Goal: Information Seeking & Learning: Find contact information

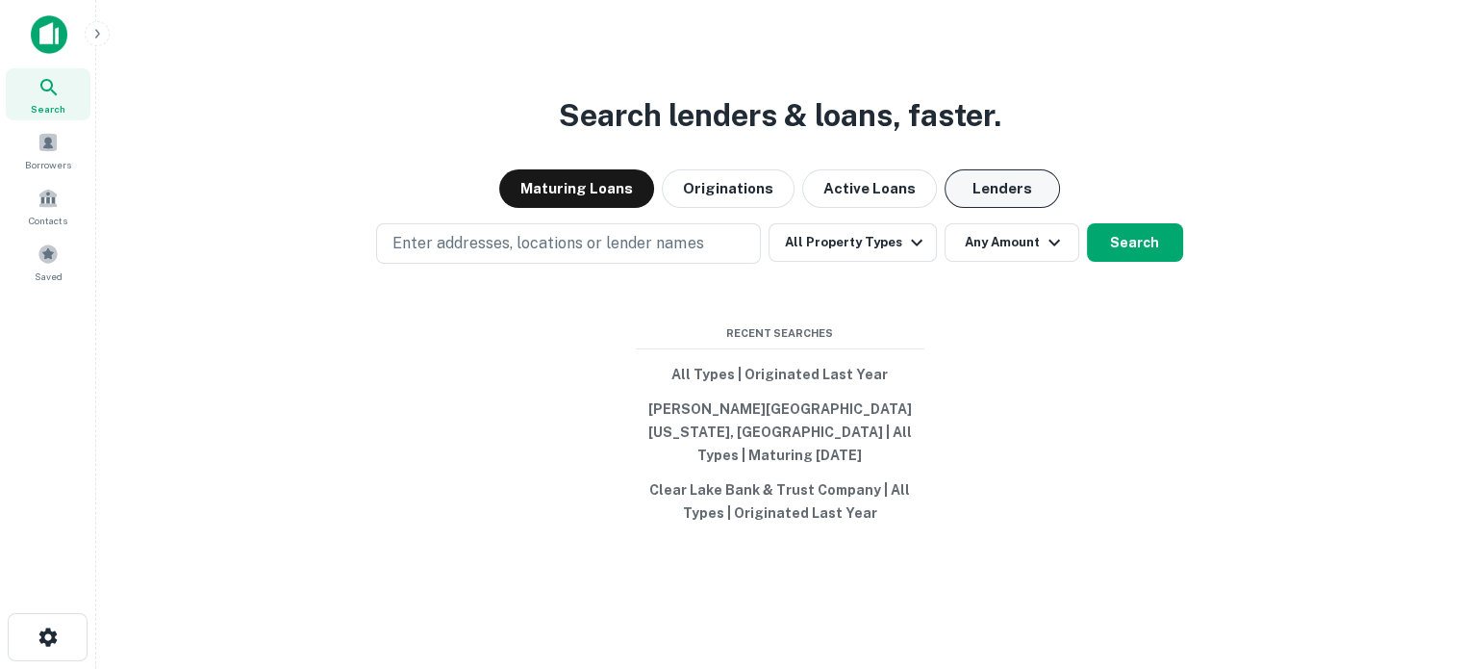
click at [994, 194] on button "Lenders" at bounding box center [1002, 188] width 115 height 38
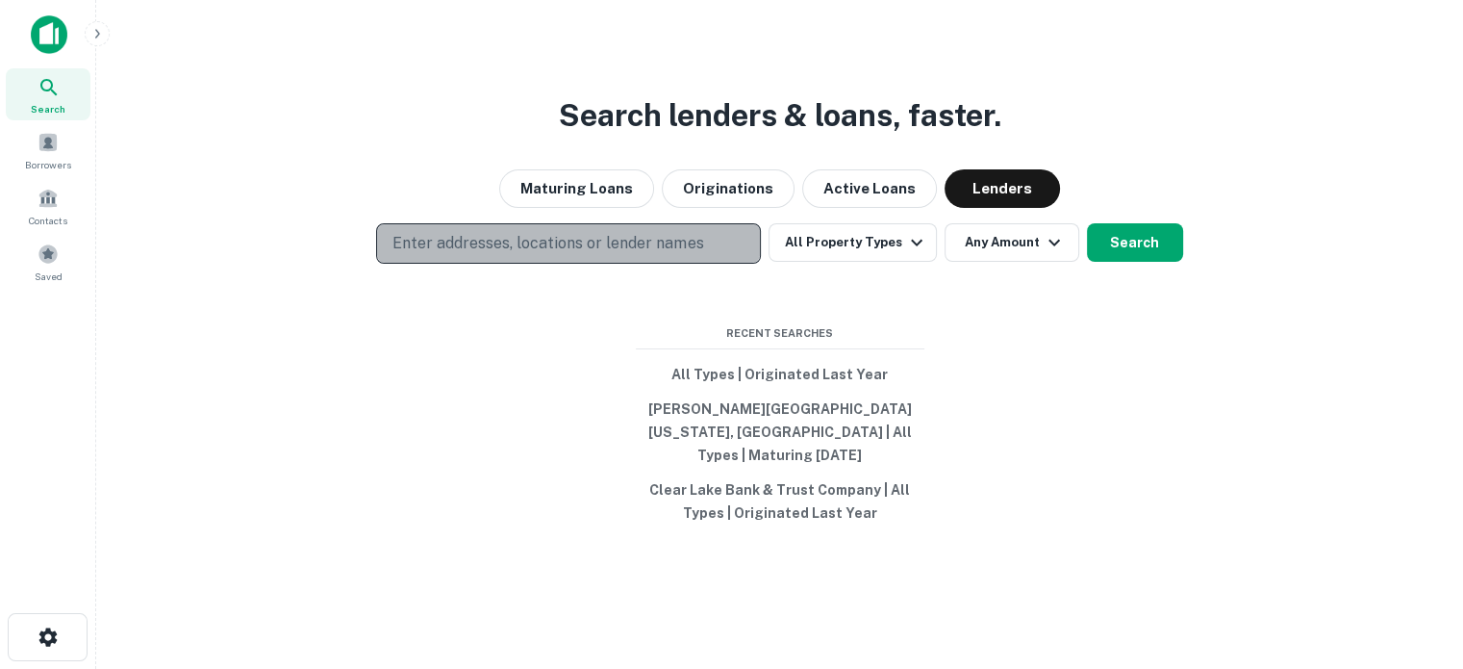
click at [569, 249] on p "Enter addresses, locations or lender names" at bounding box center [548, 243] width 311 height 23
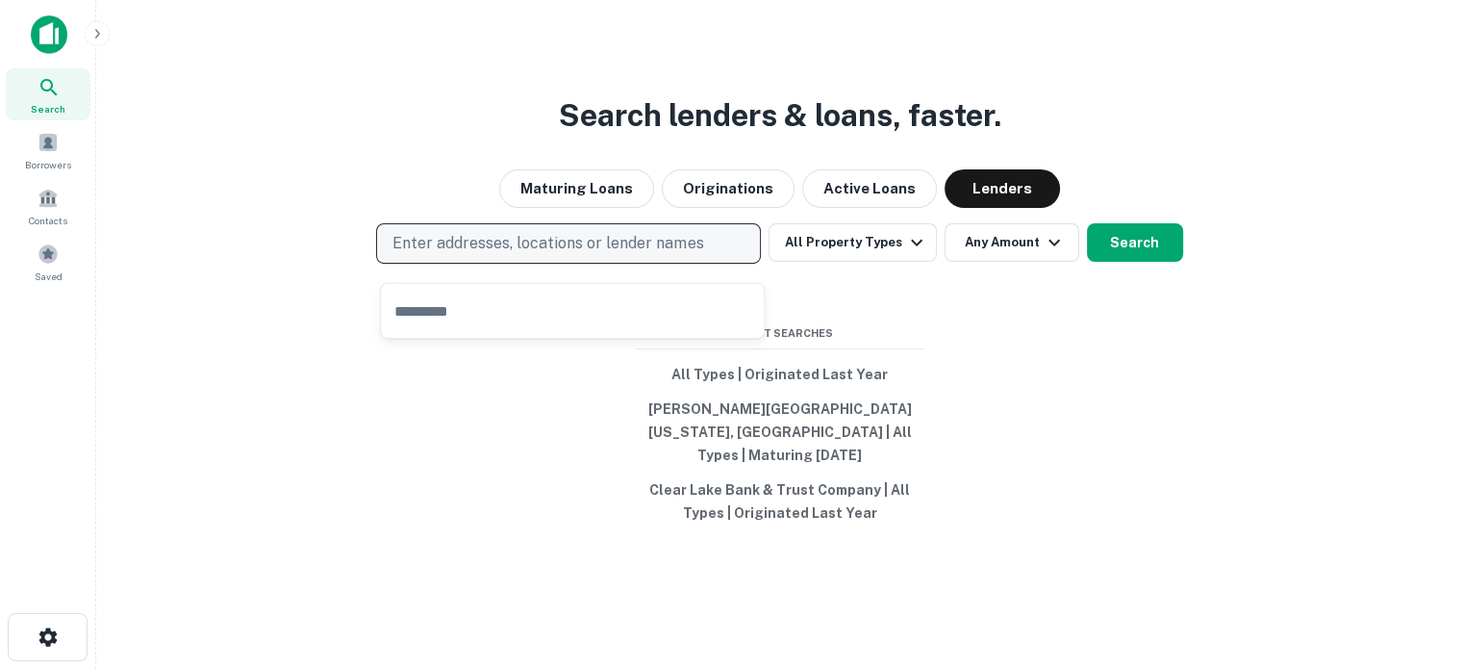
type input "**********"
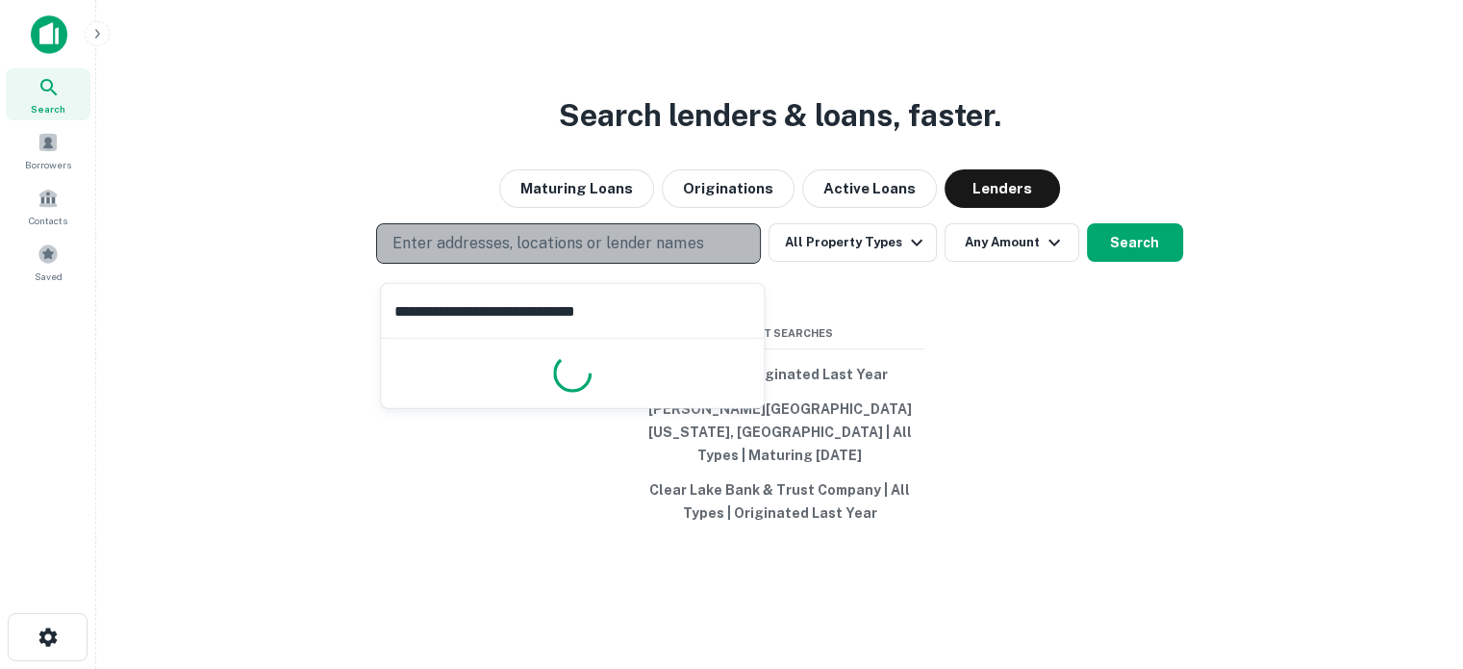
click at [569, 249] on p "Enter addresses, locations or lender names" at bounding box center [548, 243] width 311 height 23
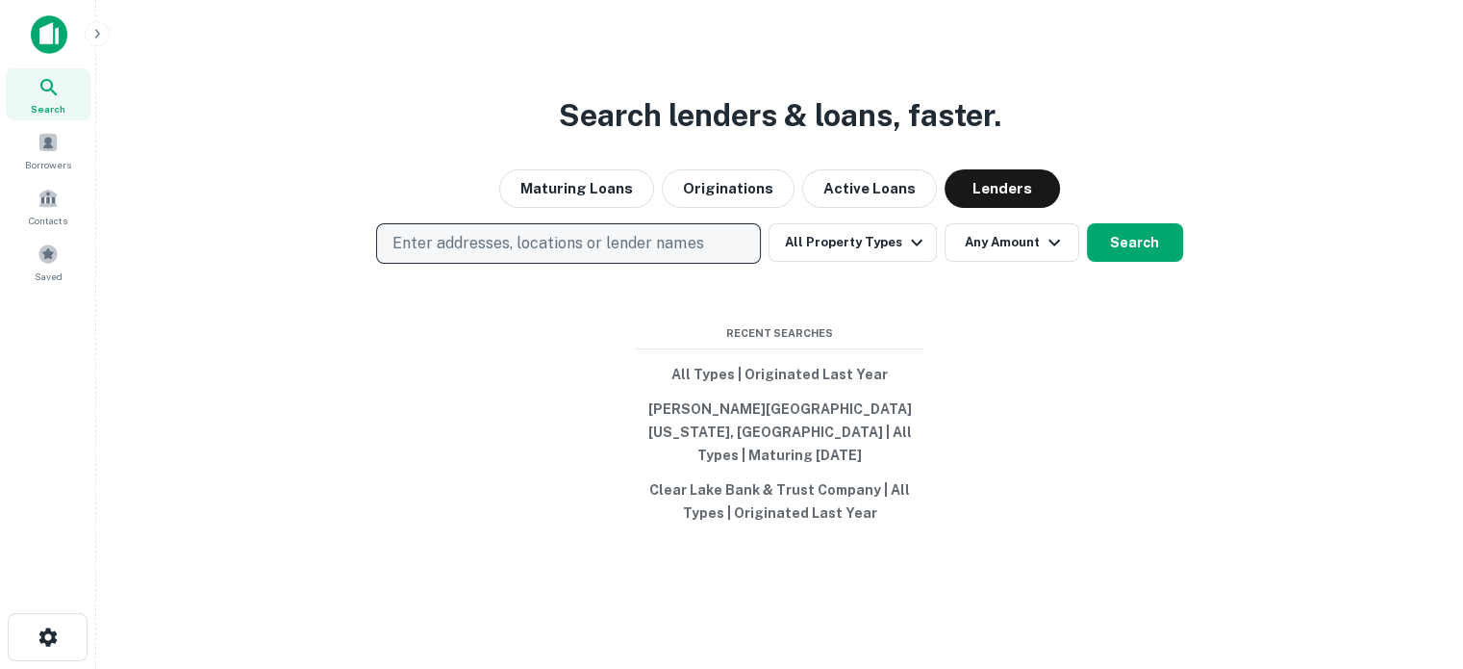
click at [563, 251] on p "Enter addresses, locations or lender names" at bounding box center [548, 243] width 311 height 23
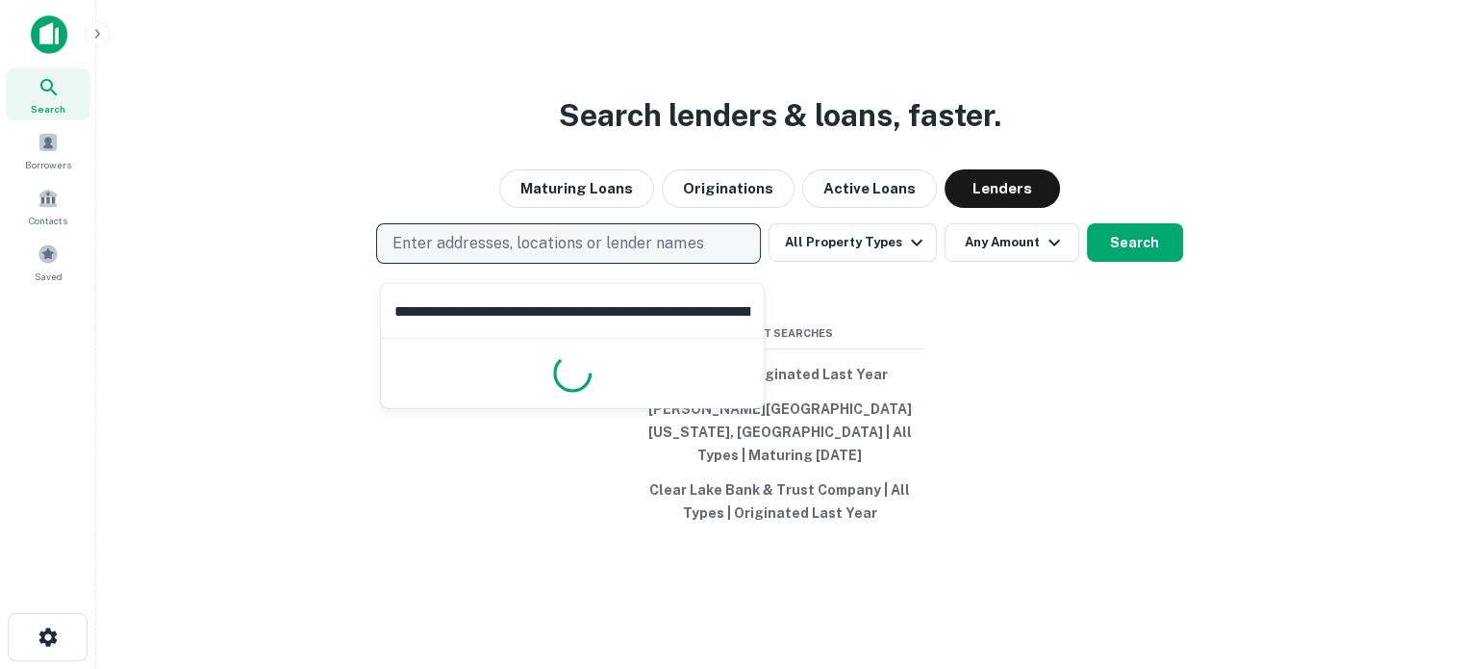
scroll to position [0, 126]
type input "**********"
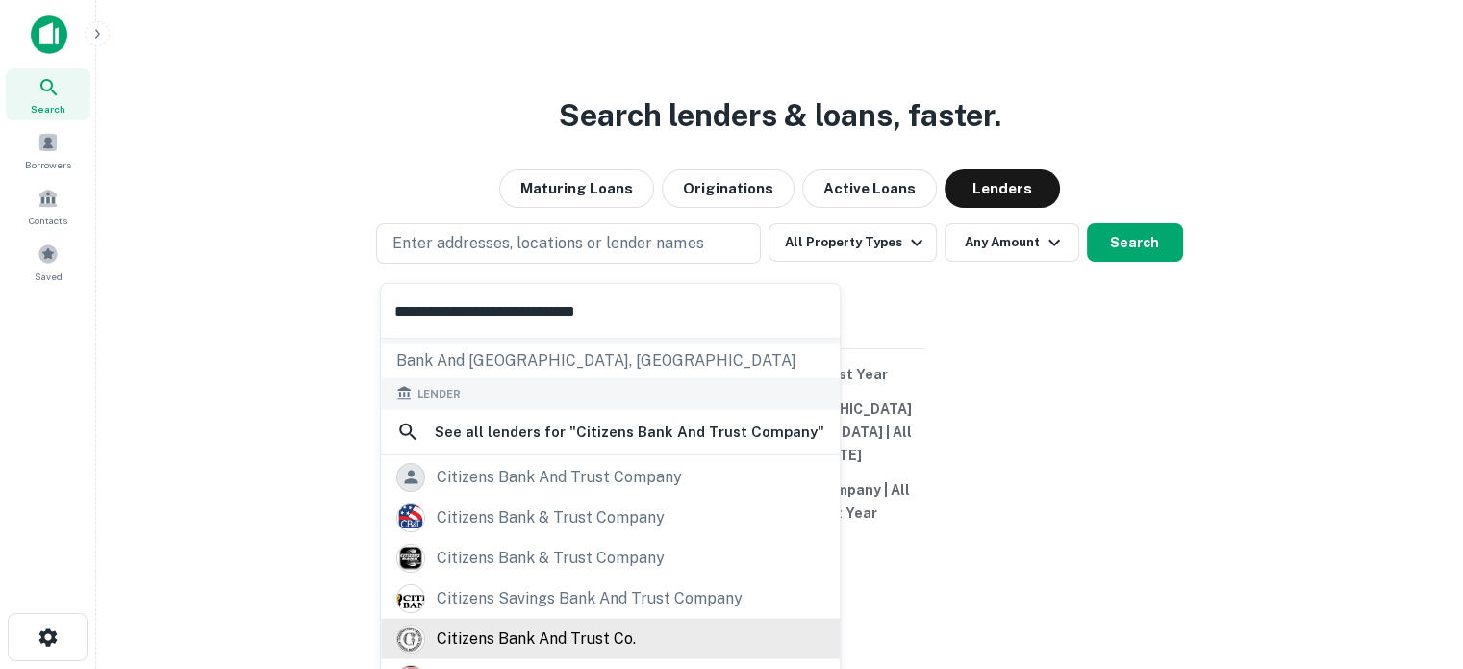
scroll to position [192, 0]
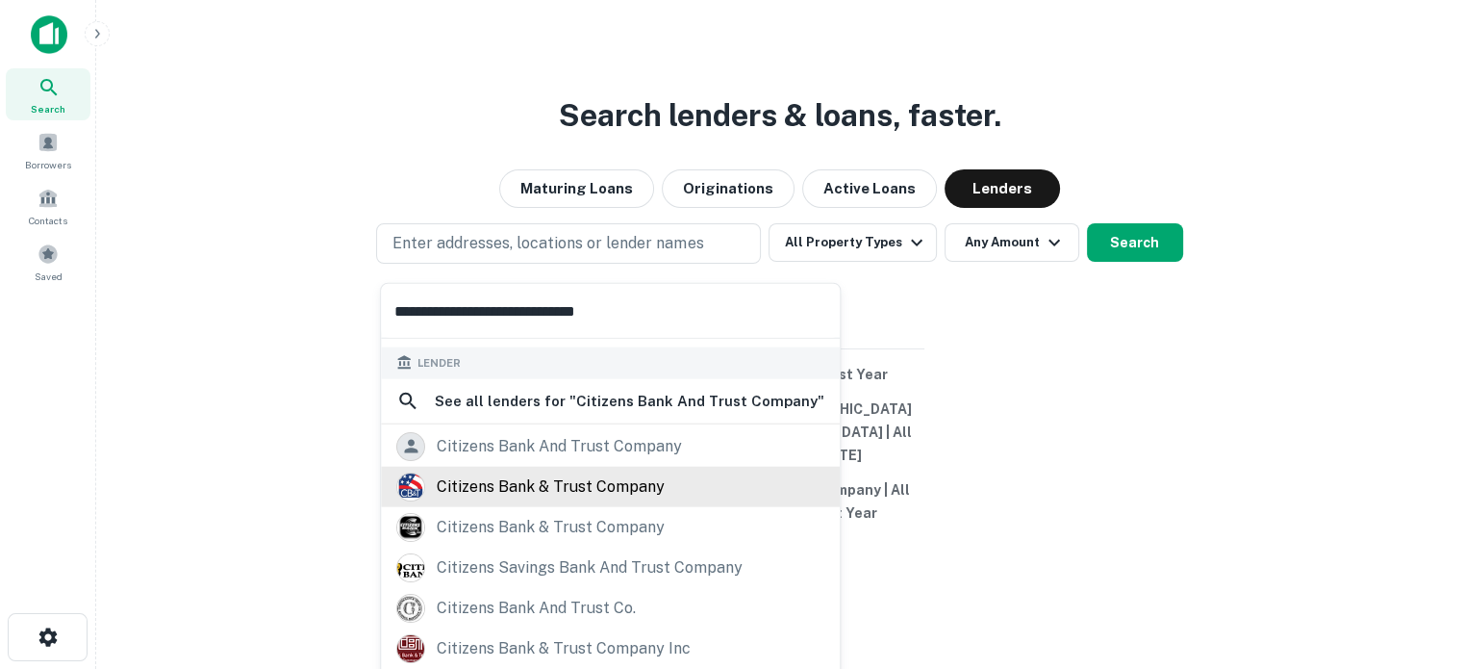
click at [531, 481] on div "citizens bank & trust company" at bounding box center [551, 485] width 228 height 29
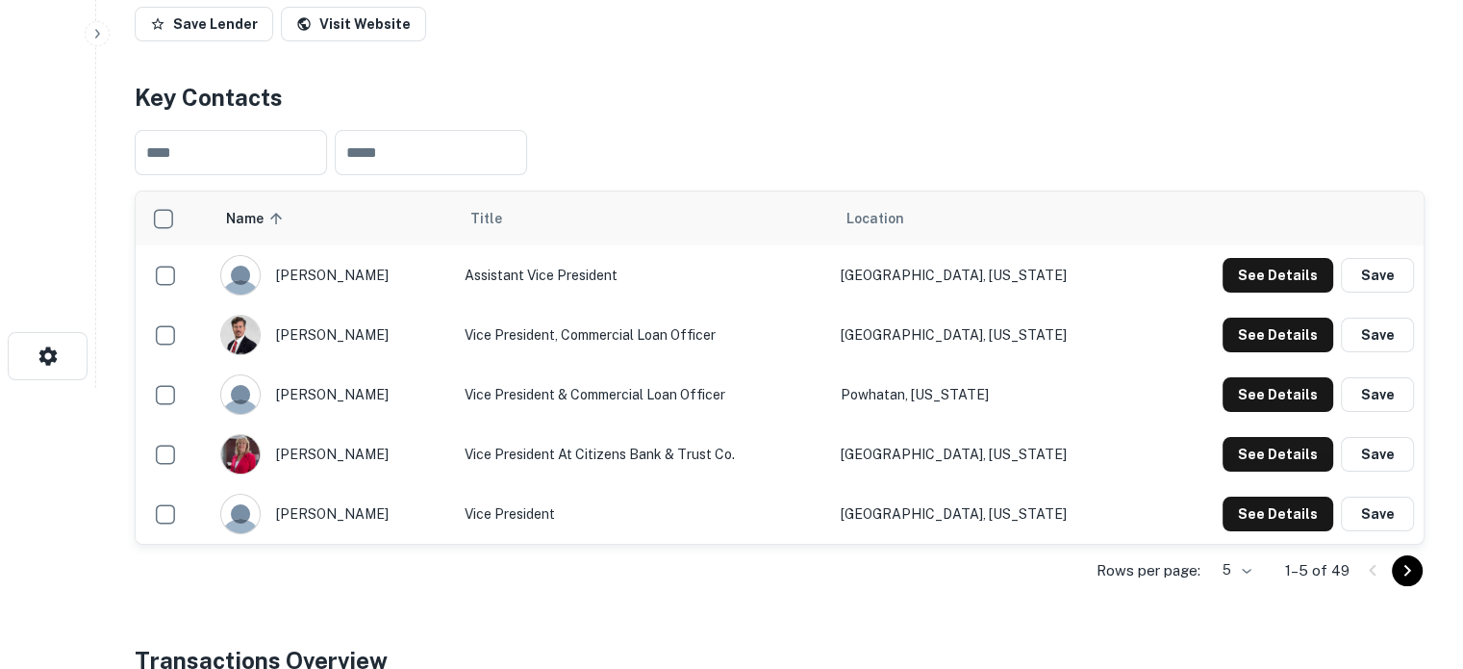
scroll to position [385, 0]
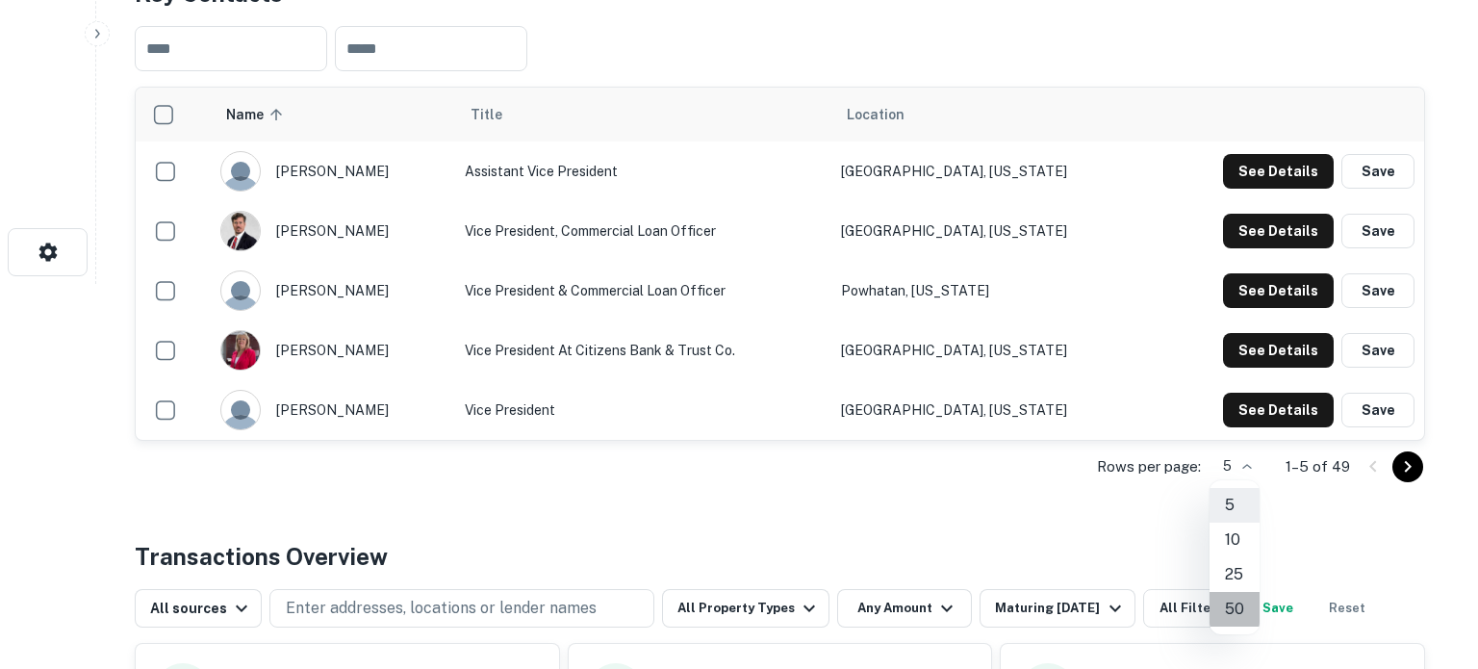
click at [1233, 601] on li "50" at bounding box center [1234, 609] width 50 height 35
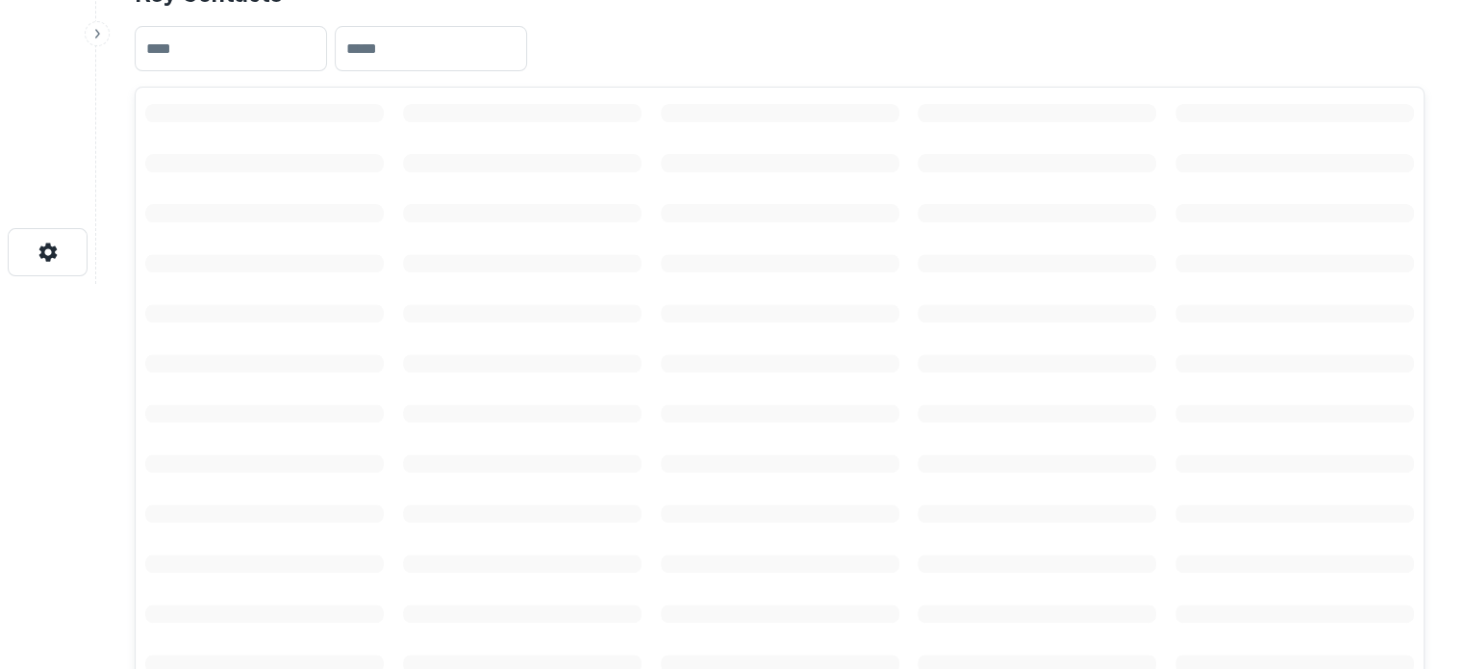
click at [928, 449] on td "scrollable content" at bounding box center [1037, 463] width 258 height 50
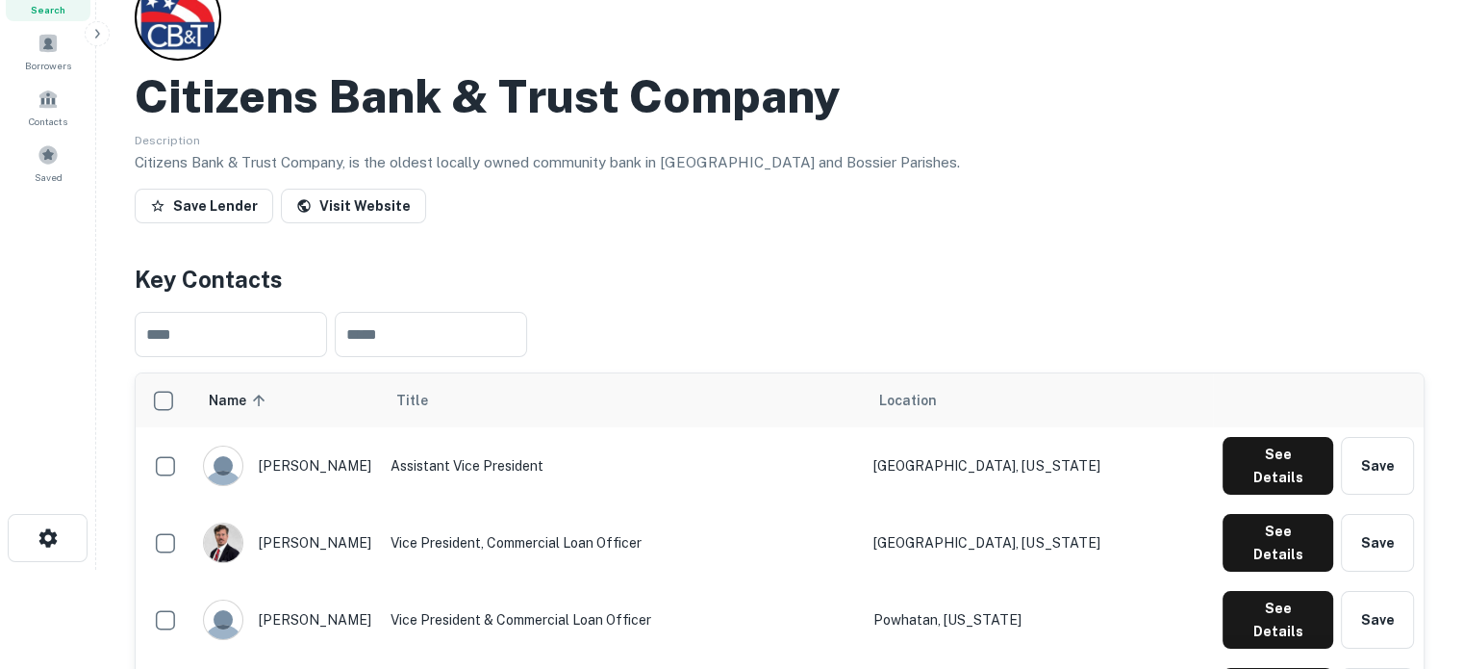
scroll to position [0, 0]
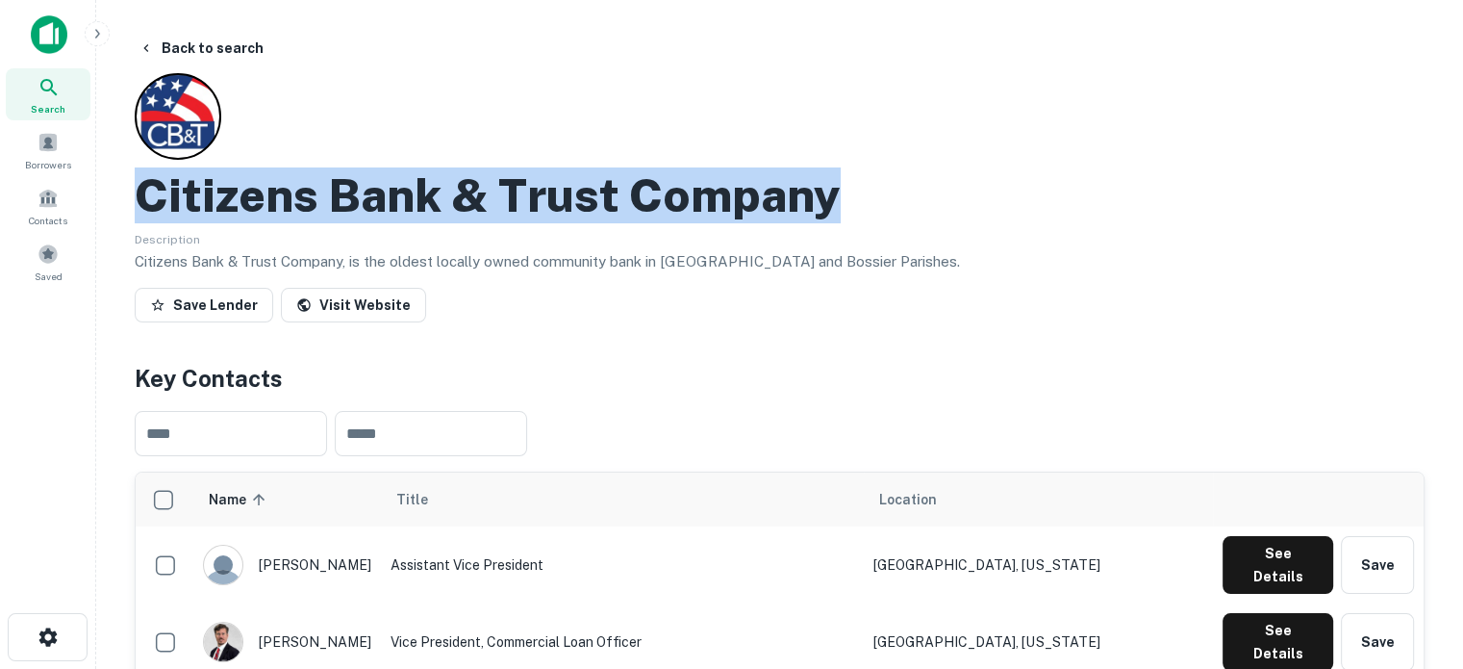
drag, startPoint x: 146, startPoint y: 201, endPoint x: 940, endPoint y: 215, distance: 793.9
click at [940, 215] on div "Citizens Bank & Trust Company" at bounding box center [780, 195] width 1290 height 56
copy h2 "Citizens Bank & Trust Company"
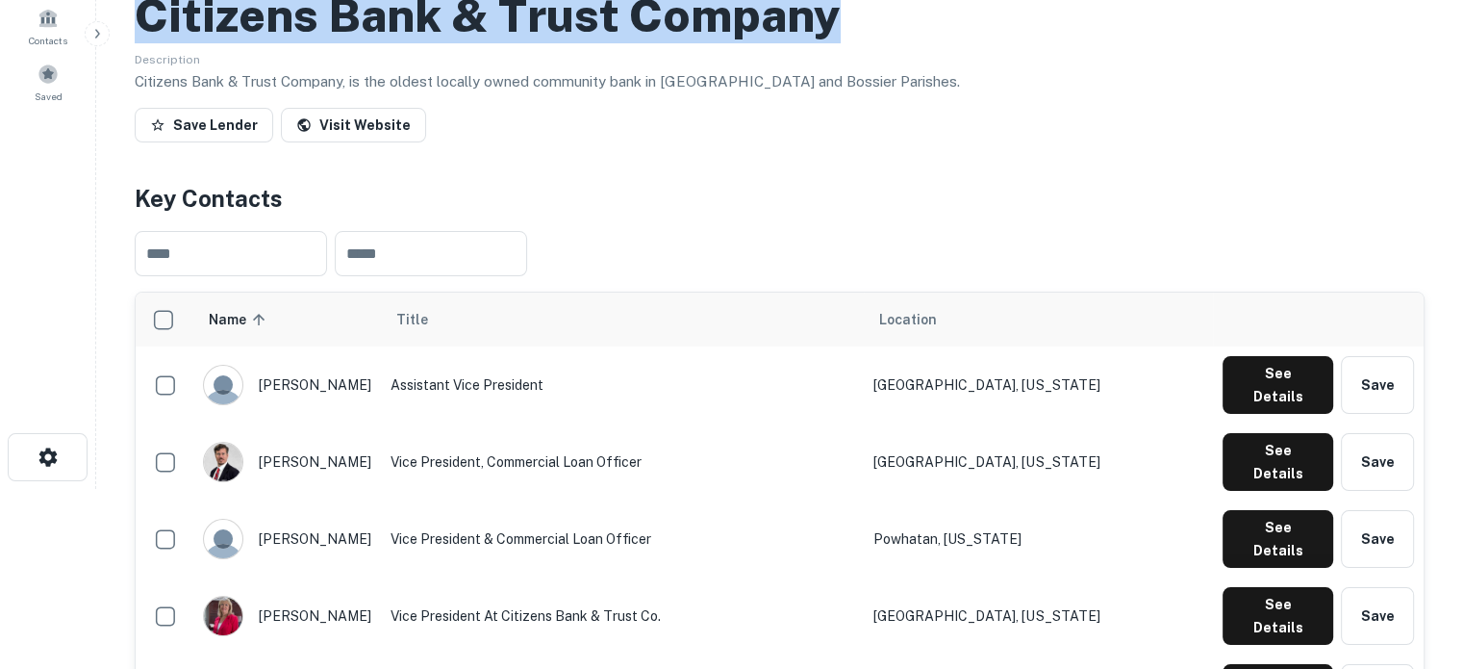
scroll to position [289, 0]
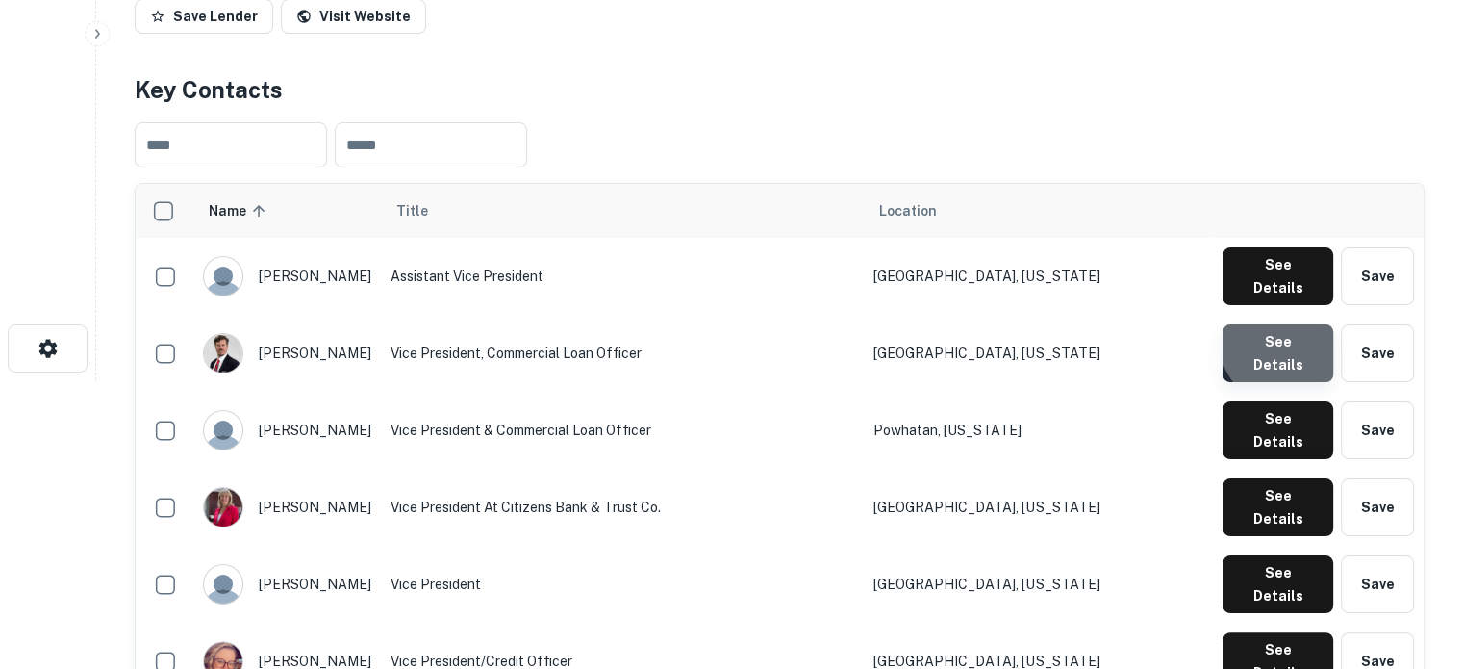
click at [1288, 328] on button "See Details" at bounding box center [1278, 353] width 111 height 58
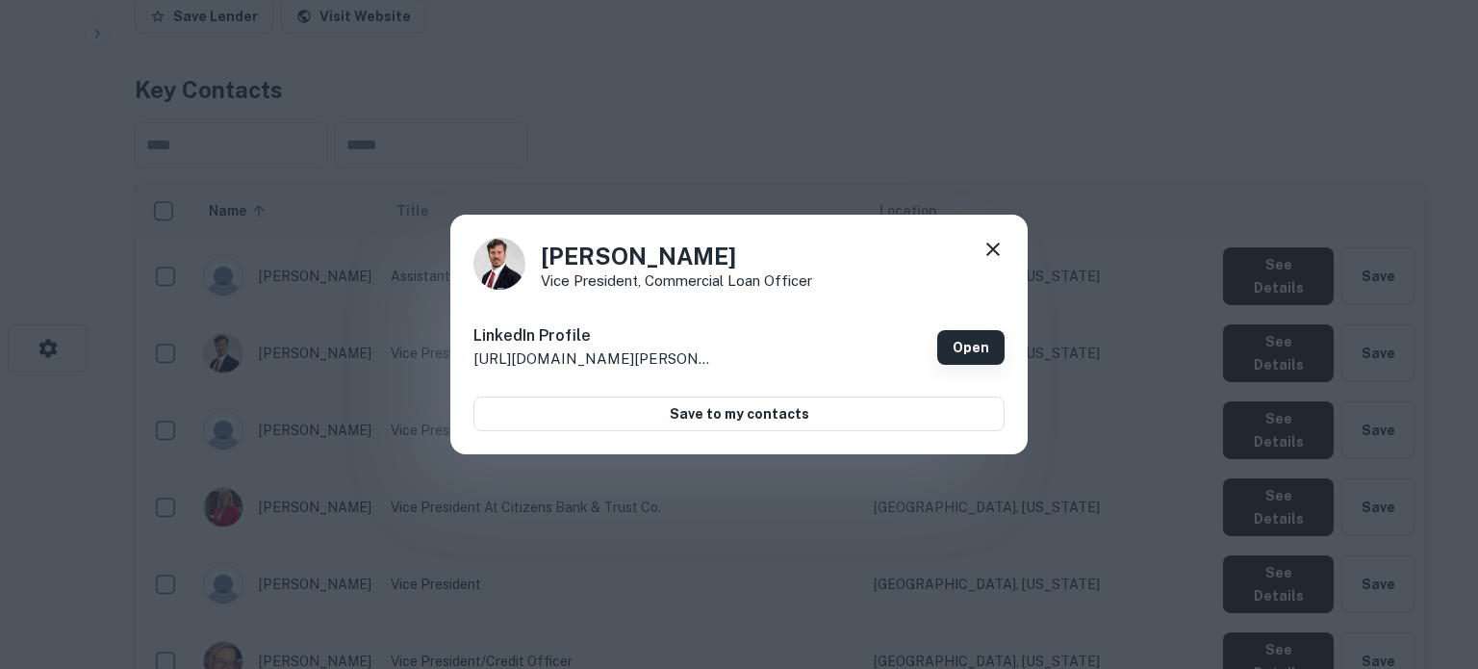
click at [956, 355] on link "Open" at bounding box center [970, 347] width 67 height 35
click at [1074, 165] on div "David Wilson Vice President, Commercial Loan Officer LinkedIn Profile http://ww…" at bounding box center [739, 334] width 1478 height 669
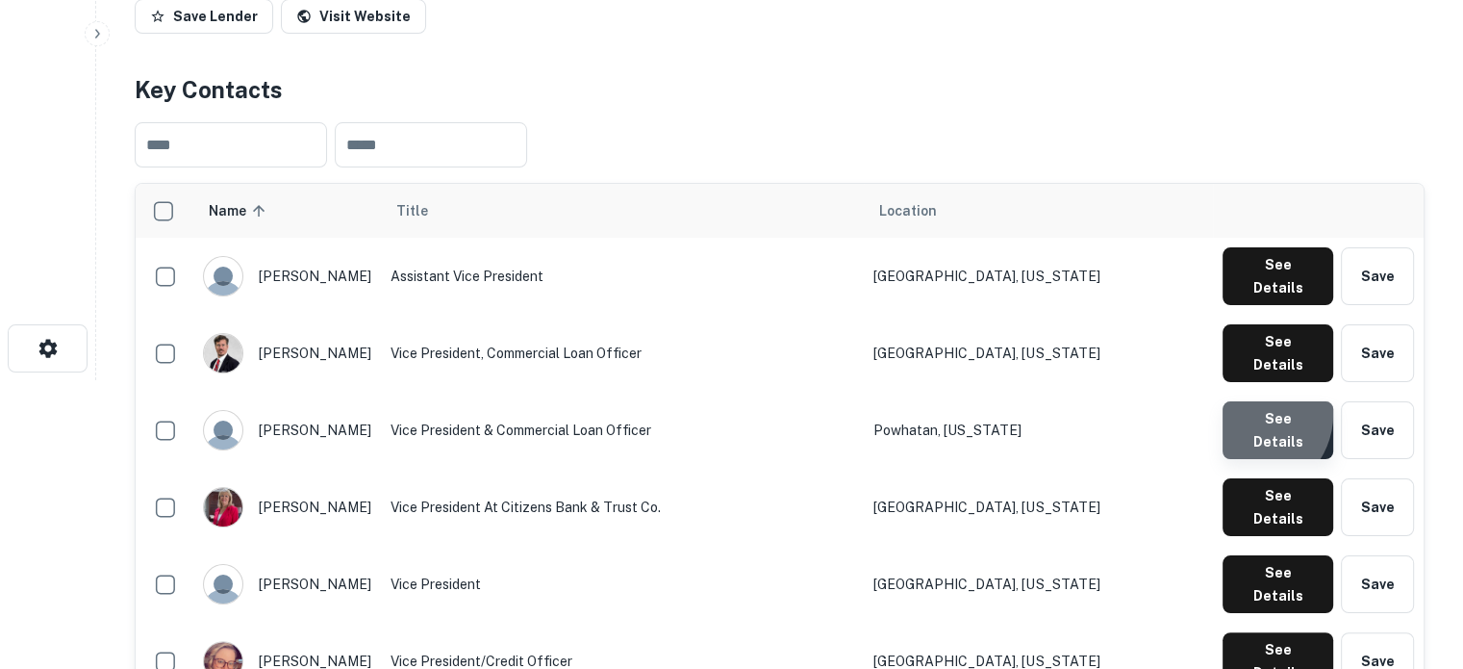
click at [1253, 401] on button "See Details" at bounding box center [1278, 430] width 111 height 58
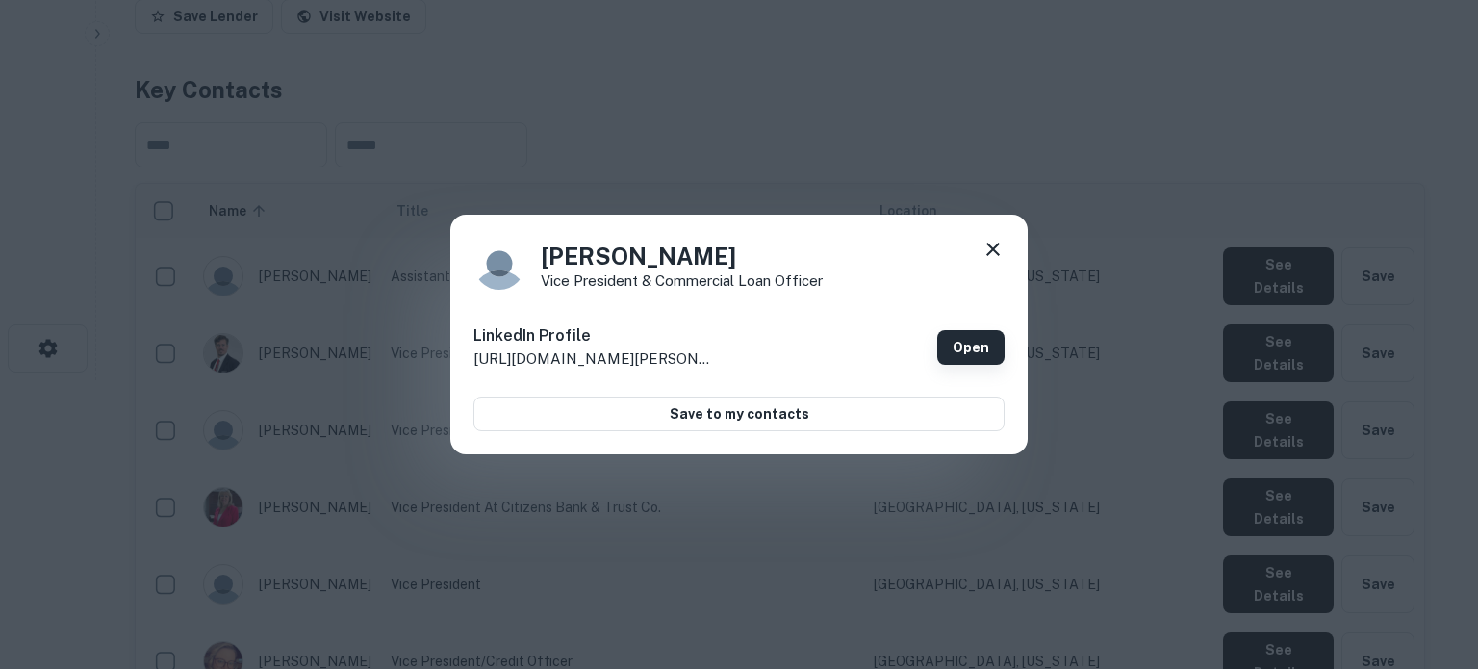
click at [991, 350] on link "Open" at bounding box center [970, 347] width 67 height 35
click at [870, 145] on div "Jimmy Keller Vice President & Commercial Loan Officer LinkedIn Profile http://w…" at bounding box center [739, 334] width 1478 height 669
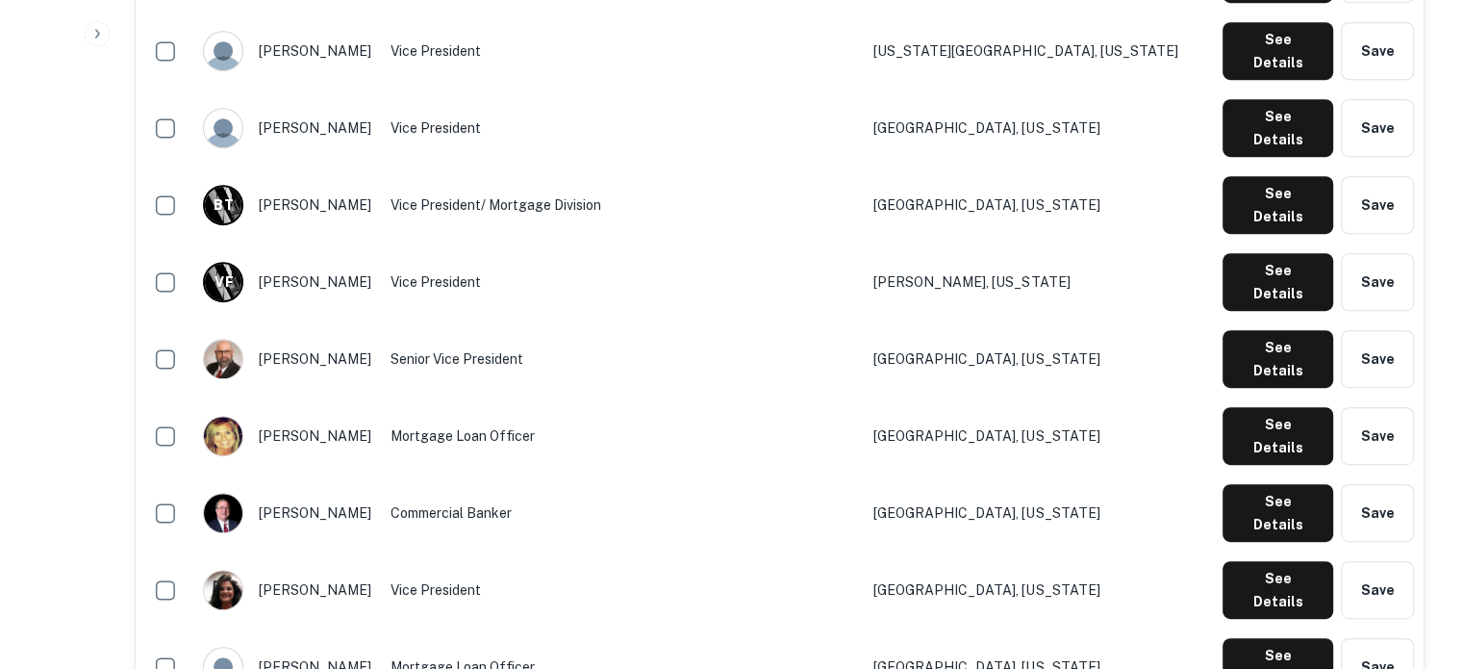
scroll to position [1058, 0]
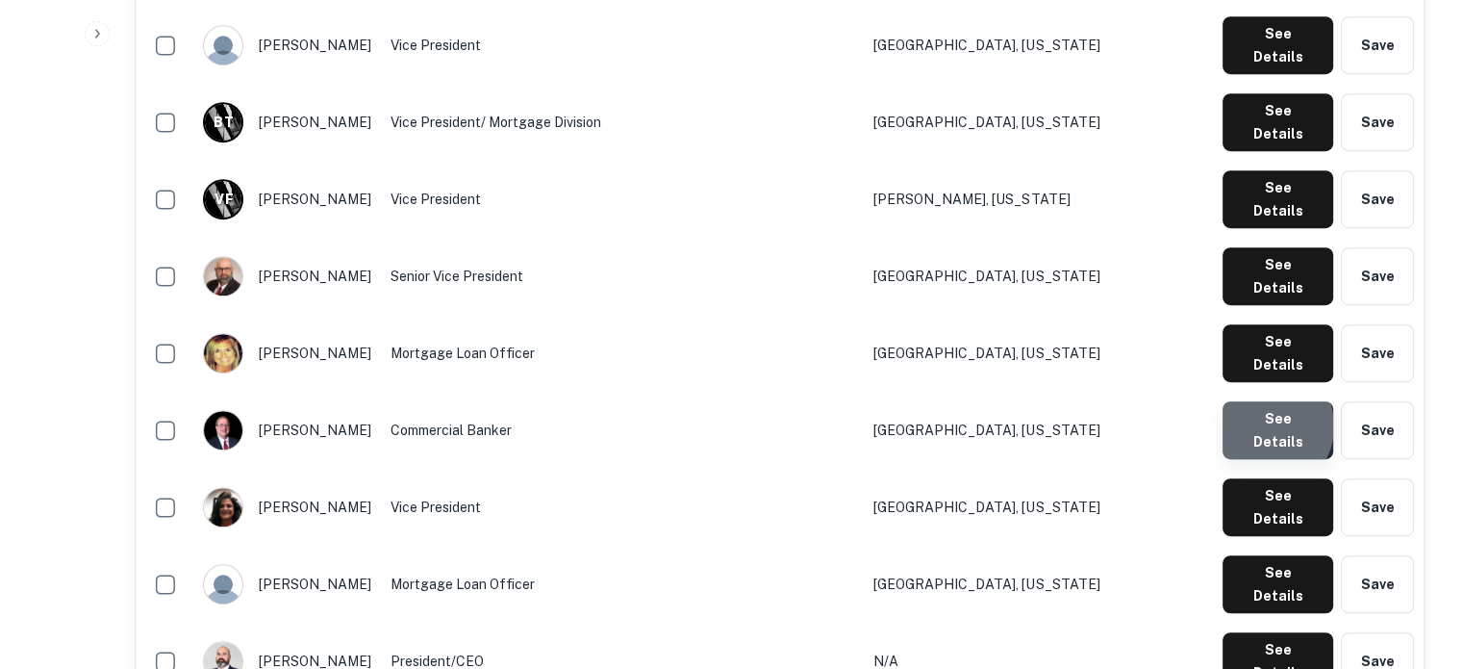
click at [1264, 401] on button "See Details" at bounding box center [1278, 430] width 111 height 58
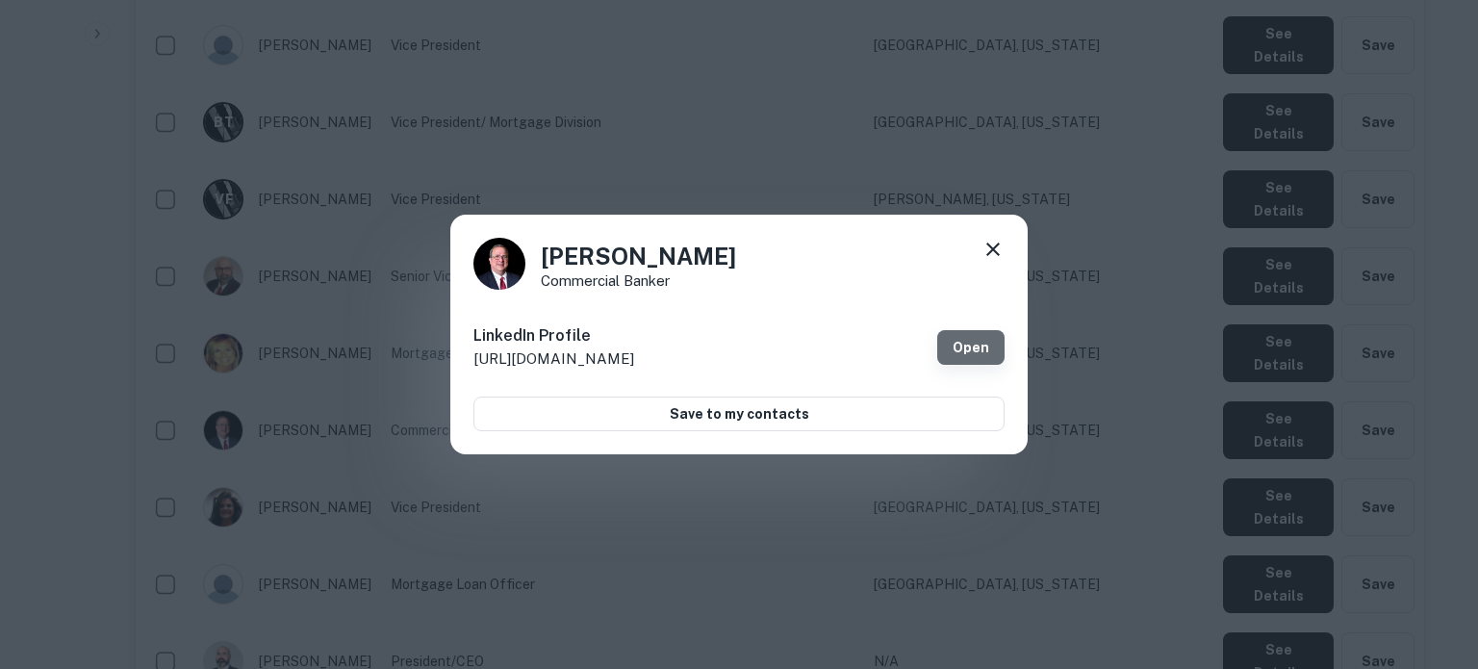
click at [970, 352] on link "Open" at bounding box center [970, 347] width 67 height 35
click at [992, 261] on icon at bounding box center [992, 249] width 23 height 23
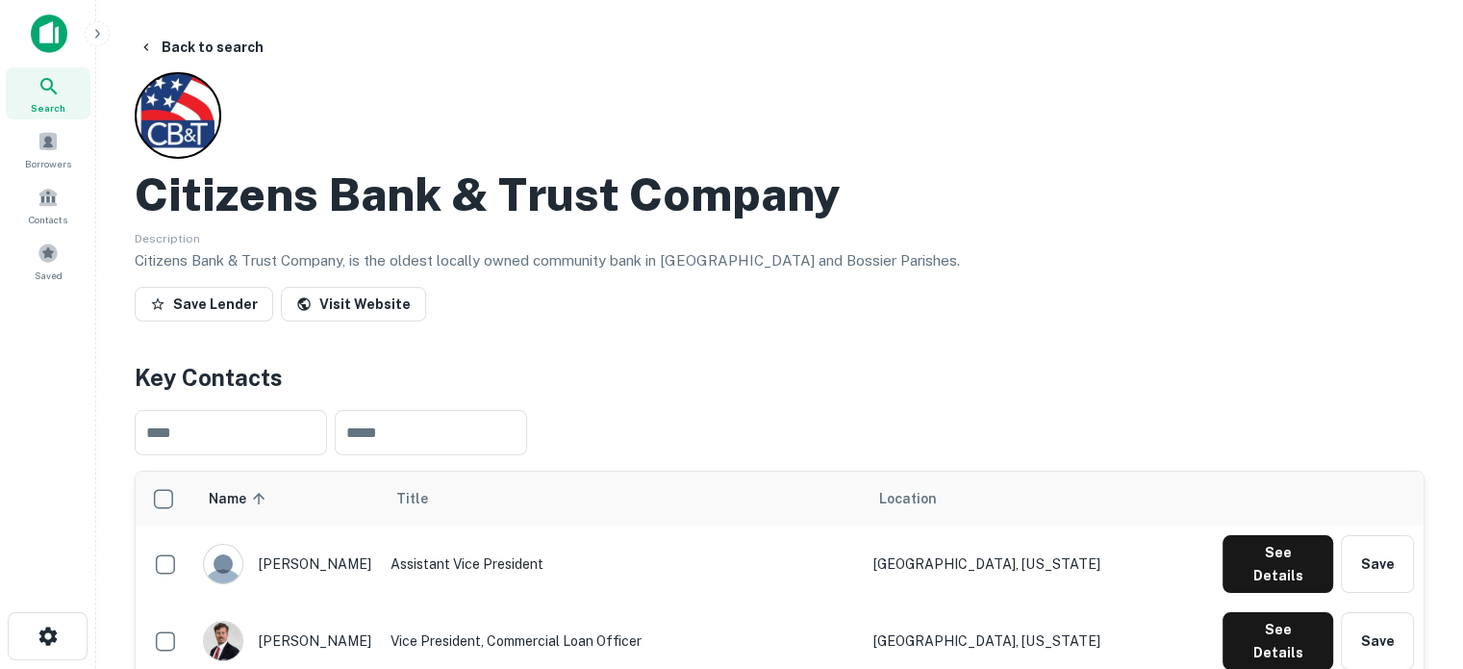
scroll to position [0, 0]
click at [69, 94] on div "Search" at bounding box center [48, 94] width 85 height 52
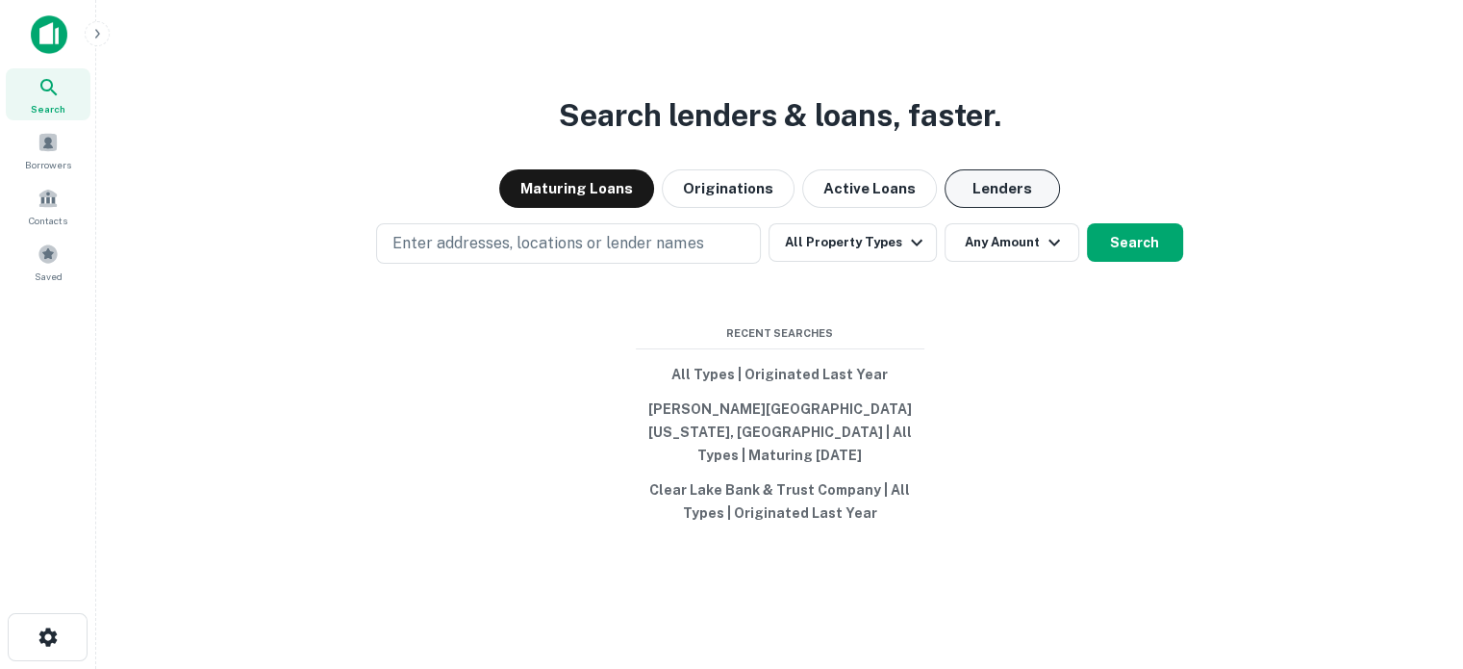
click at [1012, 208] on button "Lenders" at bounding box center [1002, 188] width 115 height 38
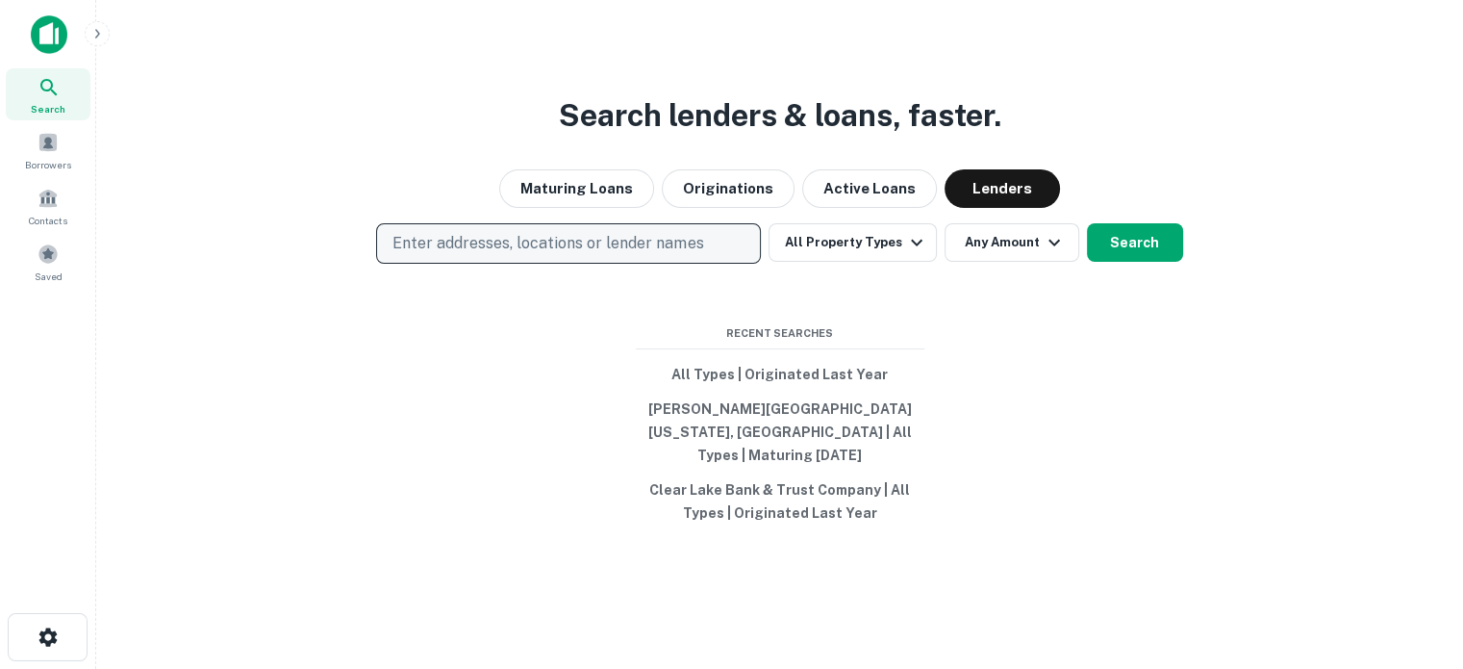
click at [727, 264] on button "Enter addresses, locations or lender names" at bounding box center [568, 243] width 385 height 40
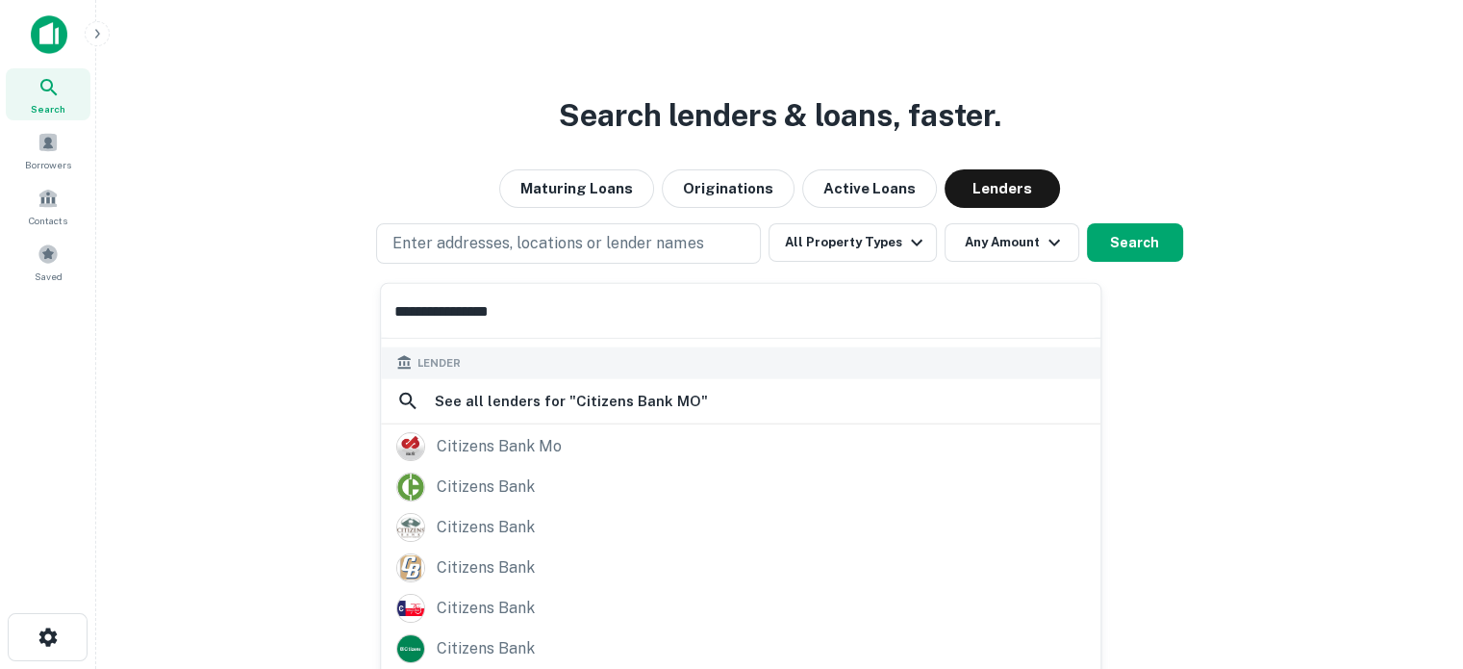
scroll to position [271, 0]
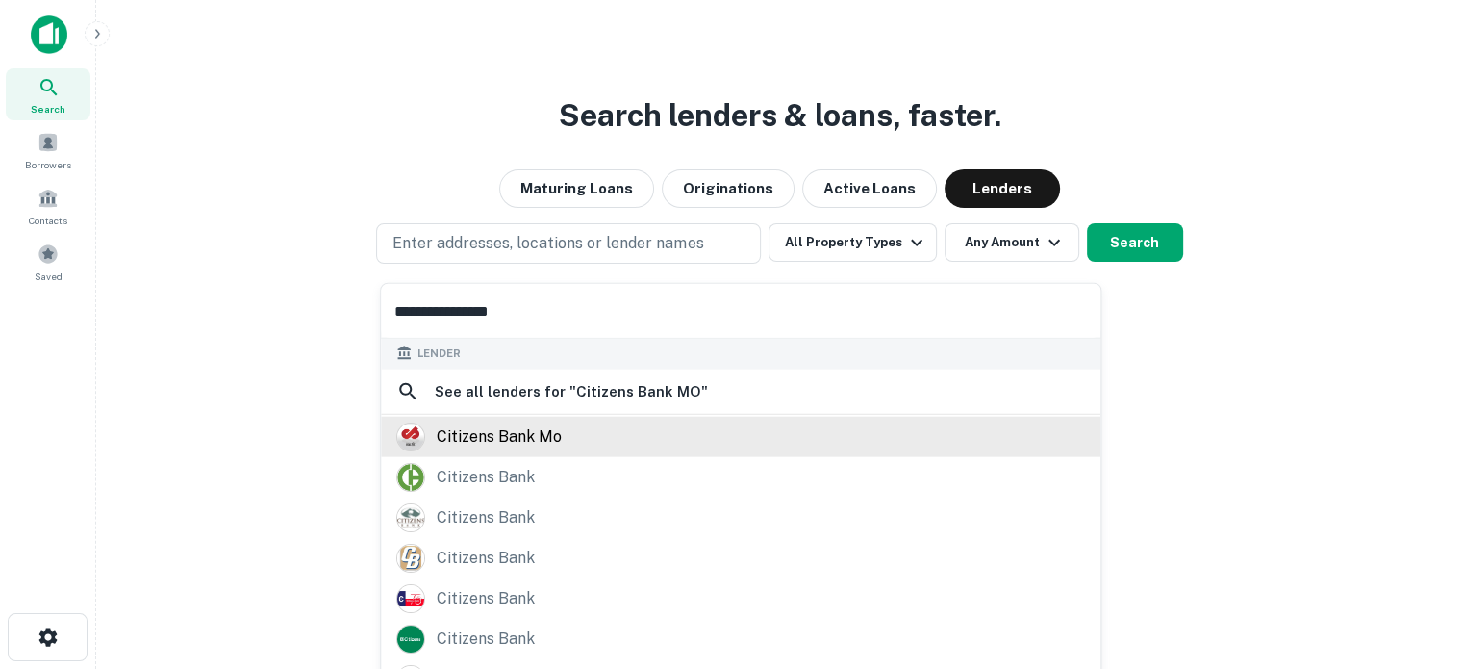
type input "**********"
click at [560, 441] on div "citizens bank mo" at bounding box center [740, 435] width 689 height 29
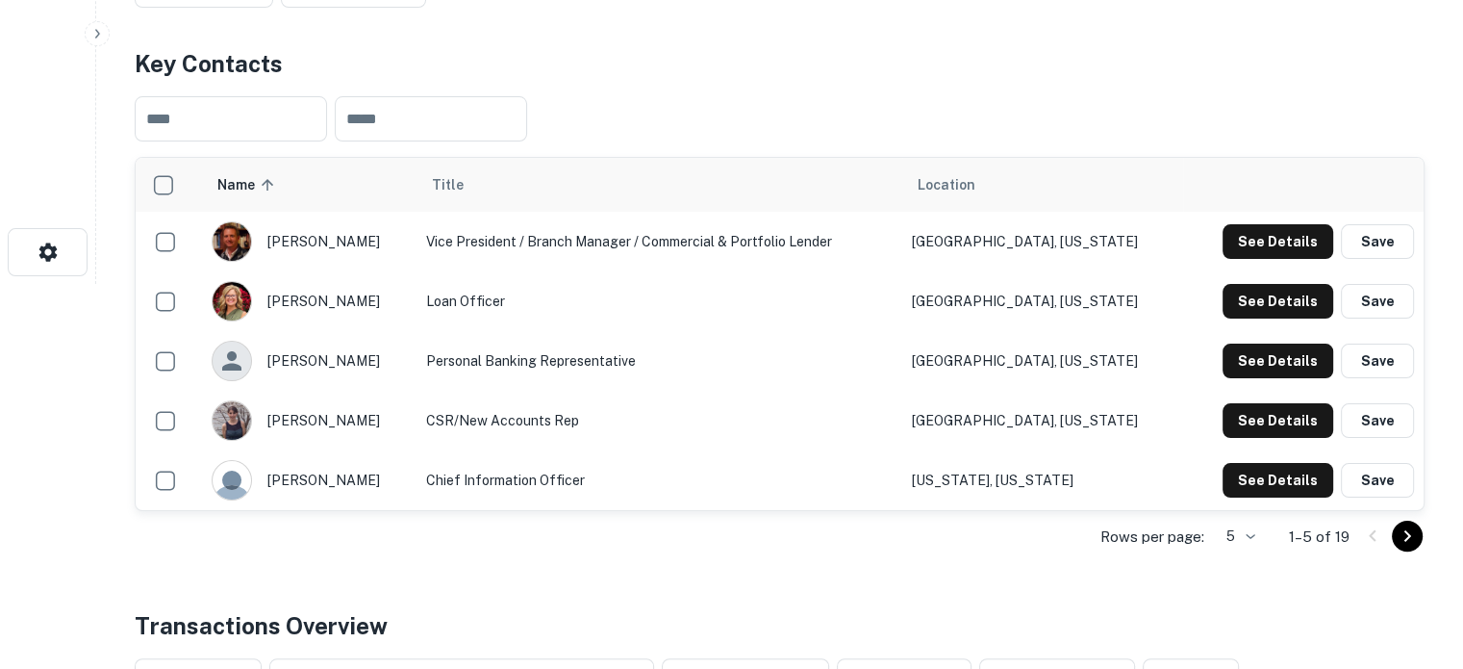
scroll to position [674, 0]
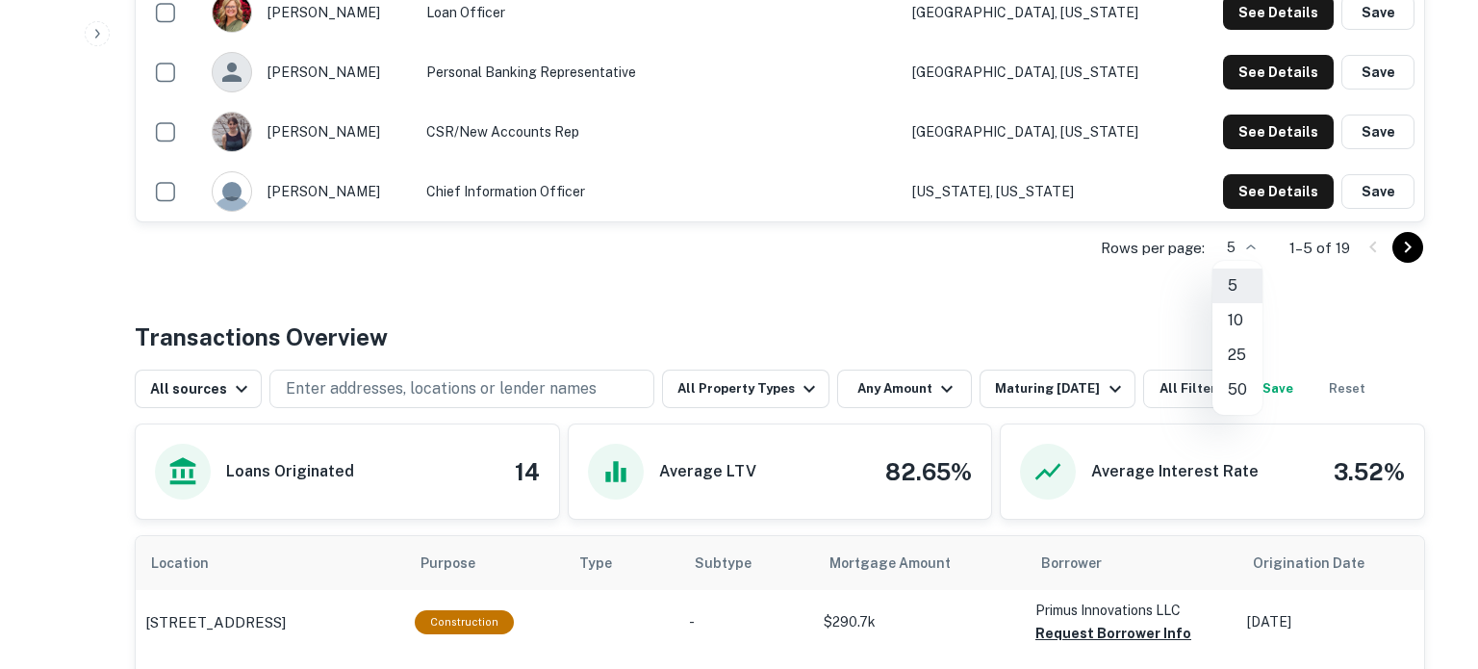
click at [1233, 353] on li "25" at bounding box center [1237, 355] width 50 height 35
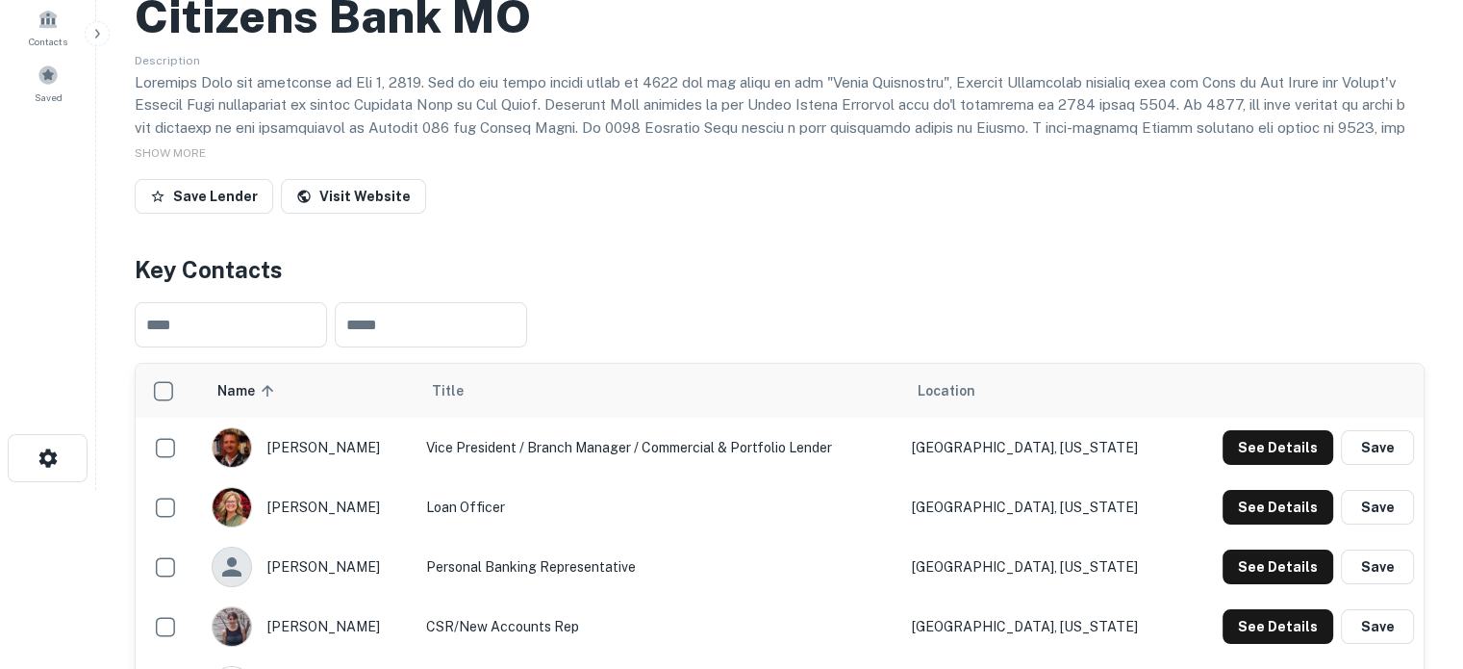
scroll to position [0, 0]
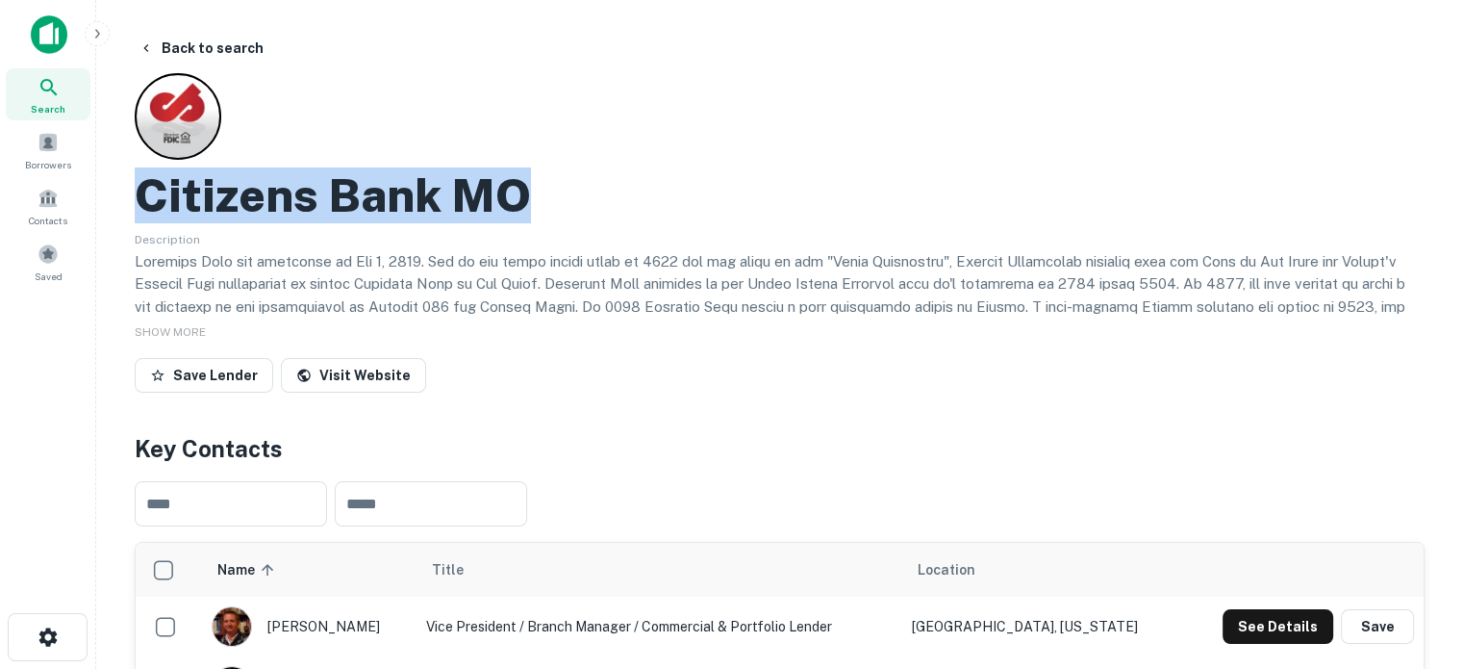
drag, startPoint x: 116, startPoint y: 184, endPoint x: 650, endPoint y: 184, distance: 534.0
copy h2 "Citizens Bank MO"
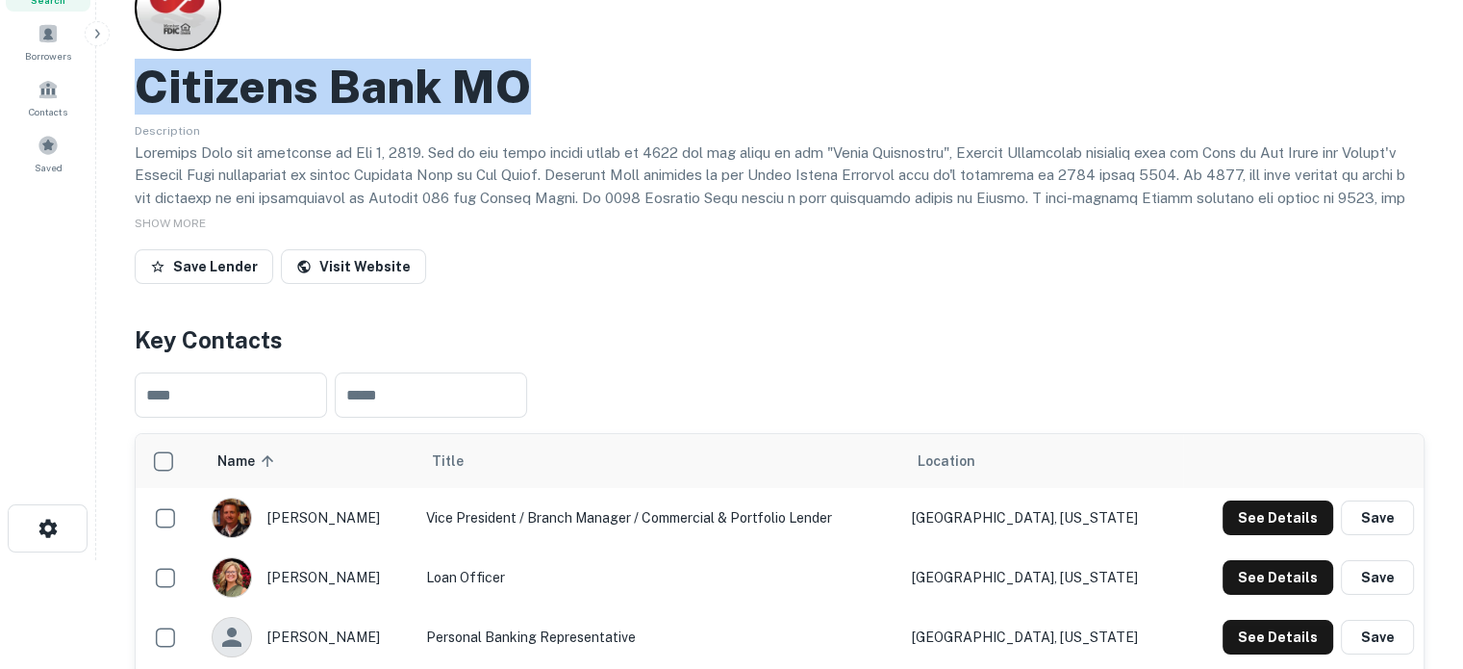
scroll to position [192, 0]
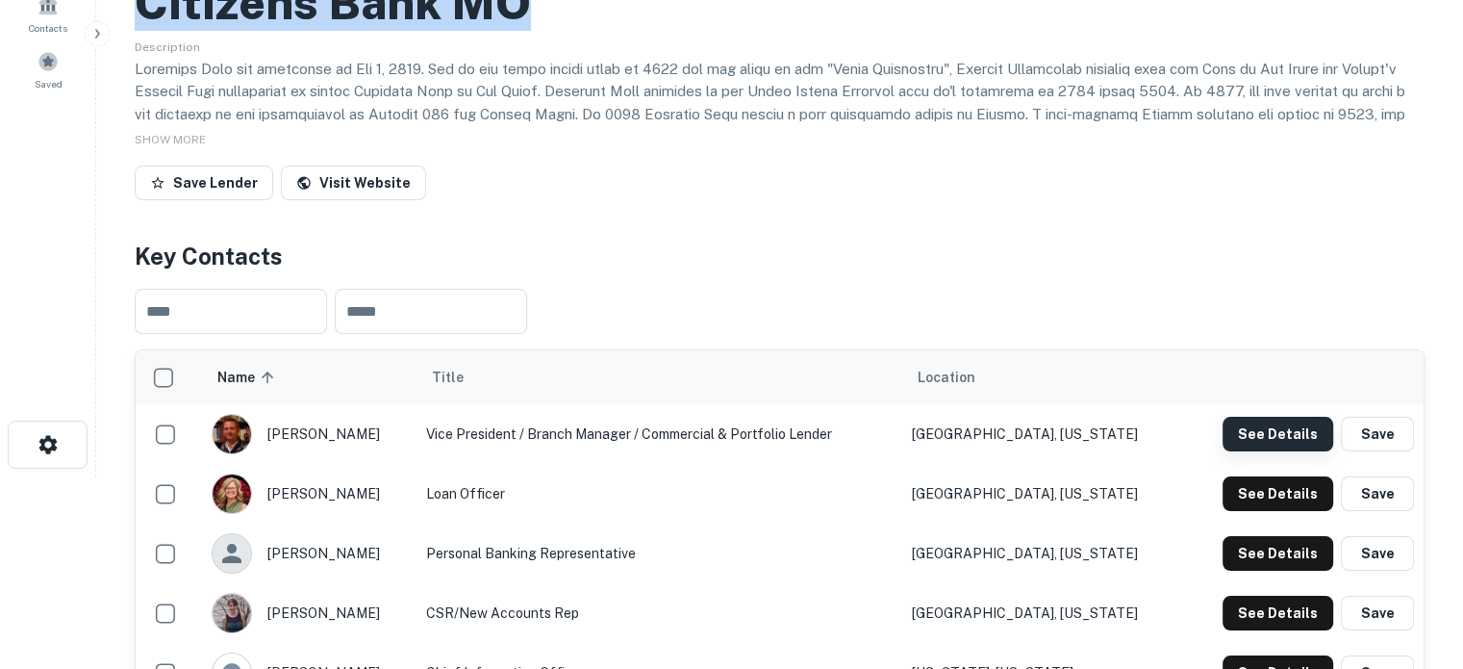
click at [1259, 433] on button "See Details" at bounding box center [1278, 434] width 111 height 35
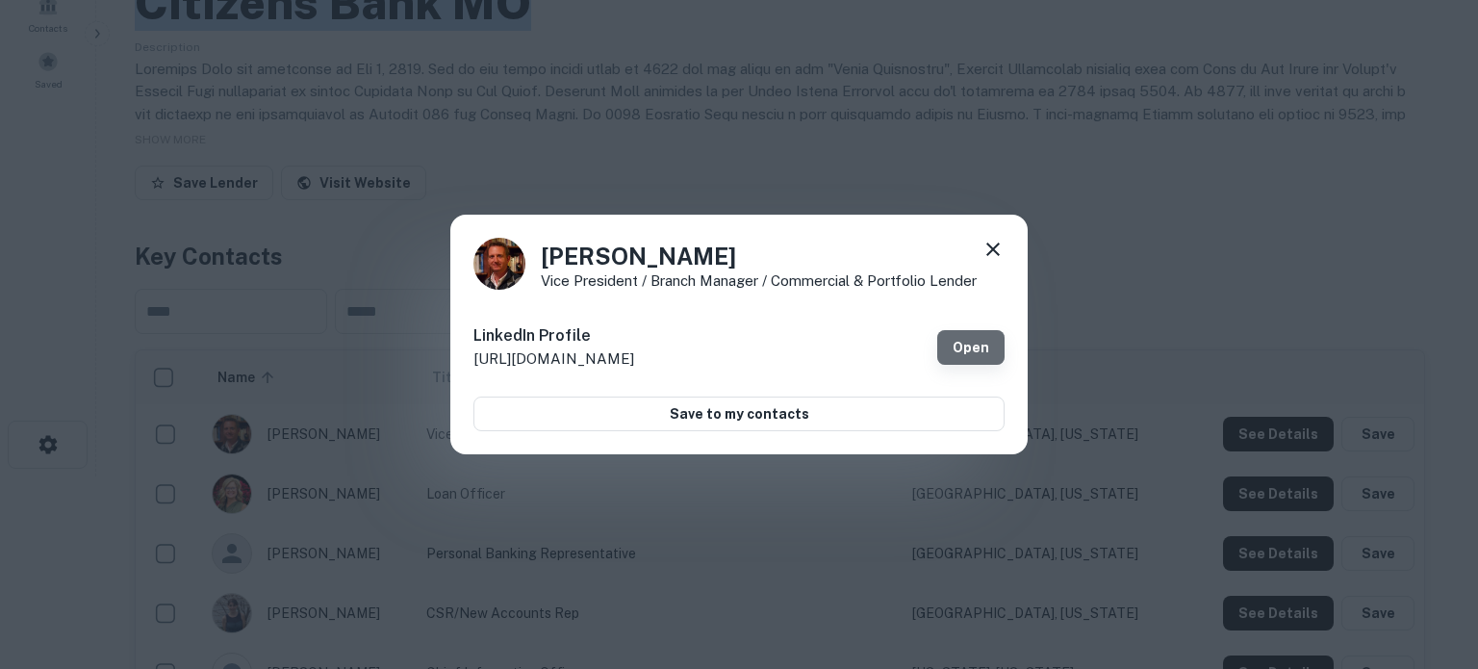
click at [991, 345] on link "Open" at bounding box center [970, 347] width 67 height 35
click at [997, 258] on icon at bounding box center [992, 249] width 23 height 23
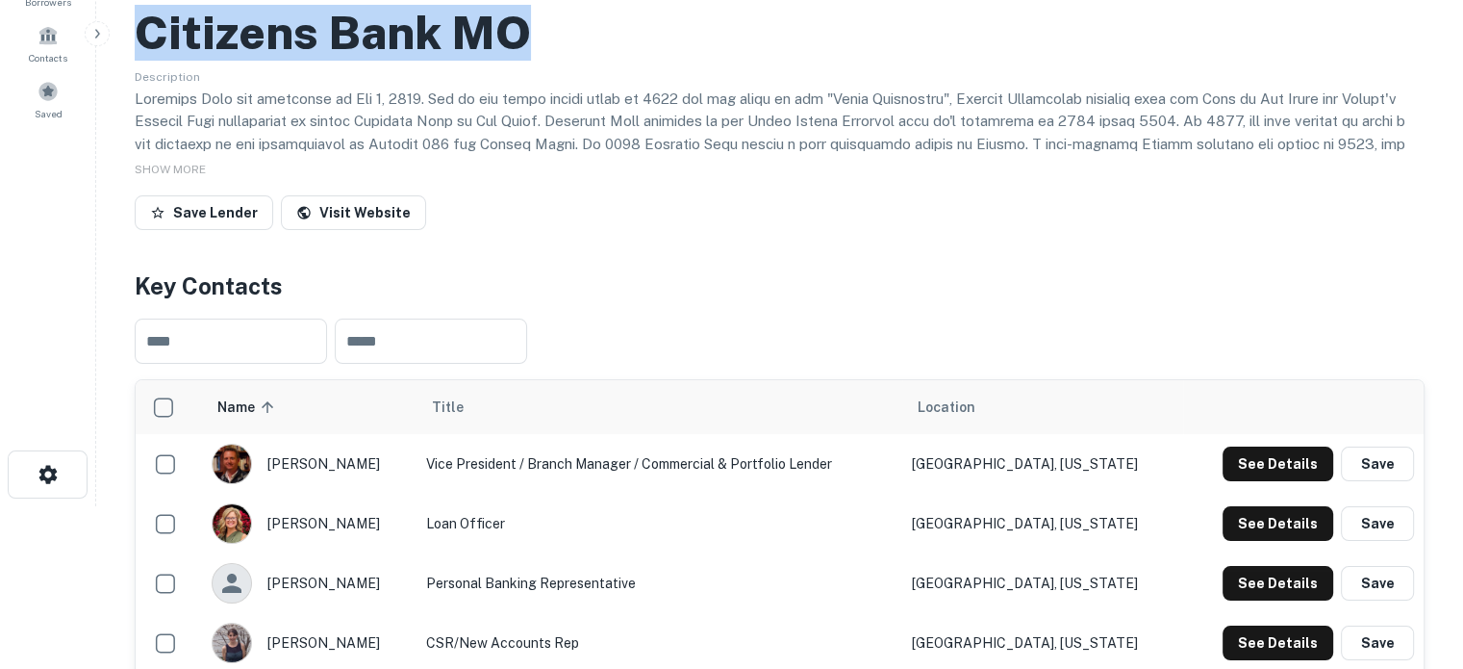
scroll to position [0, 0]
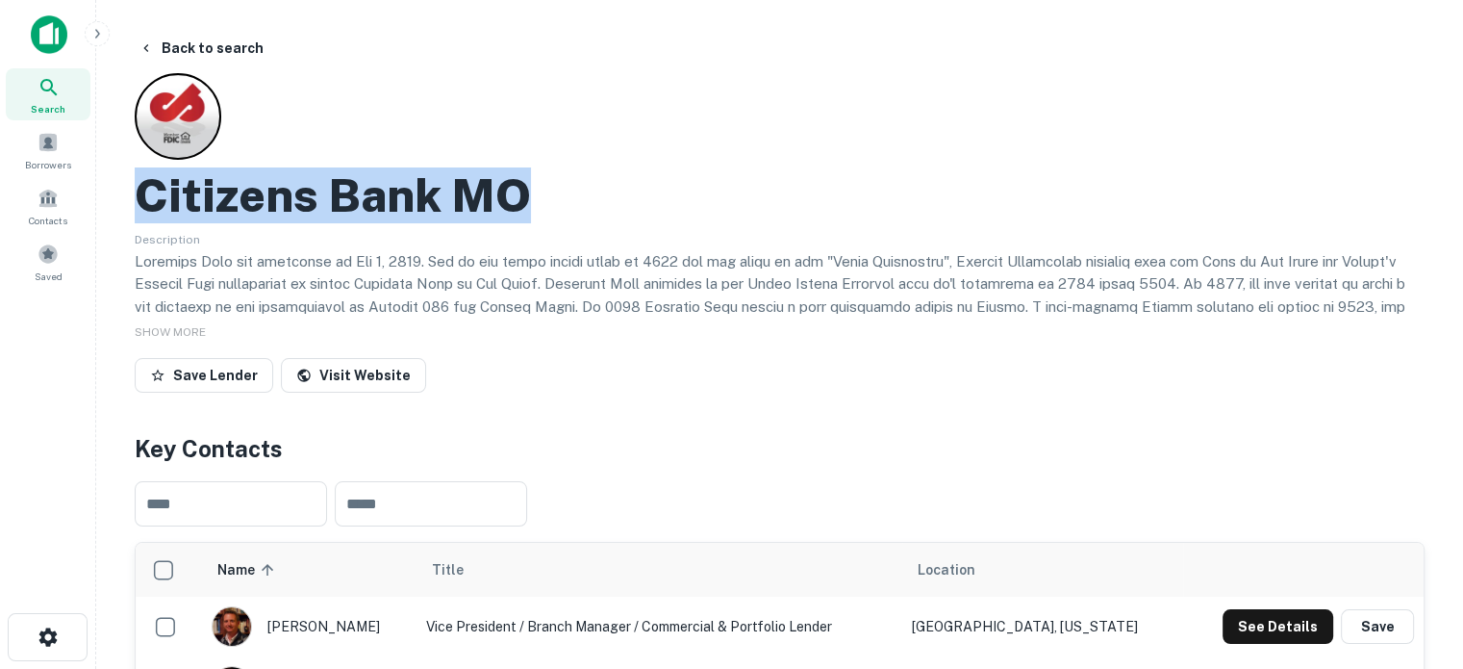
click at [42, 95] on icon at bounding box center [49, 87] width 23 height 23
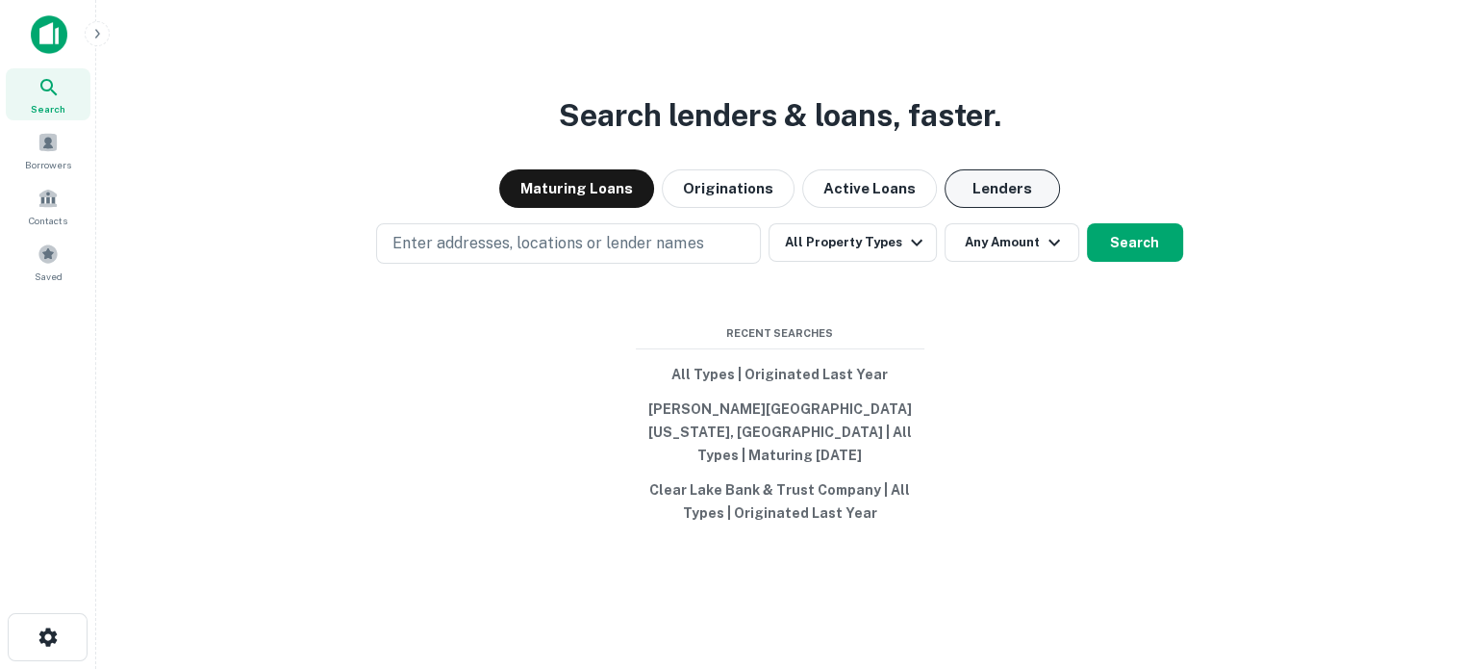
click at [1014, 188] on button "Lenders" at bounding box center [1002, 188] width 115 height 38
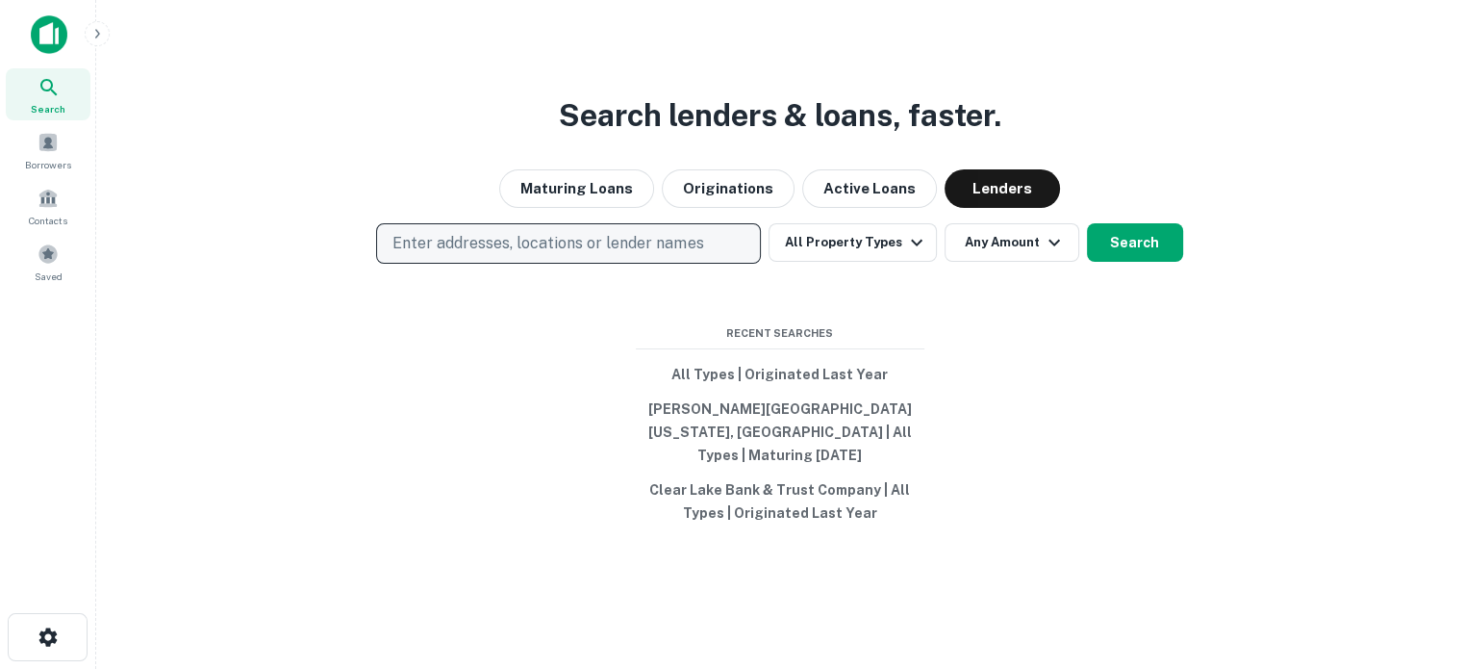
click at [602, 252] on p "Enter addresses, locations or lender names" at bounding box center [548, 243] width 311 height 23
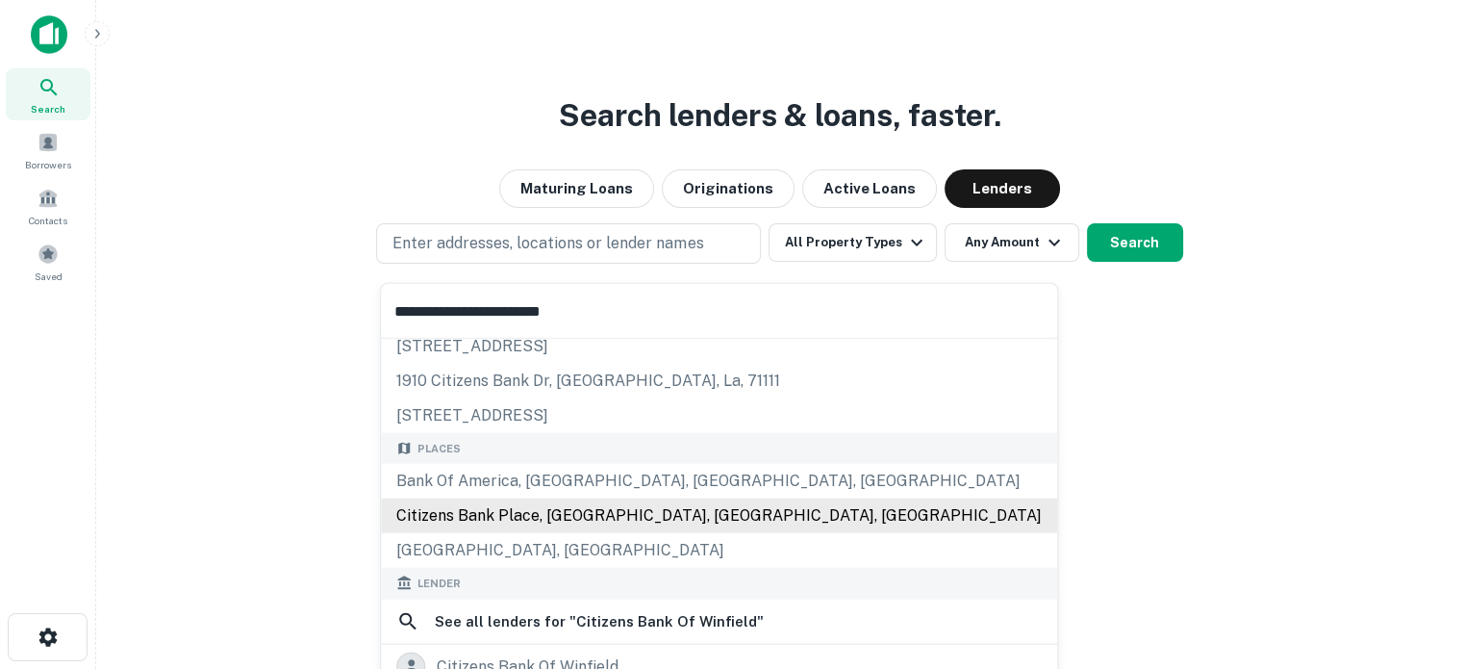
scroll to position [96, 0]
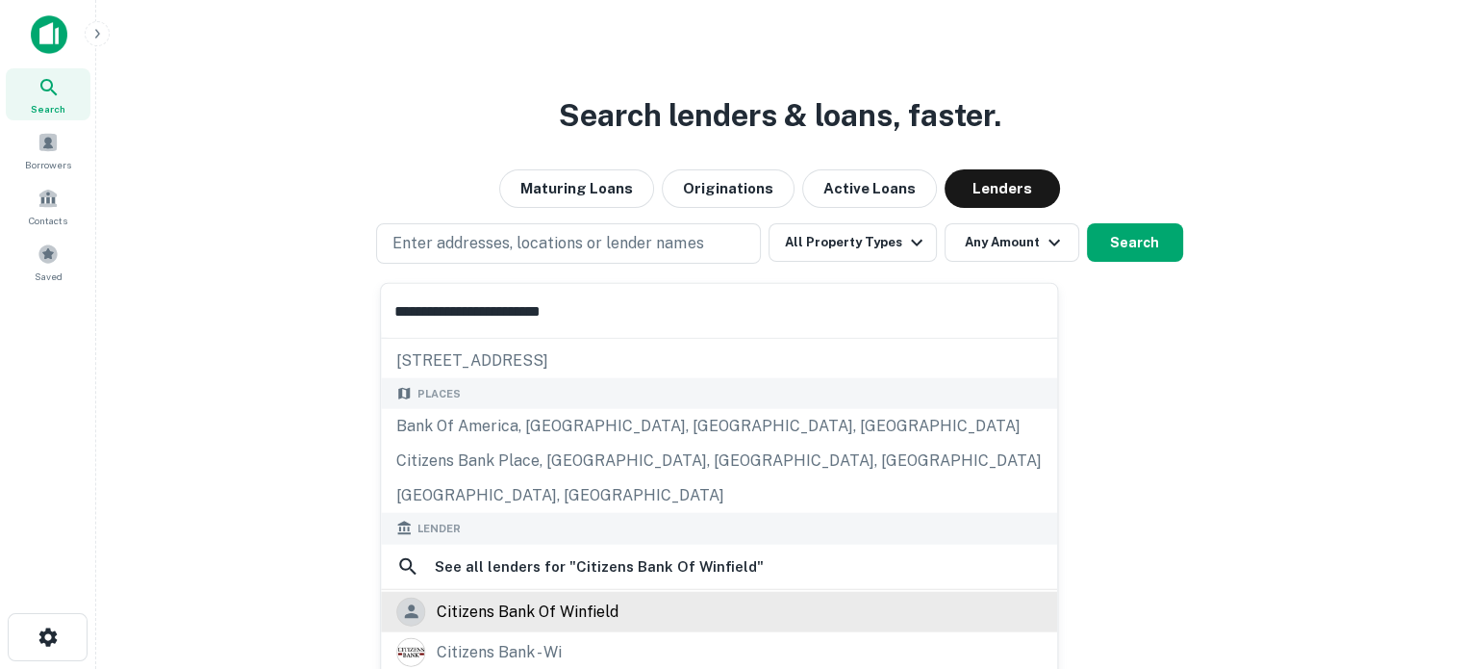
type input "**********"
click at [530, 596] on div "citizens bank of winfield" at bounding box center [719, 611] width 676 height 40
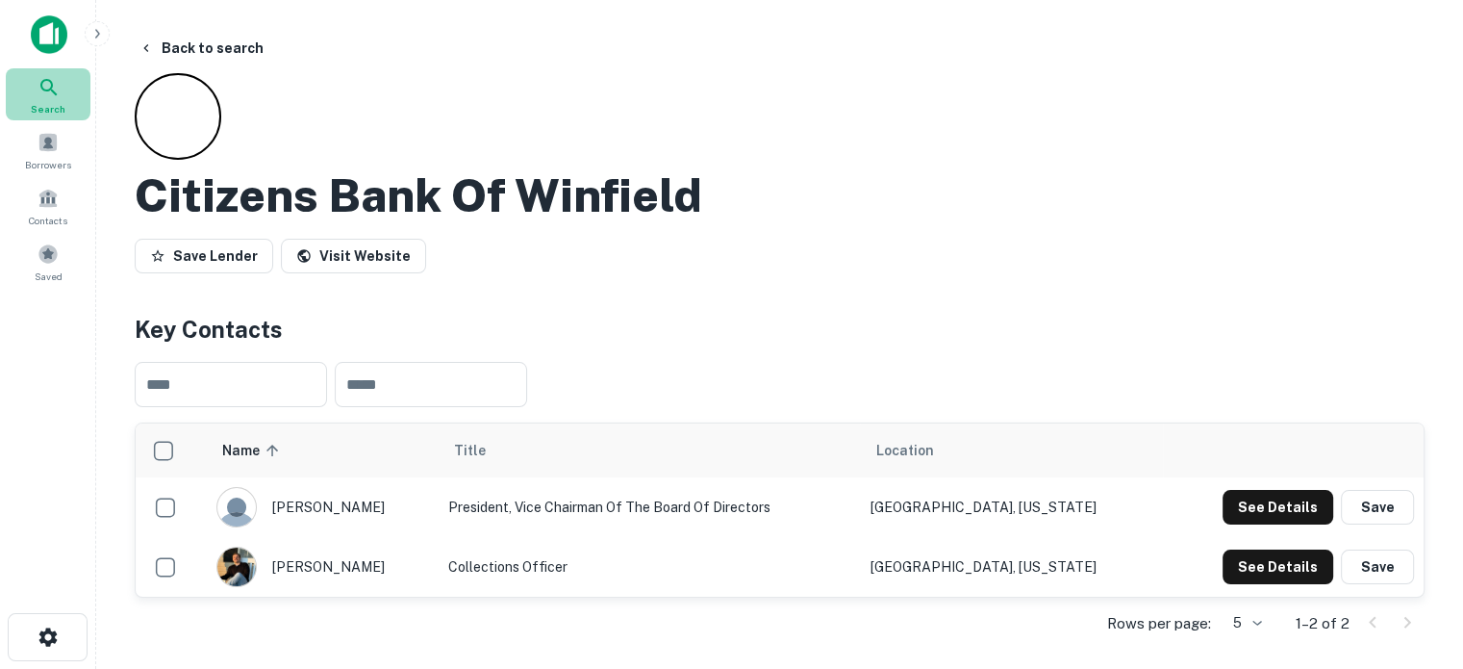
click at [57, 99] on div "Search" at bounding box center [48, 94] width 85 height 52
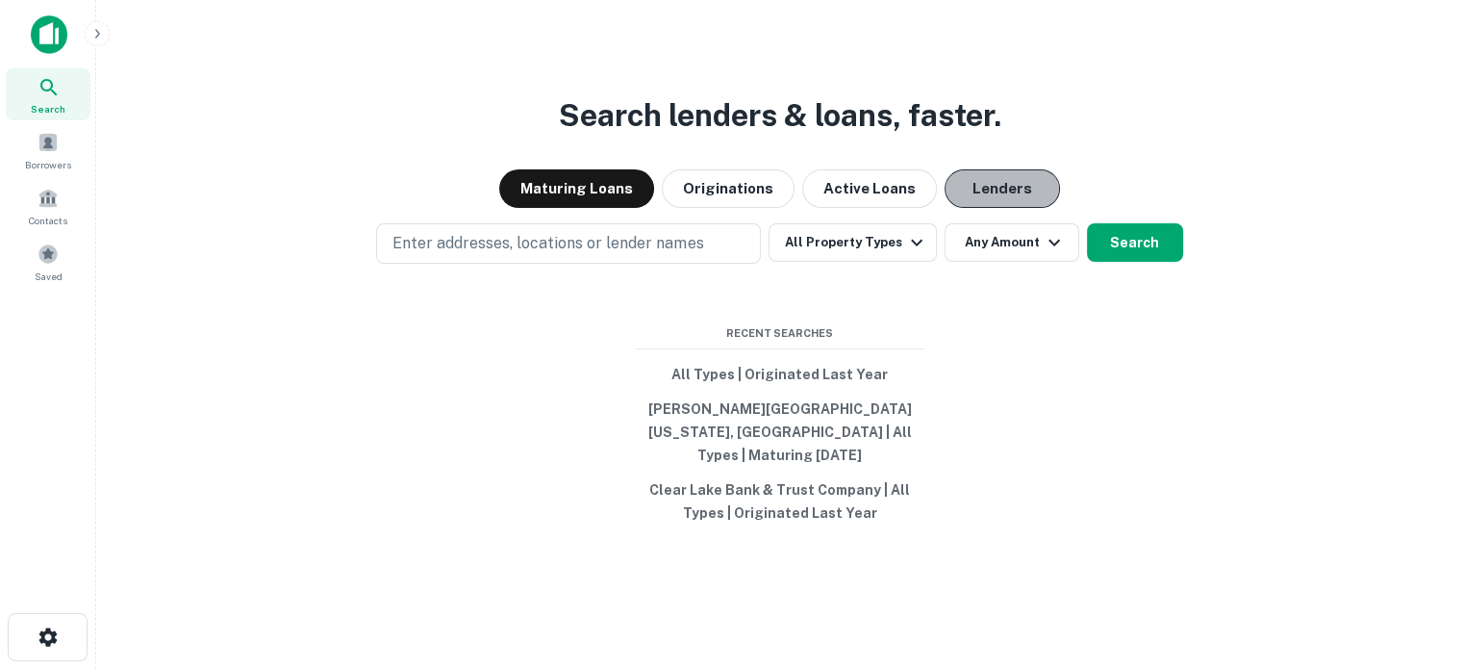
click at [1010, 206] on button "Lenders" at bounding box center [1002, 188] width 115 height 38
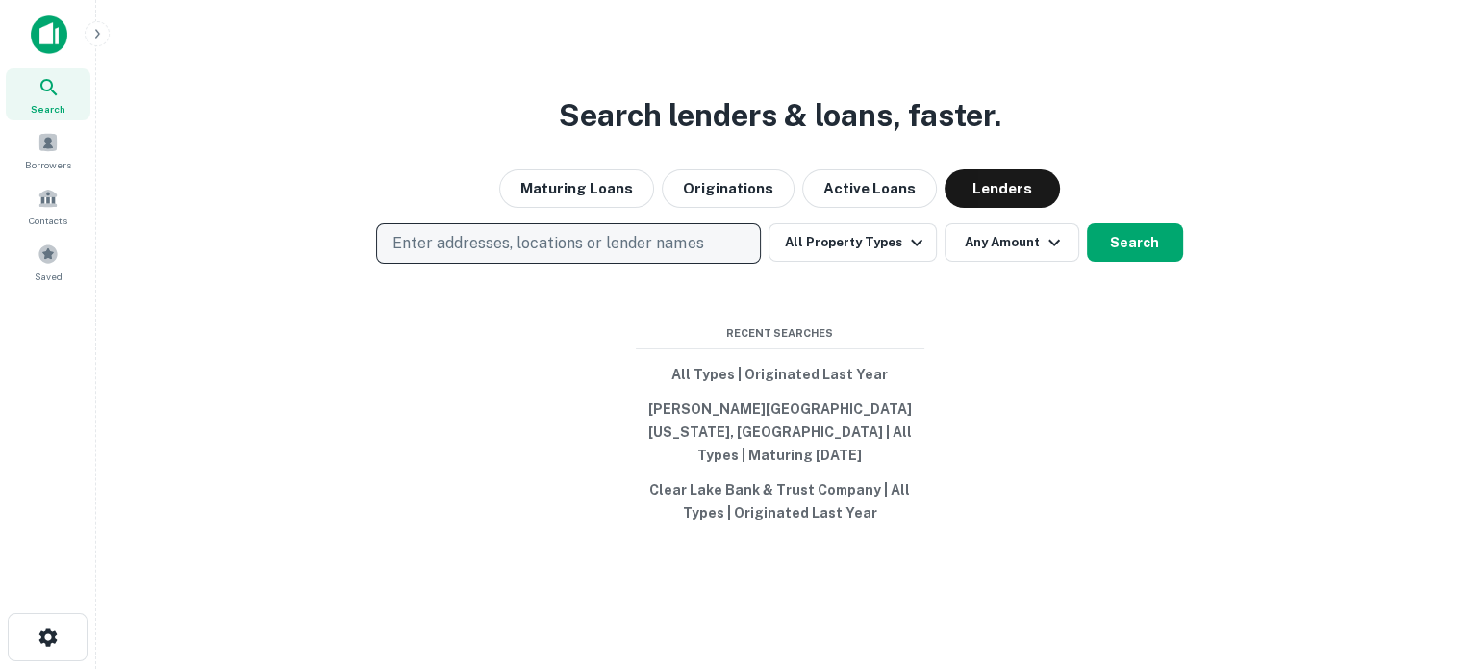
click at [741, 260] on button "Enter addresses, locations or lender names" at bounding box center [568, 243] width 385 height 40
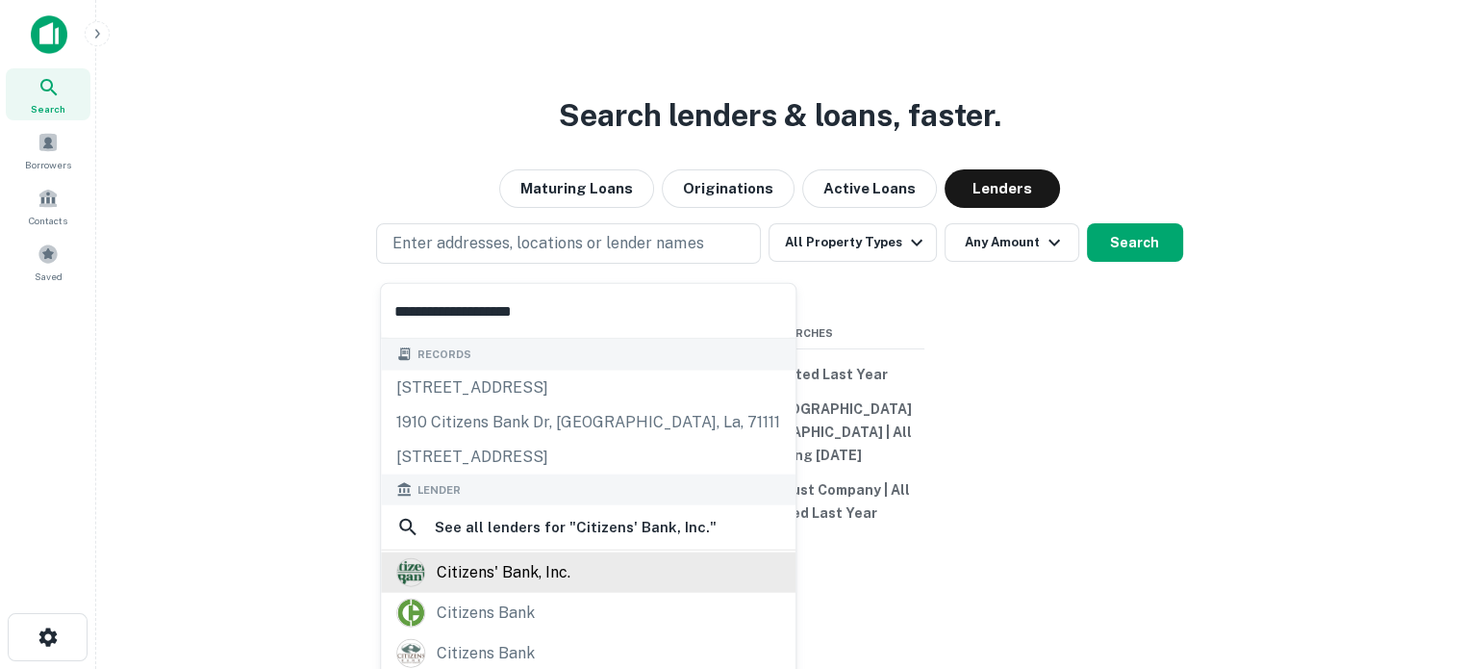
type input "**********"
click at [572, 577] on div "citizens' bank, inc." at bounding box center [588, 572] width 384 height 29
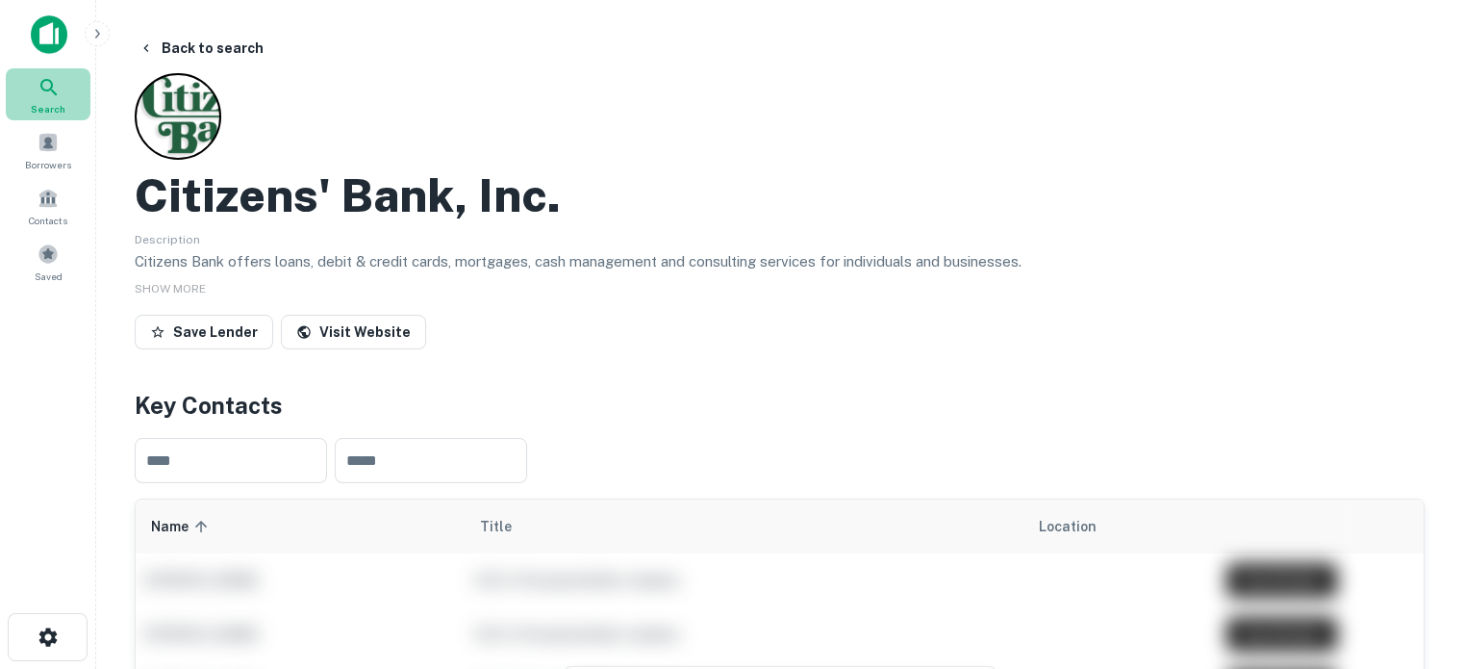
click at [59, 91] on icon at bounding box center [49, 87] width 23 height 23
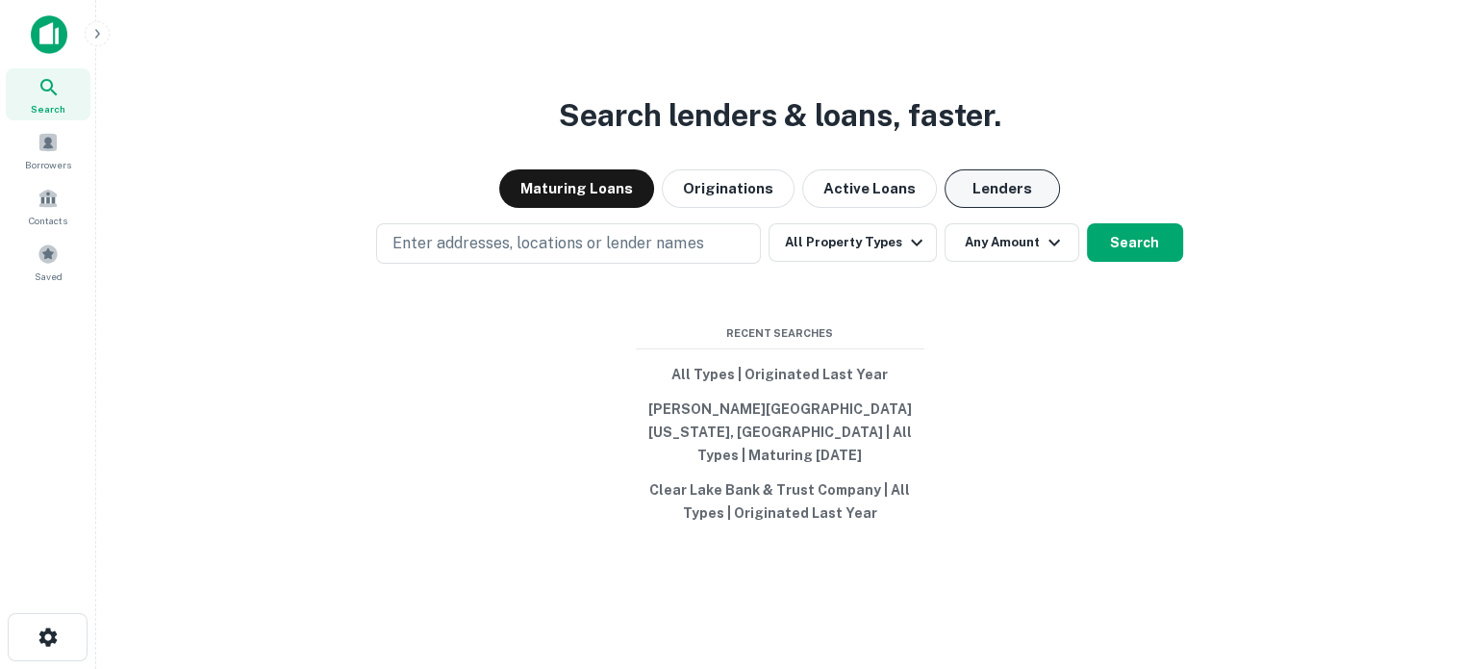
click at [1012, 199] on button "Lenders" at bounding box center [1002, 188] width 115 height 38
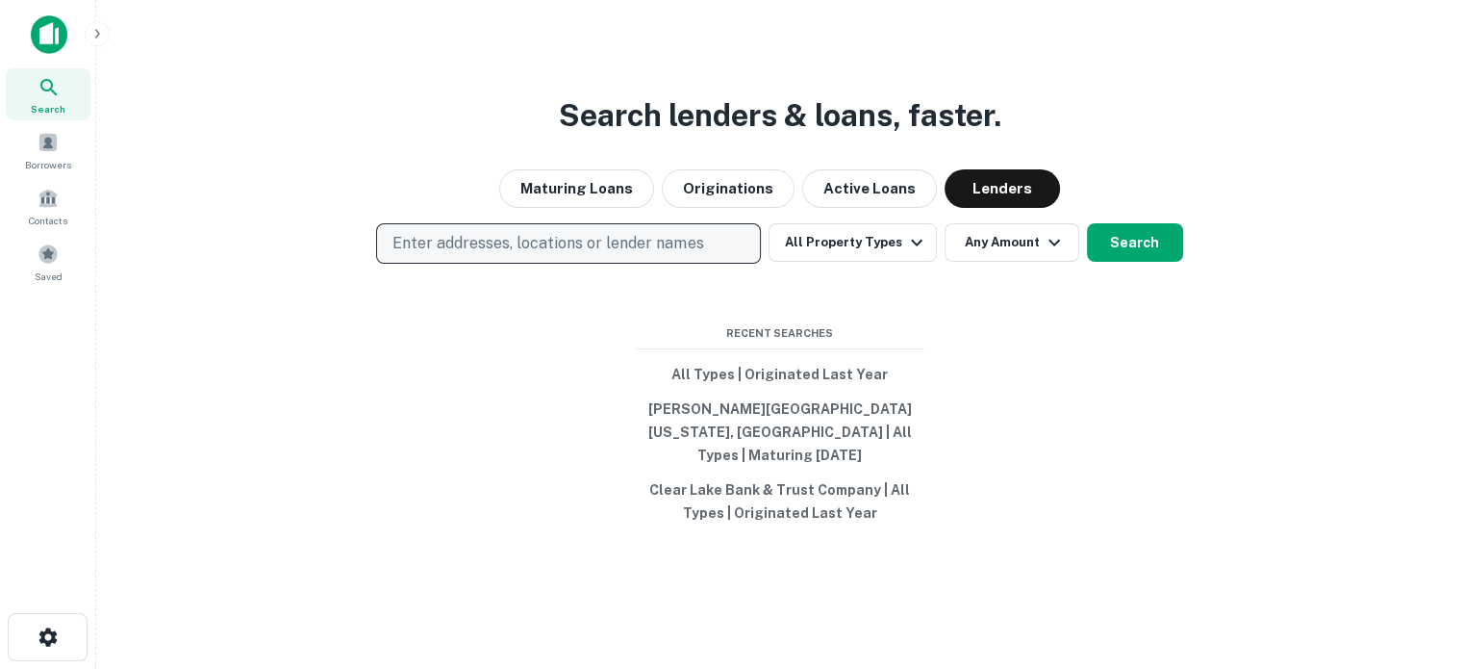
click at [587, 253] on p "Enter addresses, locations or lender names" at bounding box center [548, 243] width 311 height 23
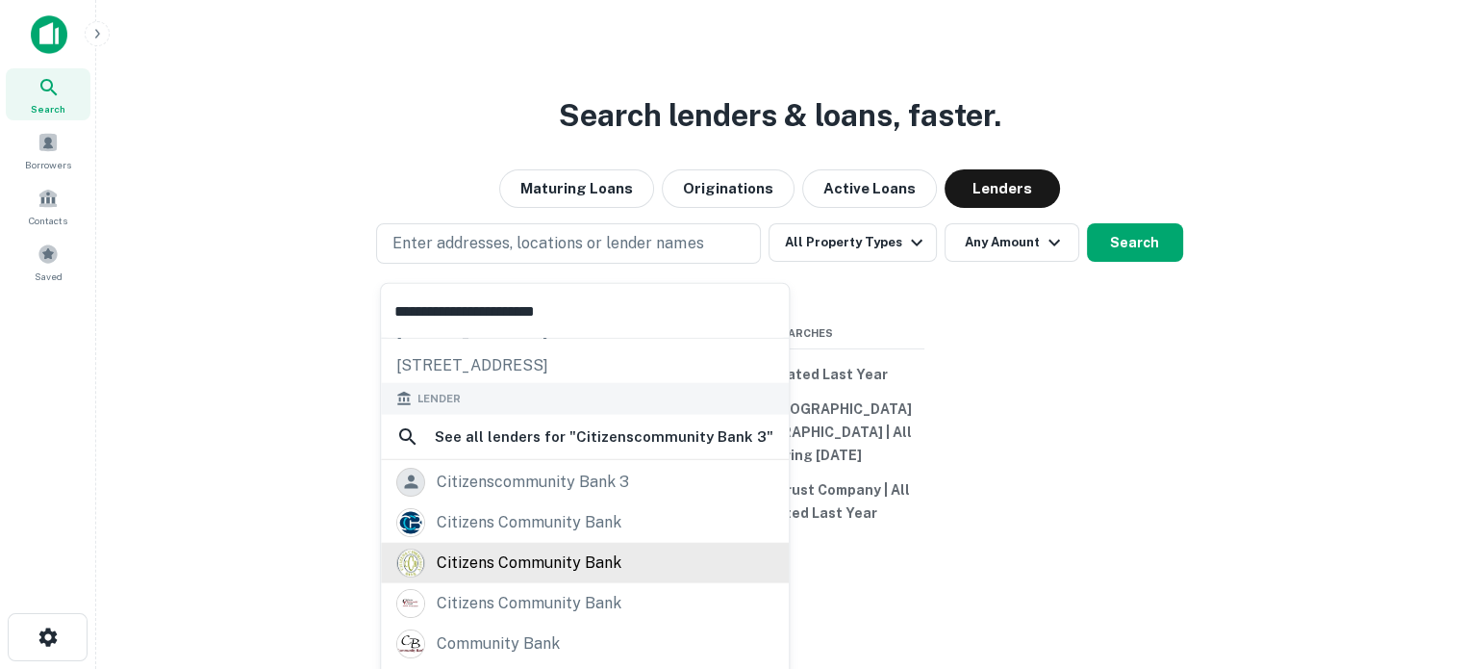
scroll to position [192, 0]
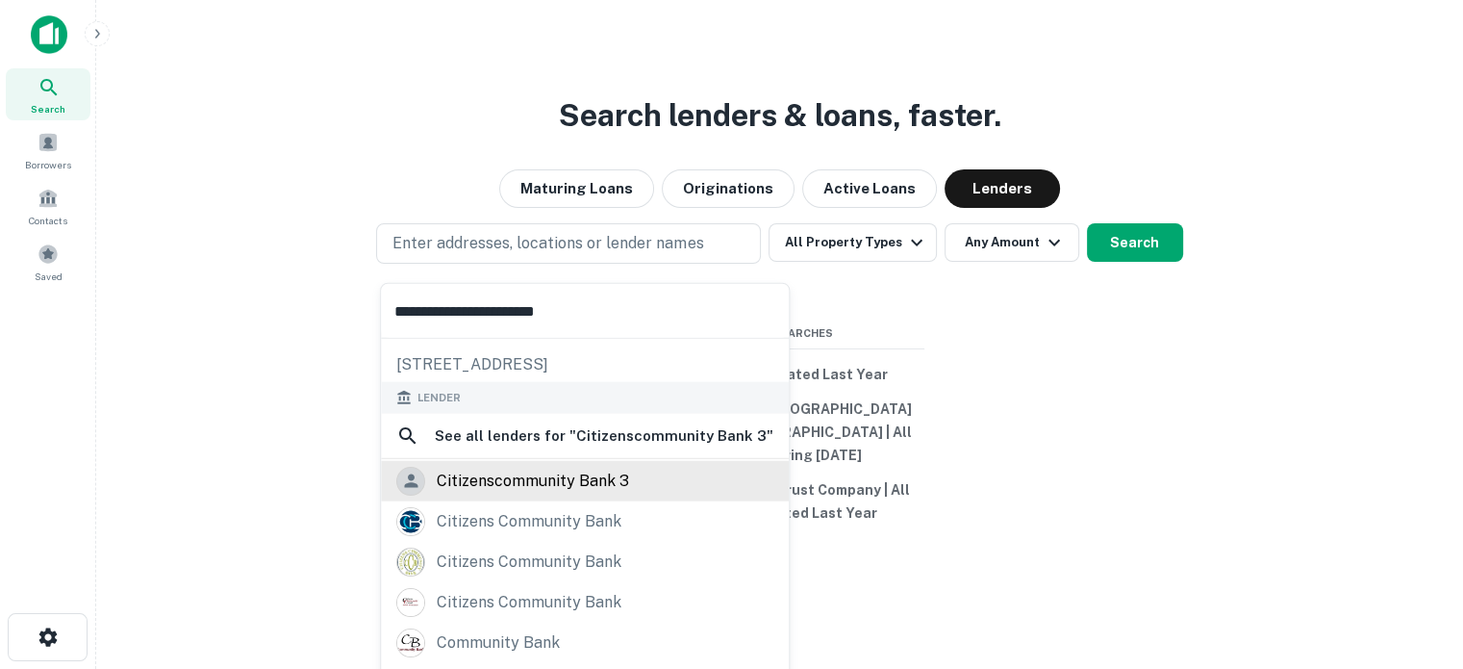
type input "**********"
click at [536, 487] on div "citizenscommunity bank 3" at bounding box center [533, 480] width 192 height 29
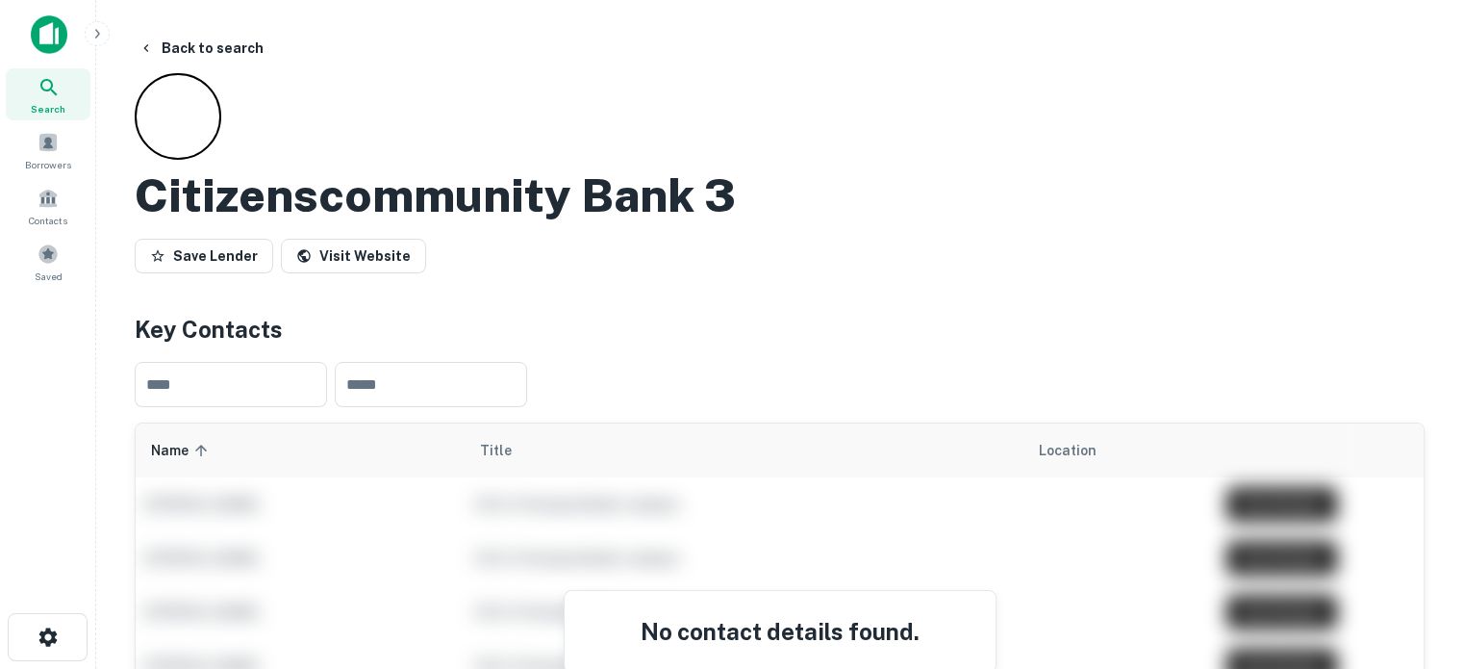
click at [55, 91] on icon at bounding box center [48, 87] width 16 height 16
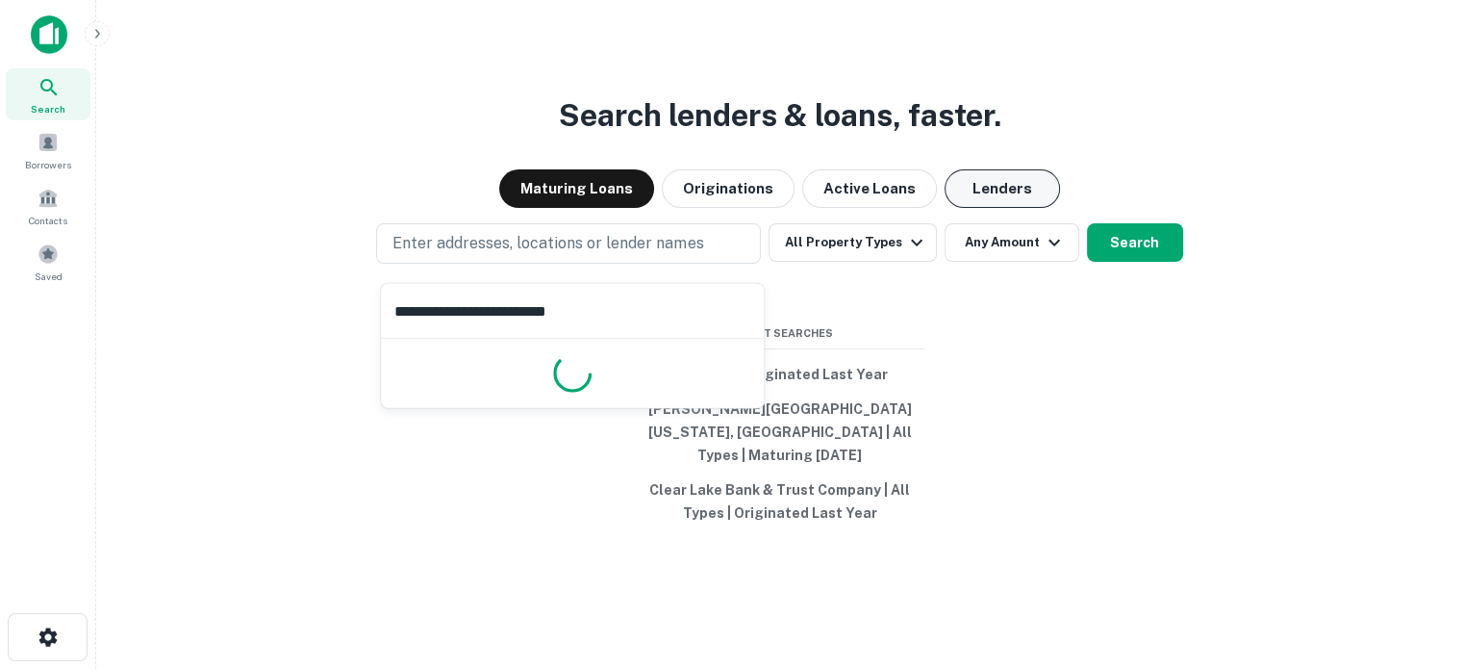
type input "**********"
click at [997, 208] on button "Lenders" at bounding box center [1002, 188] width 115 height 38
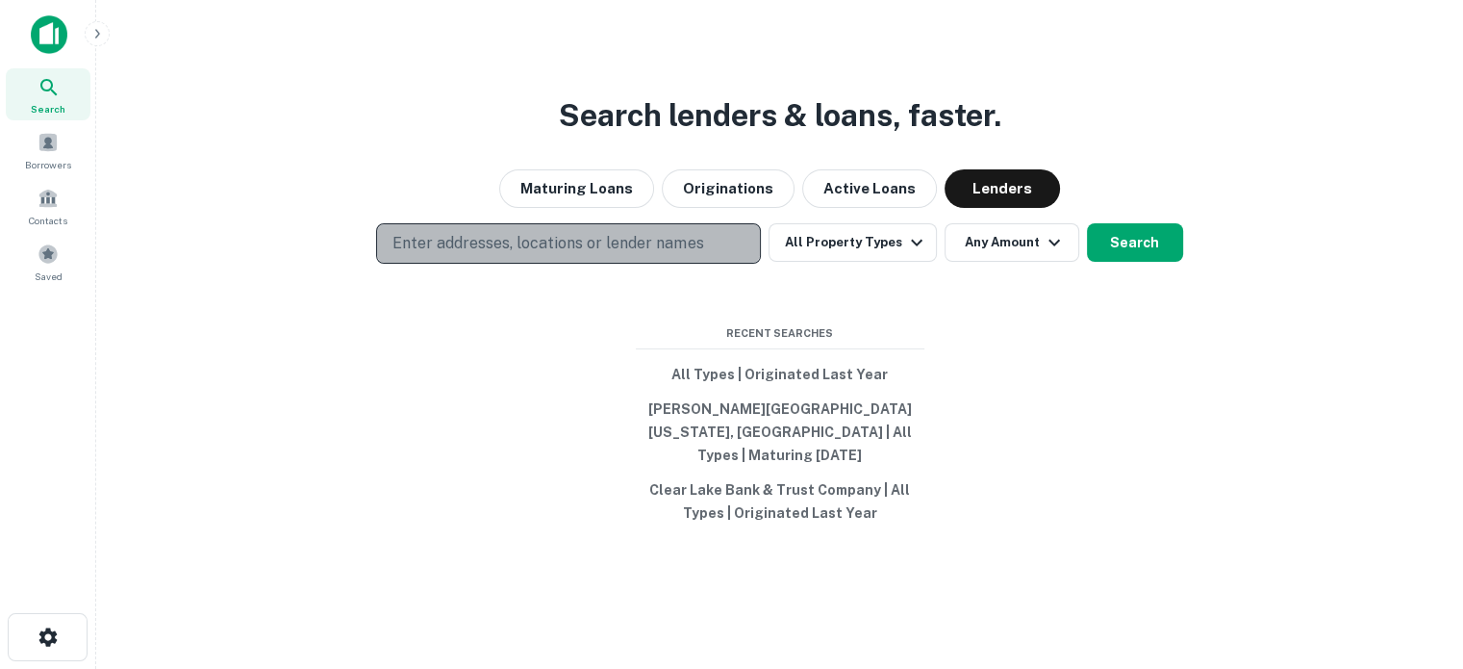
click at [674, 242] on button "Enter addresses, locations or lender names" at bounding box center [568, 243] width 385 height 40
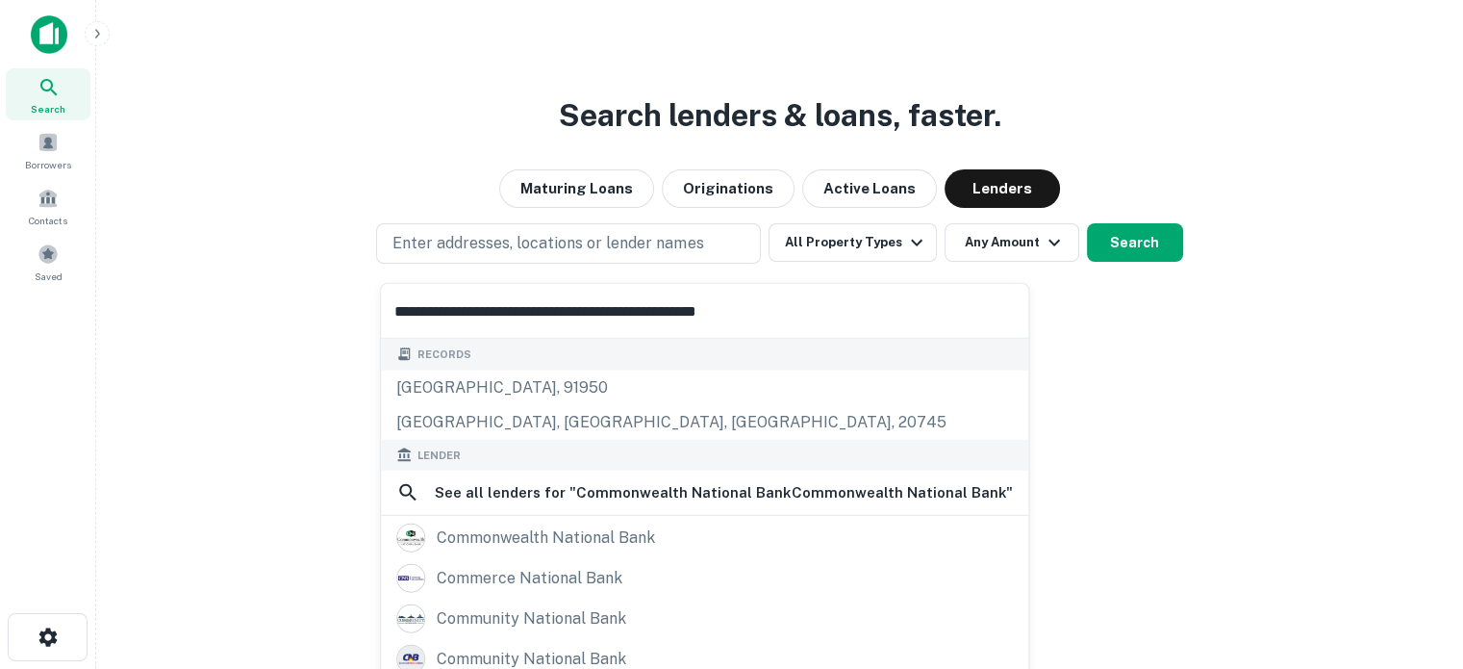
type input "**********"
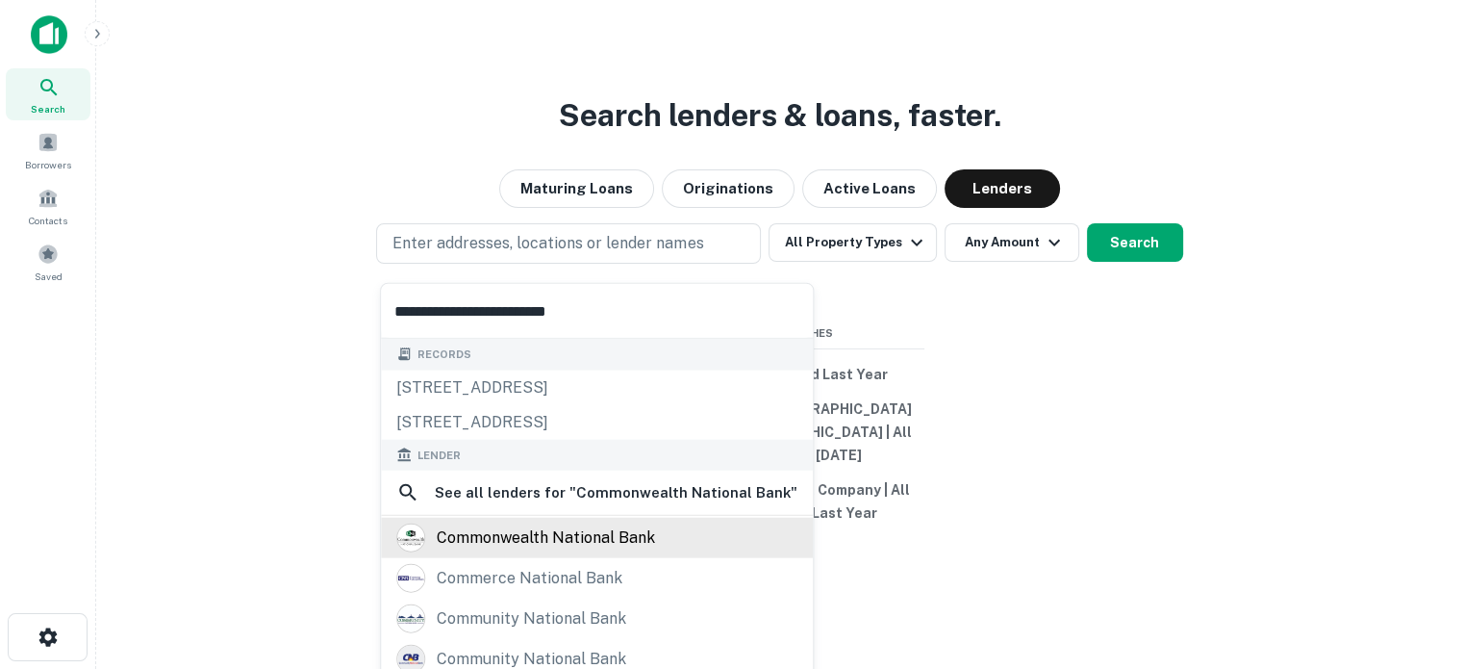
click at [583, 540] on div "commonwealth national bank" at bounding box center [546, 537] width 218 height 29
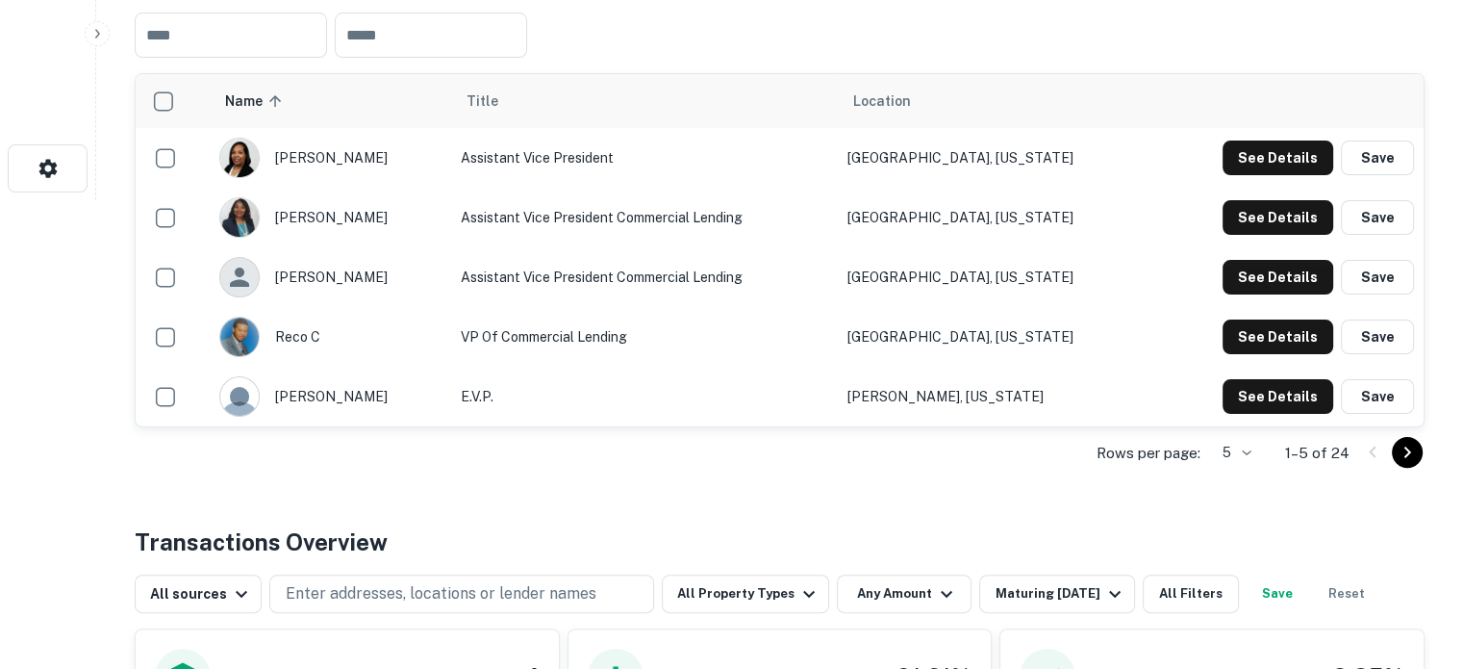
scroll to position [481, 0]
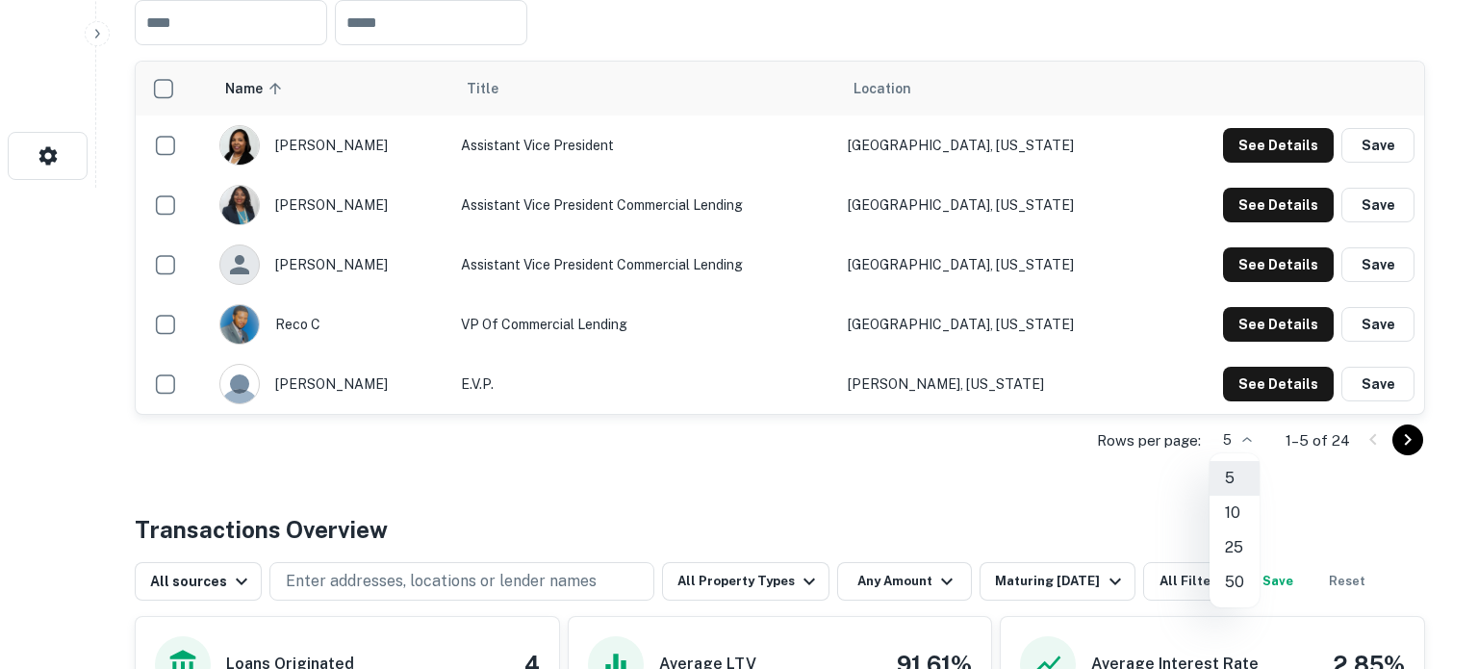
click at [1229, 538] on li "25" at bounding box center [1234, 547] width 50 height 35
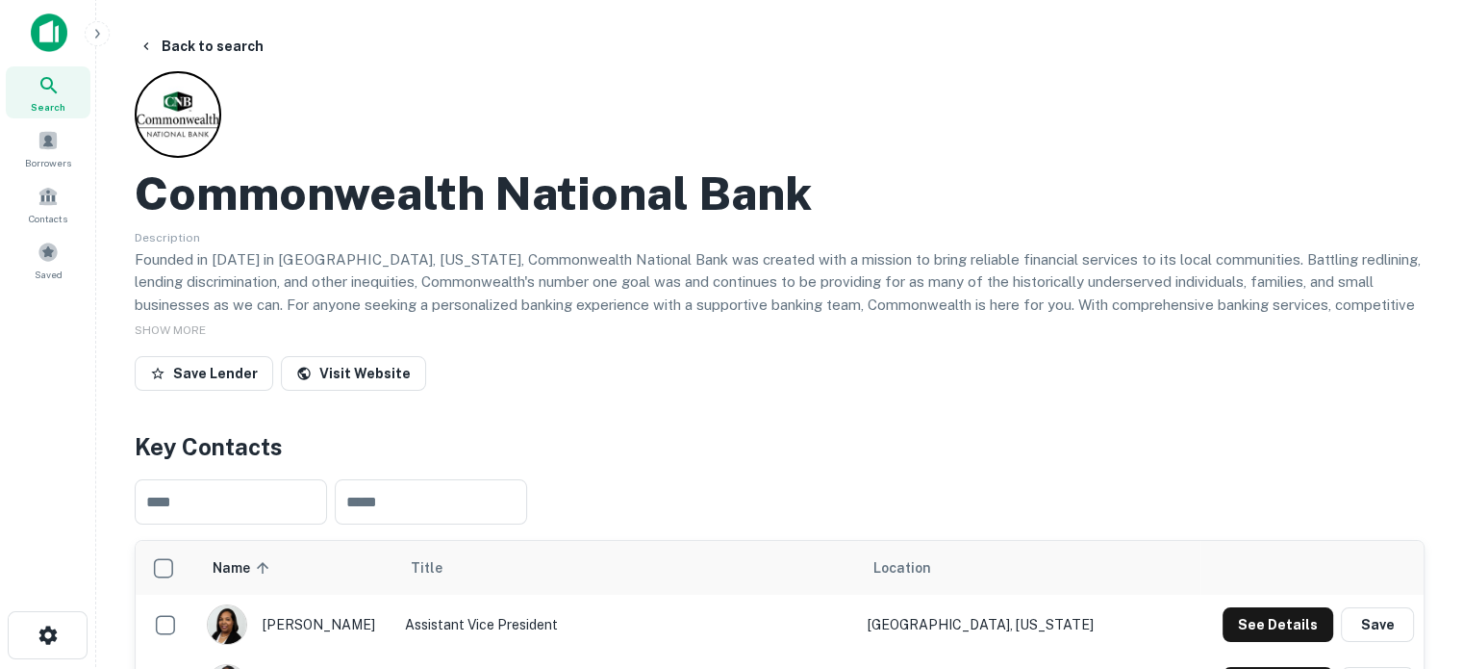
scroll to position [194, 0]
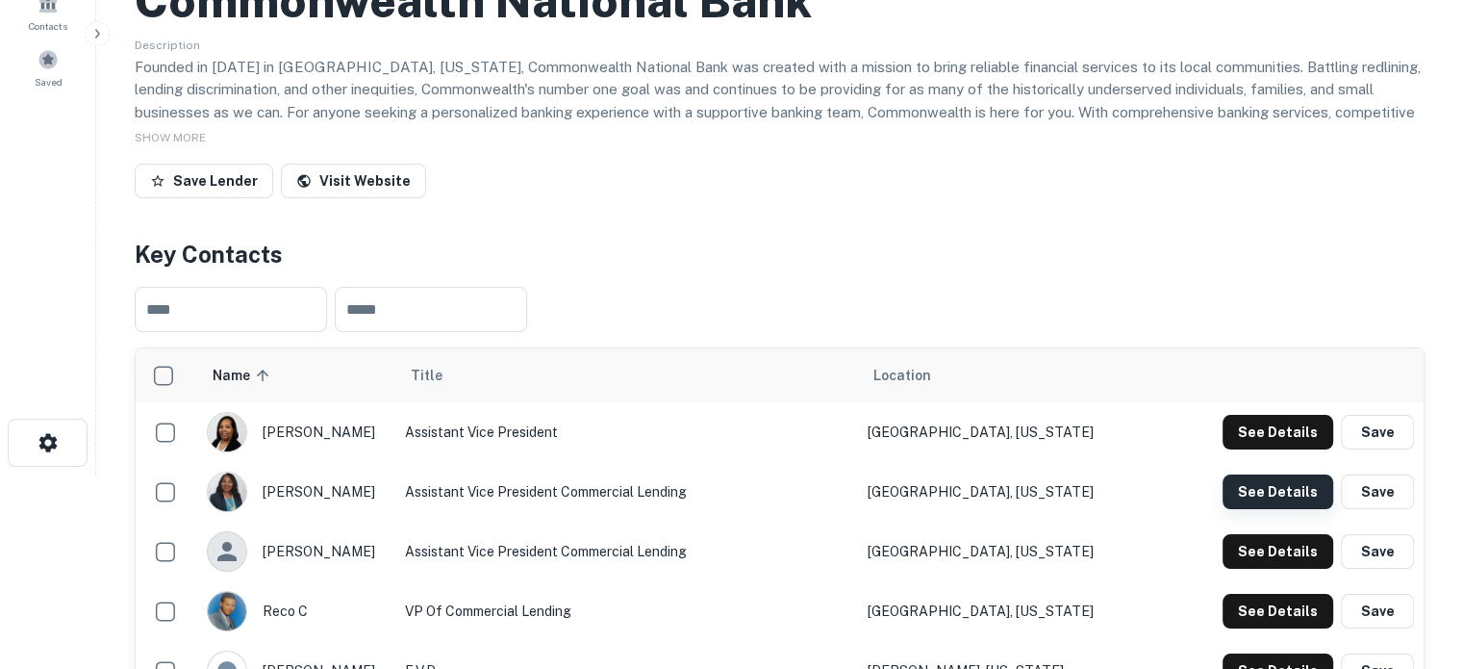
click at [1229, 496] on button "See Details" at bounding box center [1278, 491] width 111 height 35
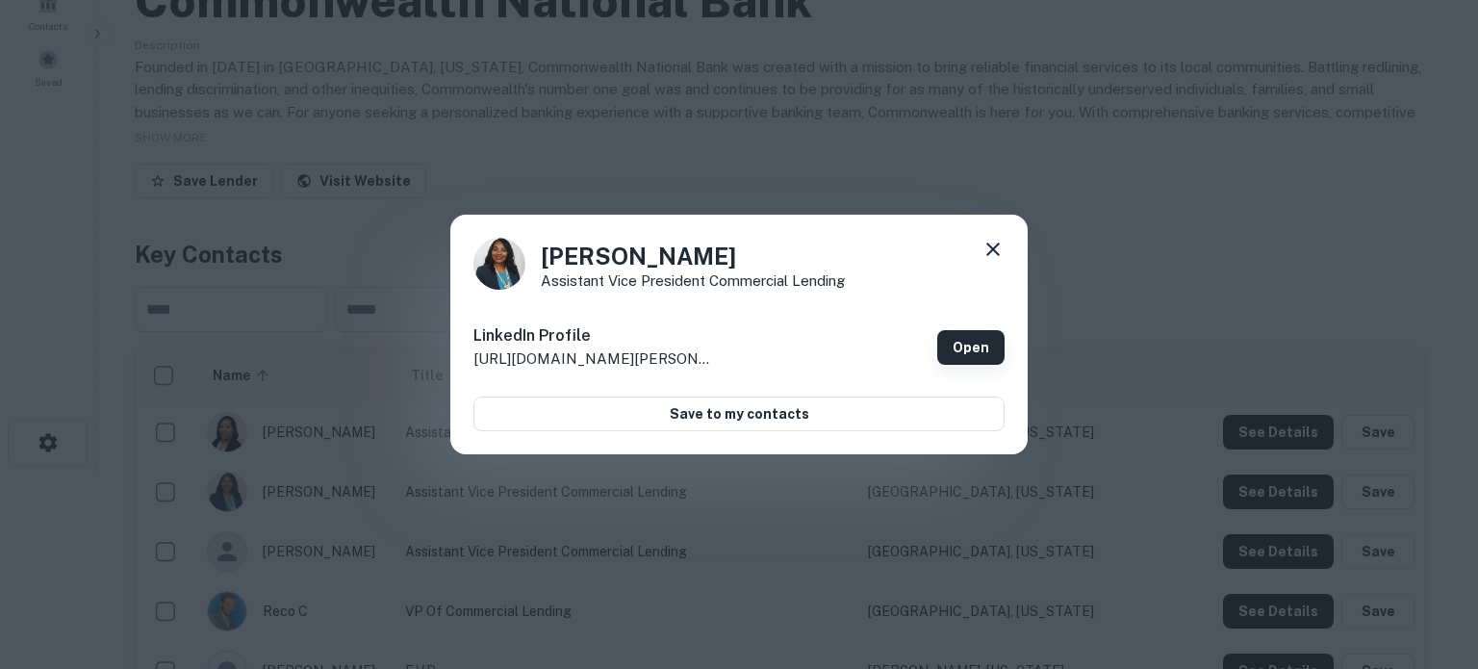
click at [959, 340] on link "Open" at bounding box center [970, 347] width 67 height 35
click at [1003, 267] on div "Cristal Locke Assistant Vice President Commercial Lending" at bounding box center [738, 264] width 531 height 52
click at [1005, 249] on div "Cristal Locke Assistant Vice President Commercial Lending LinkedIn Profile http…" at bounding box center [738, 335] width 577 height 241
click at [996, 249] on icon at bounding box center [992, 249] width 23 height 23
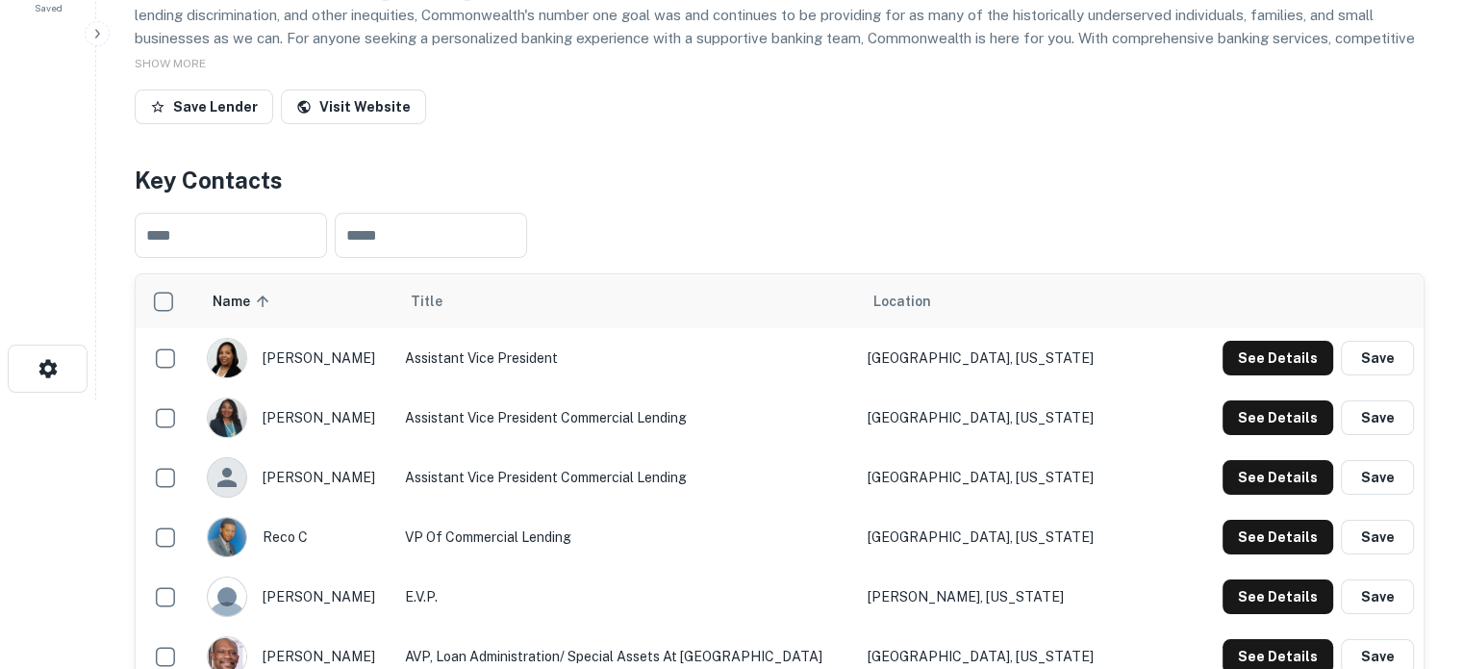
scroll to position [387, 0]
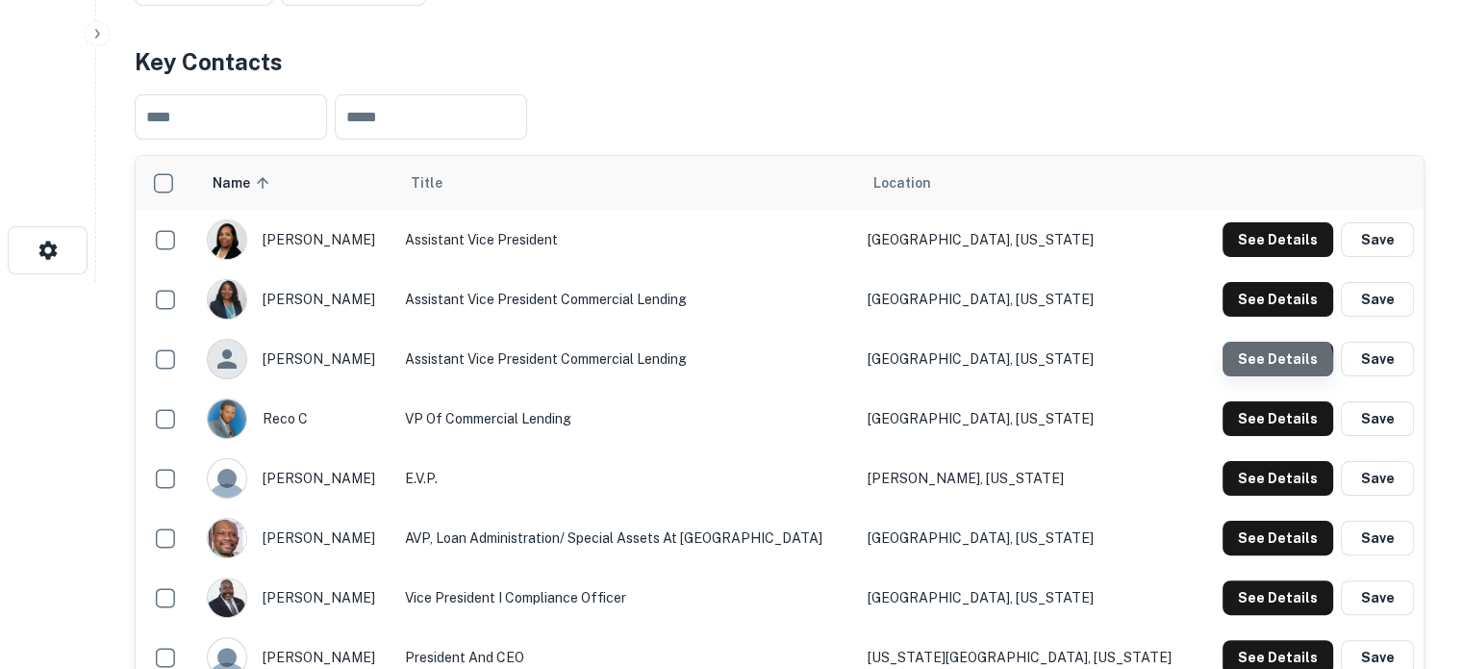
click at [1249, 371] on button "See Details" at bounding box center [1278, 359] width 111 height 35
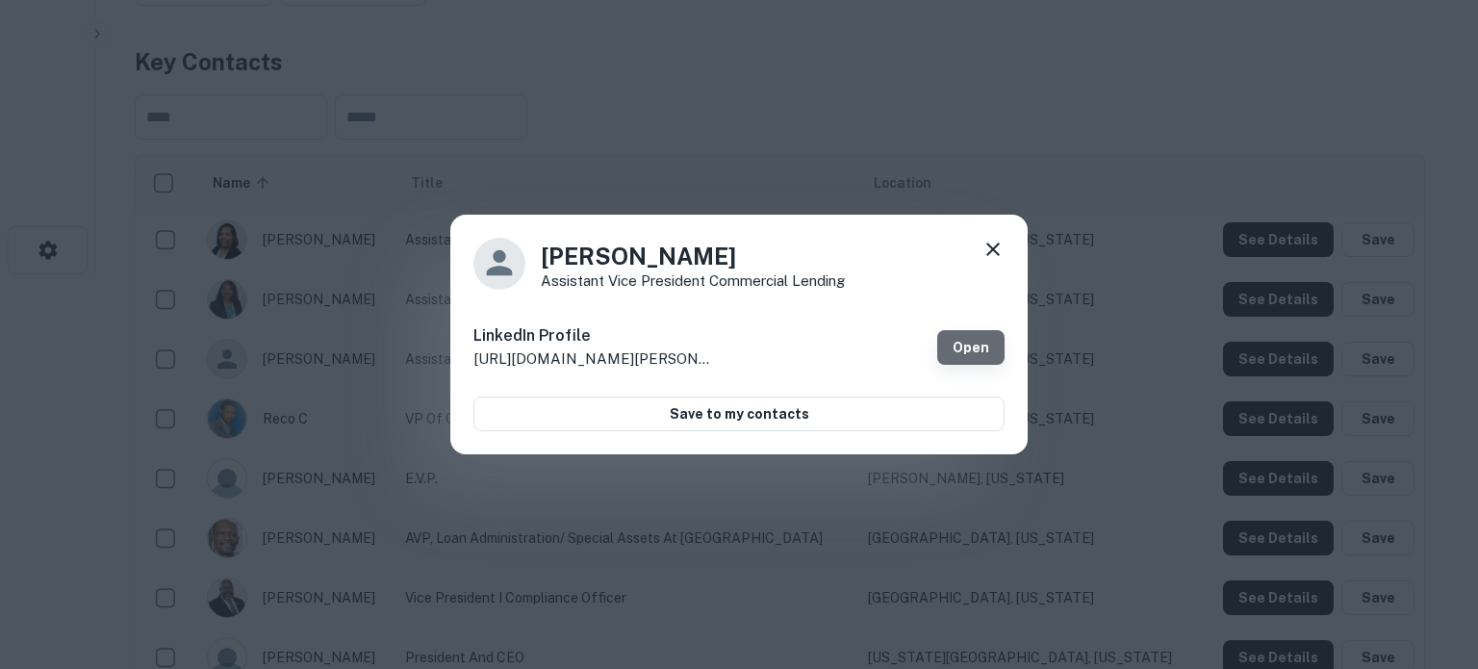
click at [969, 344] on link "Open" at bounding box center [970, 347] width 67 height 35
click at [982, 245] on icon at bounding box center [992, 249] width 23 height 23
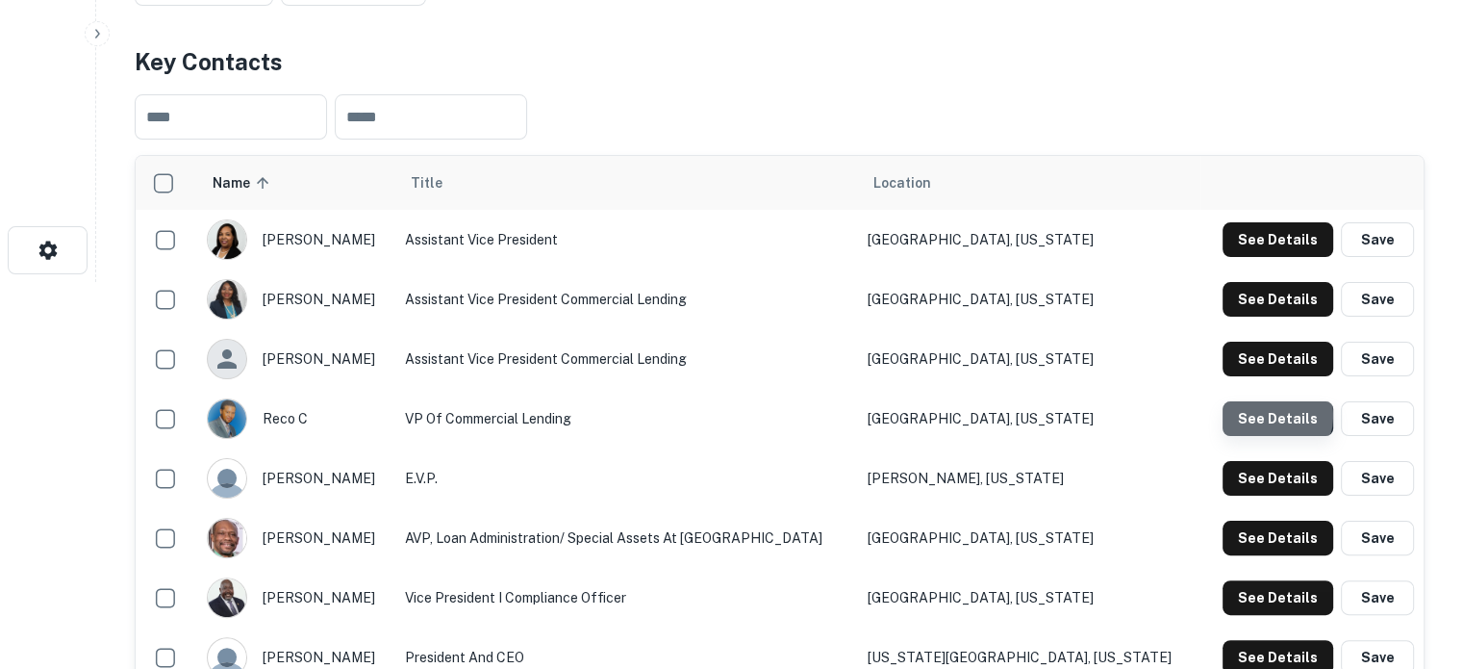
click at [1274, 418] on button "See Details" at bounding box center [1278, 418] width 111 height 35
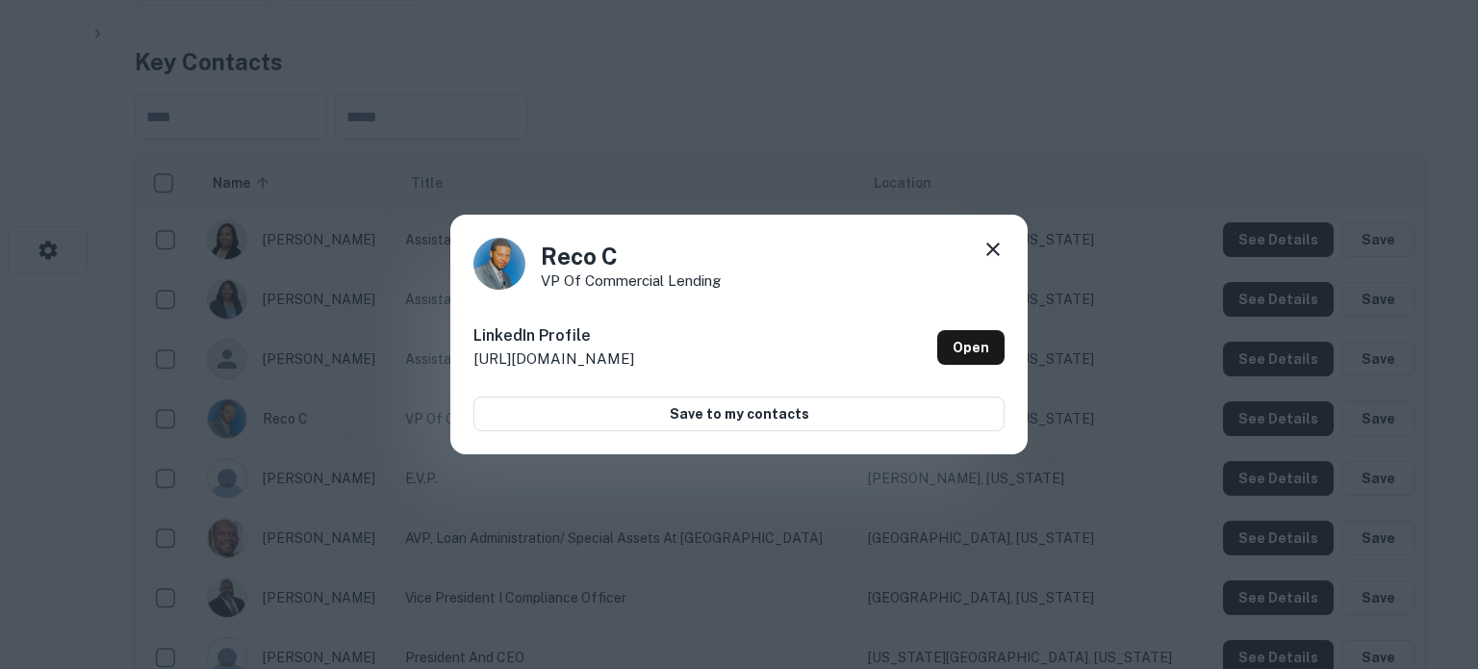
click at [921, 349] on div "LinkedIn Profile http://www.linkedin.com/in/reco-c-73320158 Open" at bounding box center [738, 347] width 531 height 69
click at [942, 346] on link "Open" at bounding box center [970, 347] width 67 height 35
click at [1001, 247] on icon at bounding box center [992, 249] width 23 height 23
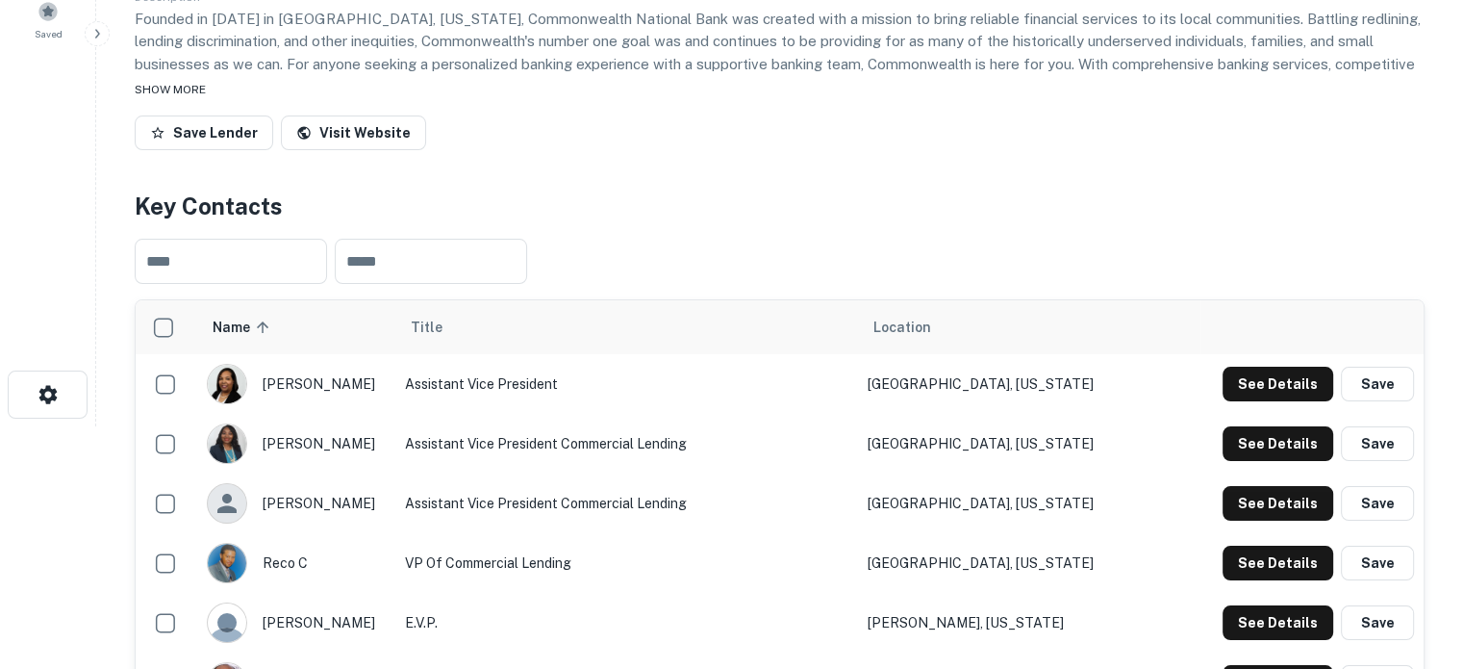
scroll to position [98, 0]
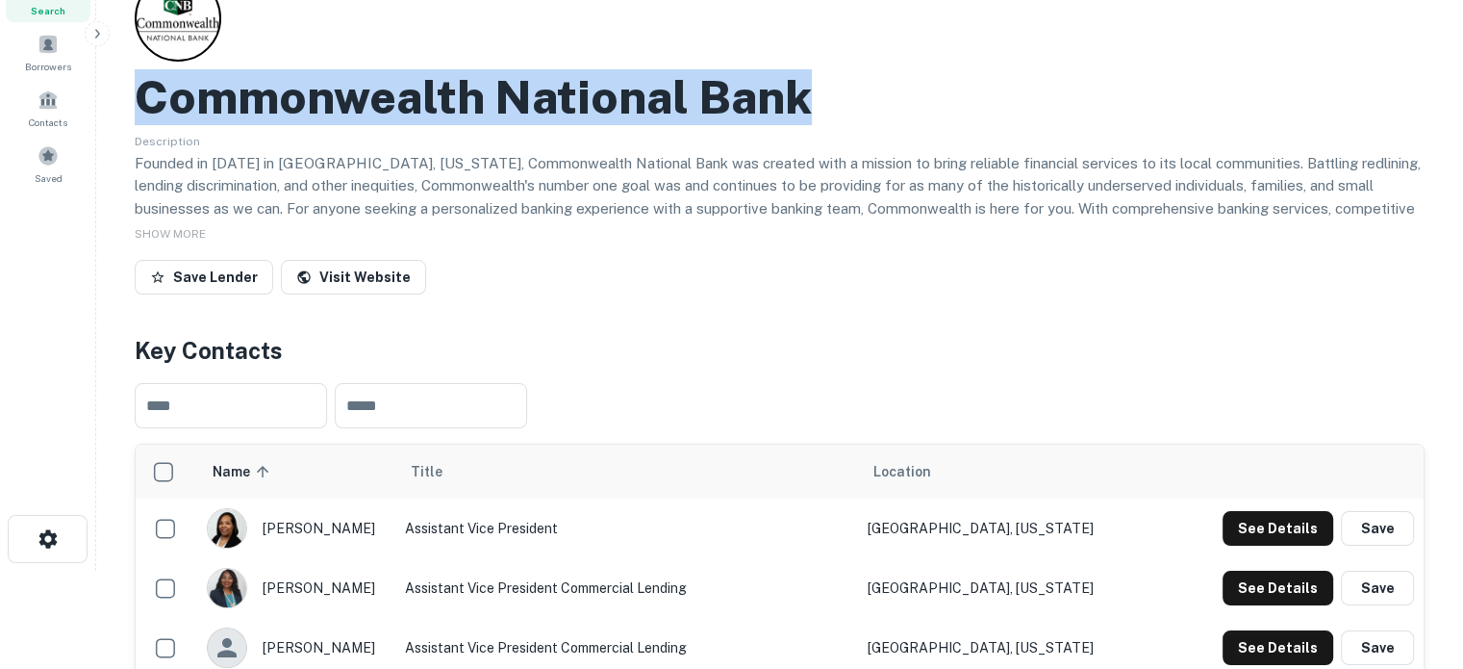
drag, startPoint x: 131, startPoint y: 97, endPoint x: 858, endPoint y: 108, distance: 727.5
copy h2 "Commonwealth National Bank"
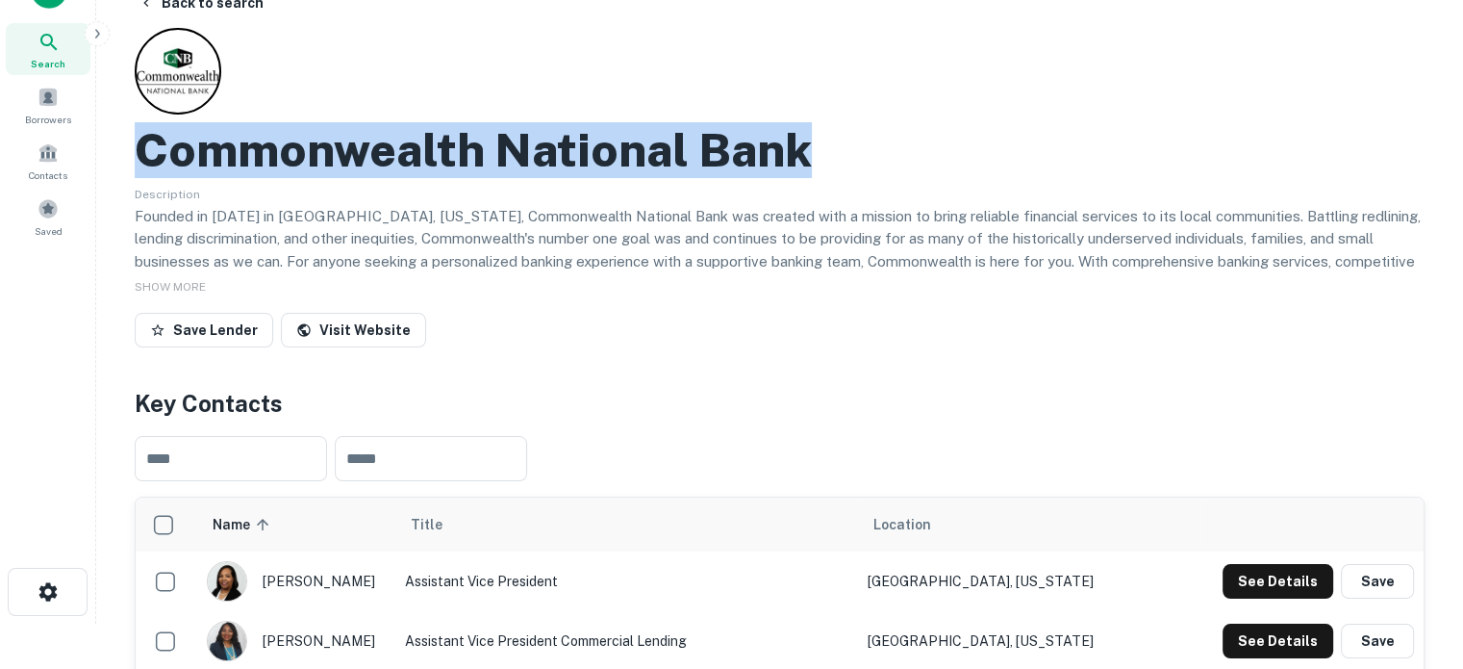
scroll to position [0, 0]
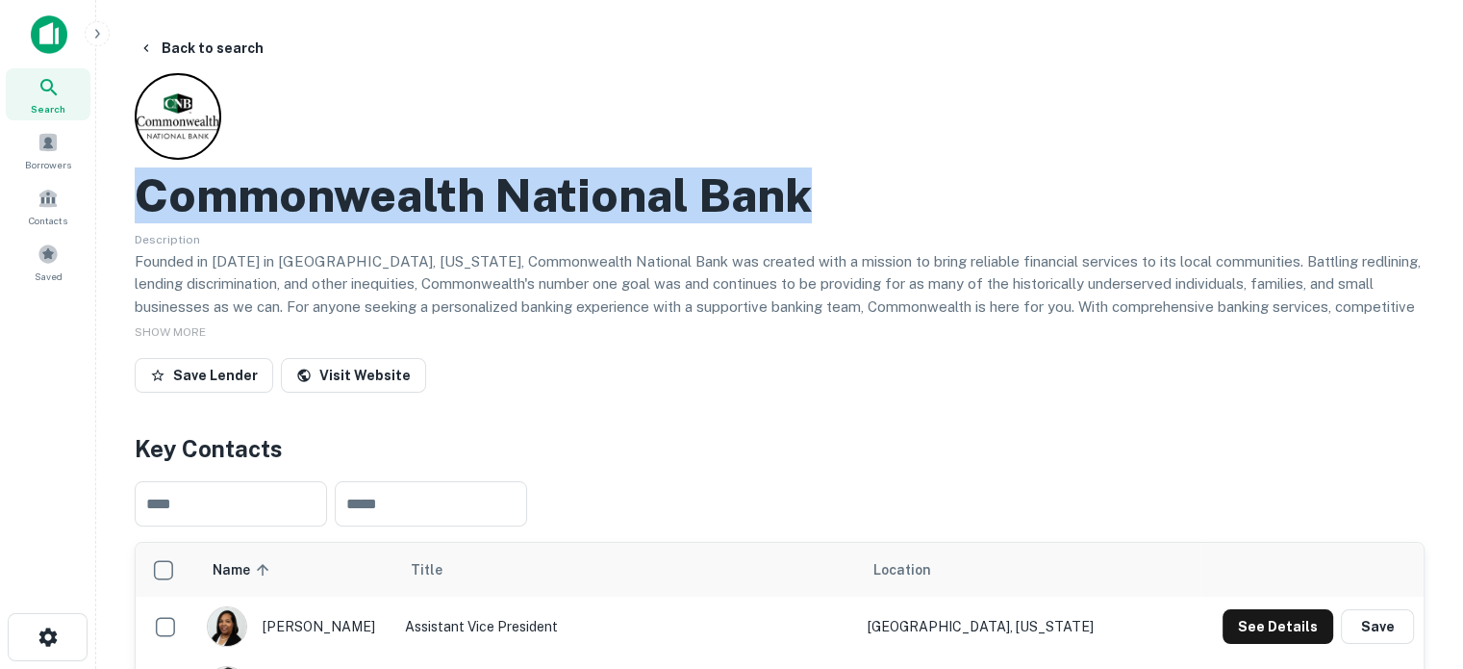
click at [62, 99] on div "Search" at bounding box center [48, 94] width 85 height 52
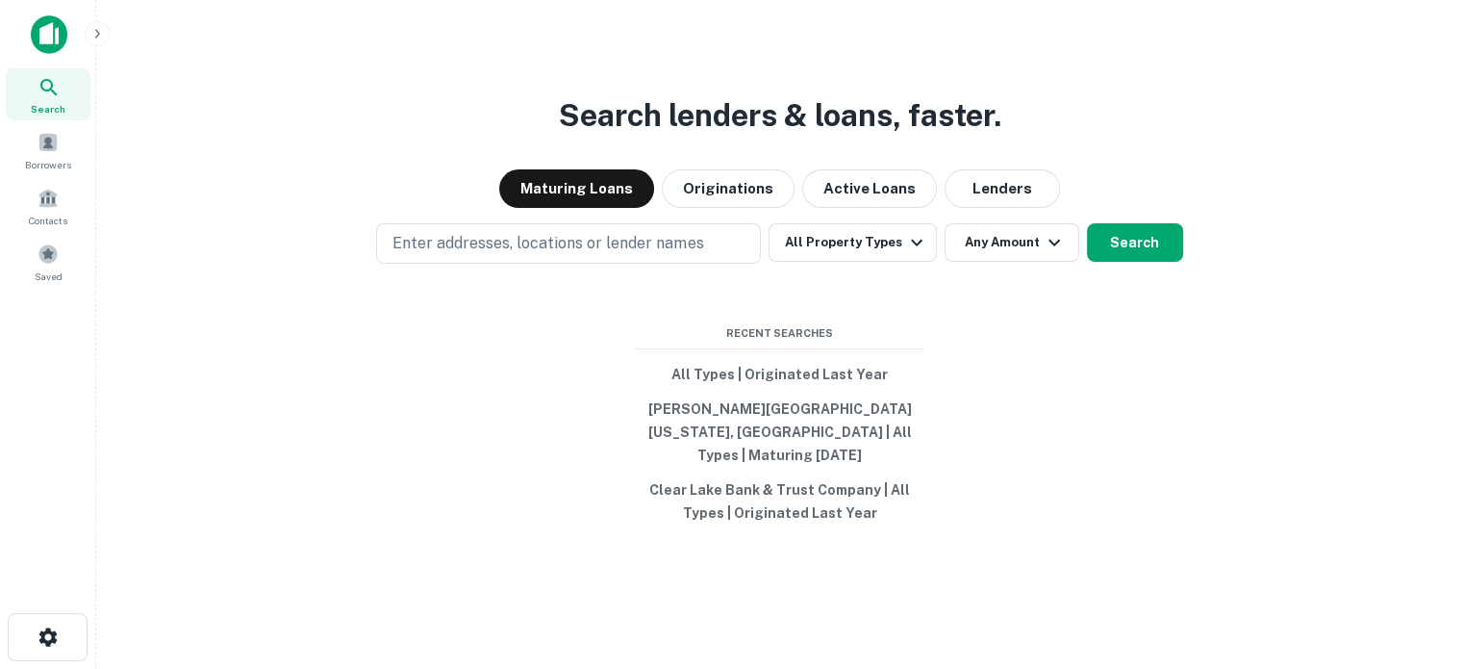
click at [985, 227] on div "Search lenders & loans, faster. Maturing Loans Originations Active Loans Lender…" at bounding box center [780, 380] width 1336 height 669
click at [985, 206] on button "Lenders" at bounding box center [1002, 188] width 115 height 38
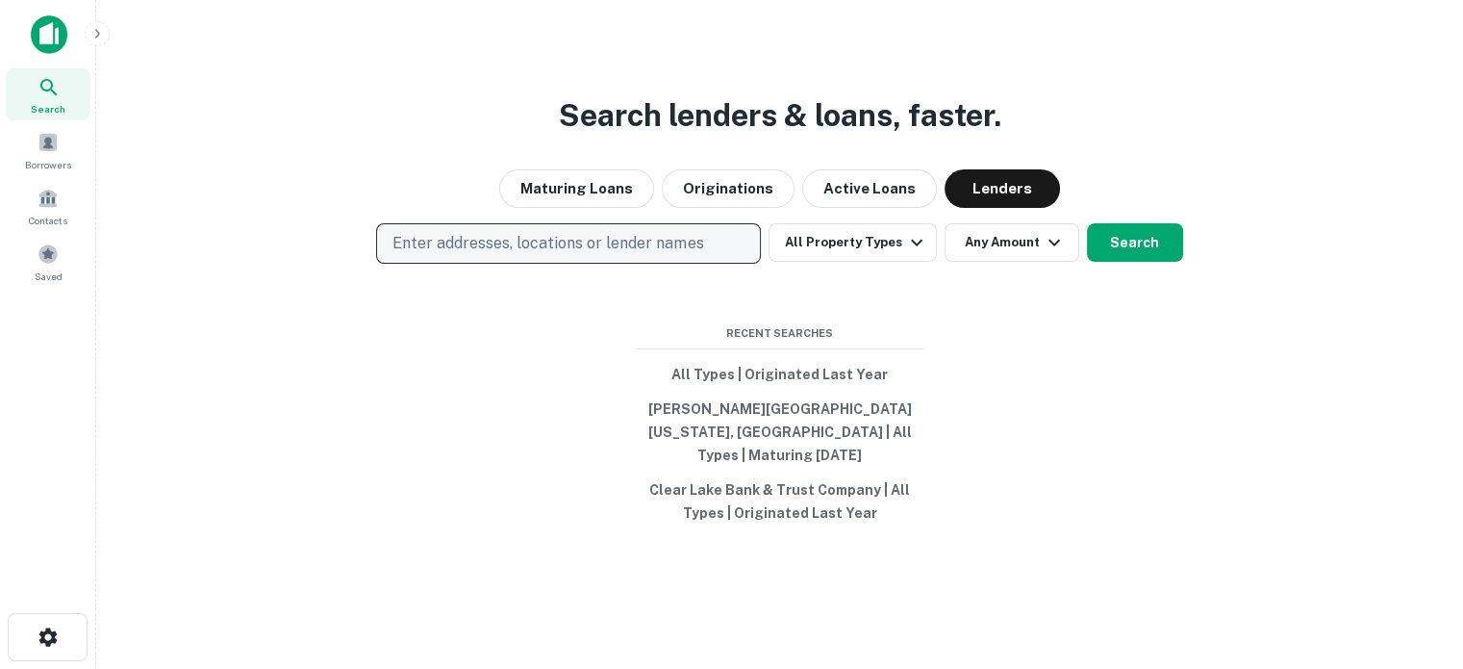
click at [598, 264] on button "Enter addresses, locations or lender names" at bounding box center [568, 243] width 385 height 40
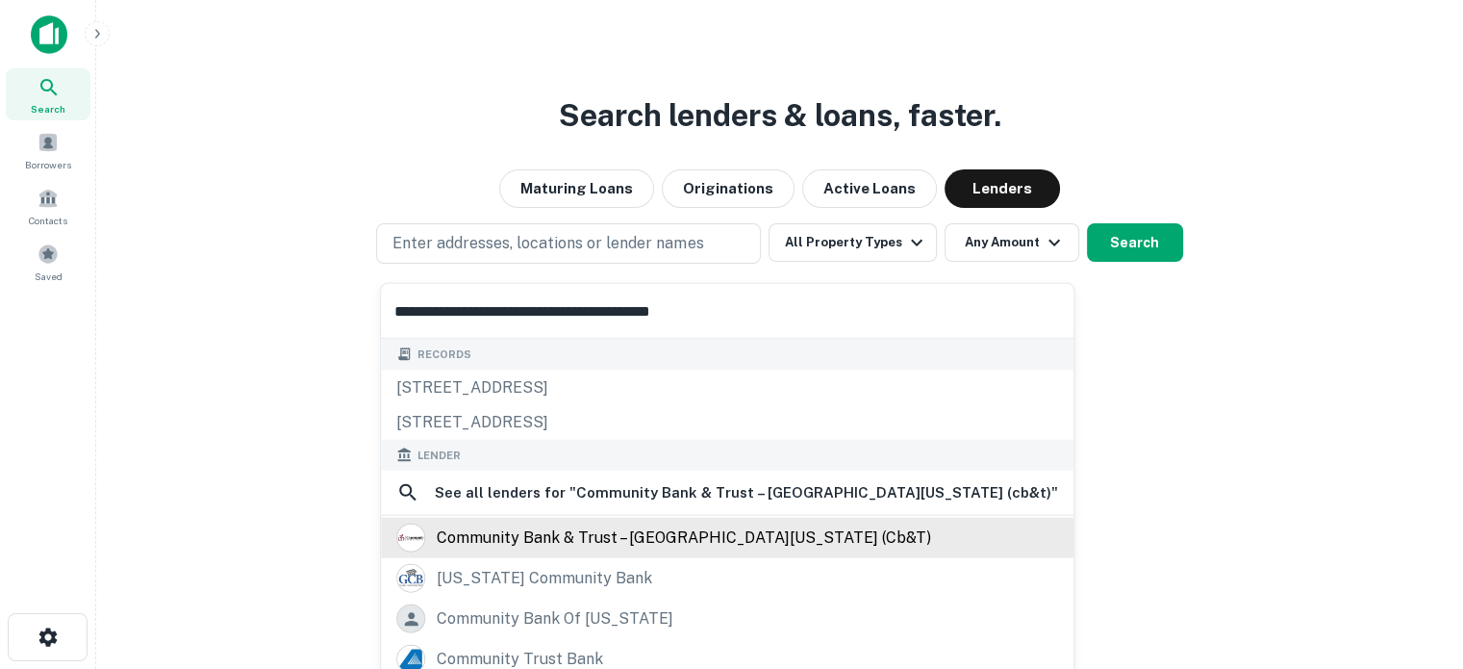
type input "**********"
click at [569, 543] on div "community bank & trust – [GEOGRAPHIC_DATA][US_STATE] (cb&t)" at bounding box center [684, 537] width 495 height 29
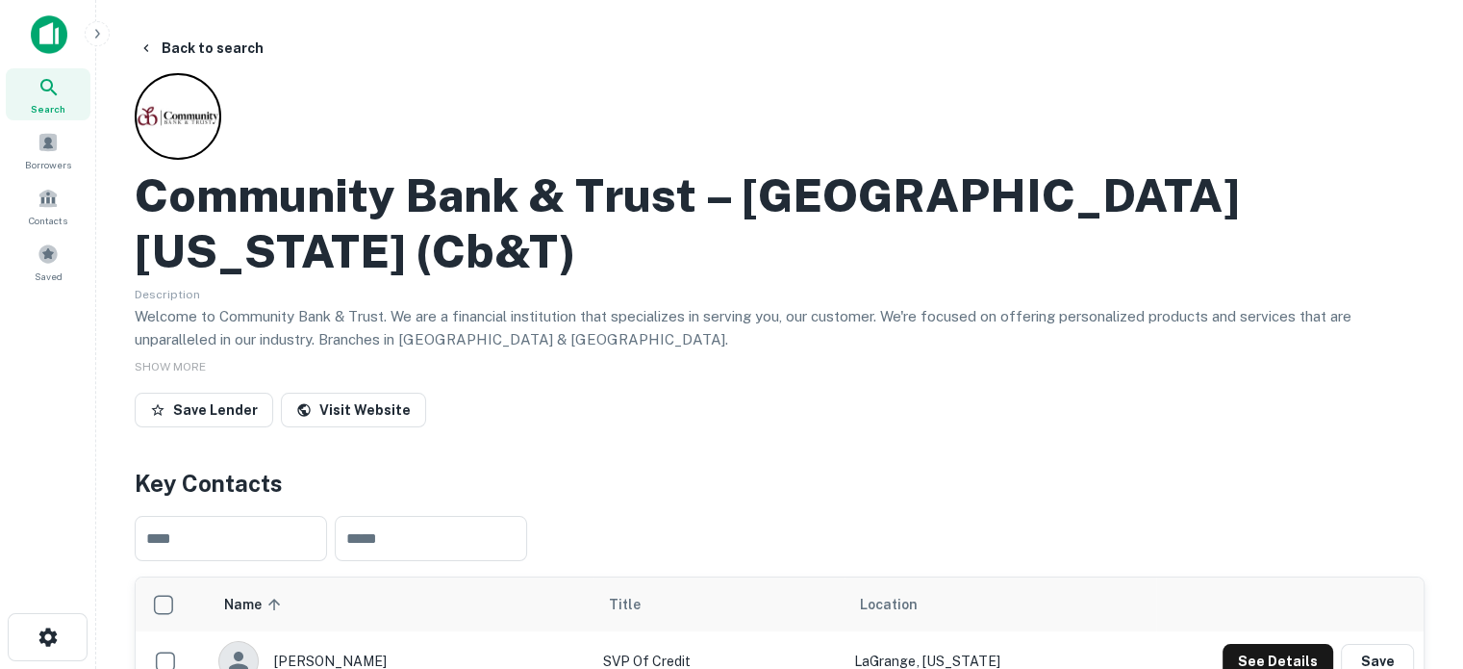
click at [69, 89] on div "Search" at bounding box center [48, 94] width 85 height 52
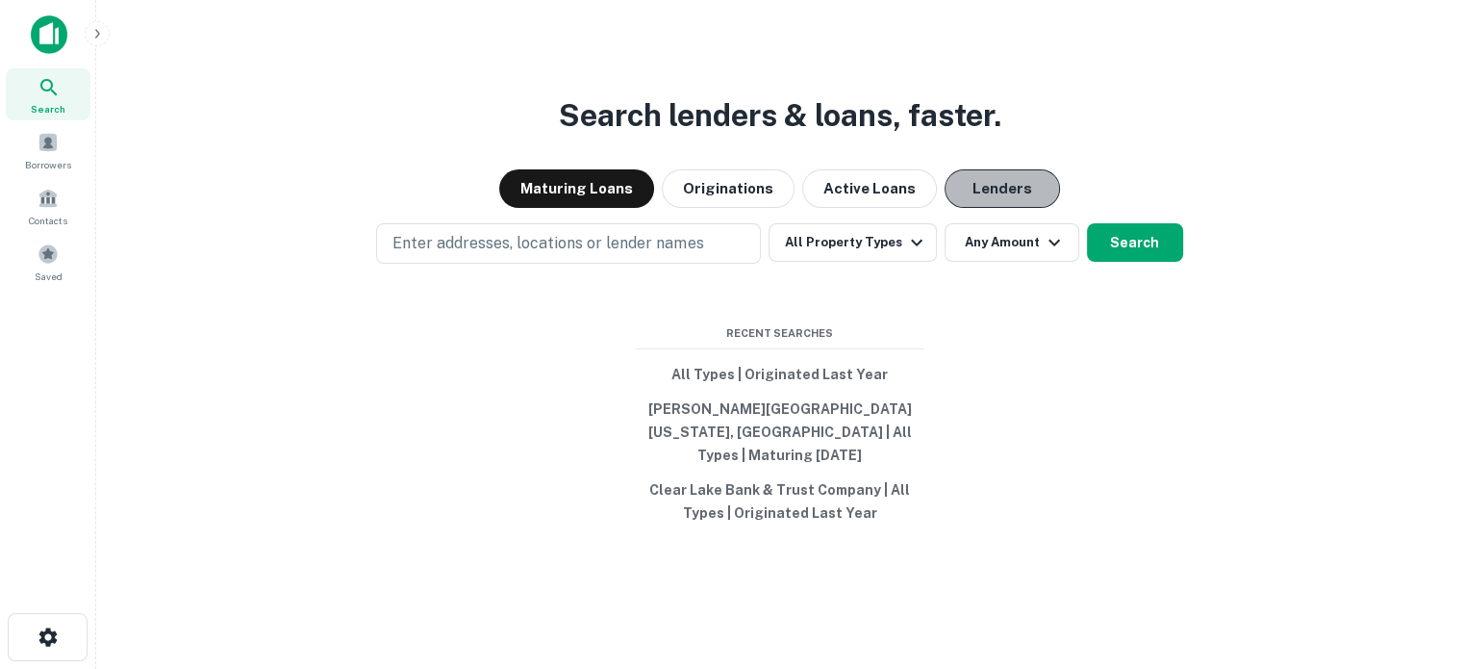
click at [981, 188] on button "Lenders" at bounding box center [1002, 188] width 115 height 38
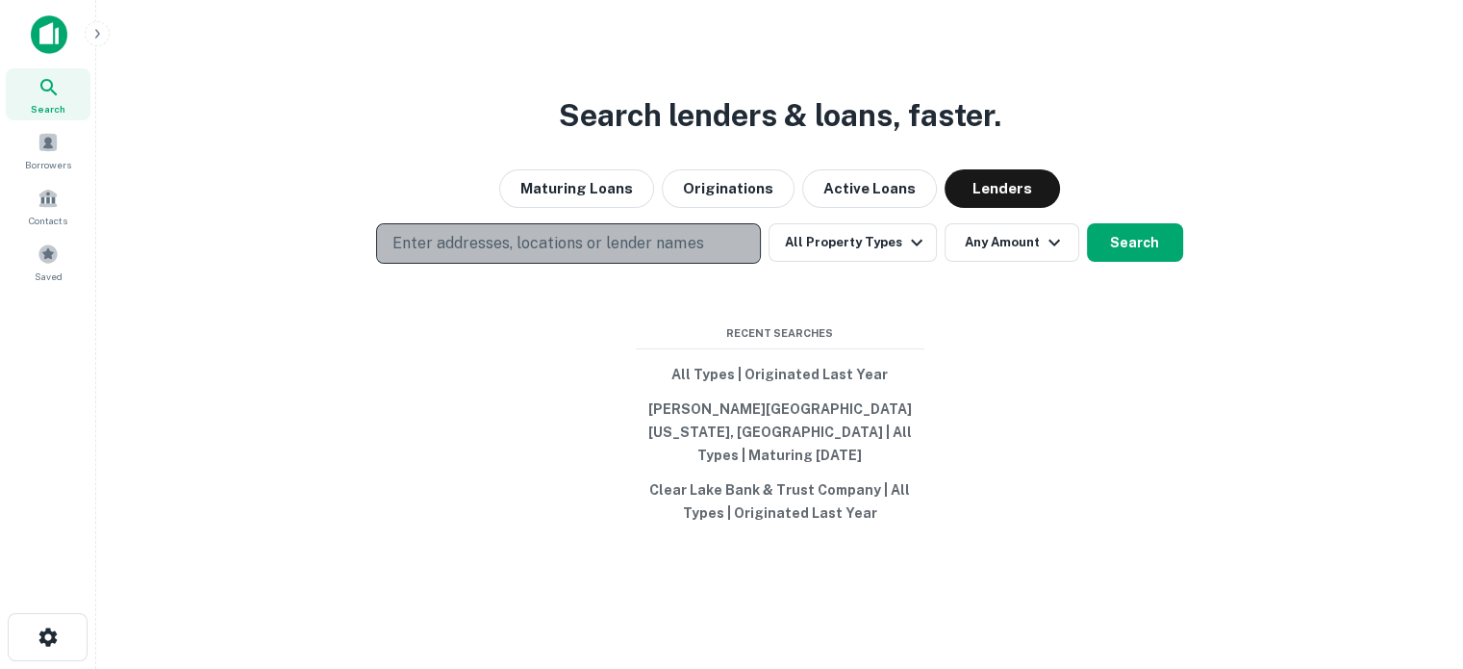
click at [669, 264] on button "Enter addresses, locations or lender names" at bounding box center [568, 243] width 385 height 40
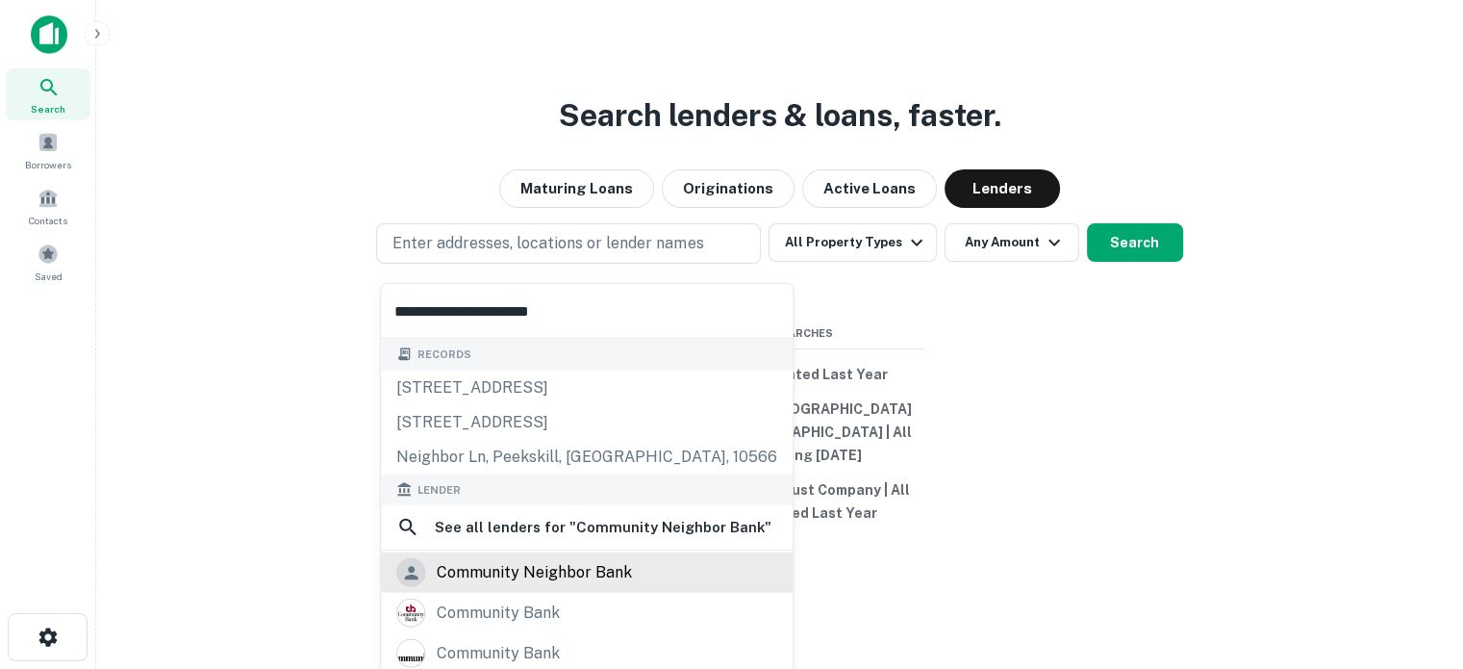
type input "**********"
click at [516, 580] on div "community neighbor bank" at bounding box center [534, 572] width 195 height 29
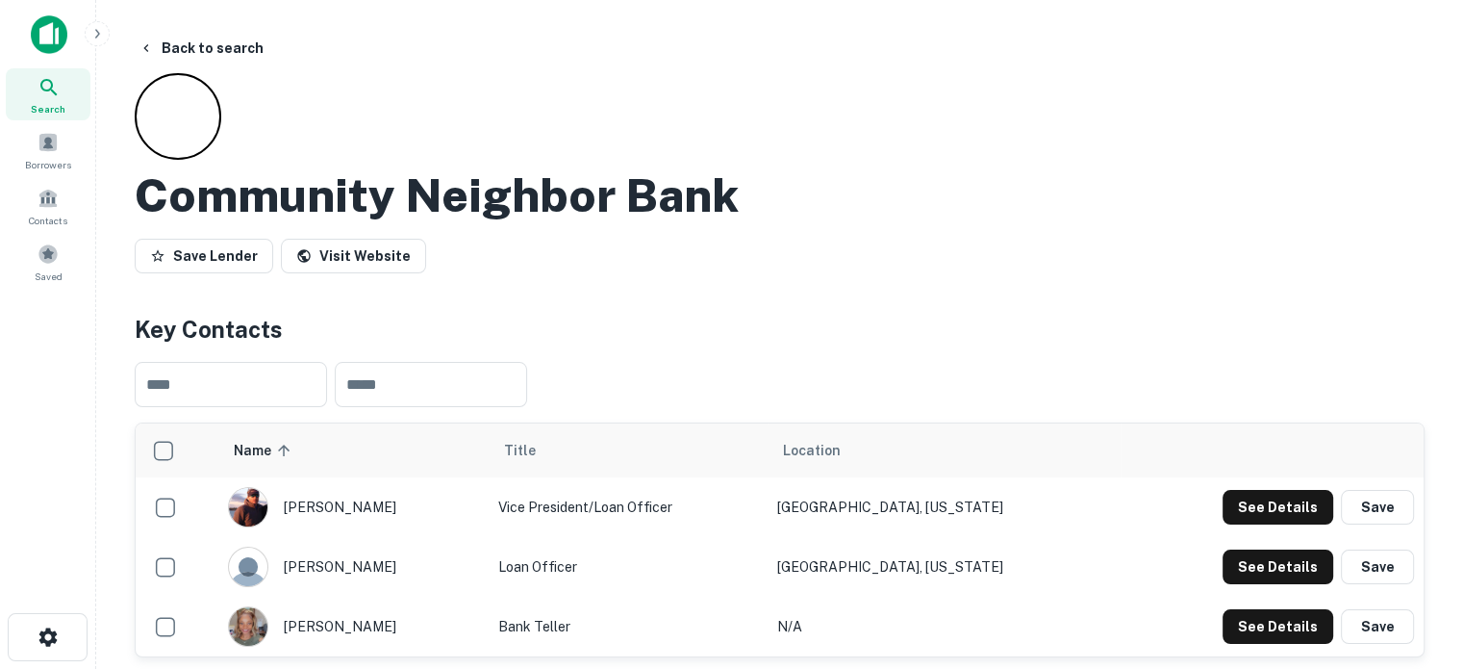
drag, startPoint x: 29, startPoint y: 105, endPoint x: 135, endPoint y: 111, distance: 106.0
click at [29, 105] on div "Search" at bounding box center [48, 94] width 85 height 52
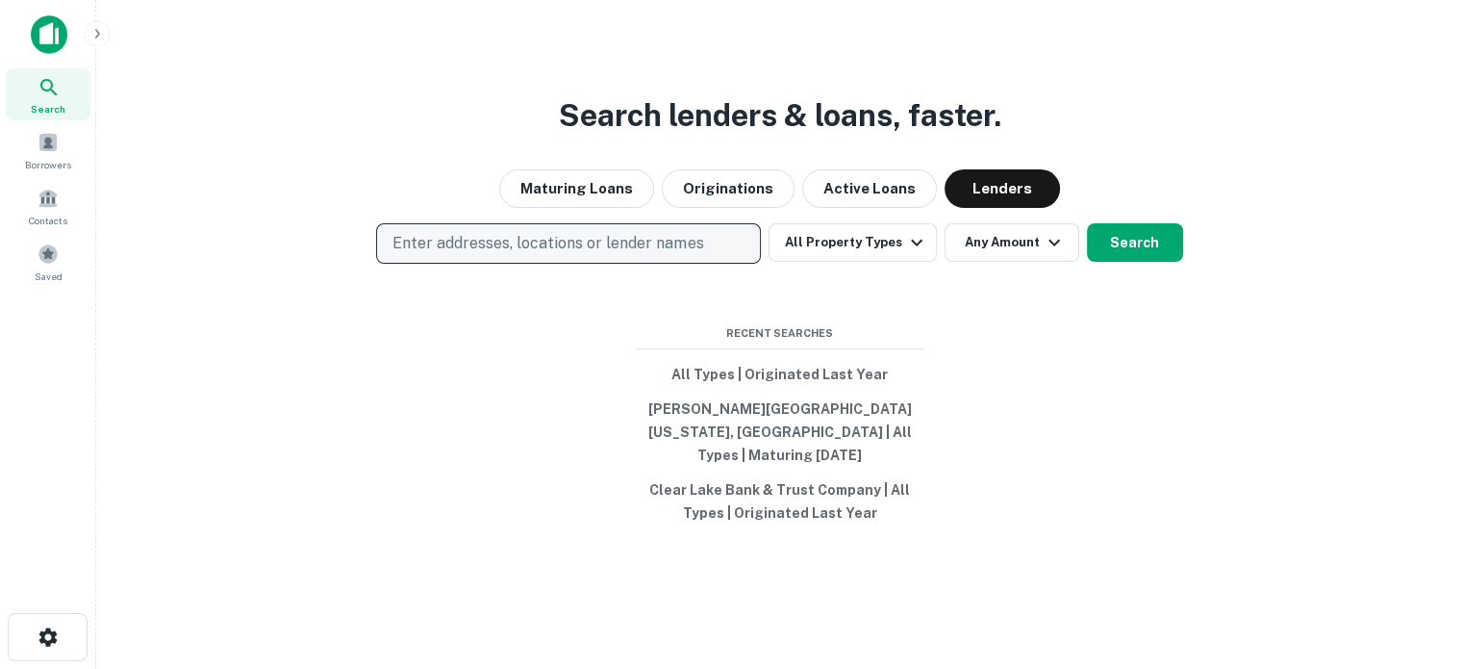
click at [597, 250] on p "Enter addresses, locations or lender names" at bounding box center [548, 243] width 311 height 23
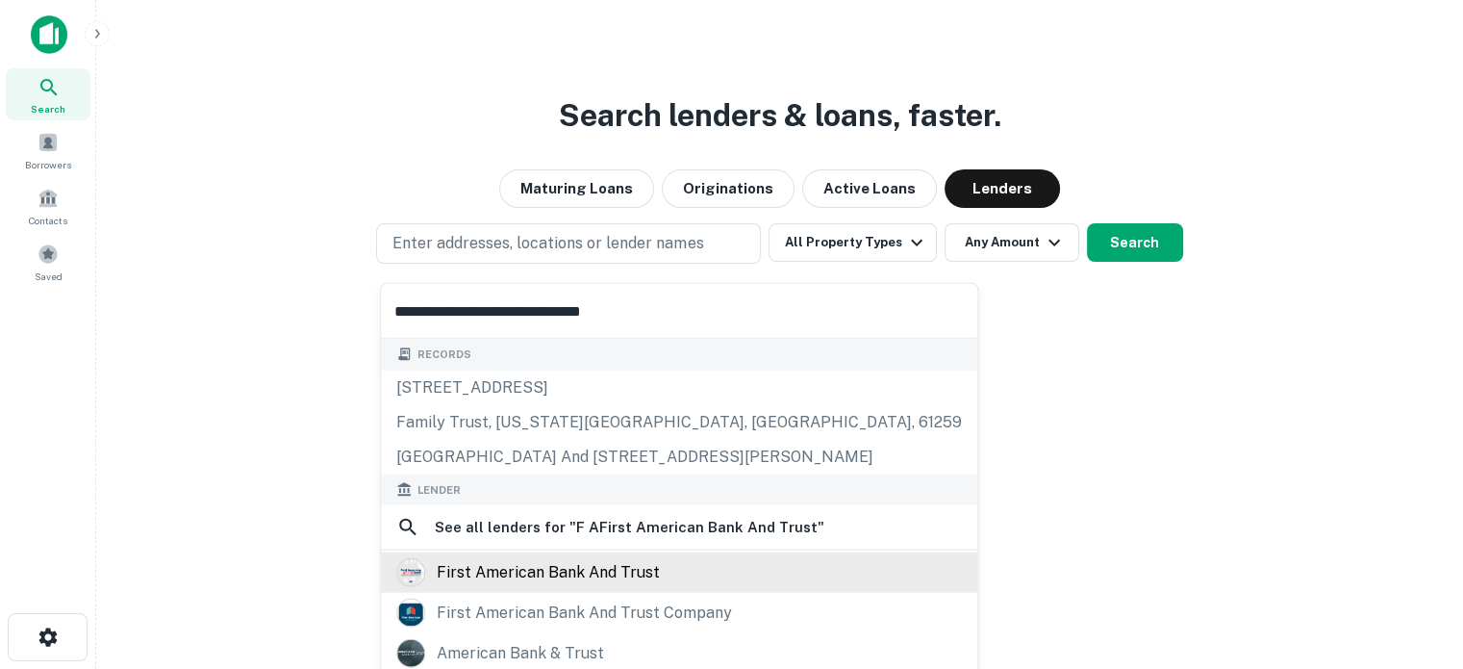
type input "**********"
click at [513, 572] on div "first american bank and trust" at bounding box center [548, 572] width 223 height 29
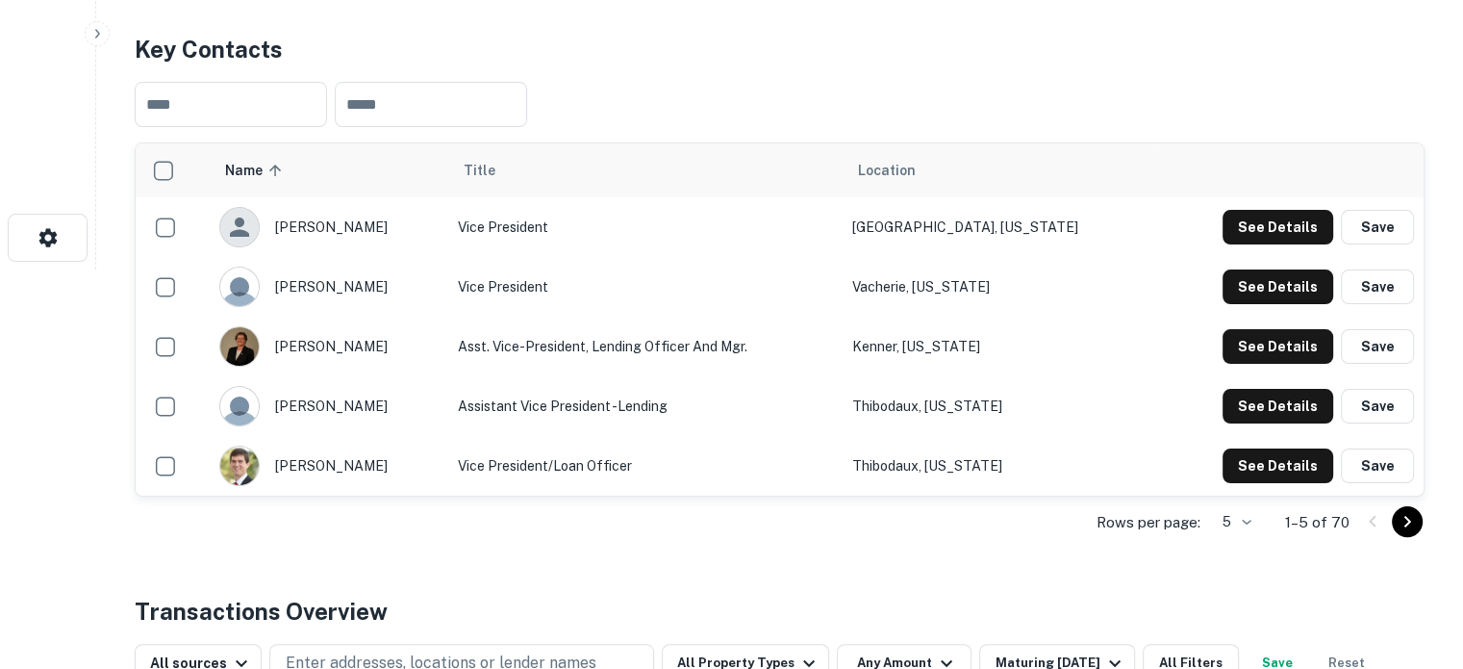
scroll to position [481, 0]
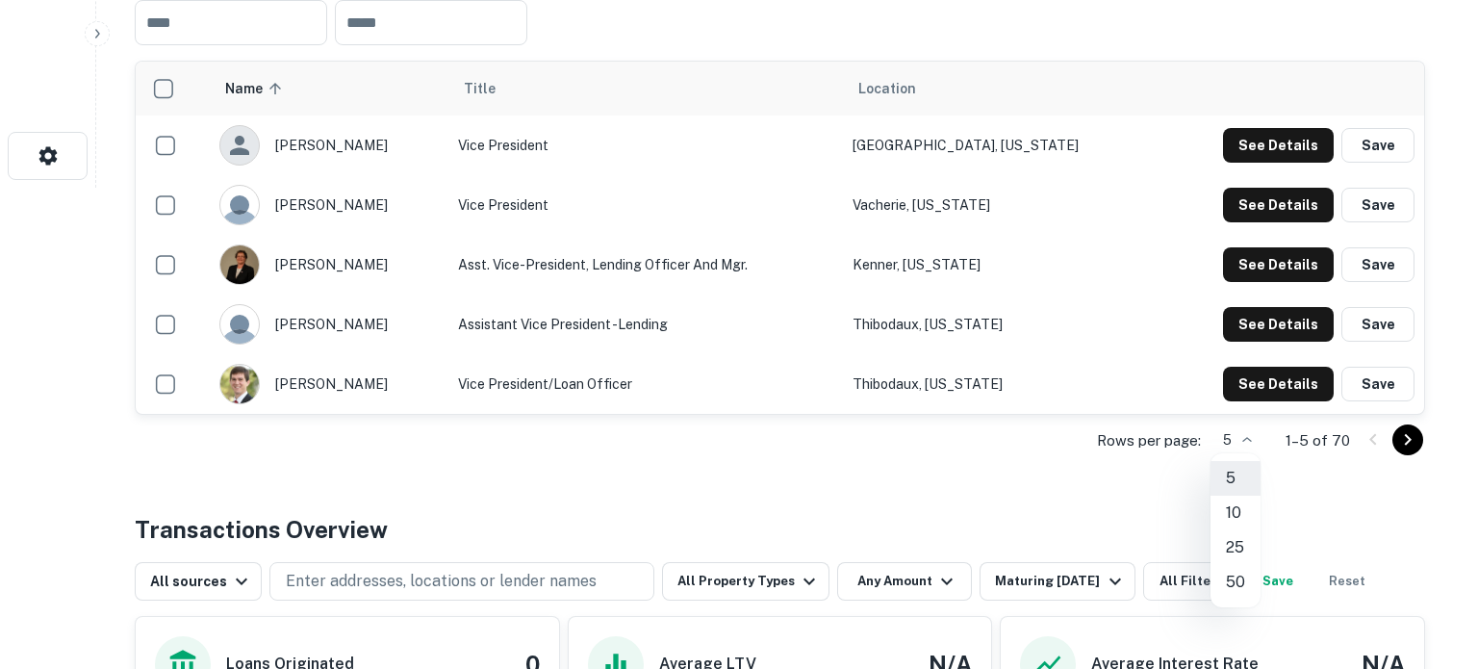
click at [1231, 572] on li "50" at bounding box center [1235, 582] width 50 height 35
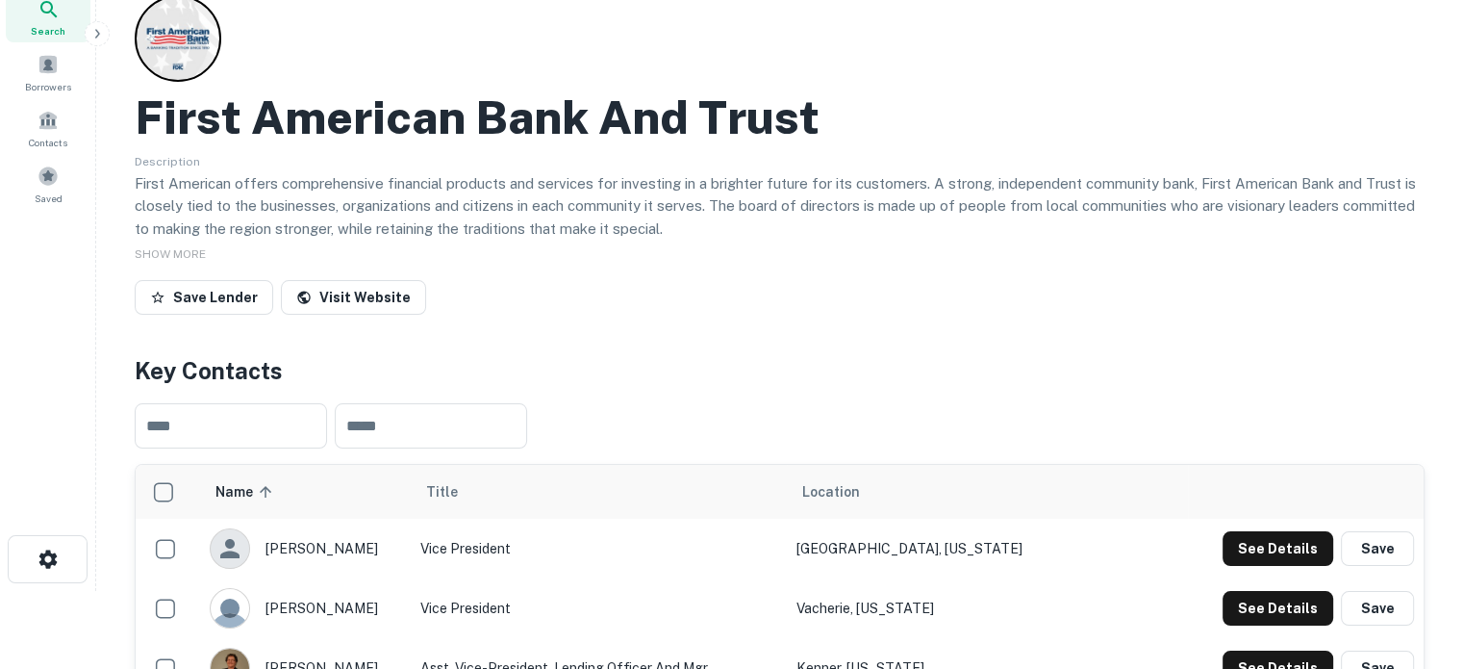
scroll to position [0, 0]
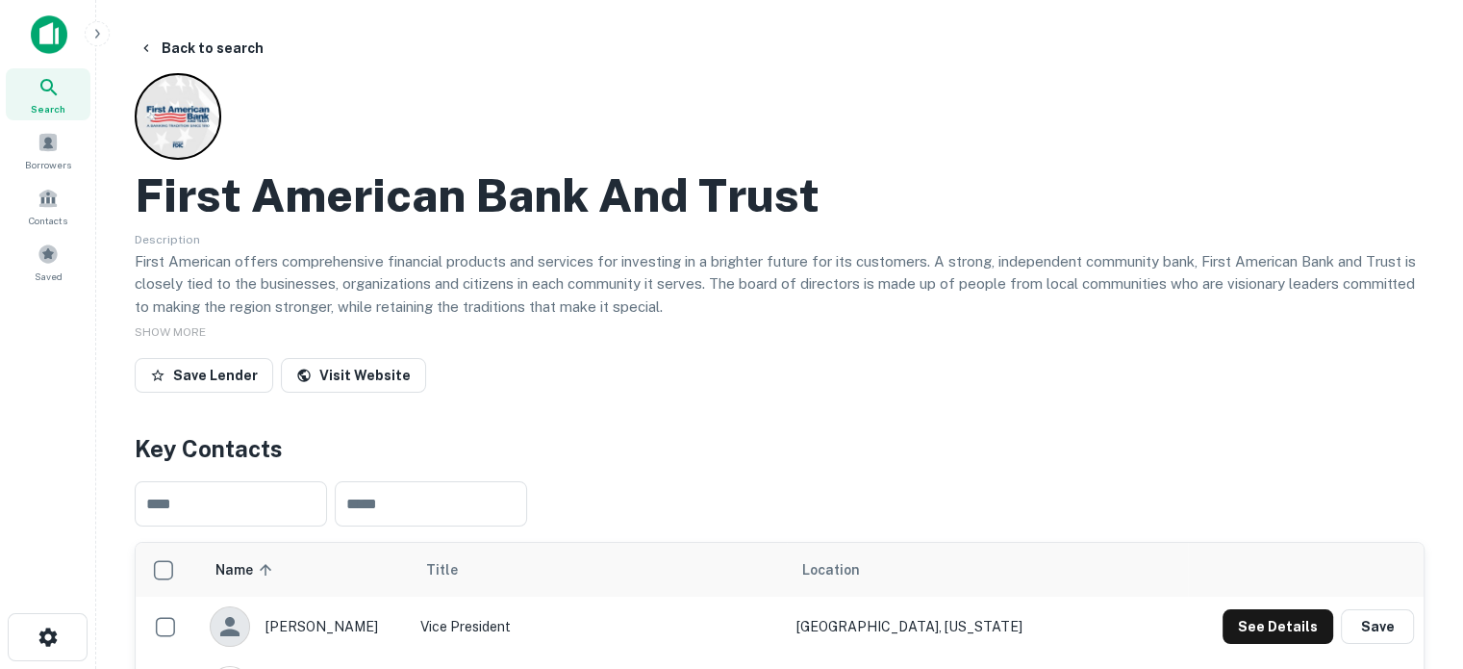
click at [54, 92] on icon at bounding box center [48, 87] width 16 height 16
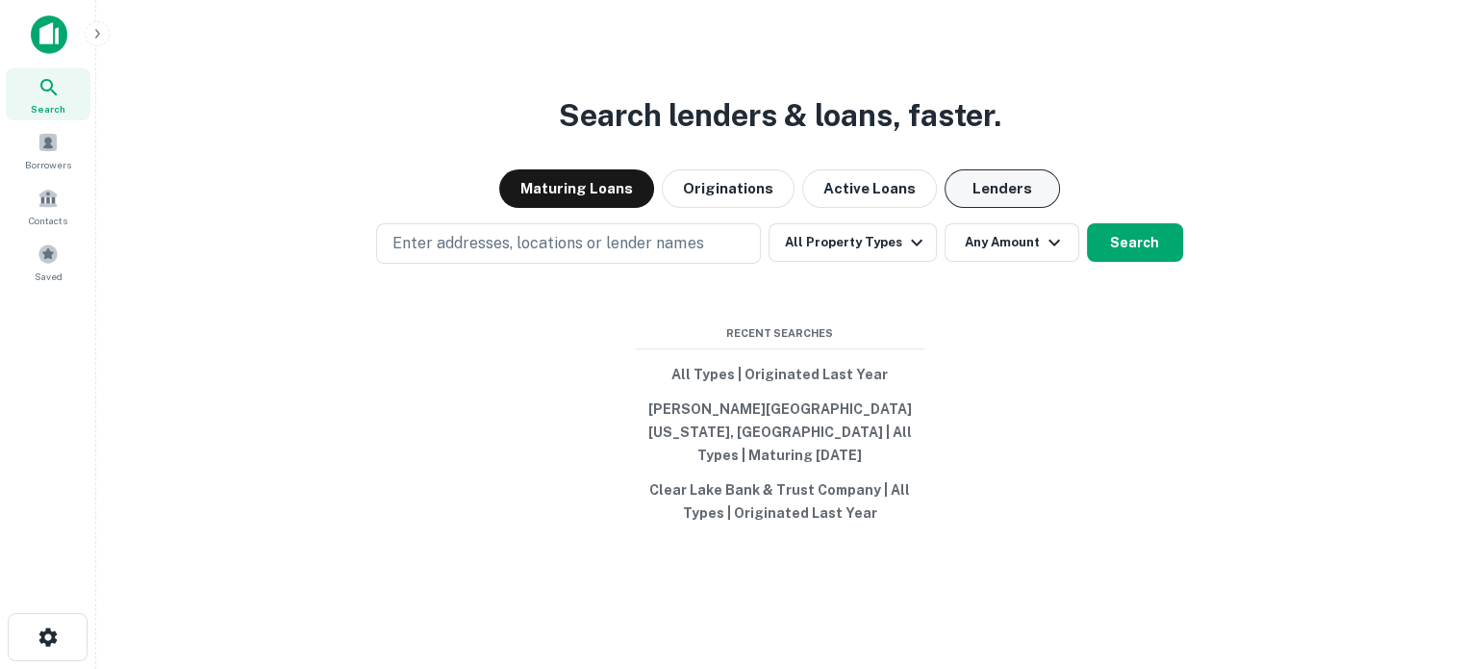
click at [998, 208] on button "Lenders" at bounding box center [1002, 188] width 115 height 38
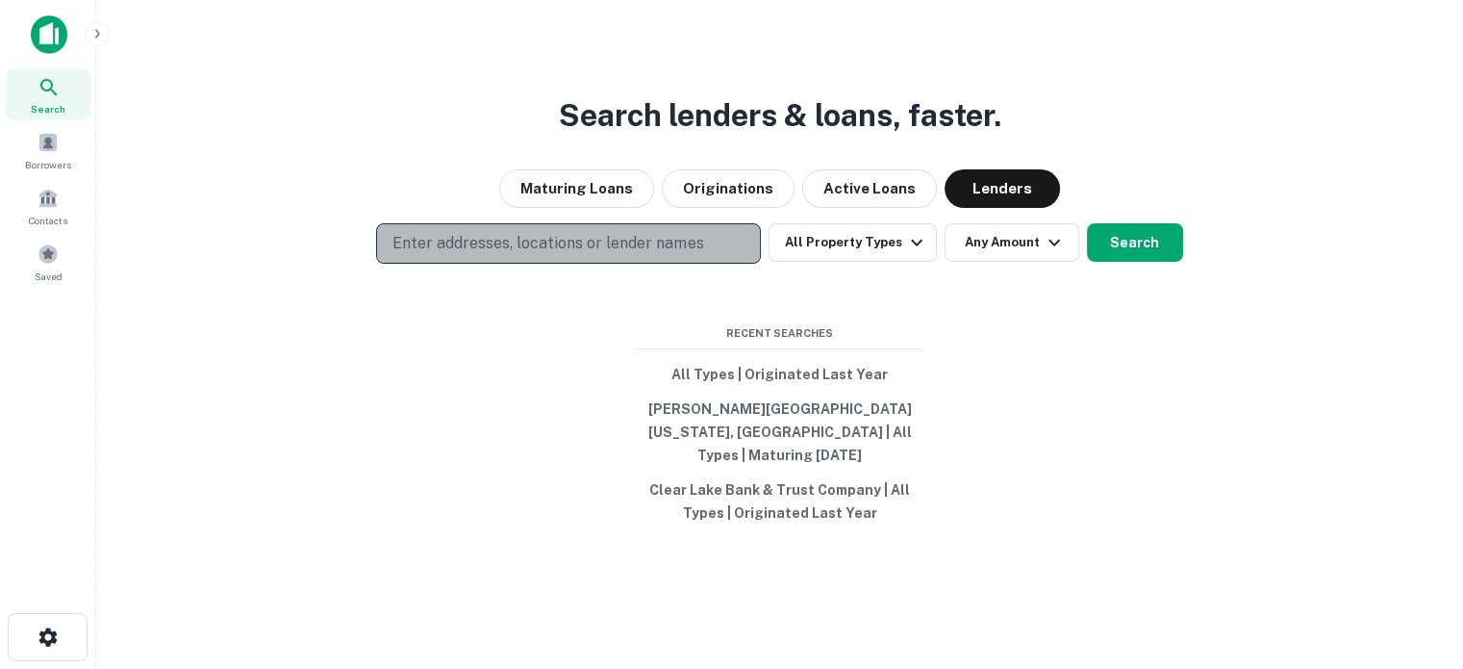
click at [656, 244] on p "Enter addresses, locations or lender names" at bounding box center [548, 243] width 311 height 23
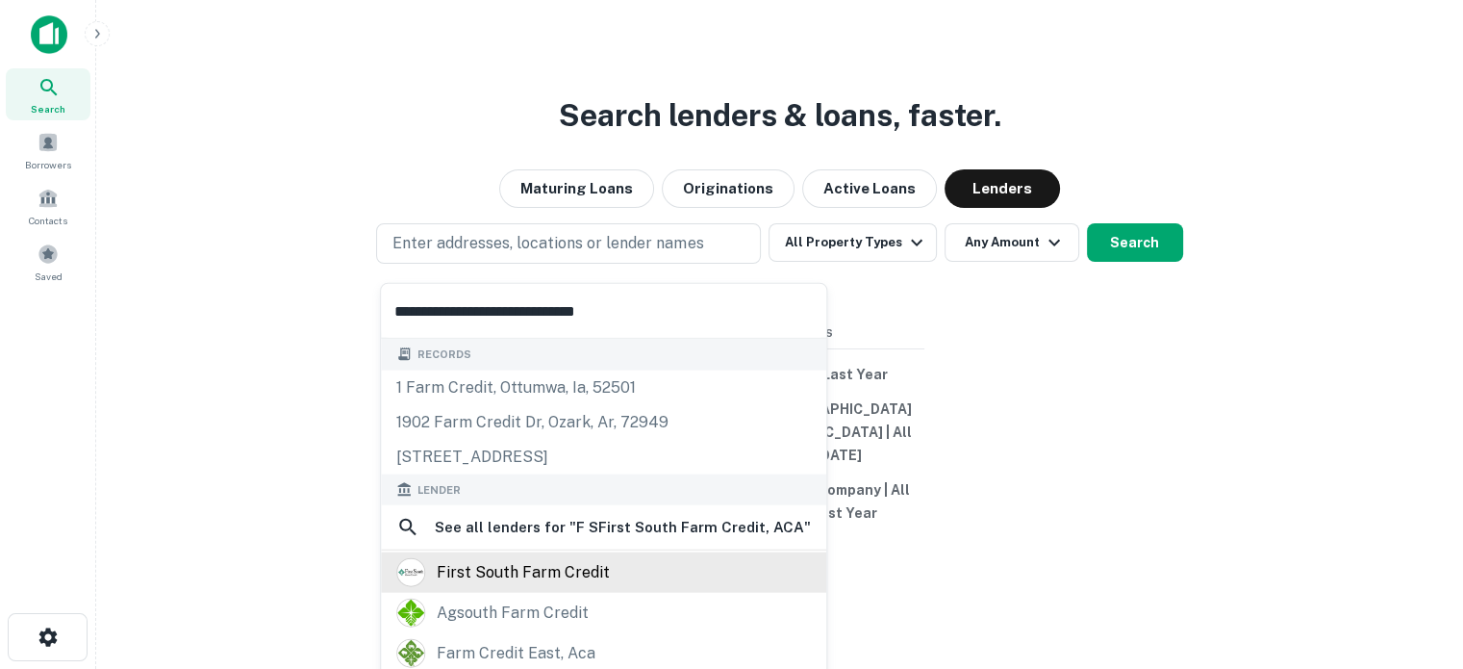
type input "**********"
click at [512, 569] on div "first south farm credit" at bounding box center [523, 572] width 173 height 29
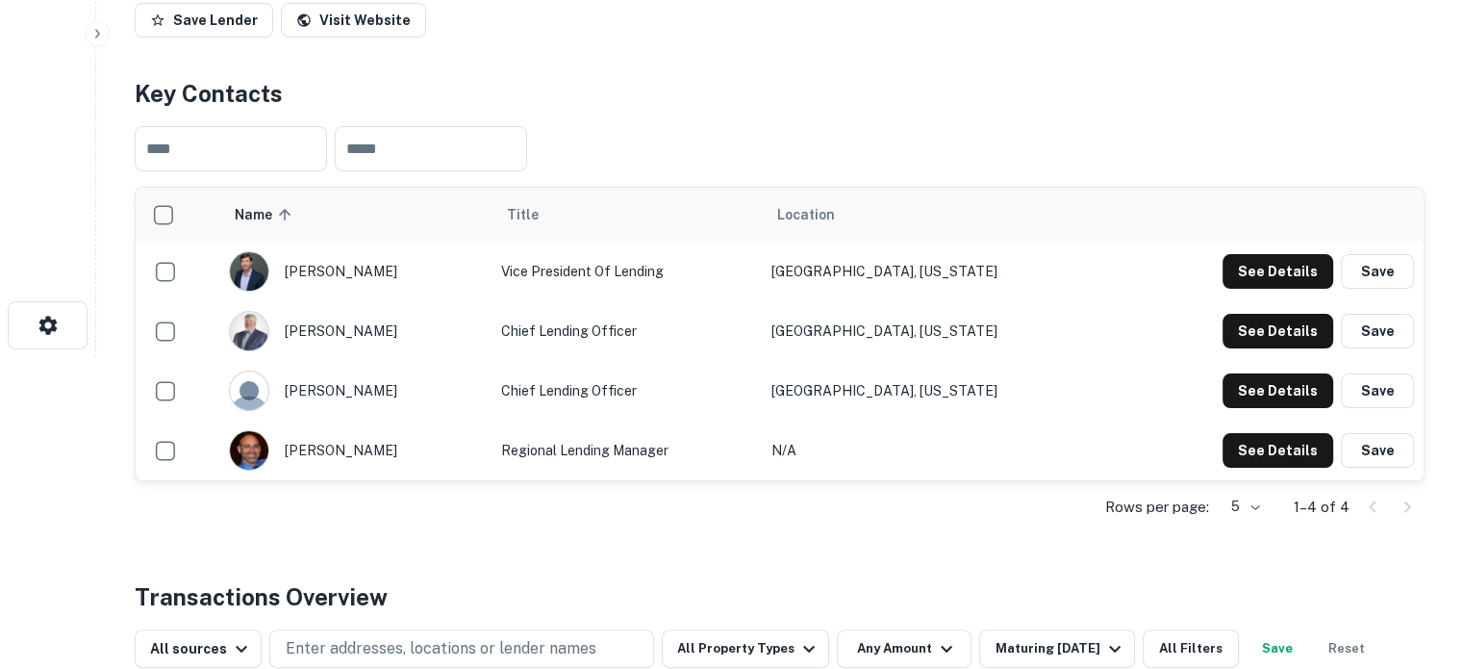
scroll to position [385, 0]
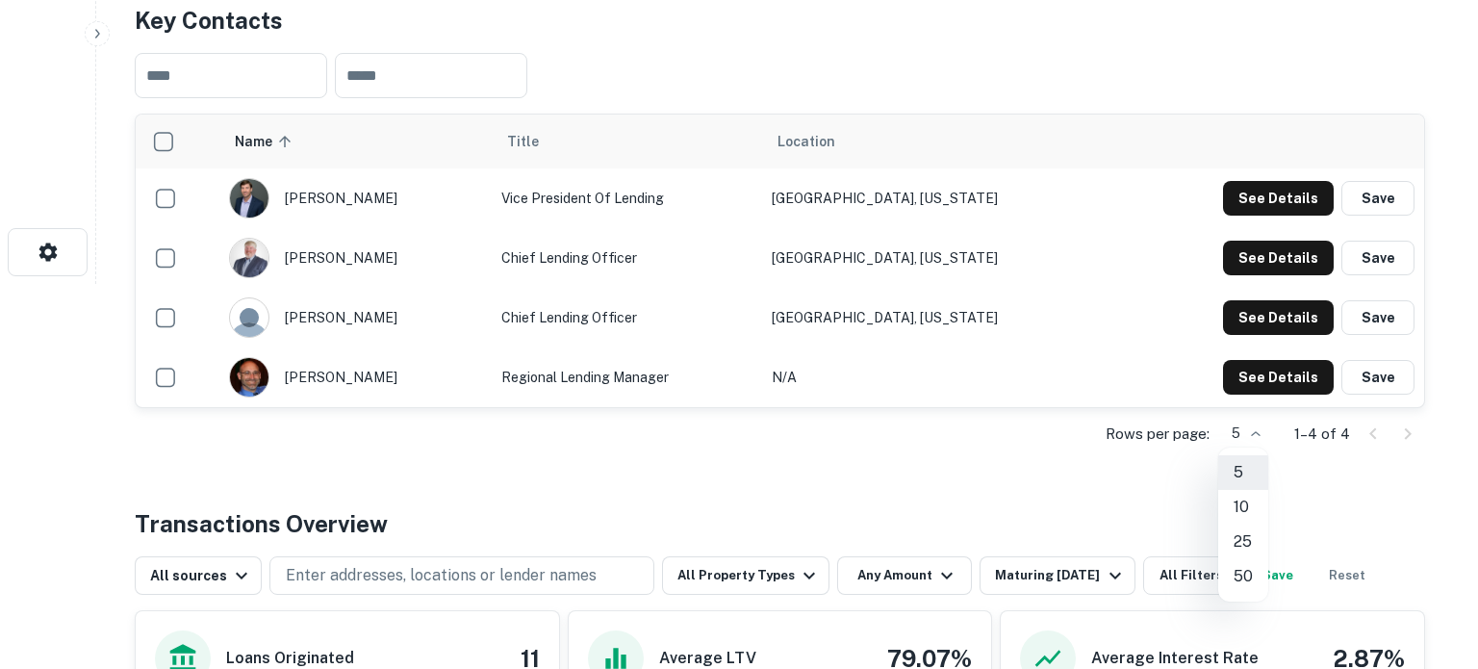
click at [81, 166] on div at bounding box center [739, 334] width 1478 height 669
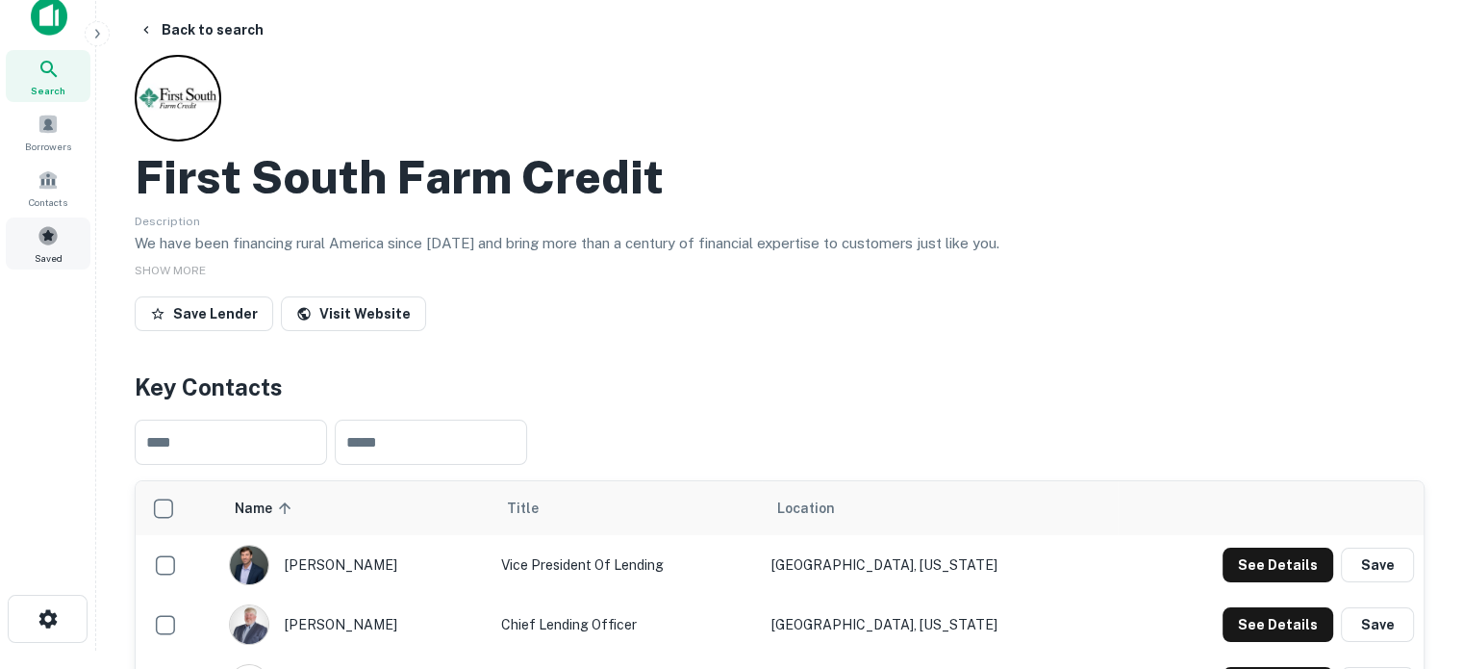
scroll to position [0, 0]
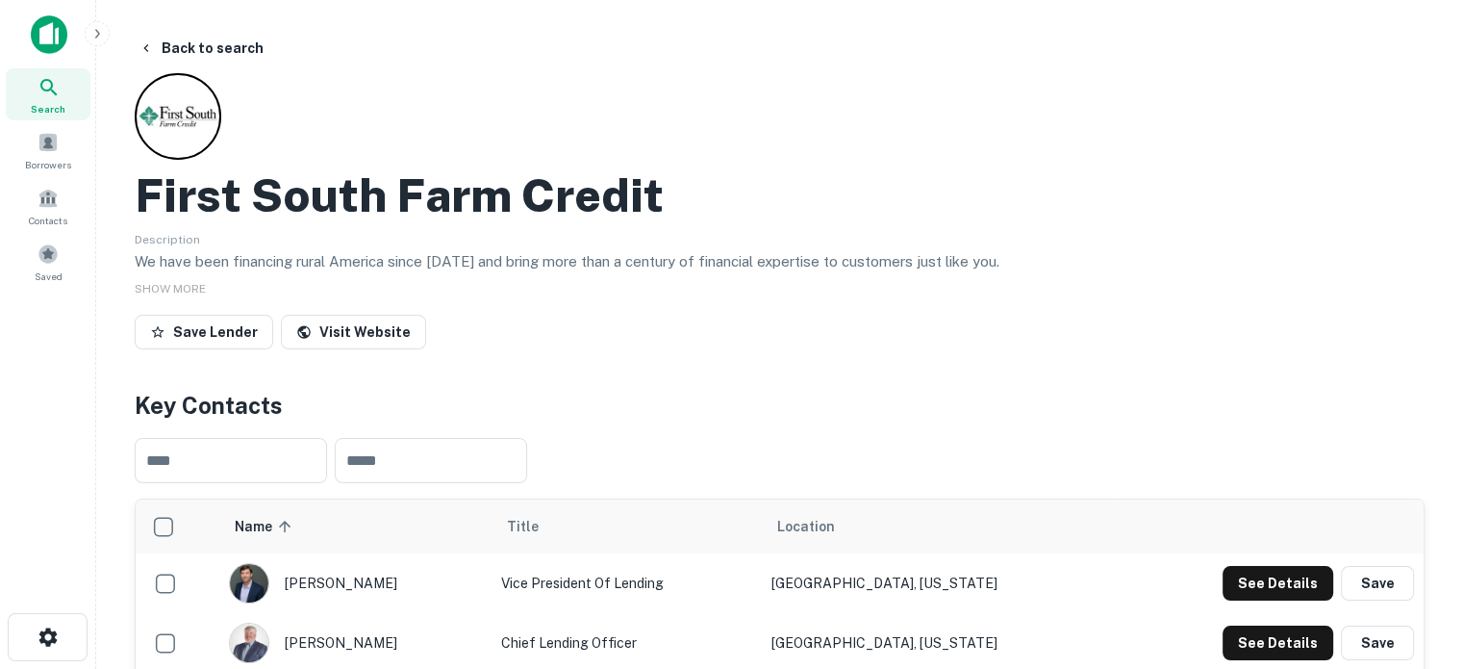
click at [54, 106] on span "Search" at bounding box center [48, 108] width 35 height 15
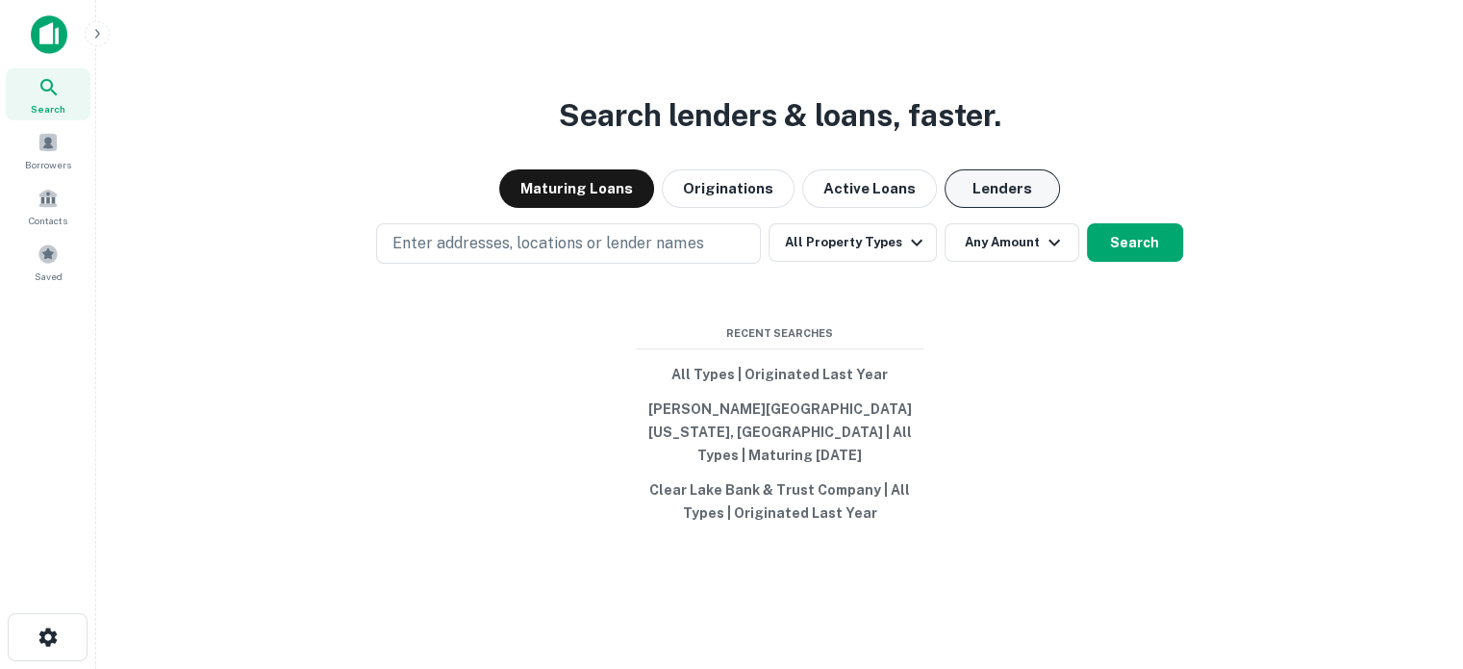
click at [985, 208] on button "Lenders" at bounding box center [1002, 188] width 115 height 38
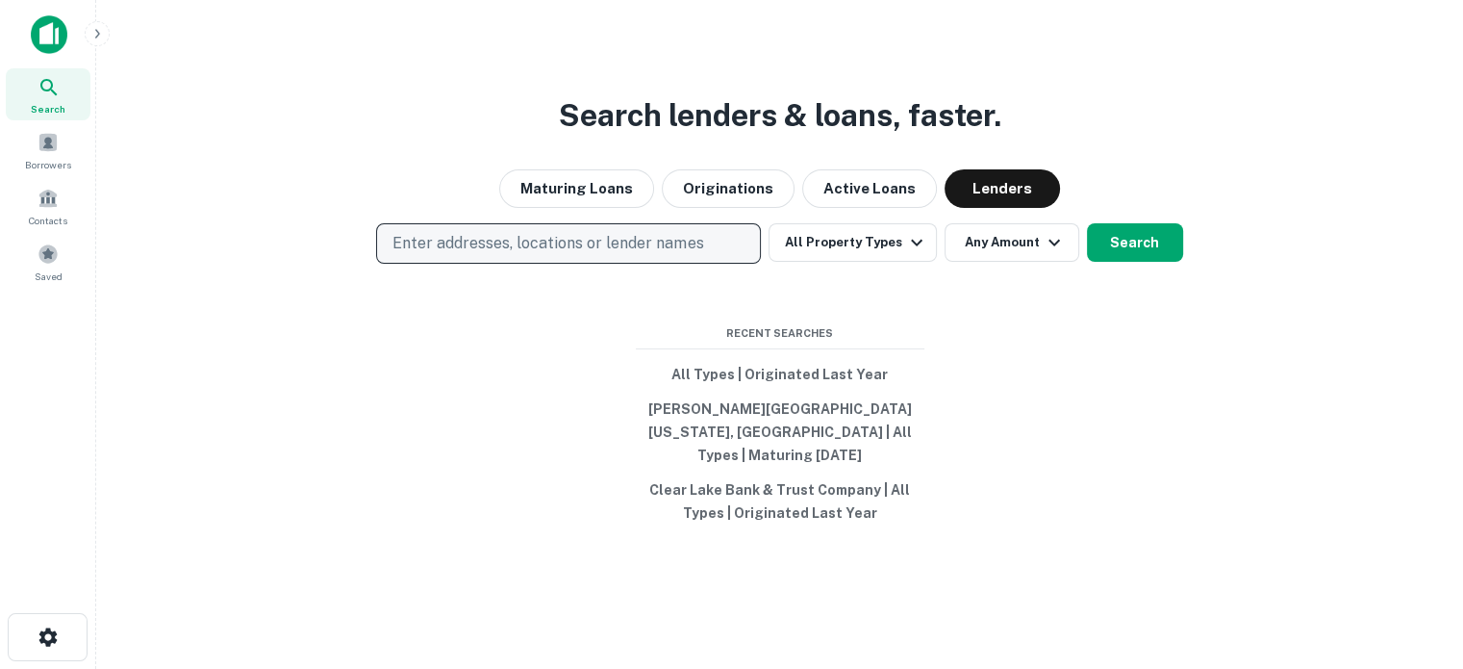
click at [746, 264] on button "Enter addresses, locations or lender names" at bounding box center [568, 243] width 385 height 40
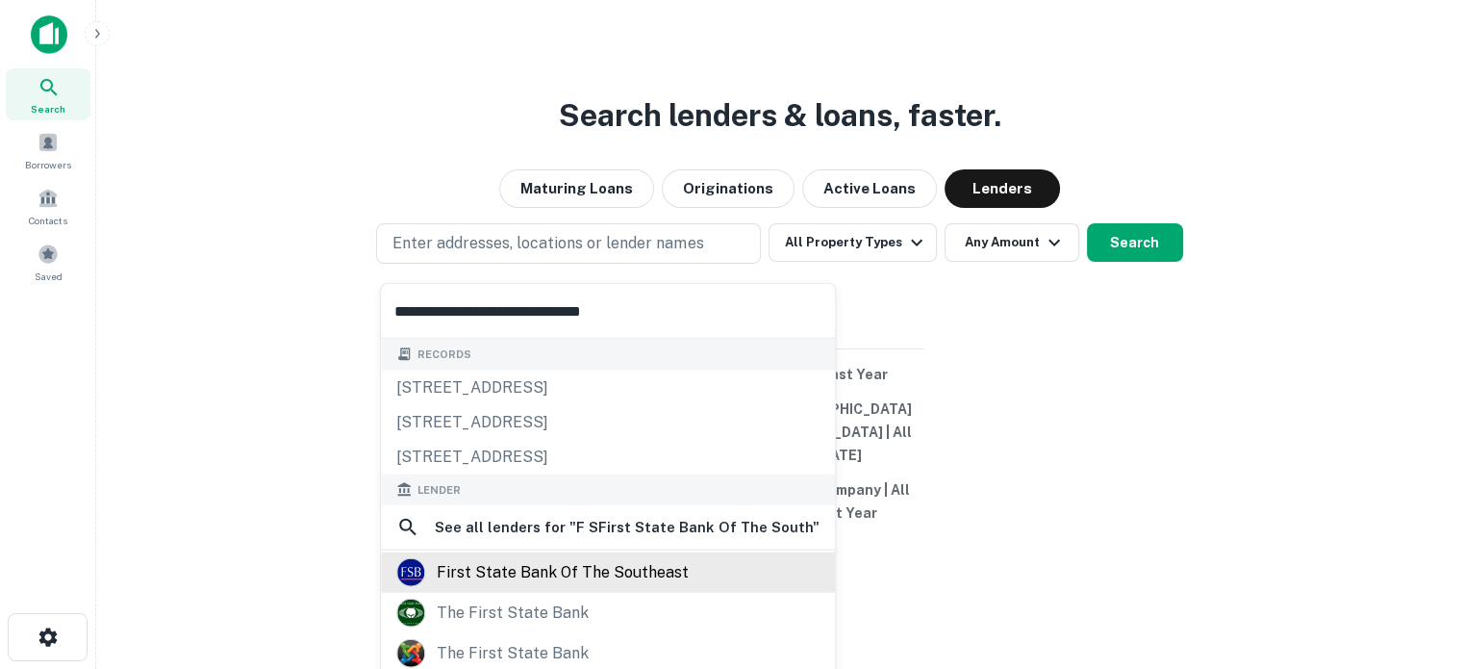
type input "**********"
click at [548, 569] on div "first state bank of the southeast" at bounding box center [563, 572] width 252 height 29
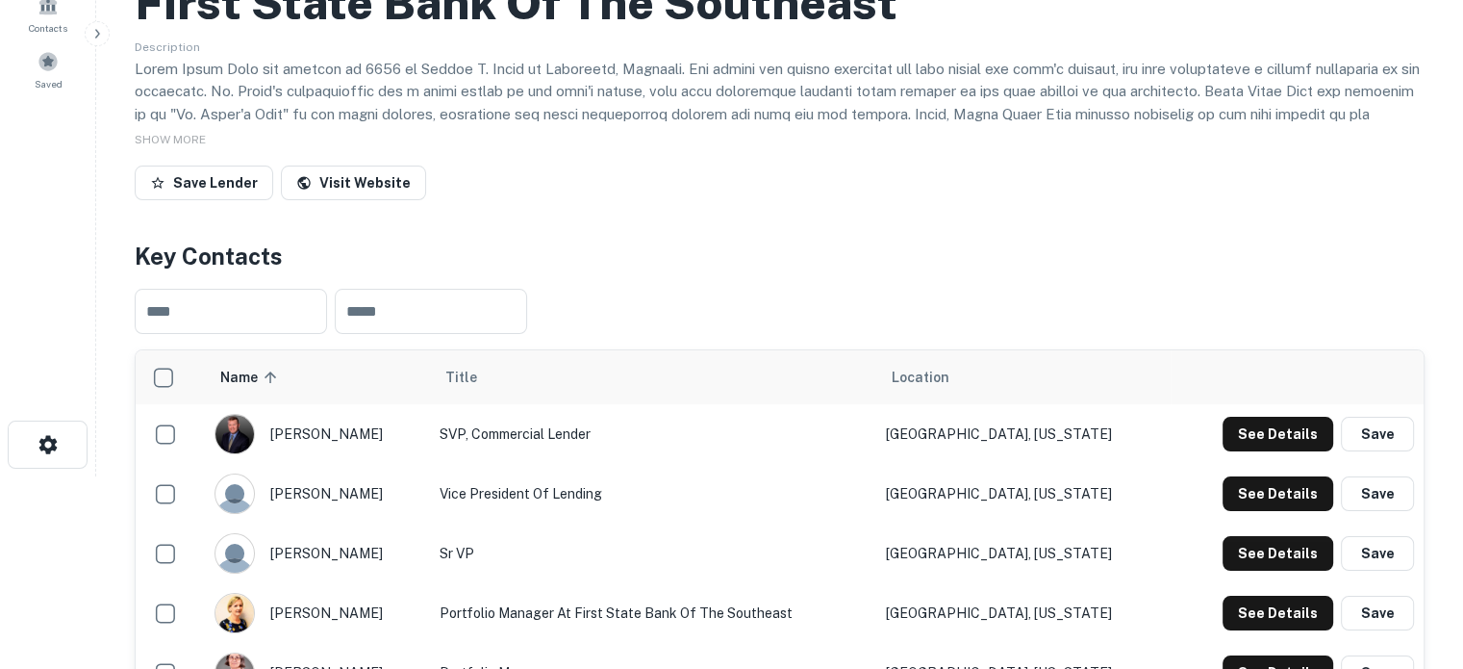
scroll to position [481, 0]
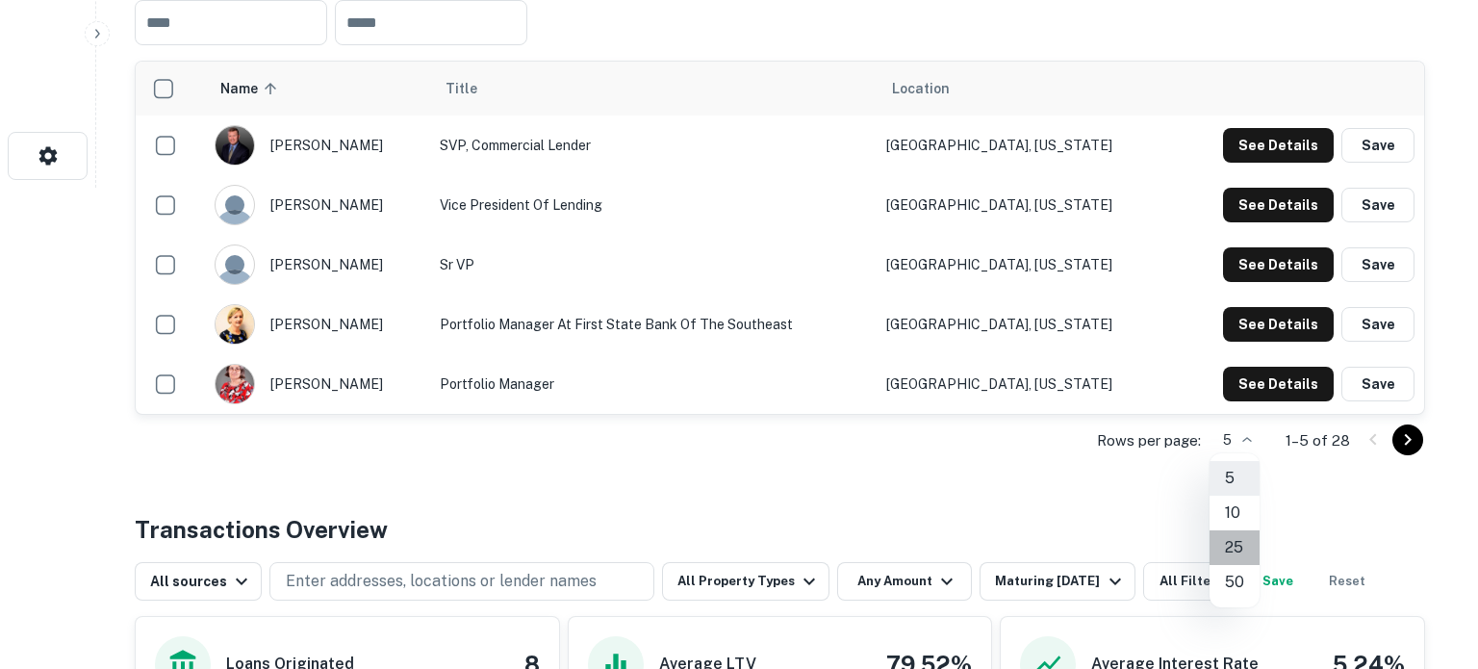
click at [1232, 544] on li "25" at bounding box center [1234, 547] width 50 height 35
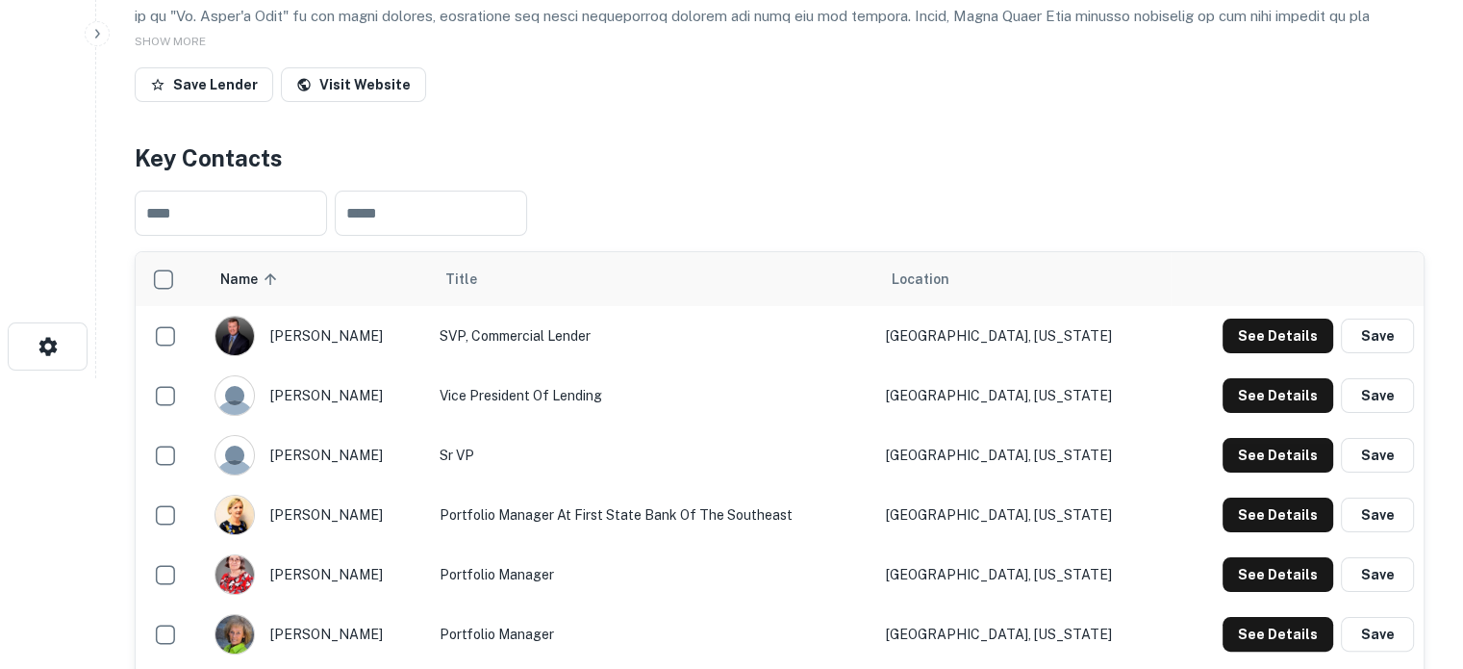
scroll to position [0, 0]
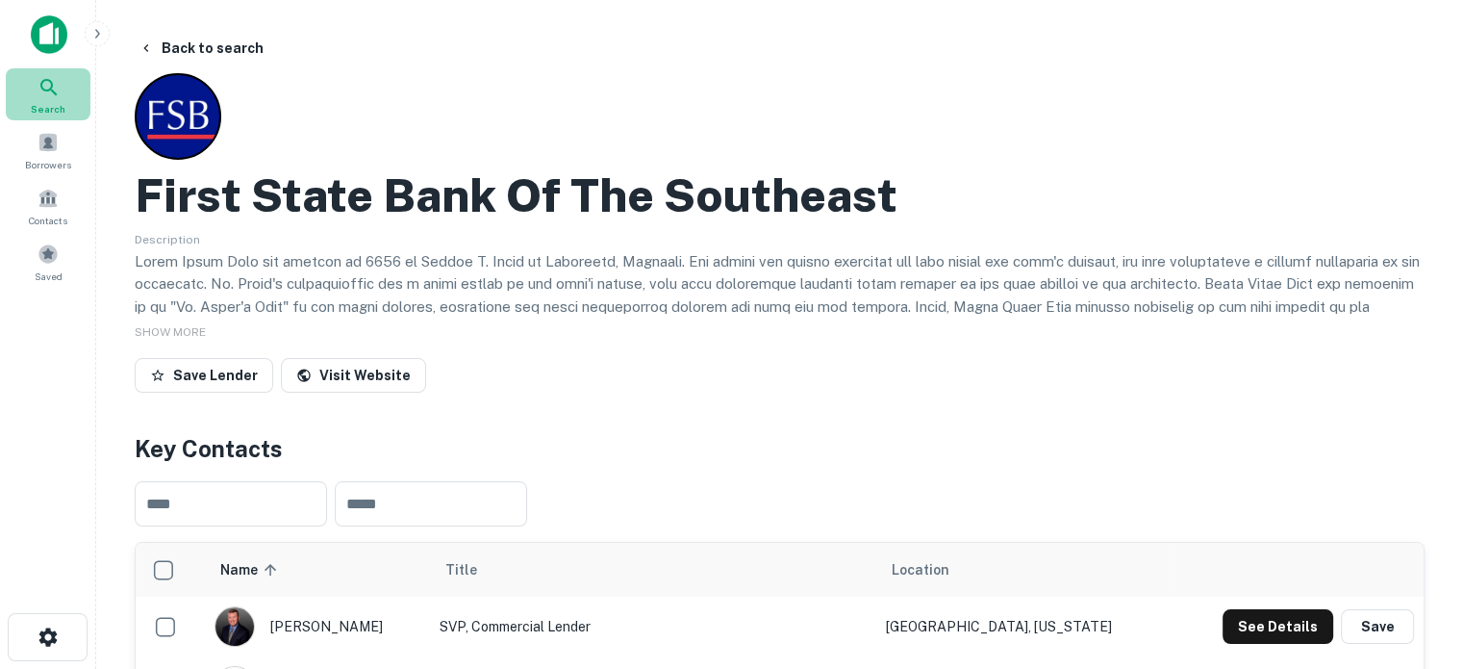
click at [55, 101] on span "Search" at bounding box center [48, 108] width 35 height 15
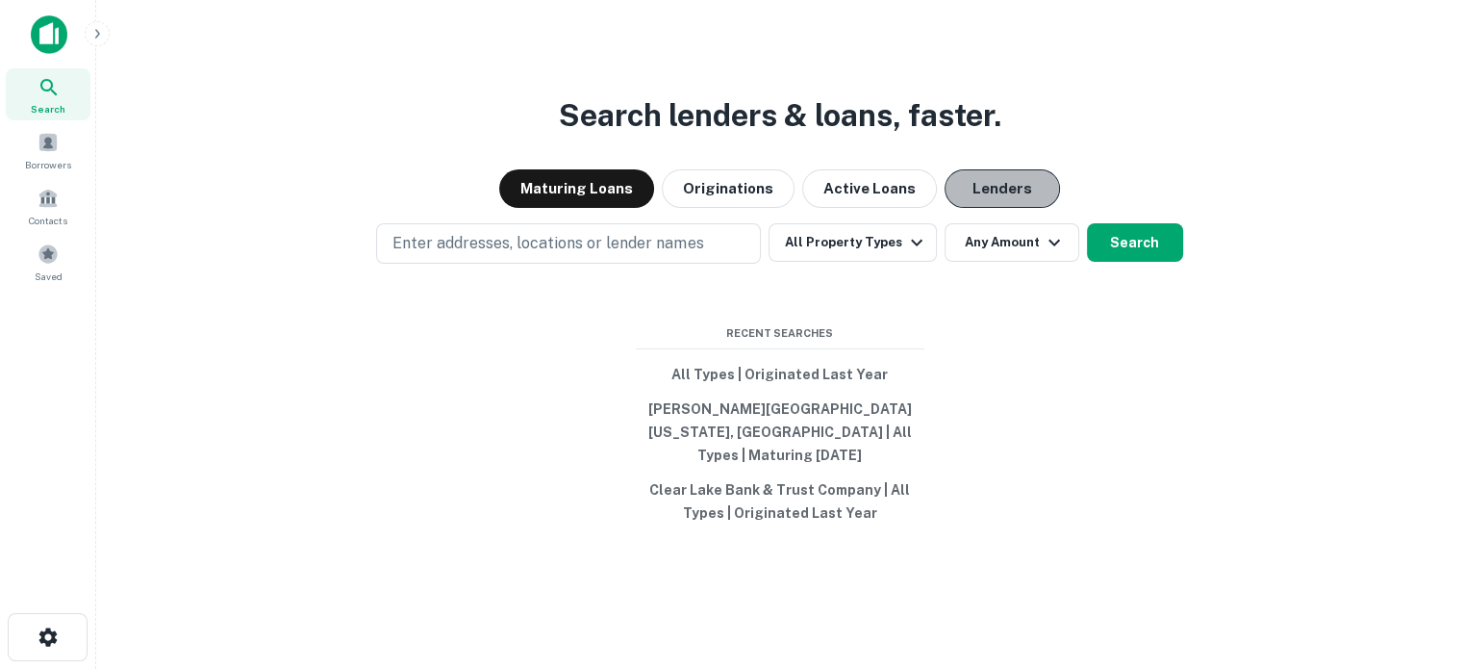
drag, startPoint x: 1005, startPoint y: 199, endPoint x: 986, endPoint y: 203, distance: 18.7
click at [1005, 199] on button "Lenders" at bounding box center [1002, 188] width 115 height 38
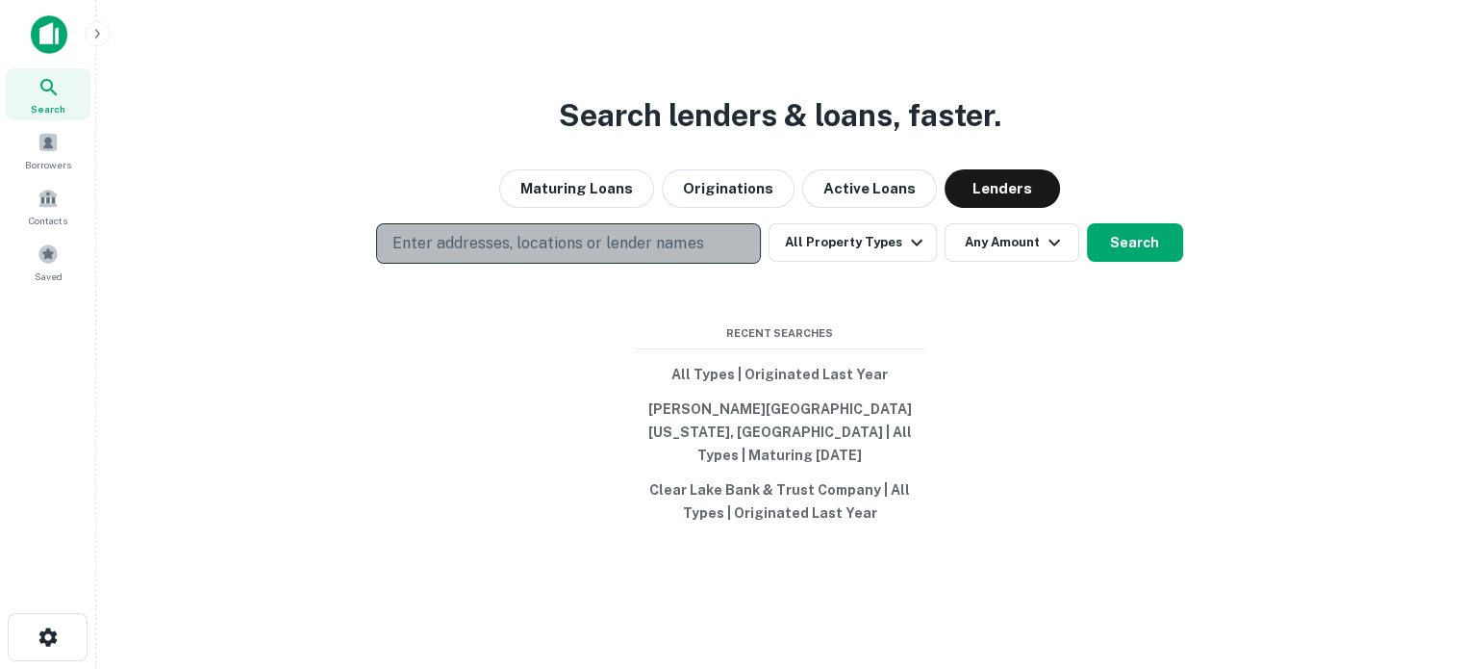
click at [573, 255] on p "Enter addresses, locations or lender names" at bounding box center [548, 243] width 311 height 23
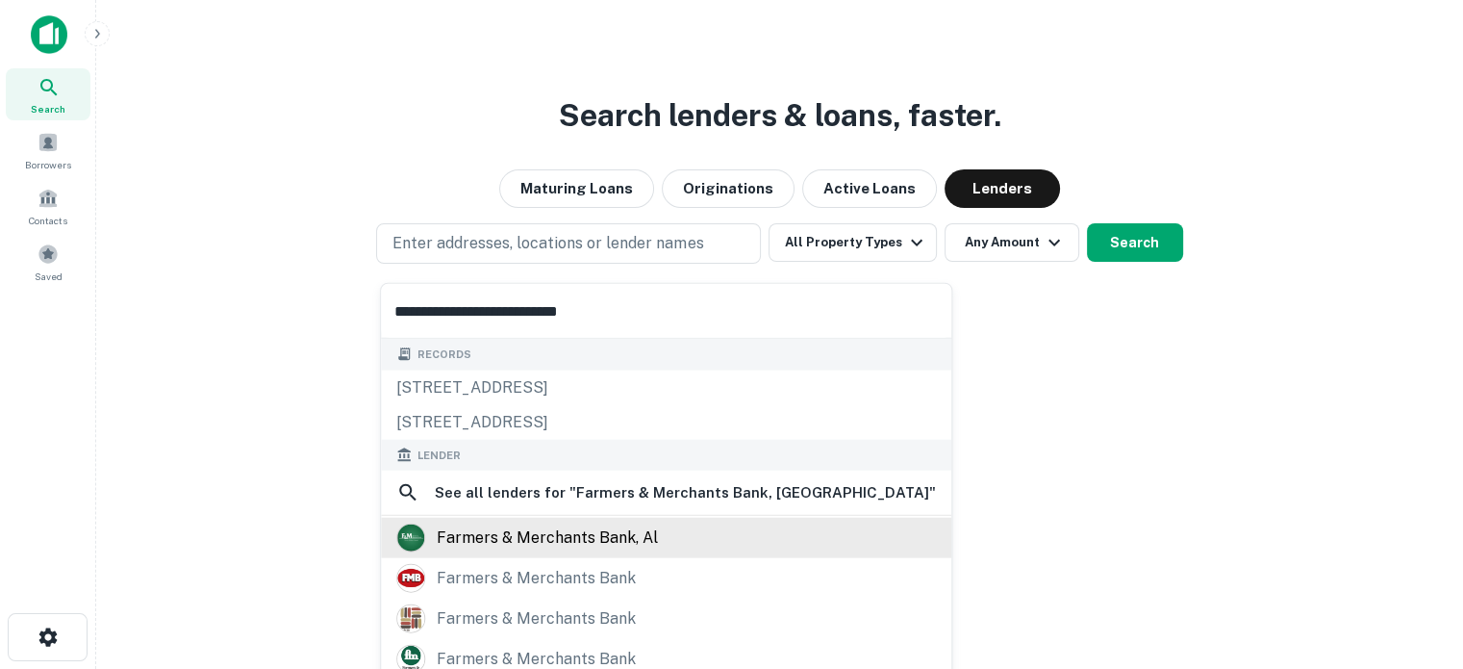
type input "**********"
click at [581, 536] on div "farmers & merchants bank, al" at bounding box center [547, 537] width 221 height 29
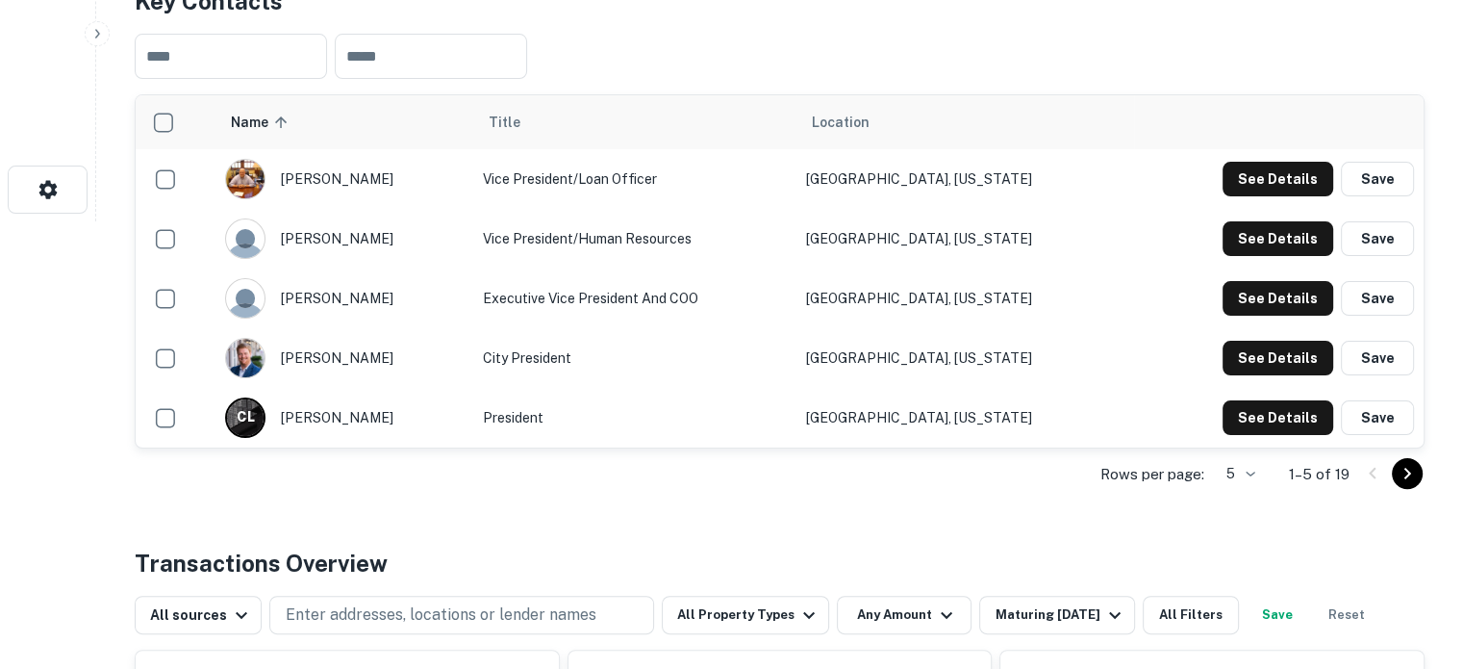
scroll to position [481, 0]
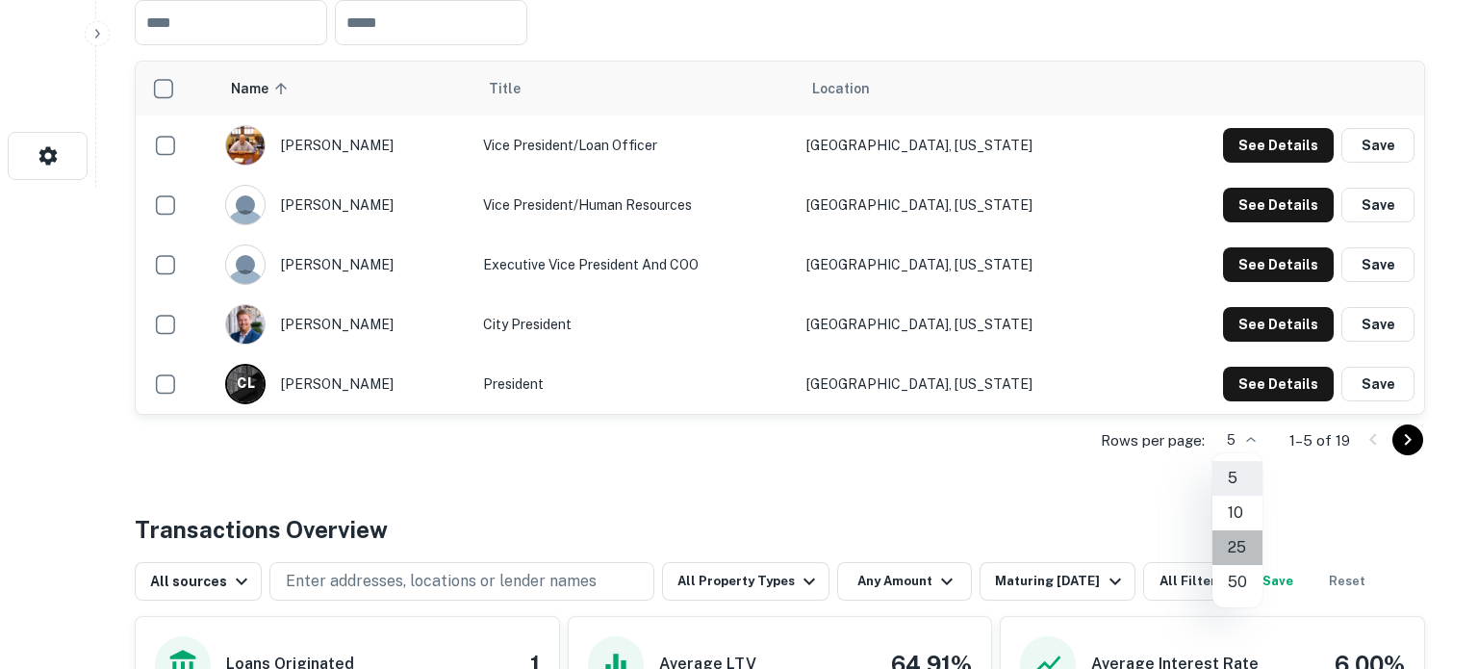
click at [1238, 541] on li "25" at bounding box center [1237, 547] width 50 height 35
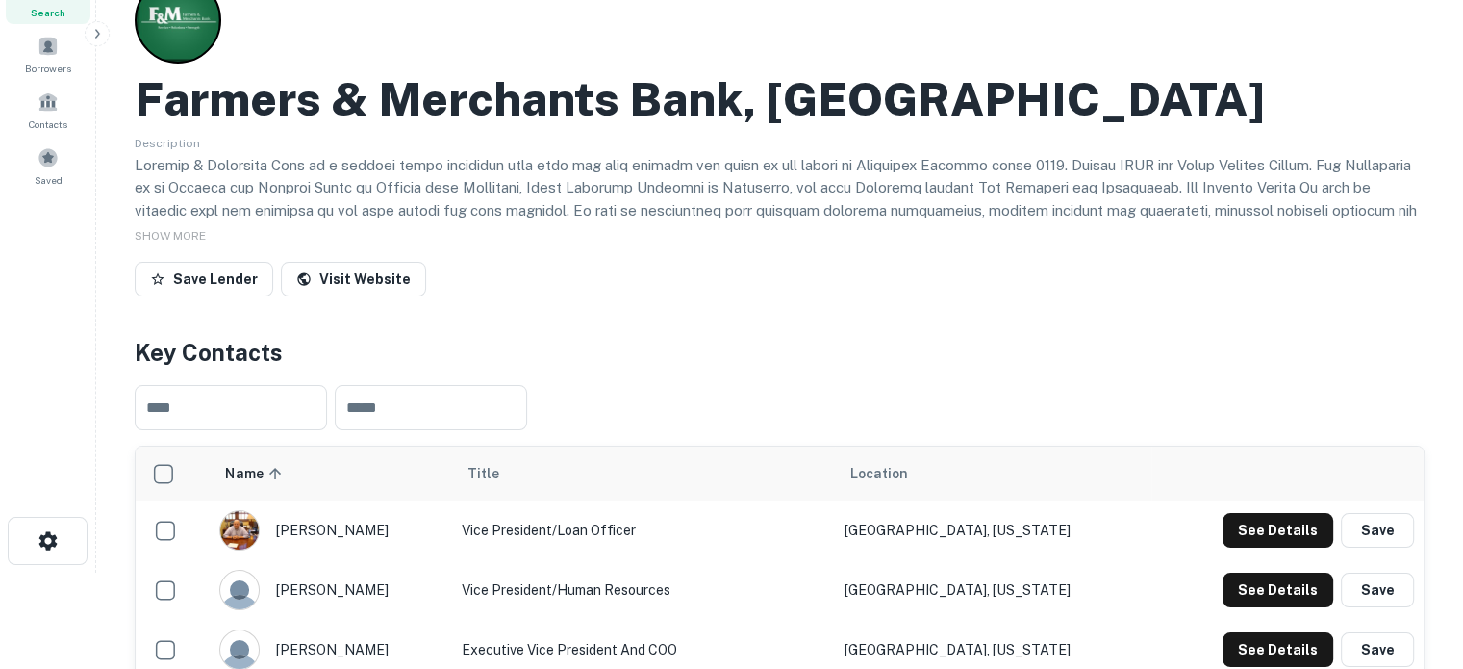
scroll to position [0, 0]
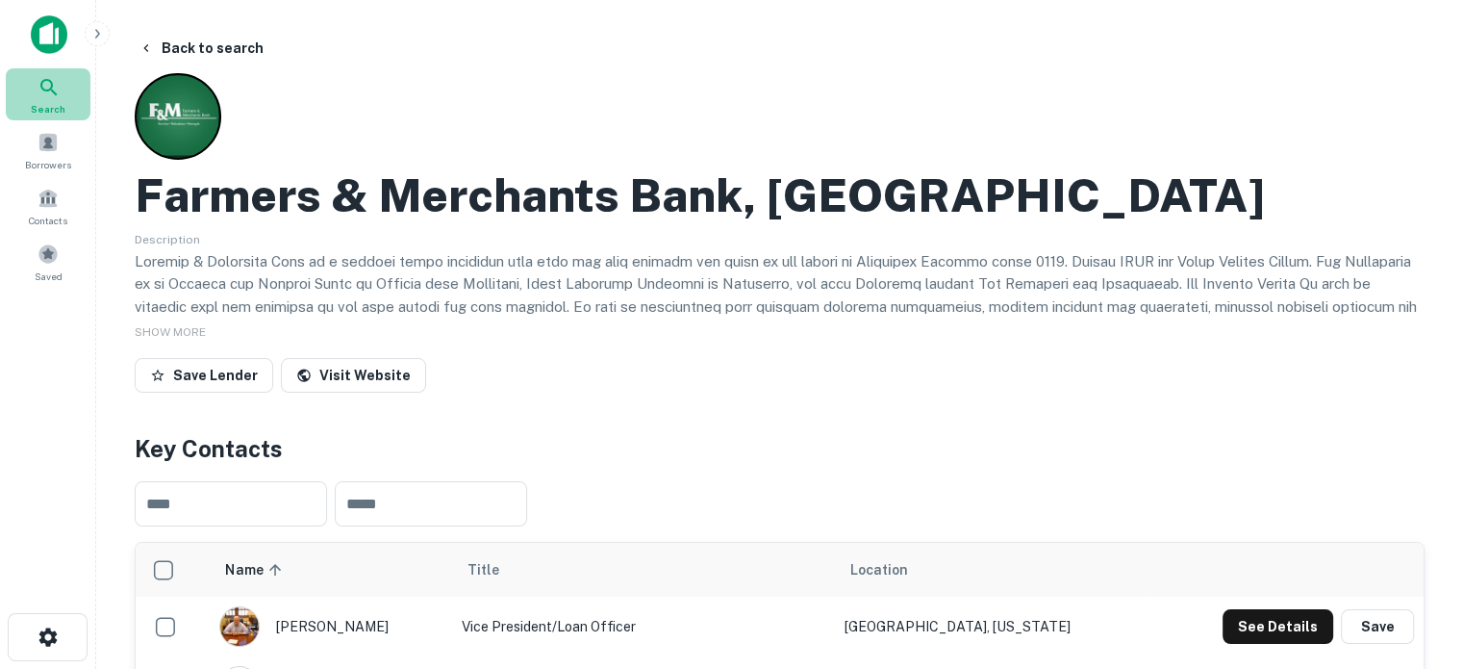
click at [48, 86] on icon at bounding box center [49, 87] width 23 height 23
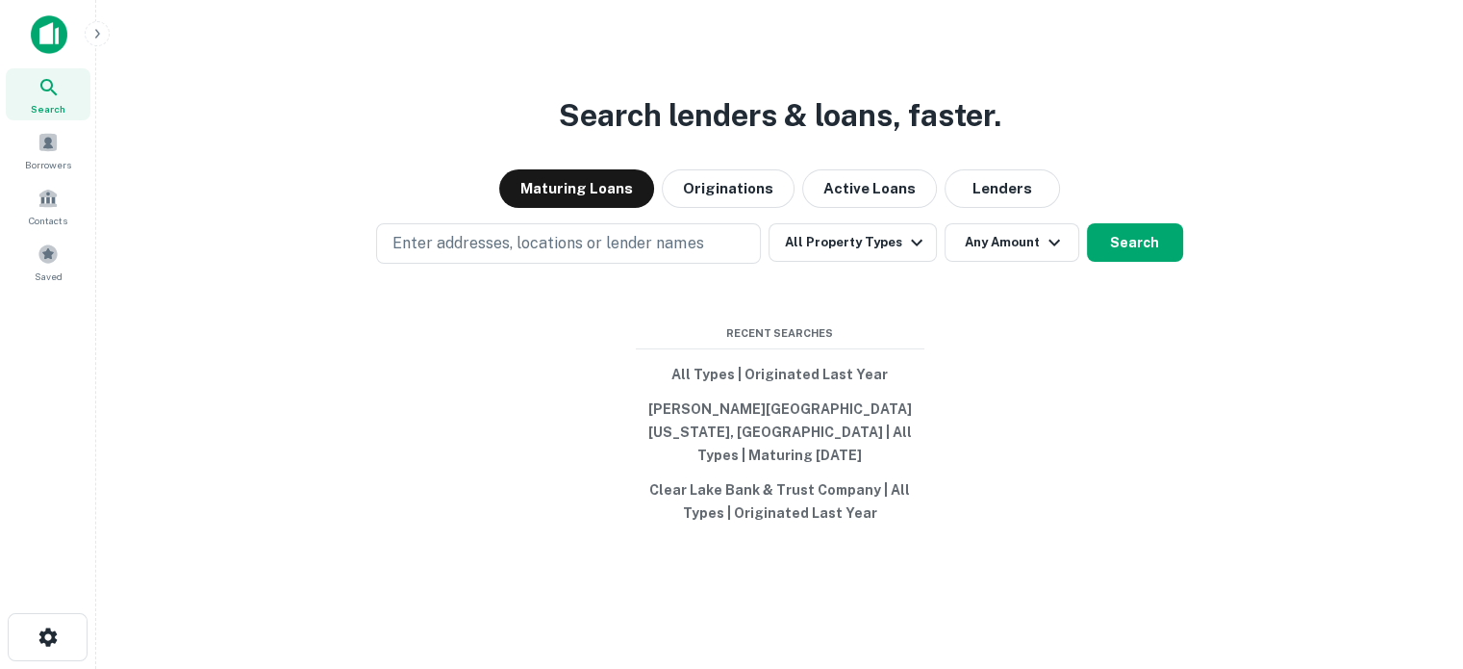
click at [966, 204] on button "Lenders" at bounding box center [1002, 188] width 115 height 38
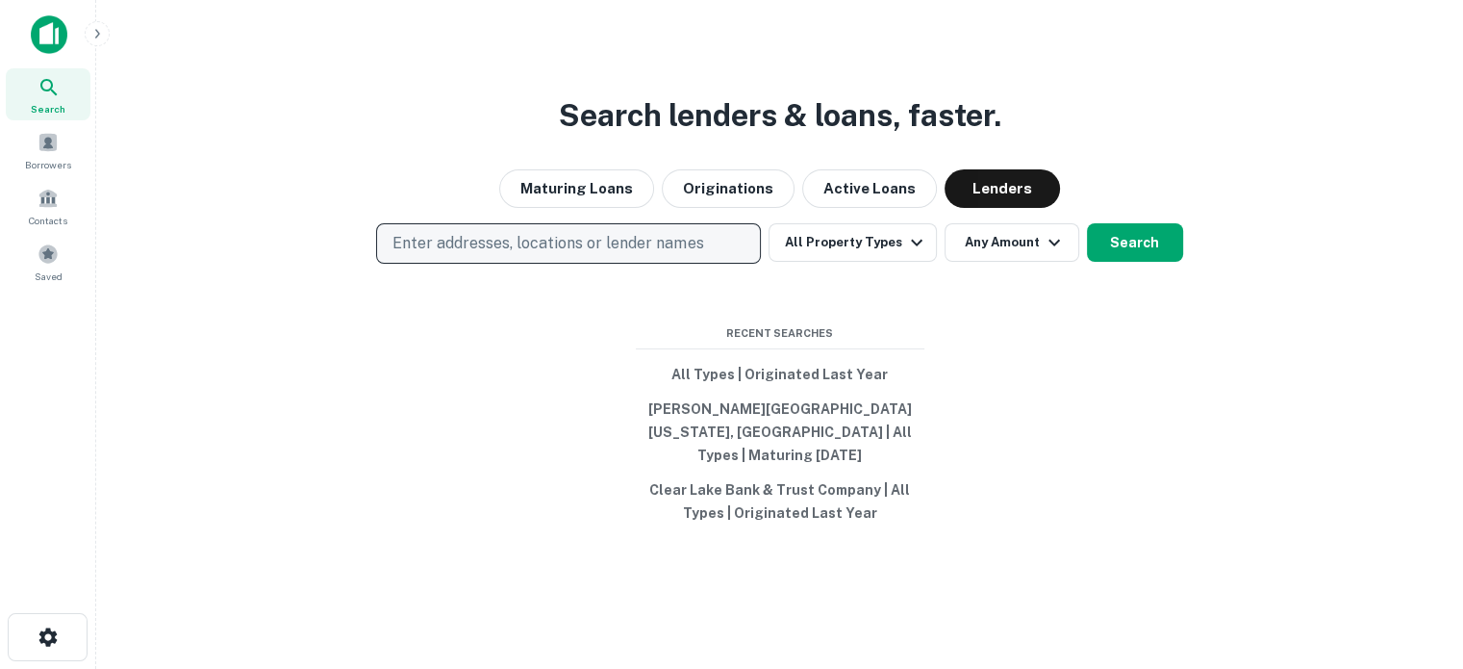
click at [558, 251] on p "Enter addresses, locations or lender names" at bounding box center [548, 243] width 311 height 23
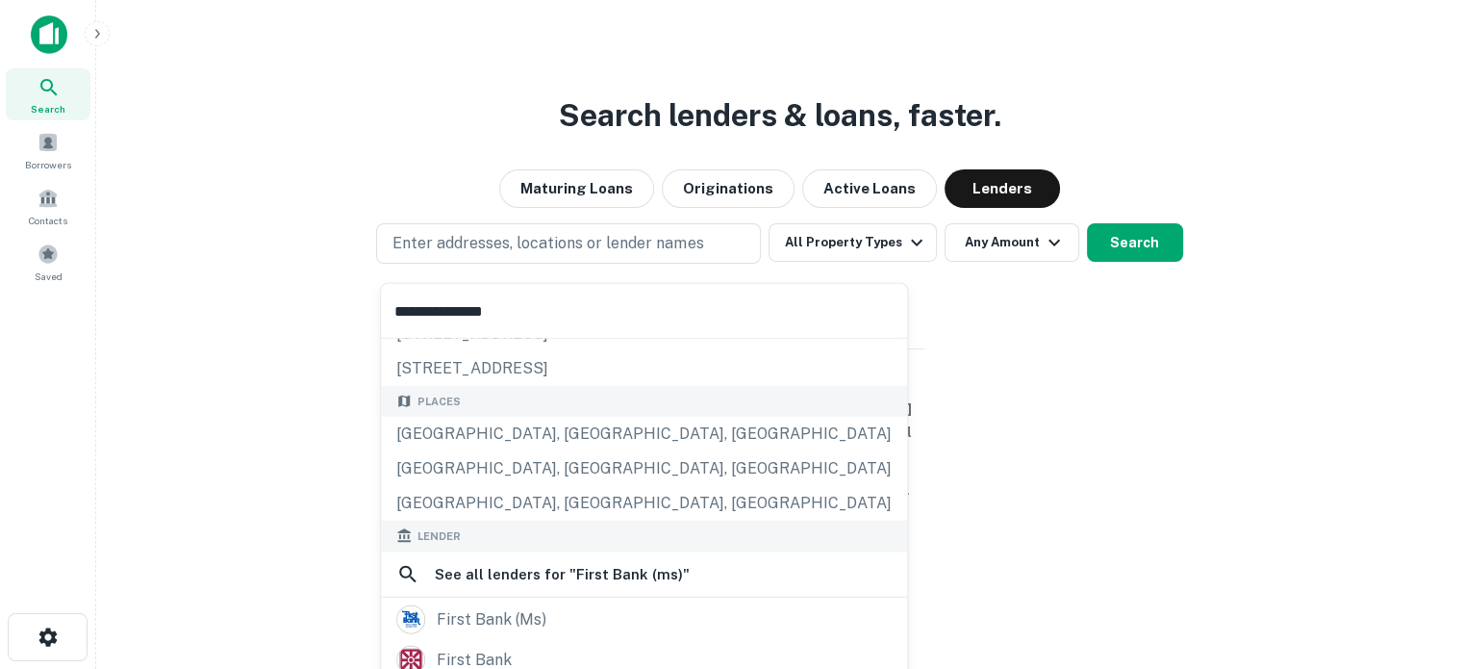
scroll to position [96, 0]
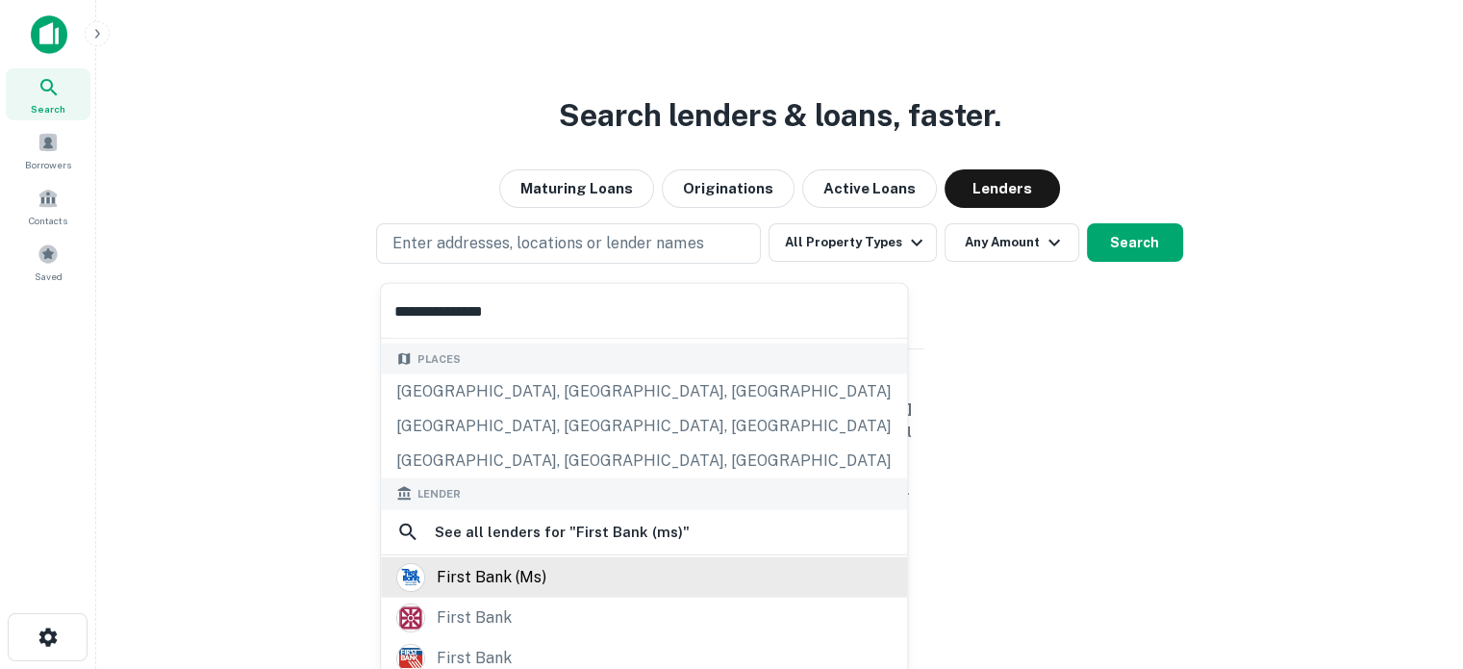
type input "**********"
click at [510, 573] on div "first bank (ms)" at bounding box center [492, 576] width 110 height 29
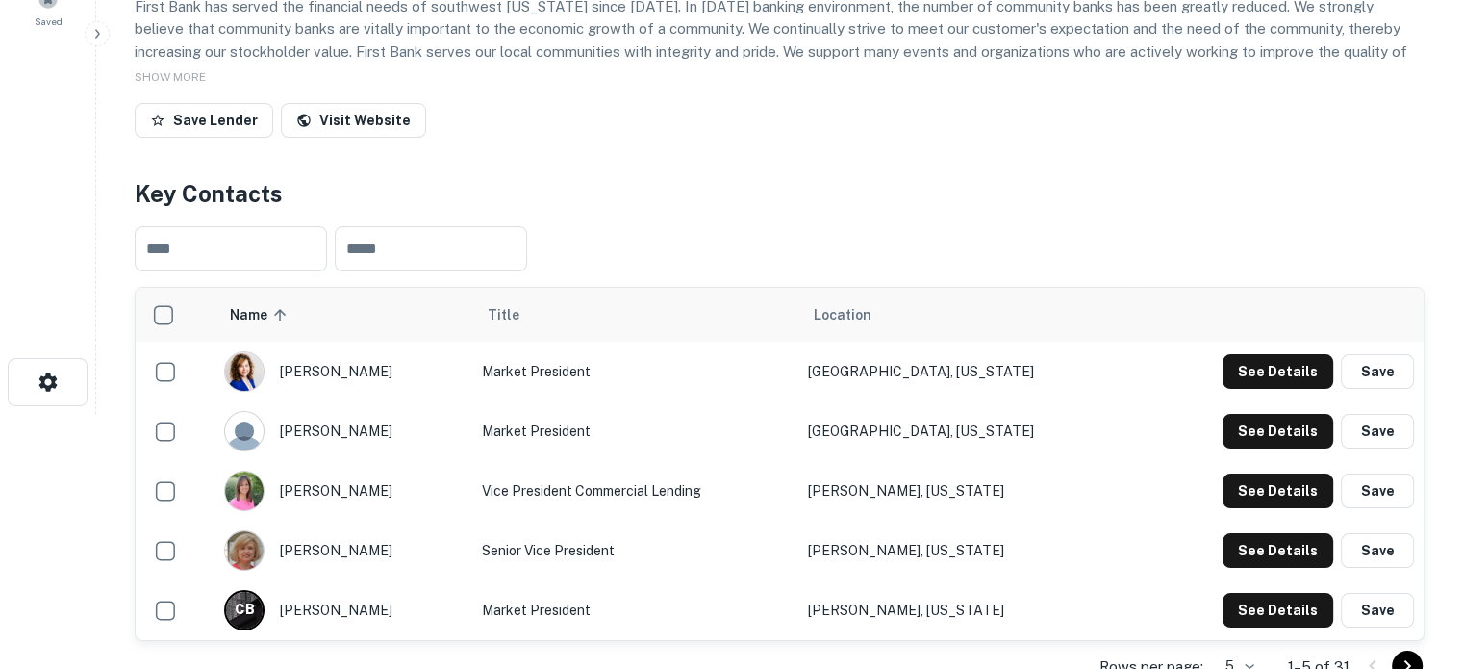
scroll to position [289, 0]
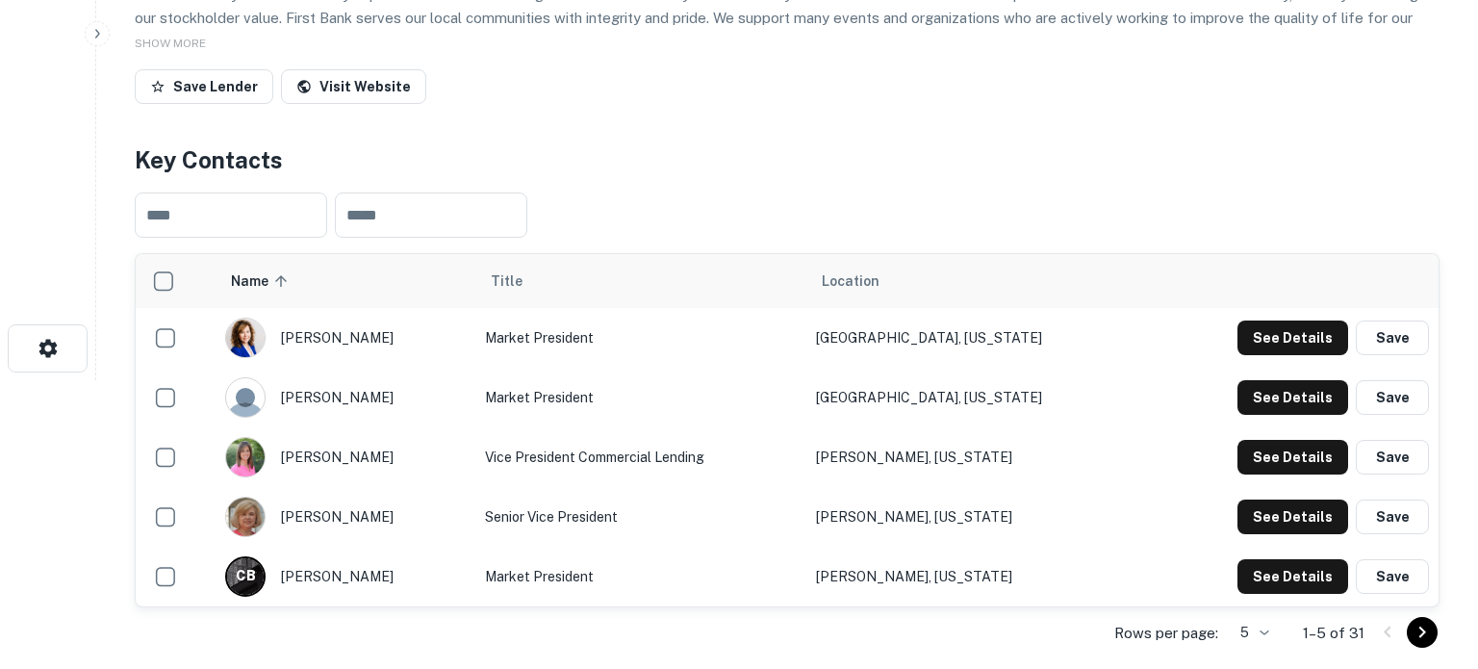
click at [1259, 380] on body "Search Borrowers Contacts Saved Back to search First Bank (ms) Description Firs…" at bounding box center [739, 45] width 1478 height 669
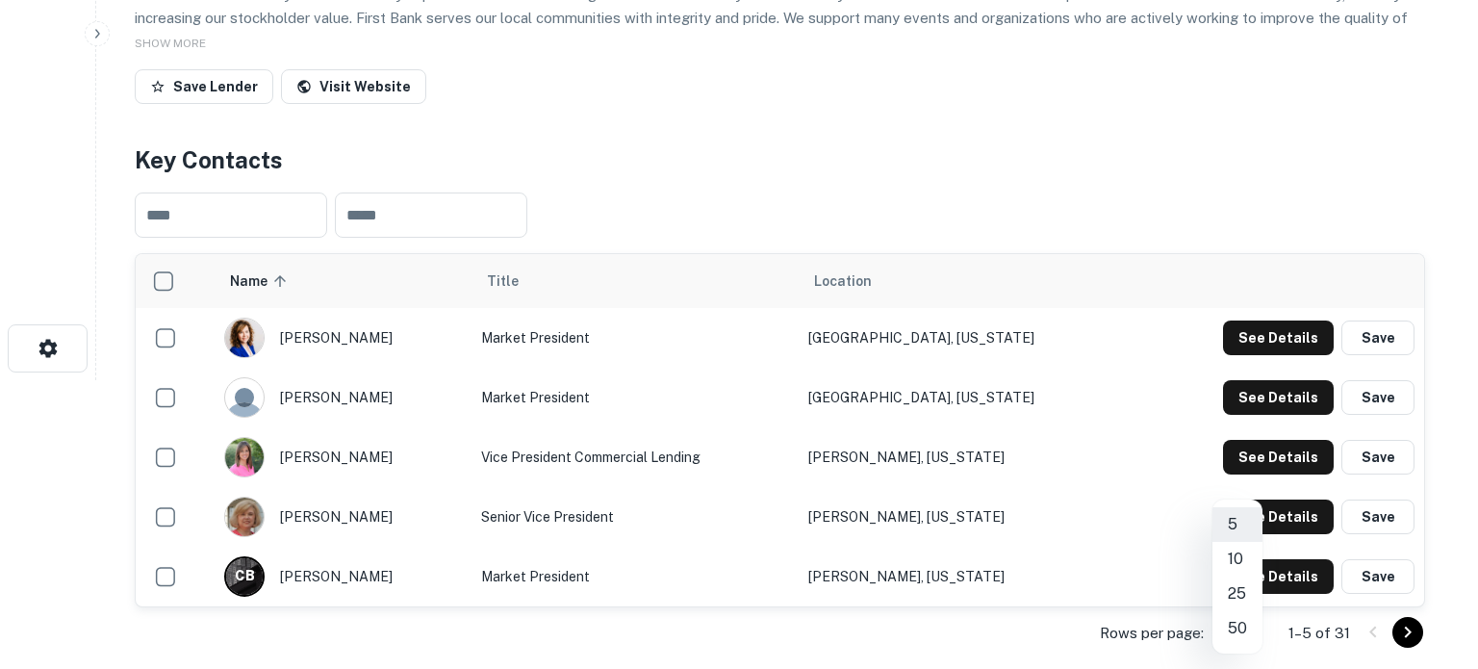
click at [1238, 594] on li "25" at bounding box center [1237, 593] width 50 height 35
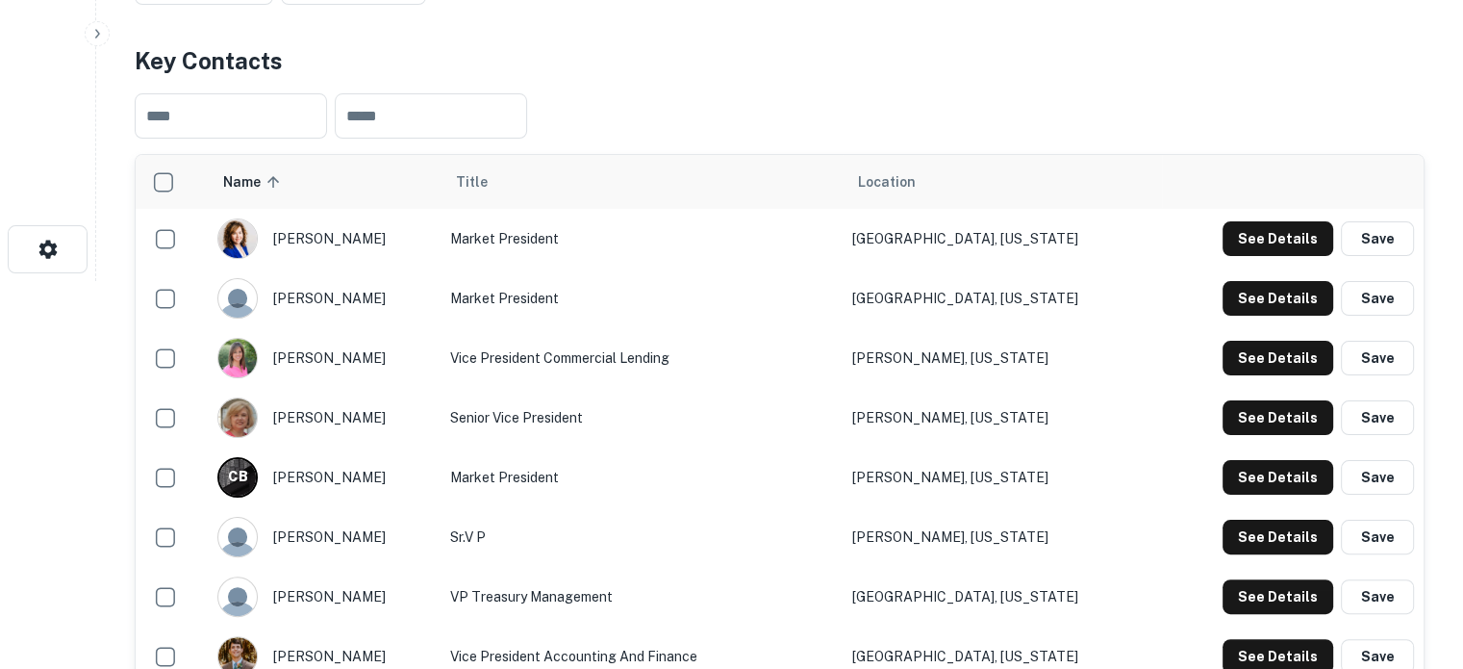
scroll to position [385, 0]
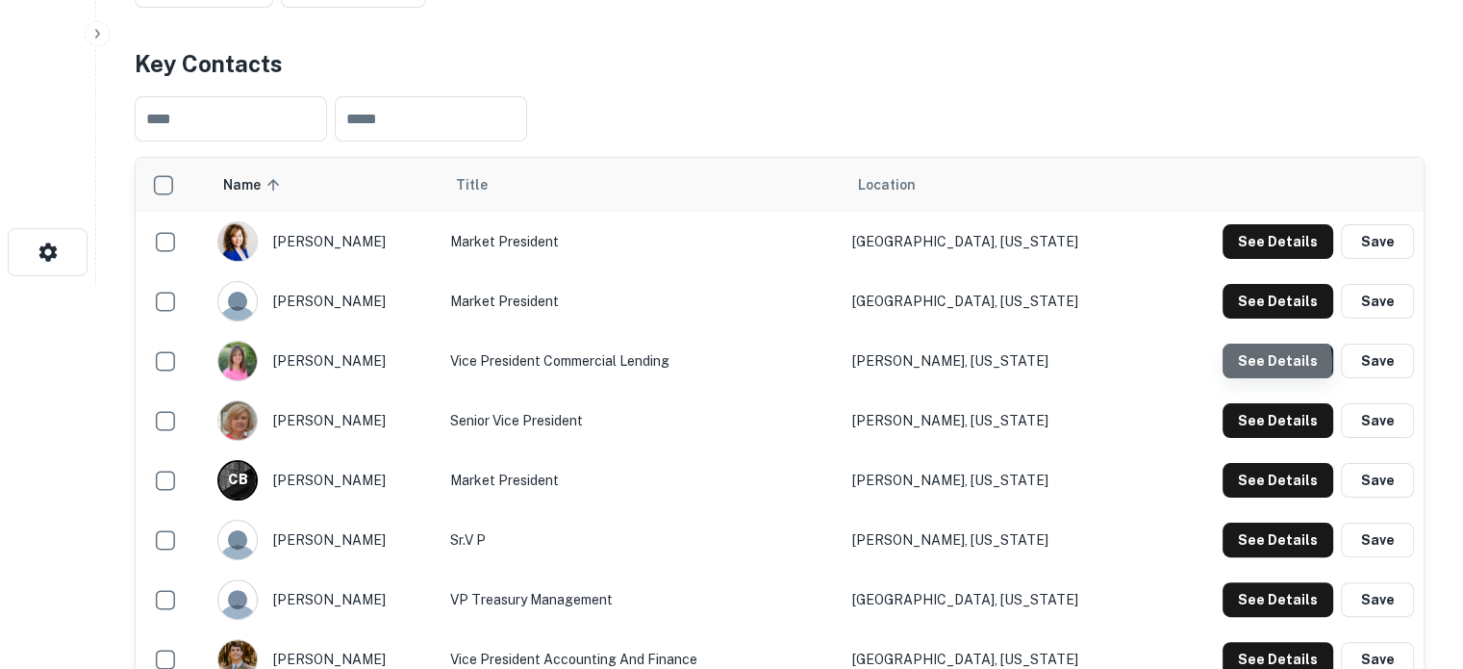
click at [1259, 363] on button "See Details" at bounding box center [1278, 360] width 111 height 35
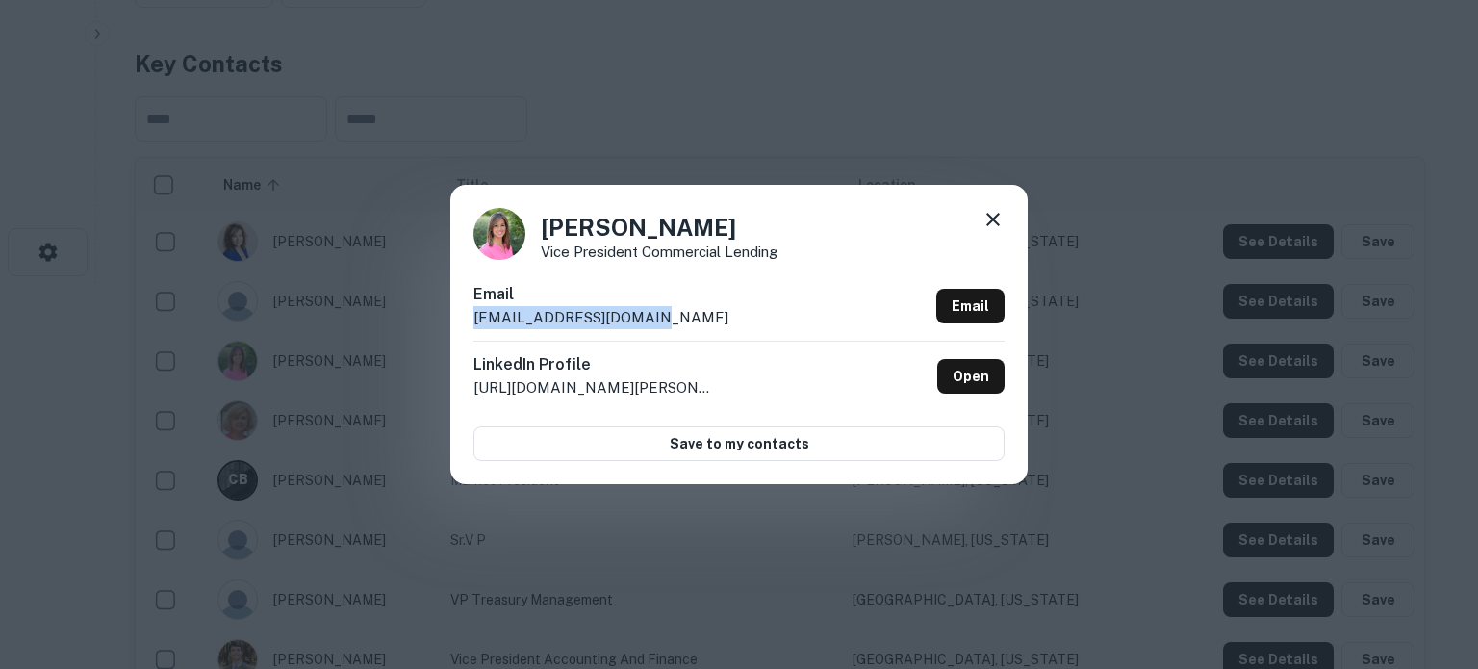
drag, startPoint x: 661, startPoint y: 319, endPoint x: 473, endPoint y: 319, distance: 187.6
click at [473, 319] on div "Email tanyaj@firstbankms.com Email" at bounding box center [738, 312] width 531 height 58
copy p "tanyaj@firstbankms.com"
drag, startPoint x: 994, startPoint y: 222, endPoint x: 879, endPoint y: 272, distance: 125.0
click at [994, 221] on icon at bounding box center [992, 219] width 13 height 13
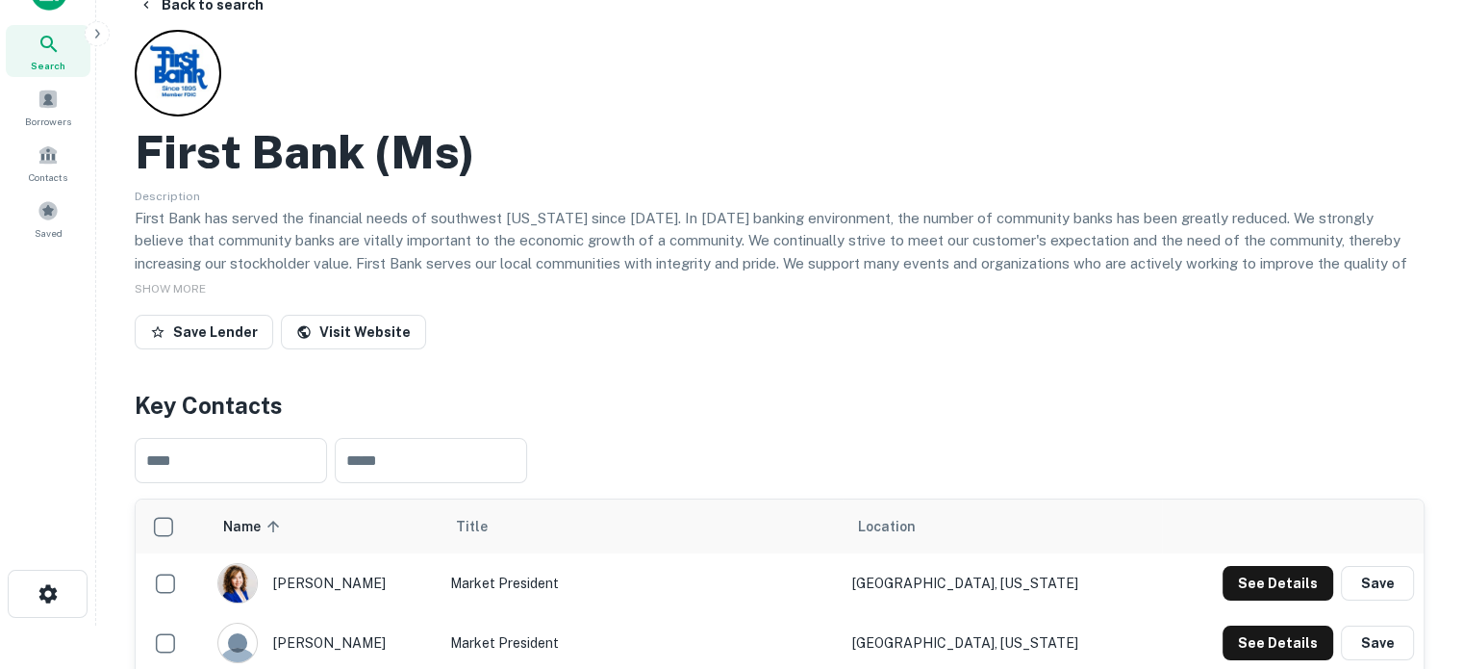
scroll to position [0, 0]
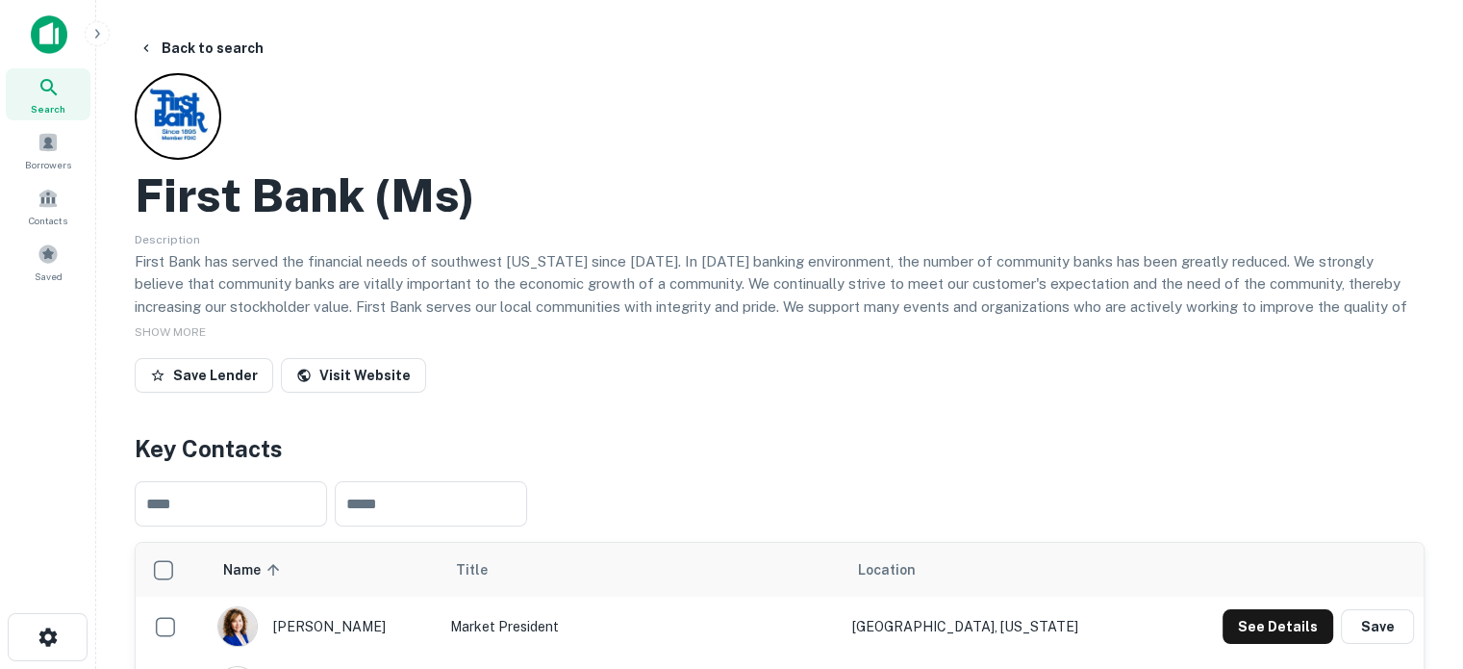
click at [38, 87] on icon at bounding box center [49, 87] width 23 height 23
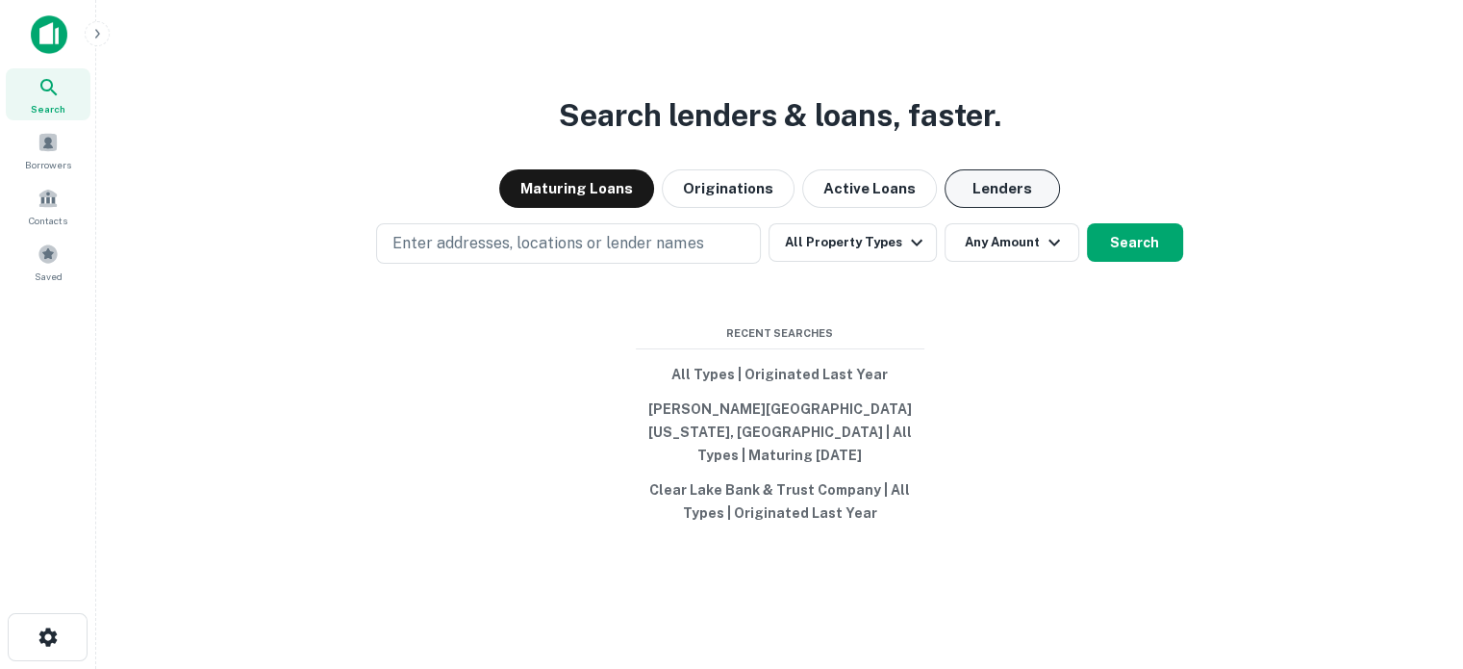
click at [969, 197] on button "Lenders" at bounding box center [1002, 188] width 115 height 38
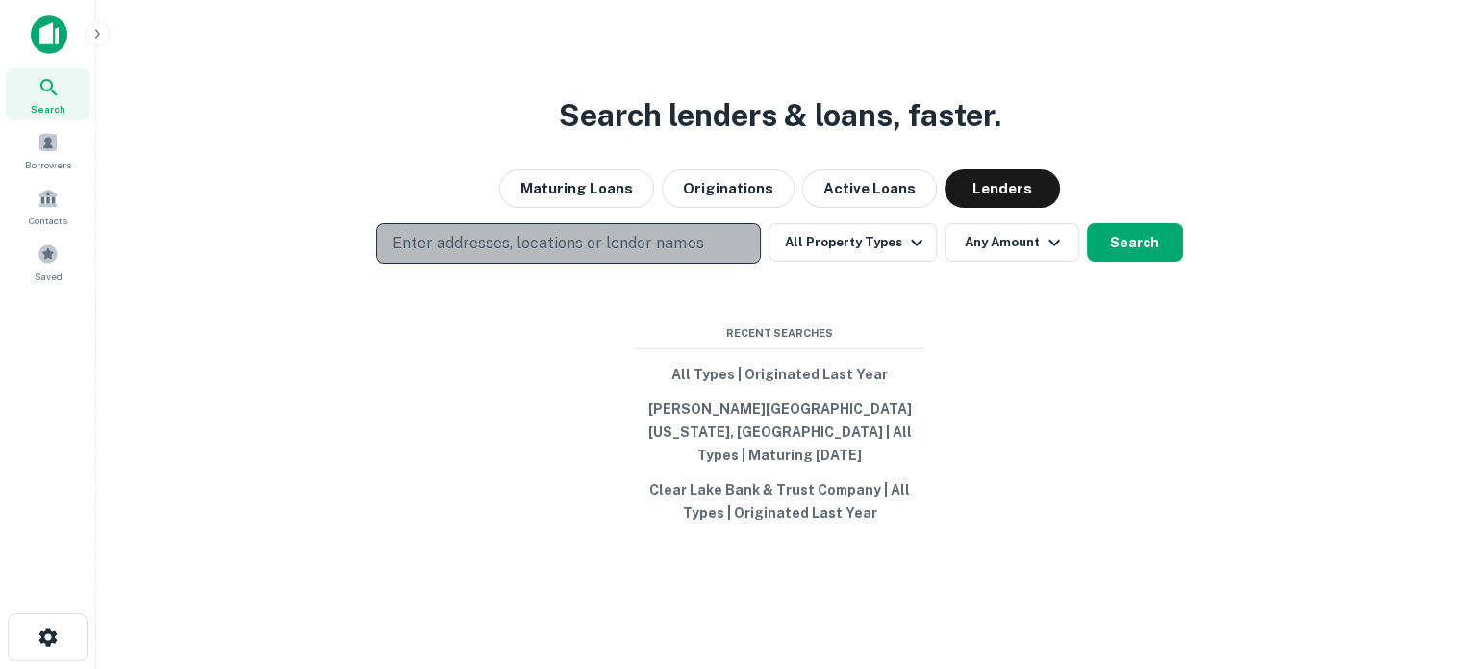
click at [526, 255] on p "Enter addresses, locations or lender names" at bounding box center [548, 243] width 311 height 23
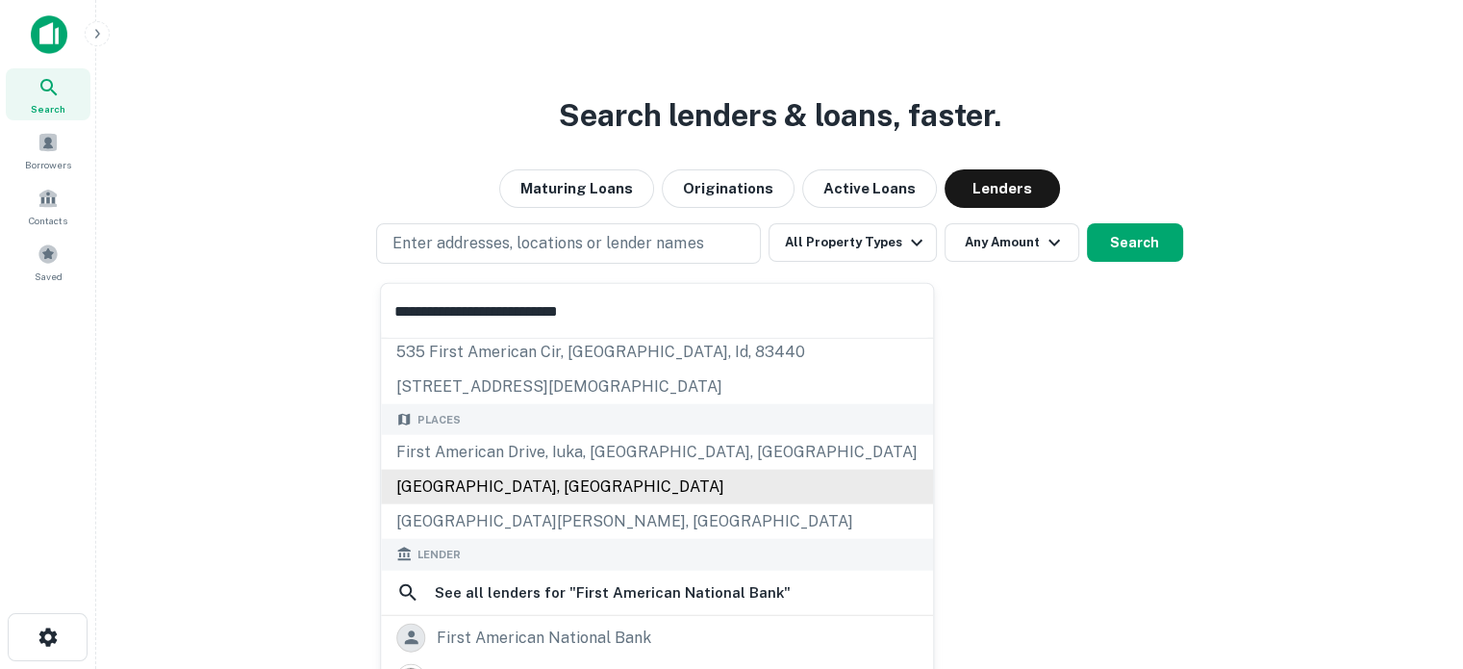
scroll to position [192, 0]
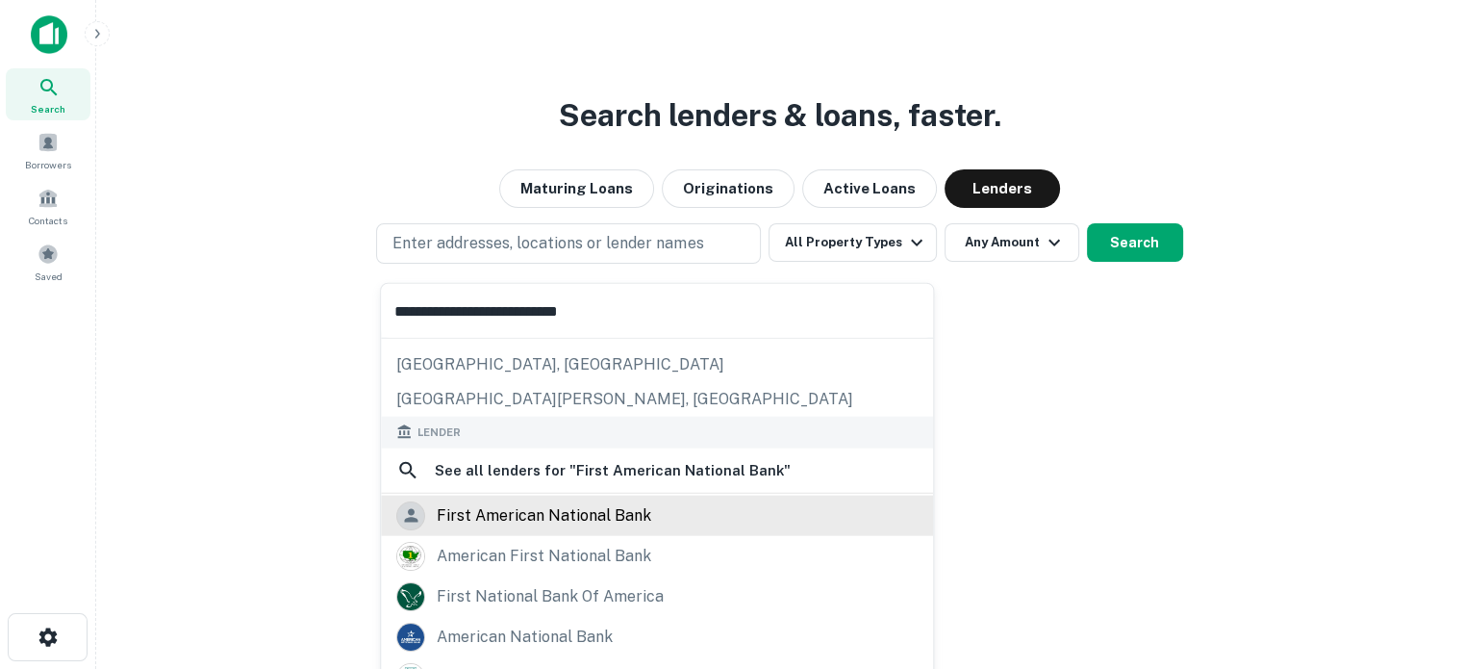
type input "**********"
click at [513, 510] on div "first american national bank" at bounding box center [544, 514] width 215 height 29
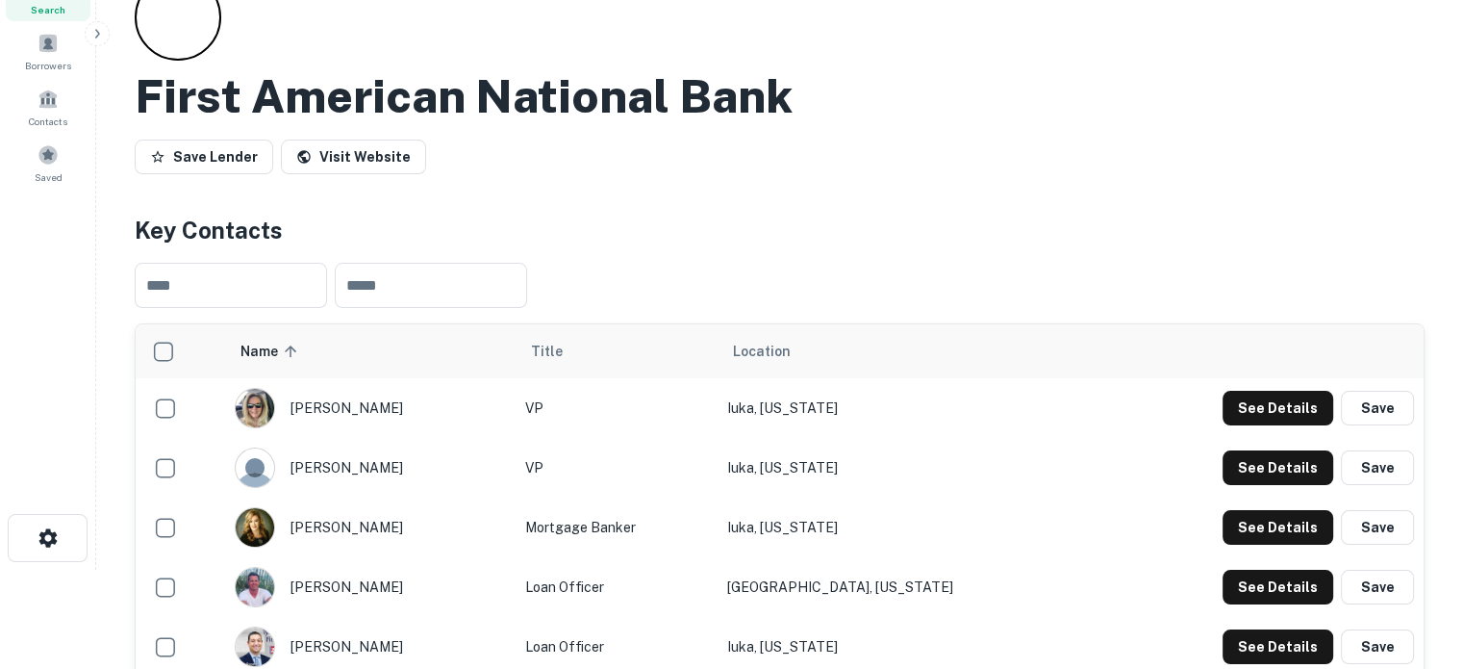
scroll to position [192, 0]
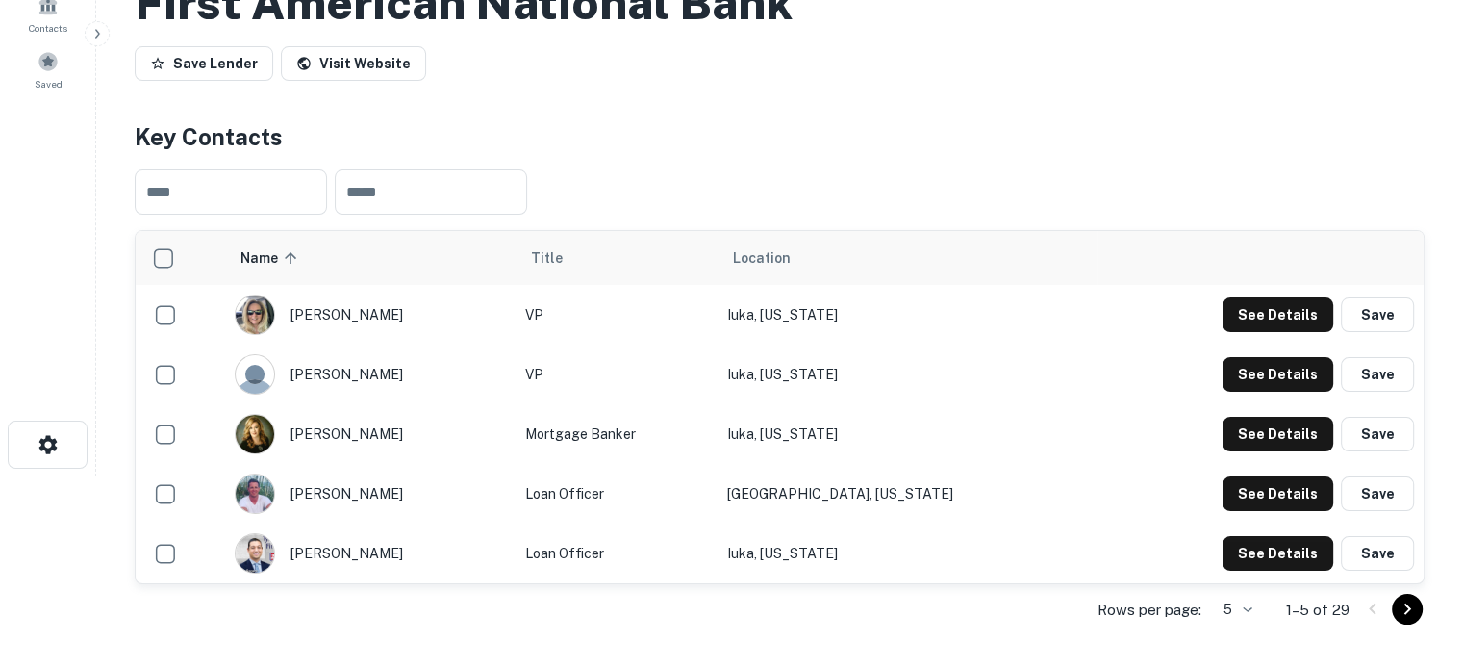
click at [1212, 476] on body "Search Borrowers Contacts Saved Back to search First American National Bank Sav…" at bounding box center [731, 142] width 1463 height 669
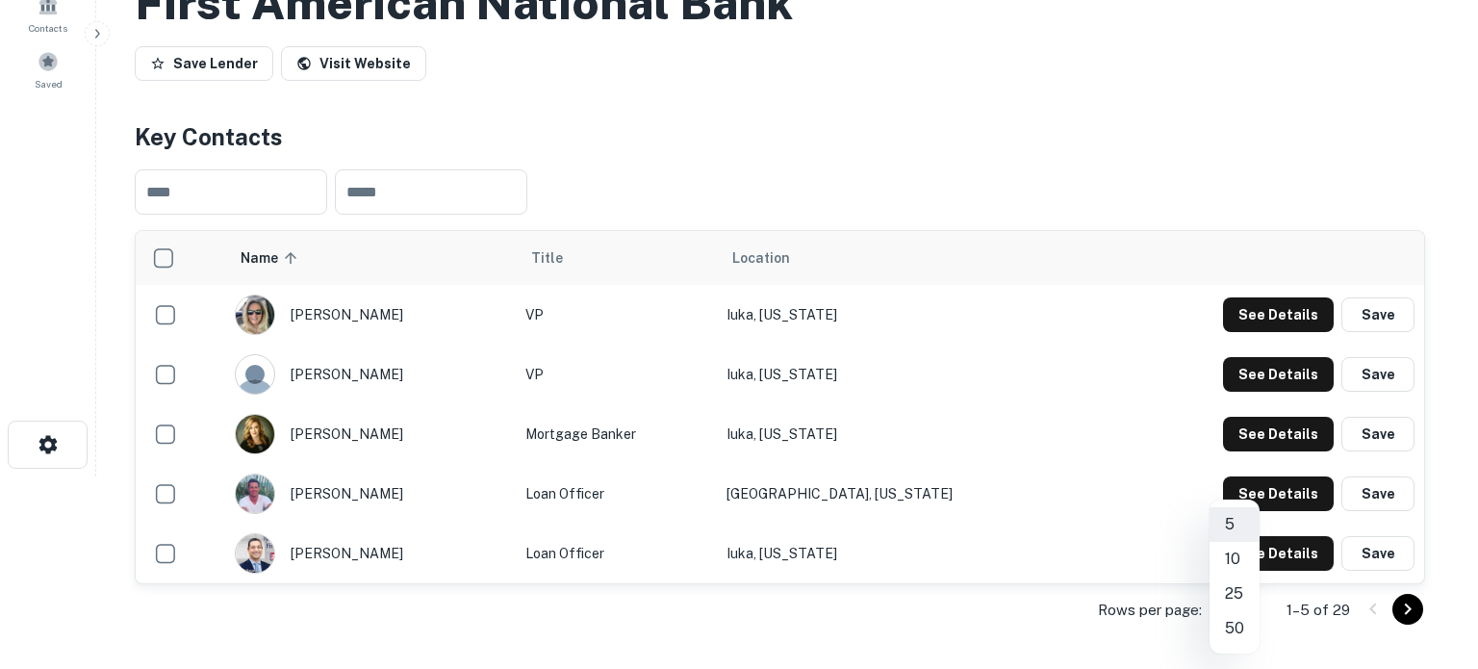
click at [1236, 594] on li "25" at bounding box center [1234, 593] width 50 height 35
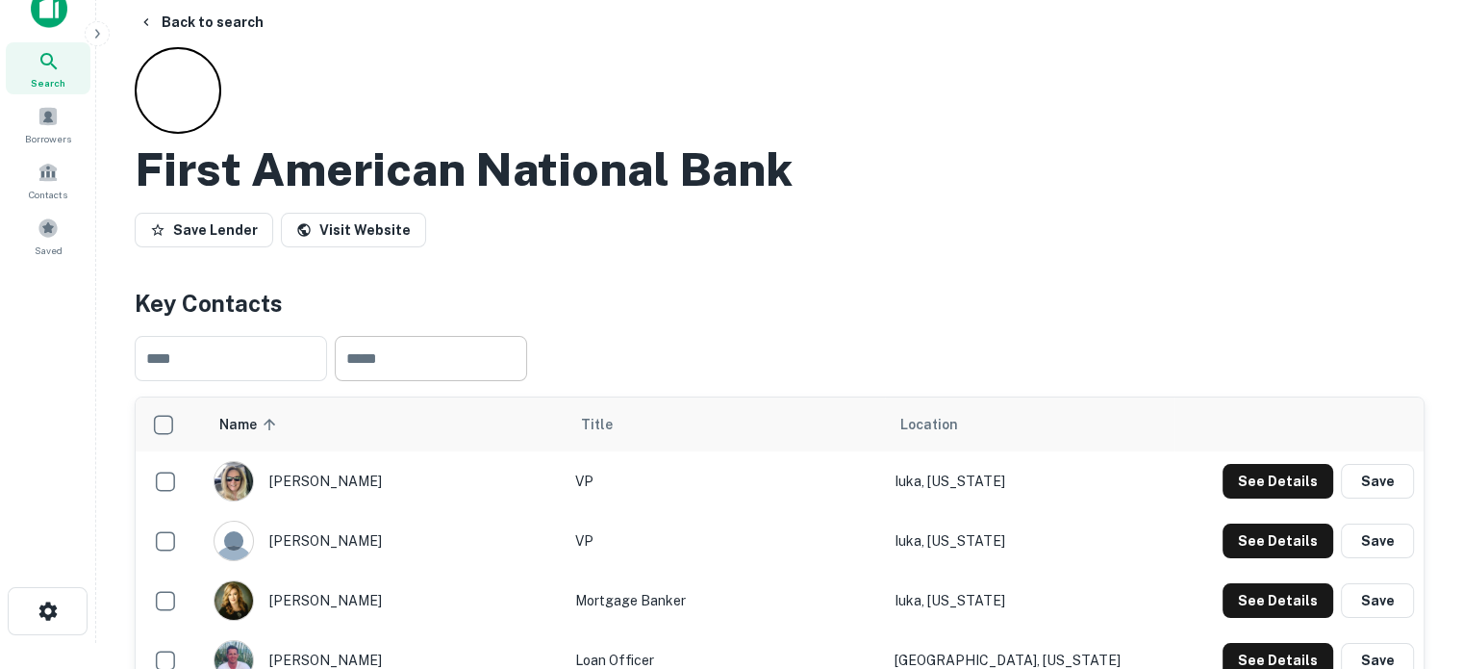
scroll to position [0, 0]
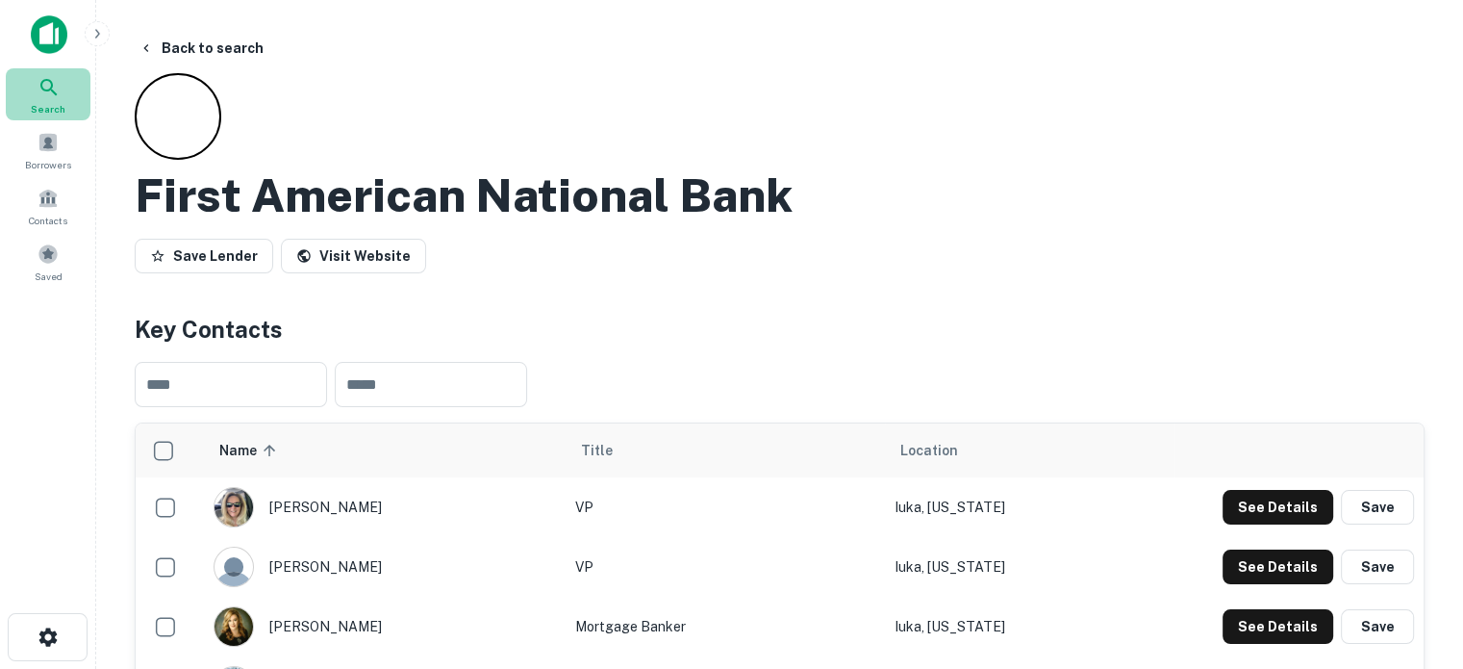
click at [42, 111] on span "Search" at bounding box center [48, 108] width 35 height 15
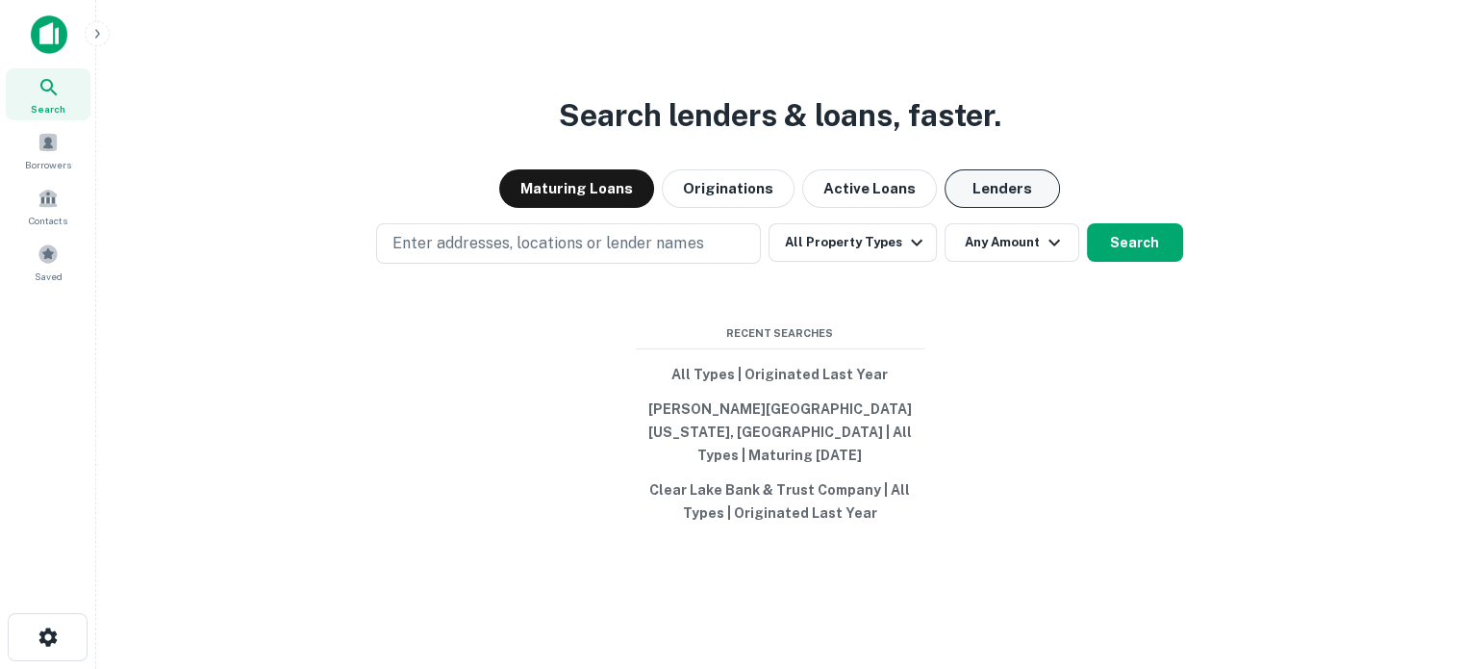
click at [996, 203] on button "Lenders" at bounding box center [1002, 188] width 115 height 38
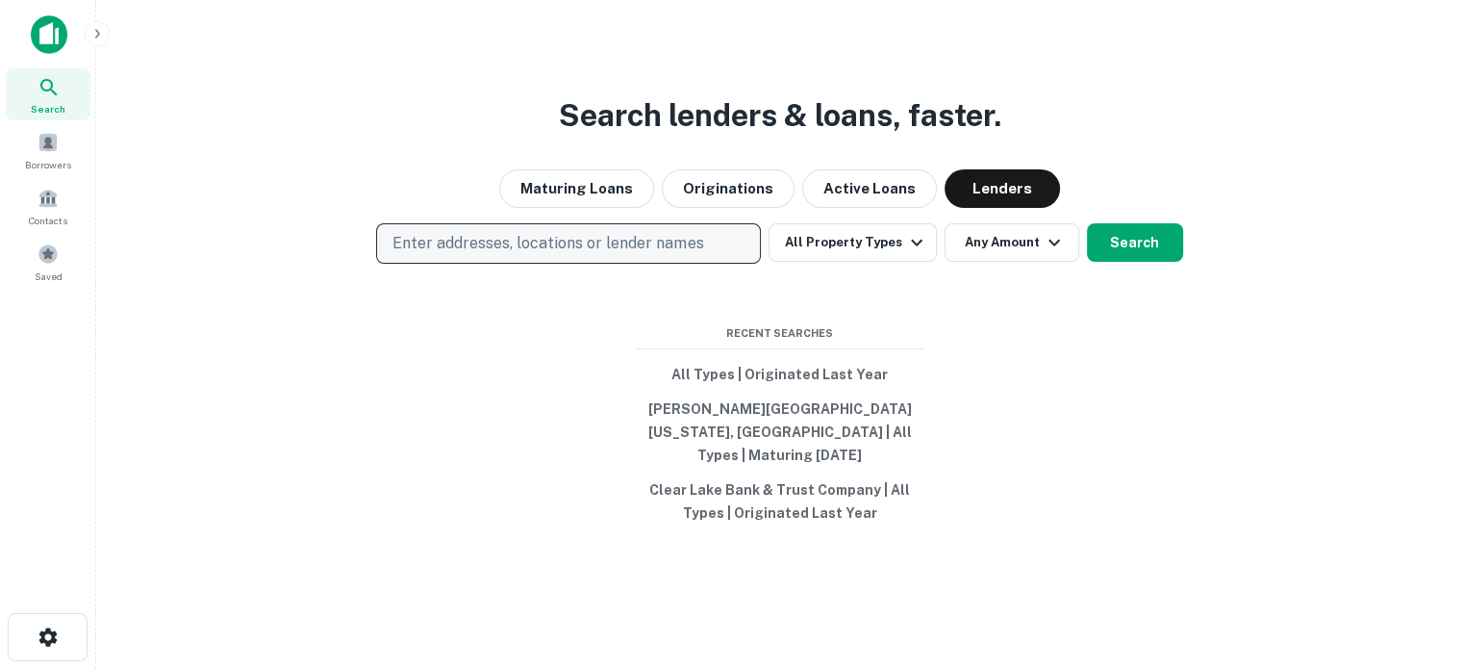
click at [623, 255] on p "Enter addresses, locations or lender names" at bounding box center [548, 243] width 311 height 23
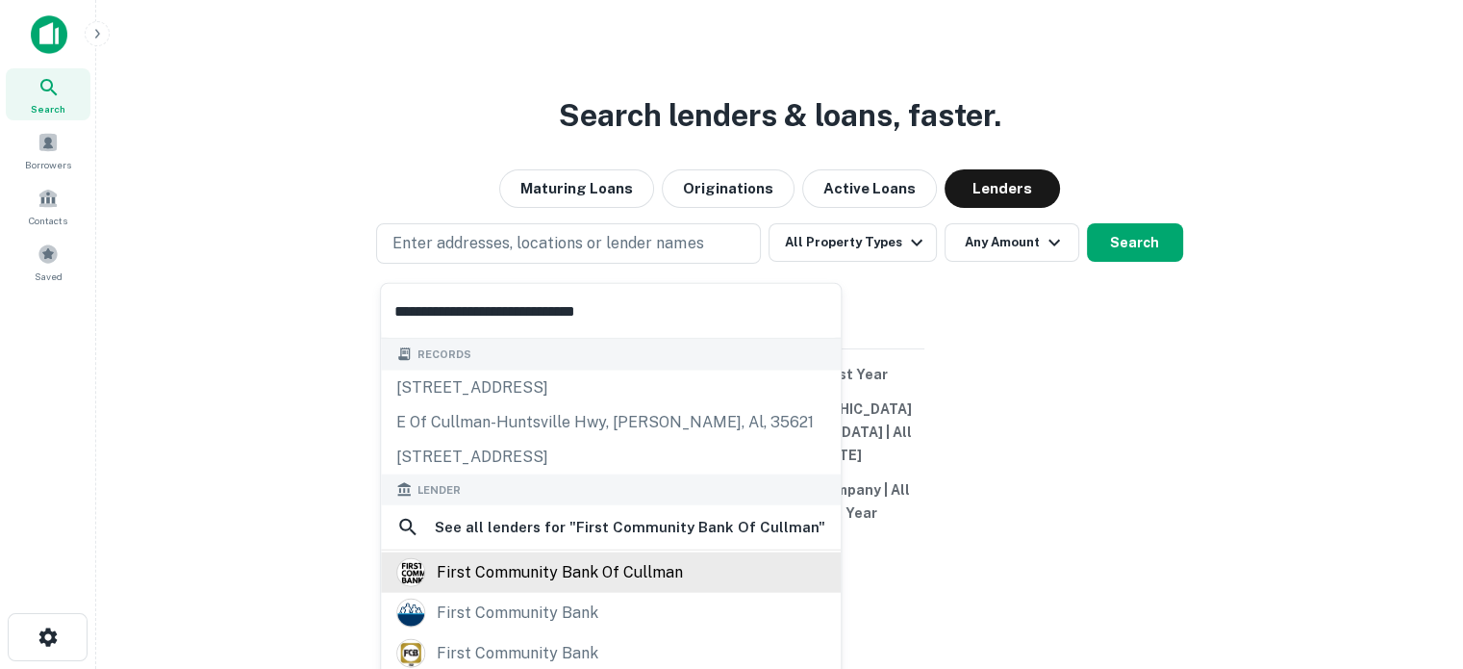
type input "**********"
click at [613, 560] on div "first community bank of cullman" at bounding box center [560, 572] width 246 height 29
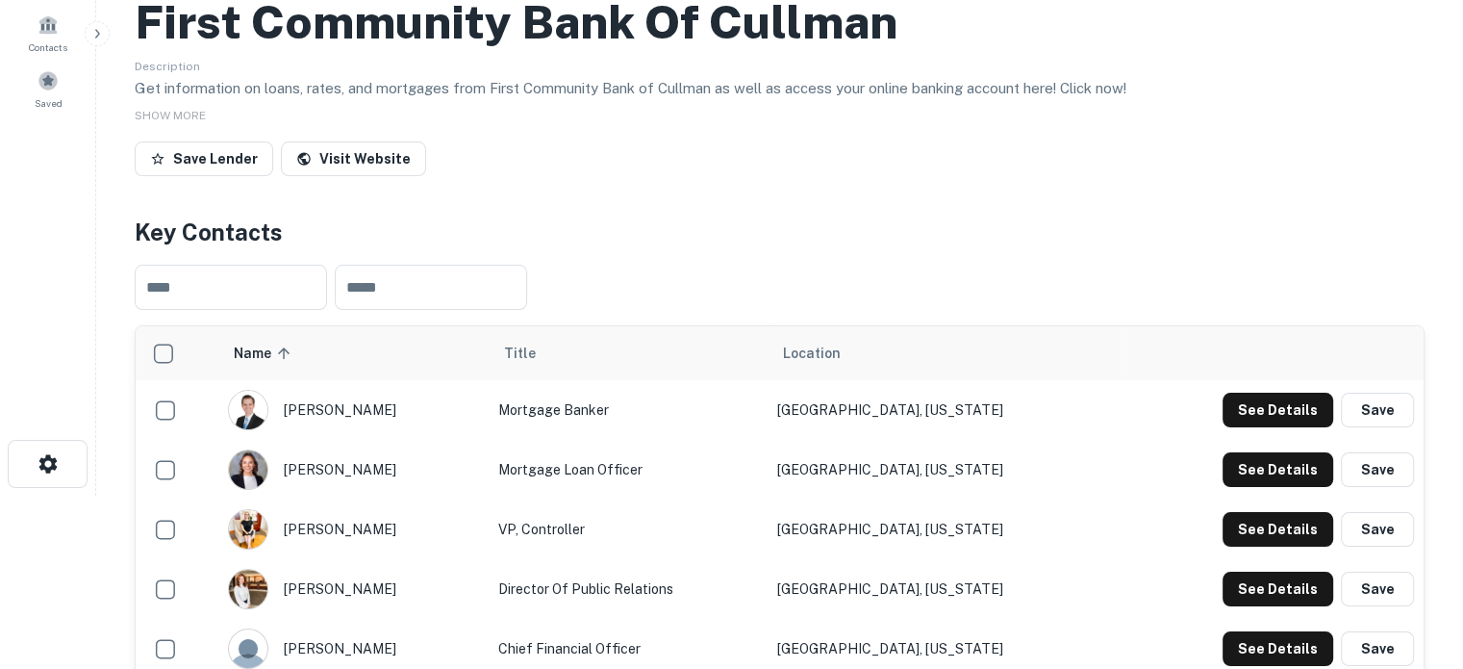
scroll to position [289, 0]
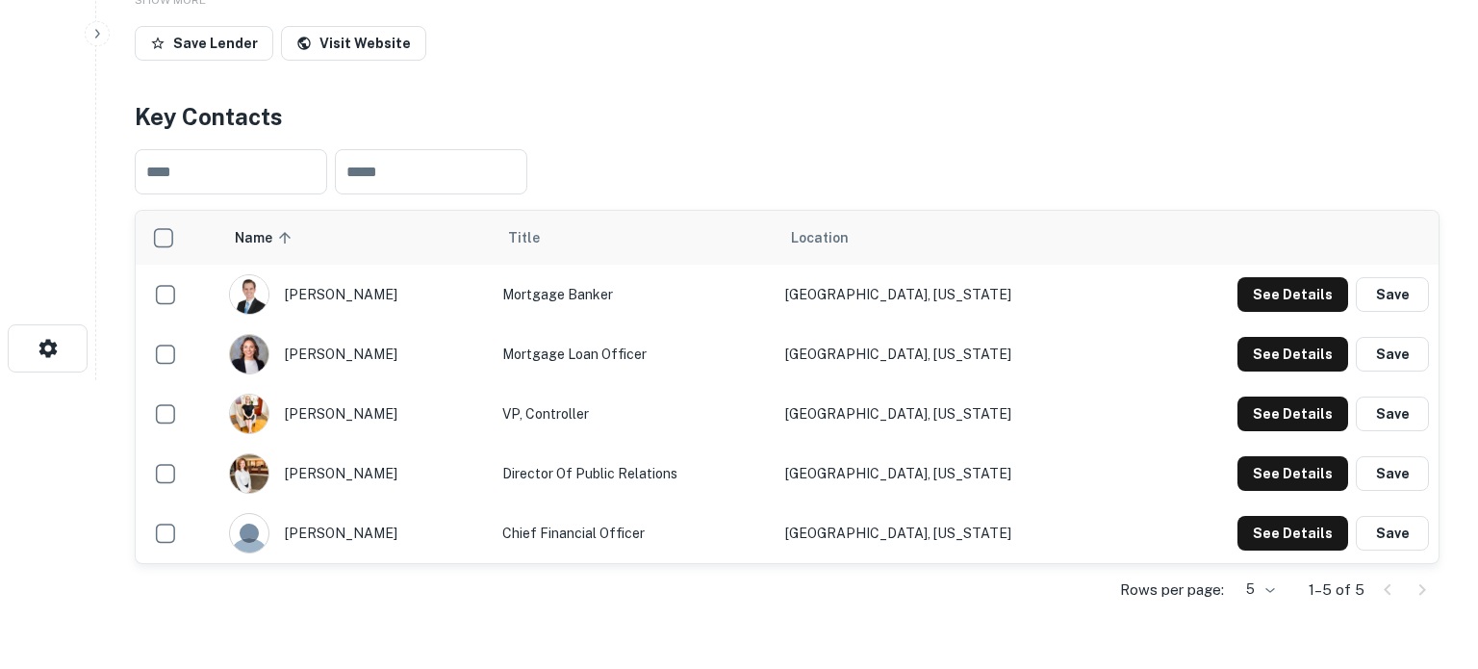
click at [1244, 380] on body "Search Borrowers Contacts Saved Back to search First Community Bank Of Cullman …" at bounding box center [739, 45] width 1478 height 669
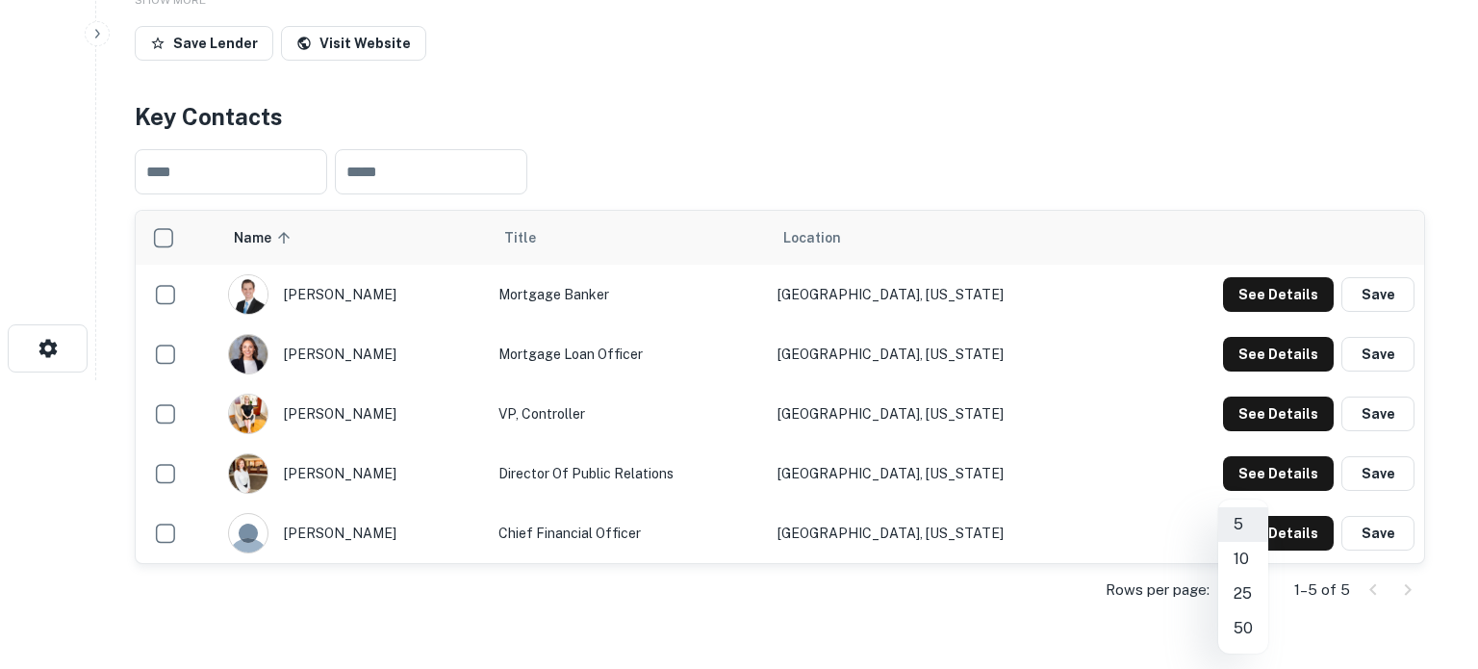
click at [1242, 596] on li "25" at bounding box center [1243, 593] width 50 height 35
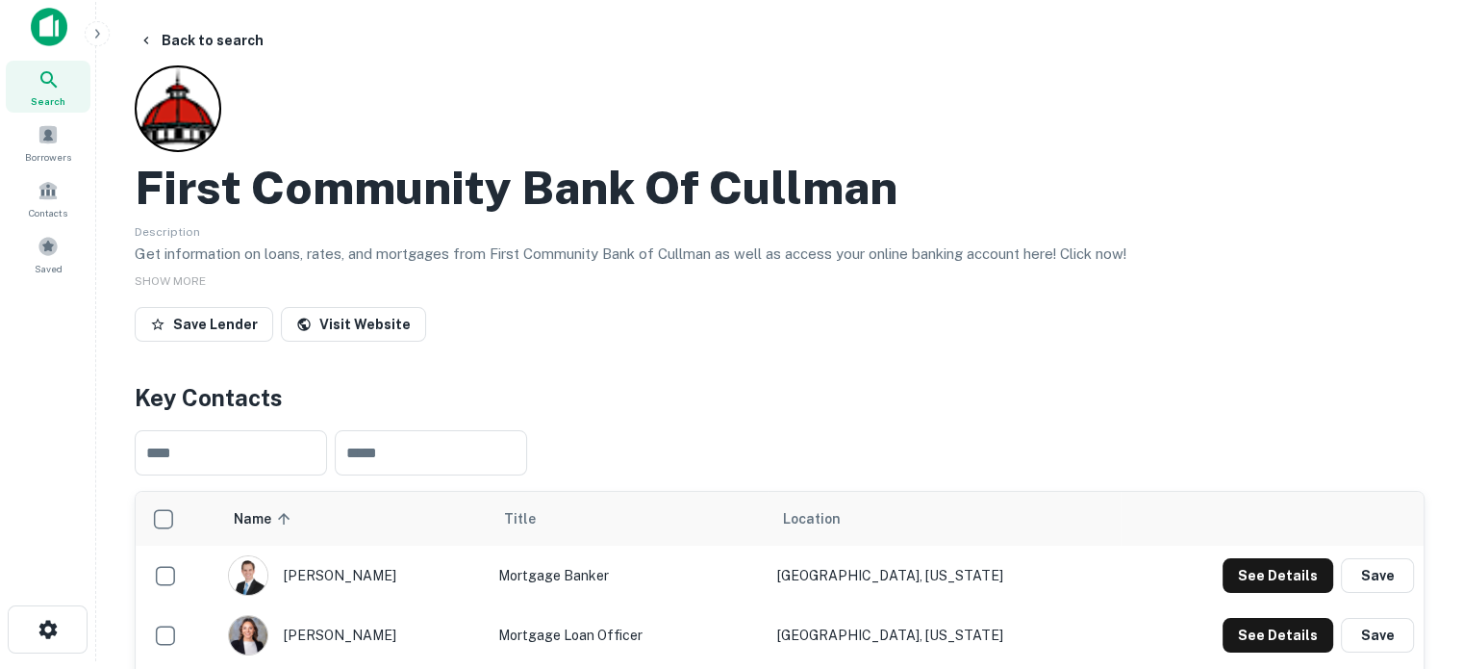
scroll to position [0, 0]
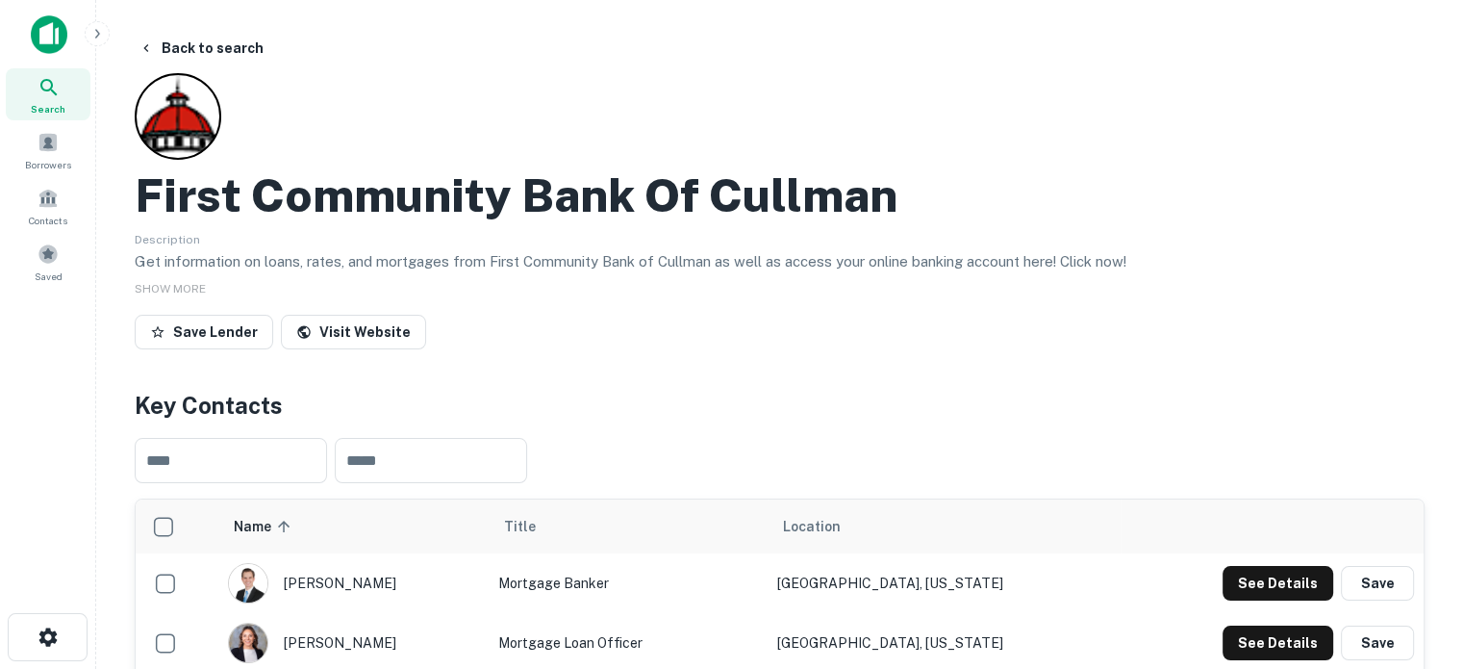
click at [65, 86] on div "Search" at bounding box center [48, 94] width 85 height 52
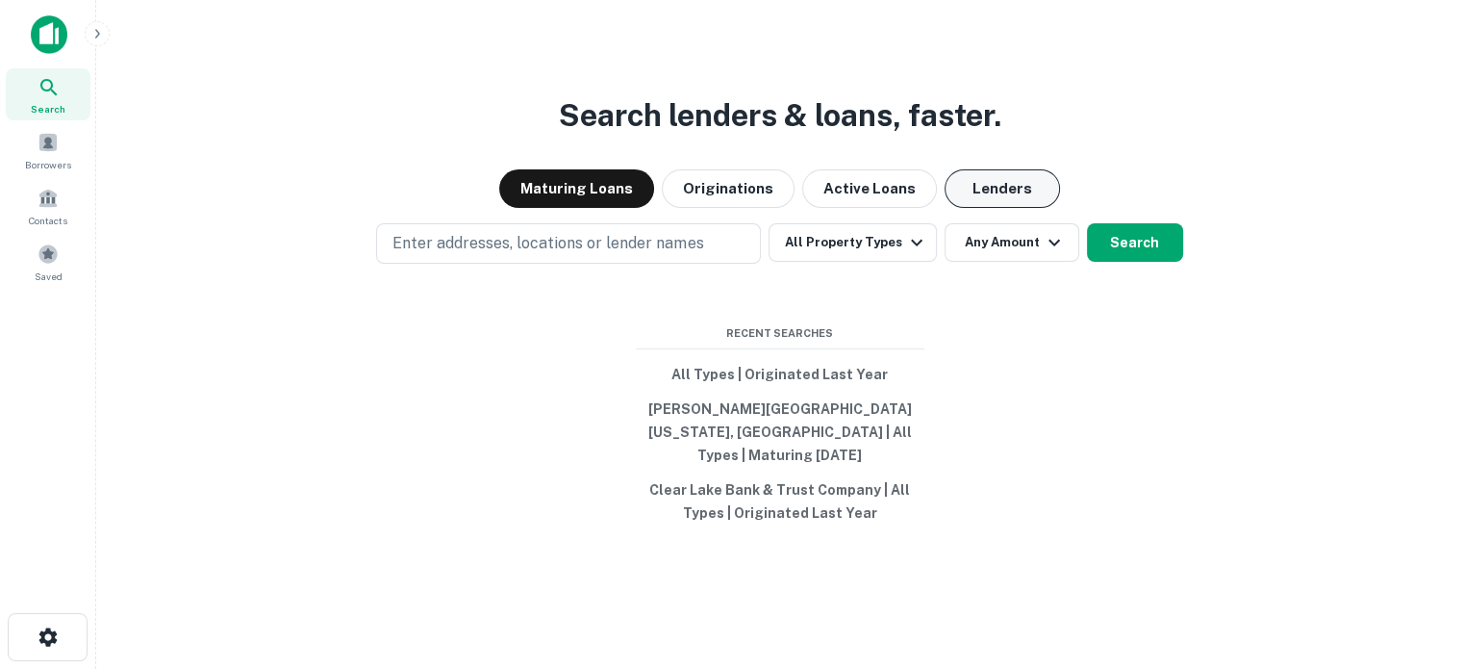
click at [991, 203] on button "Lenders" at bounding box center [1002, 188] width 115 height 38
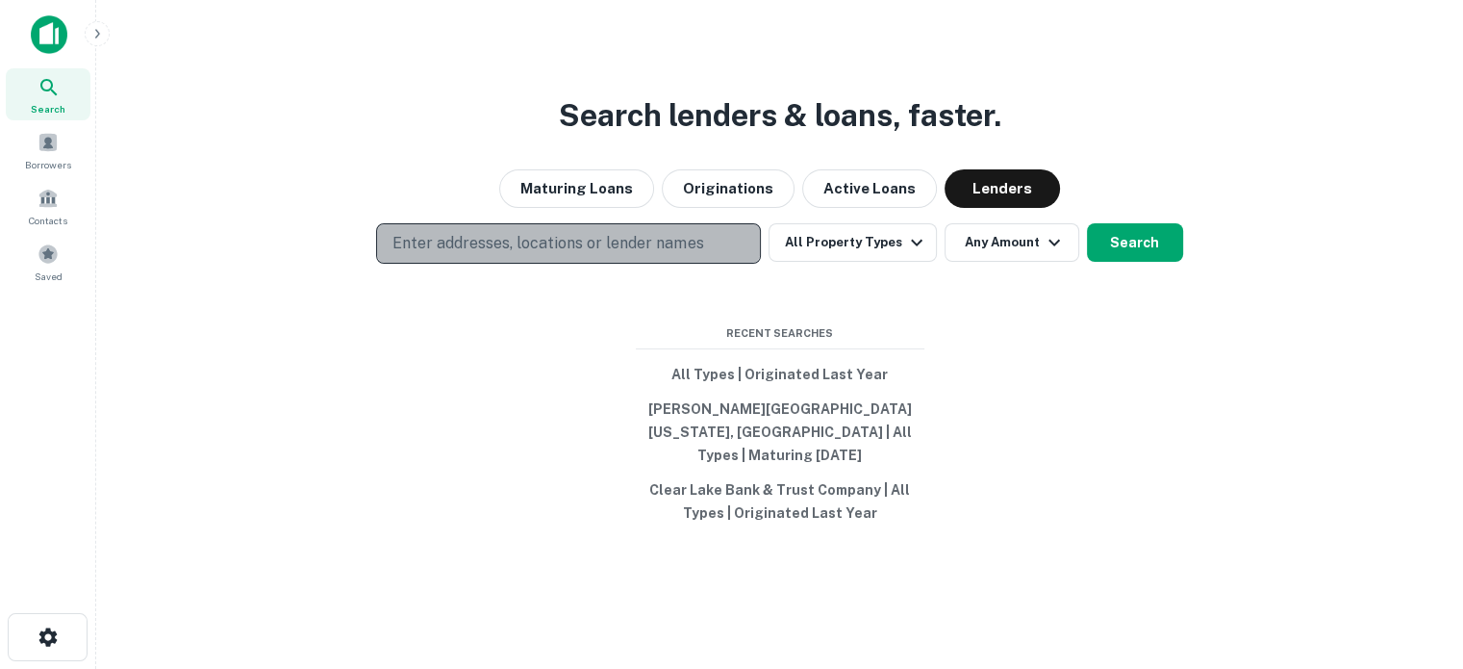
click at [710, 264] on button "Enter addresses, locations or lender names" at bounding box center [568, 243] width 385 height 40
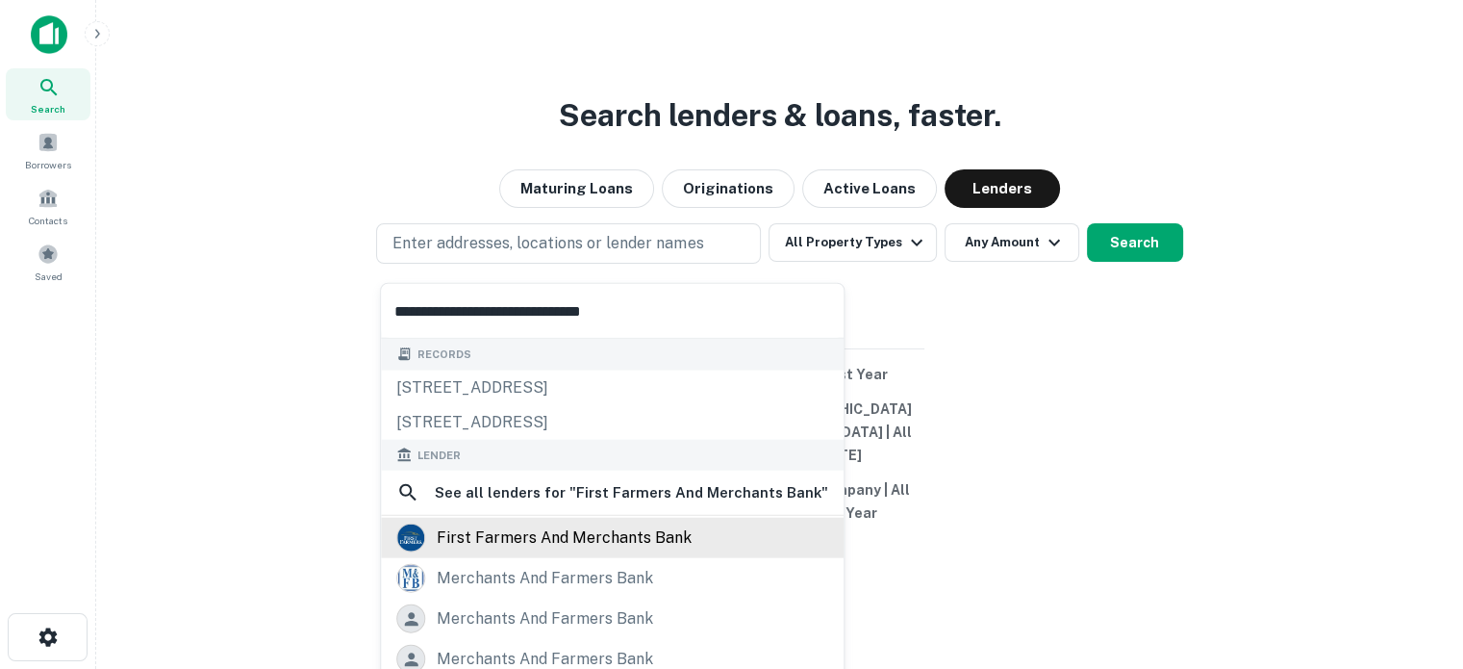
type input "**********"
click at [547, 534] on div "first farmers and merchants bank" at bounding box center [564, 537] width 255 height 29
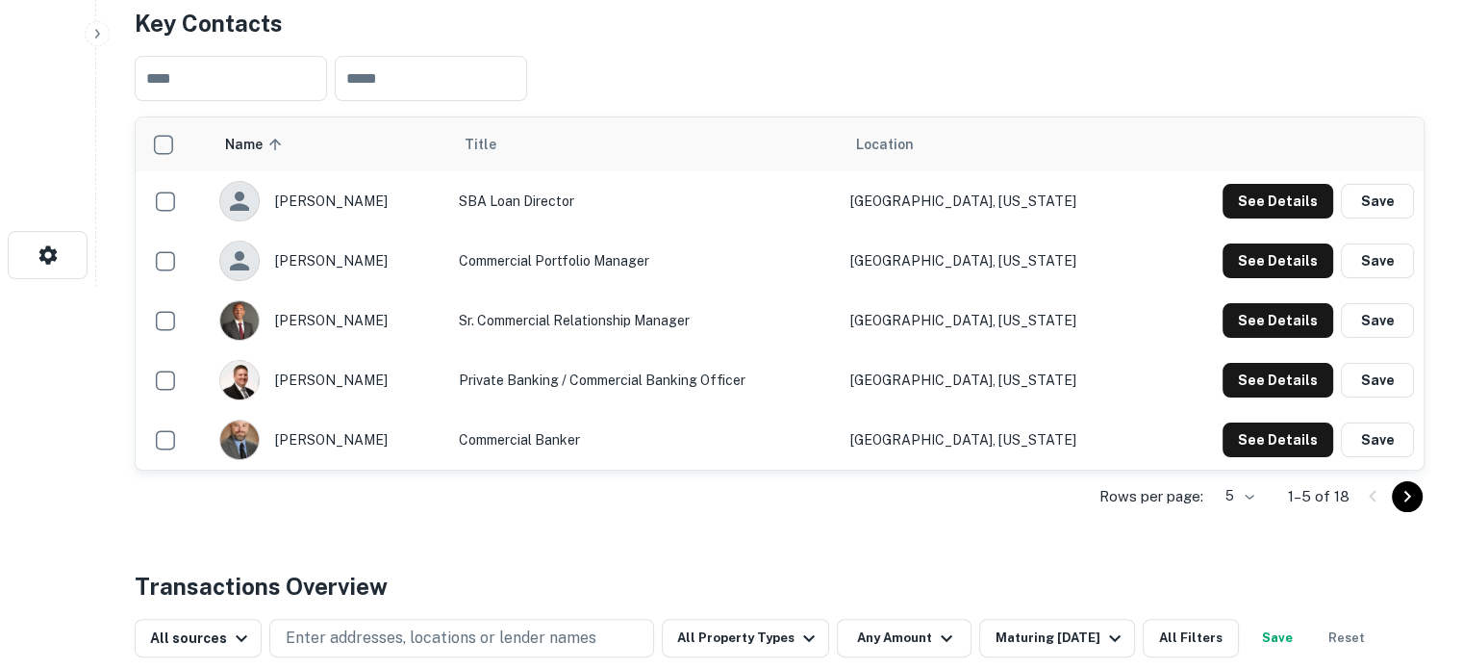
scroll to position [385, 0]
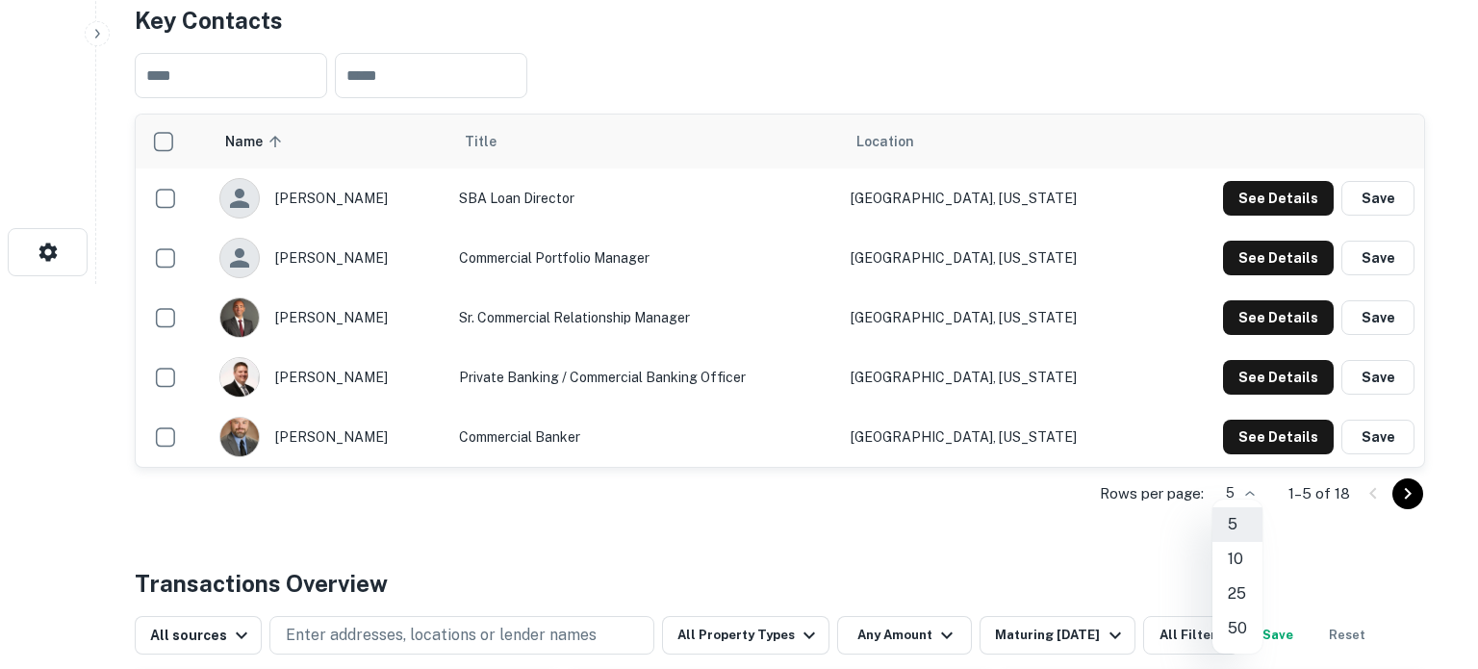
click at [1231, 592] on li "25" at bounding box center [1237, 593] width 50 height 35
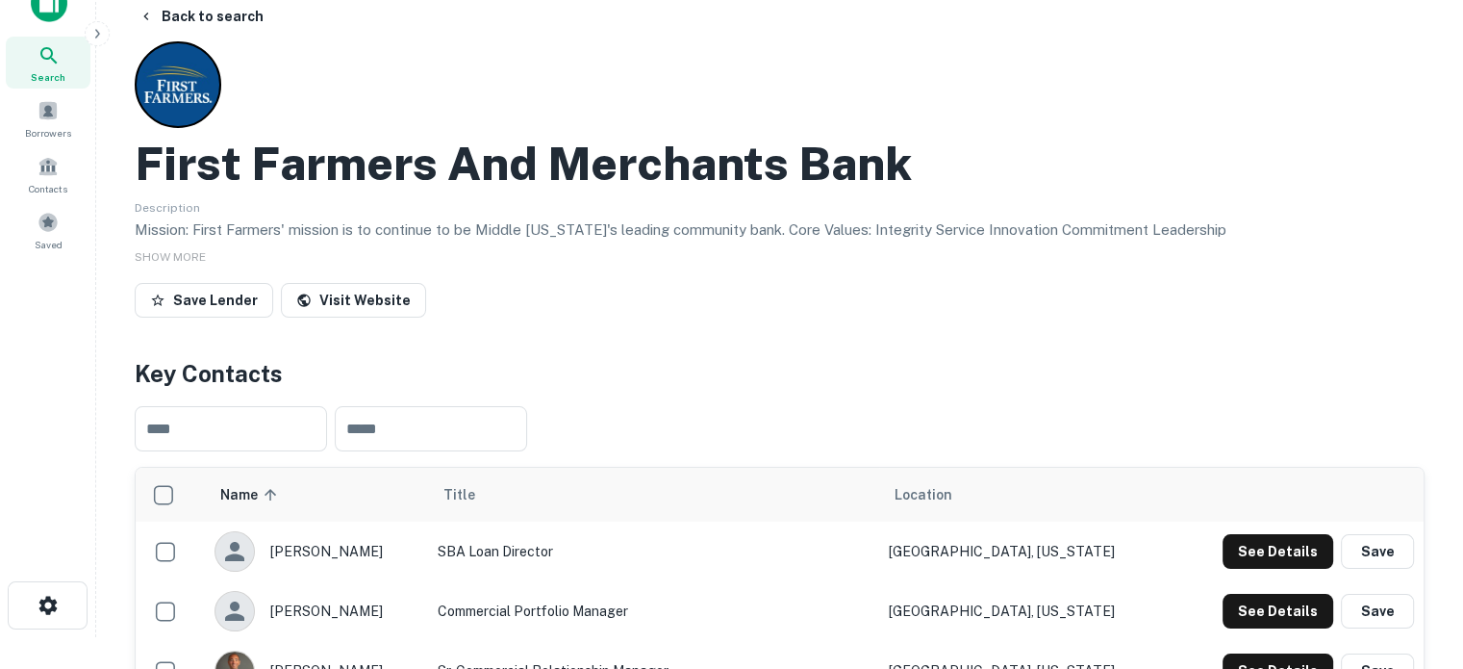
scroll to position [0, 0]
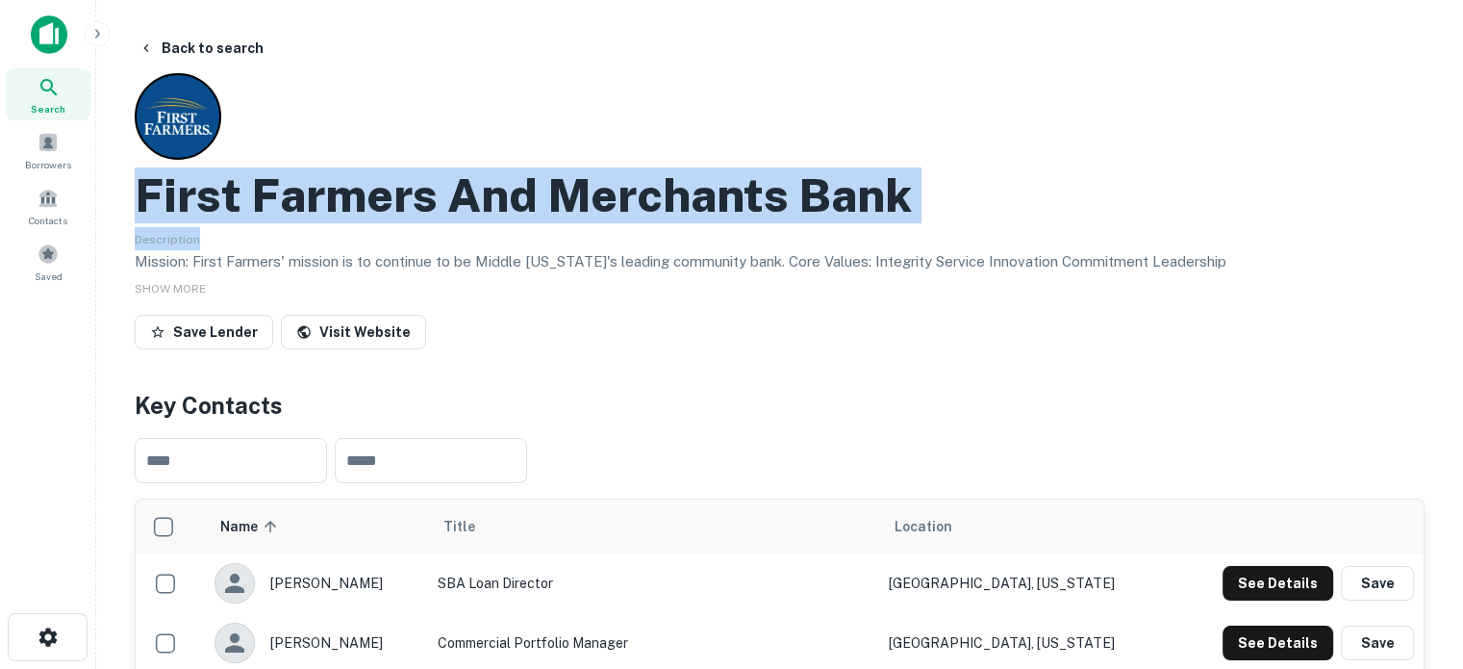
drag, startPoint x: 142, startPoint y: 196, endPoint x: 948, endPoint y: 227, distance: 805.9
click at [948, 227] on div "First Farmers And Merchants Bank Description Mission: First Farmers'​ mission i…" at bounding box center [780, 215] width 1290 height 284
copy div "First Farmers And Merchants Bank Description"
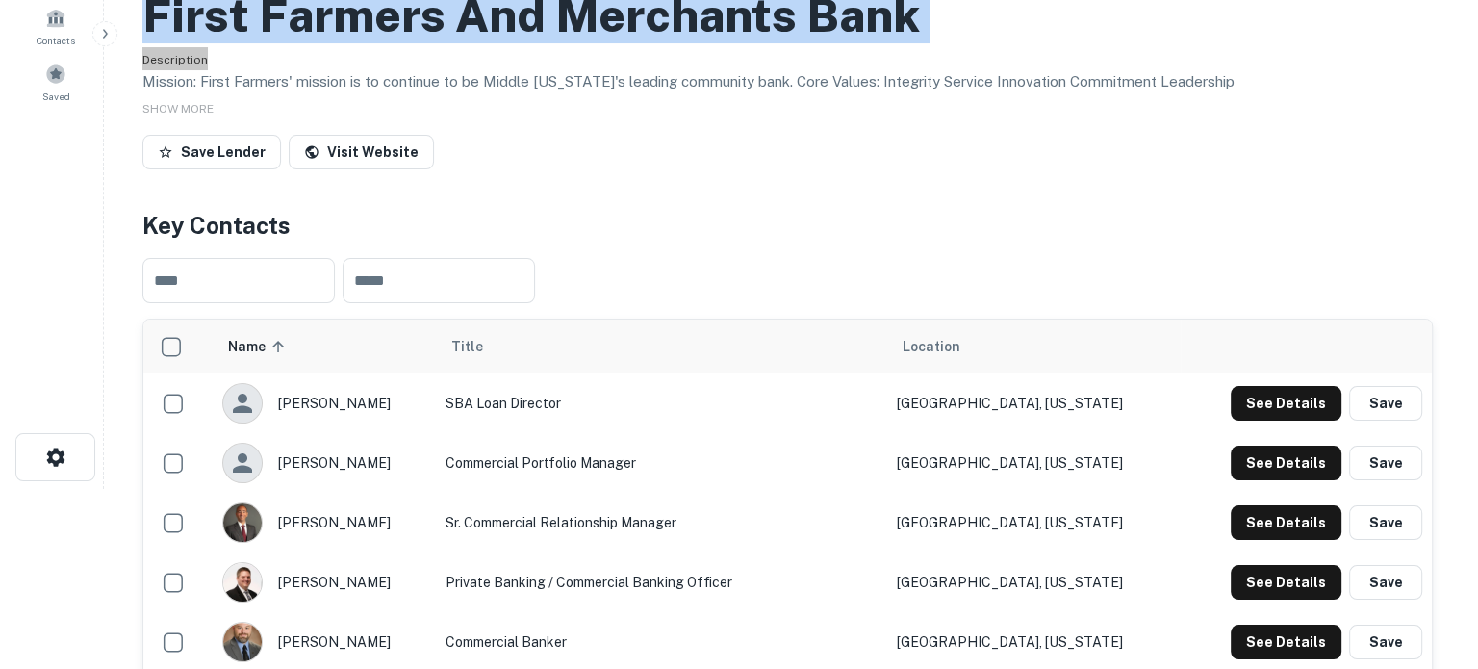
scroll to position [192, 0]
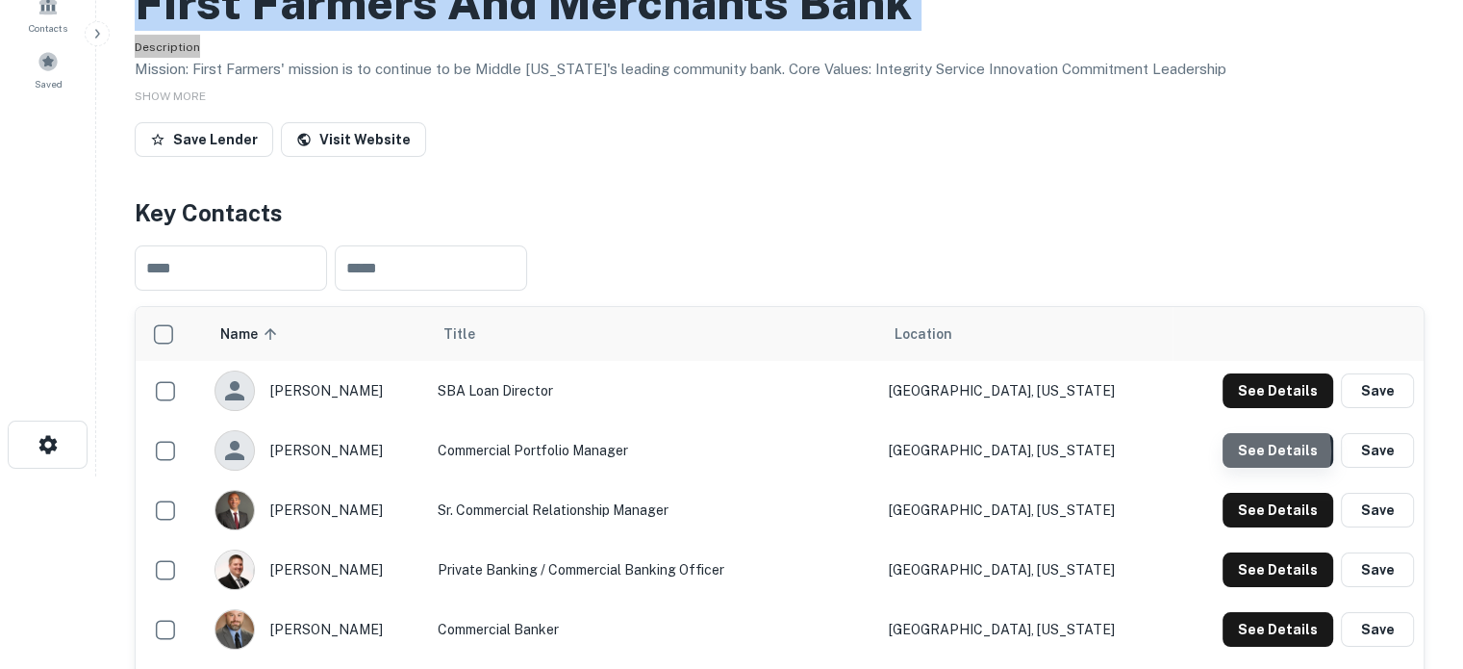
click at [1244, 453] on button "See Details" at bounding box center [1278, 450] width 111 height 35
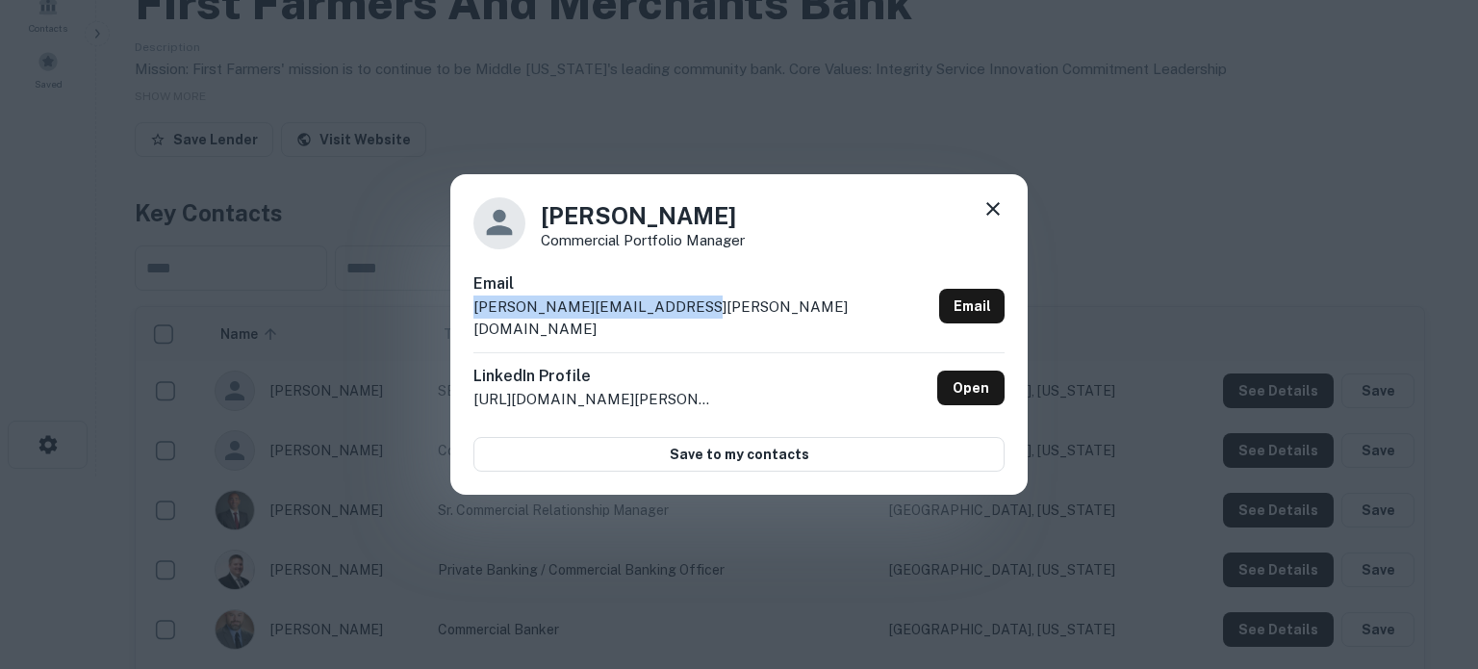
drag, startPoint x: 733, startPoint y: 318, endPoint x: 465, endPoint y: 326, distance: 268.6
click at [465, 326] on div "Amy Mize Commercial Portfolio Manager Email amy.mize@myfirstfarmers.com Email L…" at bounding box center [738, 334] width 577 height 321
copy p "amy.mize@myfirstfarmers.com"
drag, startPoint x: 998, startPoint y: 221, endPoint x: 1030, endPoint y: 372, distance: 154.4
click at [999, 220] on icon at bounding box center [992, 208] width 23 height 23
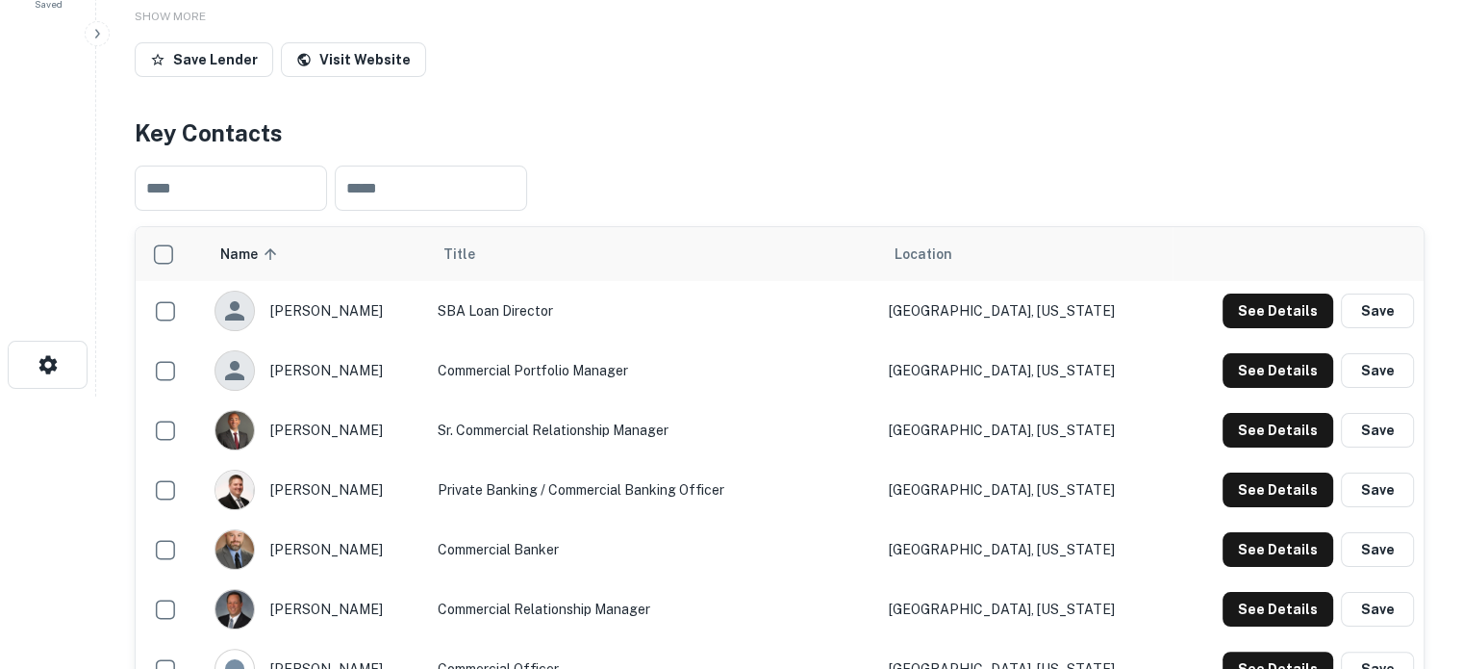
scroll to position [385, 0]
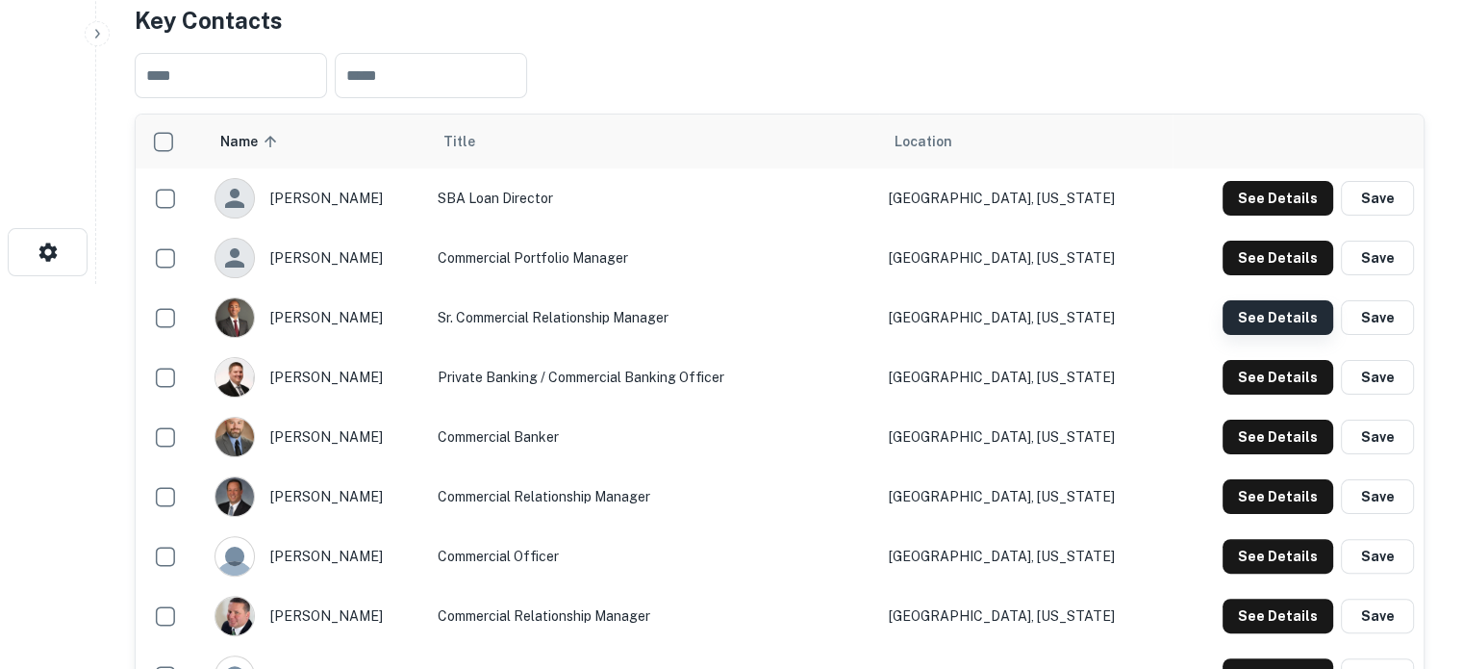
click at [1255, 304] on button "See Details" at bounding box center [1278, 317] width 111 height 35
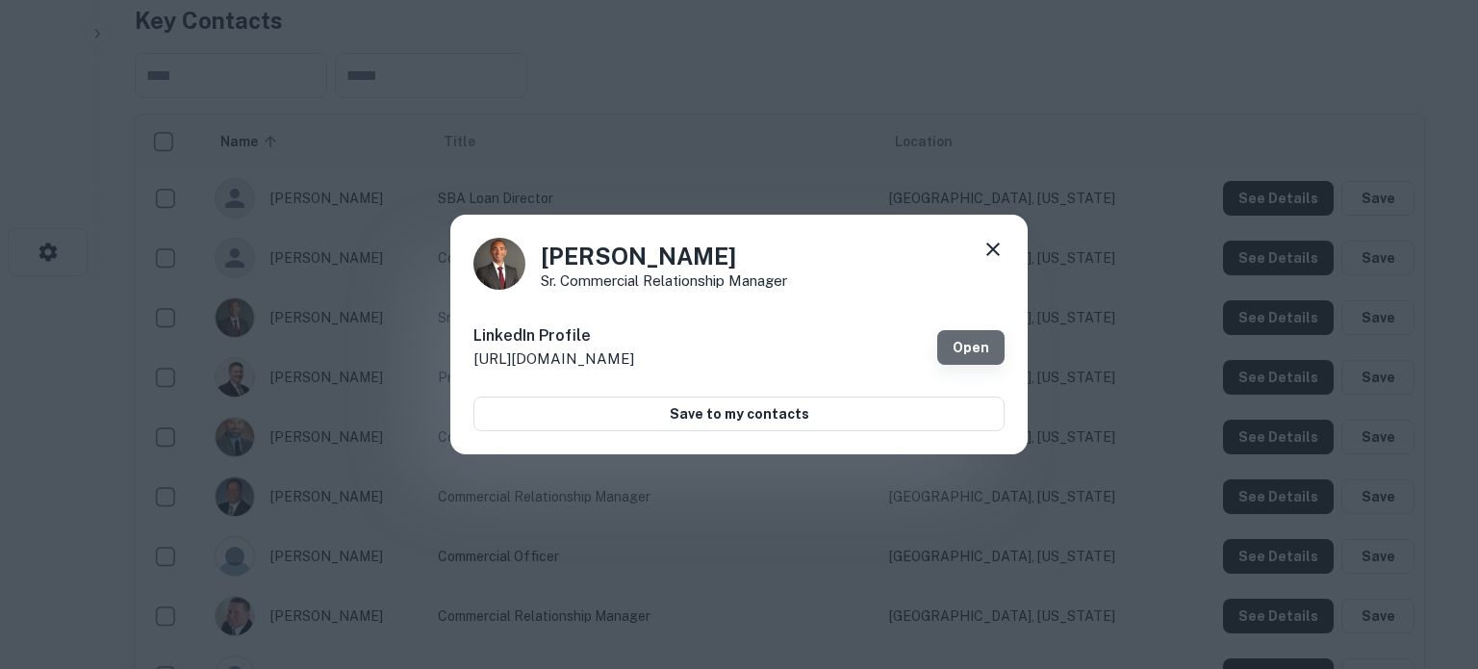
click at [974, 353] on link "Open" at bounding box center [970, 347] width 67 height 35
click at [993, 251] on icon at bounding box center [992, 249] width 23 height 23
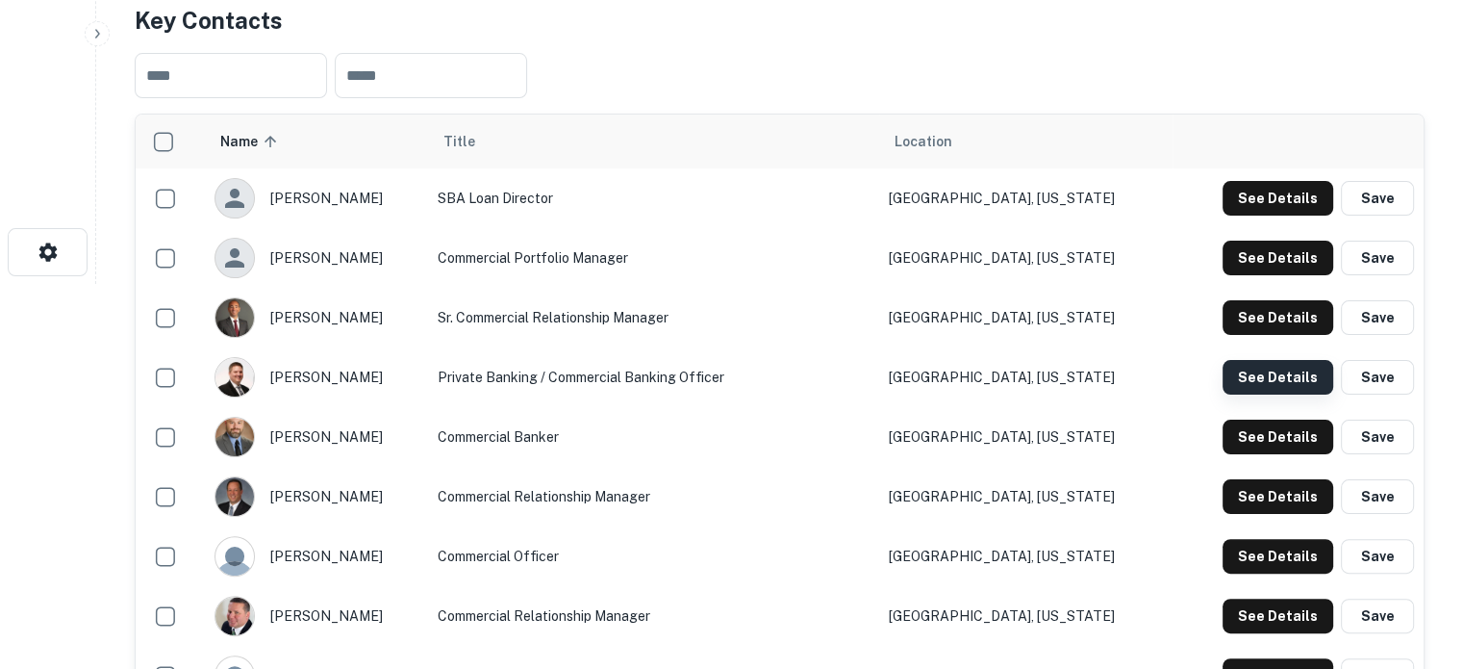
click at [1239, 392] on button "See Details" at bounding box center [1278, 377] width 111 height 35
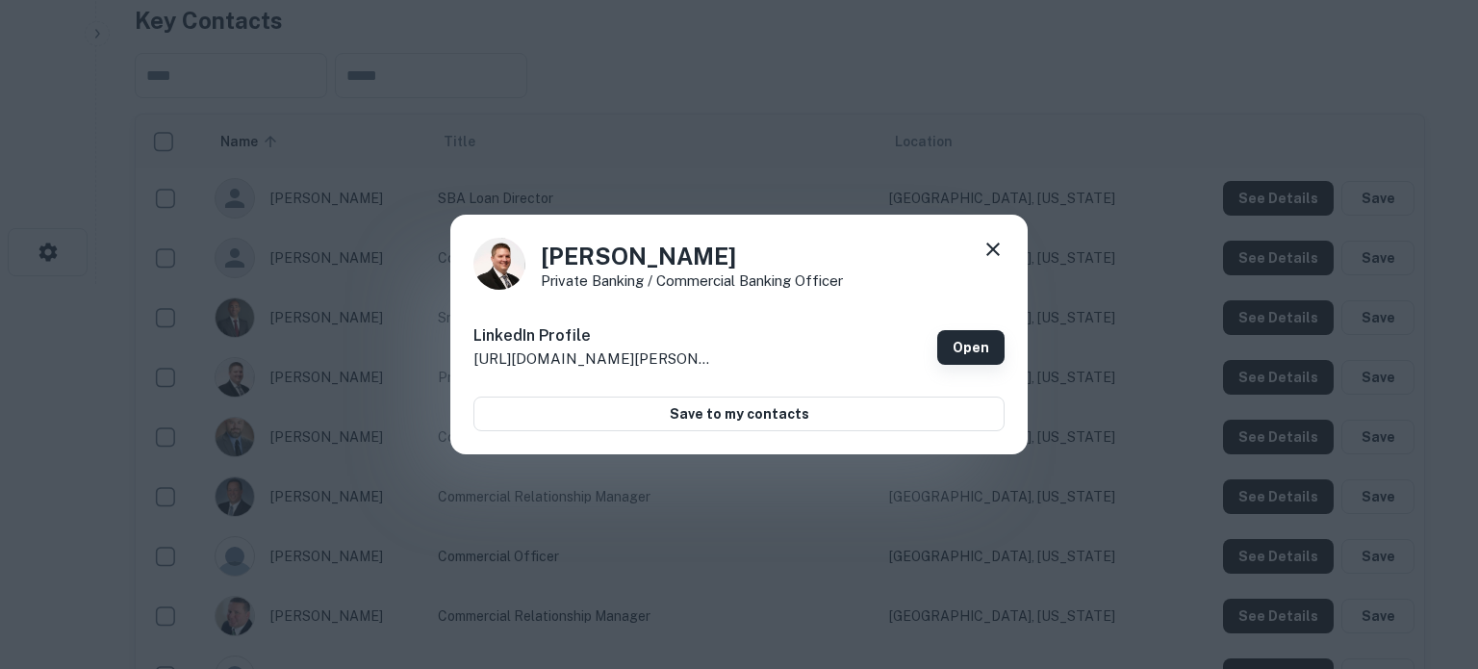
click at [942, 351] on link "Open" at bounding box center [970, 347] width 67 height 35
click at [990, 238] on div "Rory Mallard Private Banking / Commercial Banking Officer LinkedIn Profile http…" at bounding box center [738, 335] width 577 height 241
click at [990, 242] on icon at bounding box center [992, 249] width 23 height 23
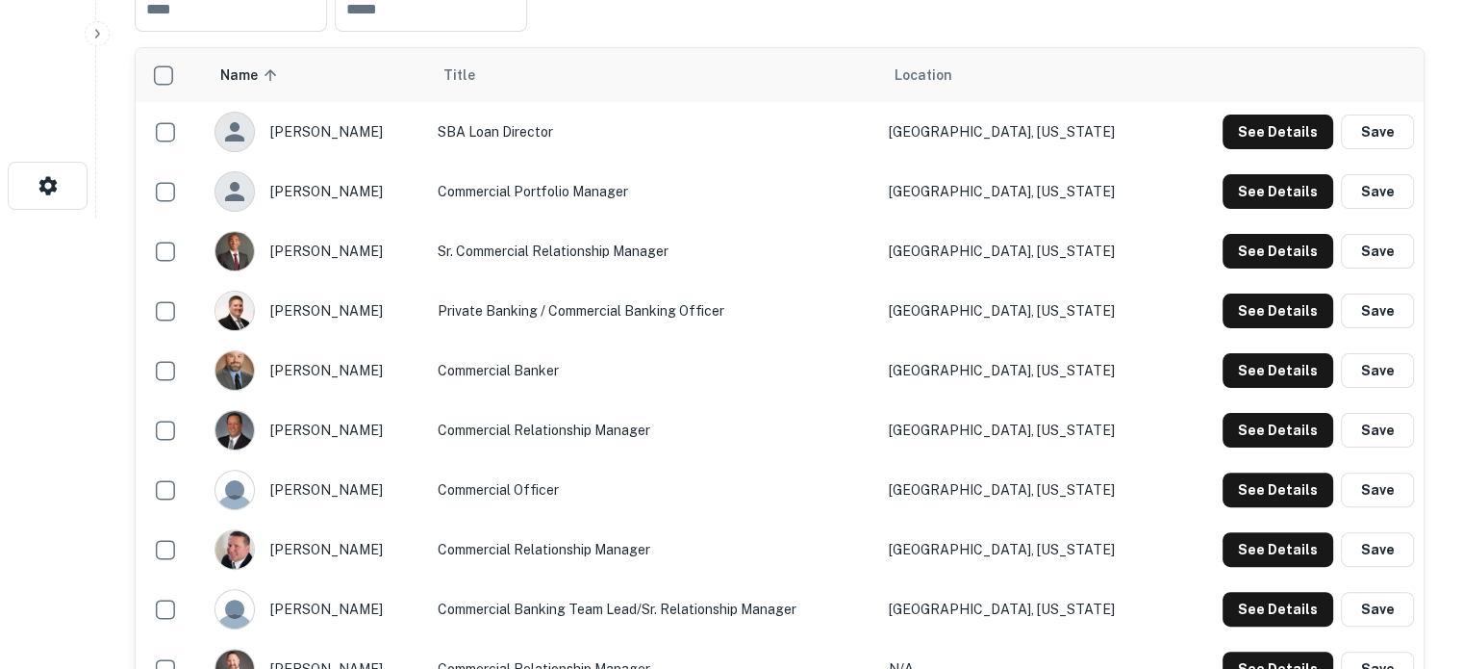
scroll to position [577, 0]
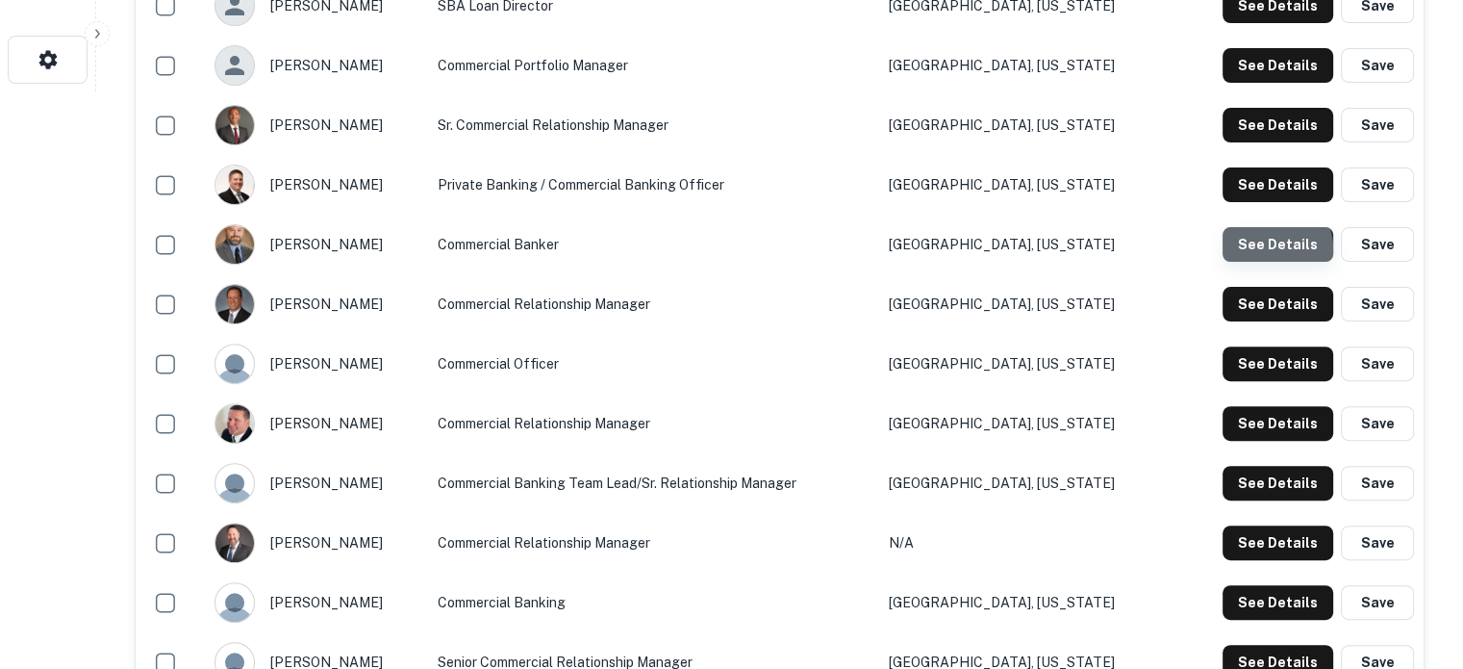
click at [1237, 259] on button "See Details" at bounding box center [1278, 244] width 111 height 35
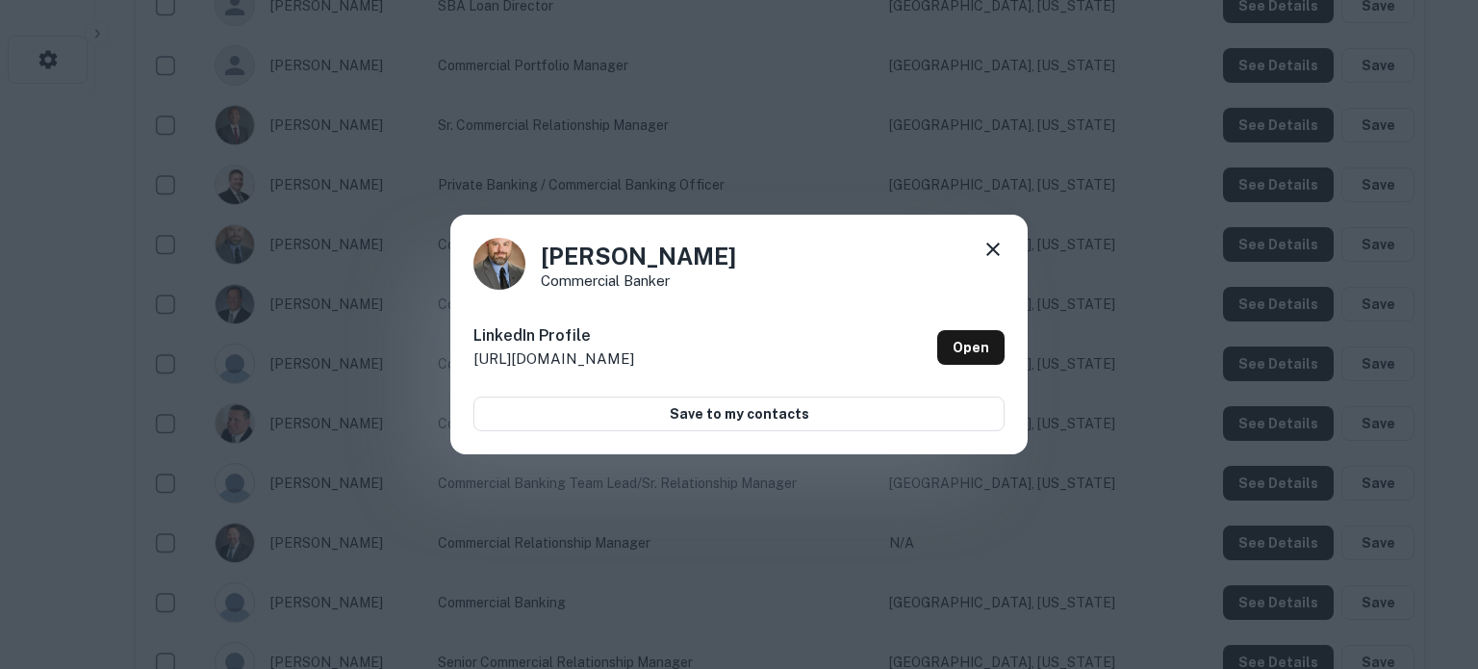
click at [935, 338] on div "LinkedIn Profile http://www.linkedin.com/in/benjaminstranahan Open" at bounding box center [738, 347] width 531 height 69
click at [977, 343] on link "Open" at bounding box center [970, 347] width 67 height 35
click at [992, 253] on icon at bounding box center [992, 249] width 23 height 23
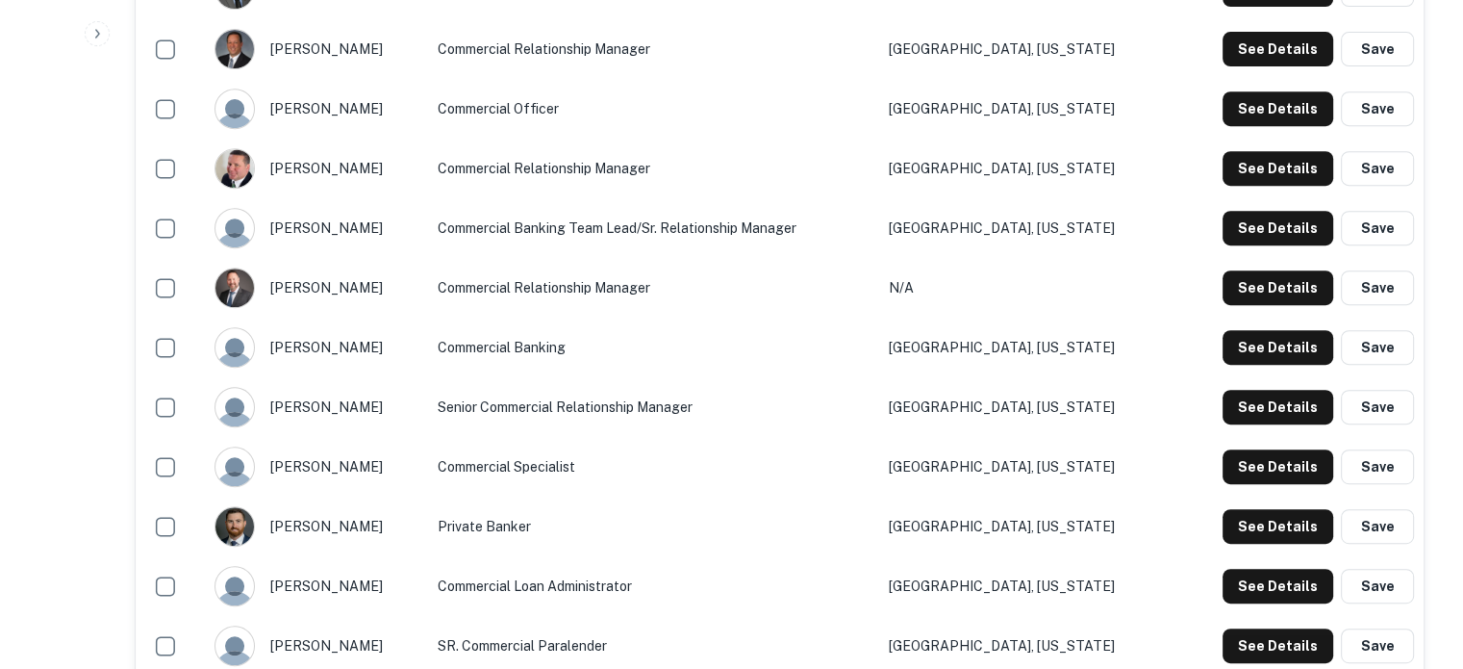
scroll to position [866, 0]
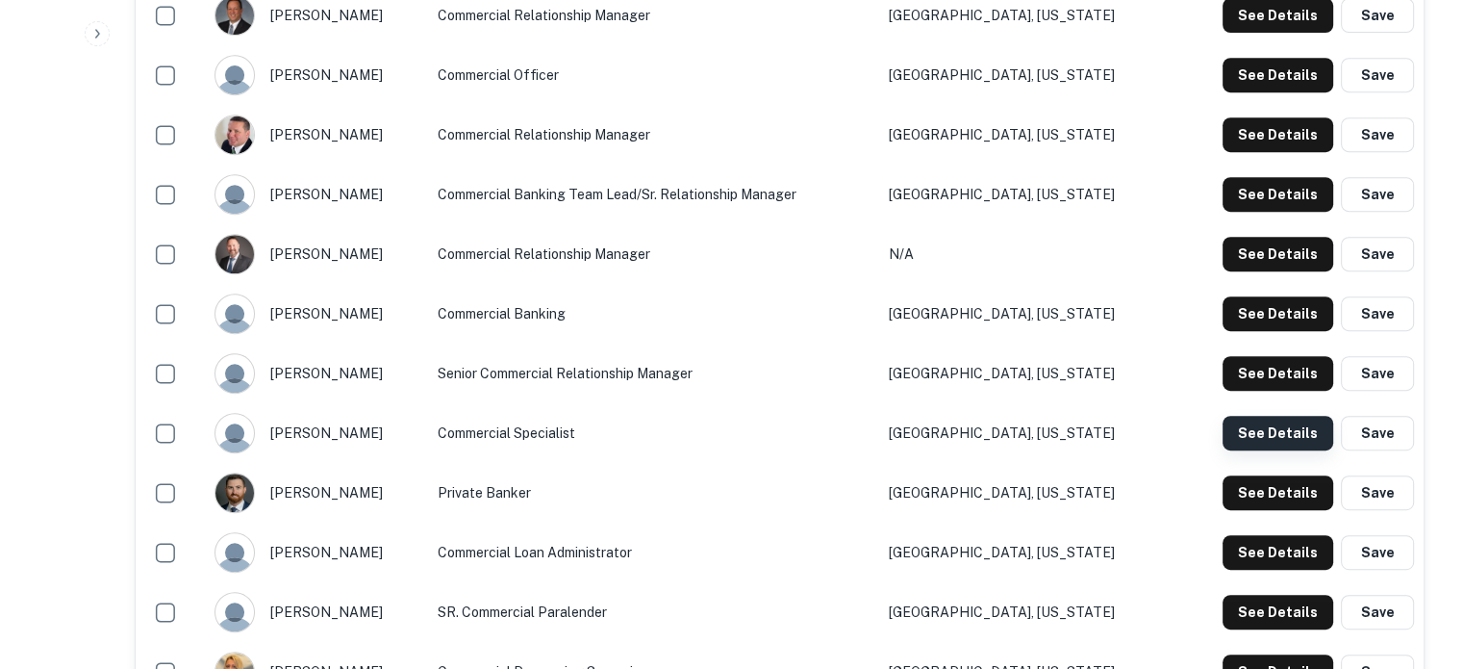
click at [1282, 441] on button "See Details" at bounding box center [1278, 433] width 111 height 35
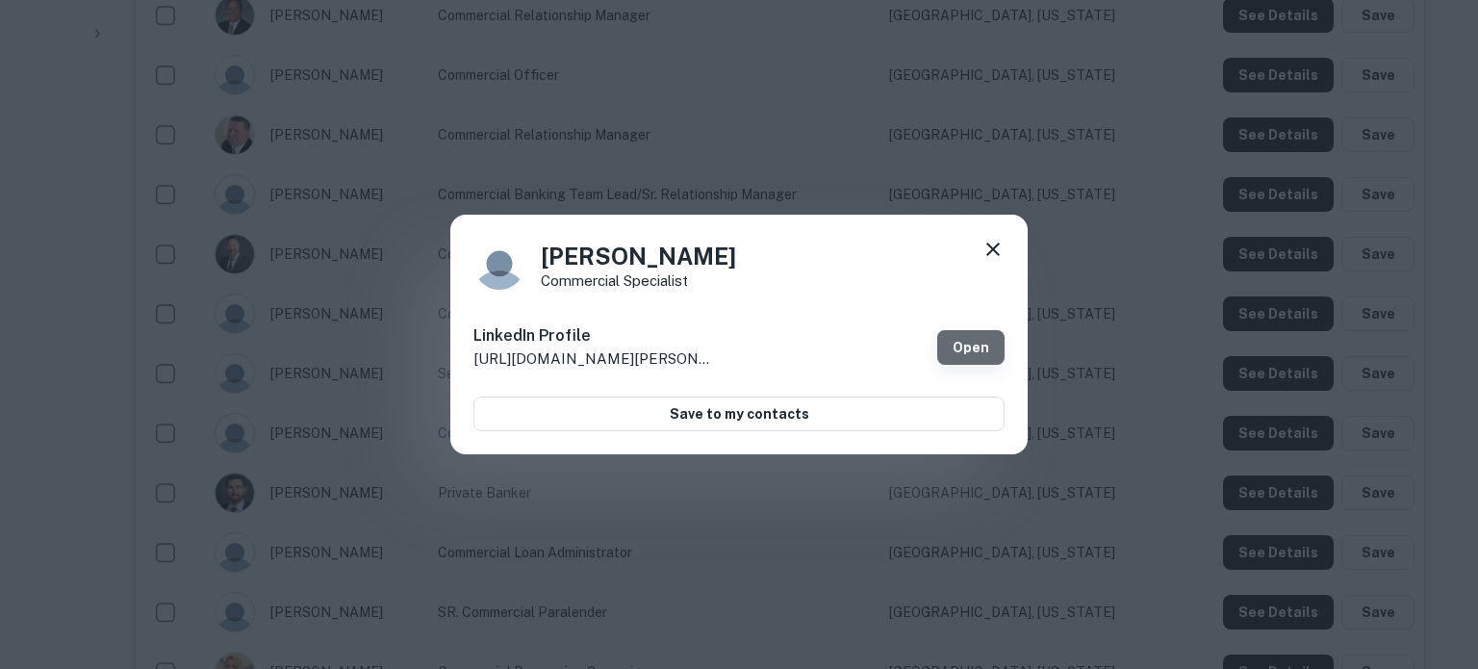
click at [955, 339] on link "Open" at bounding box center [970, 347] width 67 height 35
click at [994, 253] on icon at bounding box center [992, 249] width 23 height 23
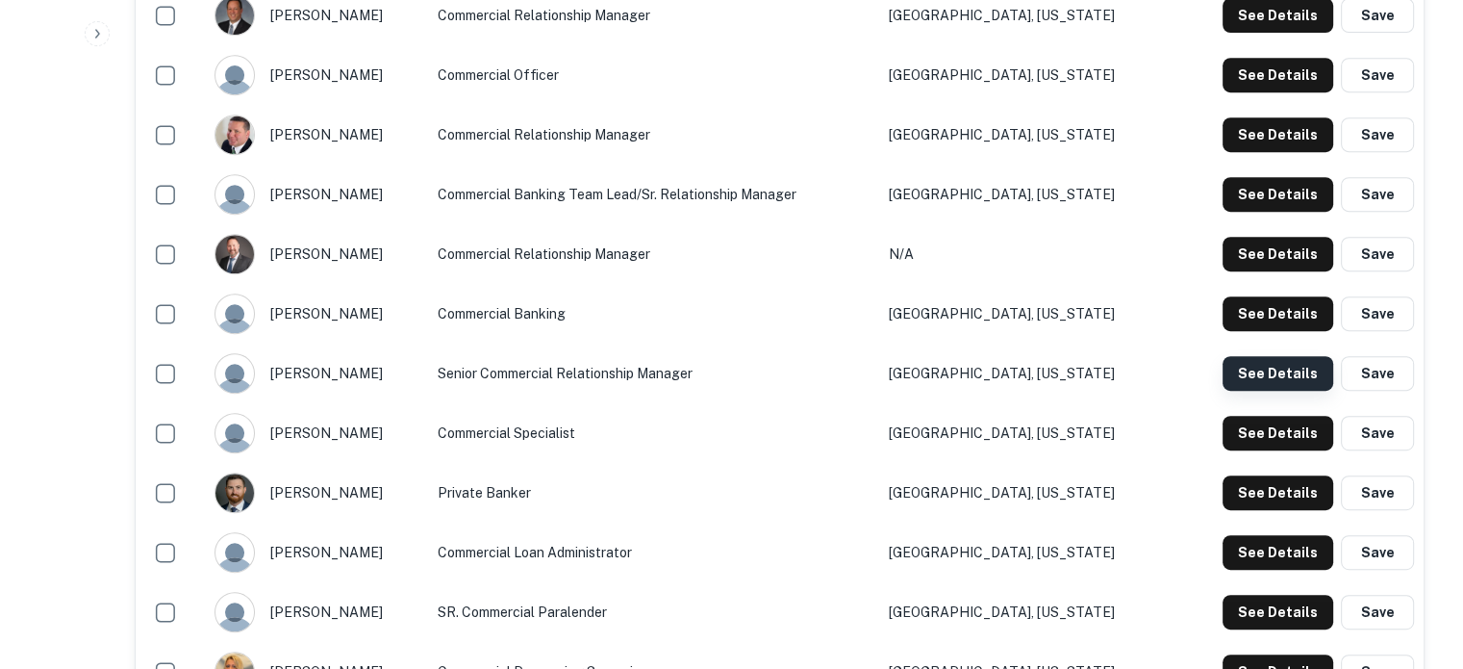
click at [1298, 382] on button "See Details" at bounding box center [1278, 373] width 111 height 35
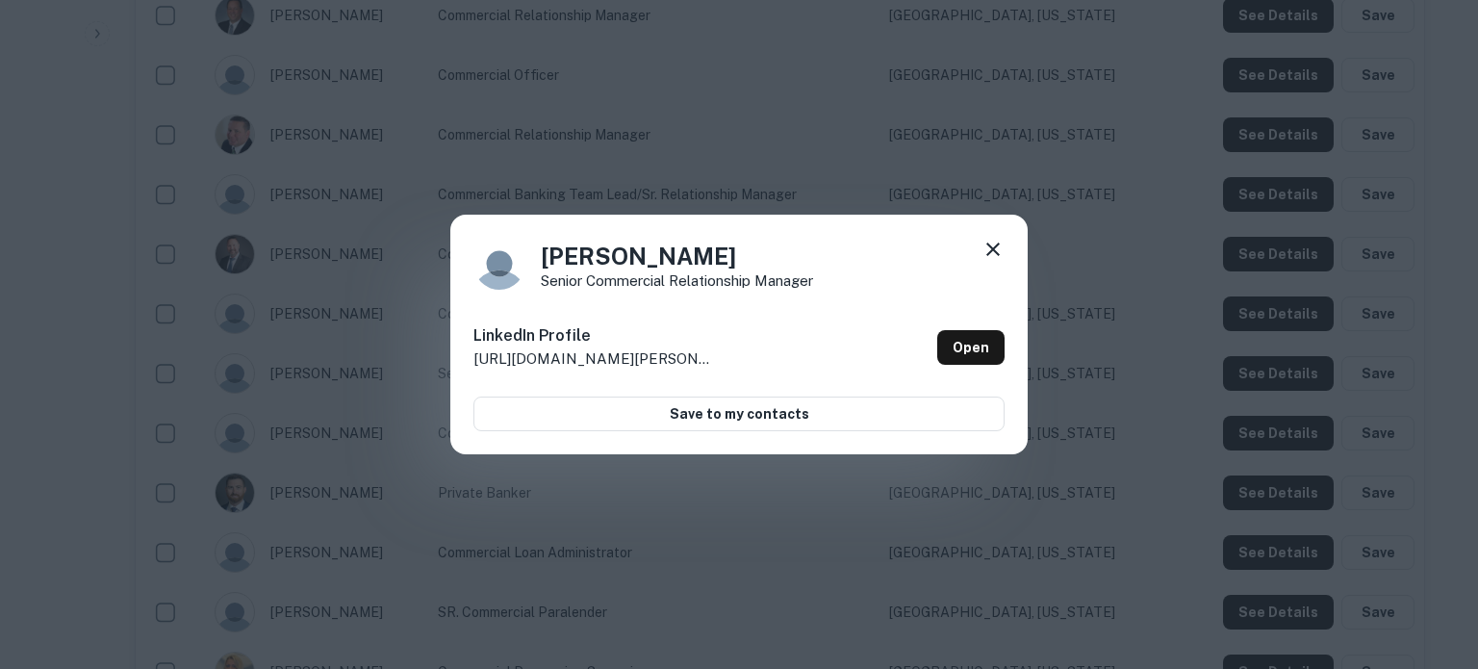
click at [998, 248] on icon at bounding box center [992, 249] width 23 height 23
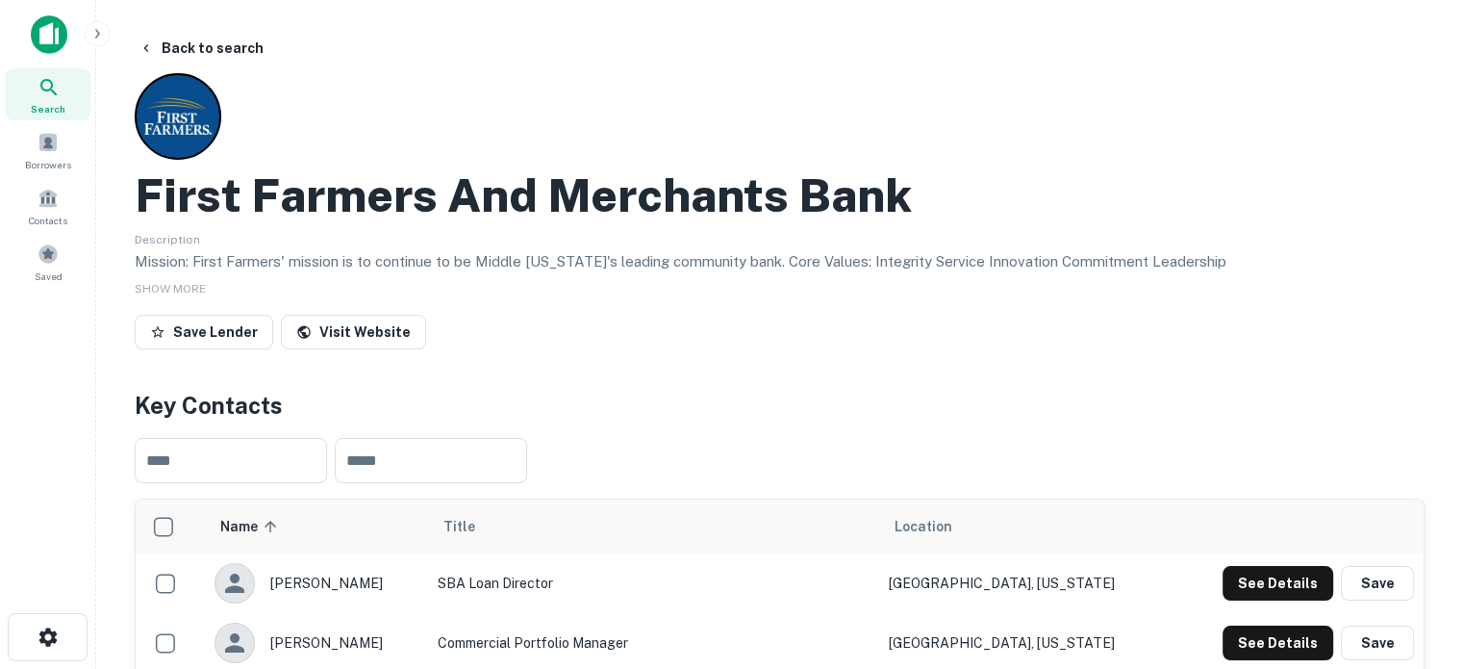
scroll to position [0, 0]
click at [59, 108] on span "Search" at bounding box center [48, 108] width 35 height 15
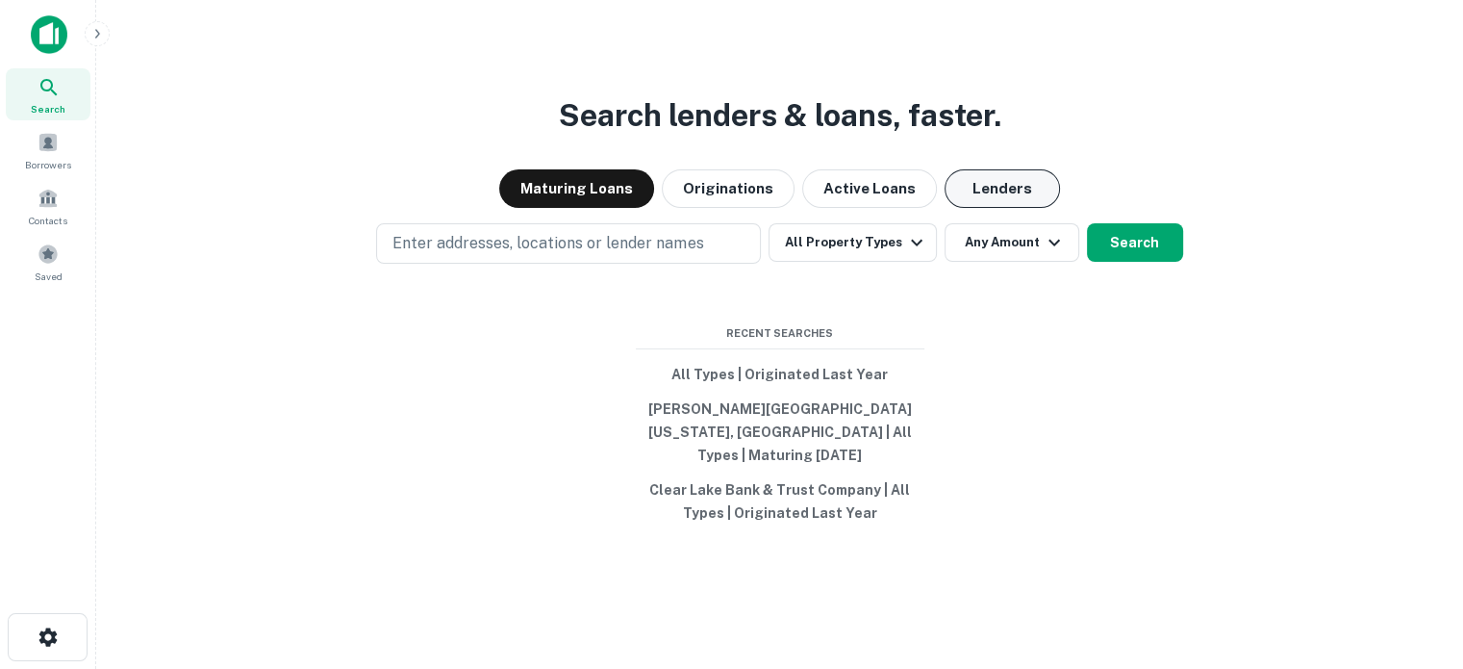
click at [989, 199] on button "Lenders" at bounding box center [1002, 188] width 115 height 38
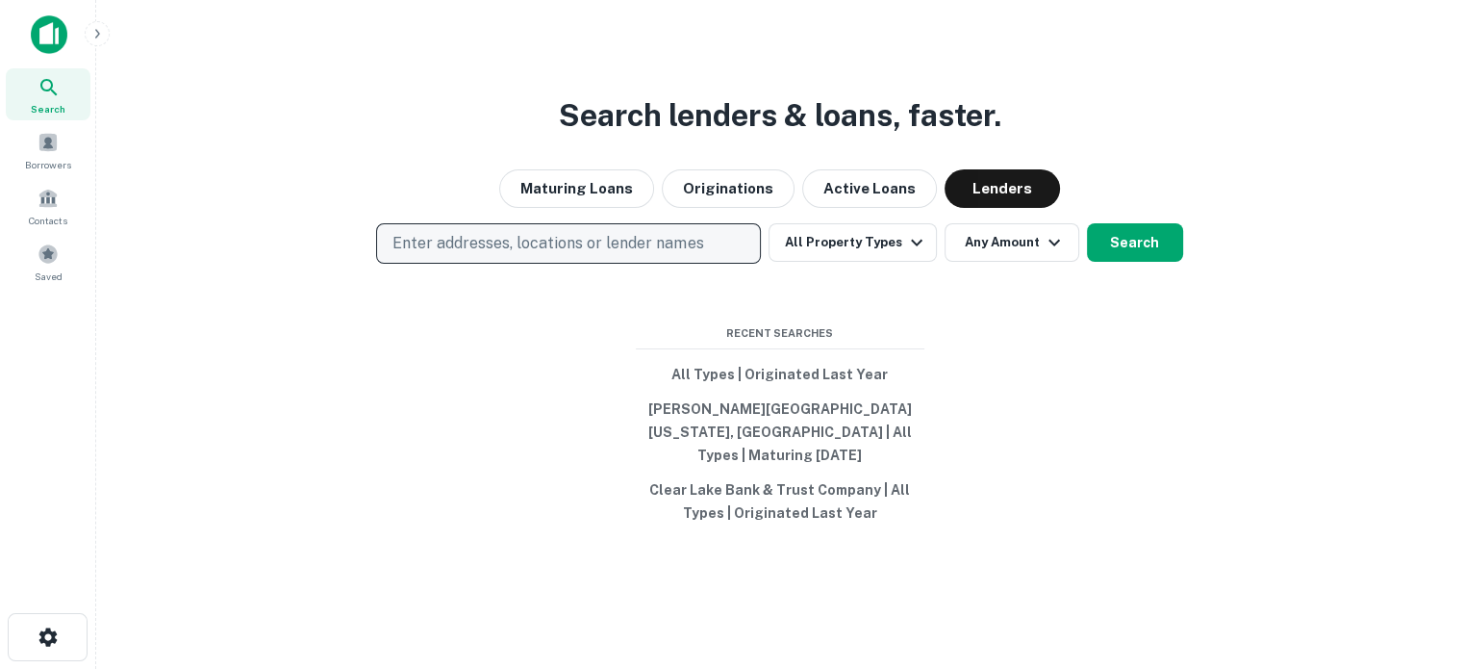
click at [593, 251] on p "Enter addresses, locations or lender names" at bounding box center [548, 243] width 311 height 23
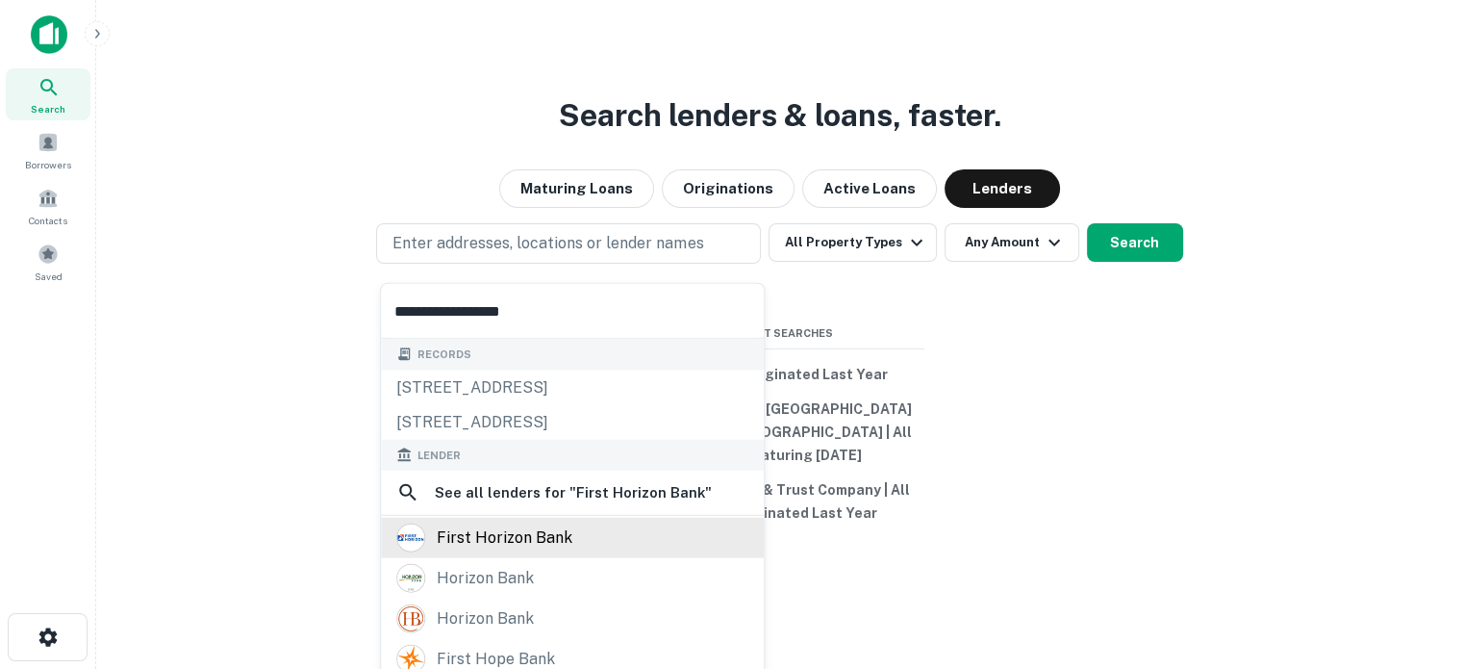
type input "**********"
click at [549, 534] on div "first horizon bank" at bounding box center [505, 537] width 136 height 29
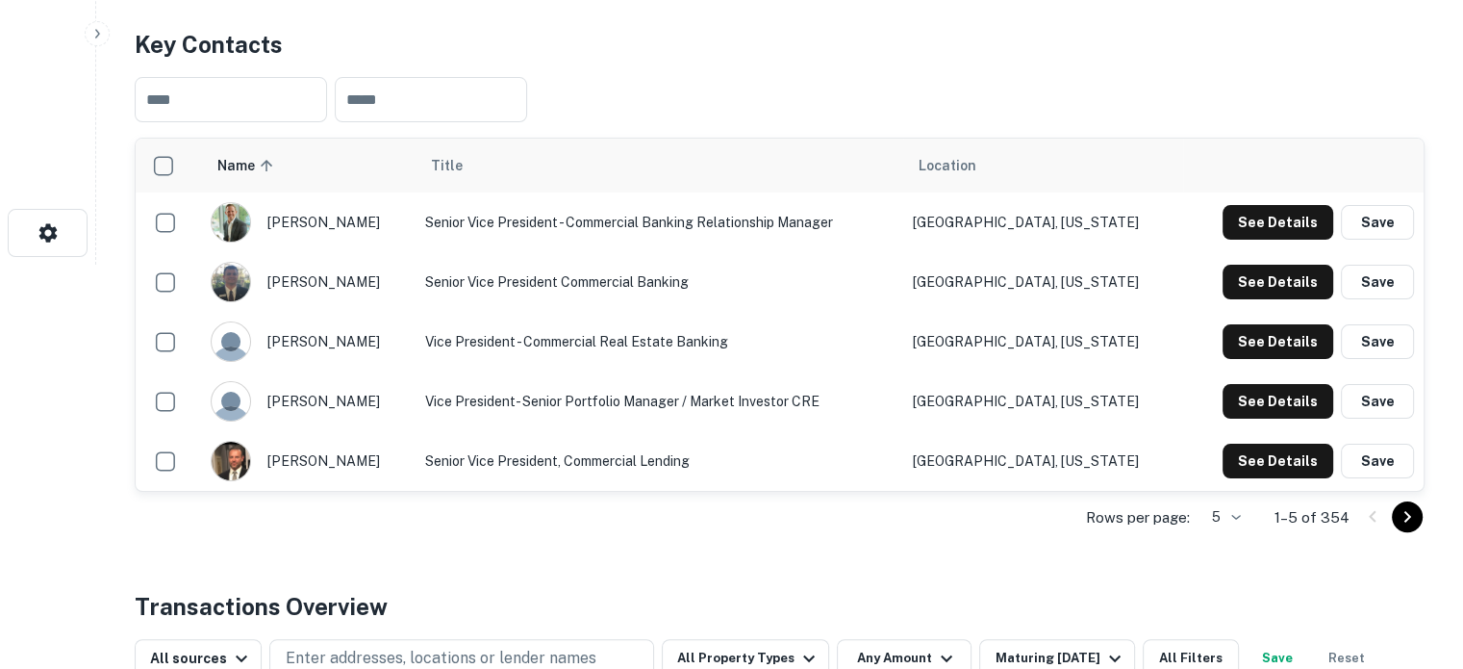
scroll to position [481, 0]
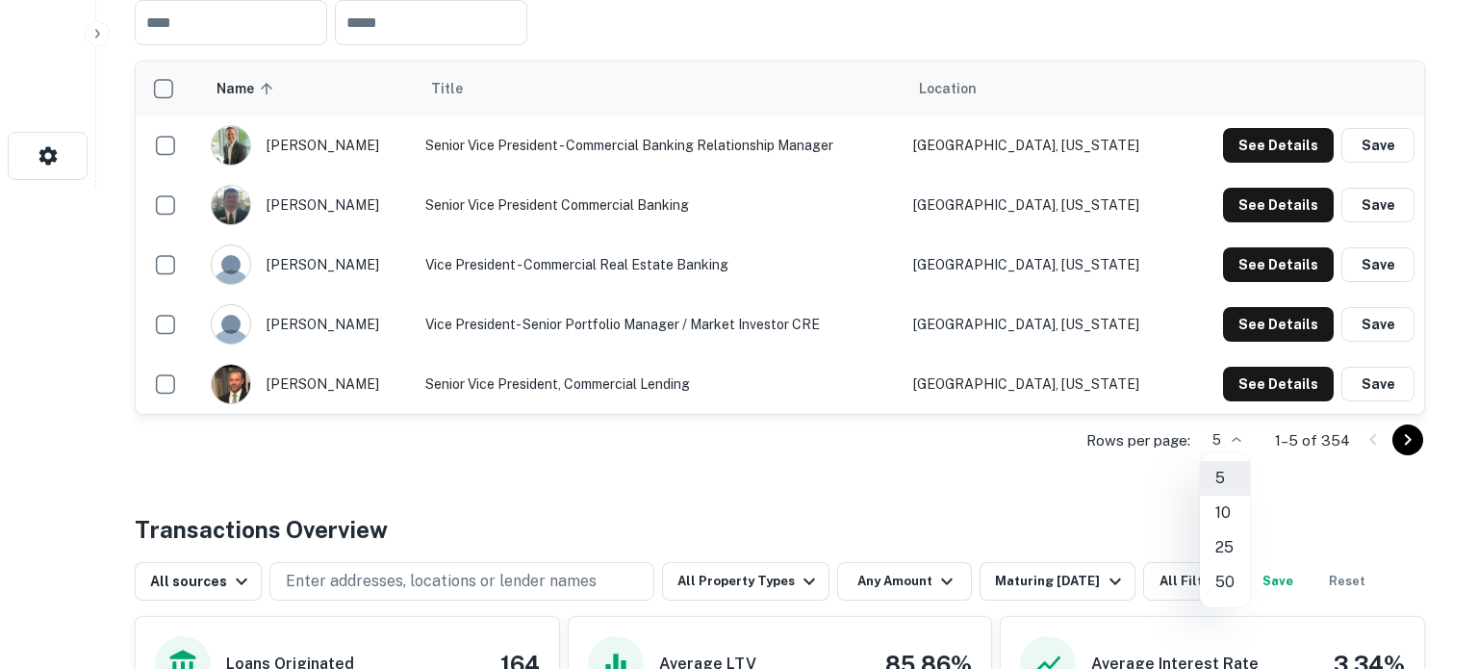
click at [1232, 553] on li "25" at bounding box center [1225, 547] width 50 height 35
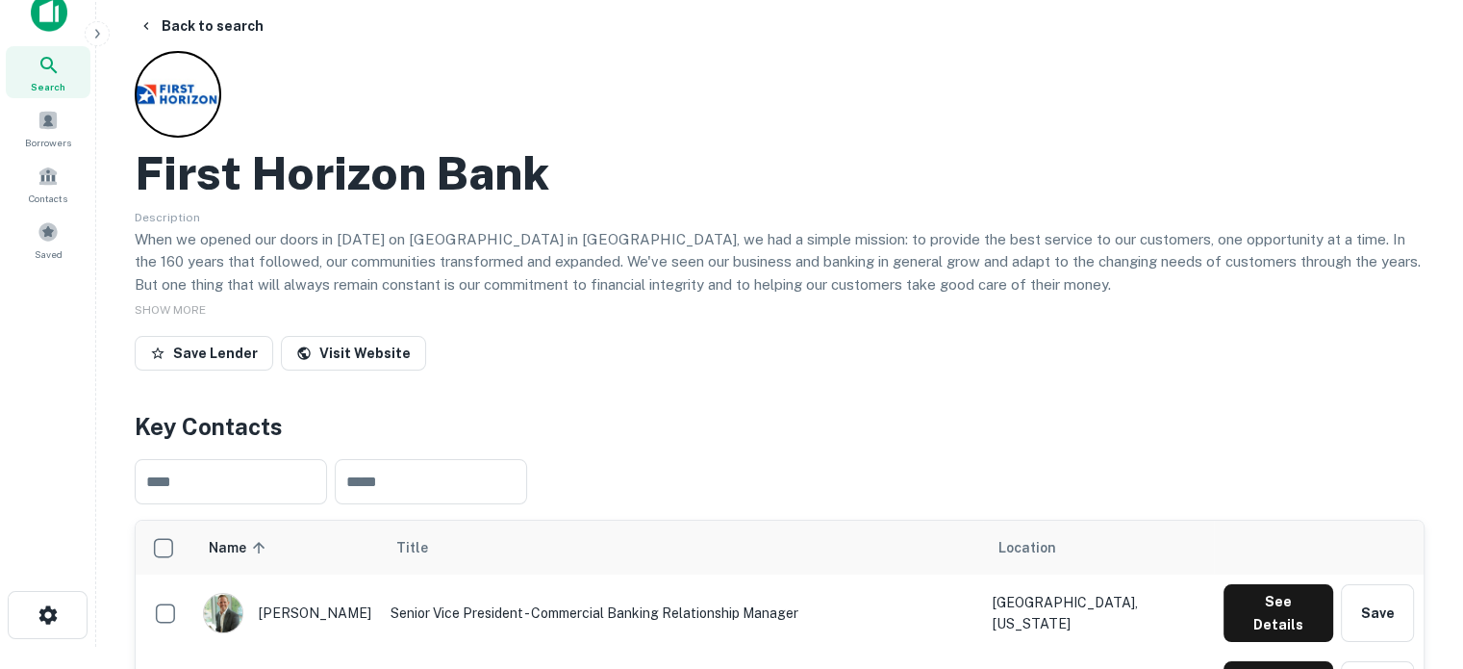
scroll to position [0, 0]
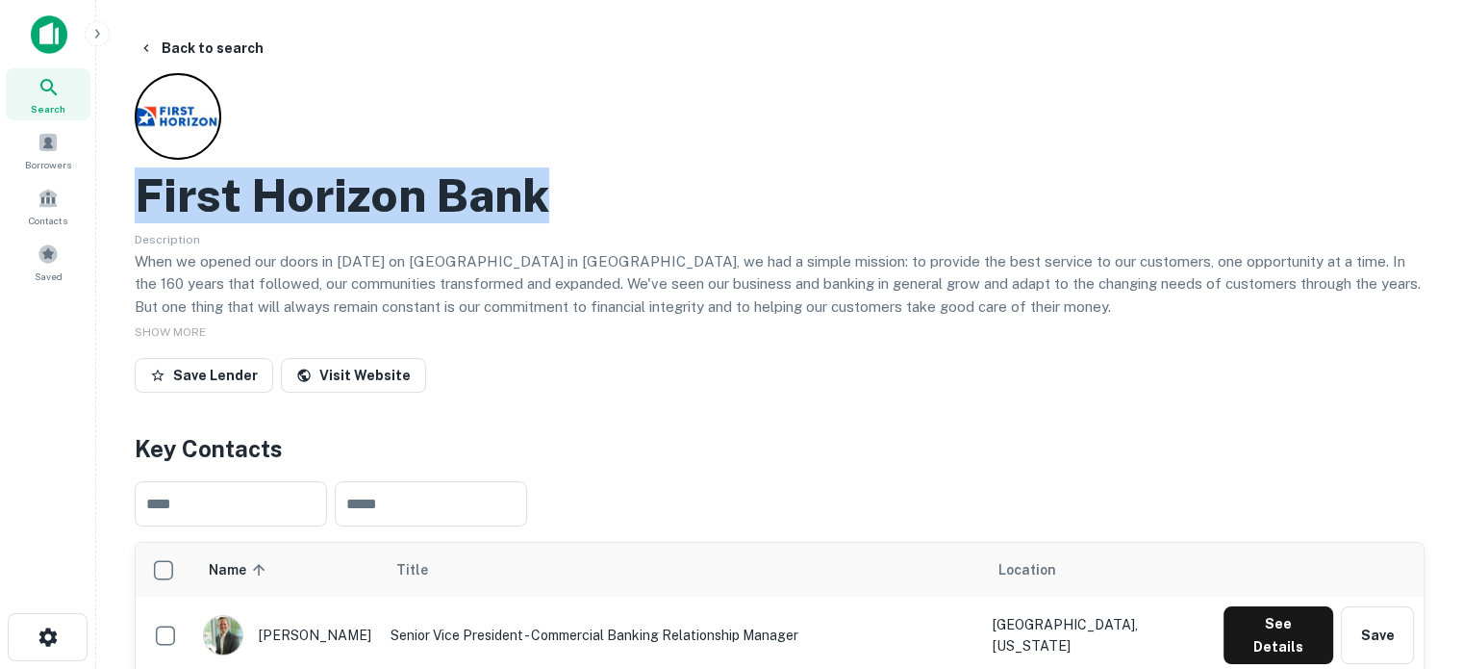
drag, startPoint x: 123, startPoint y: 201, endPoint x: 702, endPoint y: 204, distance: 579.2
copy h2 "First Horizon Bank"
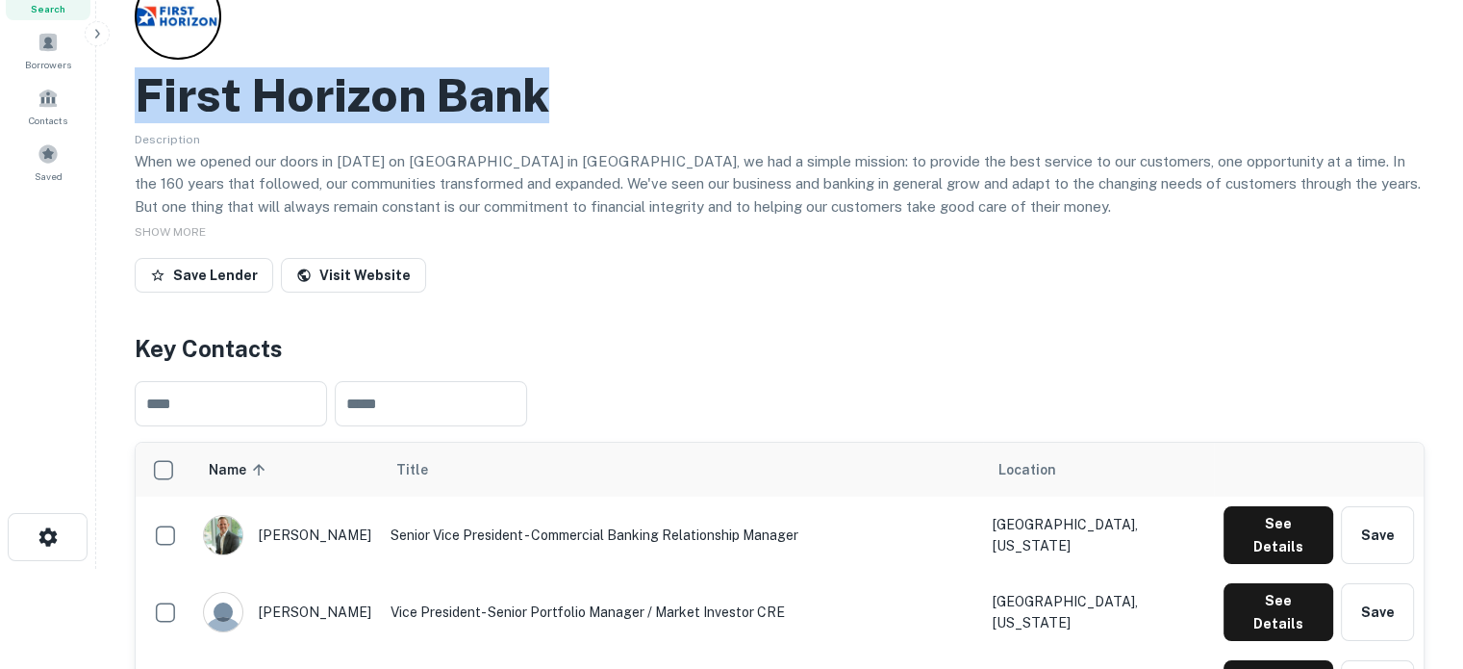
scroll to position [192, 0]
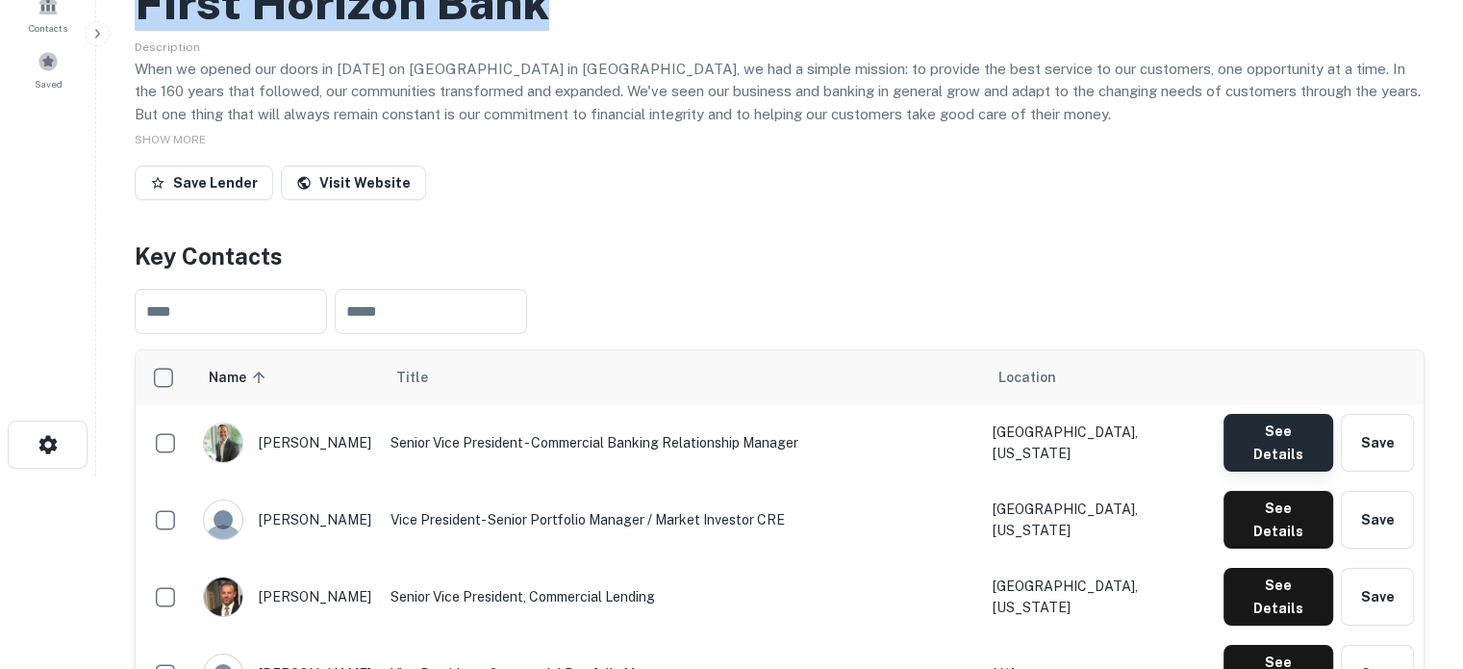
click at [1226, 443] on button "See Details" at bounding box center [1279, 443] width 110 height 58
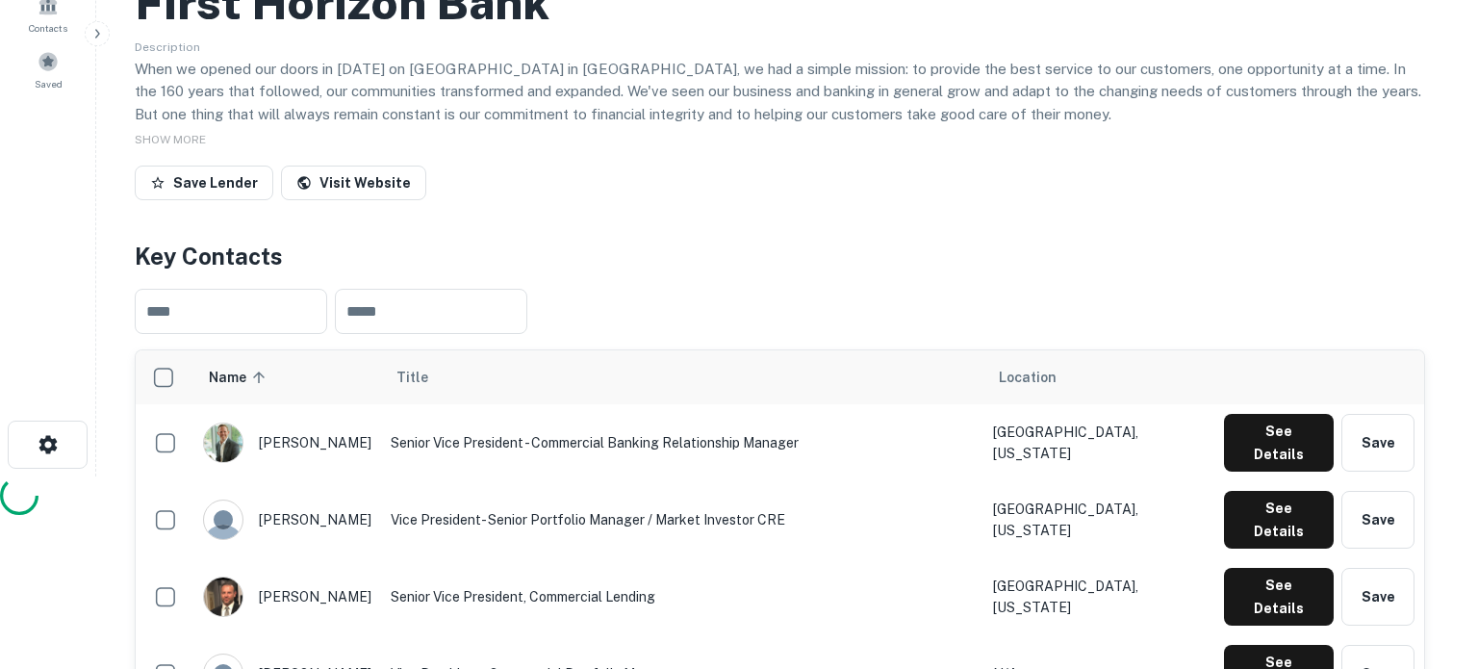
click at [1260, 476] on div at bounding box center [731, 498] width 1463 height 45
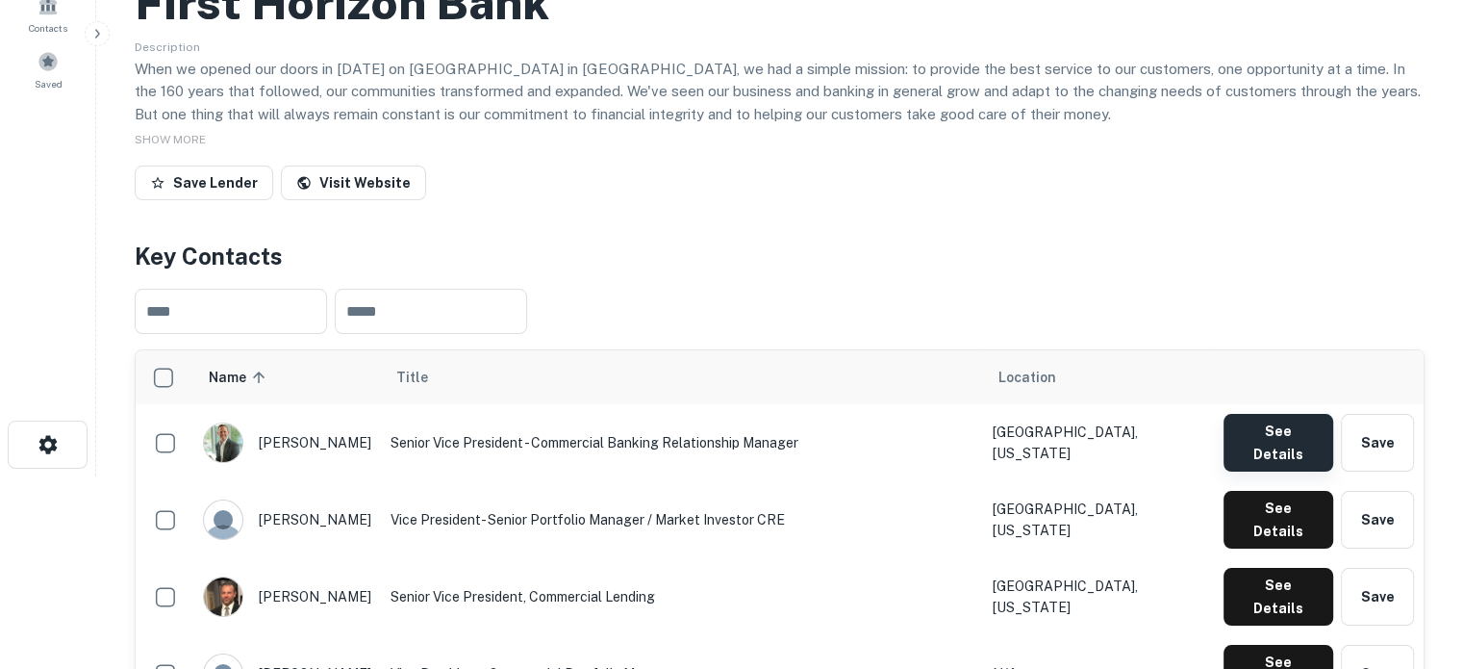
click at [1260, 433] on button "See Details" at bounding box center [1279, 443] width 110 height 58
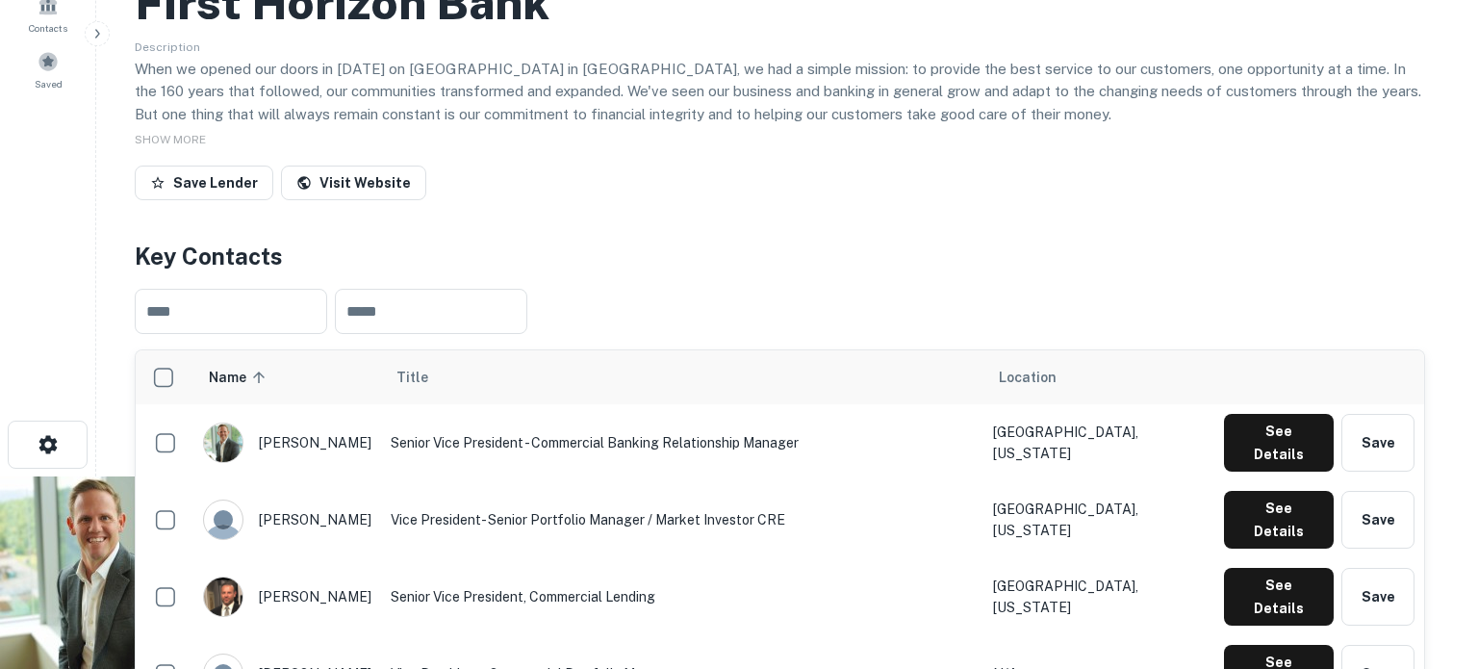
drag, startPoint x: 665, startPoint y: 322, endPoint x: 470, endPoint y: 326, distance: 195.4
copy p "[EMAIL_ADDRESS][DOMAIN_NAME]"
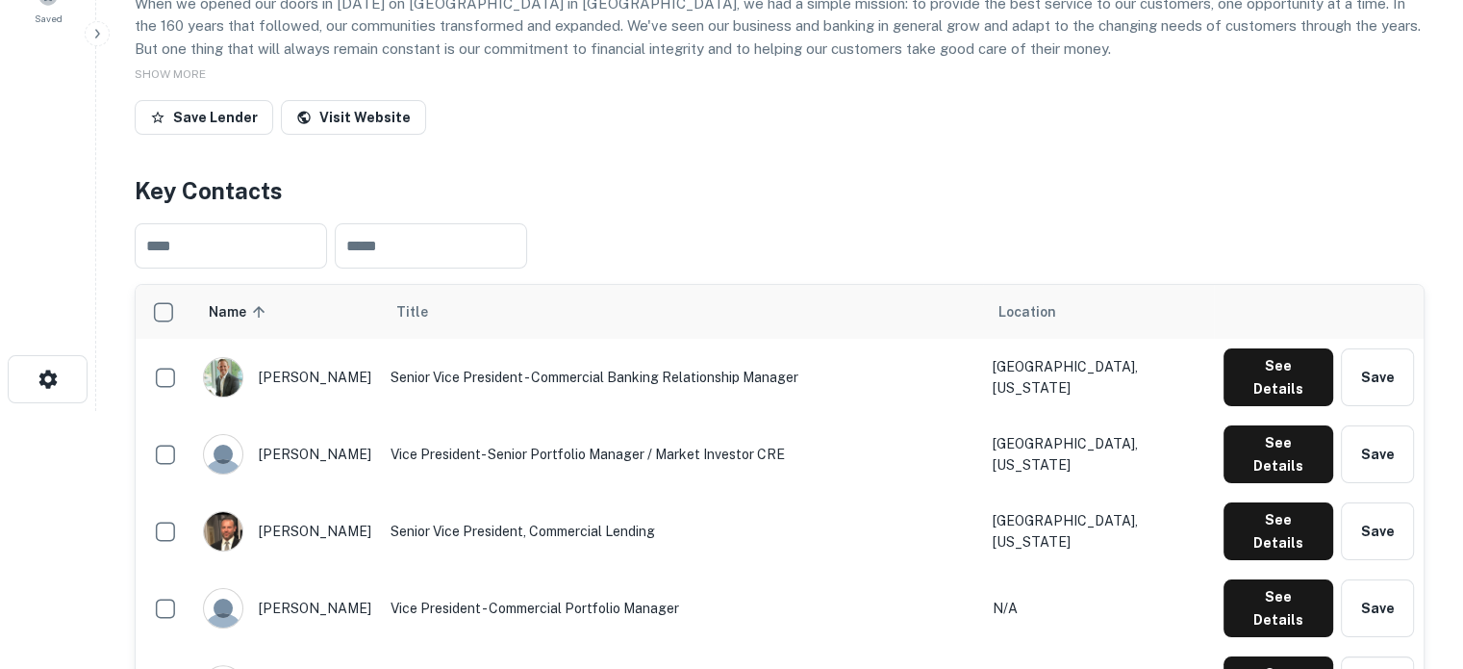
scroll to position [289, 0]
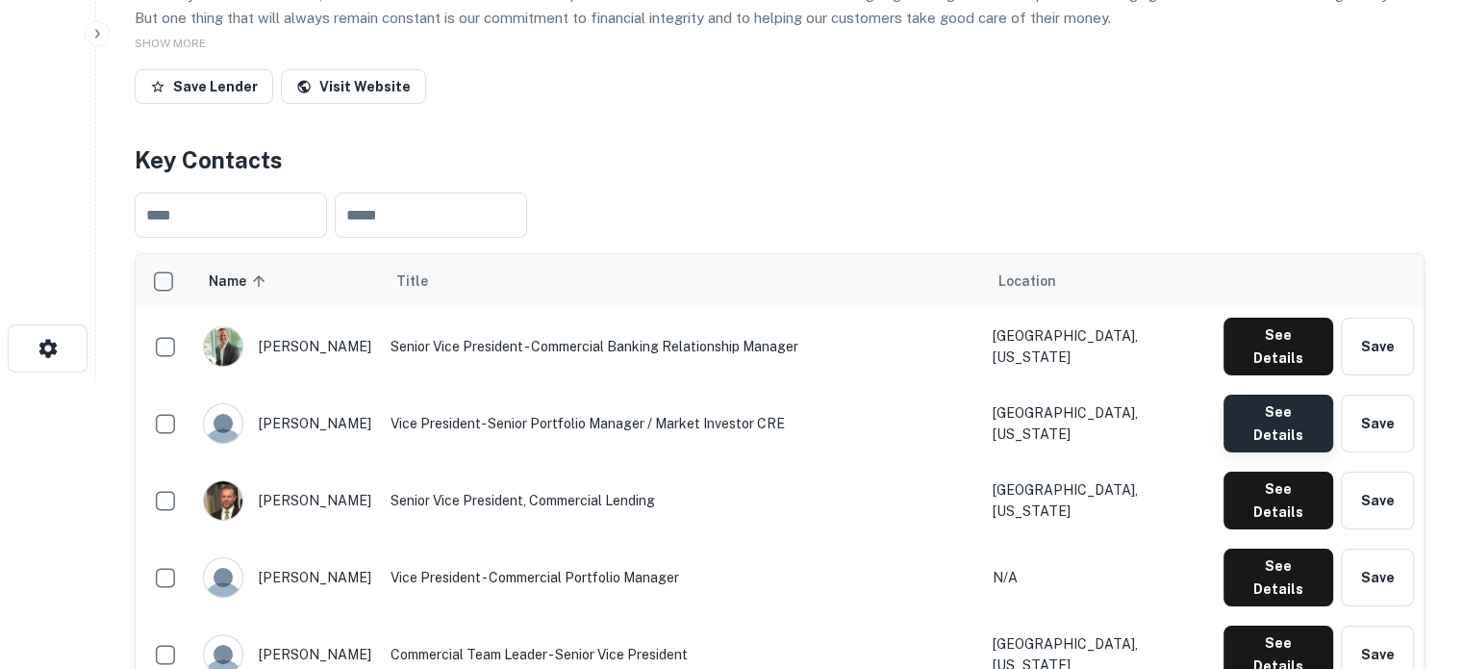
click at [1287, 403] on button "See Details" at bounding box center [1279, 423] width 110 height 58
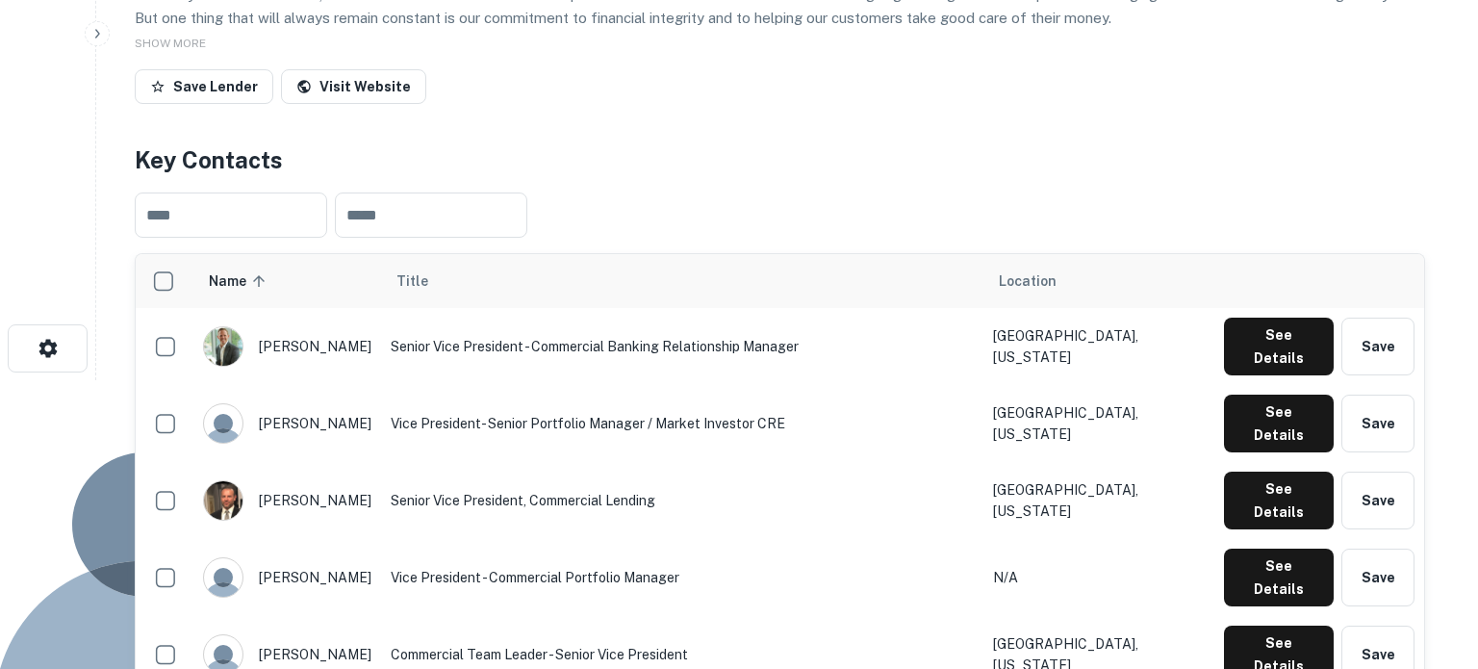
drag, startPoint x: 678, startPoint y: 325, endPoint x: 470, endPoint y: 330, distance: 208.8
click at [470, 380] on div "[PERSON_NAME] Vice President- Senior Portfolio Manager / Market Investor CRE Em…" at bounding box center [731, 658] width 1463 height 557
copy p "[PERSON_NAME][EMAIL_ADDRESS][PERSON_NAME][DOMAIN_NAME]"
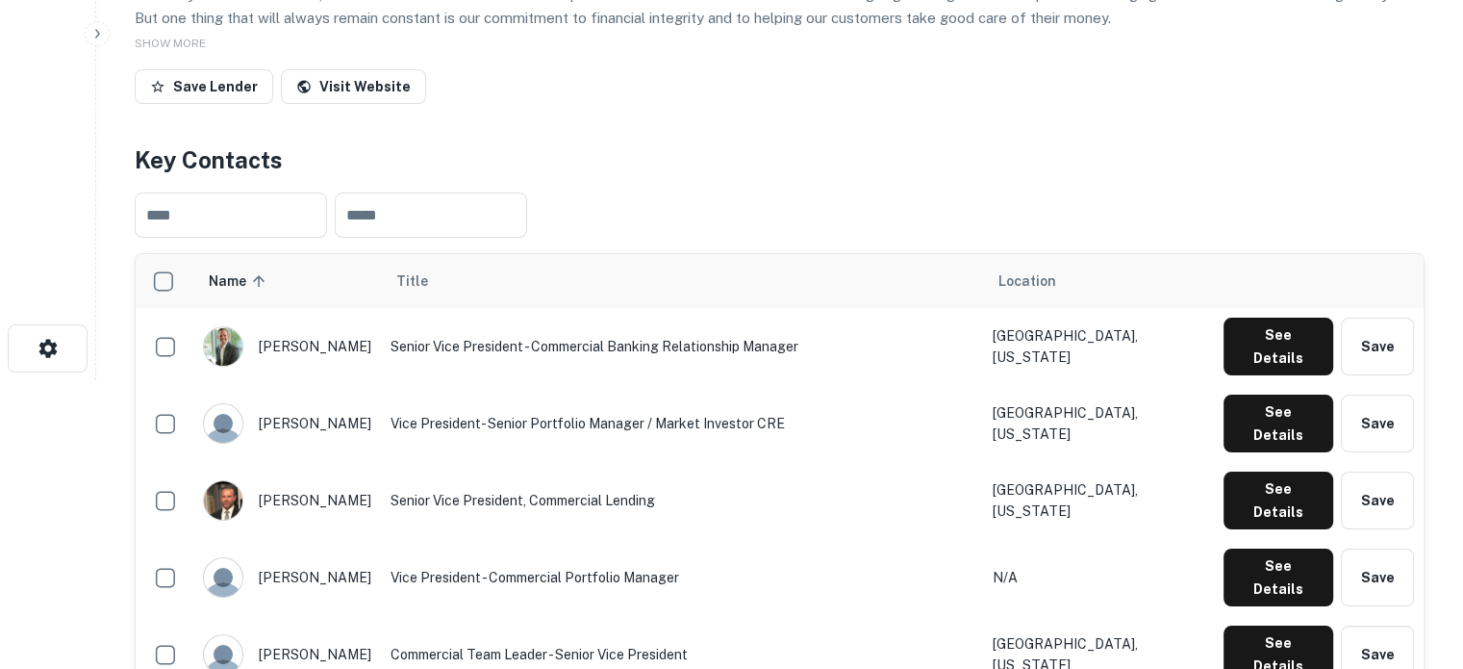
scroll to position [385, 0]
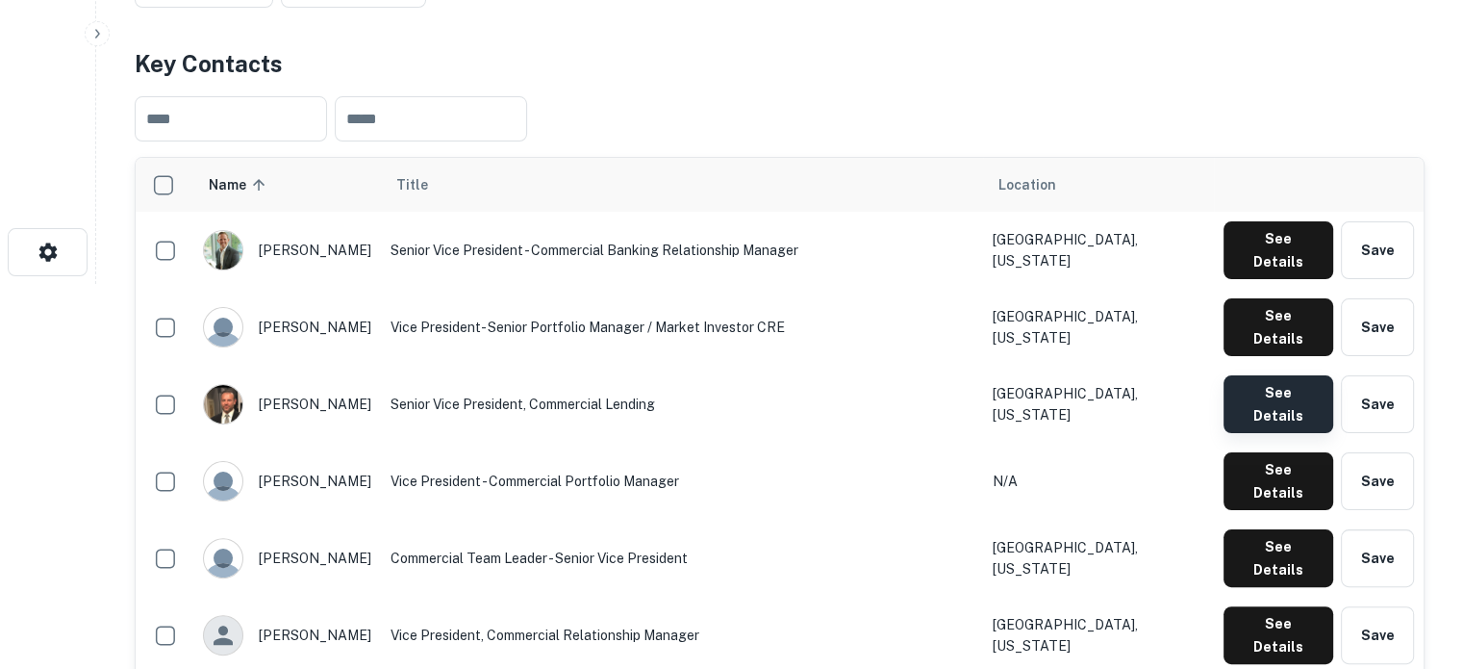
click at [1242, 375] on button "See Details" at bounding box center [1279, 404] width 110 height 58
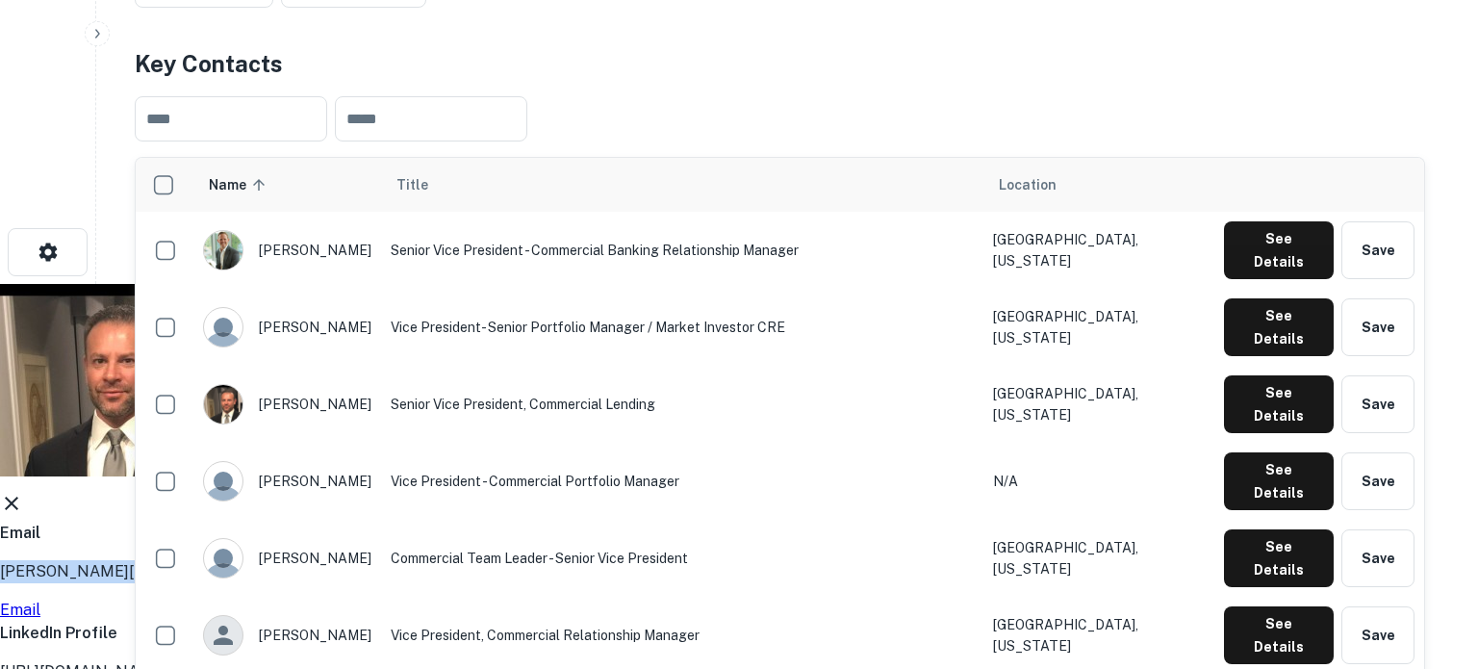
drag, startPoint x: 473, startPoint y: 323, endPoint x: 708, endPoint y: 322, distance: 234.8
click at [708, 521] on div "Email [PERSON_NAME][EMAIL_ADDRESS][PERSON_NAME][DOMAIN_NAME] Email" at bounding box center [731, 571] width 1463 height 100
copy p "[PERSON_NAME][EMAIL_ADDRESS][PERSON_NAME][DOMAIN_NAME]"
click at [18, 496] on icon at bounding box center [11, 502] width 13 height 13
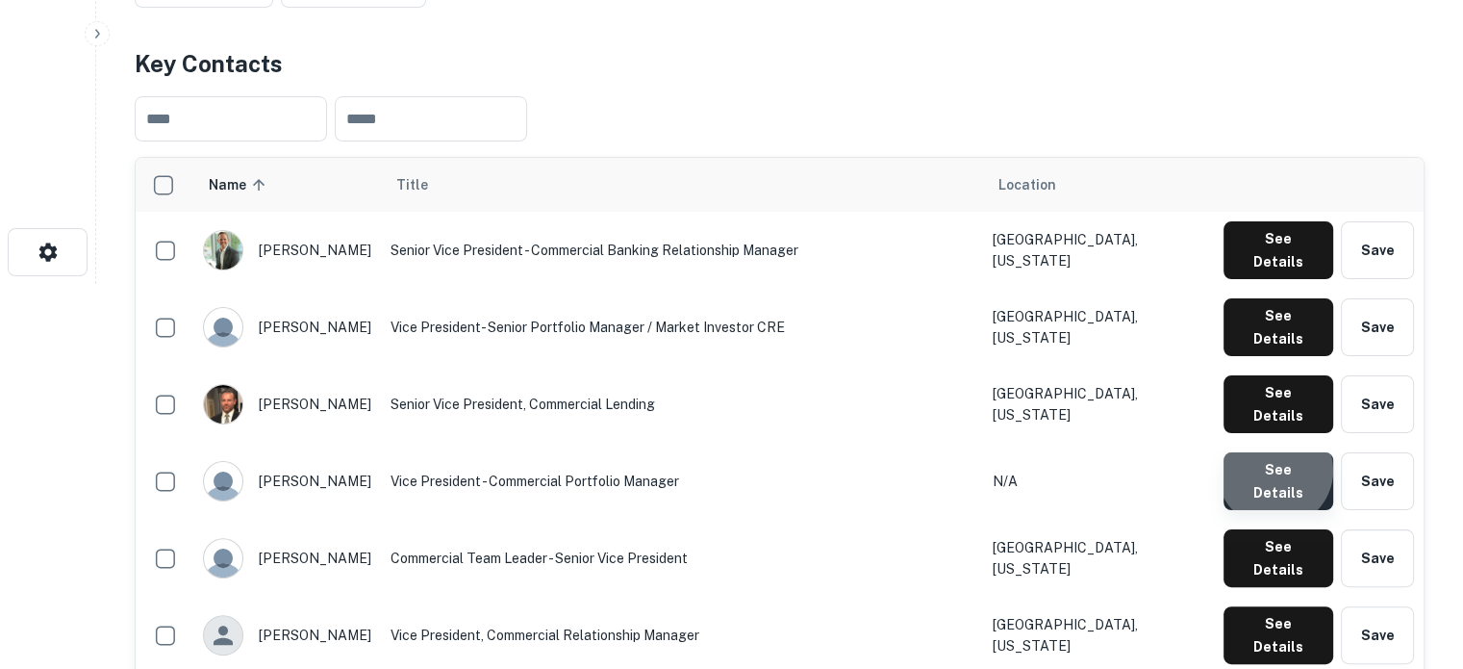
click at [1278, 452] on button "See Details" at bounding box center [1279, 481] width 110 height 58
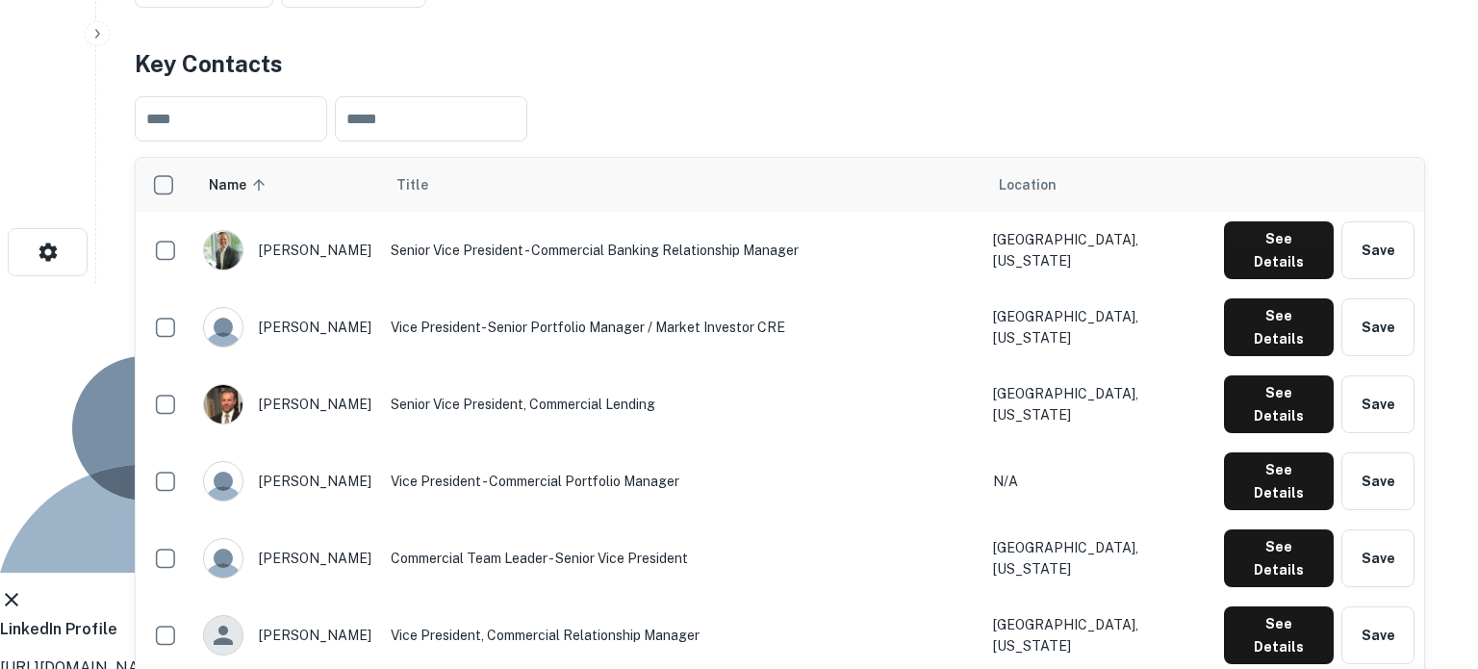
click at [23, 588] on icon at bounding box center [11, 599] width 23 height 23
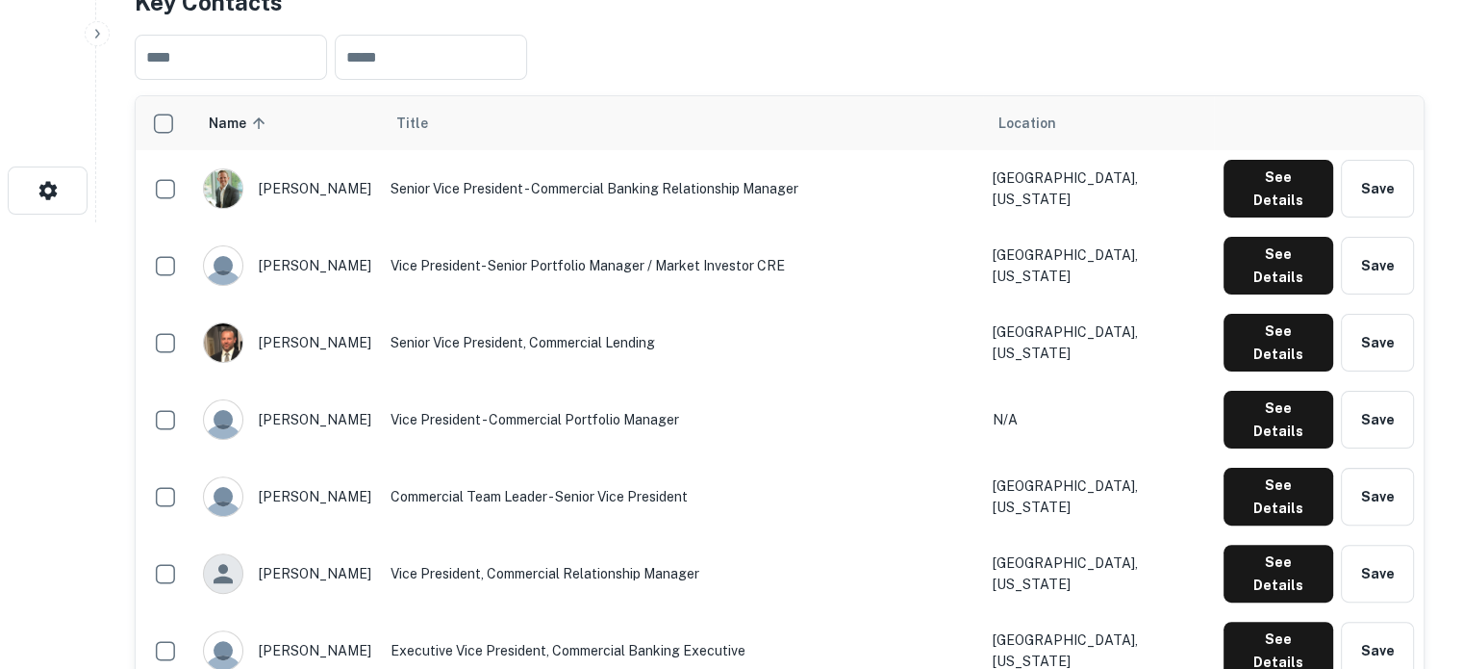
scroll to position [481, 0]
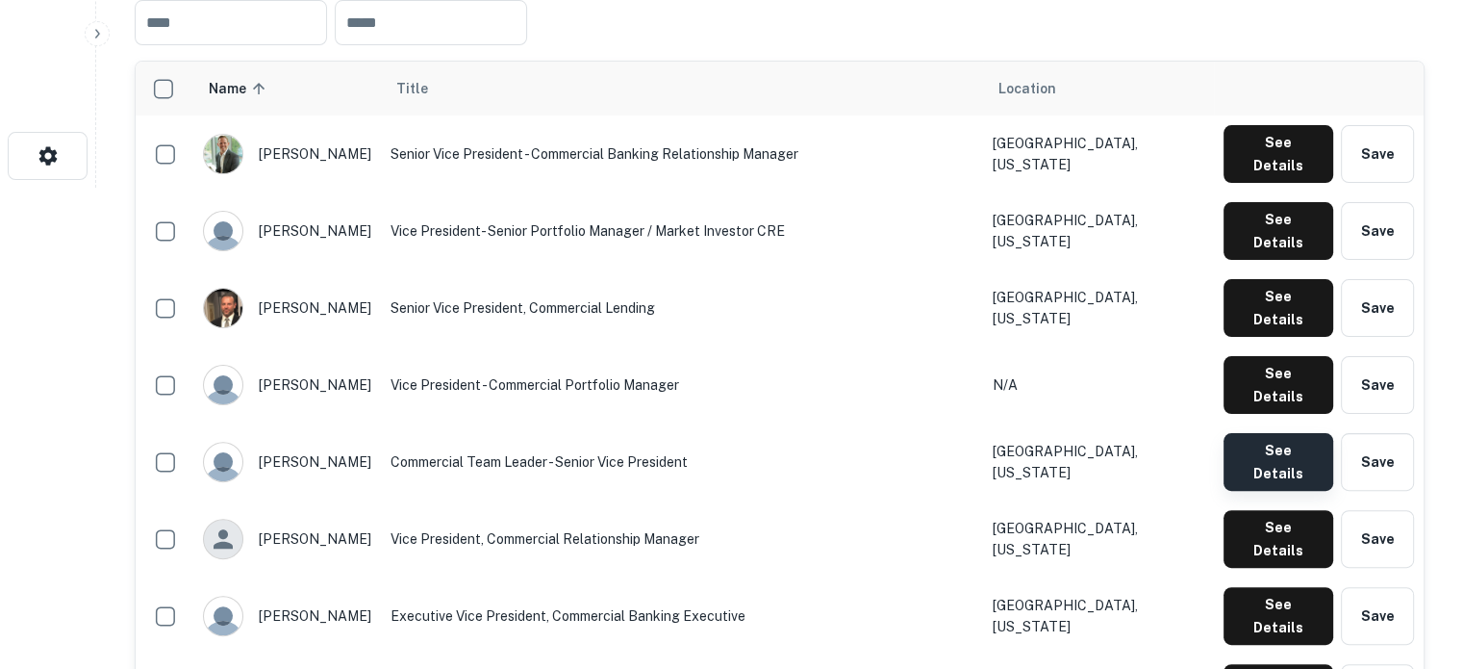
click at [1271, 433] on button "See Details" at bounding box center [1279, 462] width 110 height 58
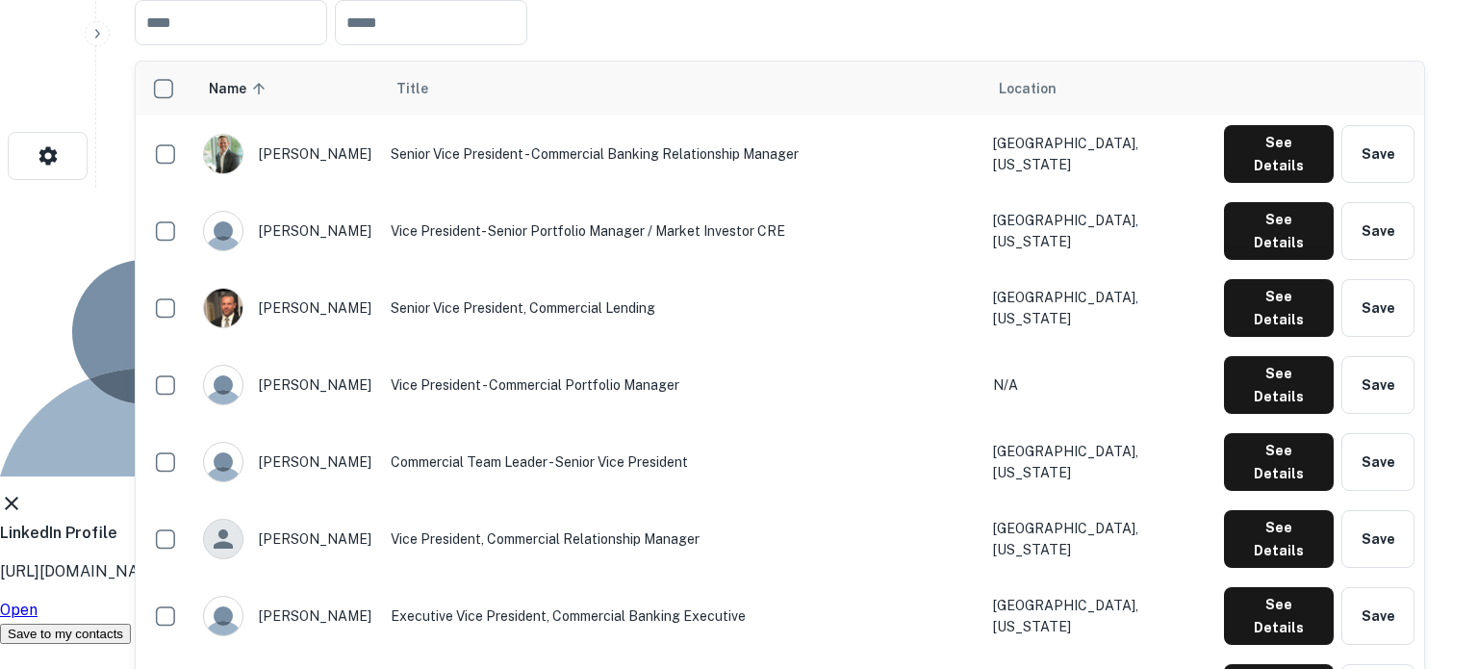
click at [38, 600] on link "Open" at bounding box center [19, 609] width 38 height 18
click at [23, 492] on icon at bounding box center [11, 503] width 23 height 23
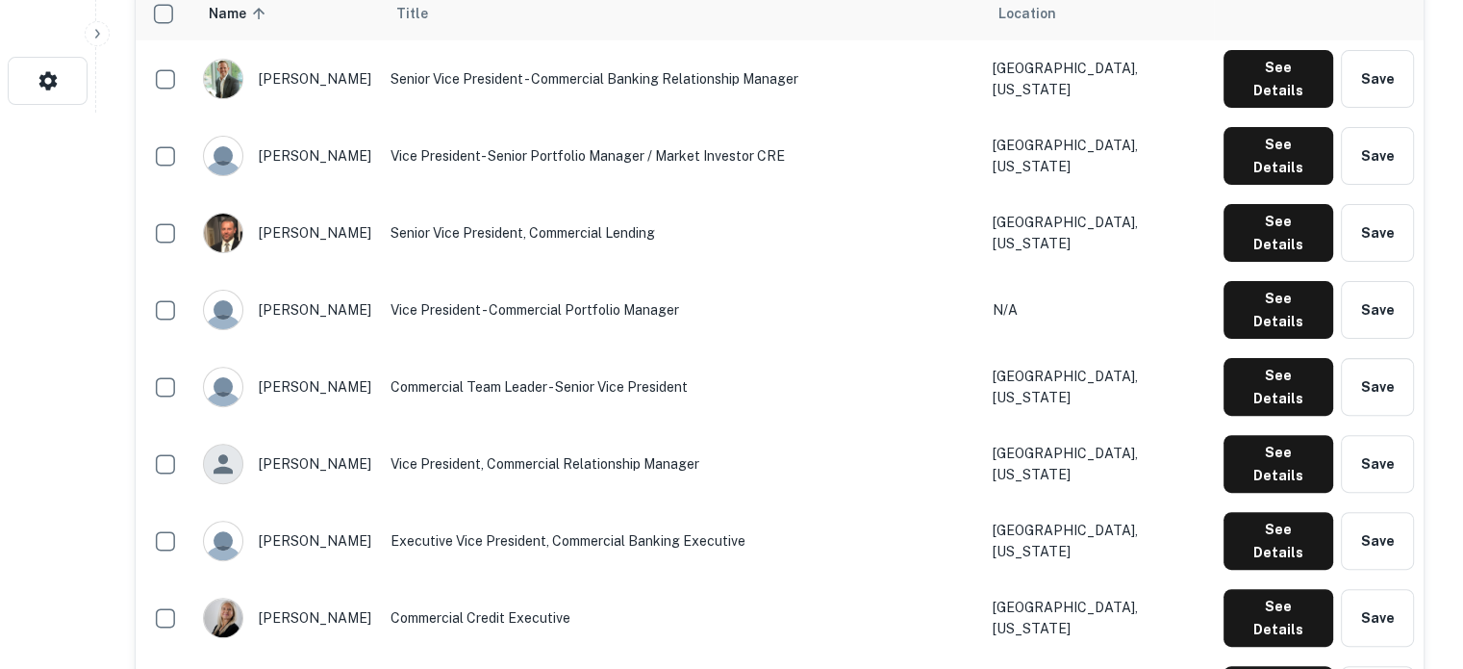
scroll to position [770, 0]
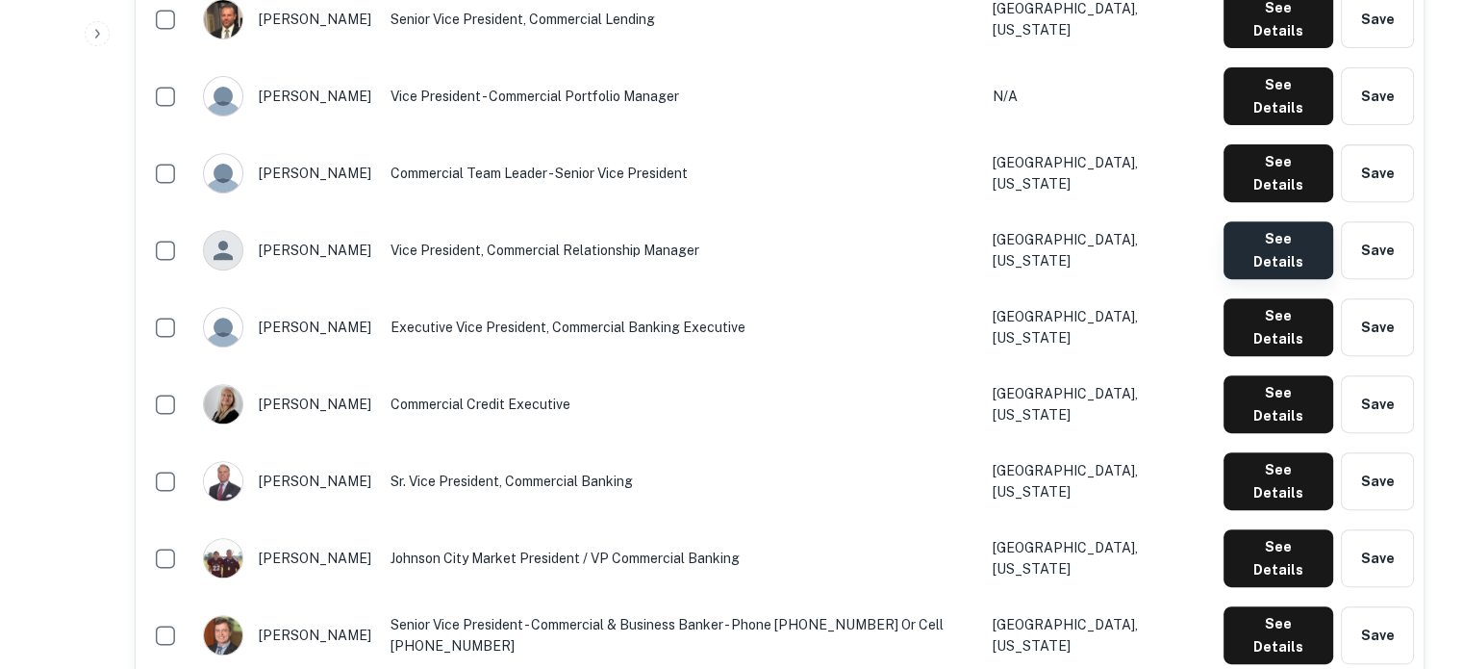
click at [1261, 221] on button "See Details" at bounding box center [1279, 250] width 110 height 58
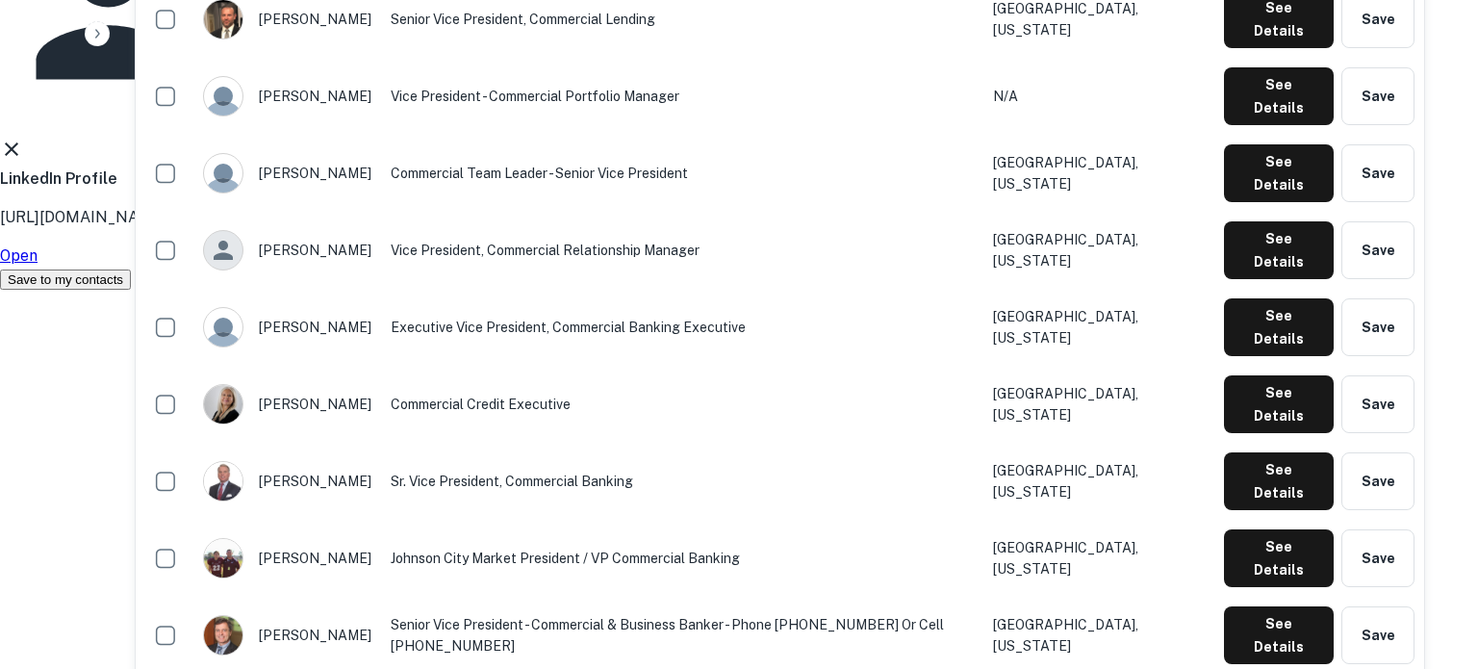
click at [38, 265] on link "Open" at bounding box center [19, 255] width 38 height 18
click at [18, 156] on icon at bounding box center [11, 148] width 13 height 13
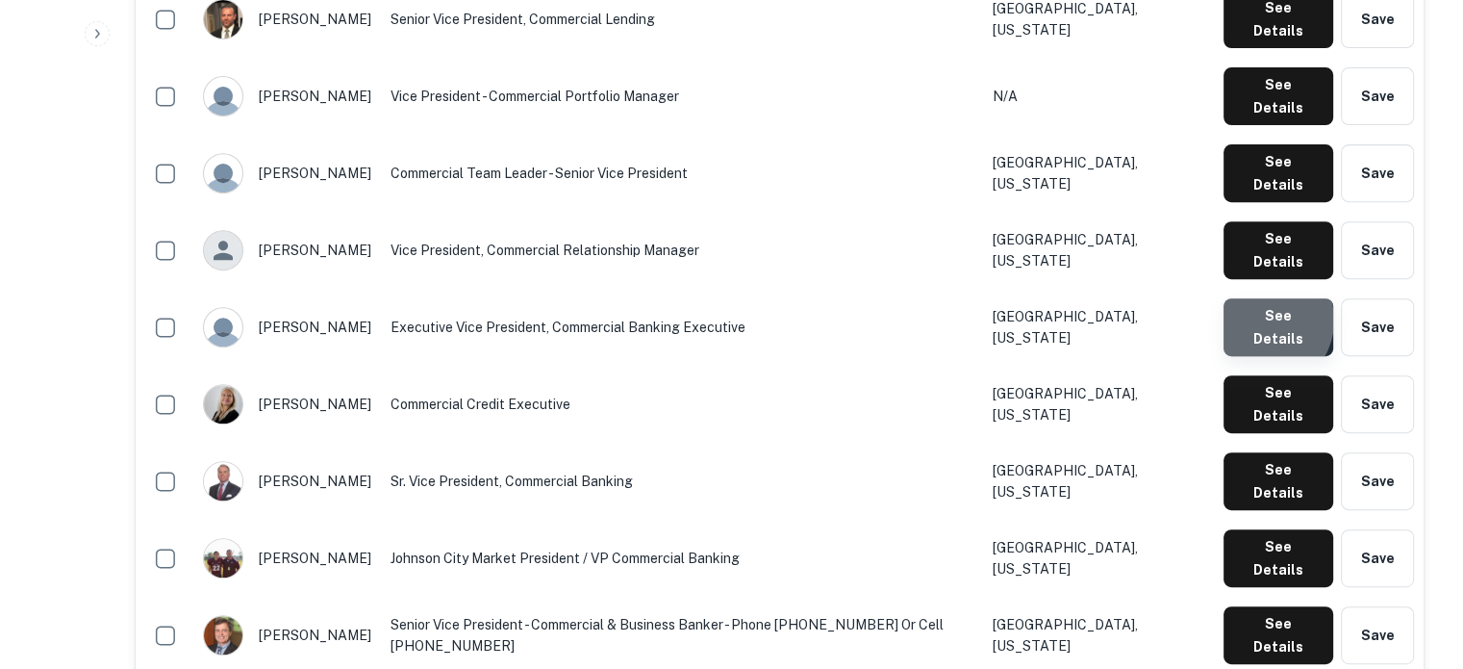
click at [1261, 298] on button "See Details" at bounding box center [1279, 327] width 110 height 58
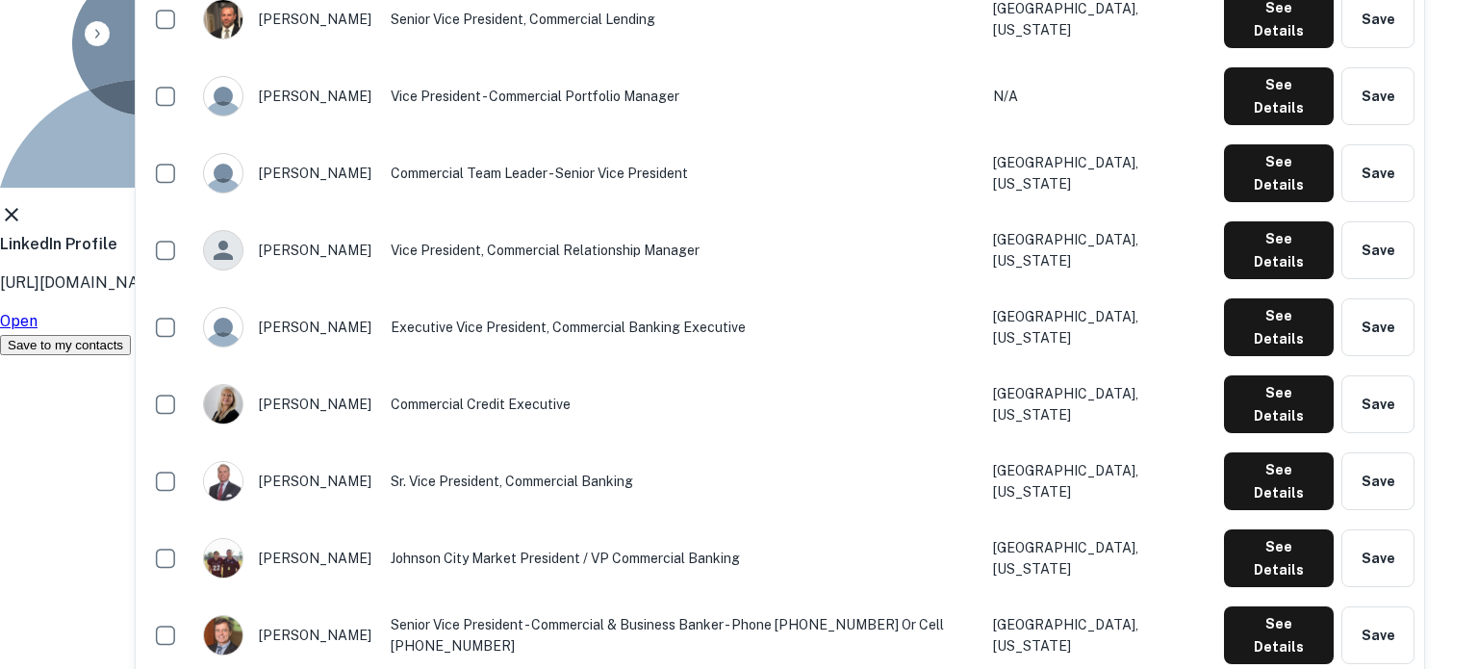
click at [38, 330] on link "Open" at bounding box center [19, 321] width 38 height 18
click at [23, 226] on icon at bounding box center [11, 214] width 23 height 23
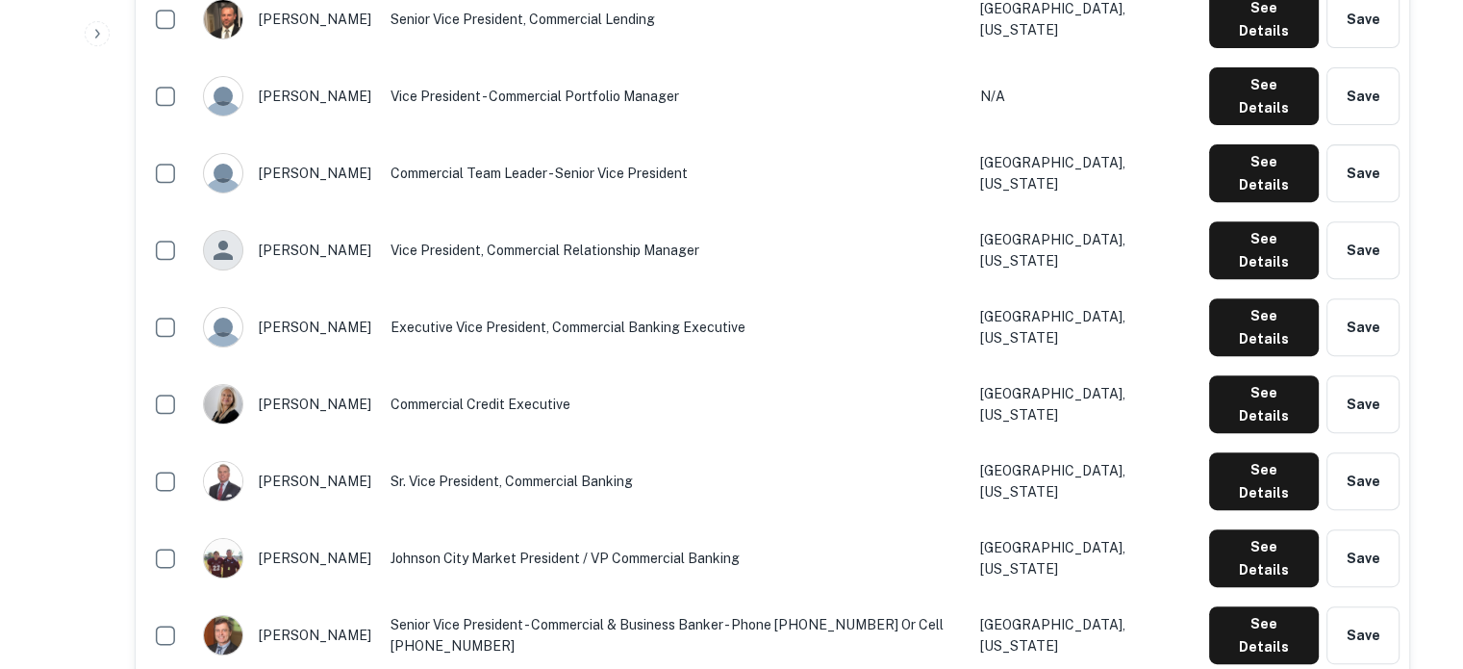
click at [971, 366] on td "Commercial Credit Executive" at bounding box center [676, 404] width 590 height 77
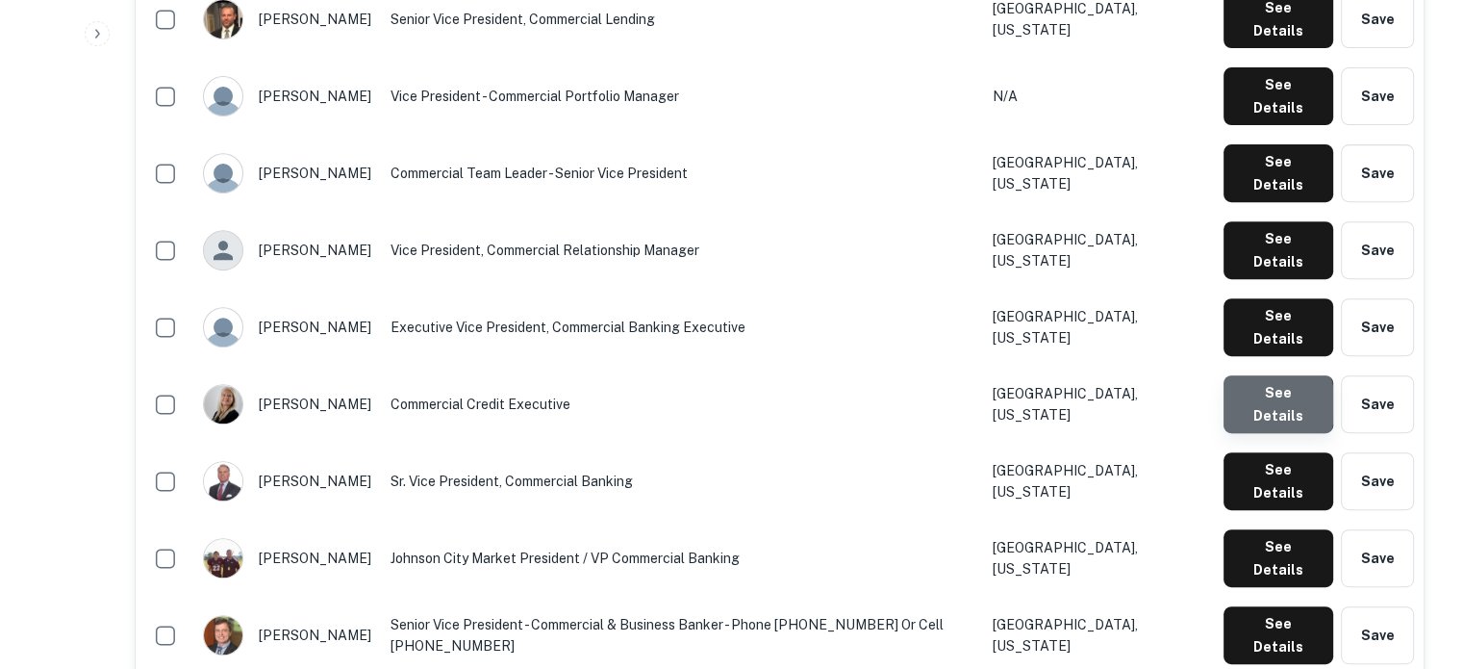
click at [1246, 375] on button "See Details" at bounding box center [1279, 404] width 110 height 58
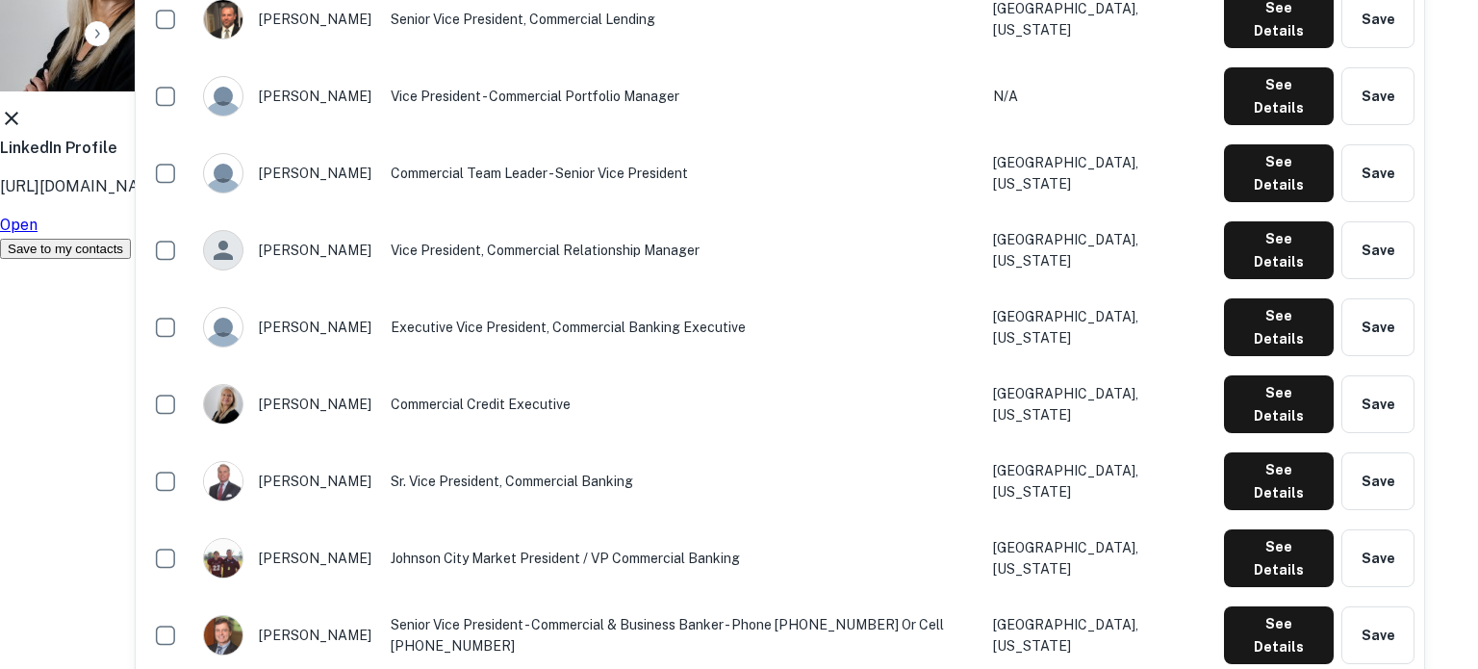
click at [38, 234] on link "Open" at bounding box center [19, 225] width 38 height 18
click at [18, 125] on icon at bounding box center [11, 118] width 13 height 13
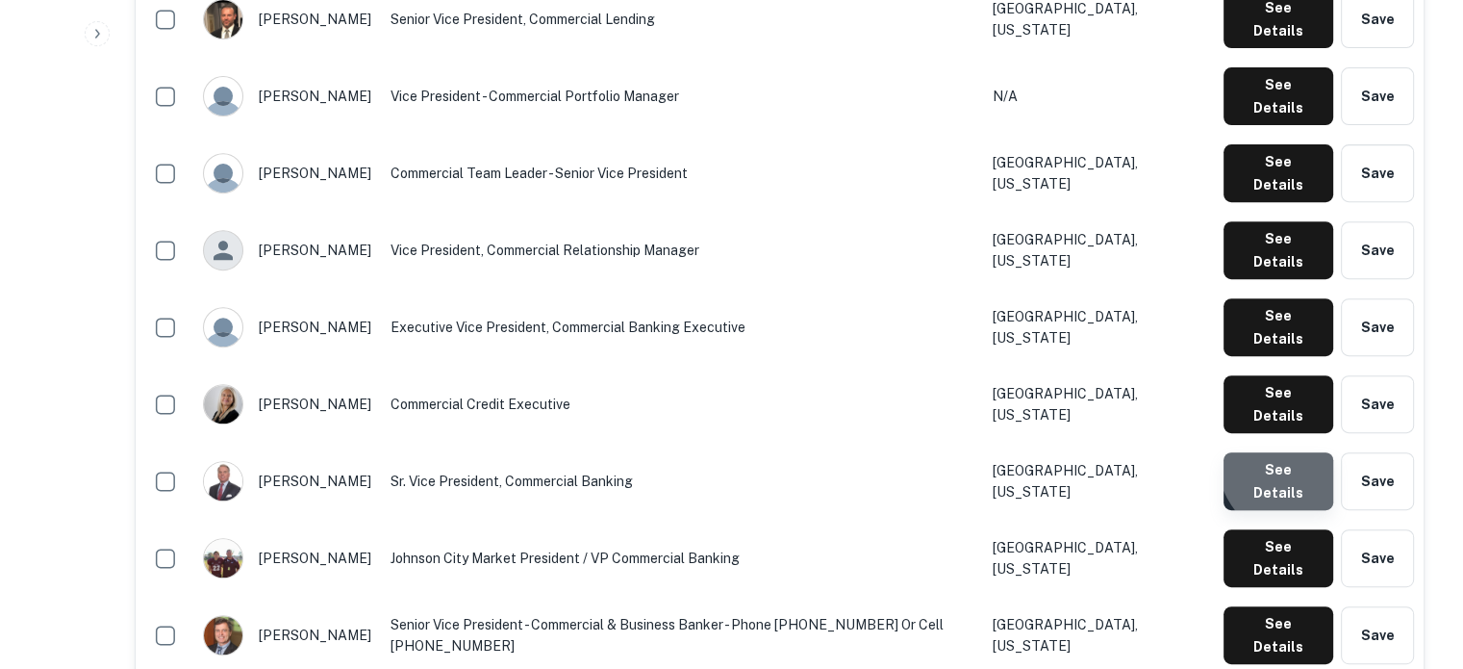
click at [1305, 452] on button "See Details" at bounding box center [1279, 481] width 110 height 58
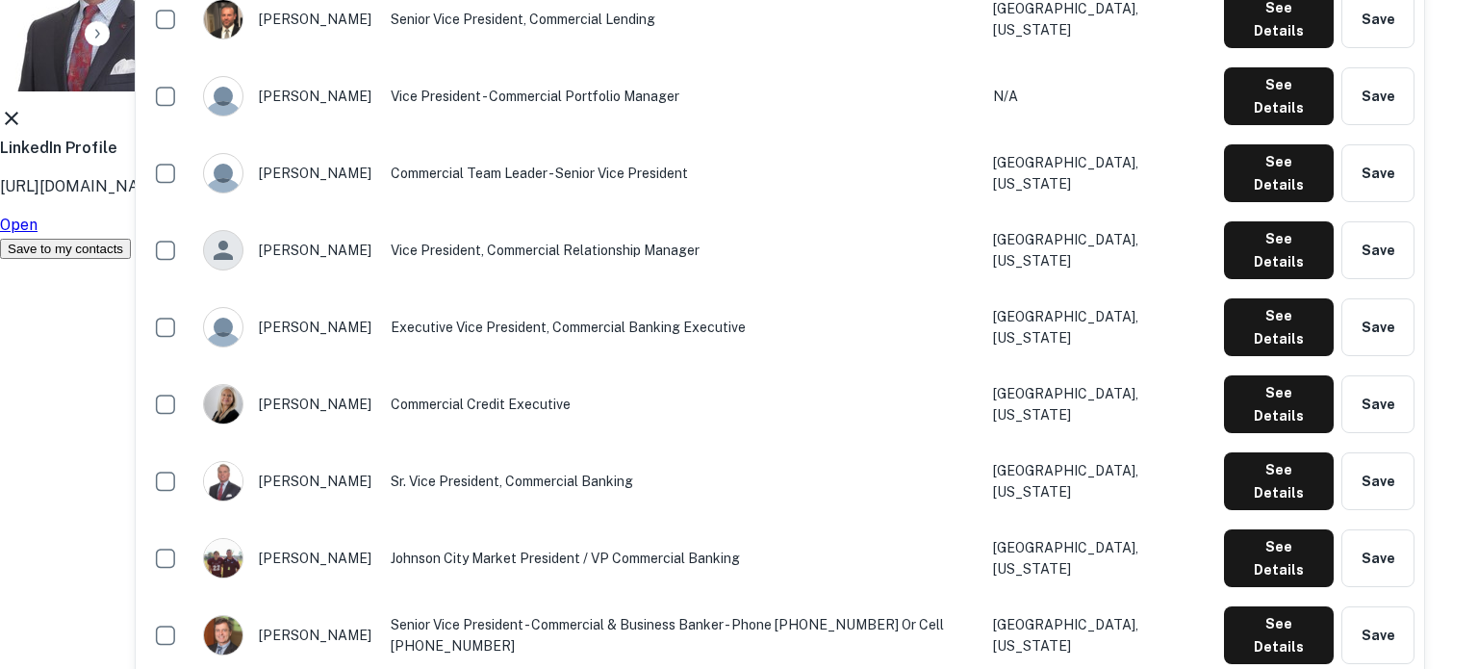
click at [38, 234] on link "Open" at bounding box center [19, 225] width 38 height 18
click at [18, 125] on icon at bounding box center [11, 118] width 13 height 13
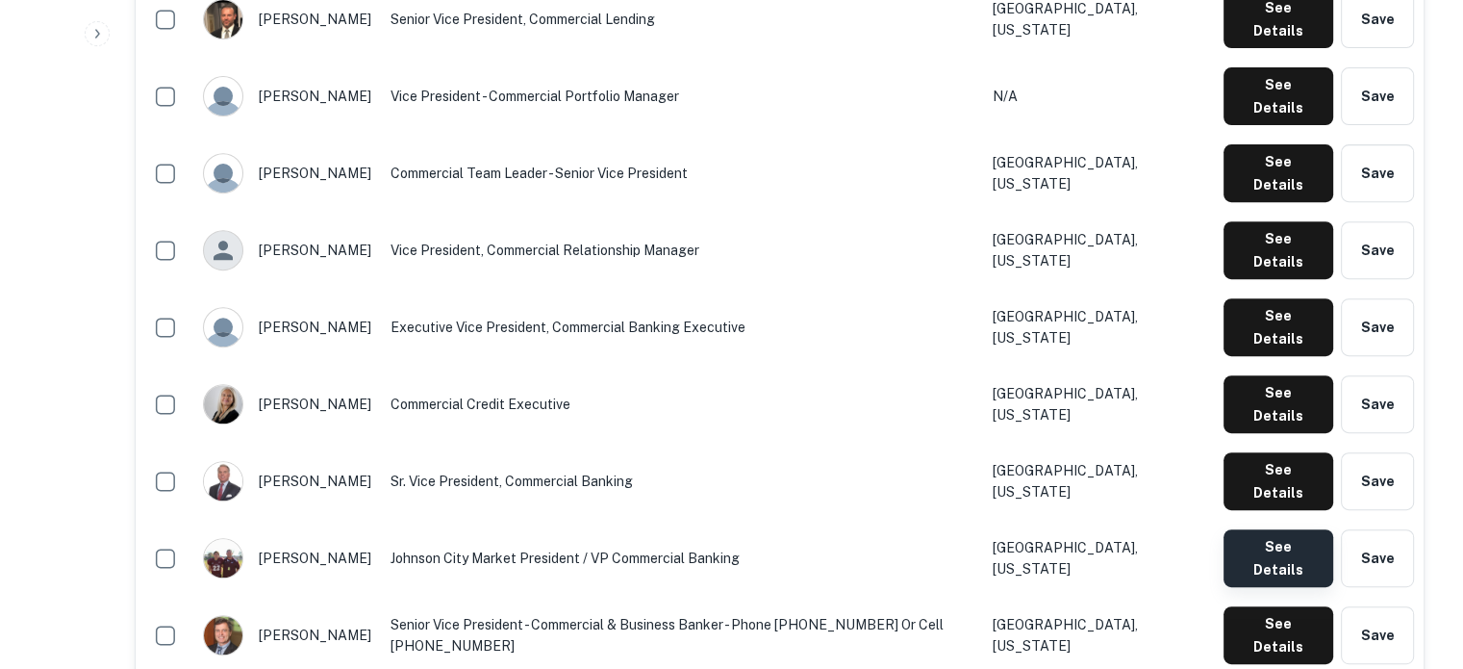
click at [1266, 529] on button "See Details" at bounding box center [1279, 558] width 110 height 58
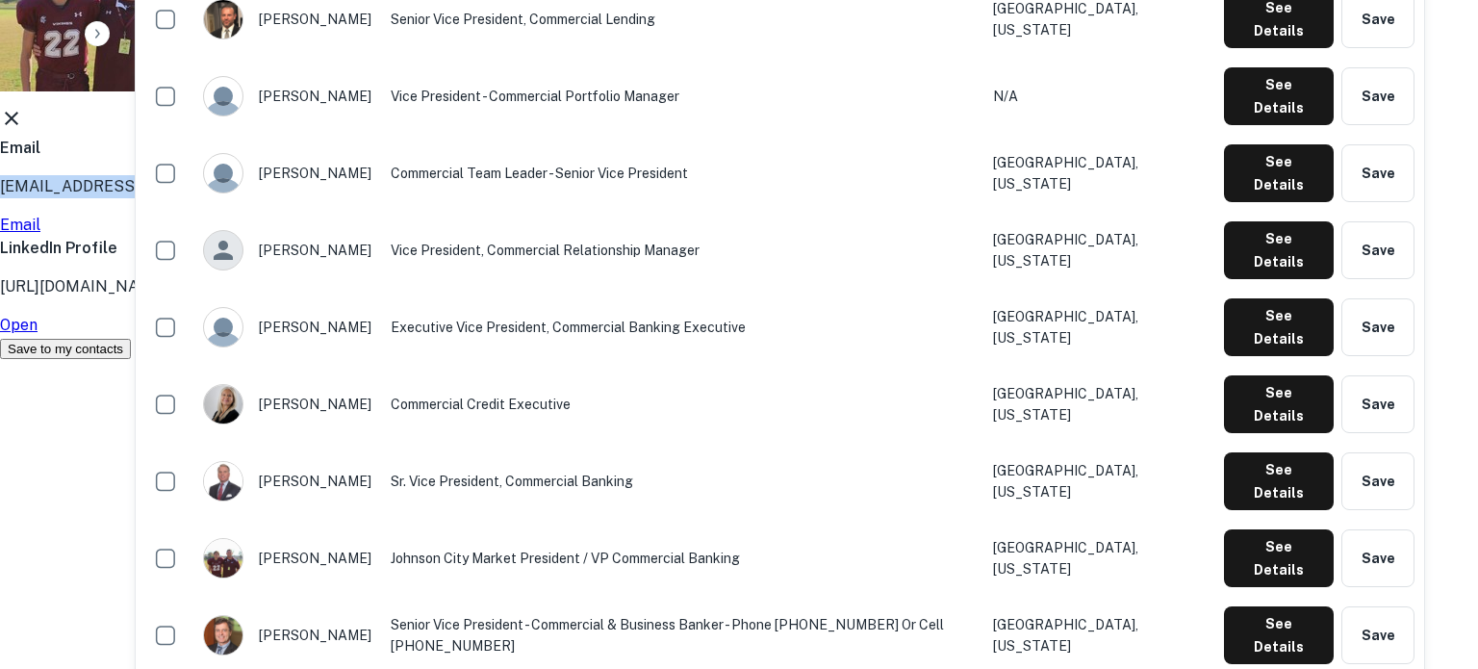
drag, startPoint x: 731, startPoint y: 320, endPoint x: 471, endPoint y: 325, distance: 259.8
click at [471, 325] on div "Brian Kennedy Johnson City Market President / VP Commercial Banking Email bkenn…" at bounding box center [731, 129] width 1463 height 461
copy p "bkennedy@firsthorizon.com"
click at [23, 130] on icon at bounding box center [11, 118] width 23 height 23
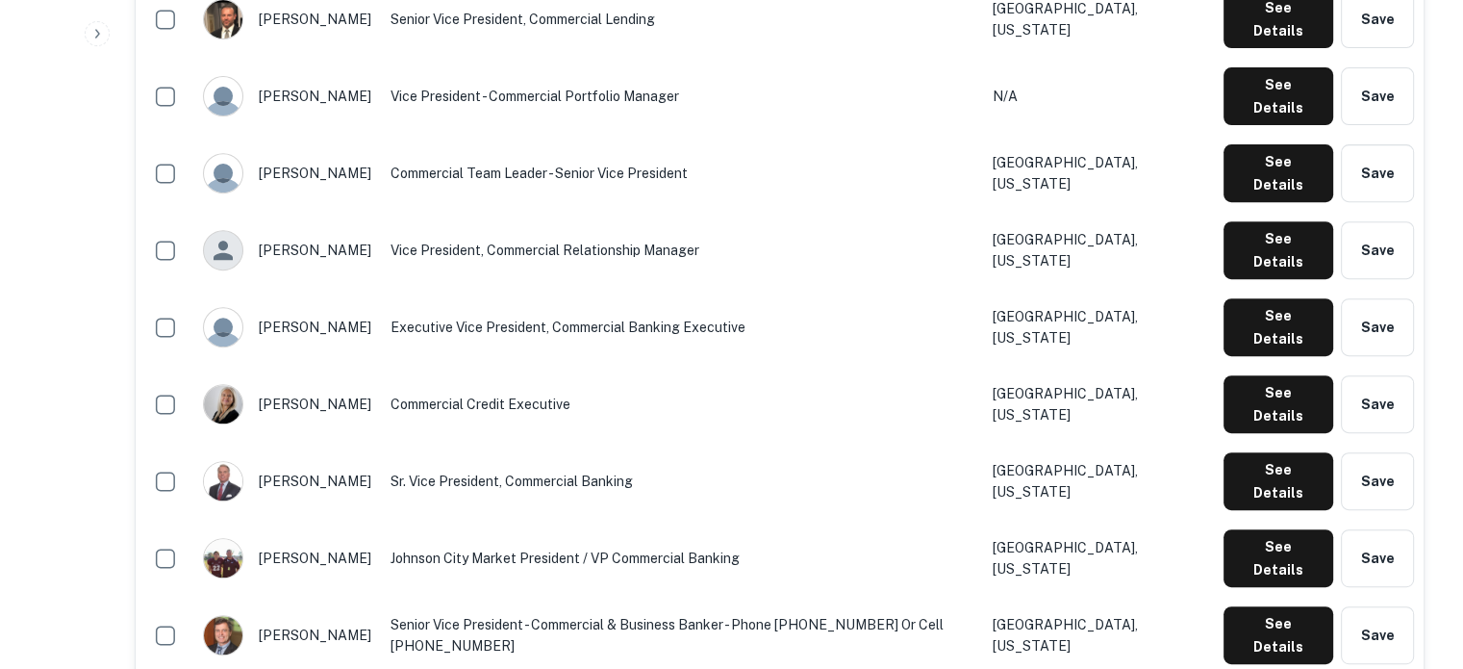
scroll to position [962, 0]
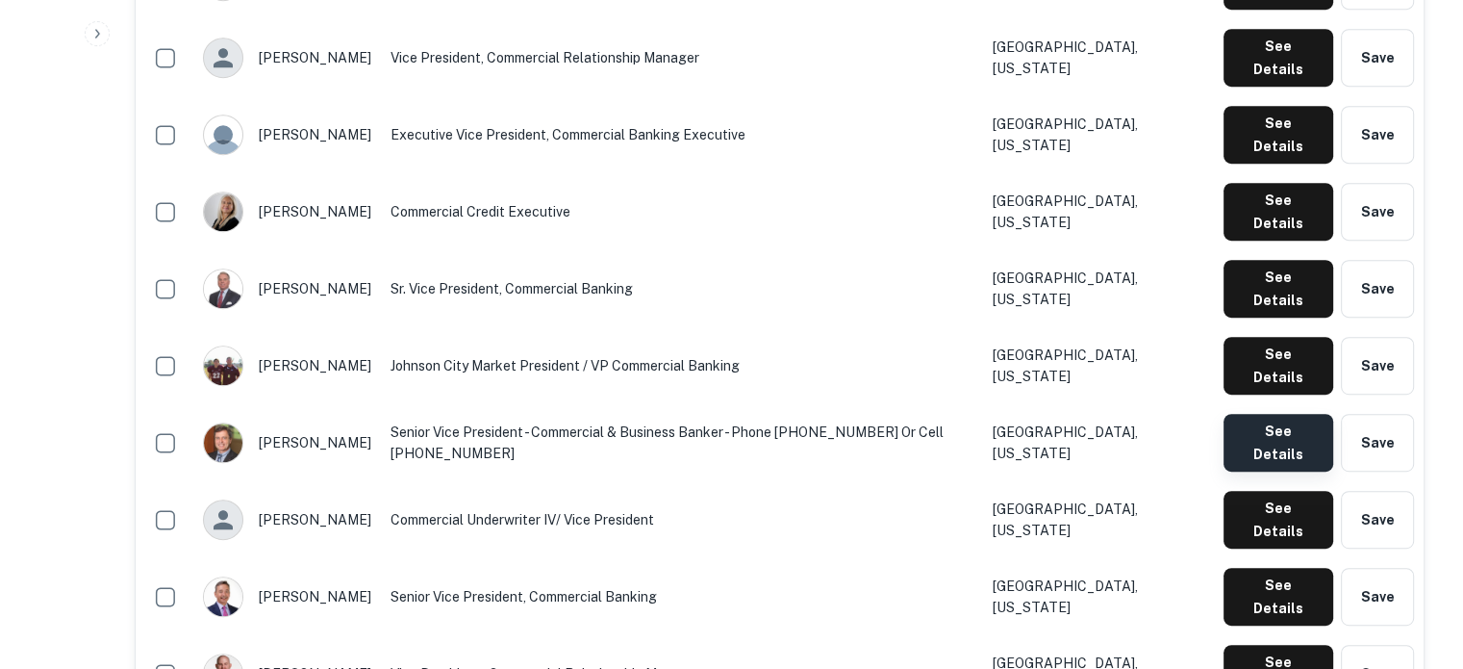
click at [1274, 414] on button "See Details" at bounding box center [1279, 443] width 110 height 58
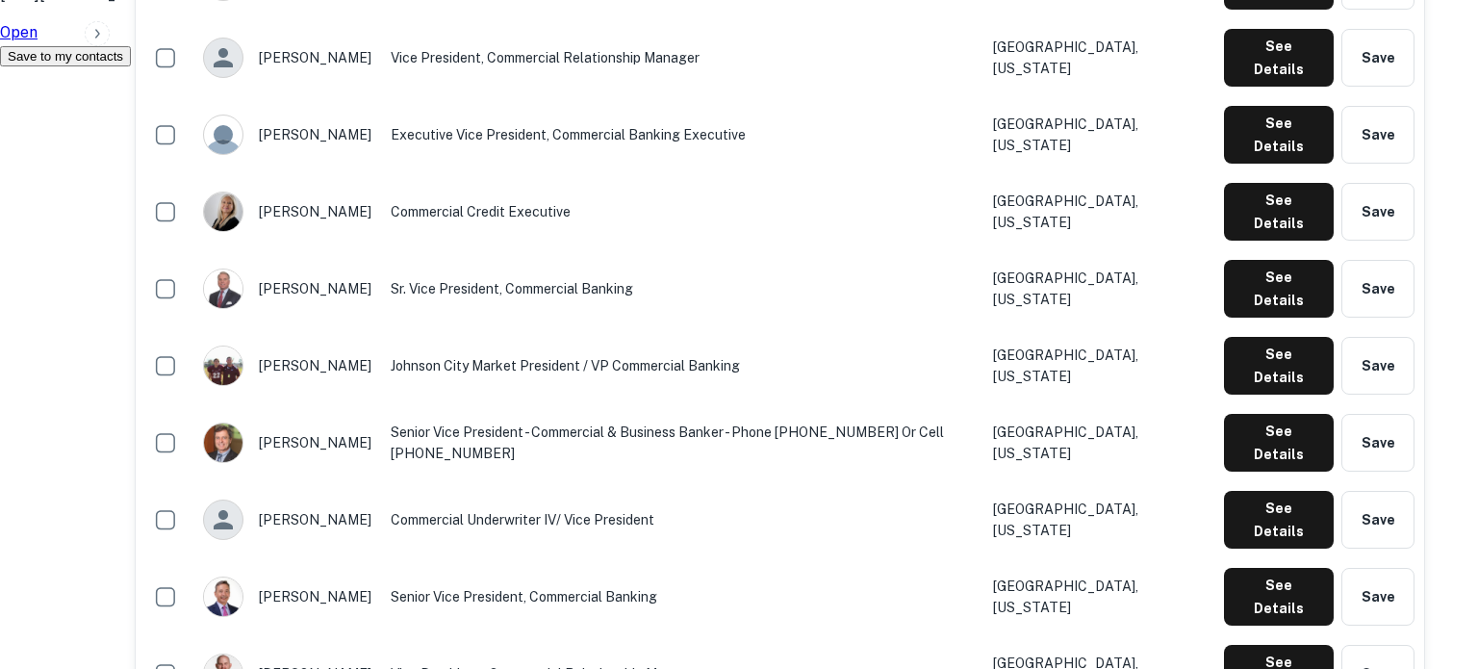
click at [38, 41] on link "Open" at bounding box center [19, 32] width 38 height 18
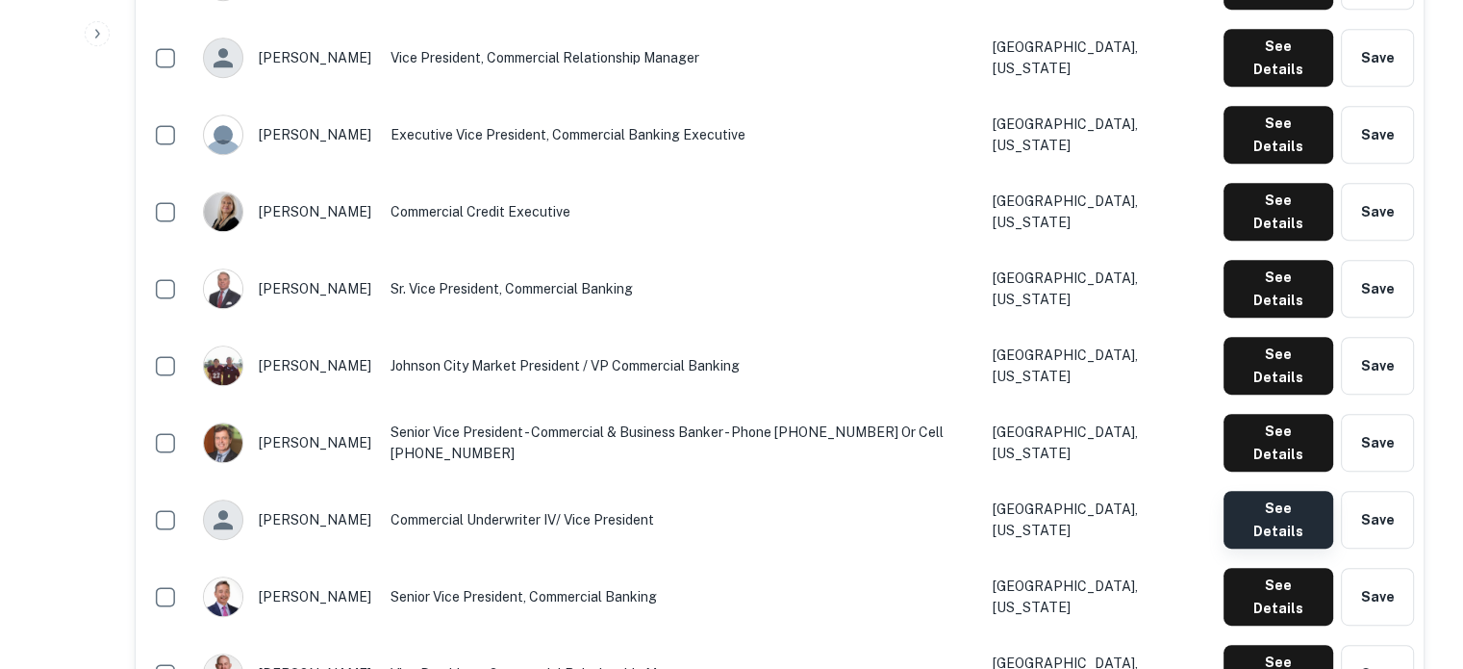
click at [1249, 491] on button "See Details" at bounding box center [1279, 520] width 110 height 58
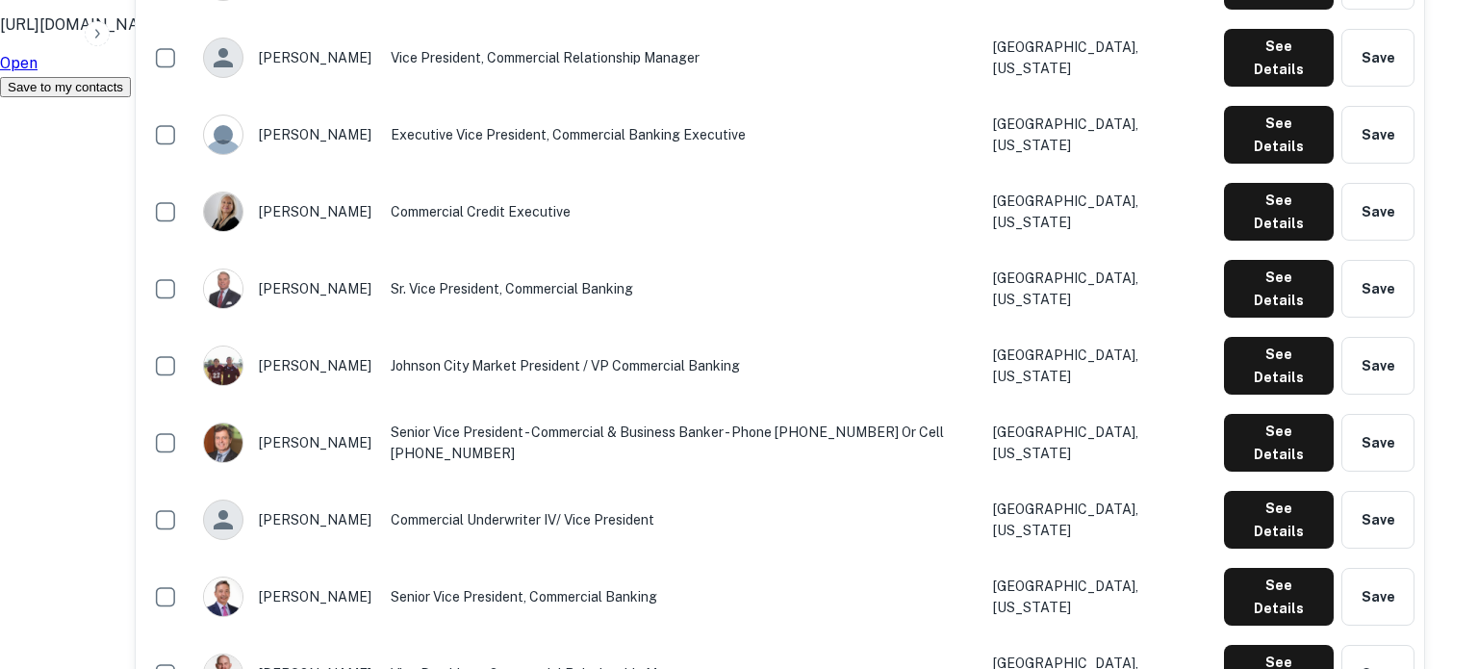
click at [38, 72] on link "Open" at bounding box center [19, 63] width 38 height 18
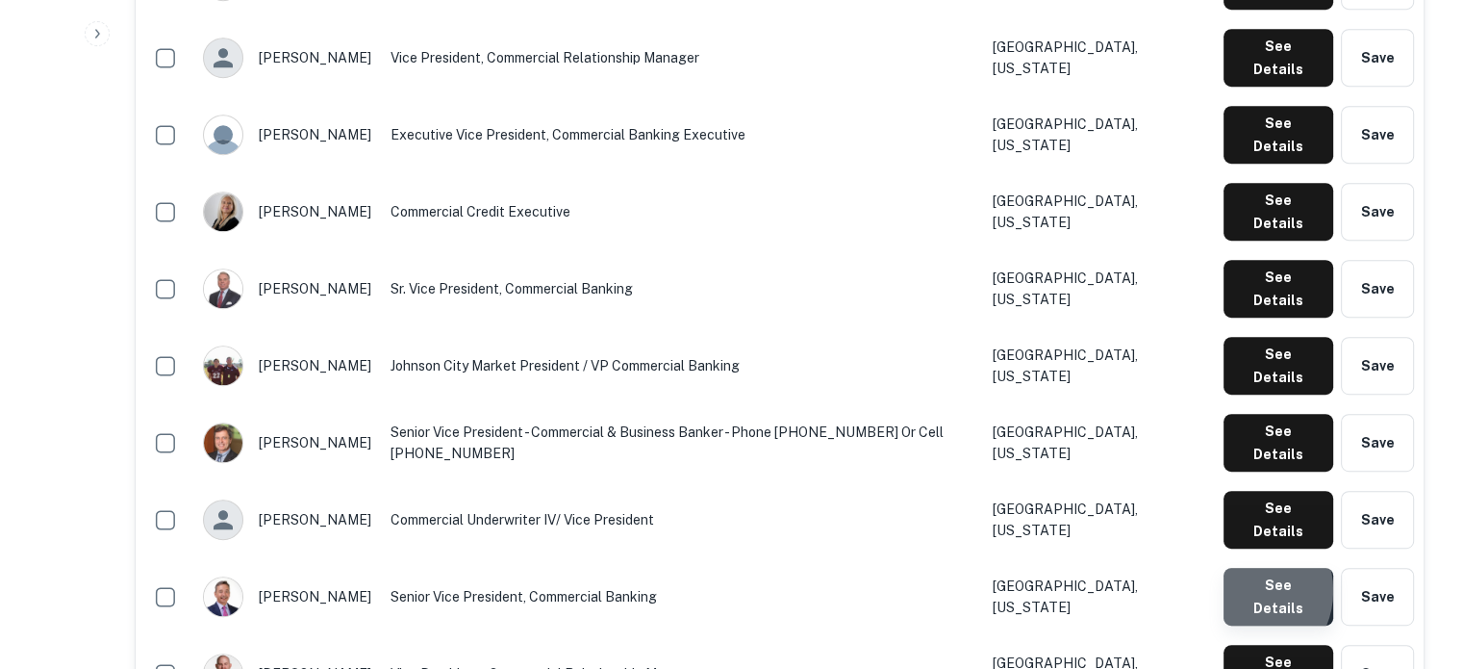
click at [1244, 568] on button "See Details" at bounding box center [1279, 597] width 110 height 58
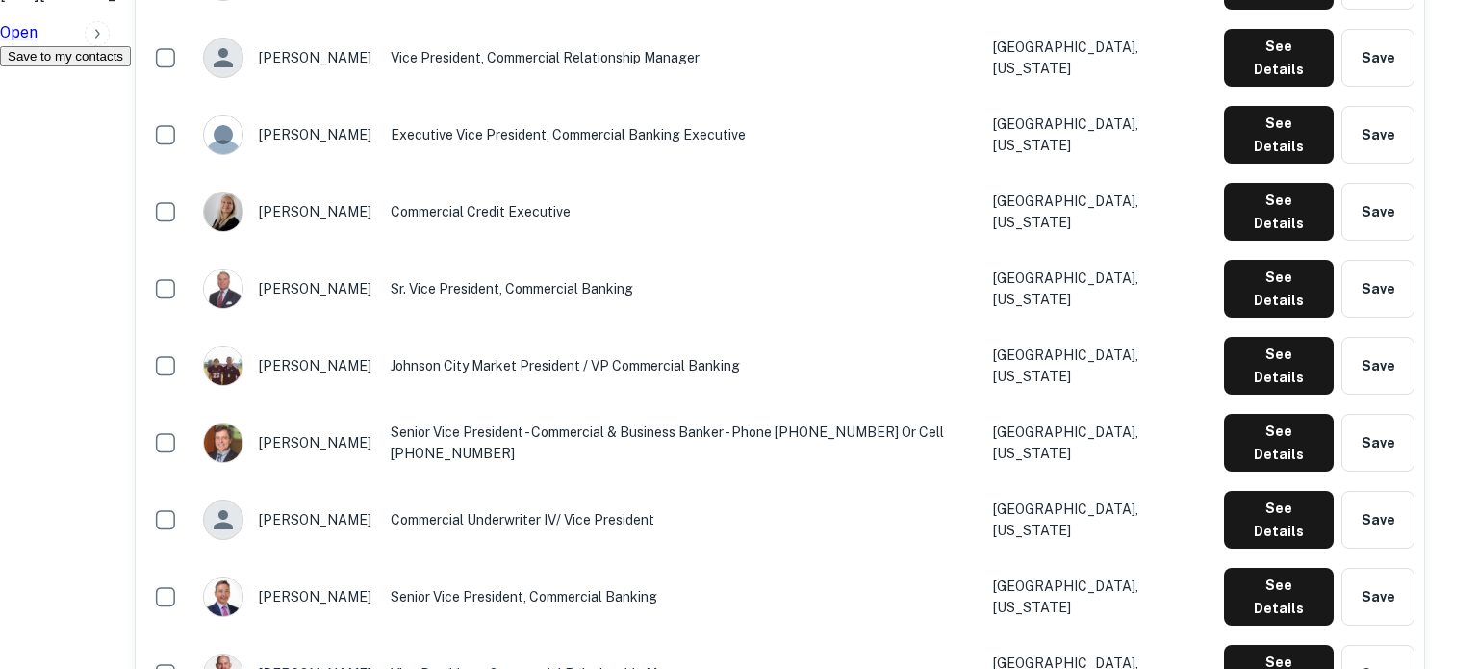
click at [38, 41] on link "Open" at bounding box center [19, 32] width 38 height 18
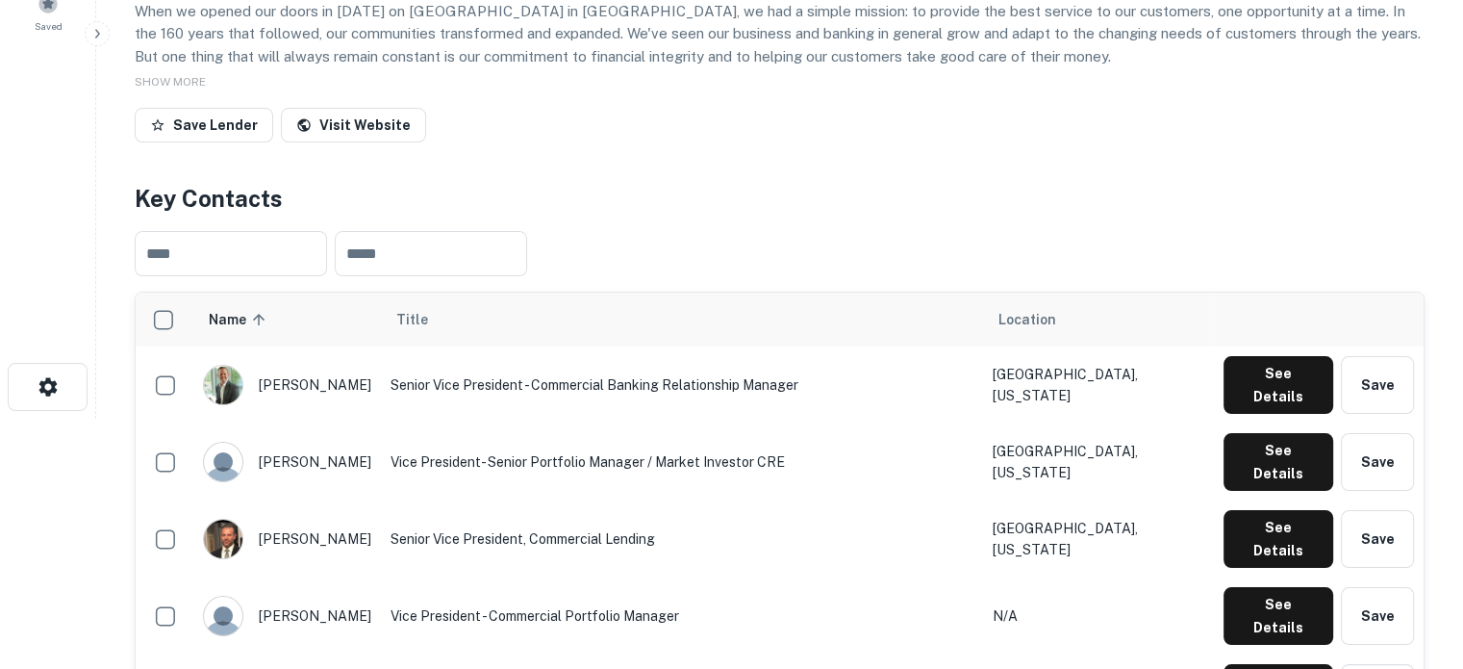
scroll to position [0, 0]
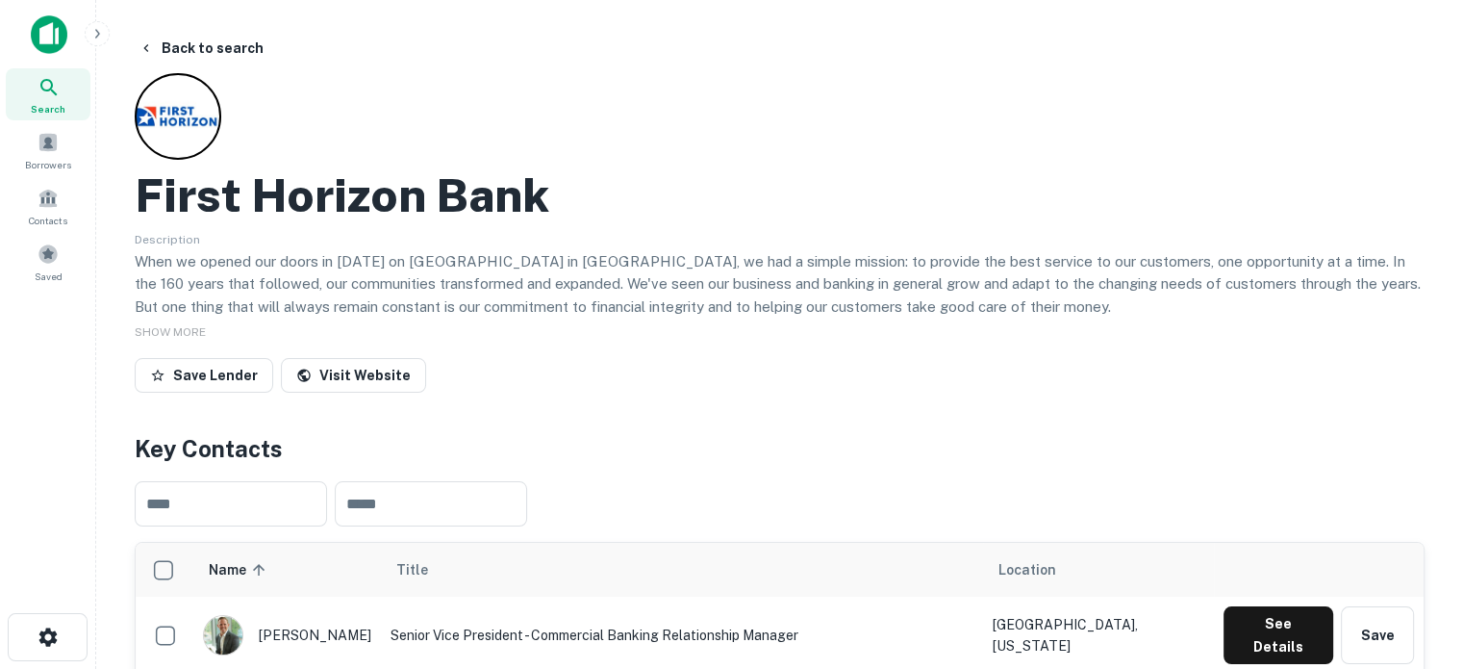
click at [62, 107] on span "Search" at bounding box center [48, 108] width 35 height 15
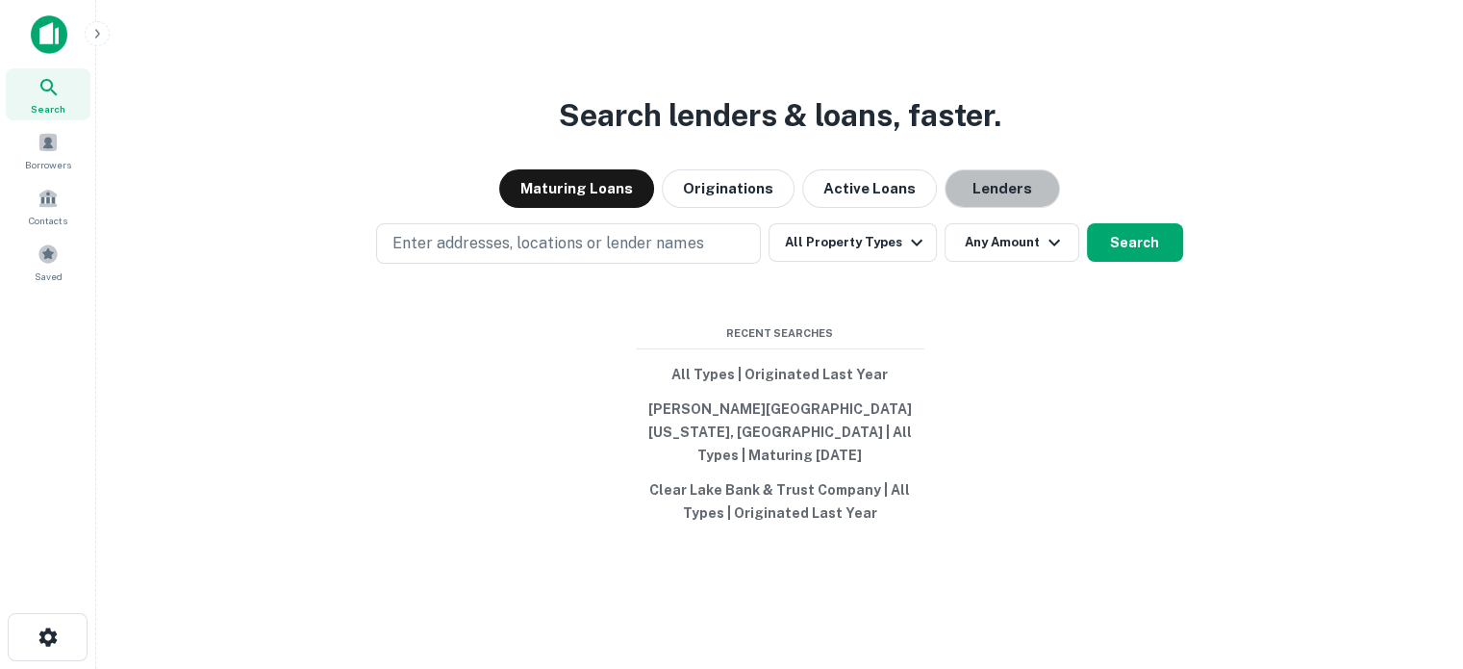
click at [1008, 202] on button "Lenders" at bounding box center [1002, 188] width 115 height 38
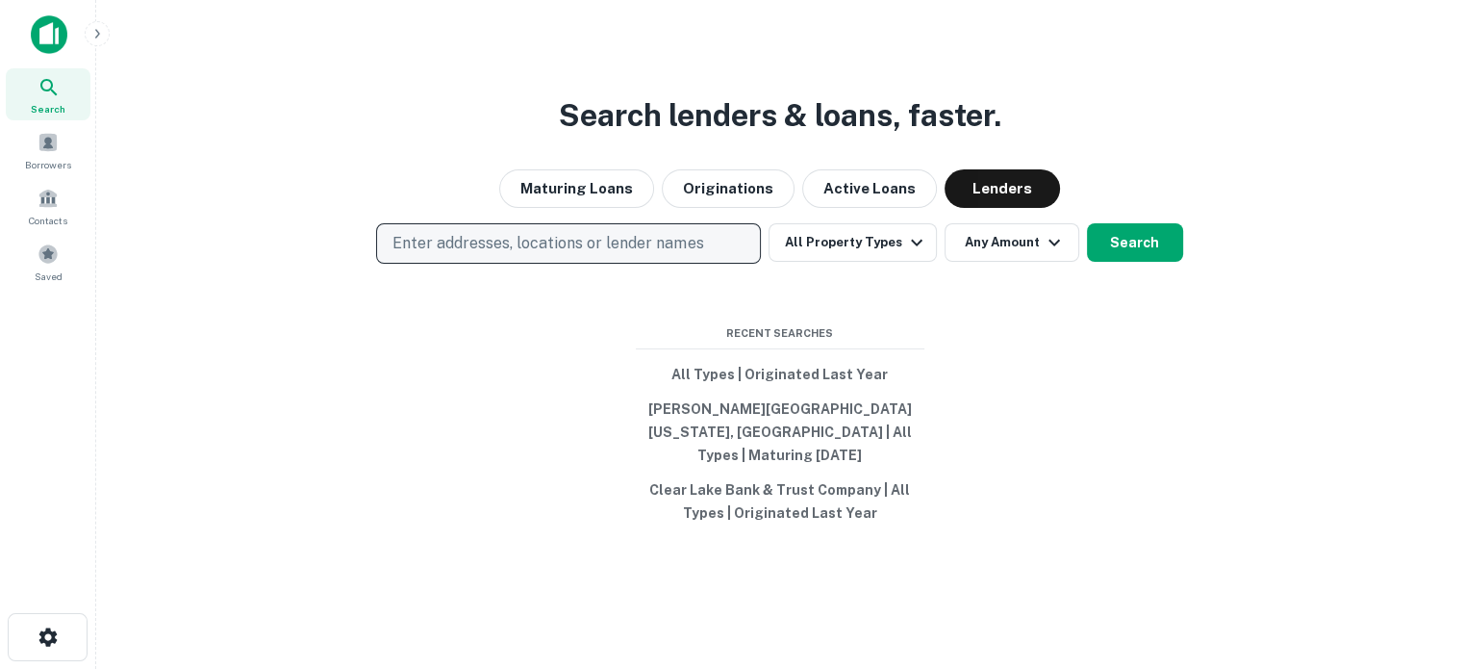
click at [510, 239] on button "Enter addresses, locations or lender names" at bounding box center [568, 243] width 385 height 40
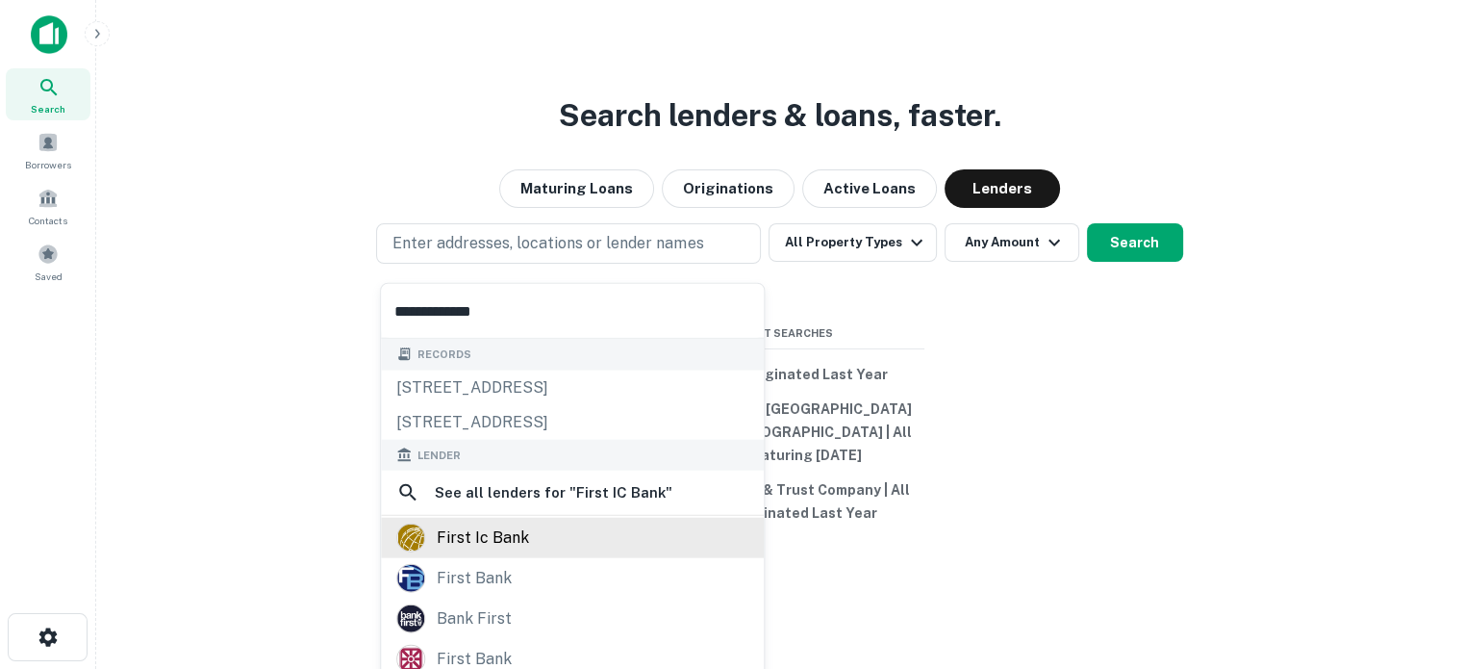
type input "**********"
click at [516, 547] on div "first ic bank" at bounding box center [483, 537] width 92 height 29
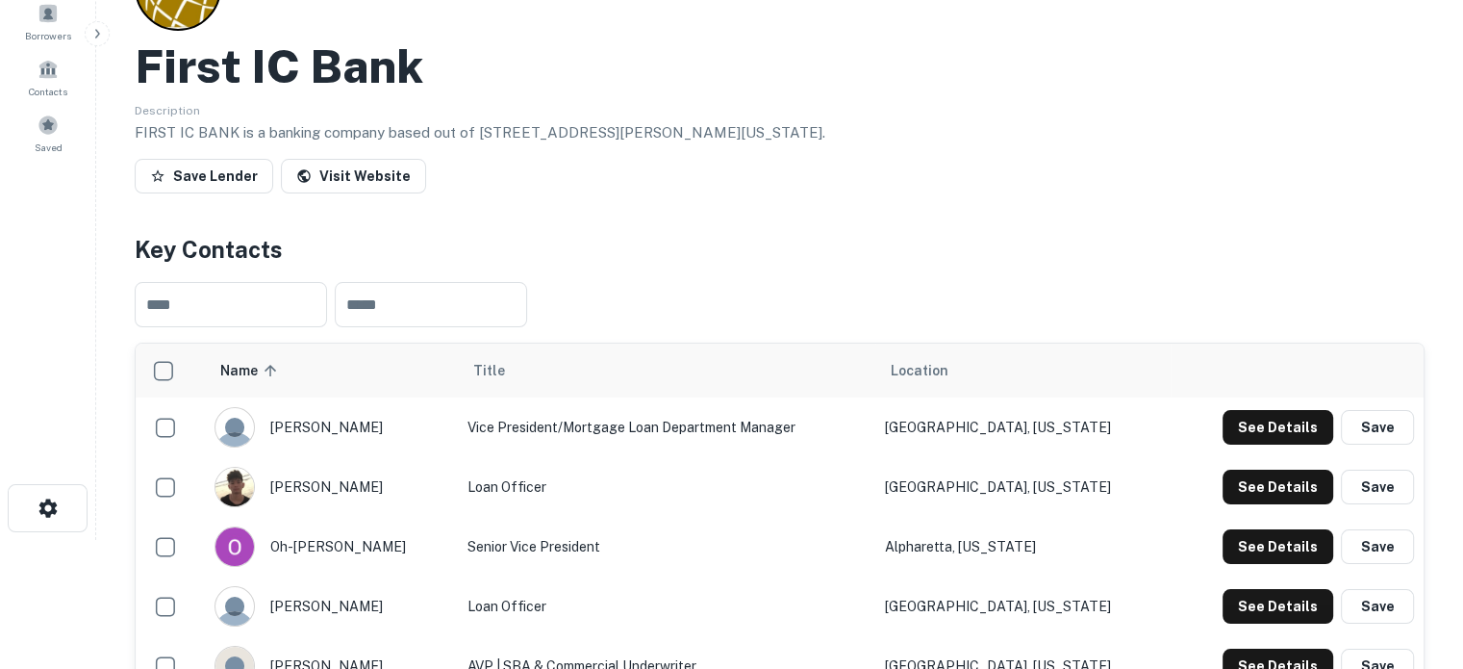
scroll to position [289, 0]
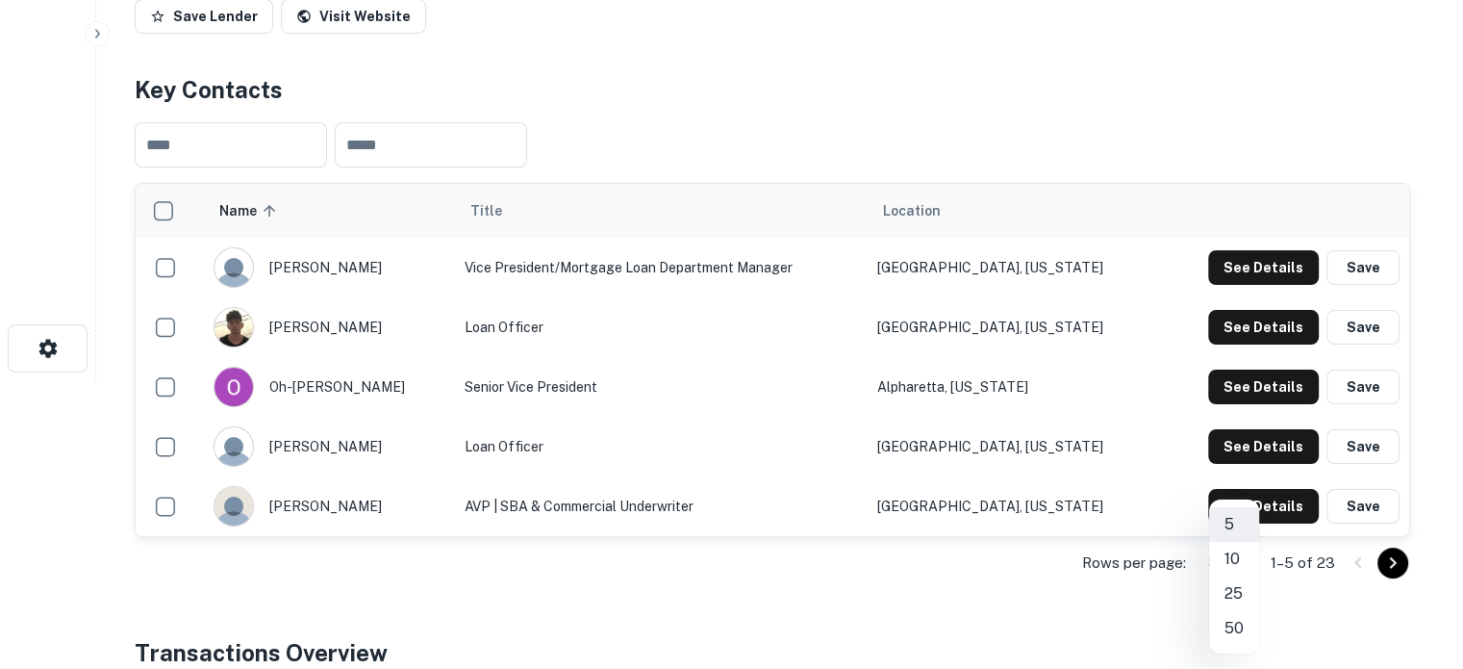
click at [1240, 380] on body "Search Borrowers Contacts Saved Back to search First IC Bank Description FIRST …" at bounding box center [731, 45] width 1463 height 669
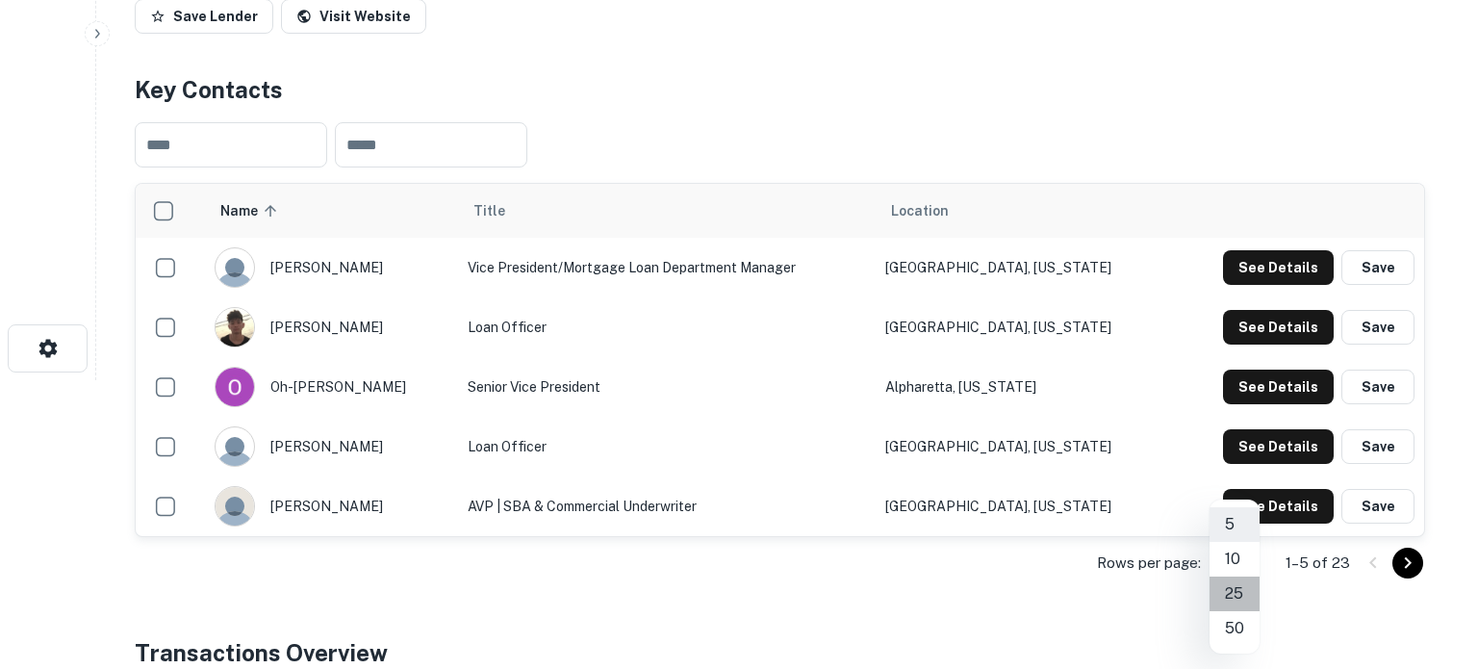
click at [1238, 597] on li "25" at bounding box center [1234, 593] width 50 height 35
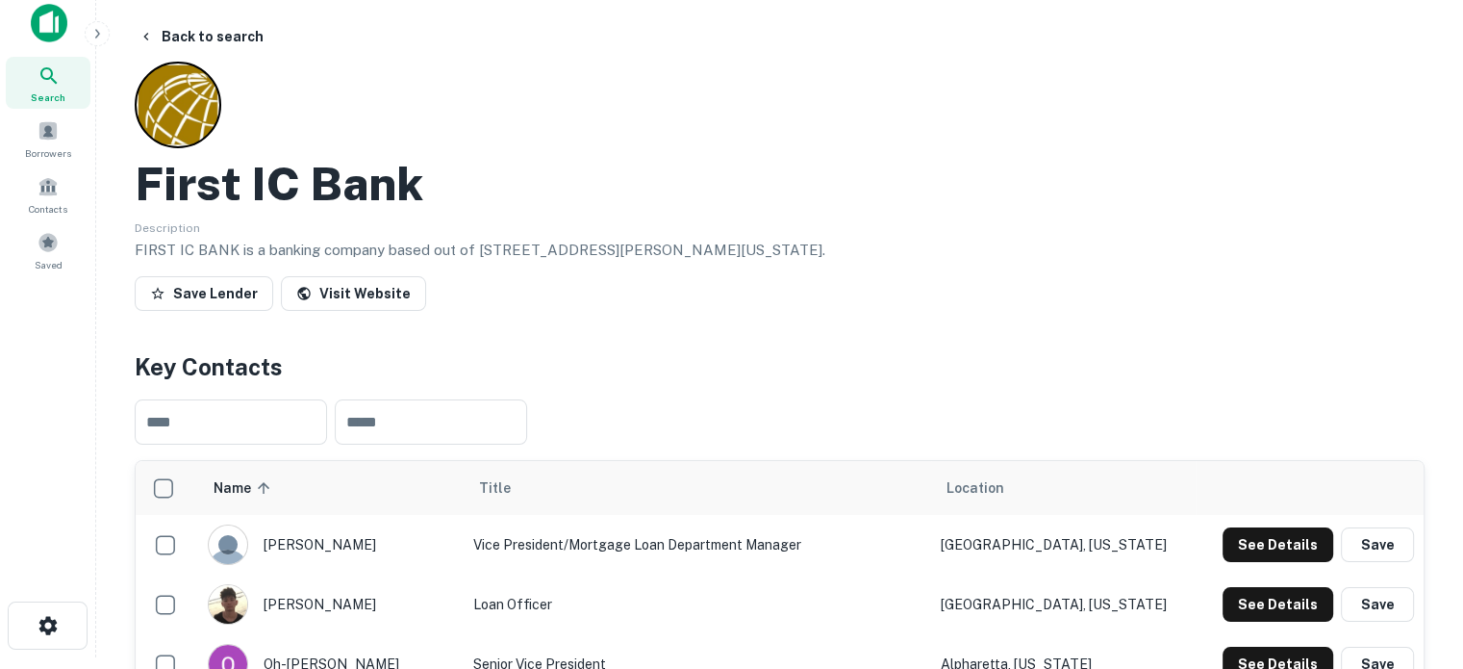
scroll to position [0, 0]
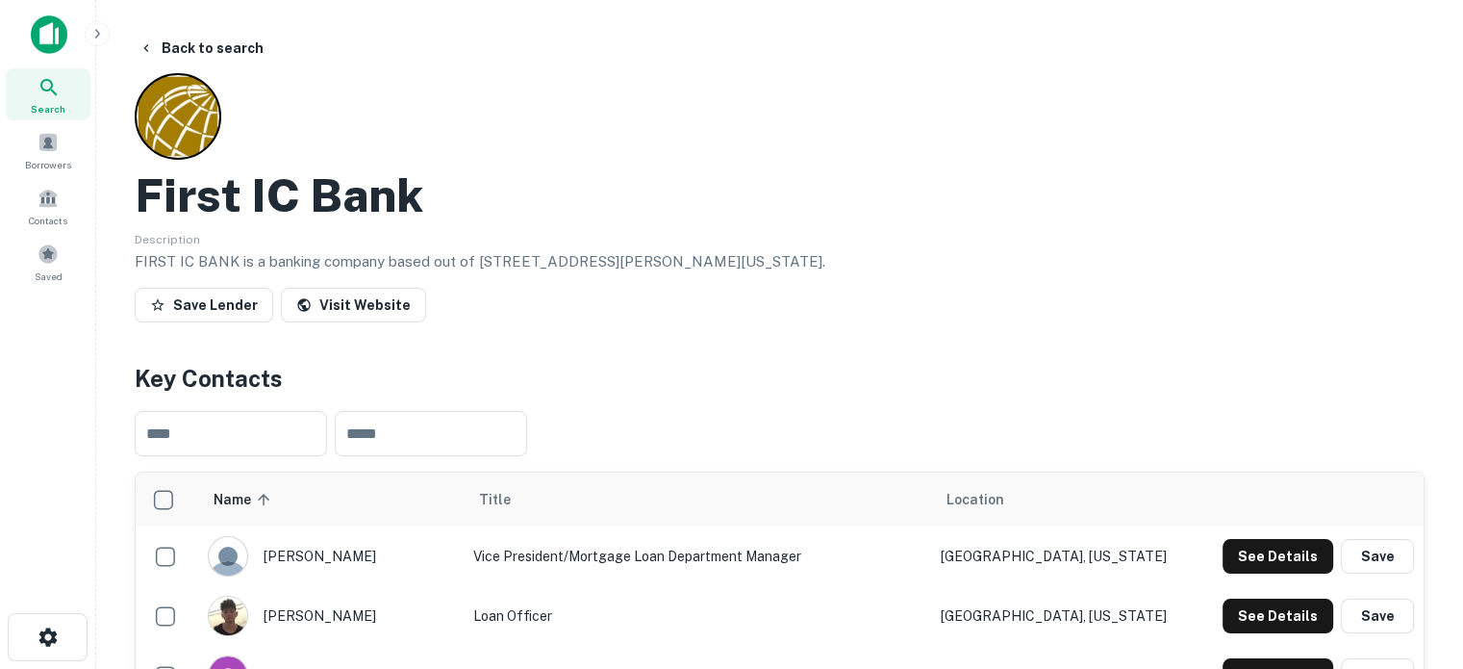
click at [46, 84] on icon at bounding box center [49, 87] width 23 height 23
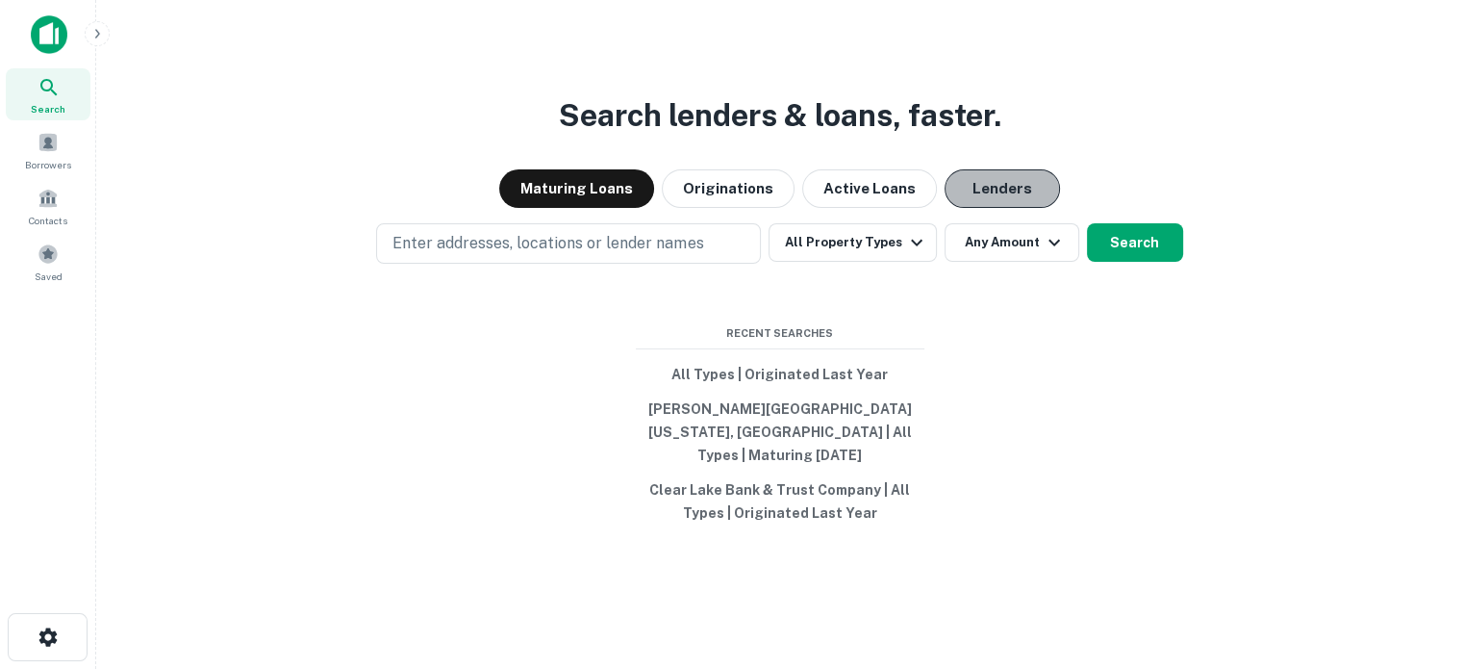
click at [977, 208] on button "Lenders" at bounding box center [1002, 188] width 115 height 38
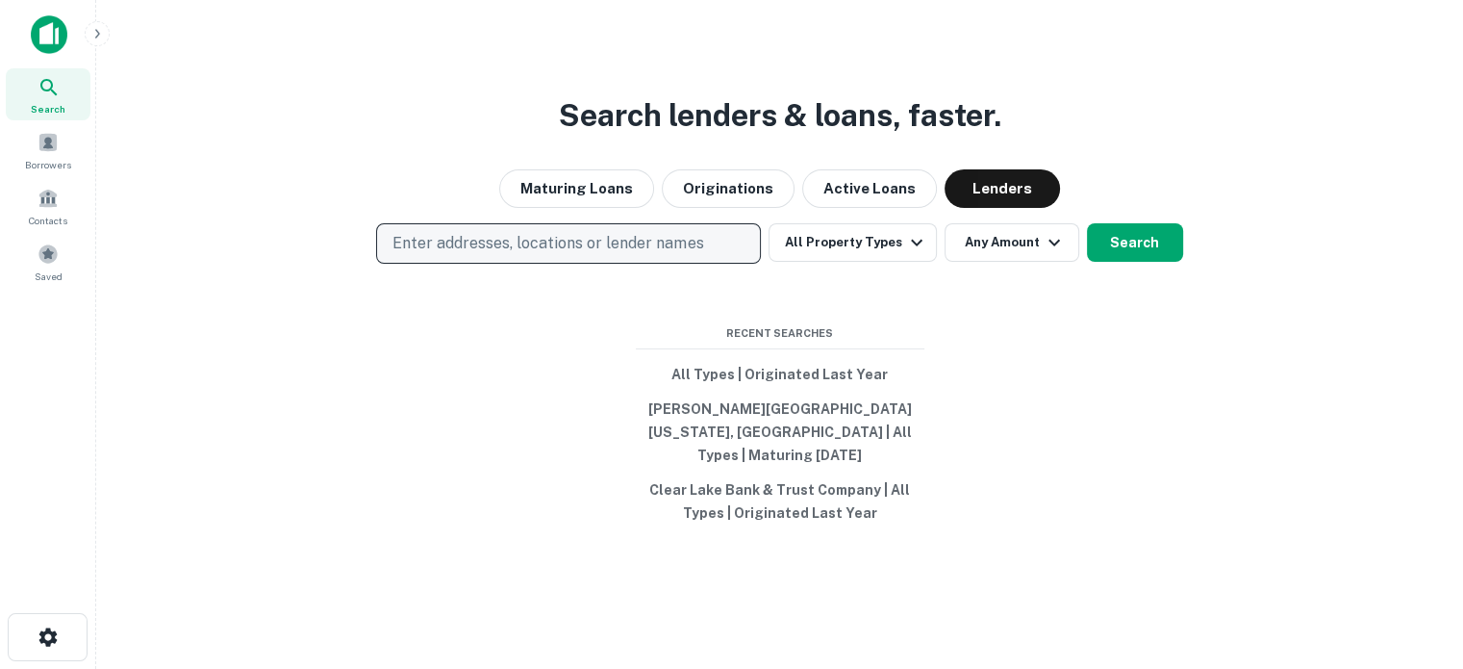
click at [599, 254] on p "Enter addresses, locations or lender names" at bounding box center [548, 243] width 311 height 23
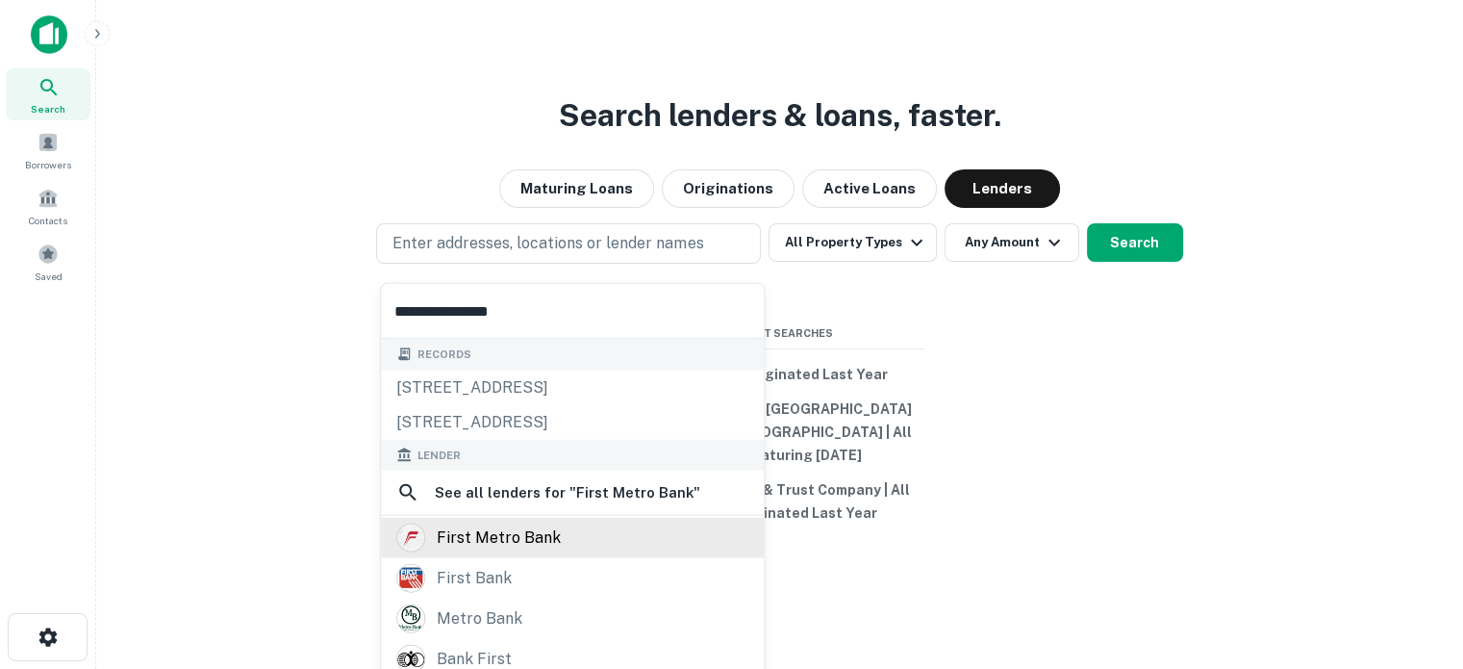
type input "**********"
click at [524, 537] on div "first metro bank" at bounding box center [499, 537] width 124 height 29
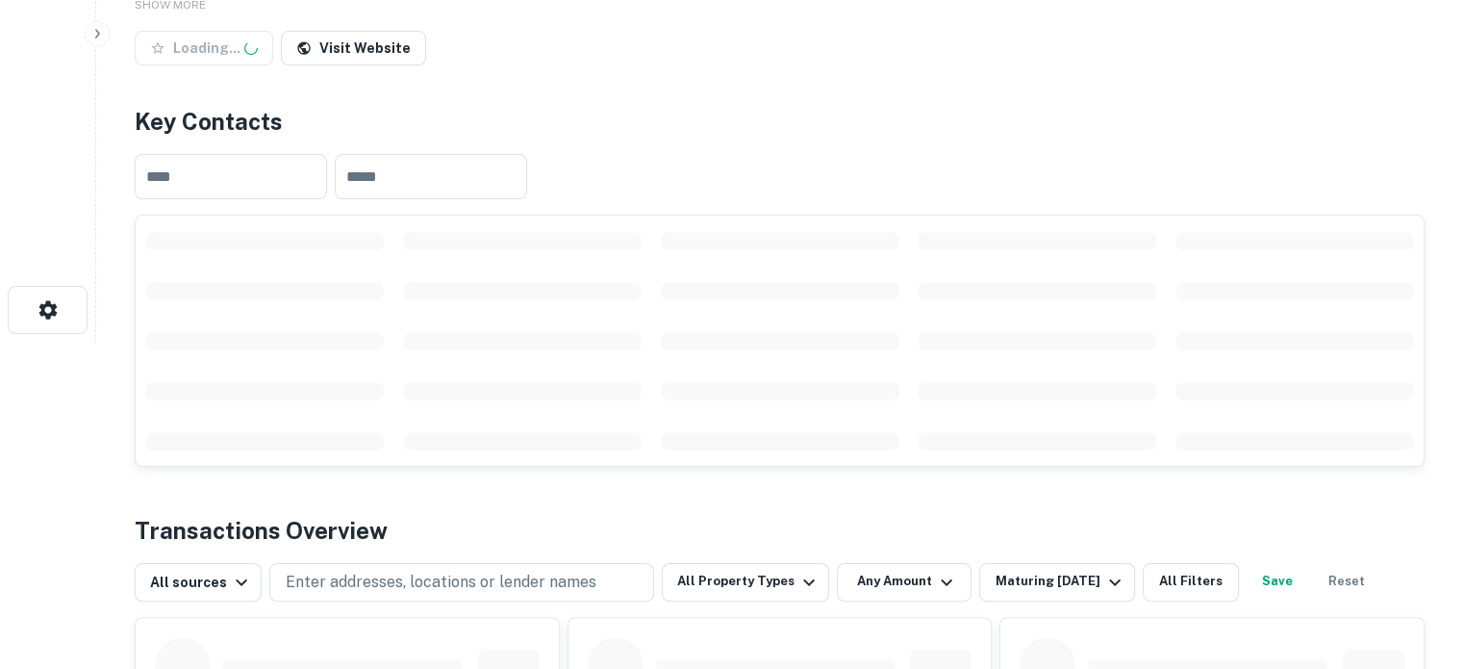
scroll to position [385, 0]
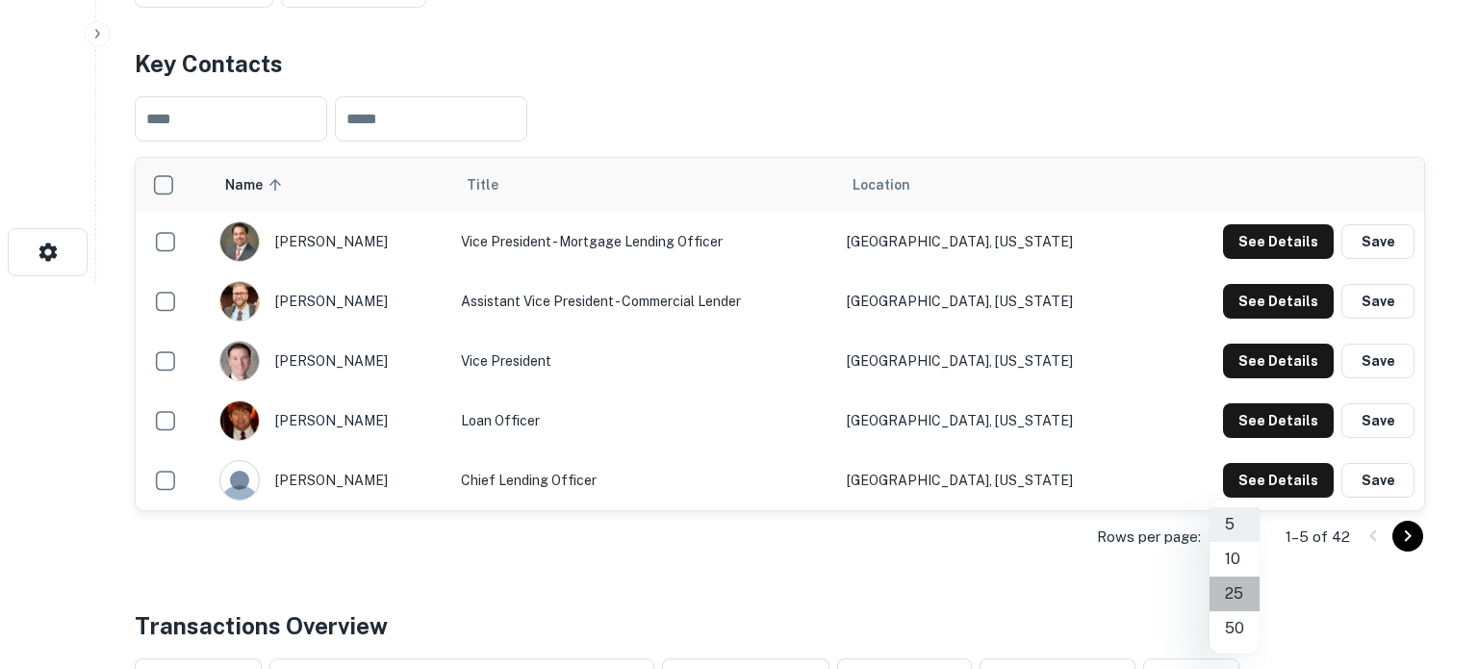
click at [1235, 591] on li "25" at bounding box center [1234, 593] width 50 height 35
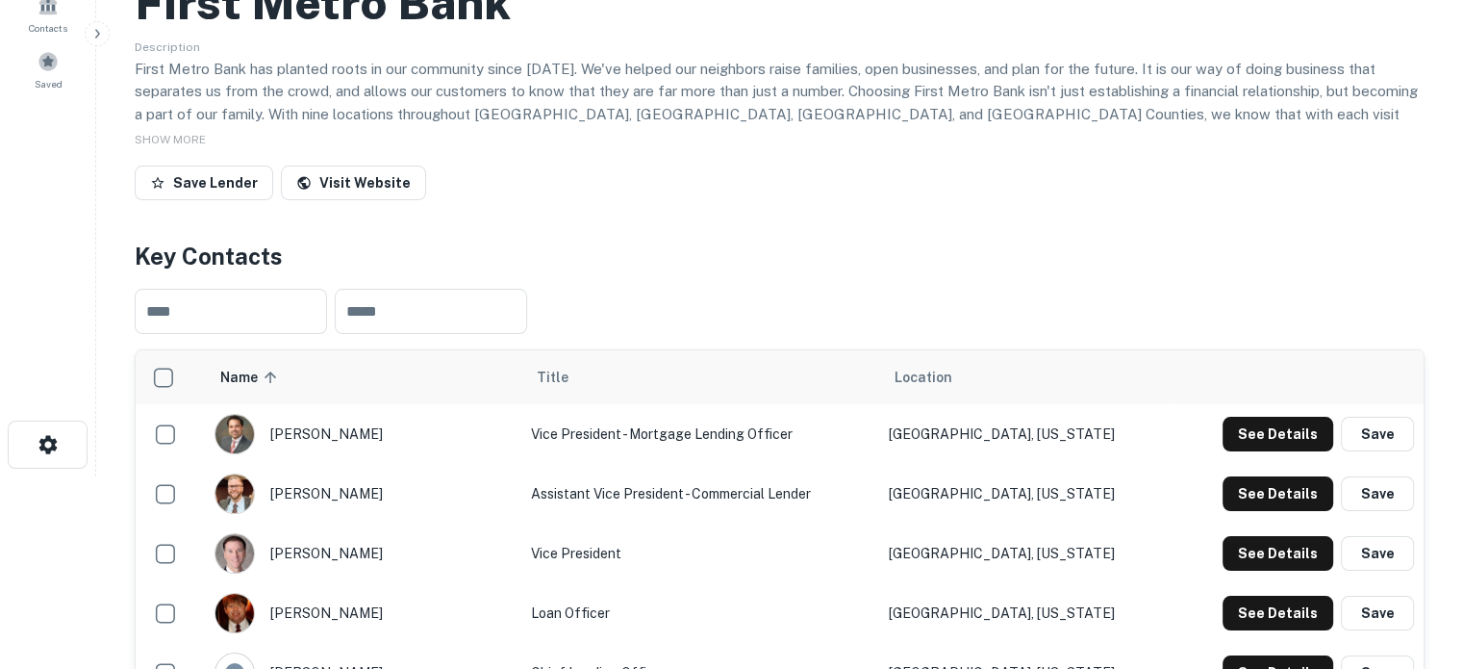
scroll to position [192, 0]
click at [1274, 490] on button "See Details" at bounding box center [1278, 493] width 111 height 35
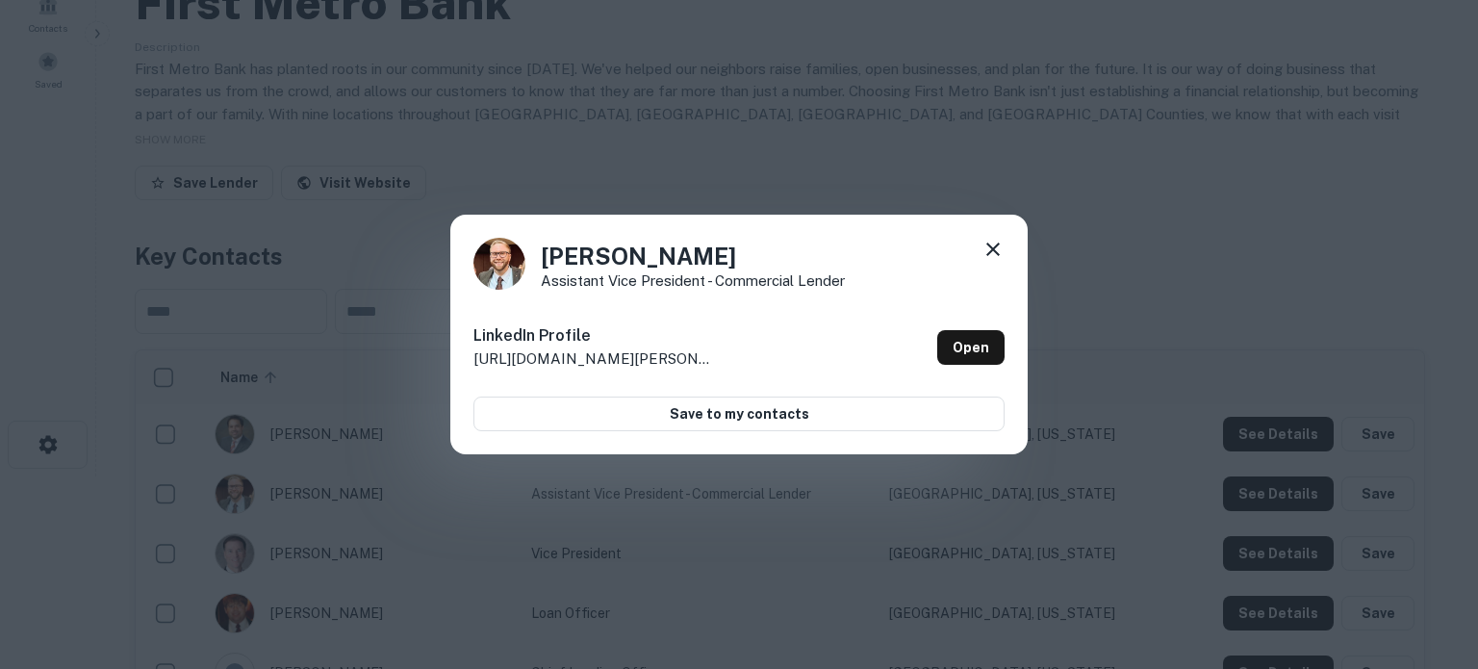
drag, startPoint x: 536, startPoint y: 261, endPoint x: 711, endPoint y: 254, distance: 175.2
click at [711, 254] on div "Joel Balentine Assistant Vice President - Commercial Lender" at bounding box center [738, 264] width 531 height 52
copy h4 "Joel Balentine"
click at [962, 343] on link "Open" at bounding box center [970, 347] width 67 height 35
drag, startPoint x: 541, startPoint y: 283, endPoint x: 846, endPoint y: 284, distance: 305.0
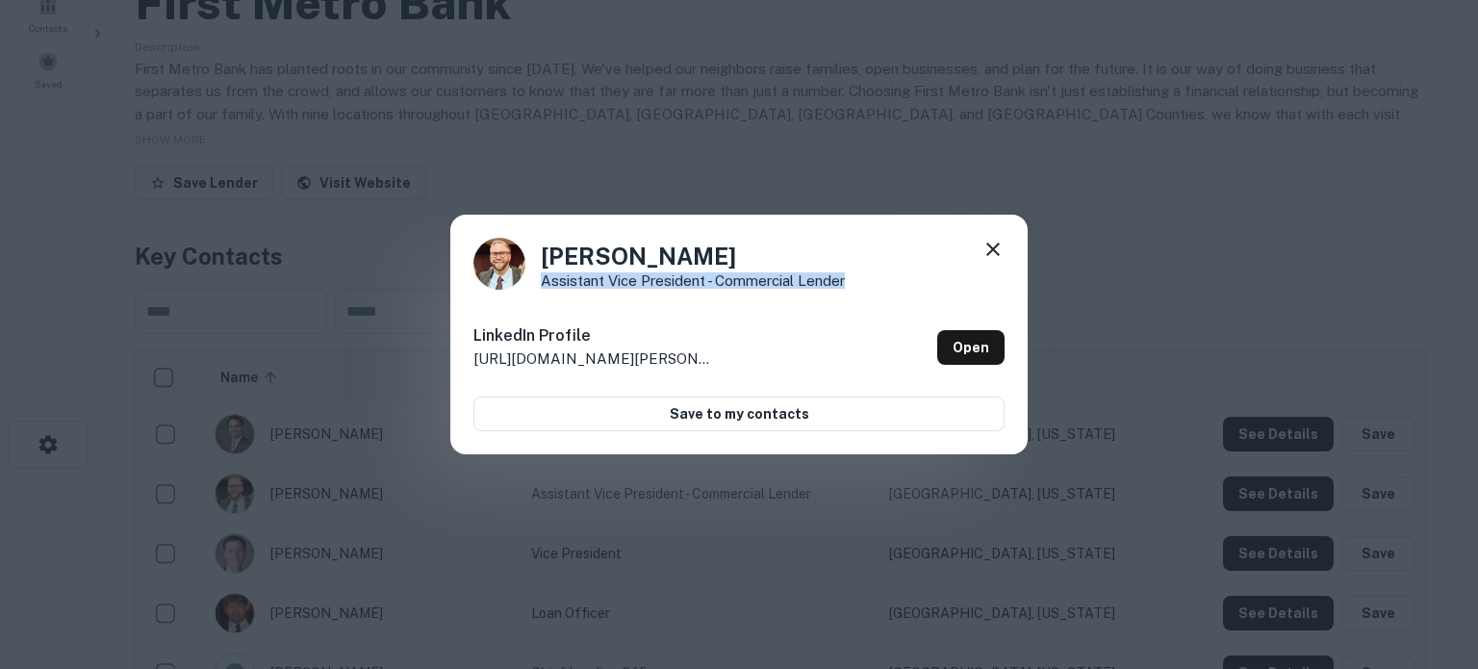
click at [846, 284] on div "Joel Balentine Assistant Vice President - Commercial Lender" at bounding box center [738, 264] width 531 height 52
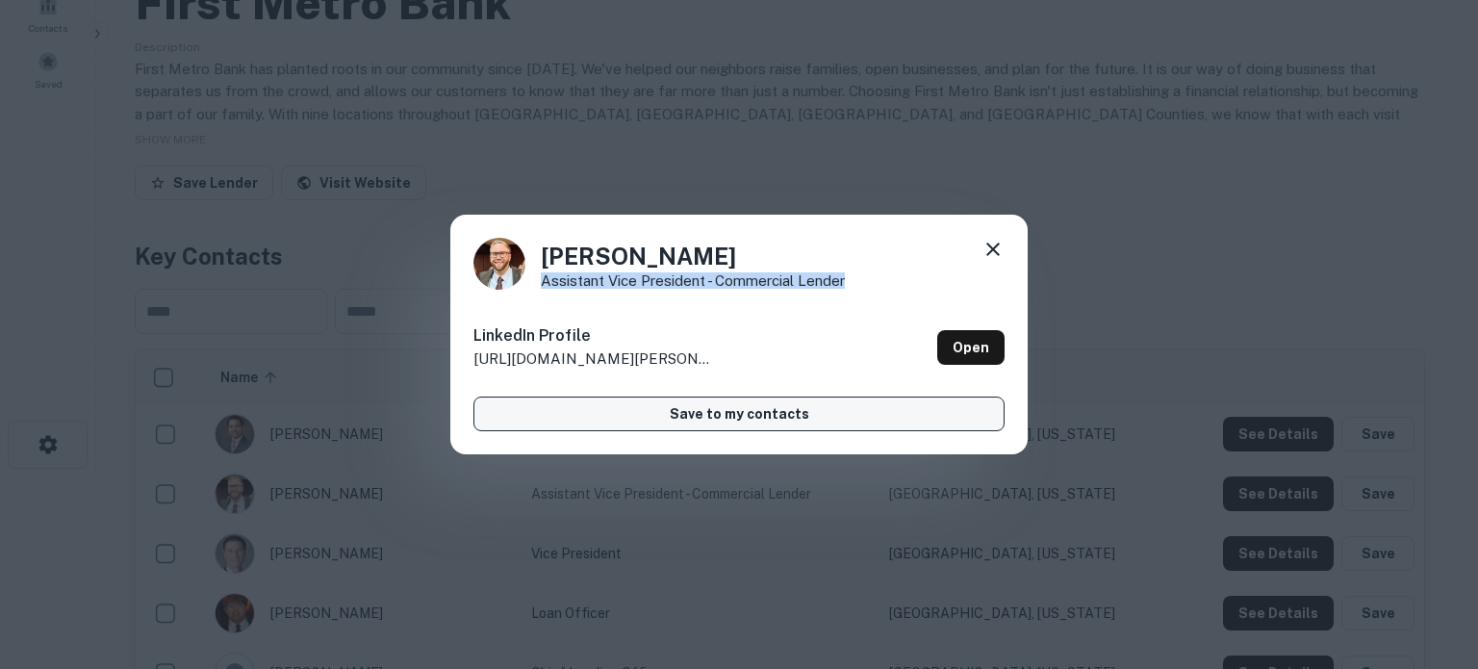
copy p "Assistant Vice President - Commercial Lender"
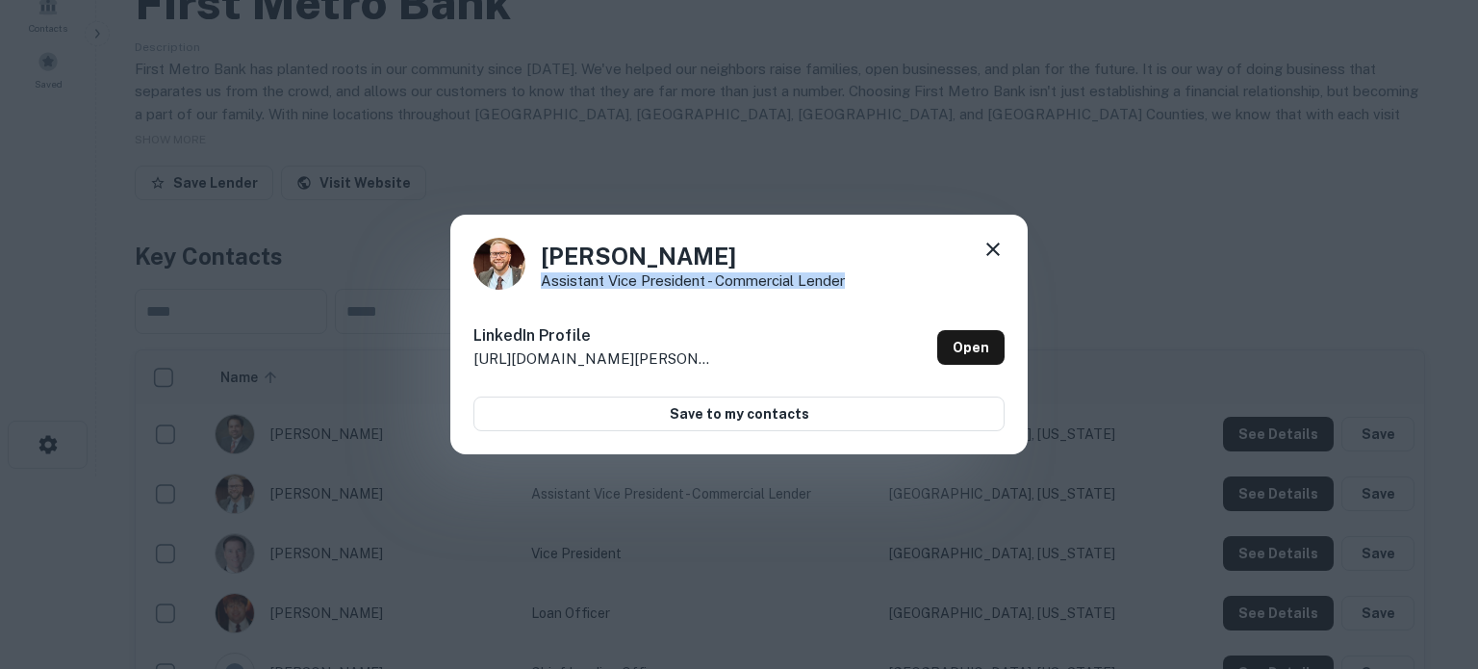
click at [994, 242] on icon at bounding box center [992, 249] width 23 height 23
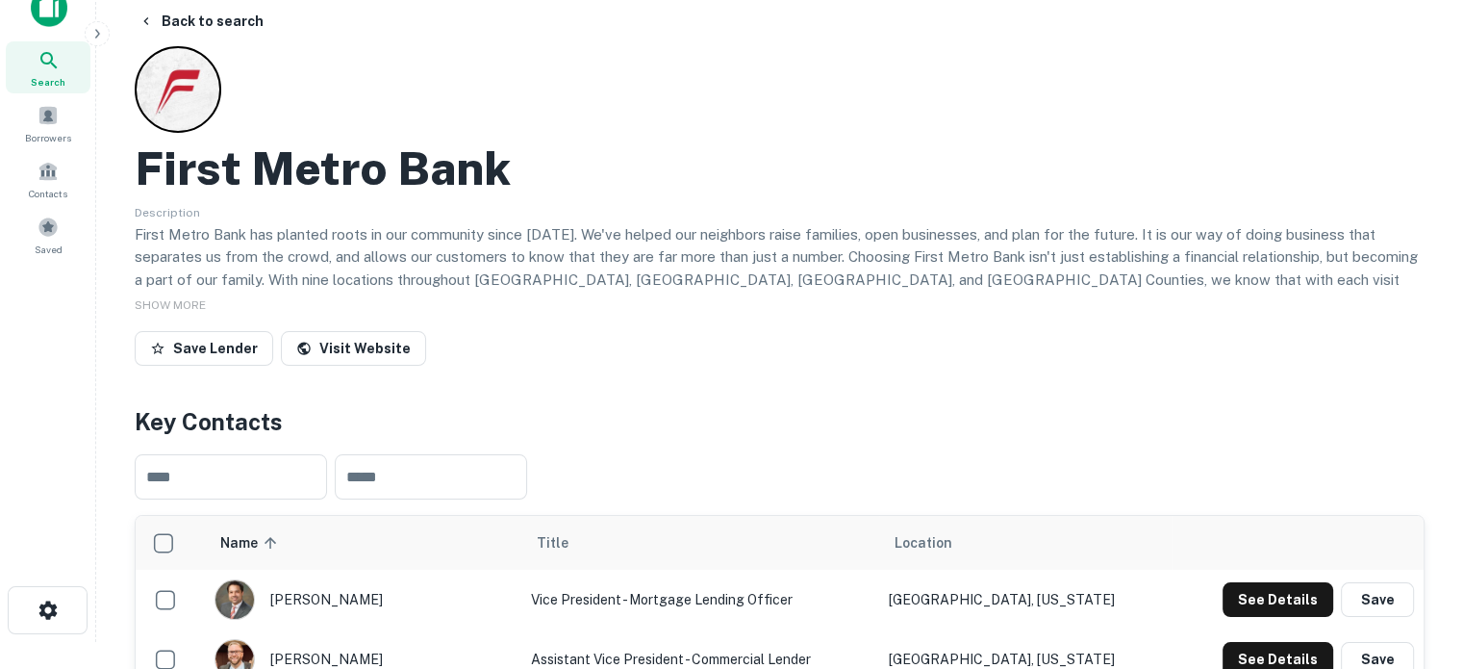
scroll to position [0, 0]
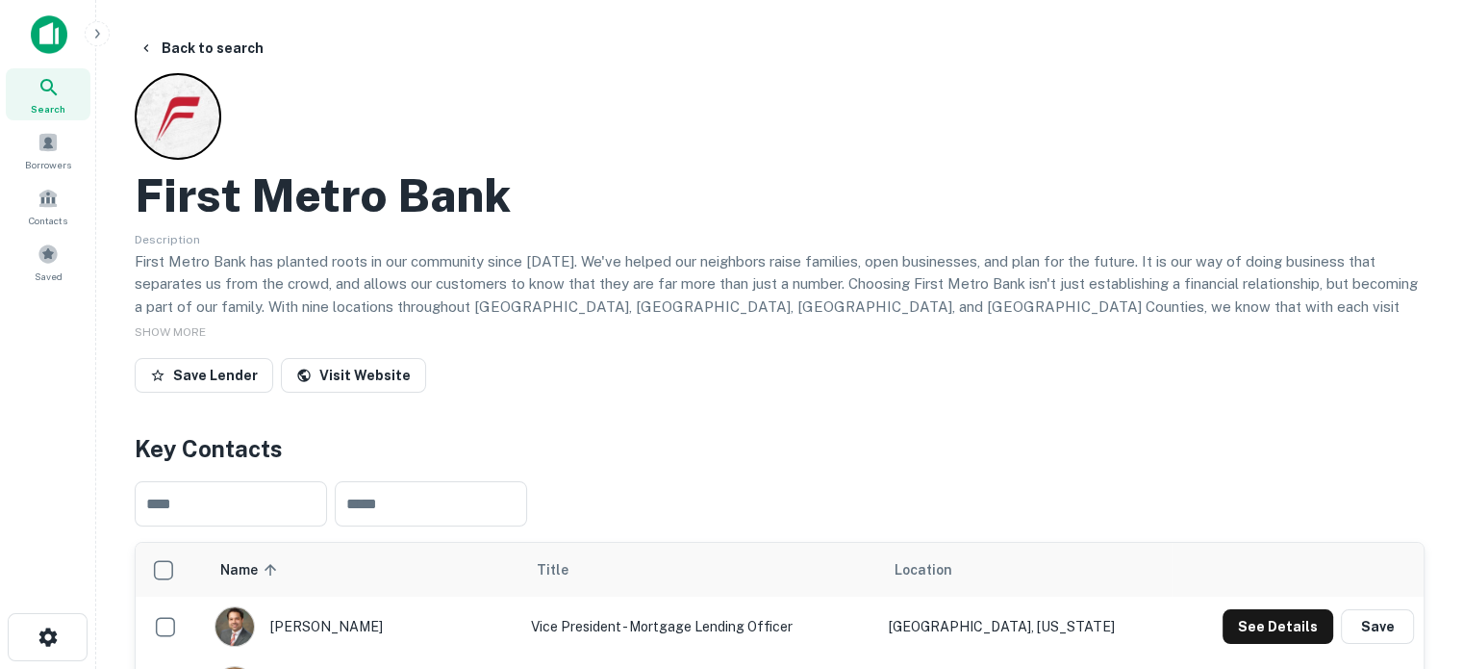
click at [65, 105] on div "Search" at bounding box center [48, 94] width 85 height 52
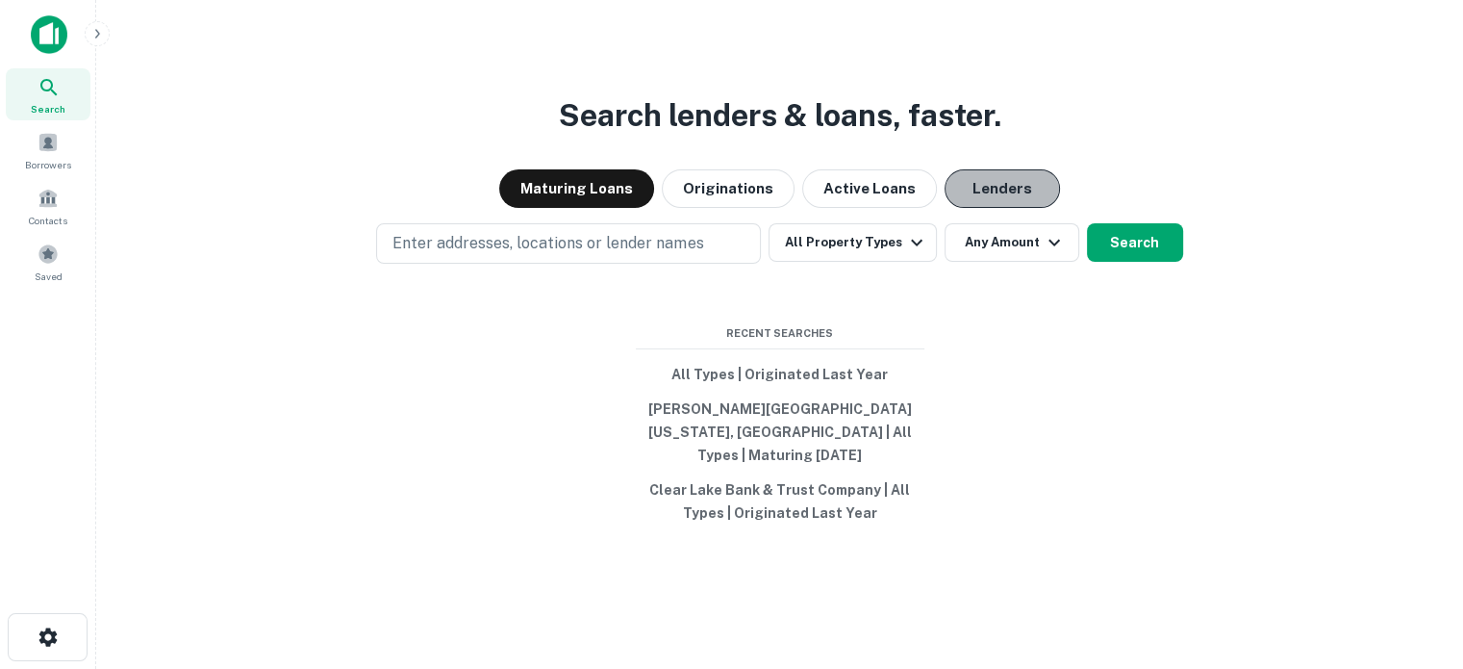
click at [968, 190] on button "Lenders" at bounding box center [1002, 188] width 115 height 38
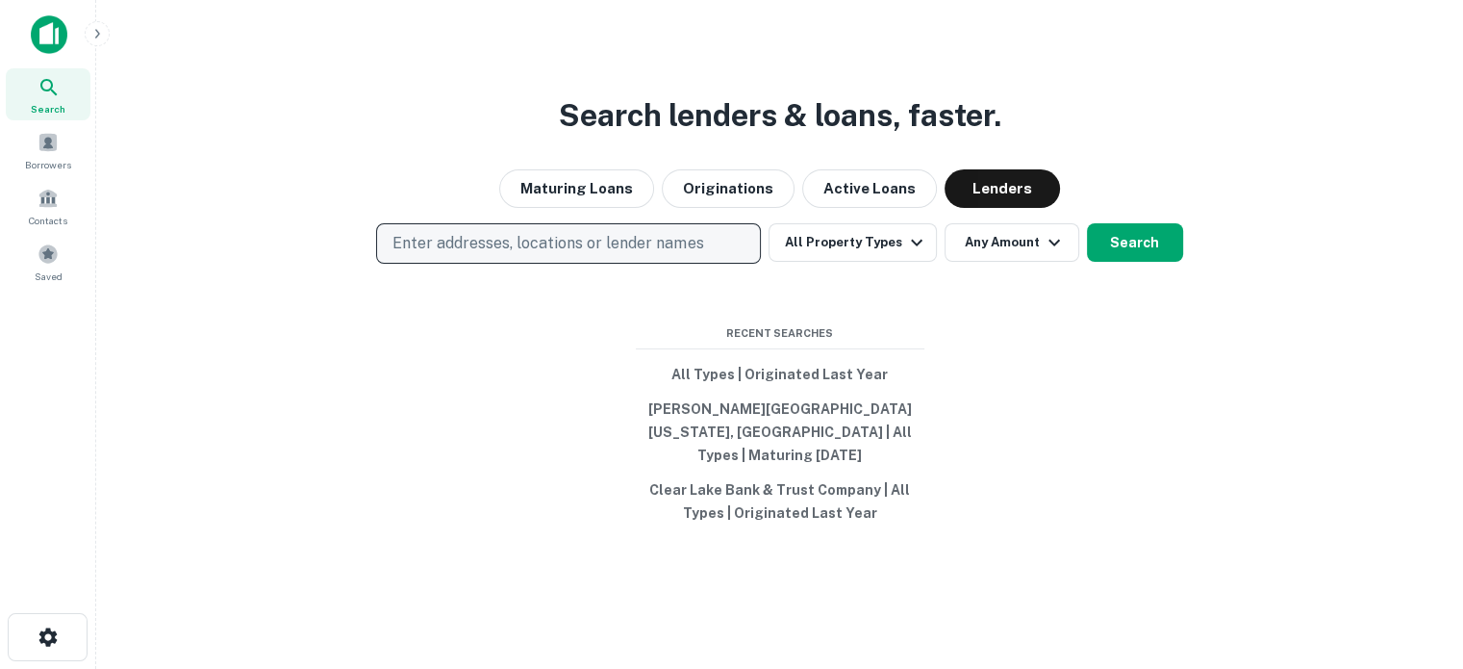
click at [595, 255] on p "Enter addresses, locations or lender names" at bounding box center [548, 243] width 311 height 23
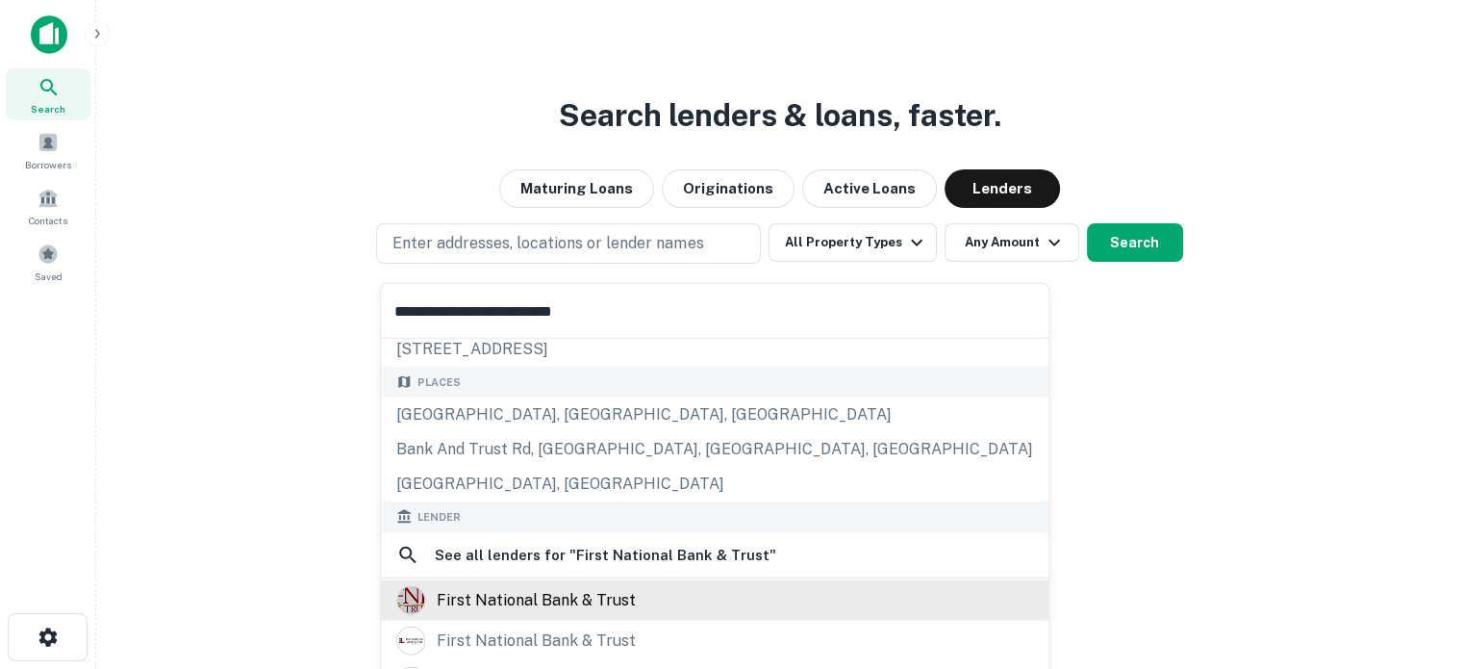
scroll to position [96, 0]
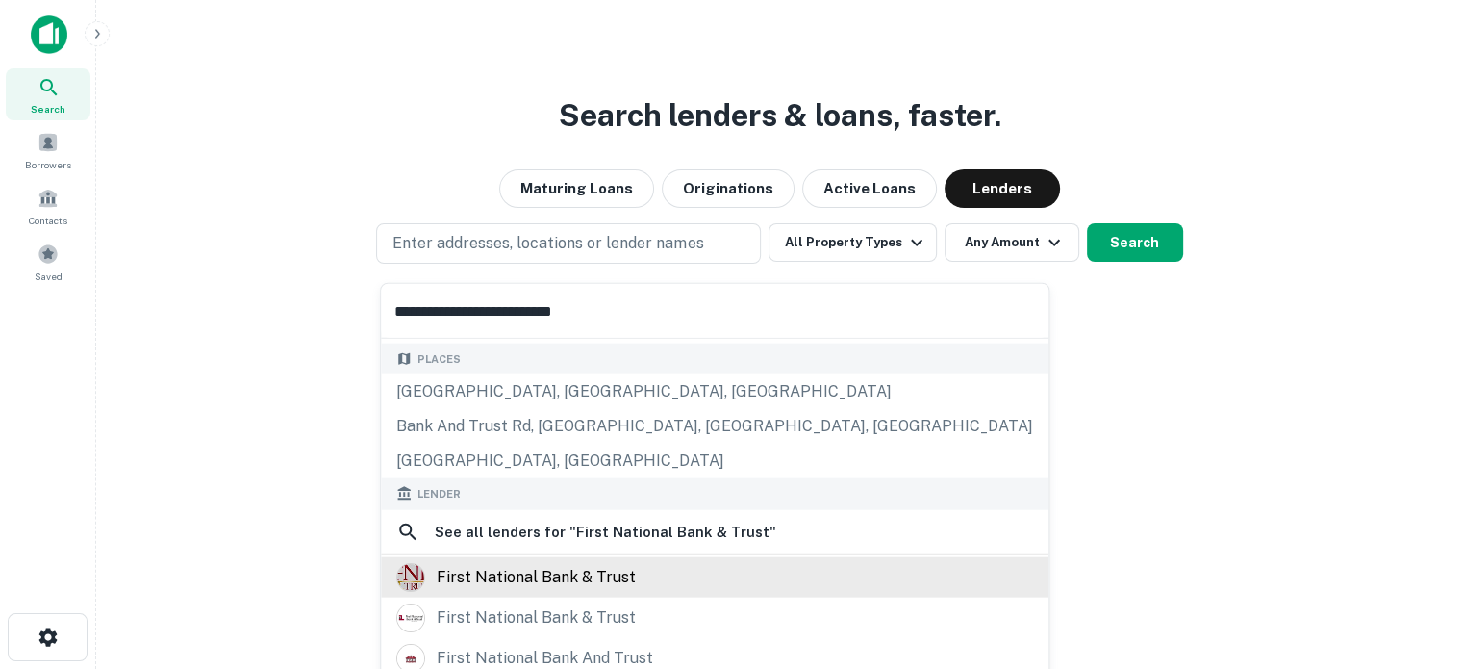
type input "**********"
click at [513, 572] on div "first national bank & trust" at bounding box center [536, 576] width 199 height 29
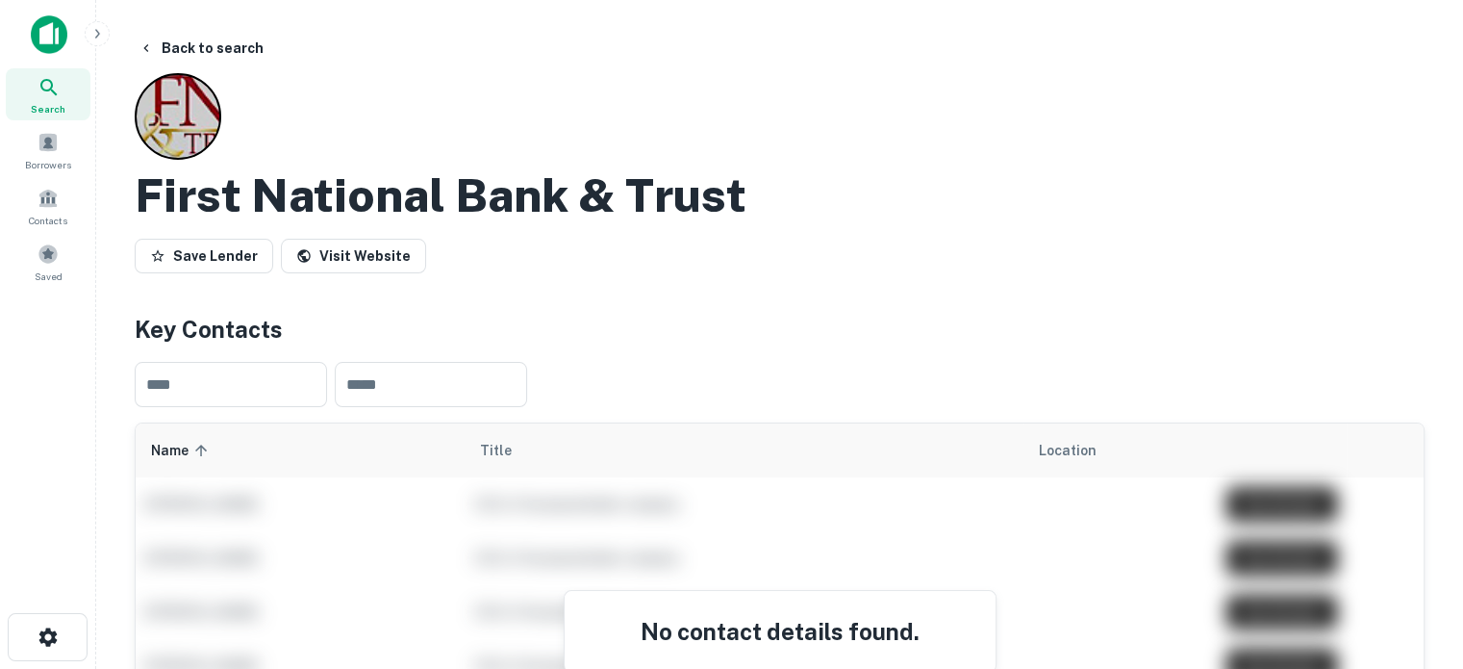
click at [39, 109] on span "Search" at bounding box center [48, 108] width 35 height 15
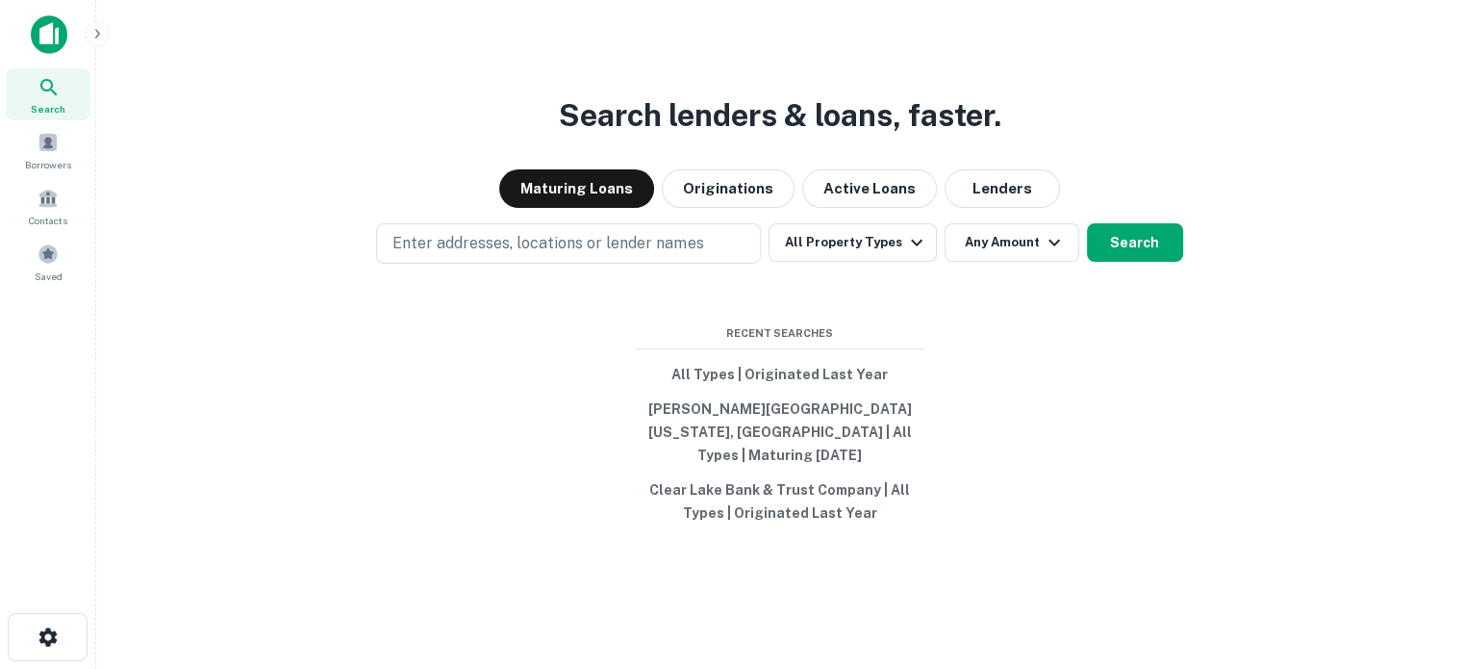
click at [1011, 199] on button "Lenders" at bounding box center [1002, 188] width 115 height 38
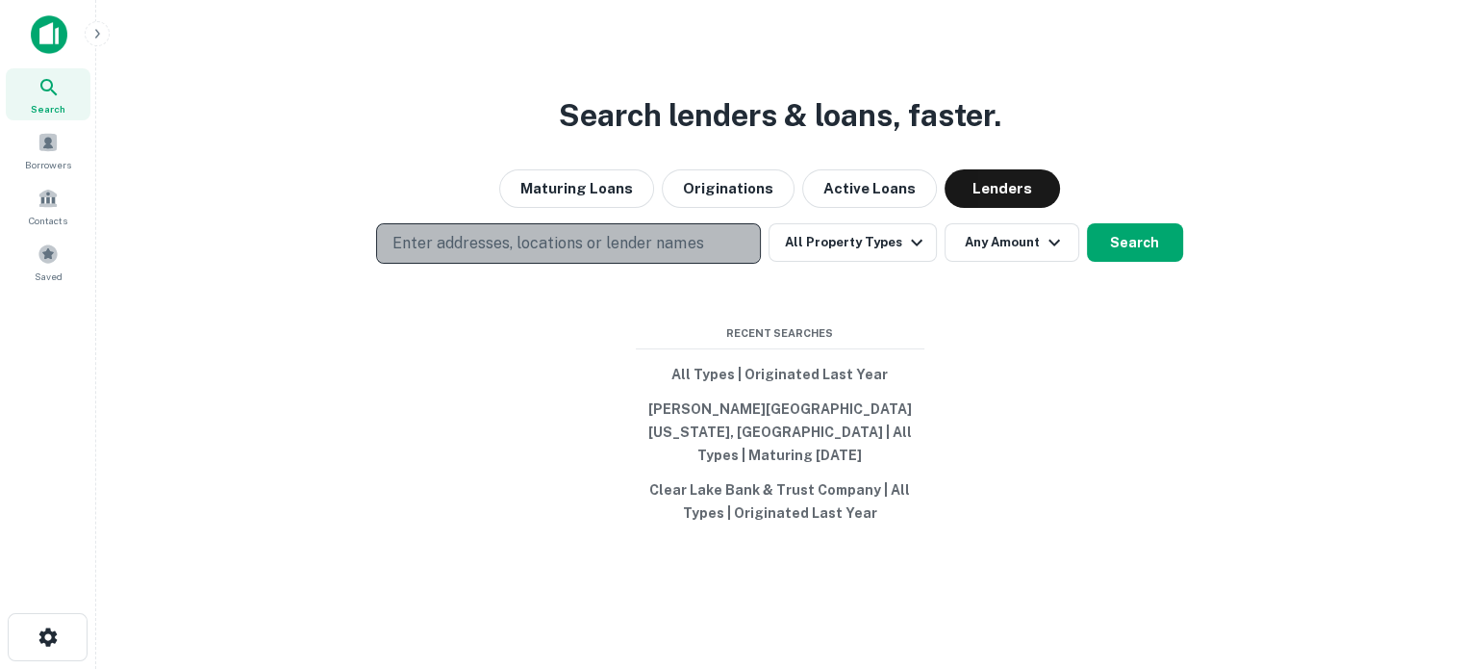
click at [659, 237] on button "Enter addresses, locations or lender names" at bounding box center [568, 243] width 385 height 40
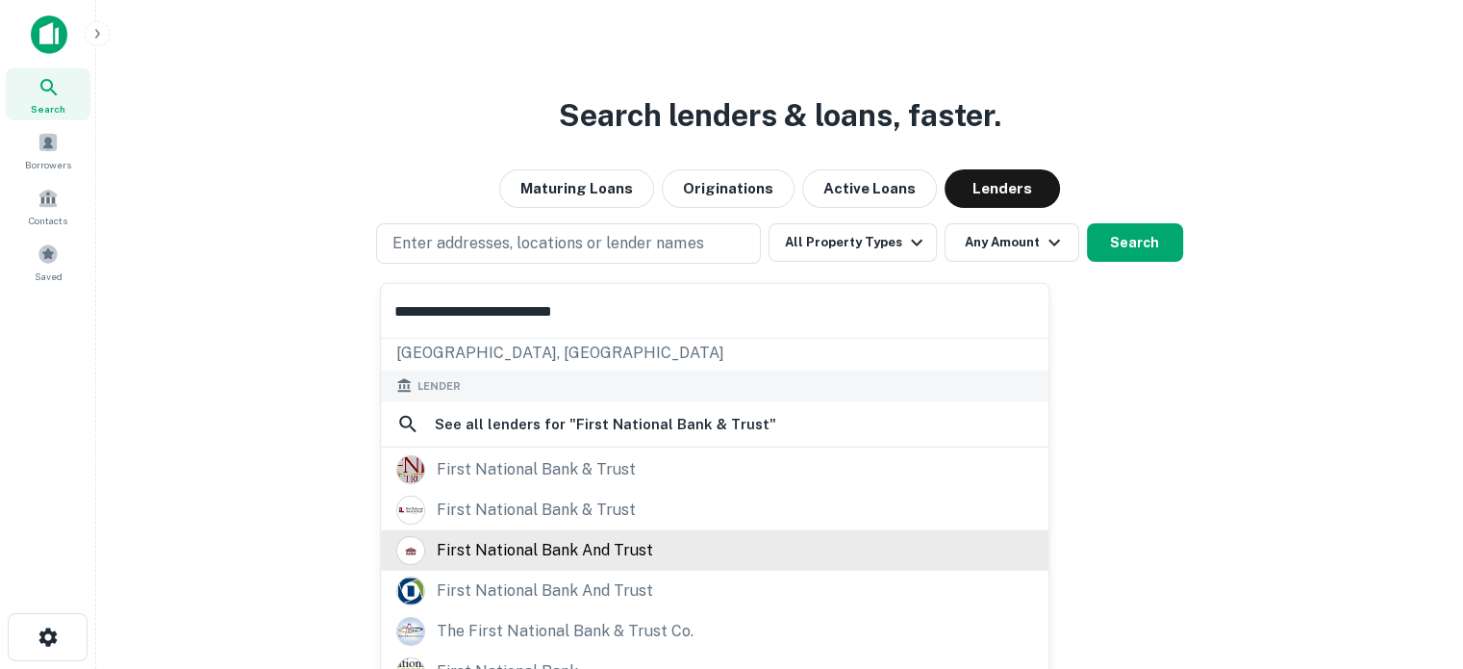
scroll to position [237, 0]
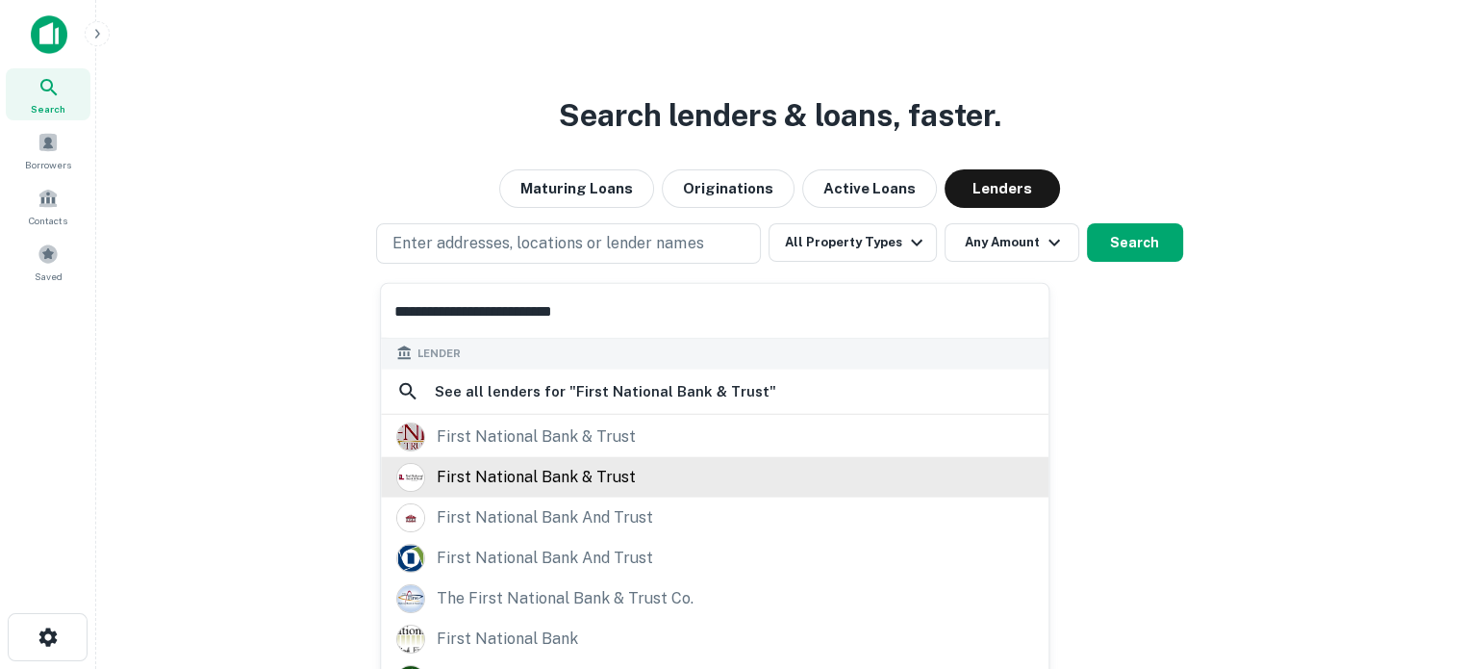
type input "**********"
click at [541, 477] on div "first national bank & trust" at bounding box center [536, 476] width 199 height 29
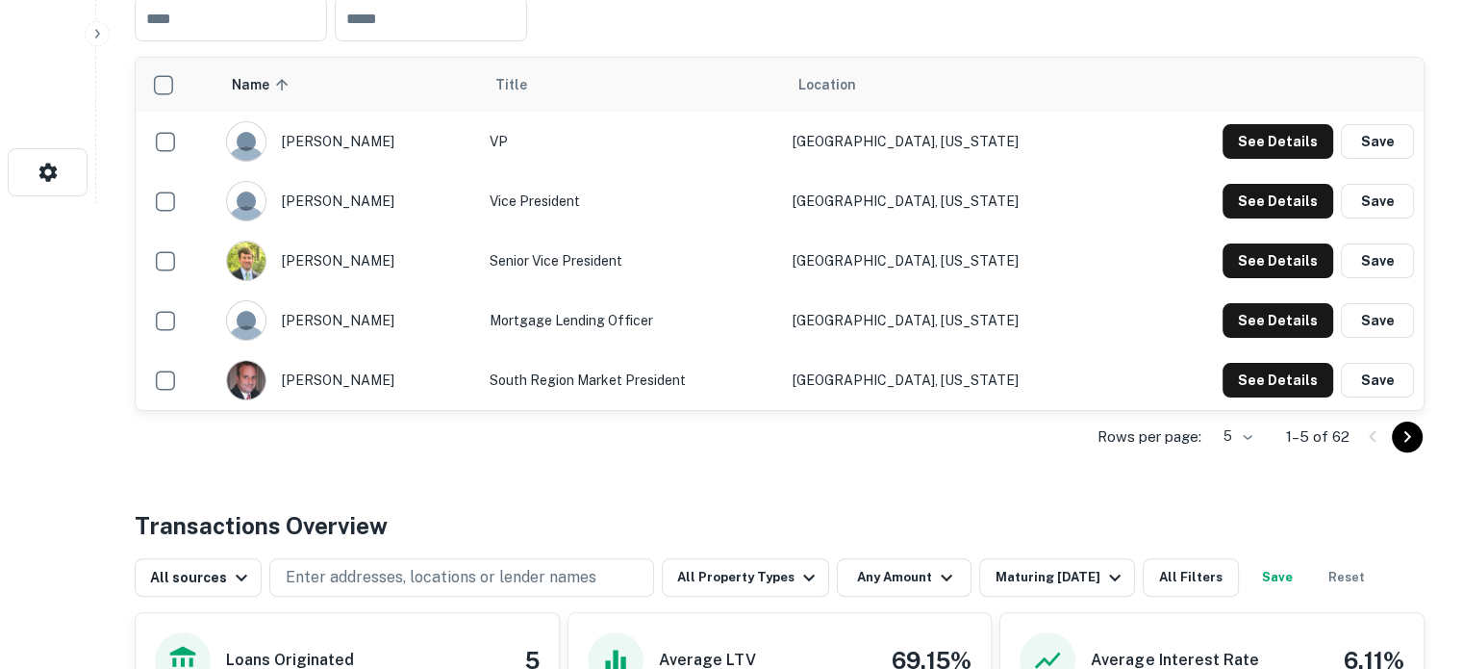
scroll to position [481, 0]
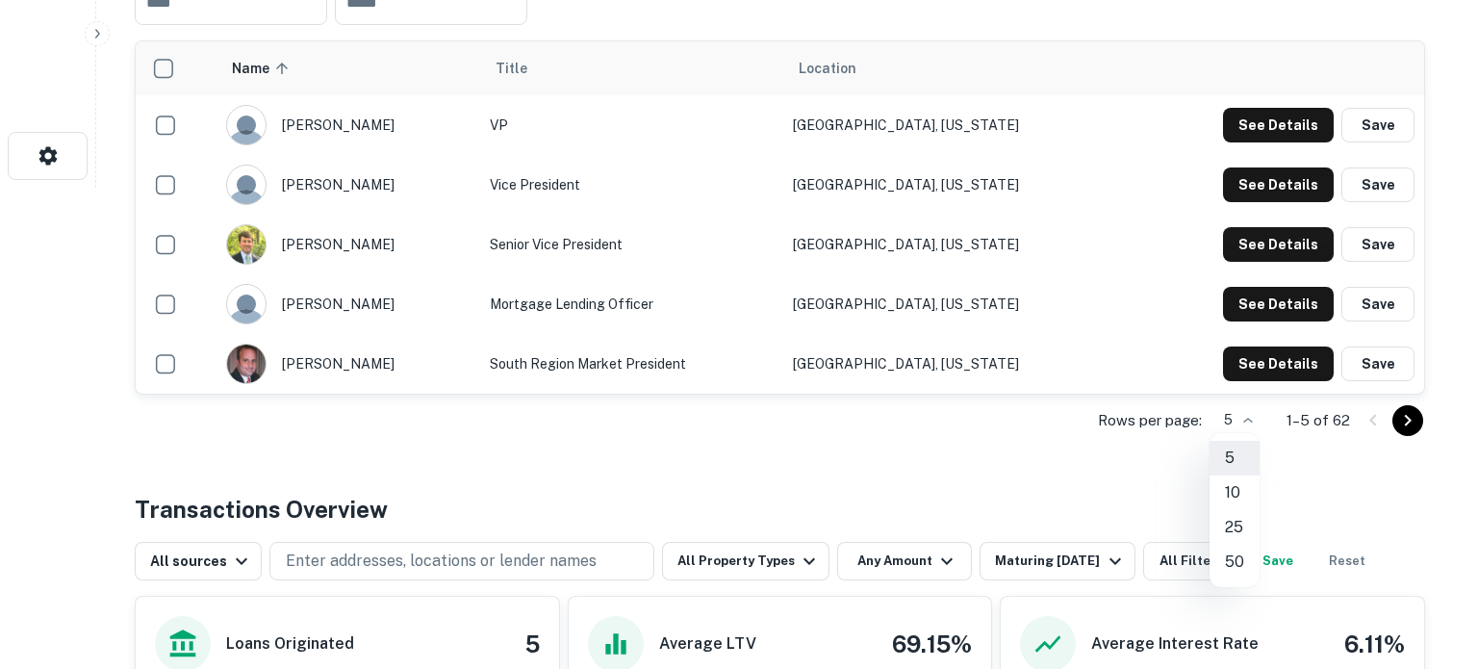
click at [1229, 535] on li "25" at bounding box center [1234, 527] width 50 height 35
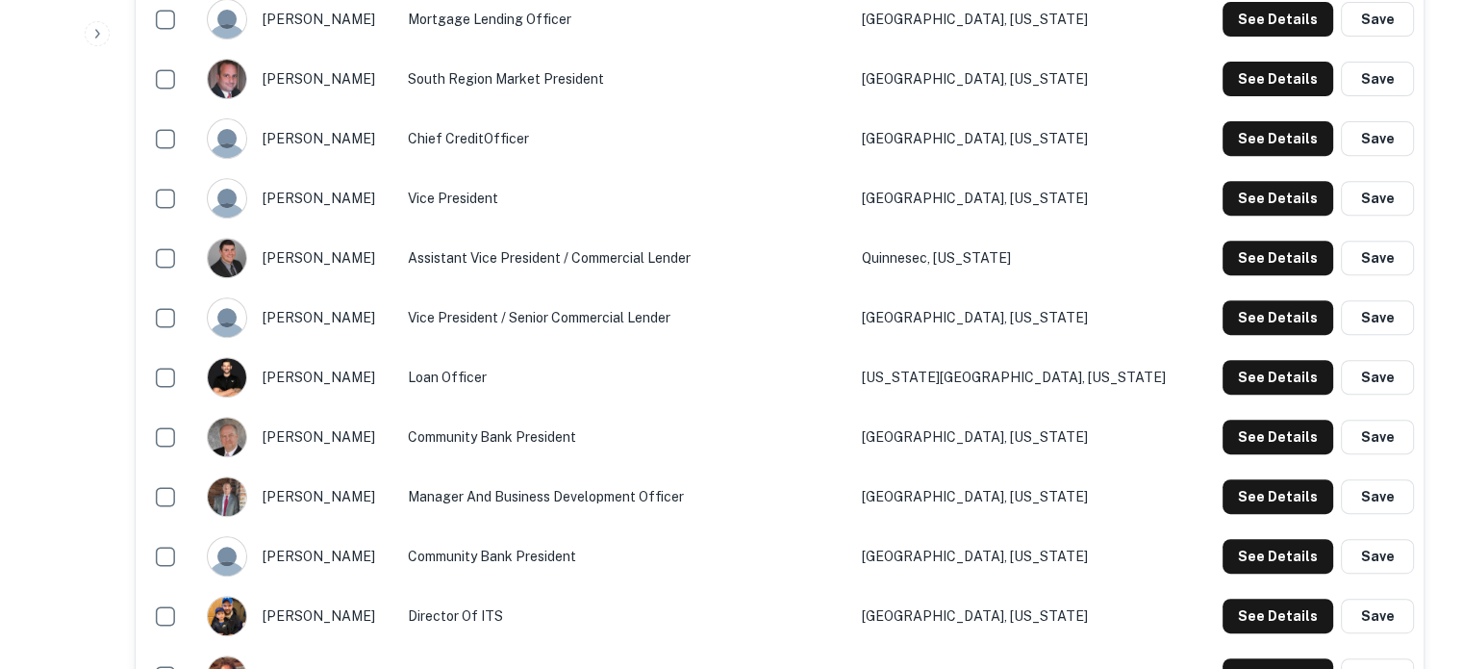
scroll to position [577, 0]
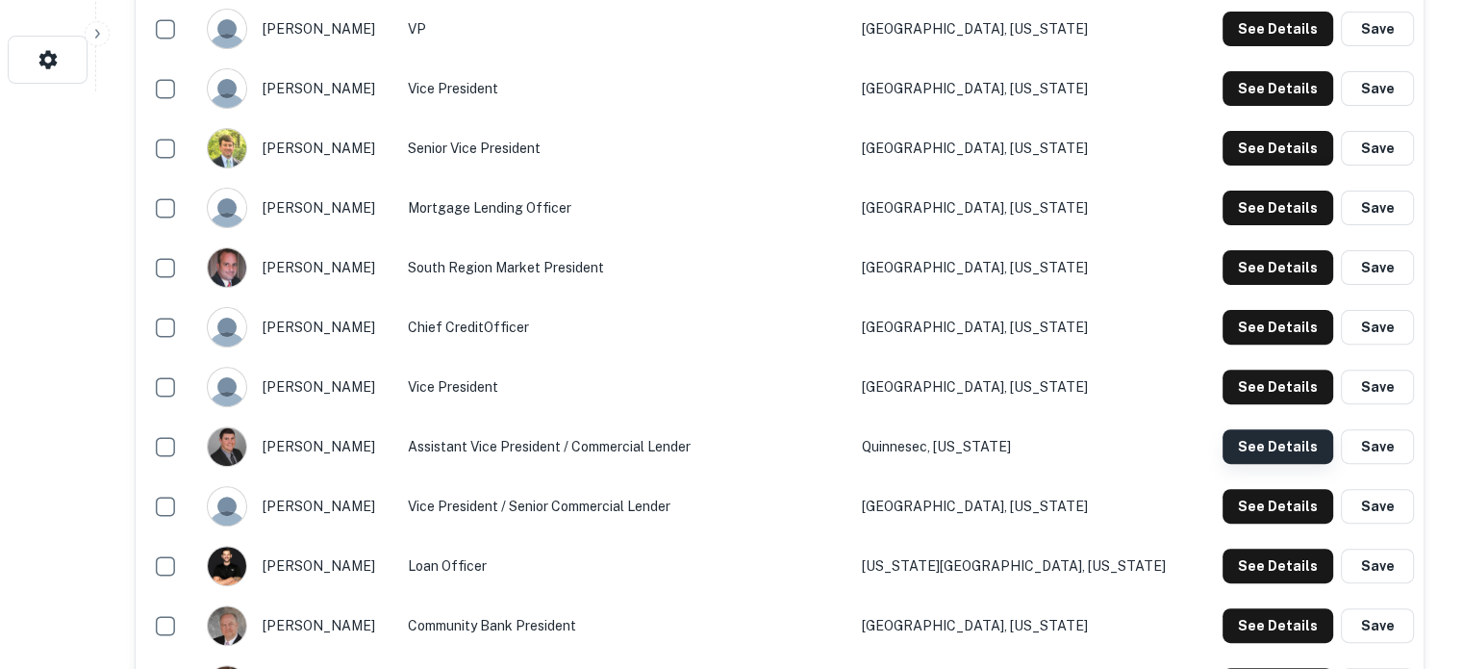
click at [1278, 441] on button "See Details" at bounding box center [1278, 446] width 111 height 35
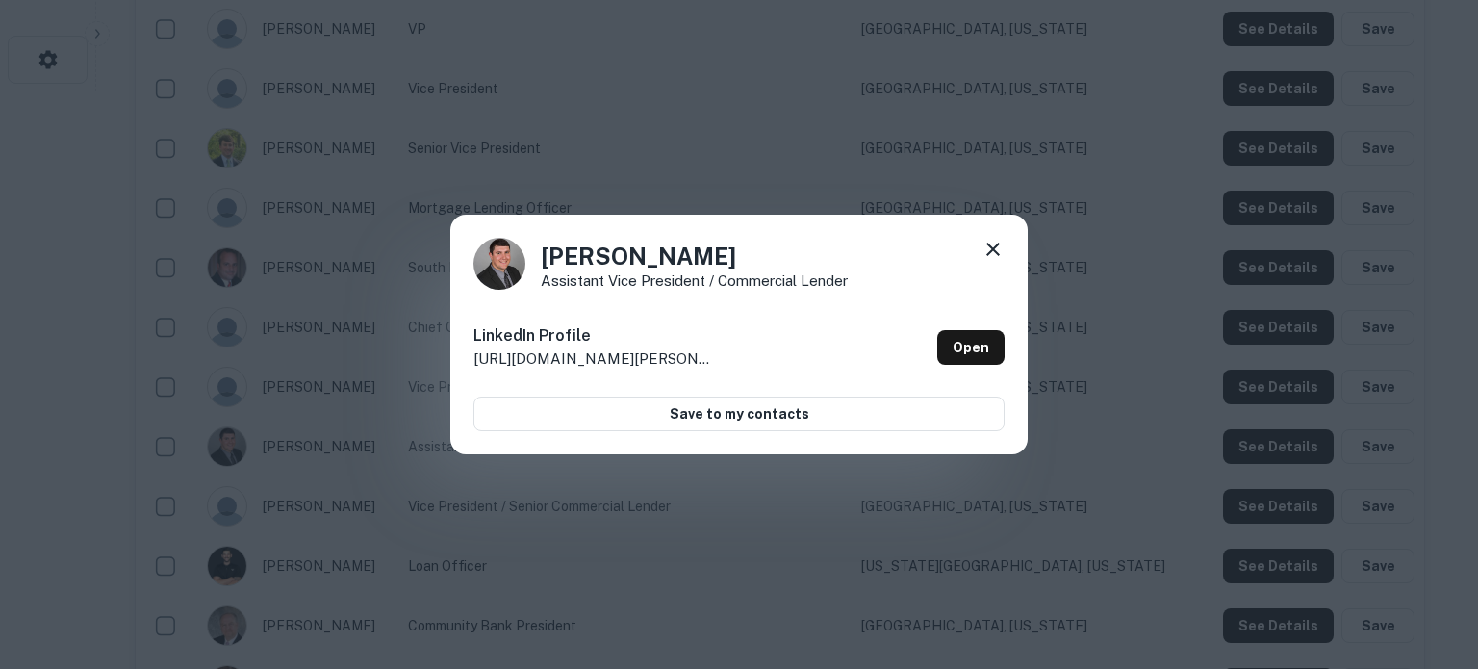
click at [987, 242] on icon at bounding box center [992, 248] width 13 height 13
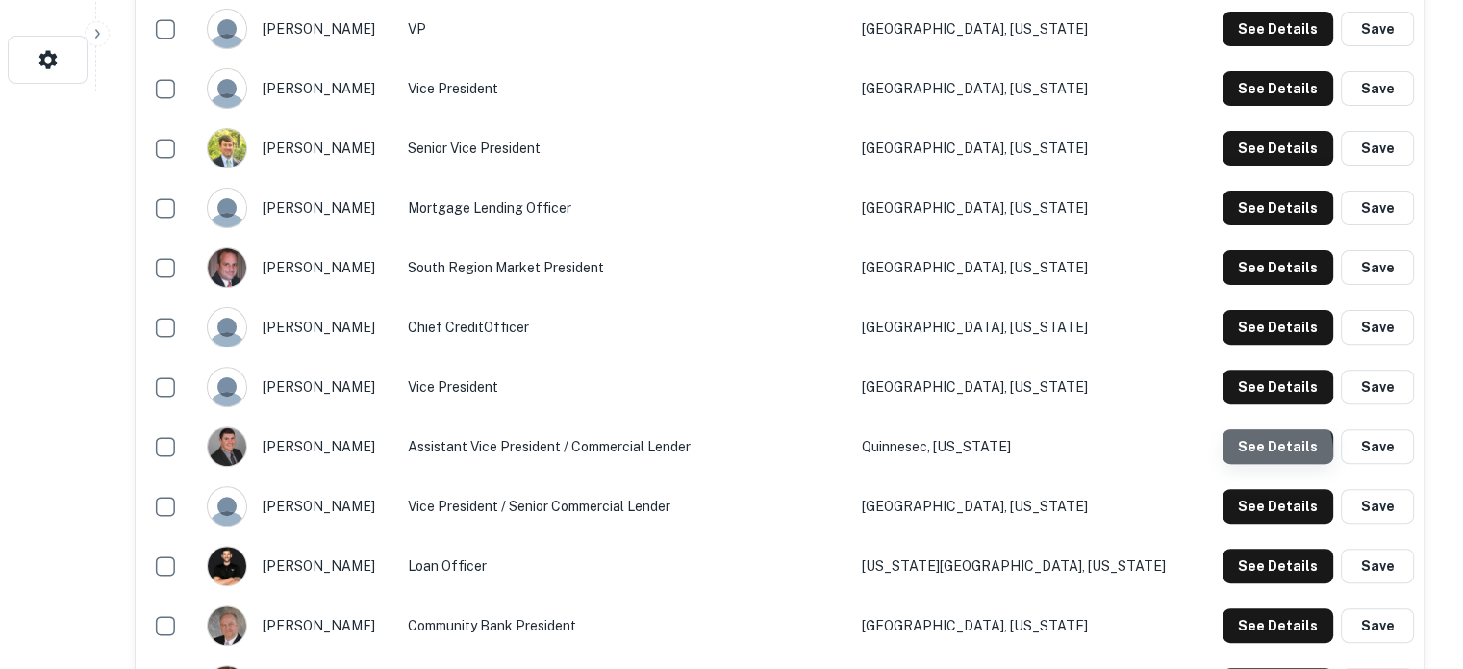
click at [1264, 452] on button "See Details" at bounding box center [1278, 446] width 111 height 35
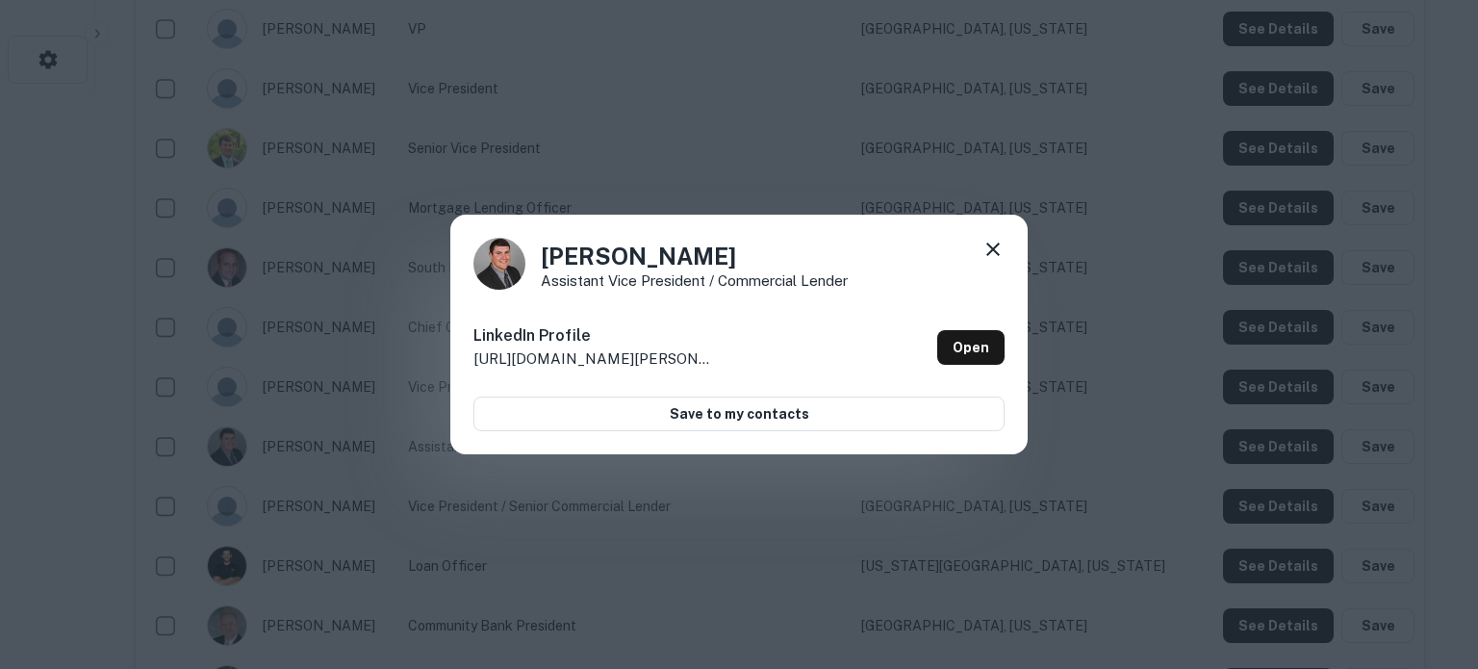
click at [985, 247] on icon at bounding box center [992, 249] width 23 height 23
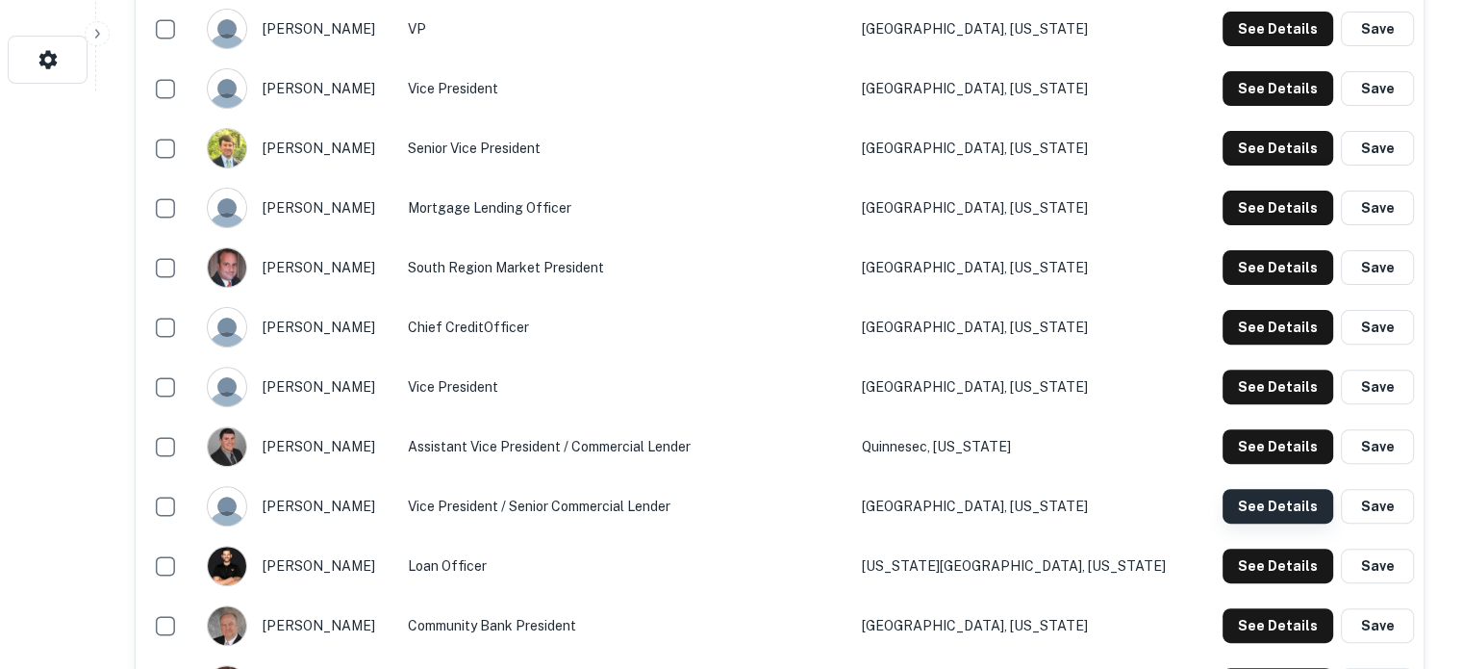
click at [1270, 507] on button "See Details" at bounding box center [1278, 506] width 111 height 35
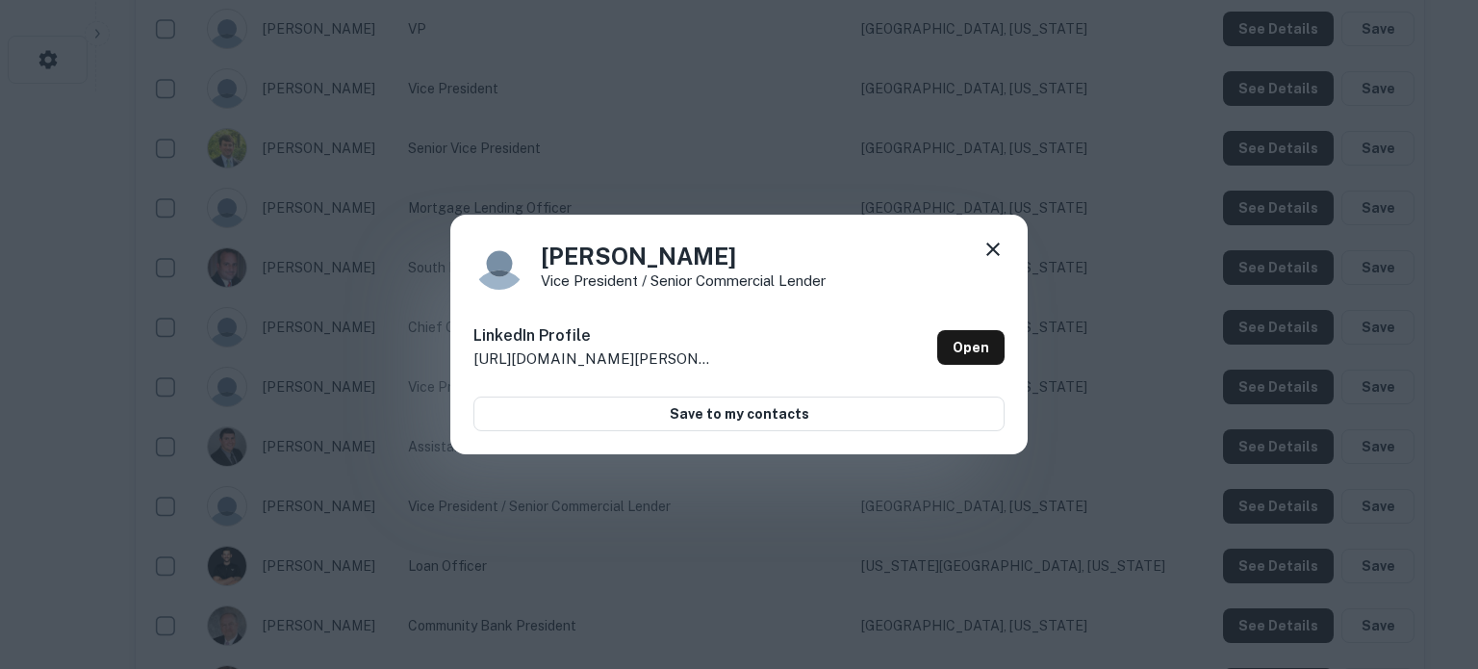
click at [997, 250] on icon at bounding box center [992, 249] width 23 height 23
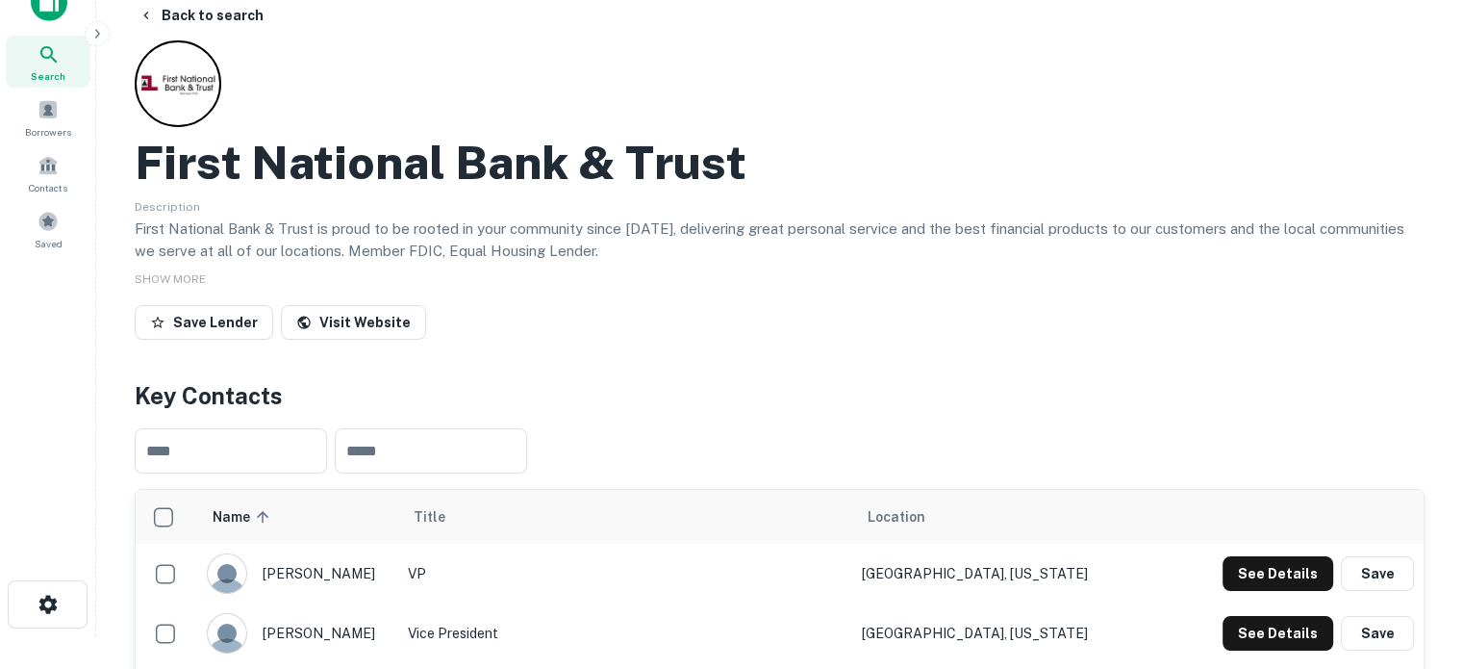
scroll to position [0, 0]
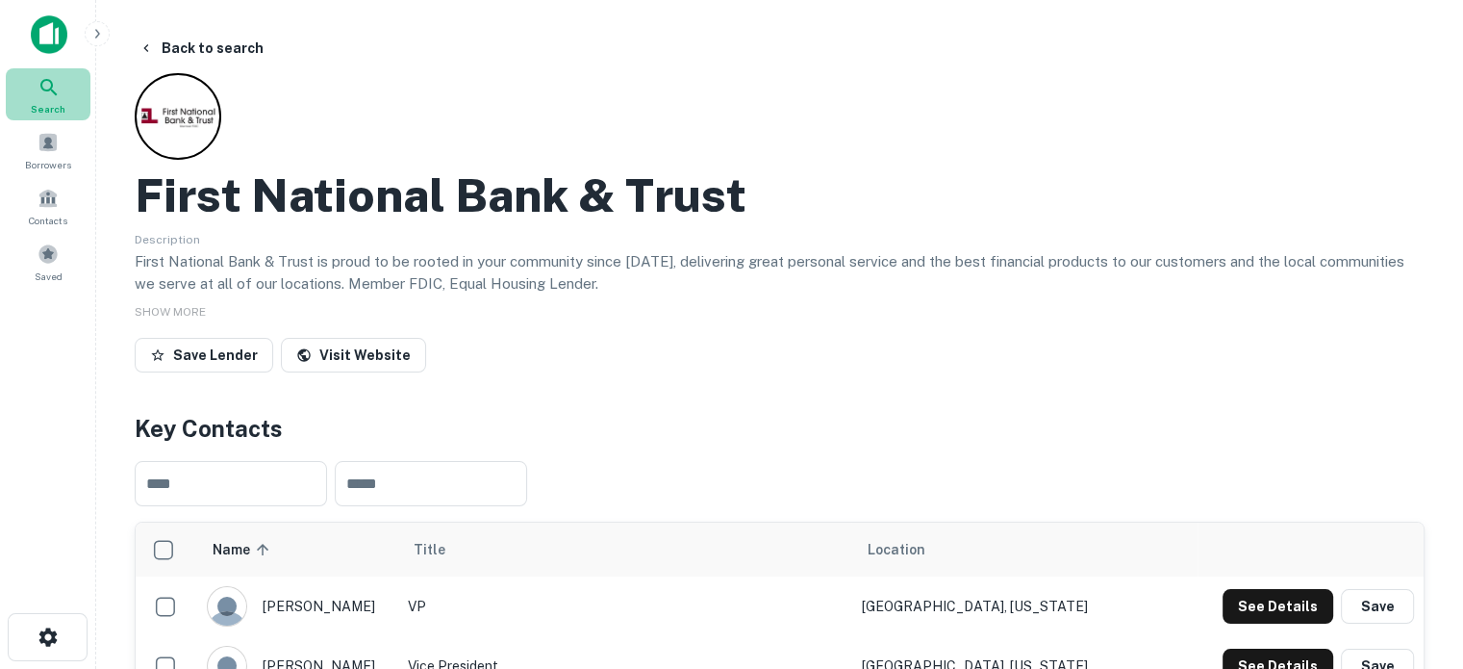
click at [44, 93] on icon at bounding box center [49, 87] width 23 height 23
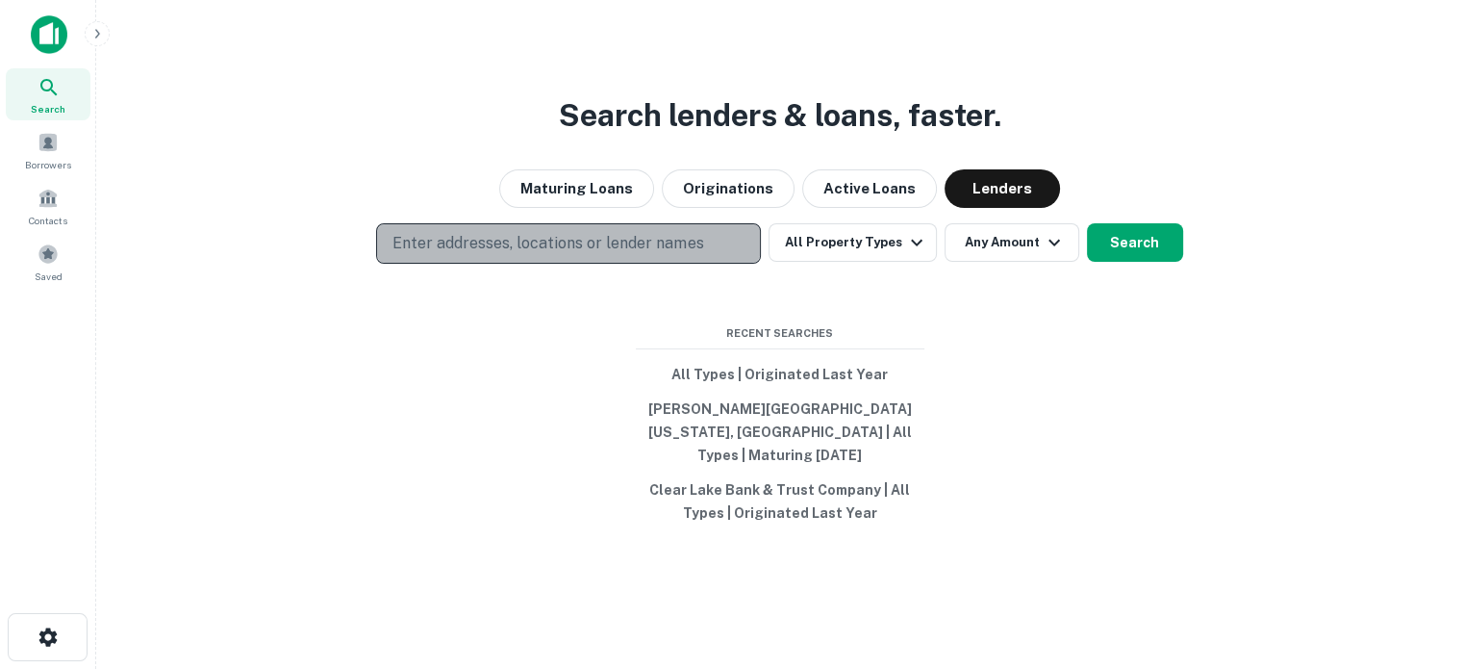
click at [761, 241] on button "Enter addresses, locations or lender names" at bounding box center [568, 243] width 385 height 40
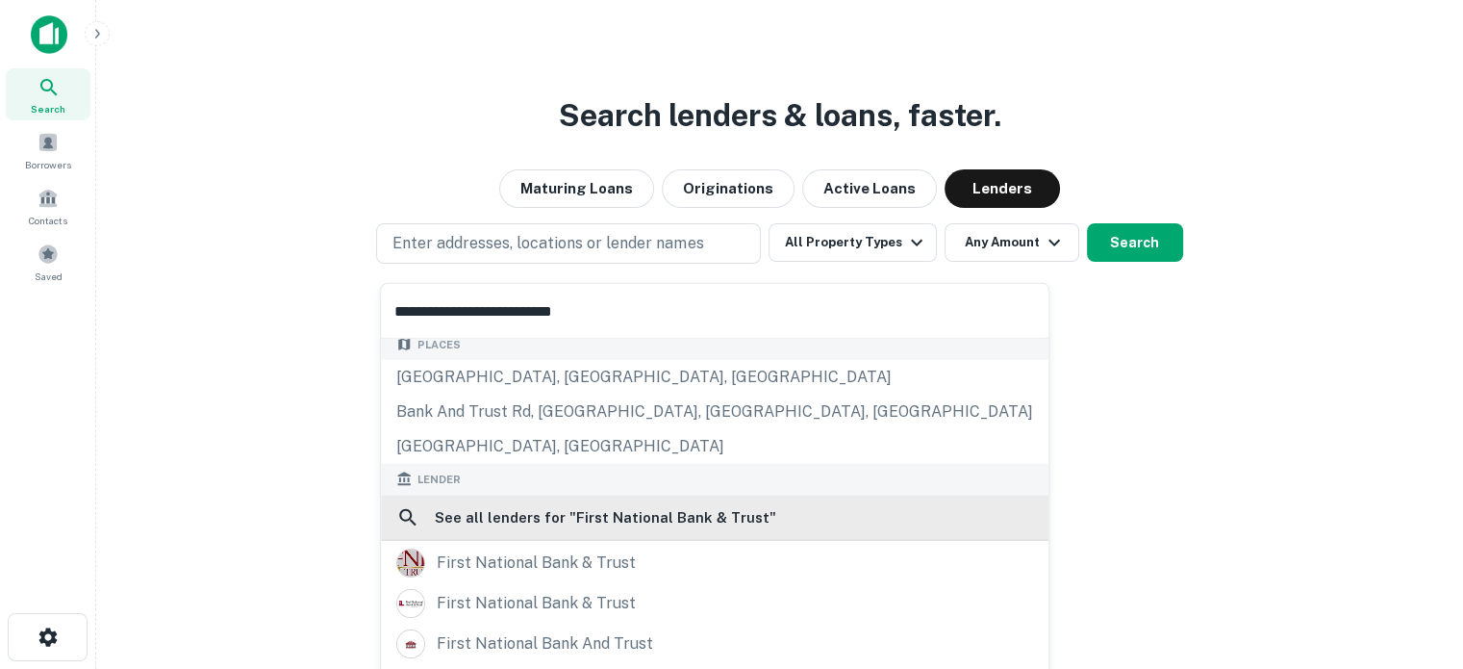
scroll to position [192, 0]
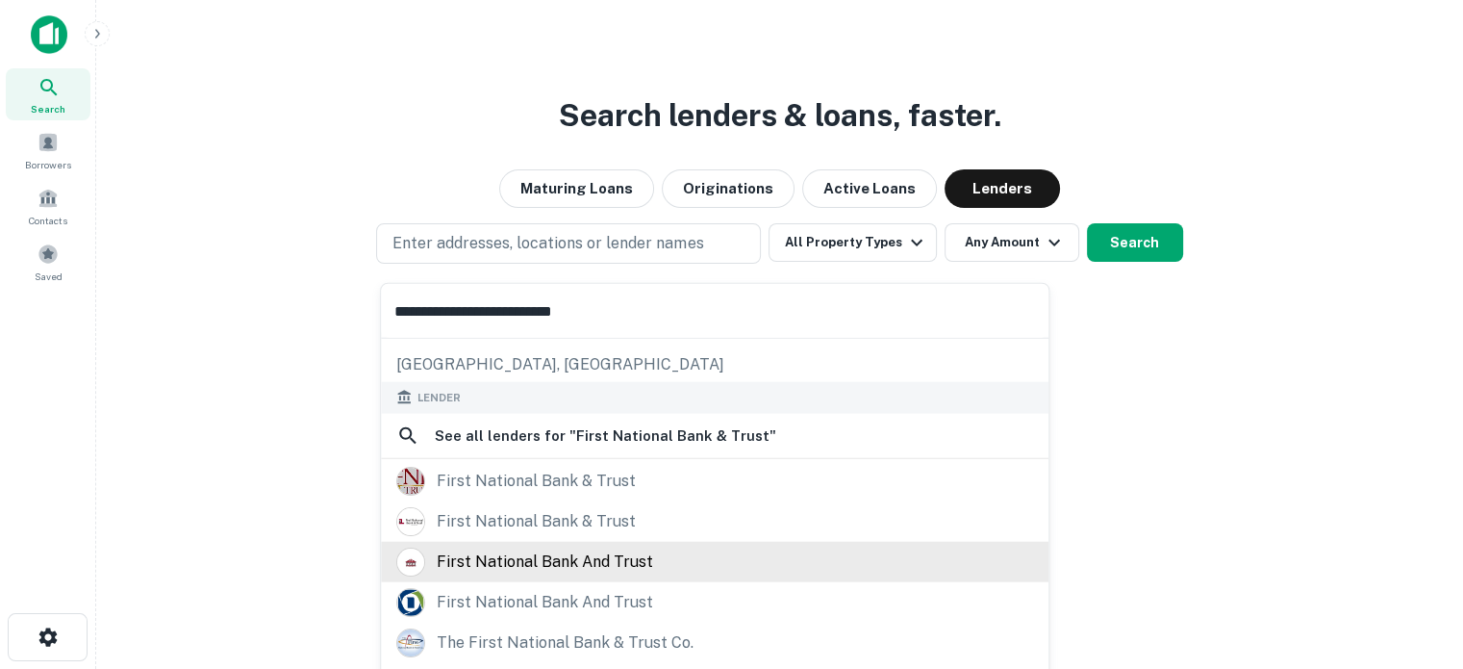
type input "**********"
click at [514, 566] on div "first national bank and trust" at bounding box center [545, 561] width 216 height 29
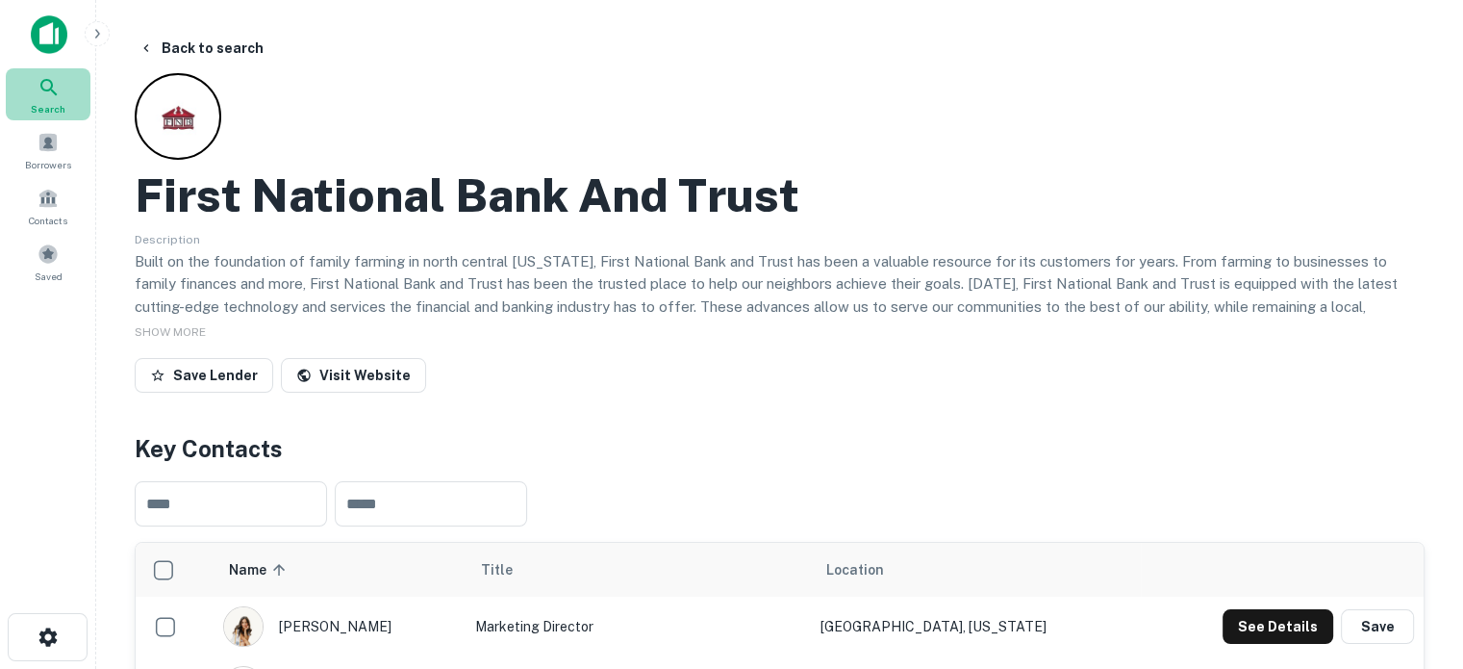
click at [54, 89] on icon at bounding box center [49, 87] width 23 height 23
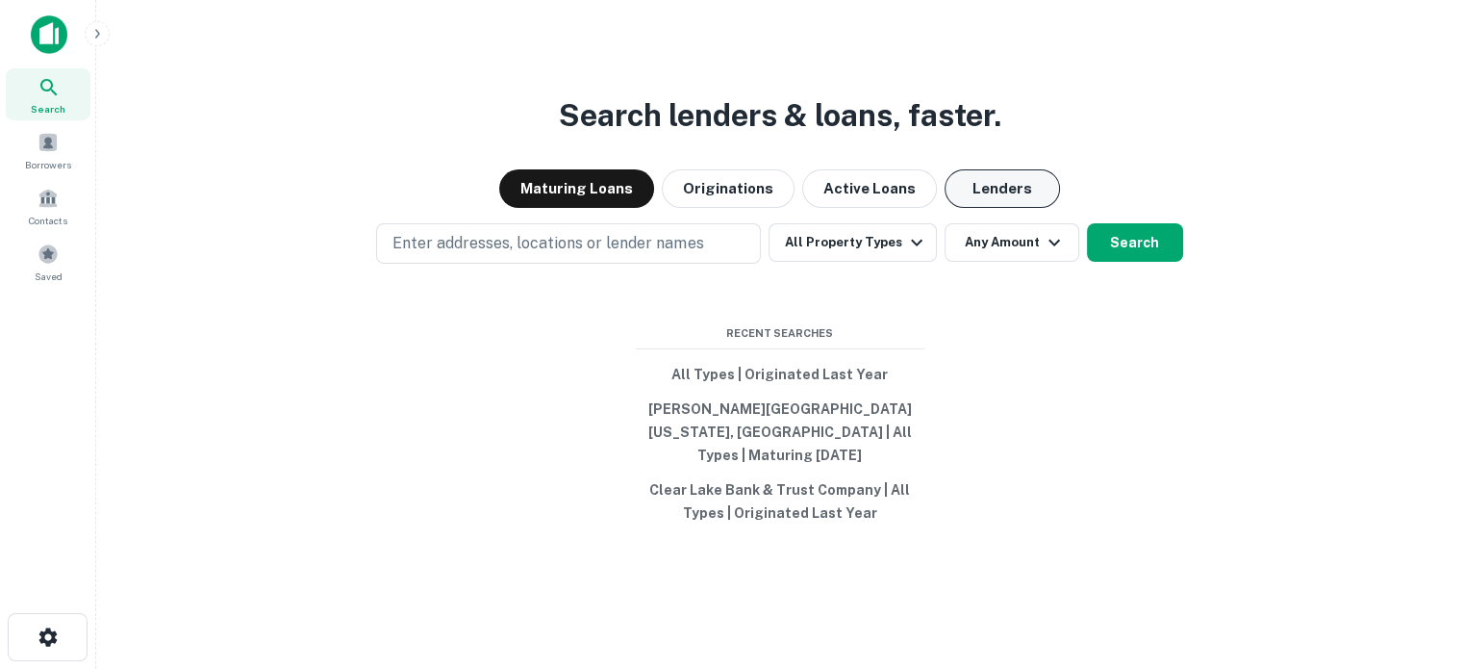
click at [997, 199] on button "Lenders" at bounding box center [1002, 188] width 115 height 38
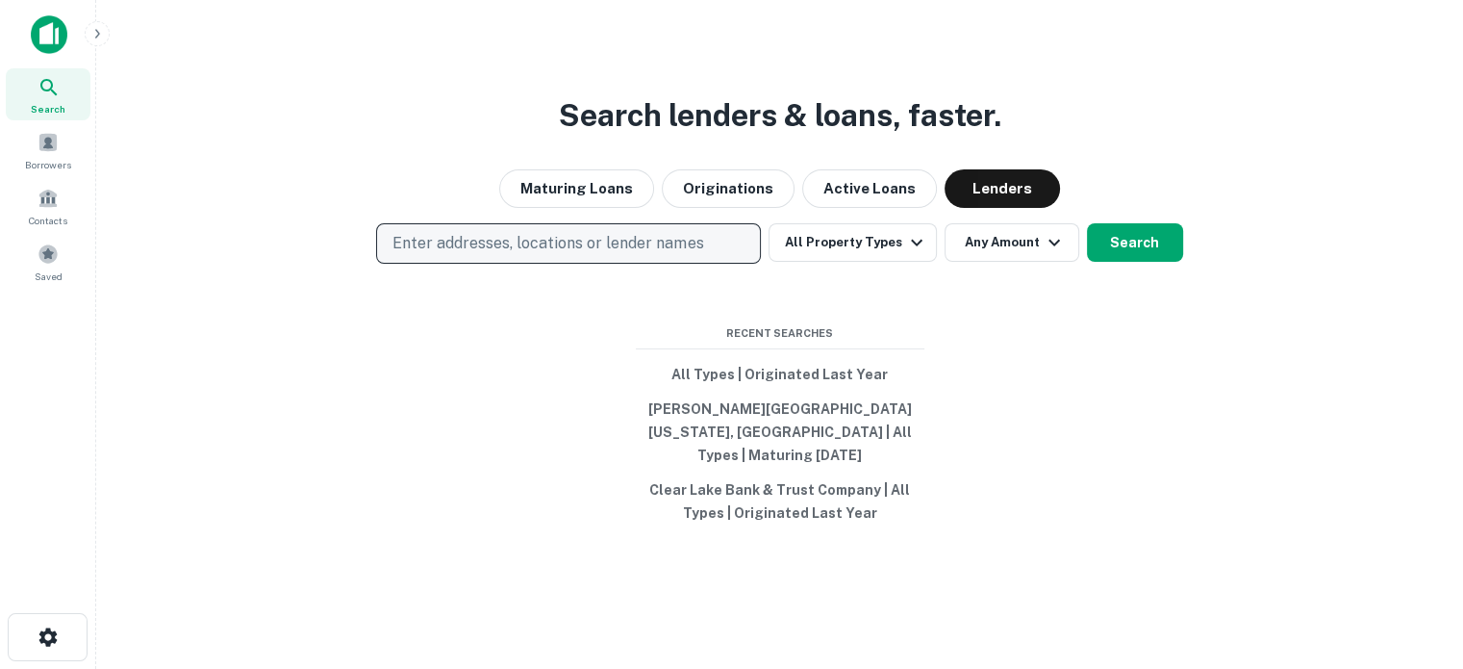
click at [589, 255] on p "Enter addresses, locations or lender names" at bounding box center [548, 243] width 311 height 23
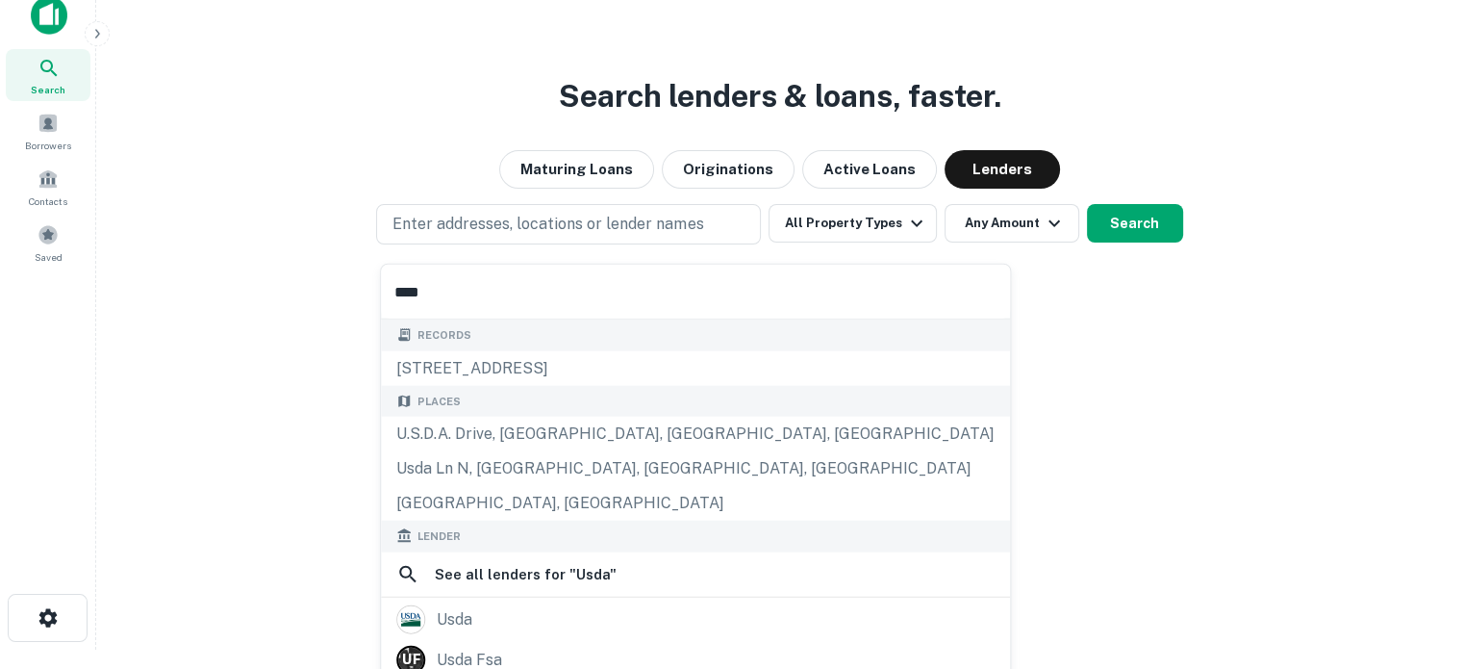
scroll to position [31, 0]
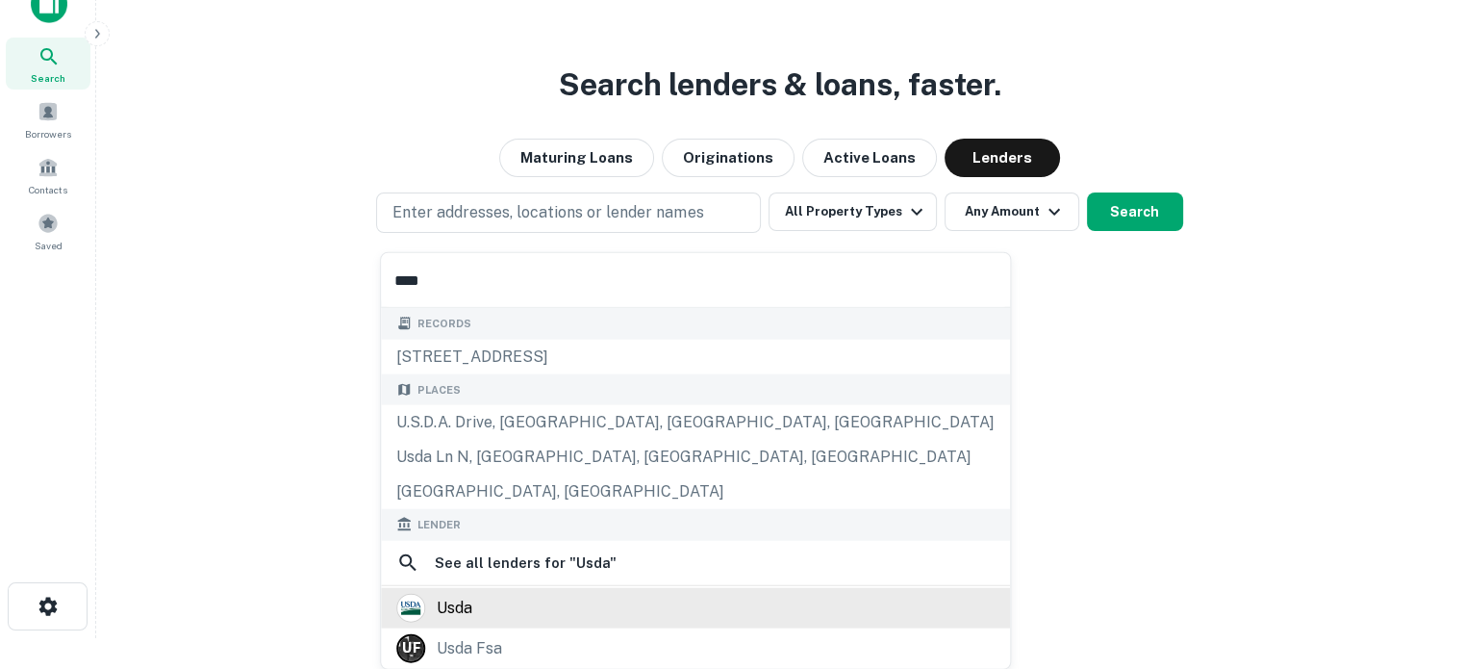
type input "****"
click at [484, 614] on div "usda" at bounding box center [695, 607] width 598 height 29
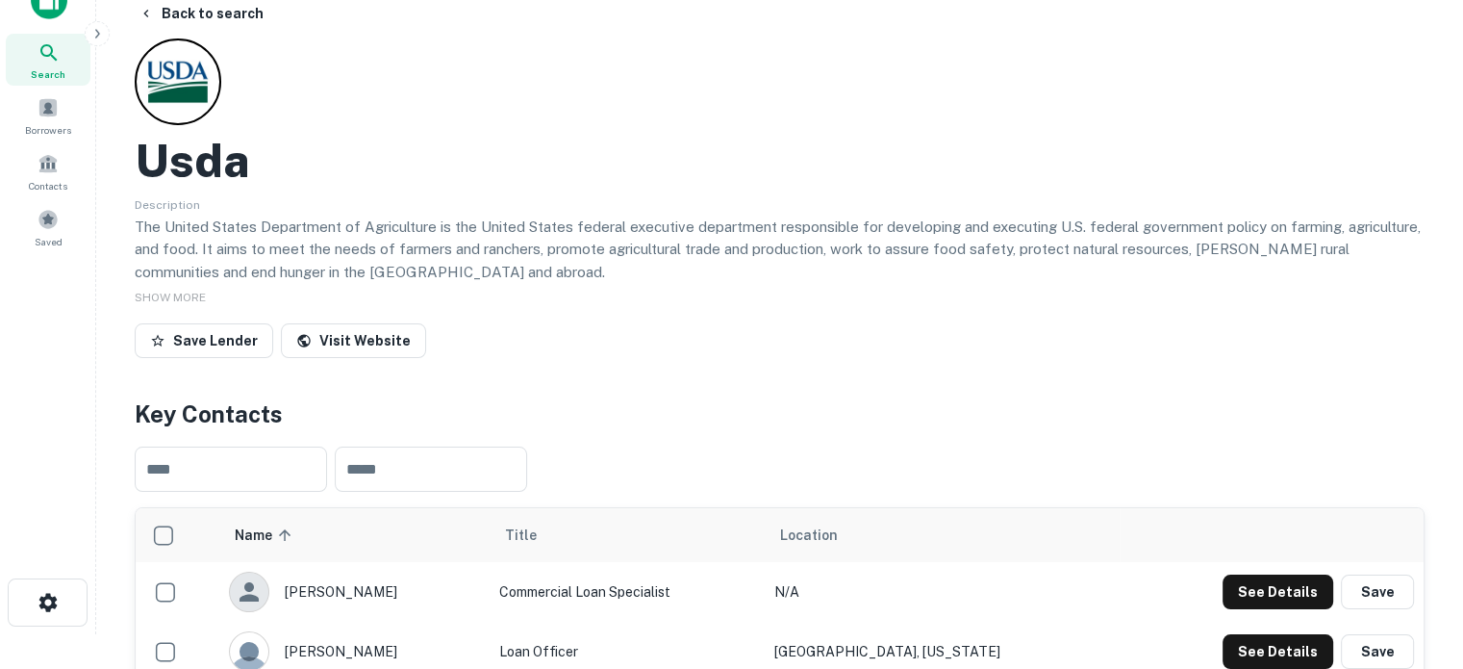
drag, startPoint x: 754, startPoint y: 311, endPoint x: 105, endPoint y: 166, distance: 665.3
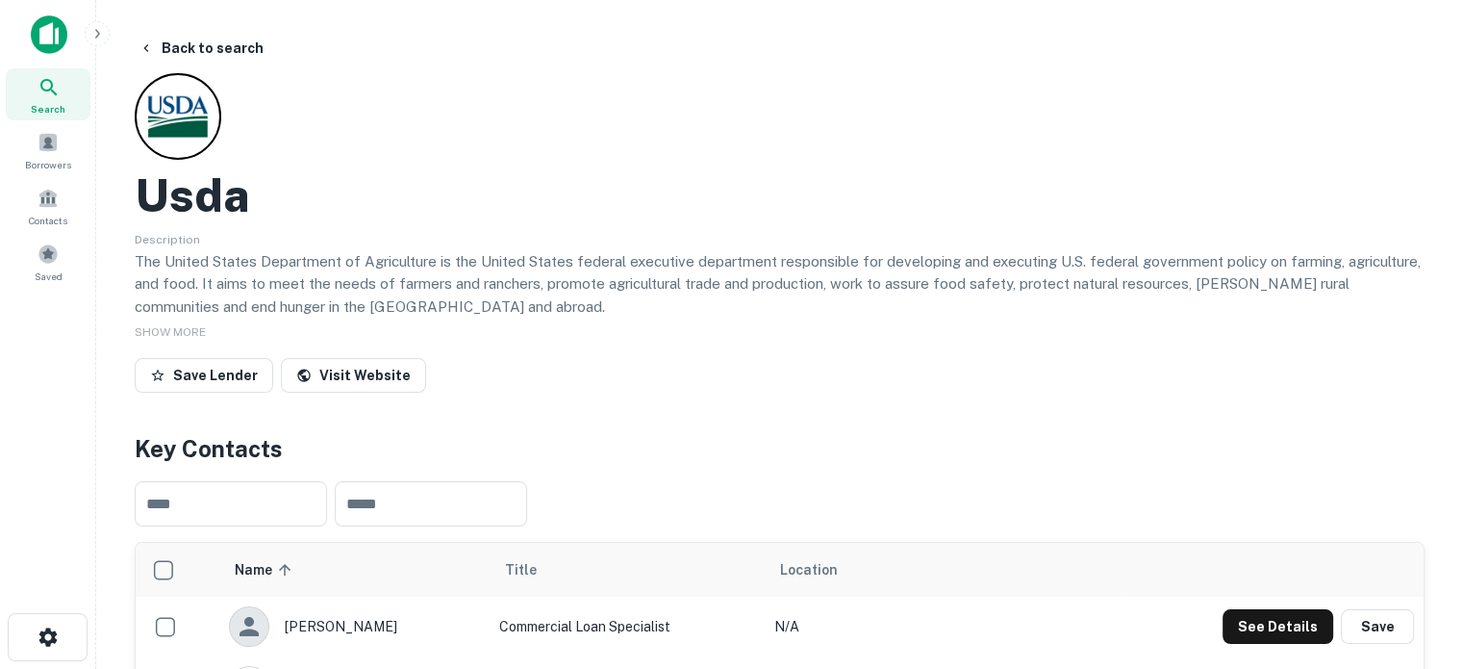
click at [43, 77] on icon at bounding box center [49, 87] width 23 height 23
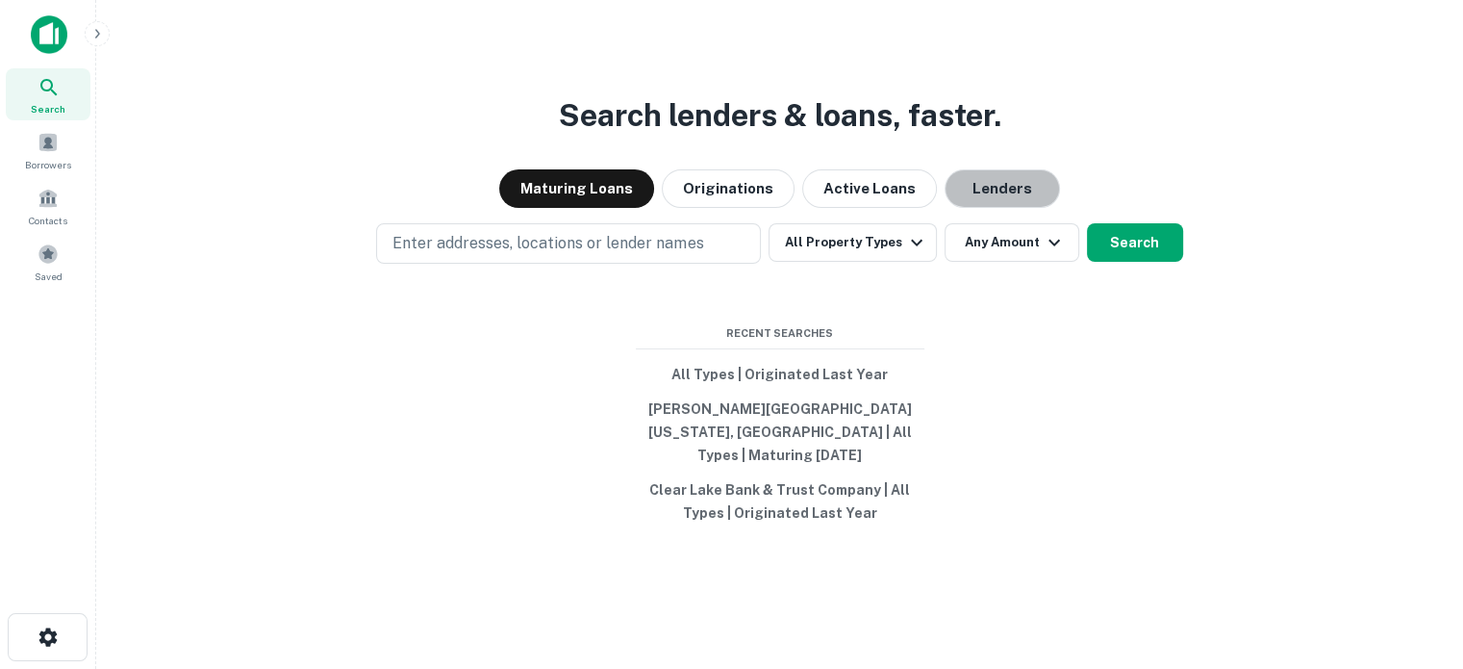
click at [1028, 201] on button "Lenders" at bounding box center [1002, 188] width 115 height 38
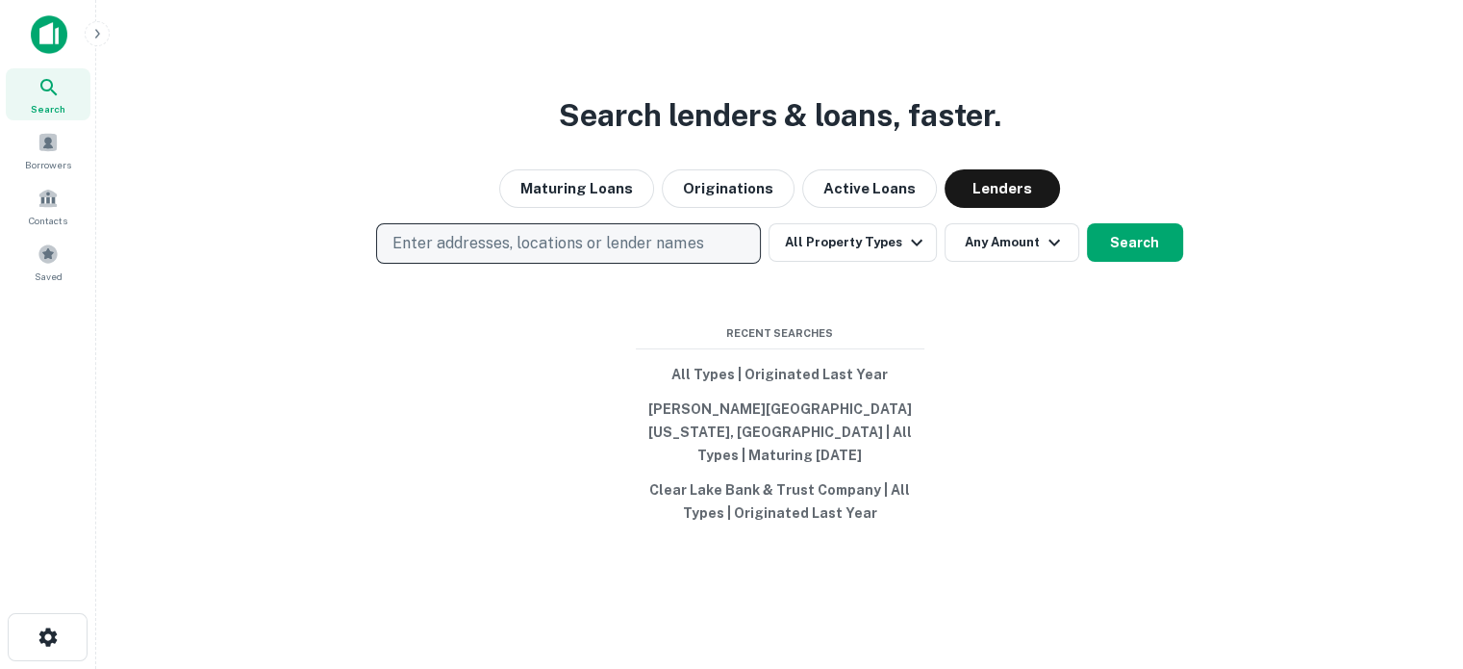
click at [703, 264] on button "Enter addresses, locations or lender names" at bounding box center [568, 243] width 385 height 40
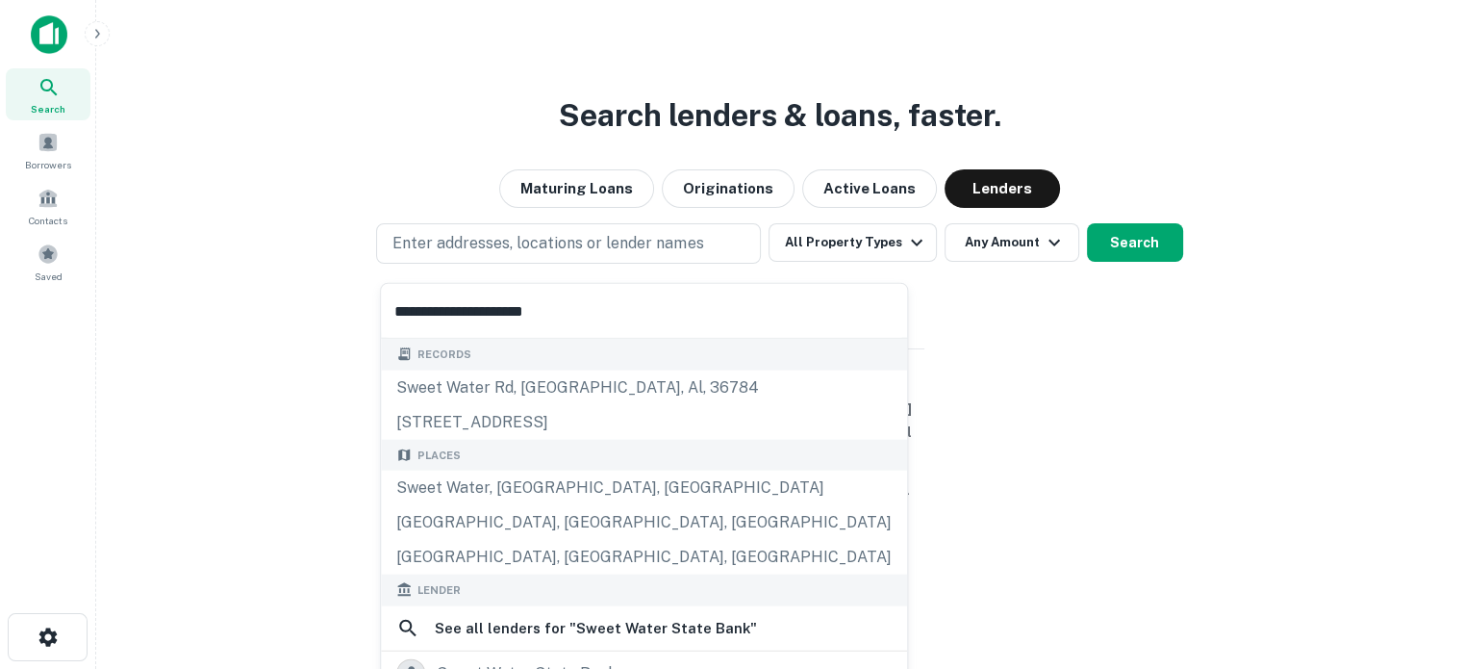
scroll to position [192, 0]
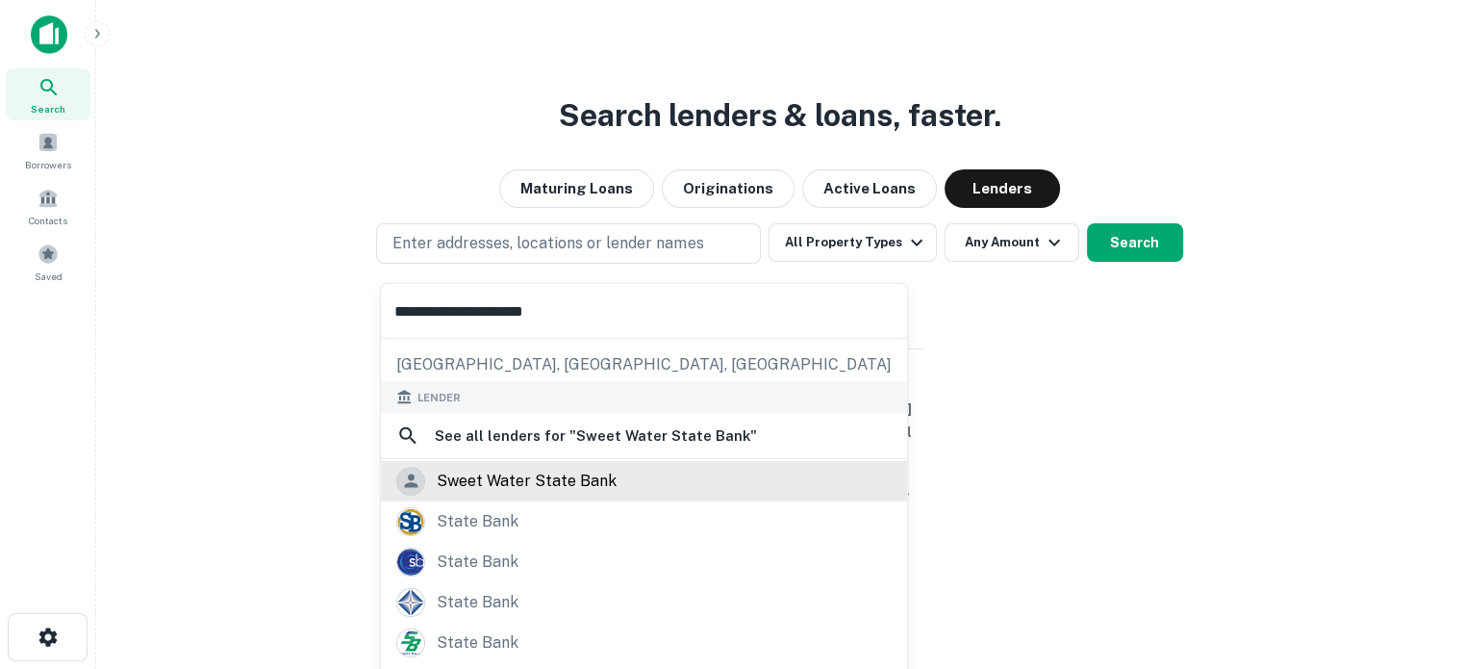
type input "**********"
click at [516, 482] on div "sweet water state bank" at bounding box center [527, 480] width 180 height 29
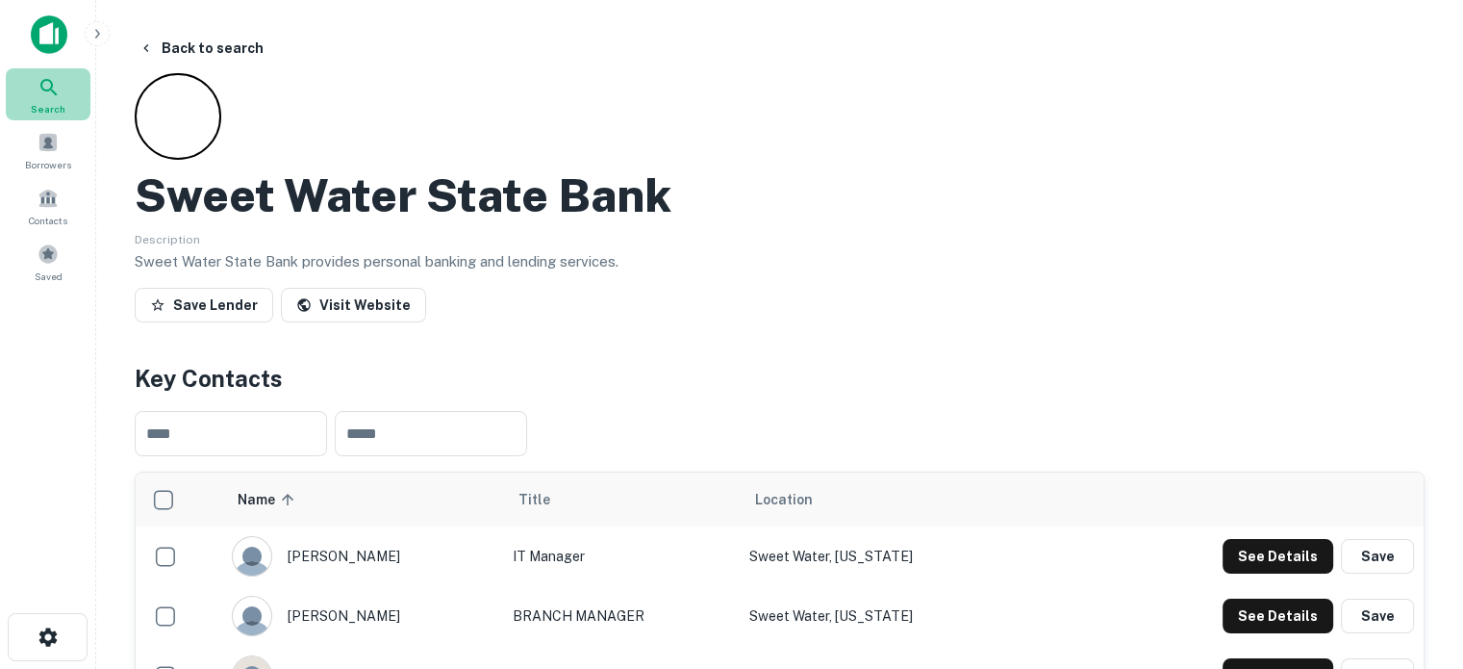
click at [27, 103] on div "Search" at bounding box center [48, 94] width 85 height 52
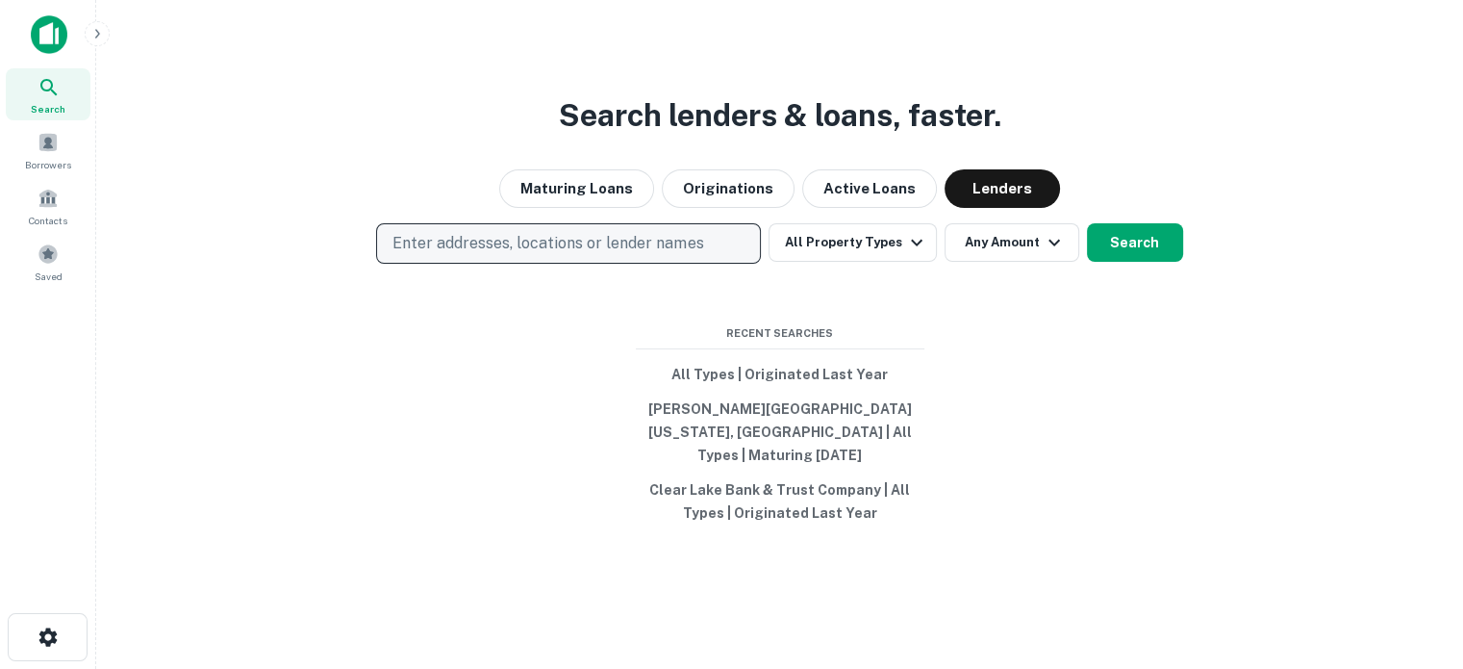
click at [637, 255] on p "Enter addresses, locations or lender names" at bounding box center [548, 243] width 311 height 23
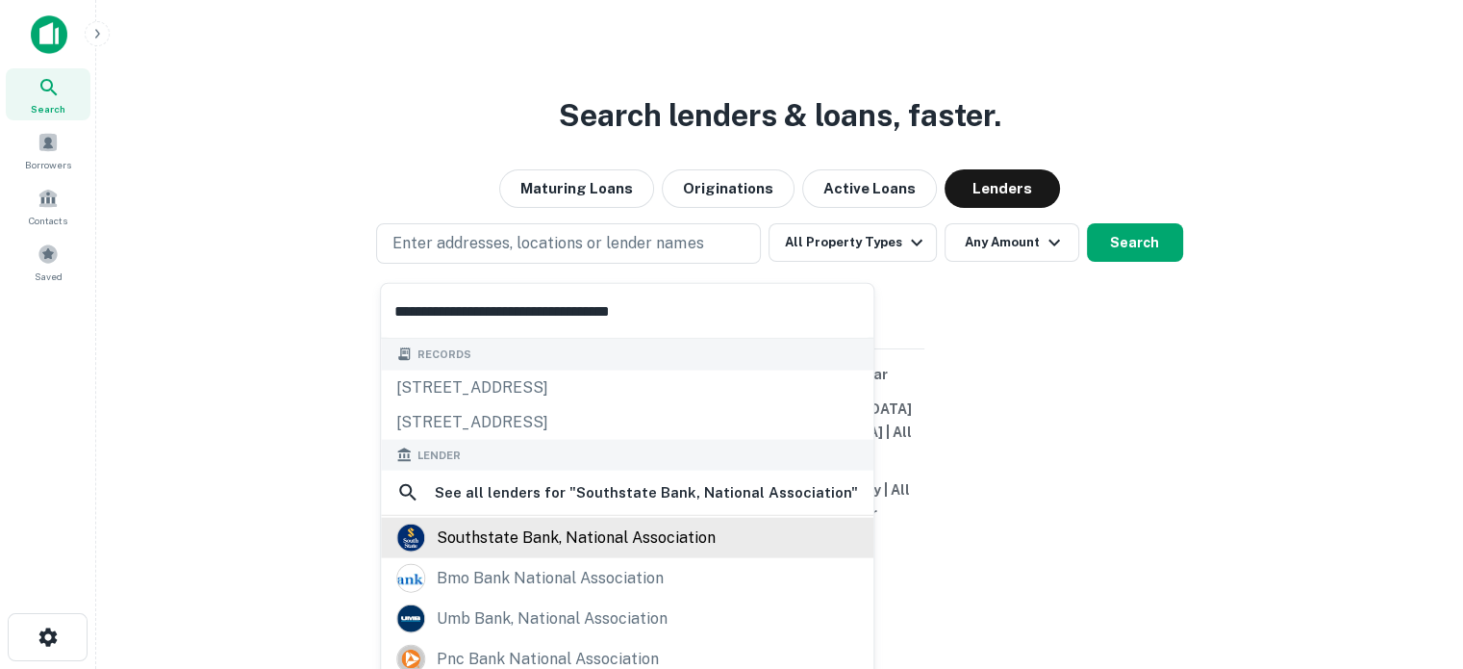
type input "**********"
click at [581, 542] on div "southstate bank, national association" at bounding box center [576, 537] width 279 height 29
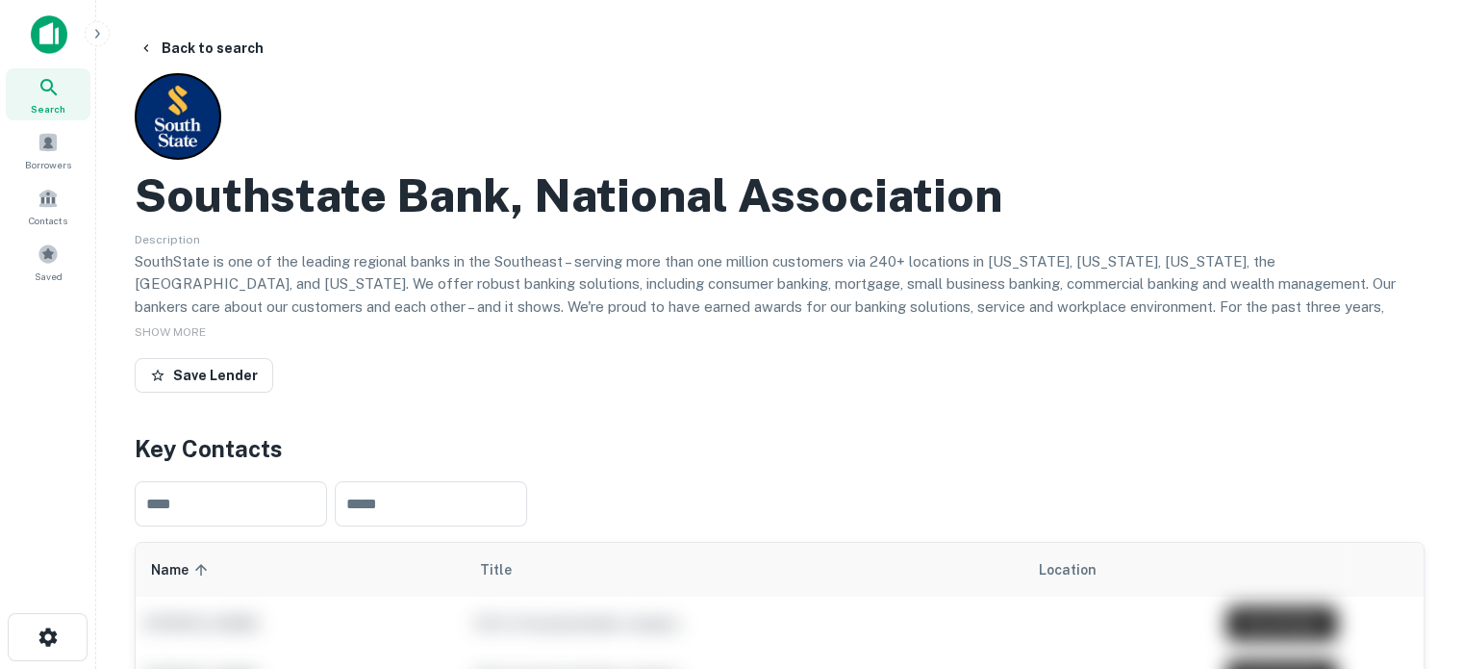
drag, startPoint x: 122, startPoint y: 127, endPoint x: 112, endPoint y: 128, distance: 10.6
click at [60, 107] on span "Search" at bounding box center [48, 108] width 35 height 15
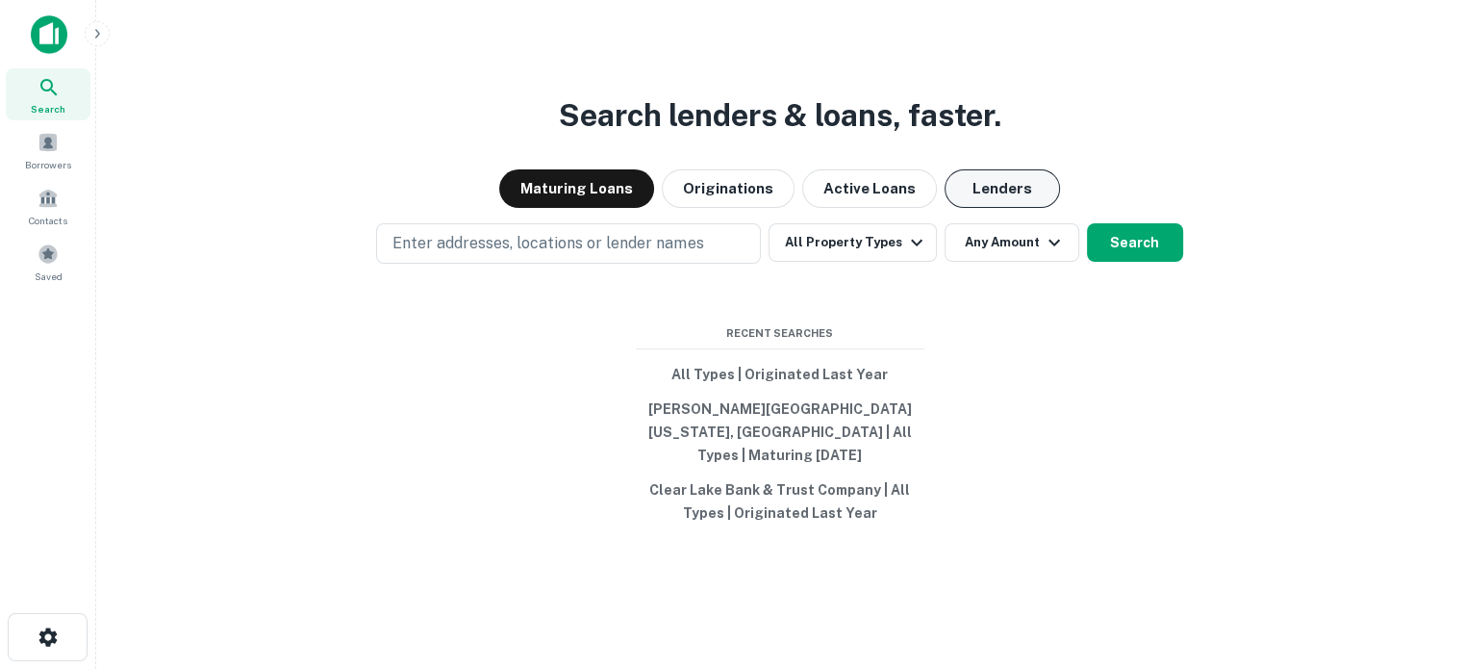
click at [1006, 208] on button "Lenders" at bounding box center [1002, 188] width 115 height 38
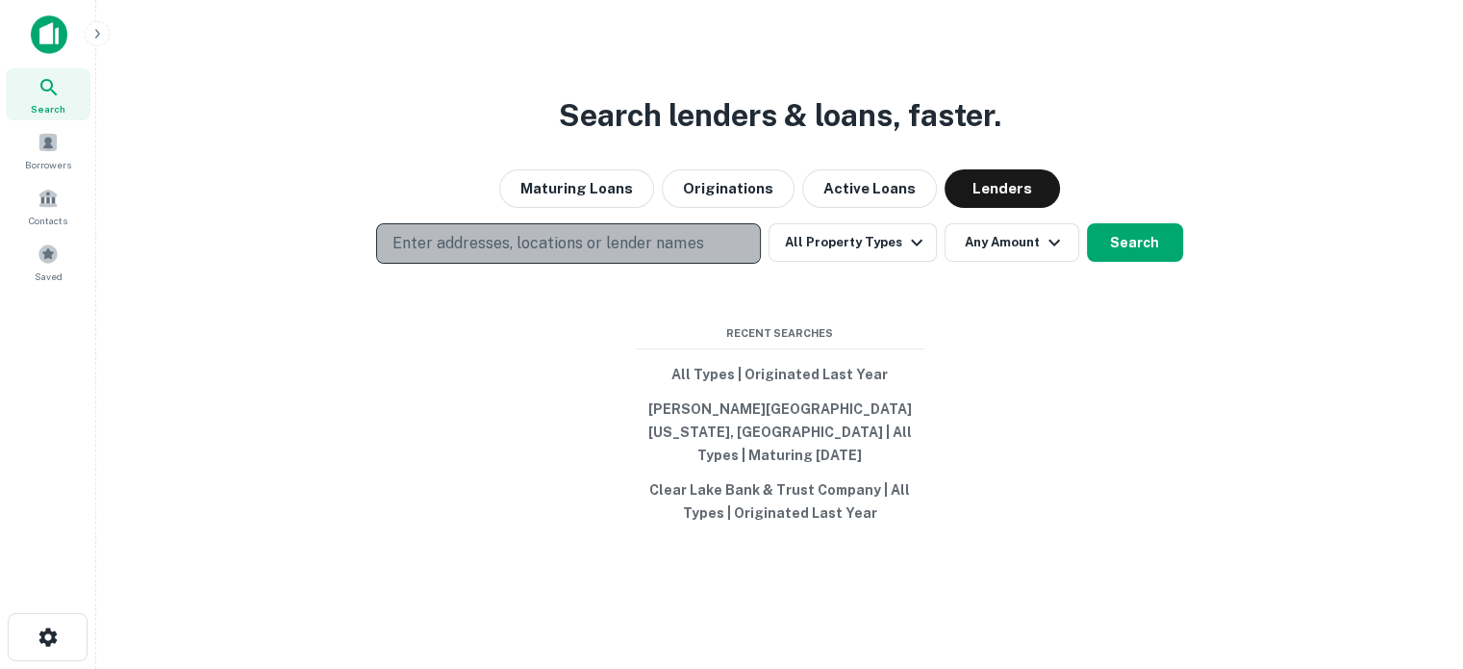
click at [624, 247] on p "Enter addresses, locations or lender names" at bounding box center [548, 243] width 311 height 23
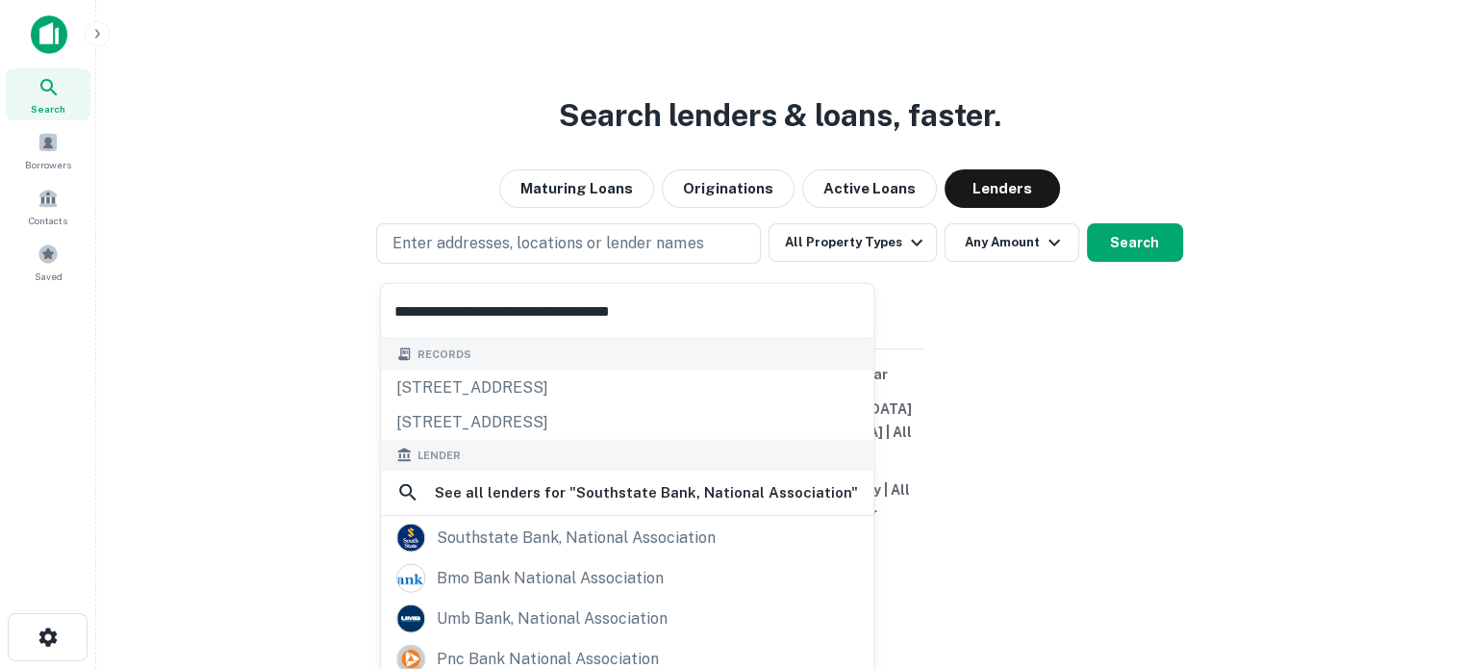
scroll to position [96, 0]
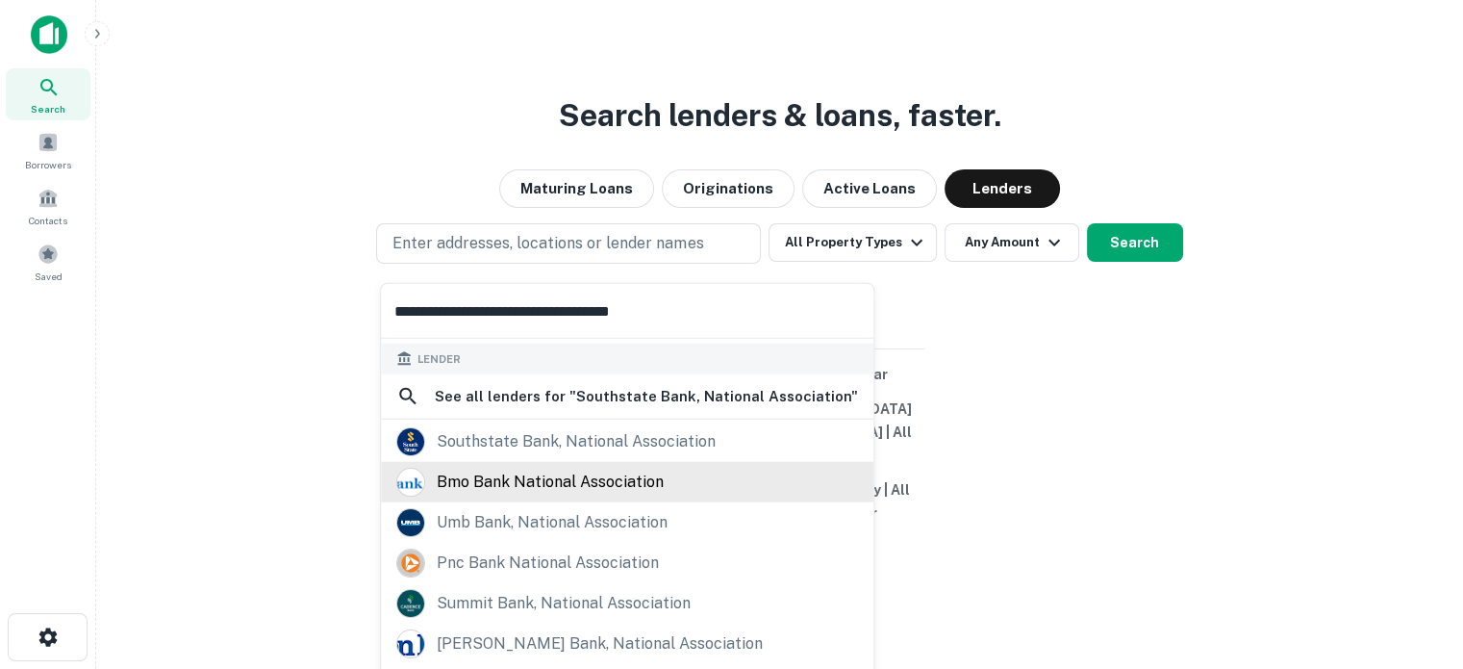
type input "**********"
click at [564, 490] on div "bmo bank national association" at bounding box center [550, 482] width 227 height 29
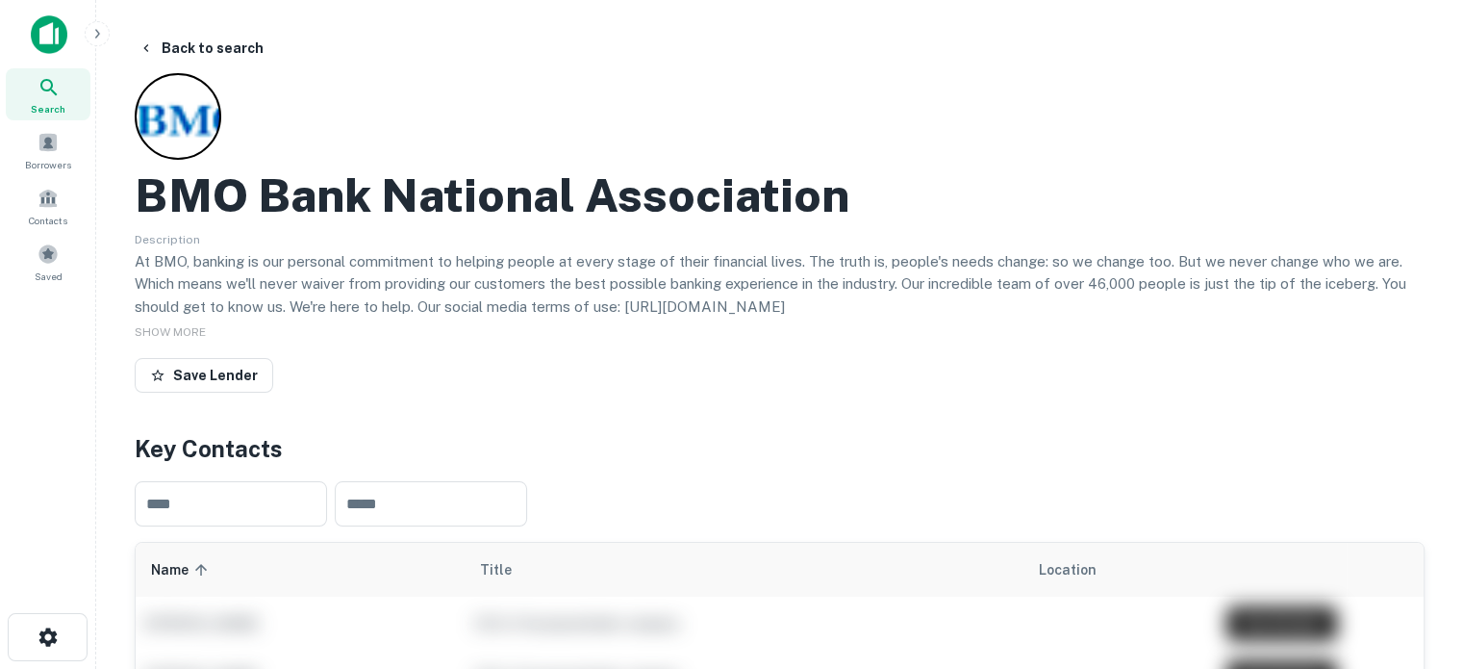
click at [62, 89] on div "Search" at bounding box center [48, 94] width 85 height 52
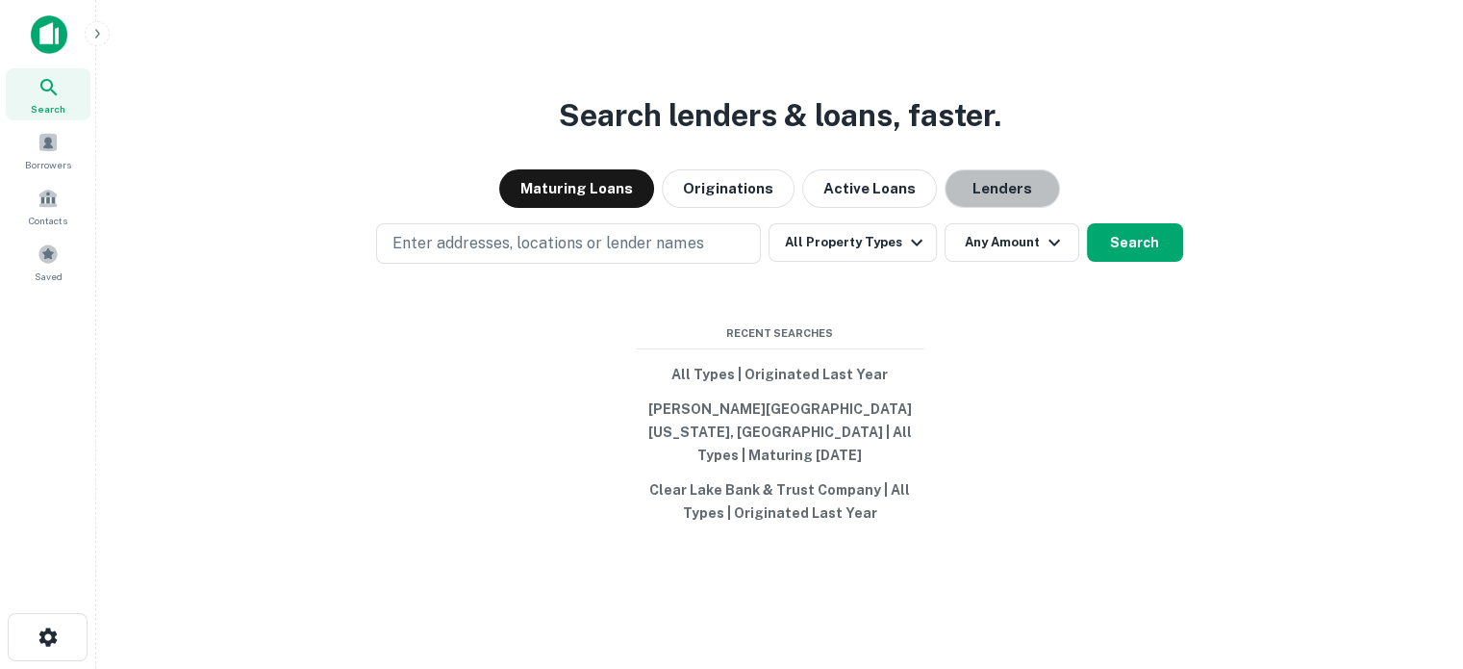
click at [984, 208] on button "Lenders" at bounding box center [1002, 188] width 115 height 38
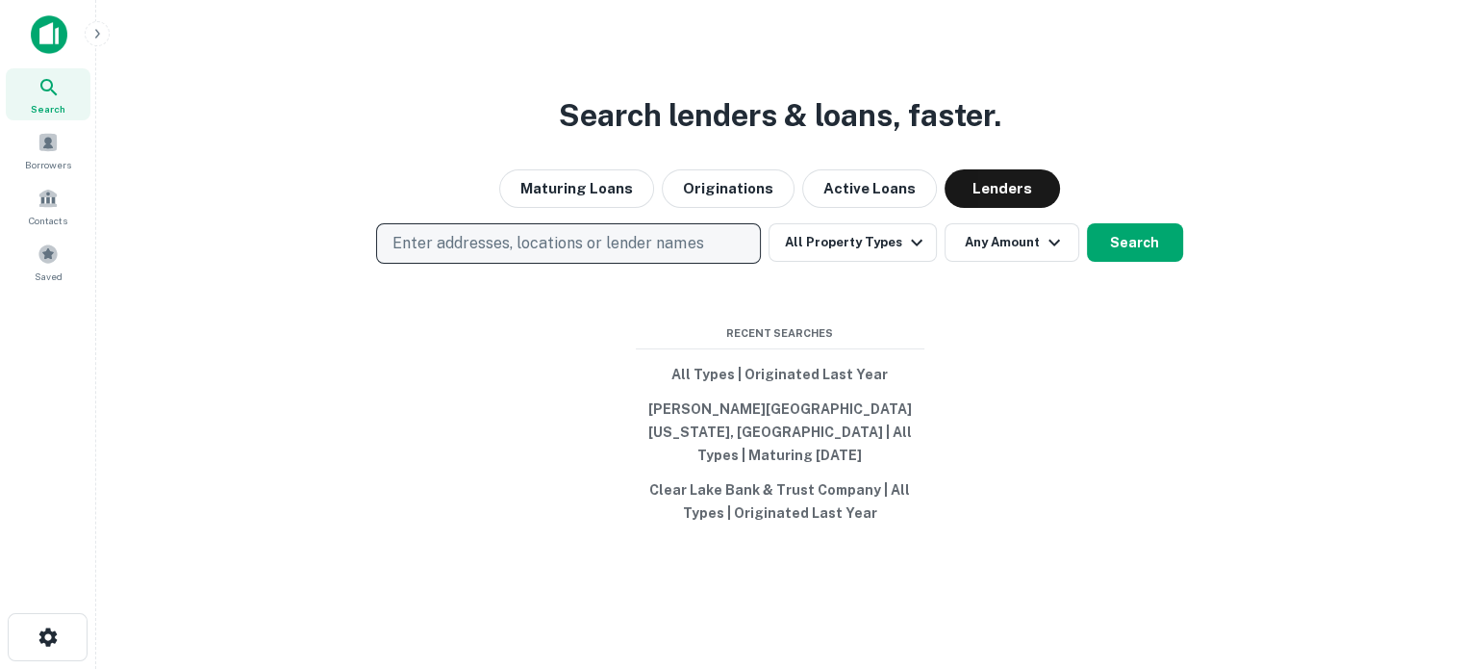
click at [530, 255] on p "Enter addresses, locations or lender names" at bounding box center [548, 243] width 311 height 23
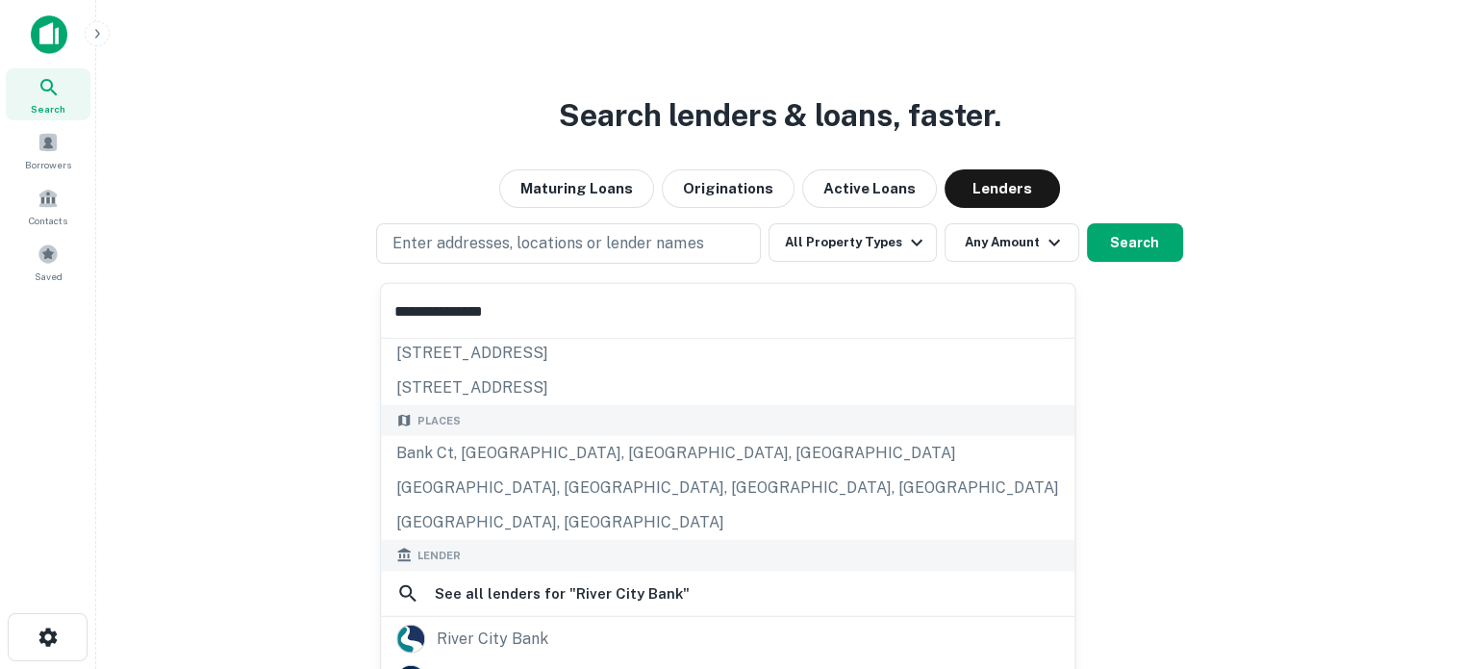
scroll to position [192, 0]
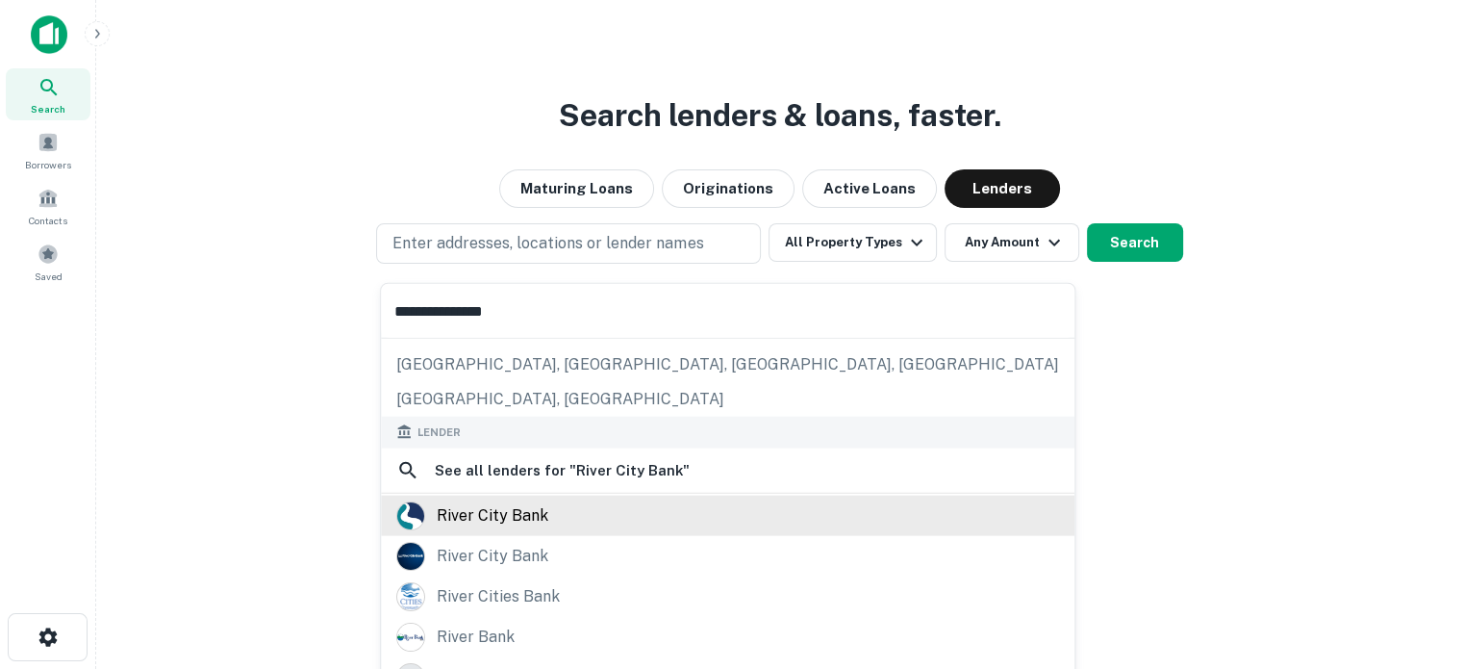
type input "**********"
click at [512, 511] on div "river city bank" at bounding box center [493, 514] width 112 height 29
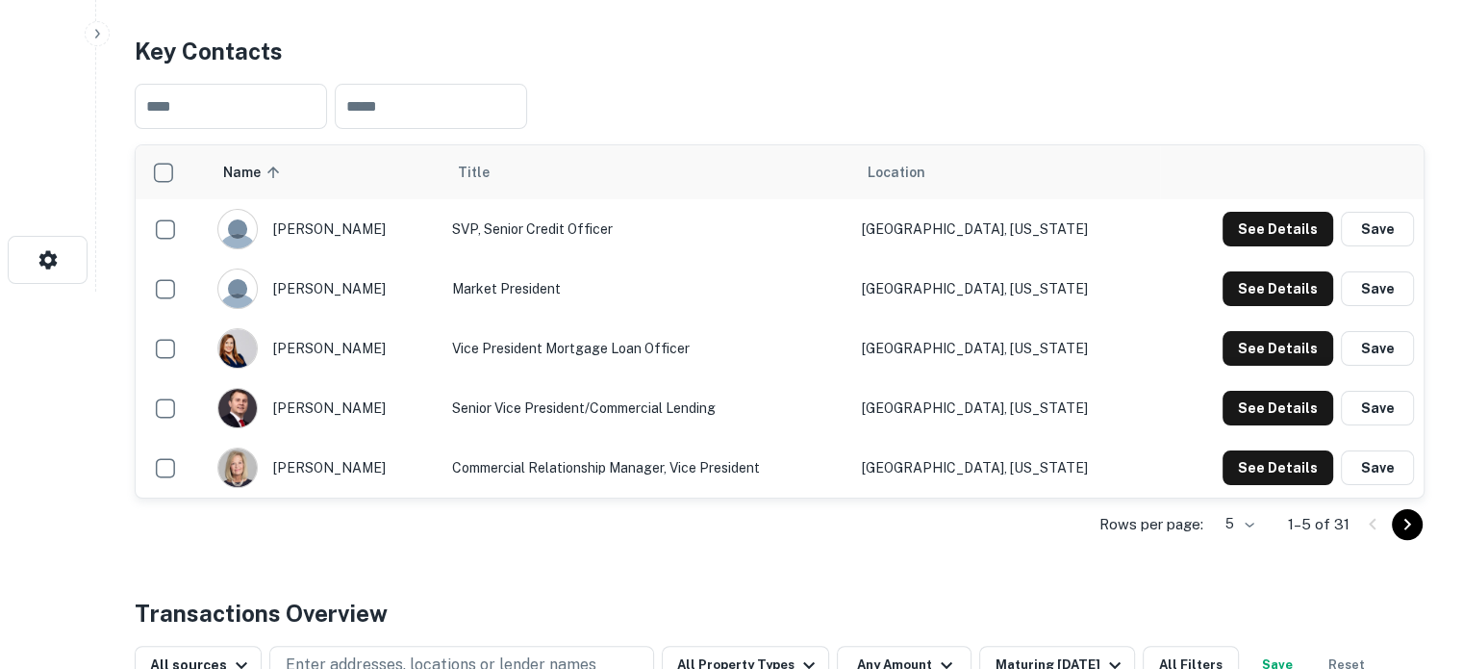
scroll to position [481, 0]
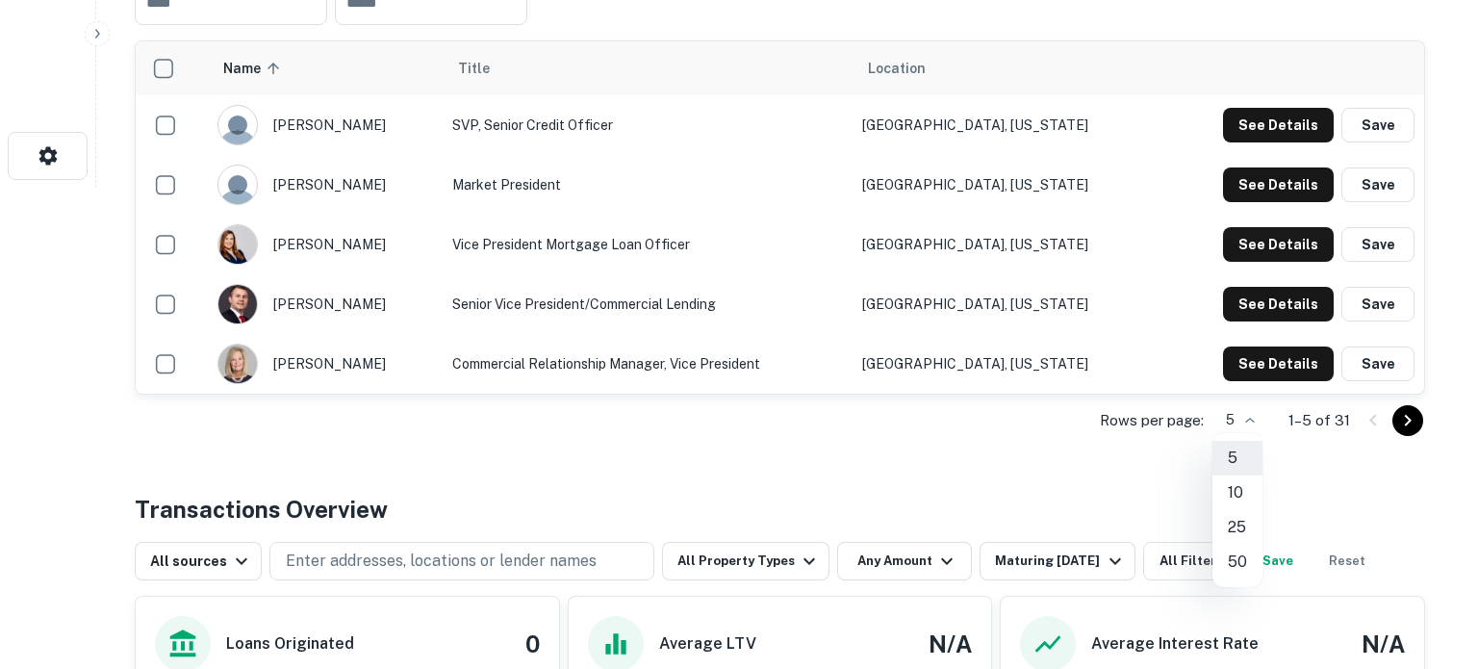
click at [1233, 518] on li "25" at bounding box center [1237, 527] width 50 height 35
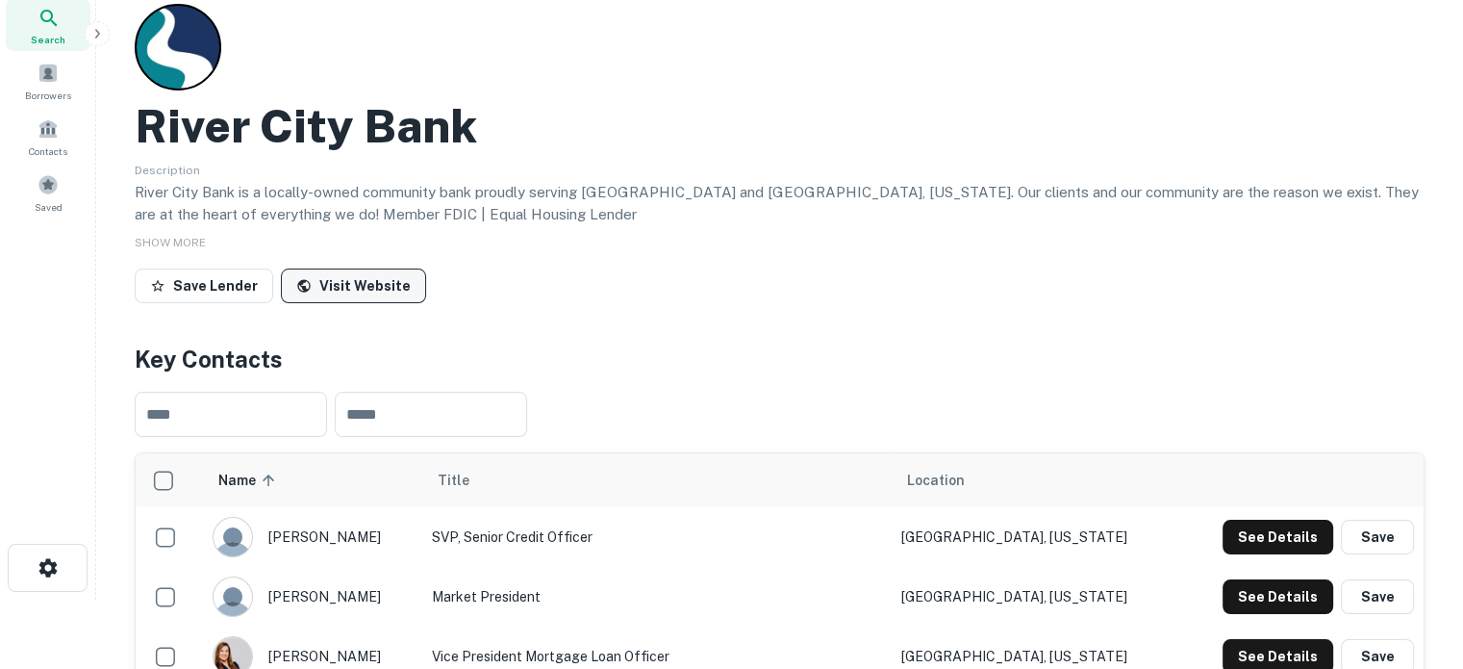
scroll to position [0, 0]
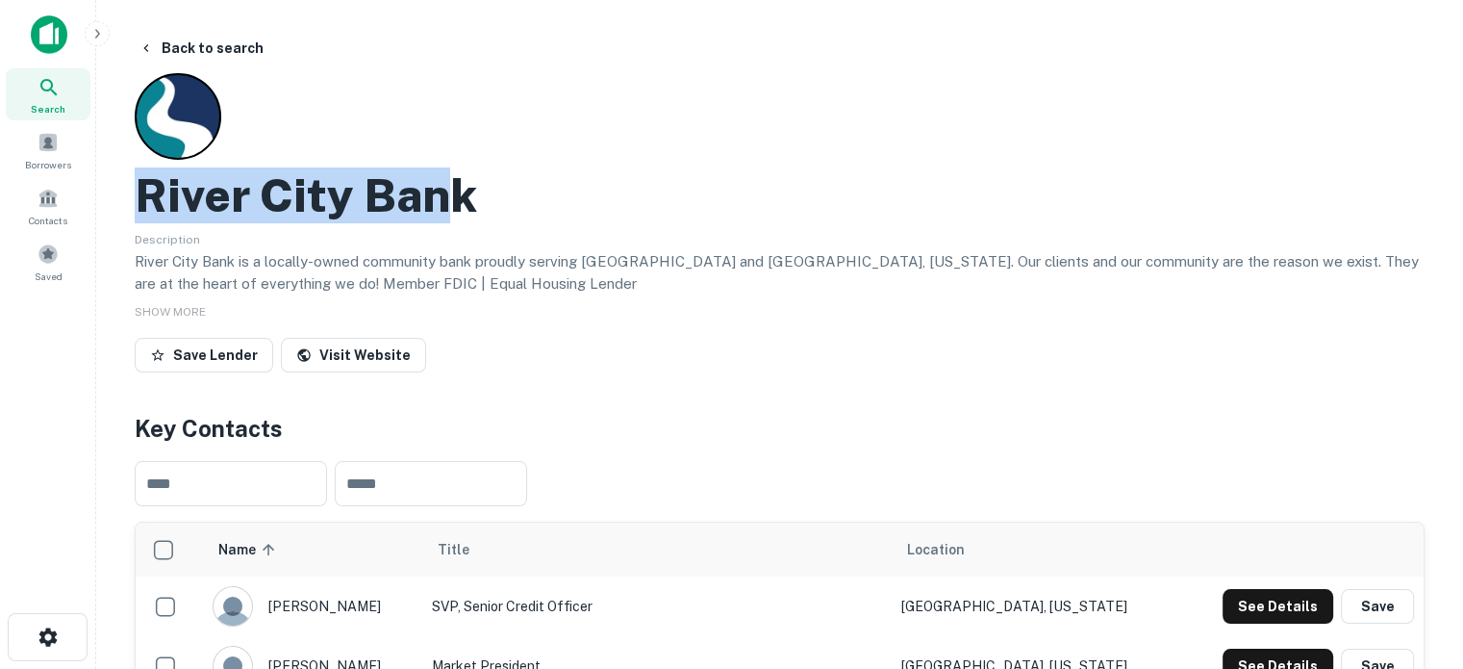
drag, startPoint x: 148, startPoint y: 206, endPoint x: 462, endPoint y: 202, distance: 313.7
click at [462, 202] on h2 "River City Bank" at bounding box center [306, 195] width 343 height 56
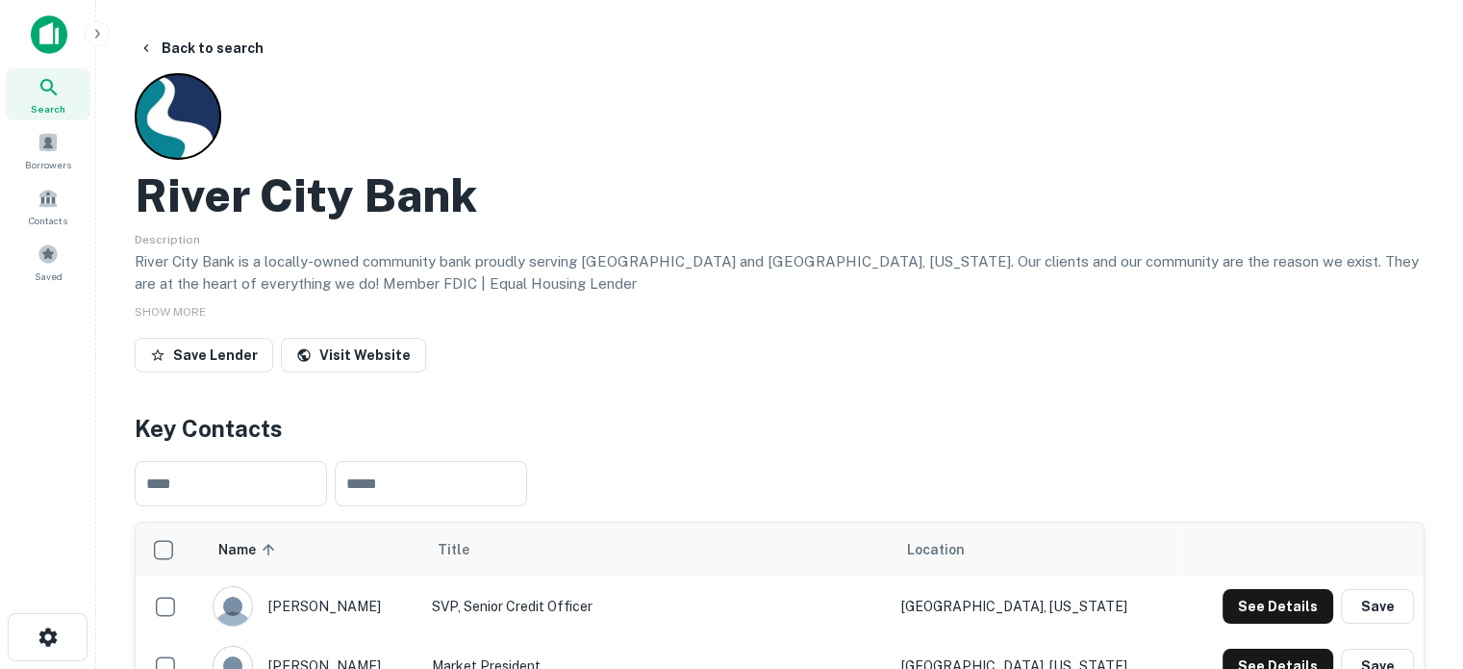
click at [473, 198] on h2 "River City Bank" at bounding box center [306, 195] width 343 height 56
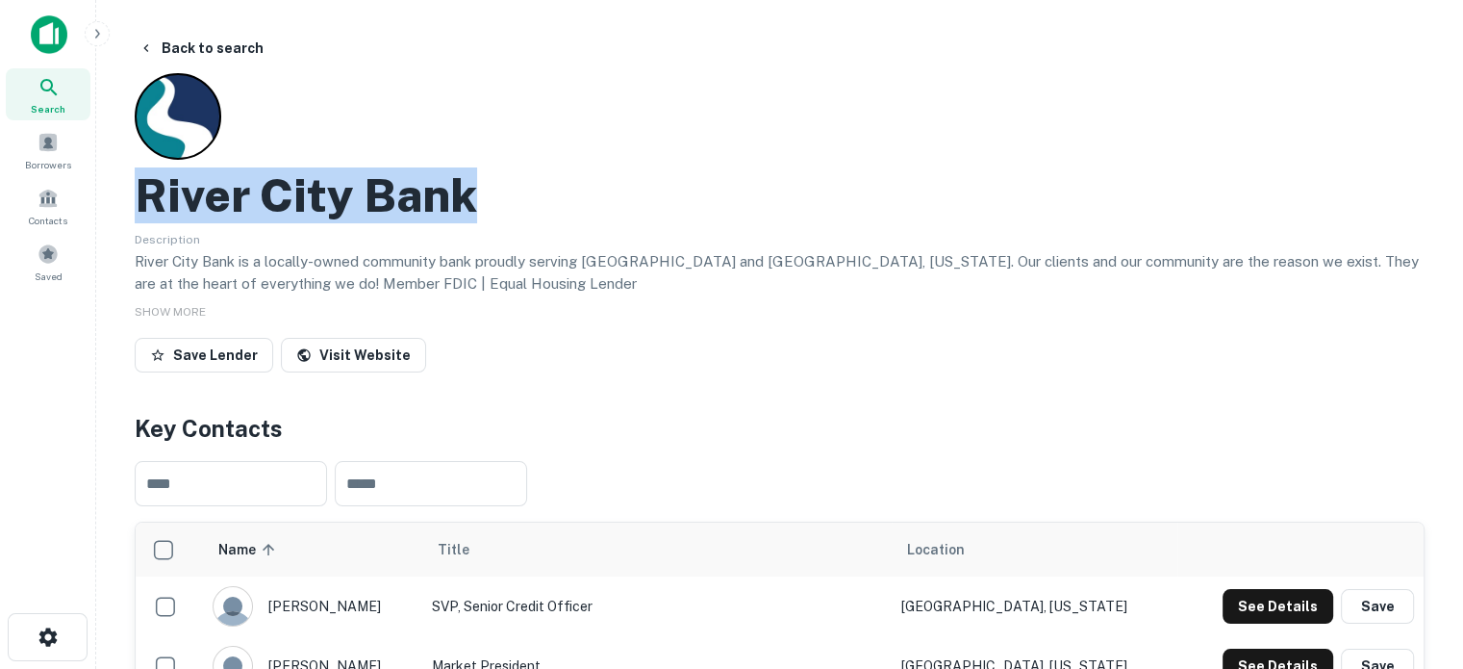
drag, startPoint x: 130, startPoint y: 197, endPoint x: 545, endPoint y: 203, distance: 414.7
copy h2 "River City Bank"
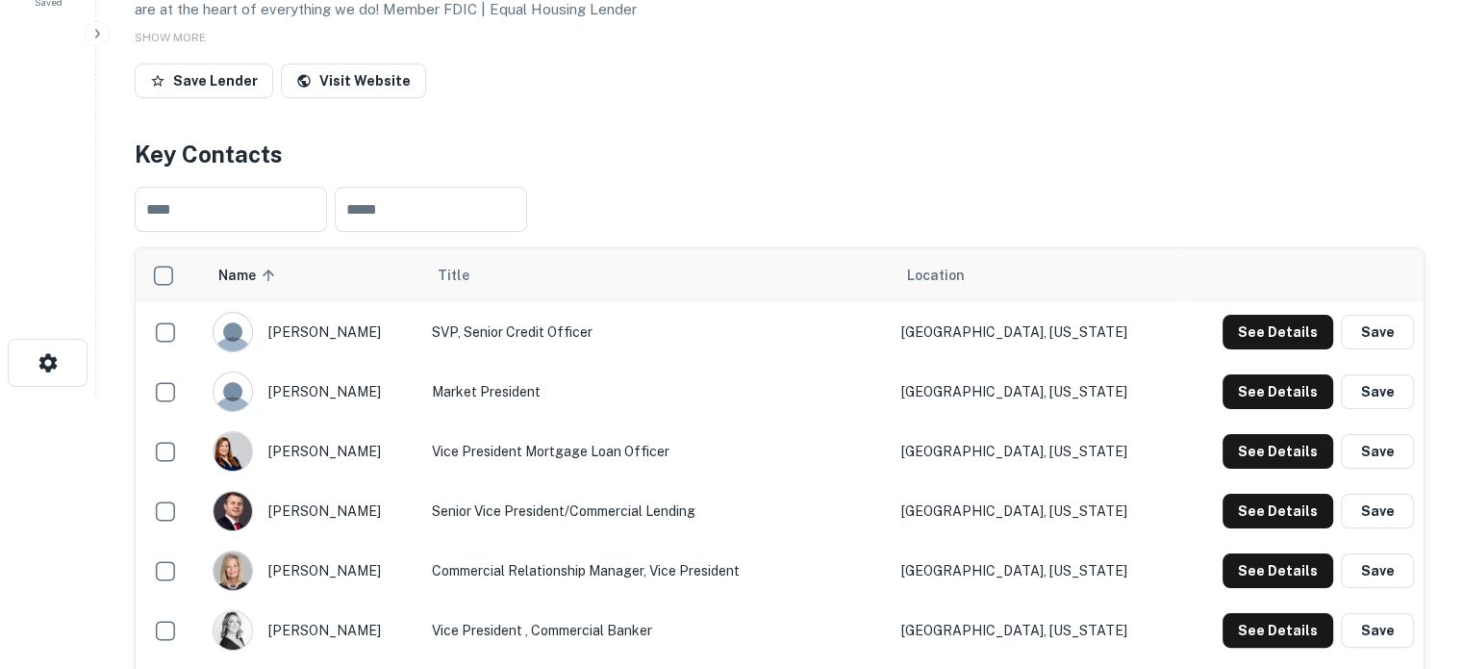
scroll to position [385, 0]
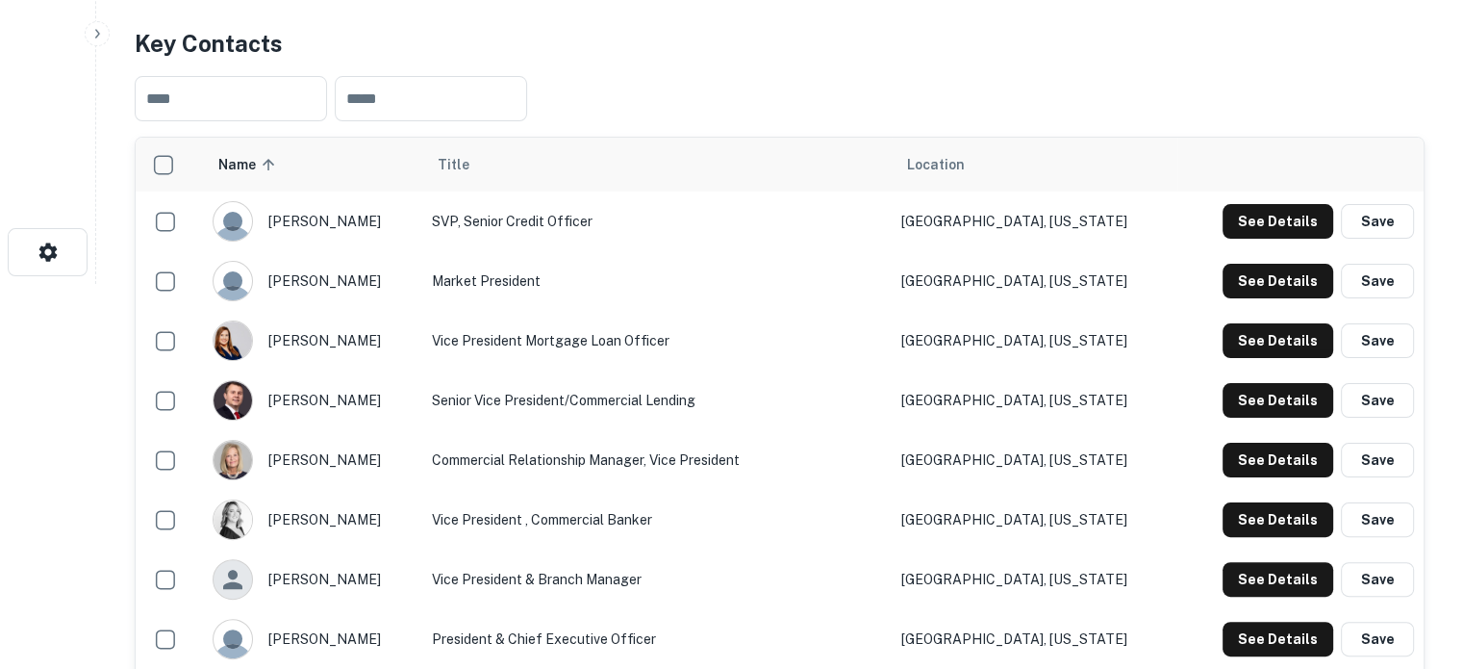
click at [1325, 377] on td "See Details Save" at bounding box center [1301, 400] width 246 height 60
click at [1297, 396] on button "See Details" at bounding box center [1278, 400] width 111 height 35
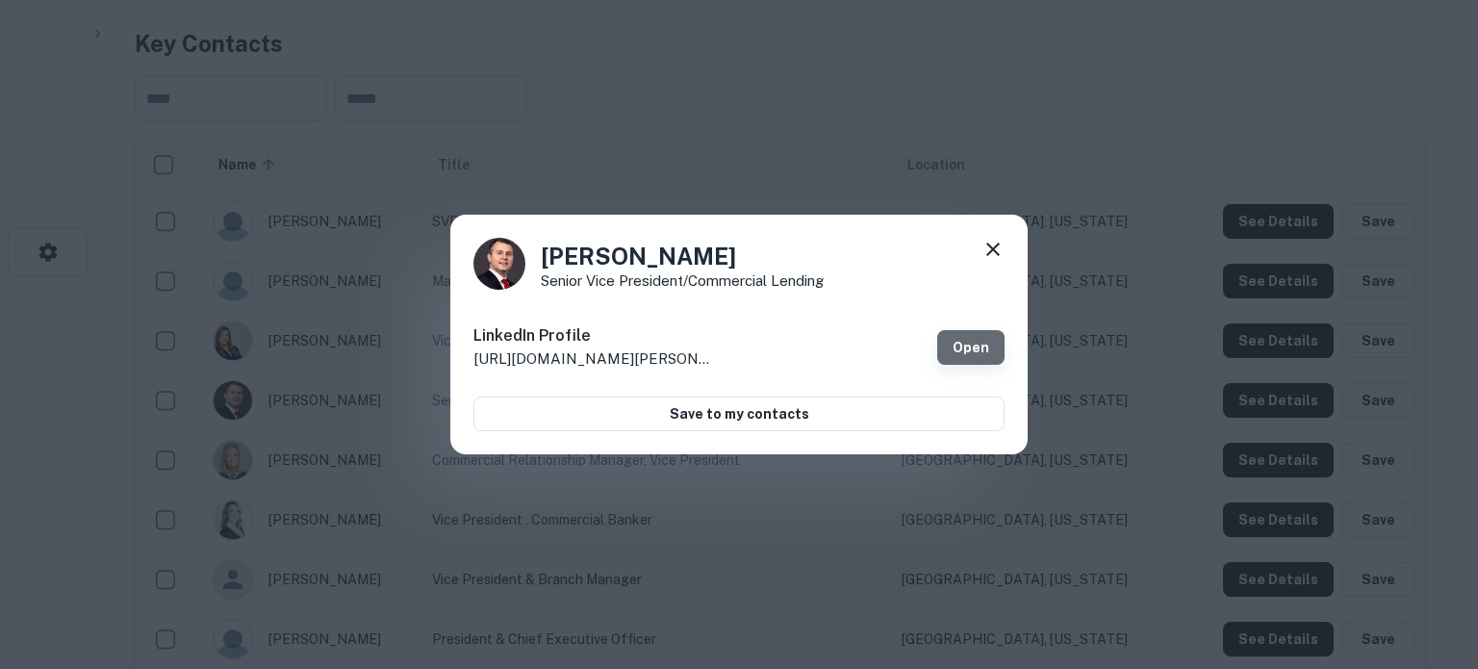
click at [989, 352] on link "Open" at bounding box center [970, 347] width 67 height 35
click at [1001, 257] on icon at bounding box center [992, 249] width 23 height 23
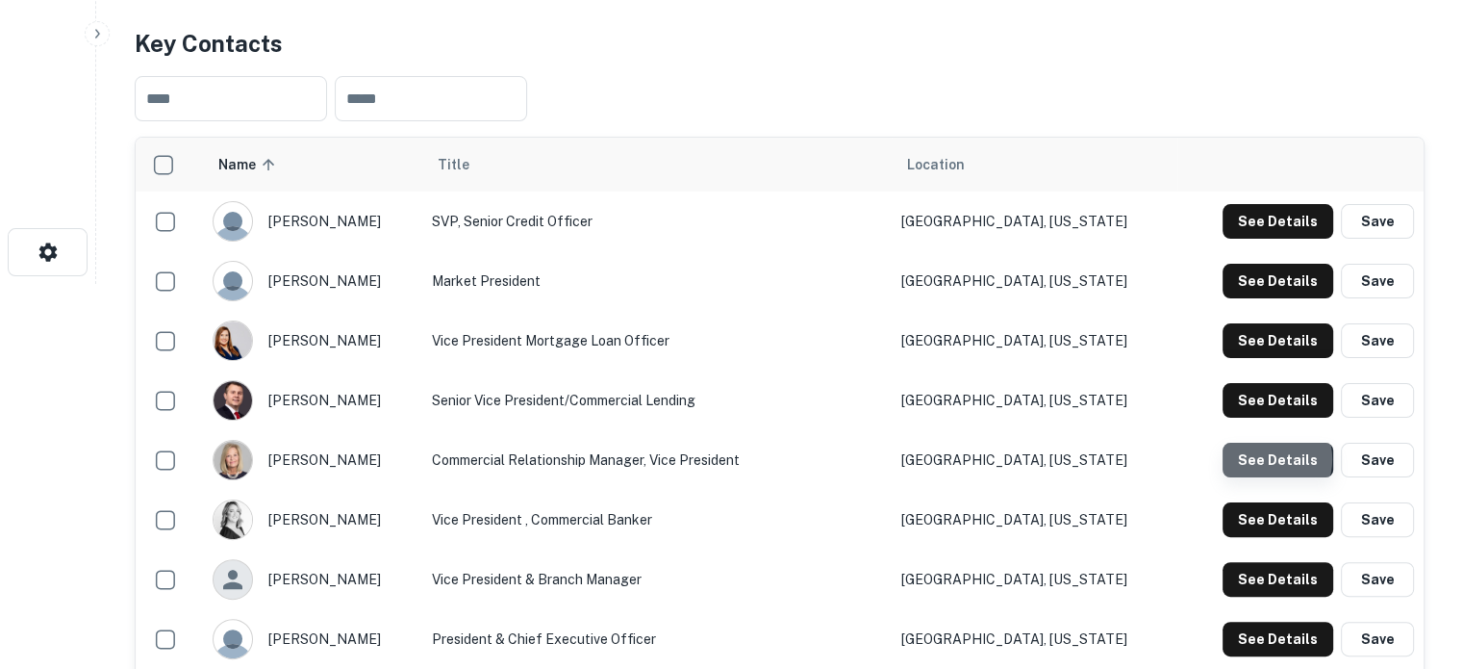
click at [1267, 461] on button "See Details" at bounding box center [1278, 460] width 111 height 35
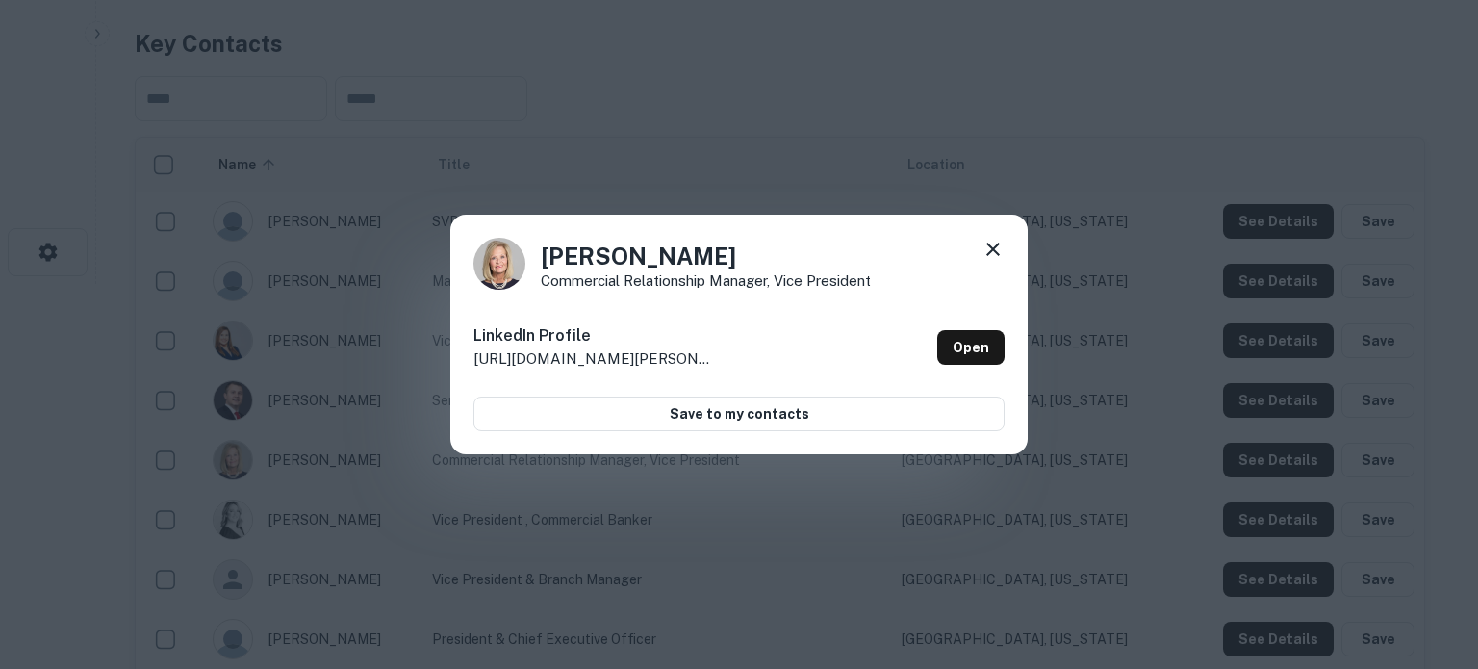
click at [1005, 357] on div "Rhonda Wallace Commercial Relationship Manager, Vice President LinkedIn Profile…" at bounding box center [738, 335] width 577 height 241
click at [987, 351] on link "Open" at bounding box center [970, 347] width 67 height 35
click at [995, 248] on icon at bounding box center [992, 249] width 23 height 23
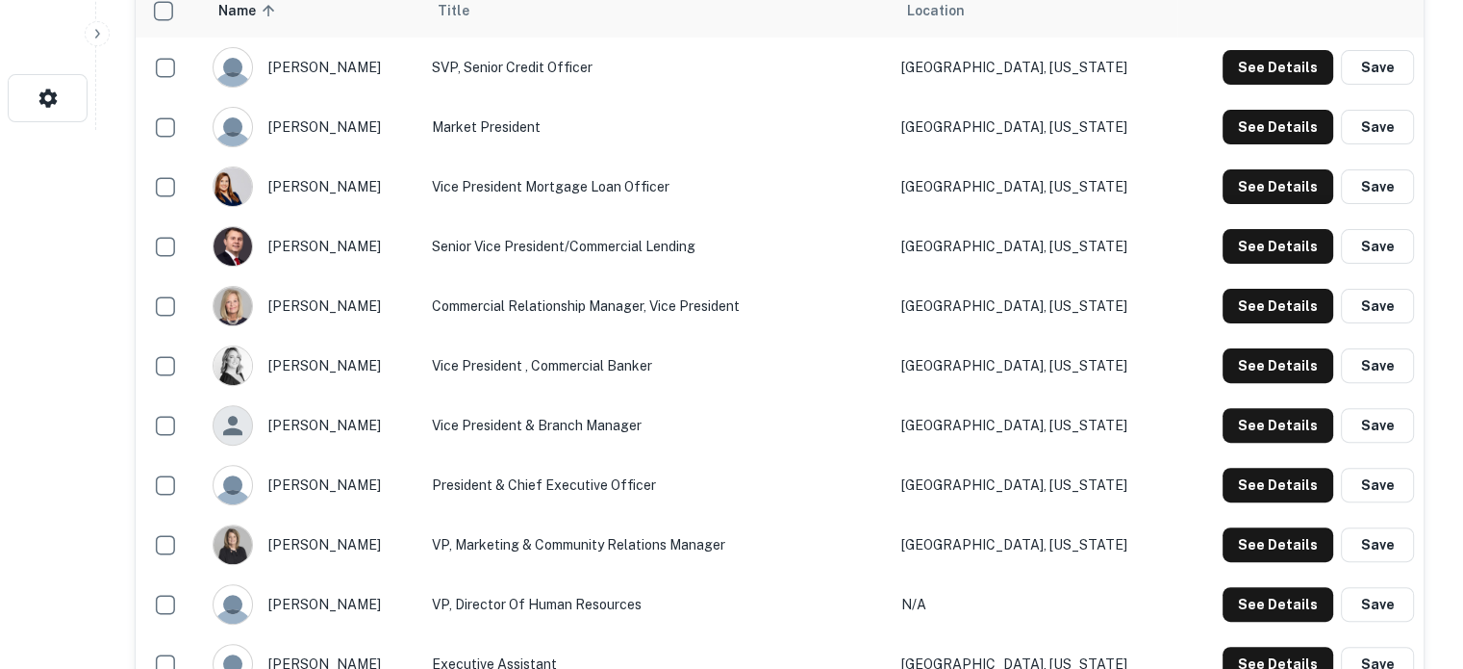
scroll to position [577, 0]
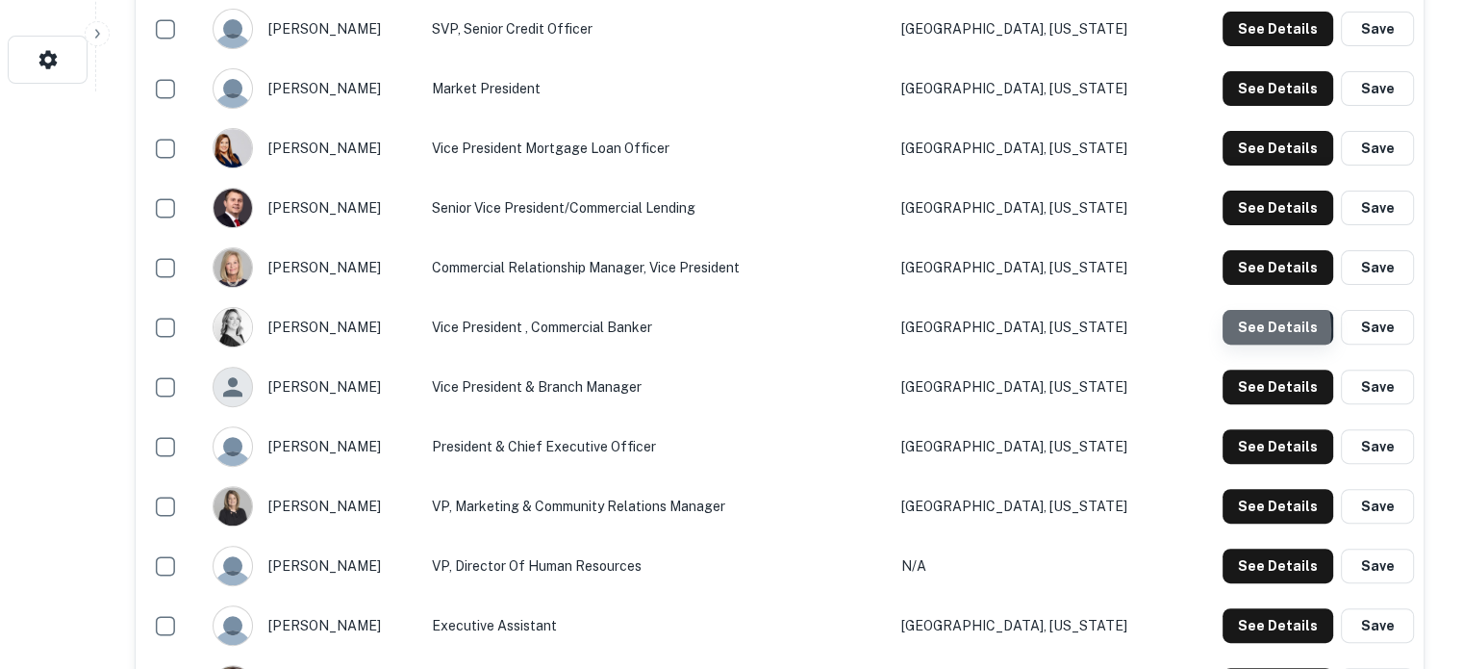
click at [1238, 331] on button "See Details" at bounding box center [1278, 327] width 111 height 35
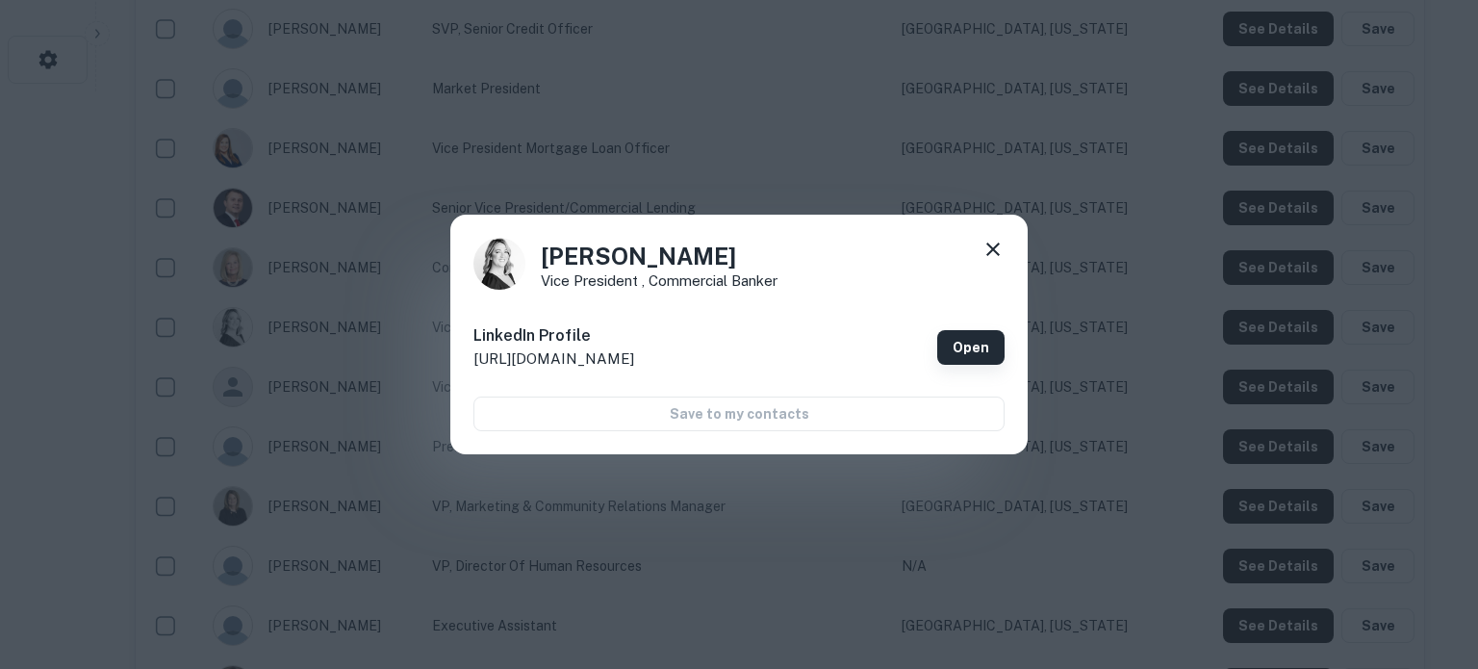
click at [979, 349] on link "Open" at bounding box center [970, 347] width 67 height 35
click at [998, 253] on icon at bounding box center [992, 249] width 23 height 23
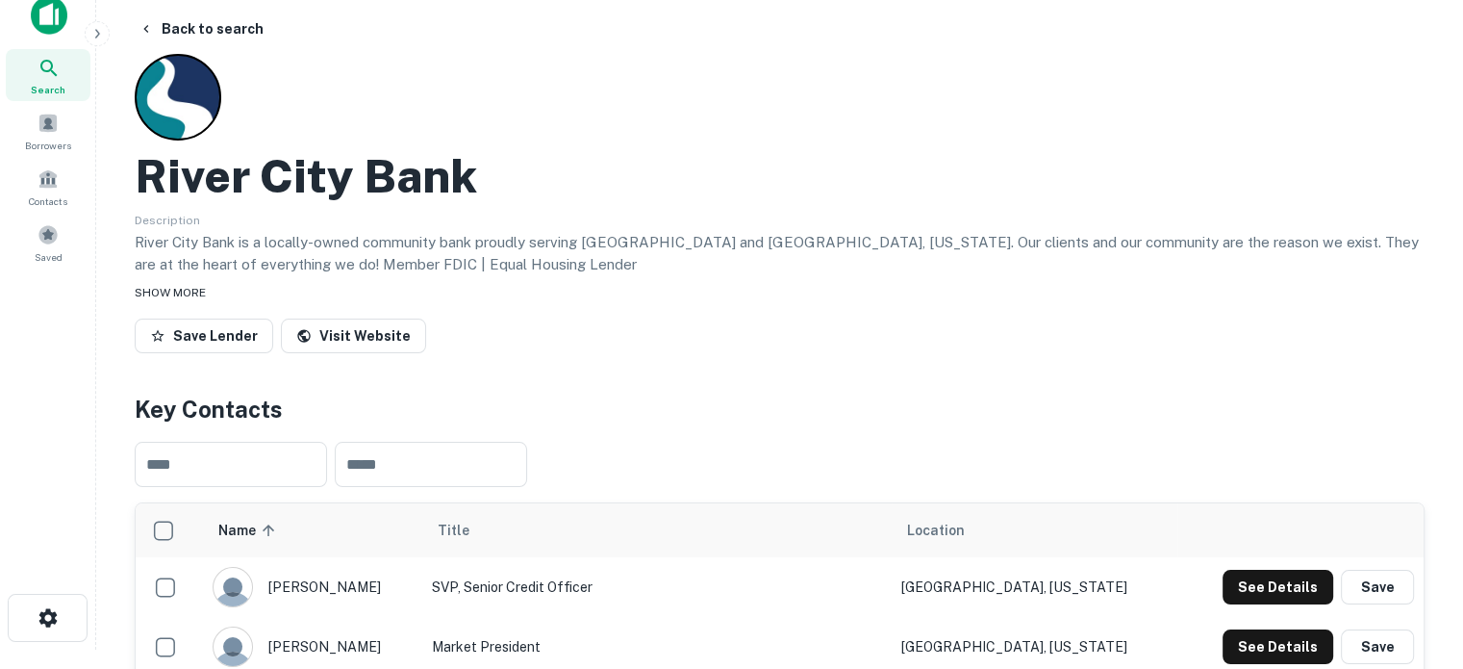
scroll to position [0, 0]
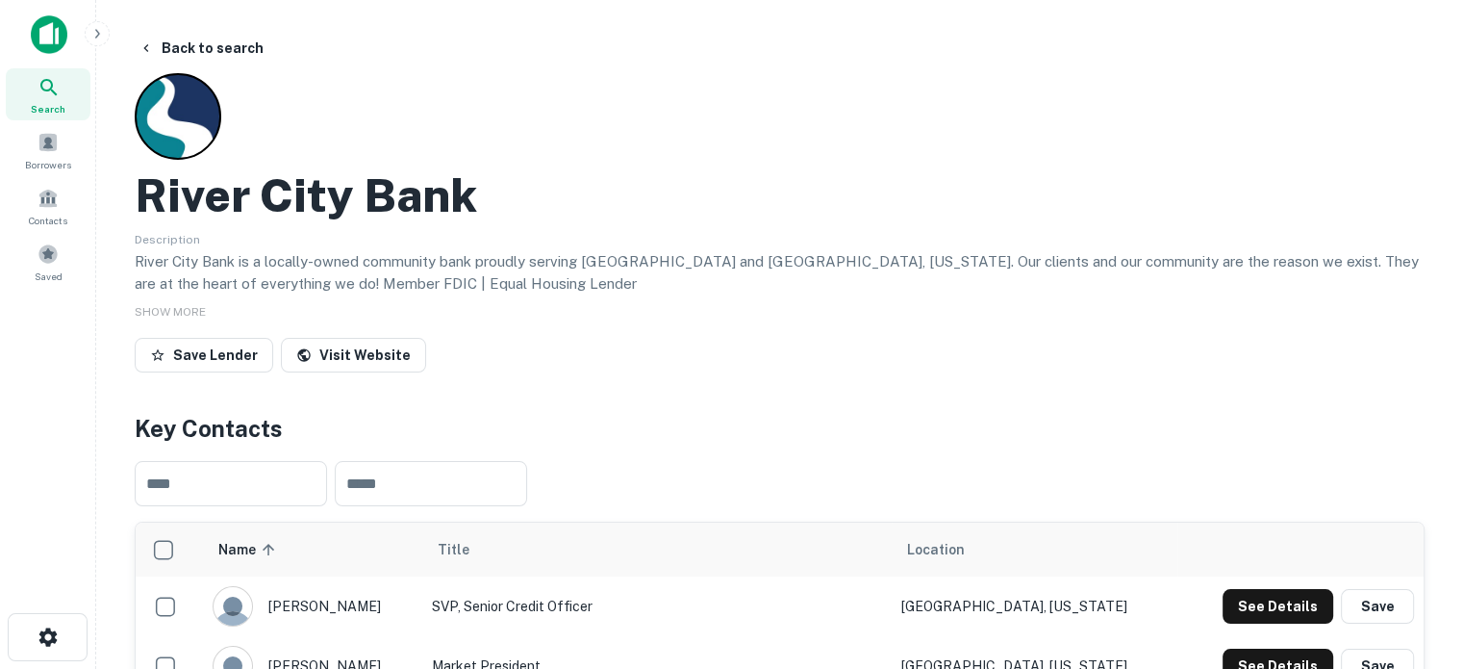
click at [73, 107] on div "Search" at bounding box center [48, 94] width 85 height 52
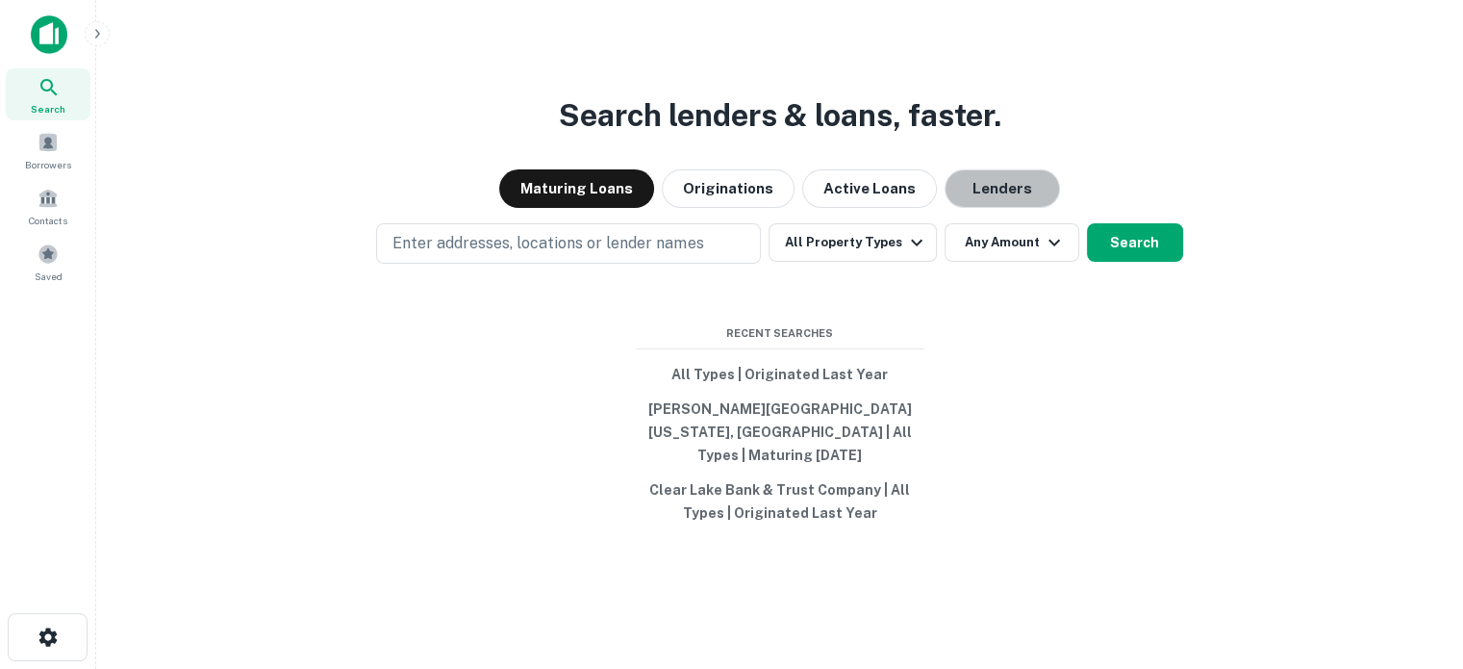
click at [999, 191] on button "Lenders" at bounding box center [1002, 188] width 115 height 38
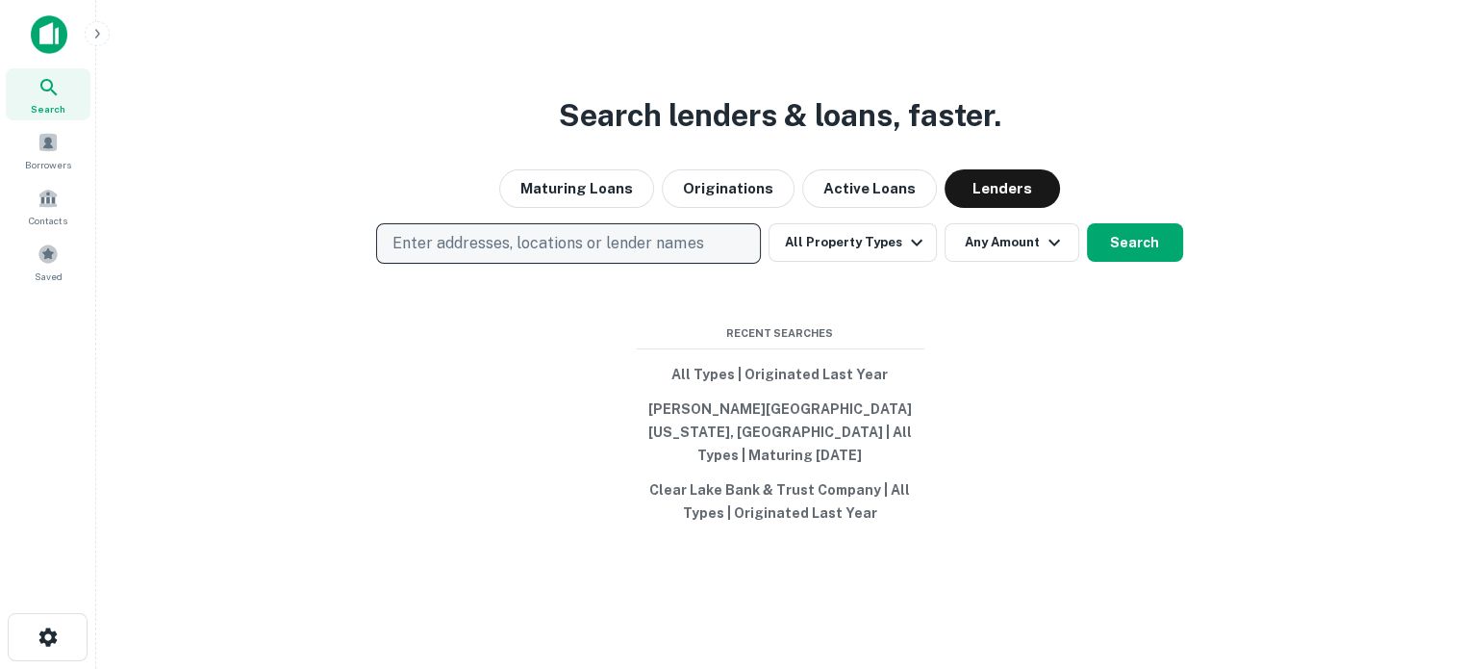
click at [573, 254] on p "Enter addresses, locations or lender names" at bounding box center [548, 243] width 311 height 23
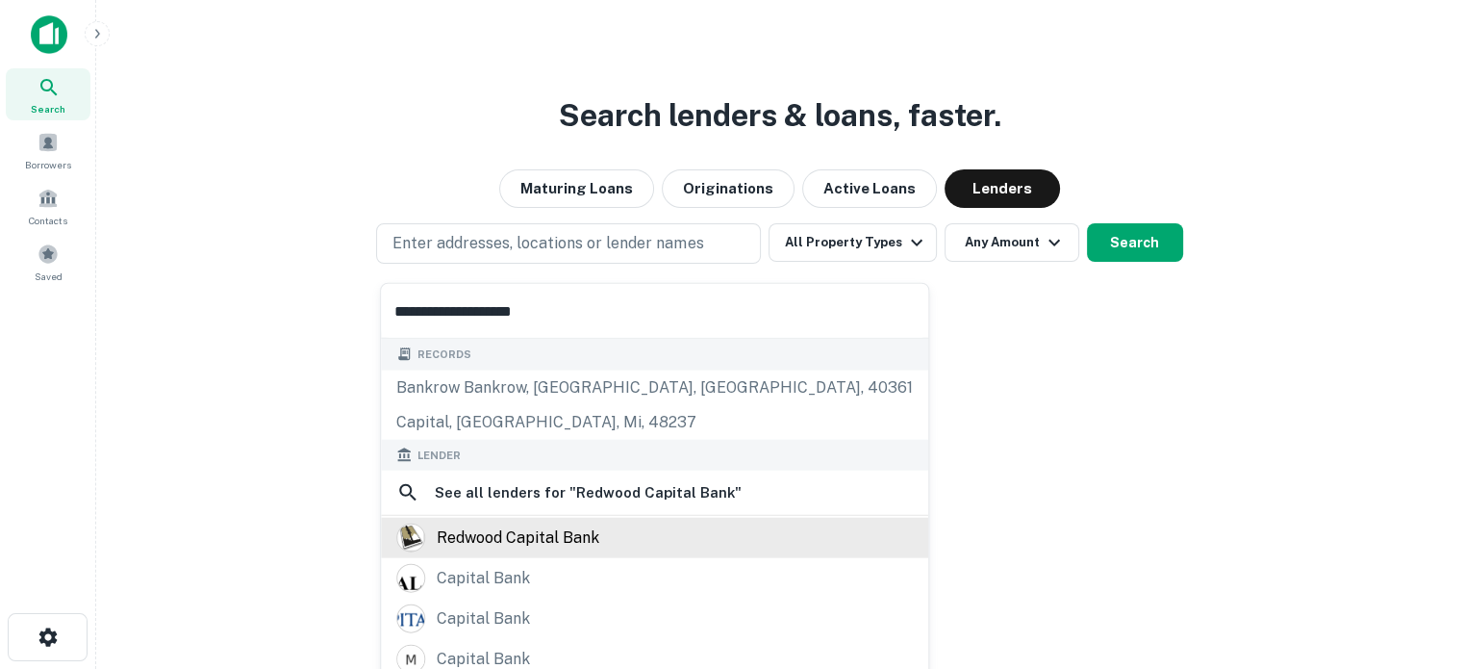
type input "**********"
click at [543, 545] on div "redwood capital bank" at bounding box center [518, 537] width 163 height 29
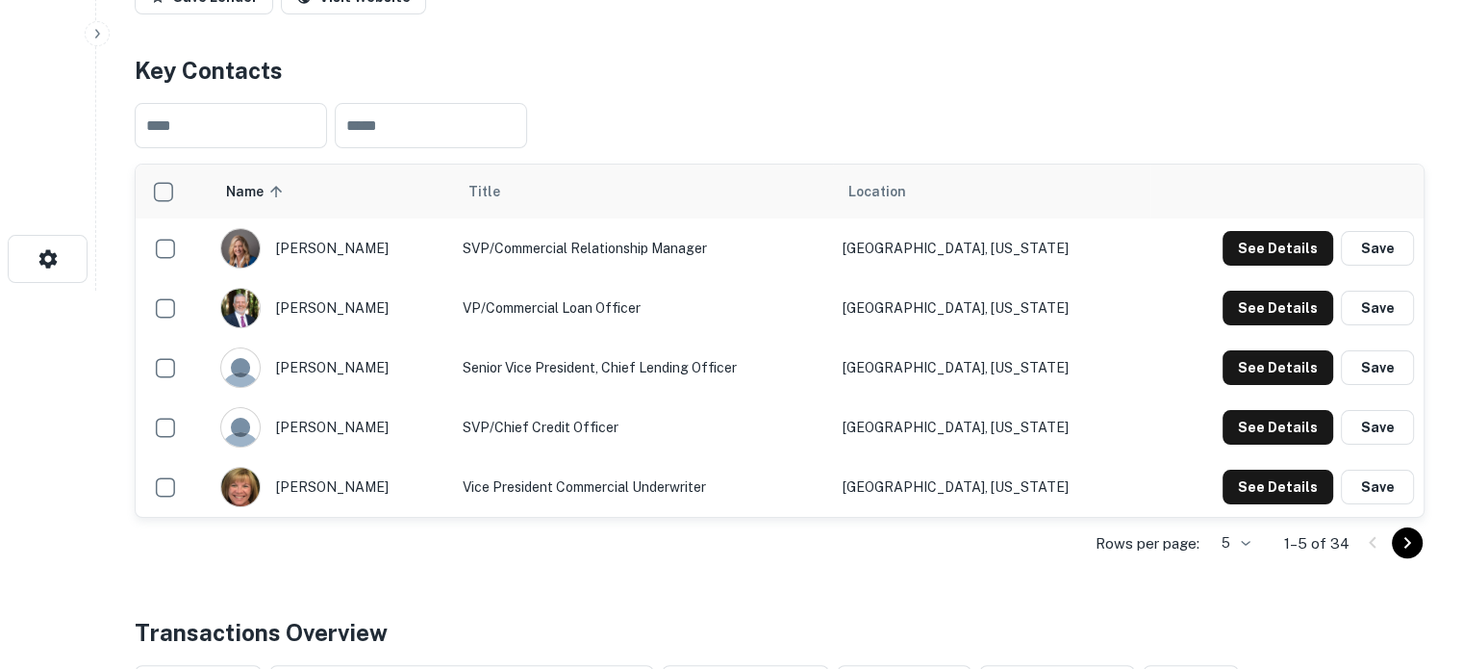
scroll to position [481, 0]
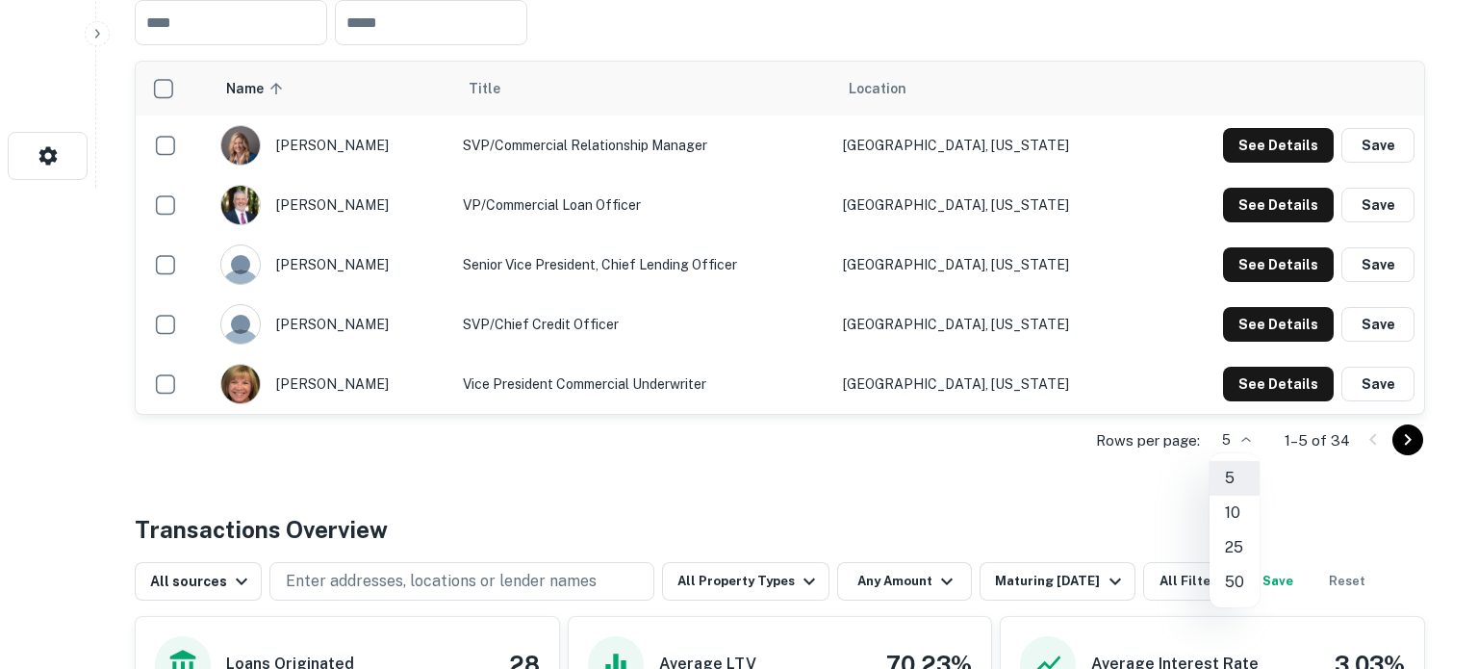
click at [1233, 592] on li "50" at bounding box center [1234, 582] width 50 height 35
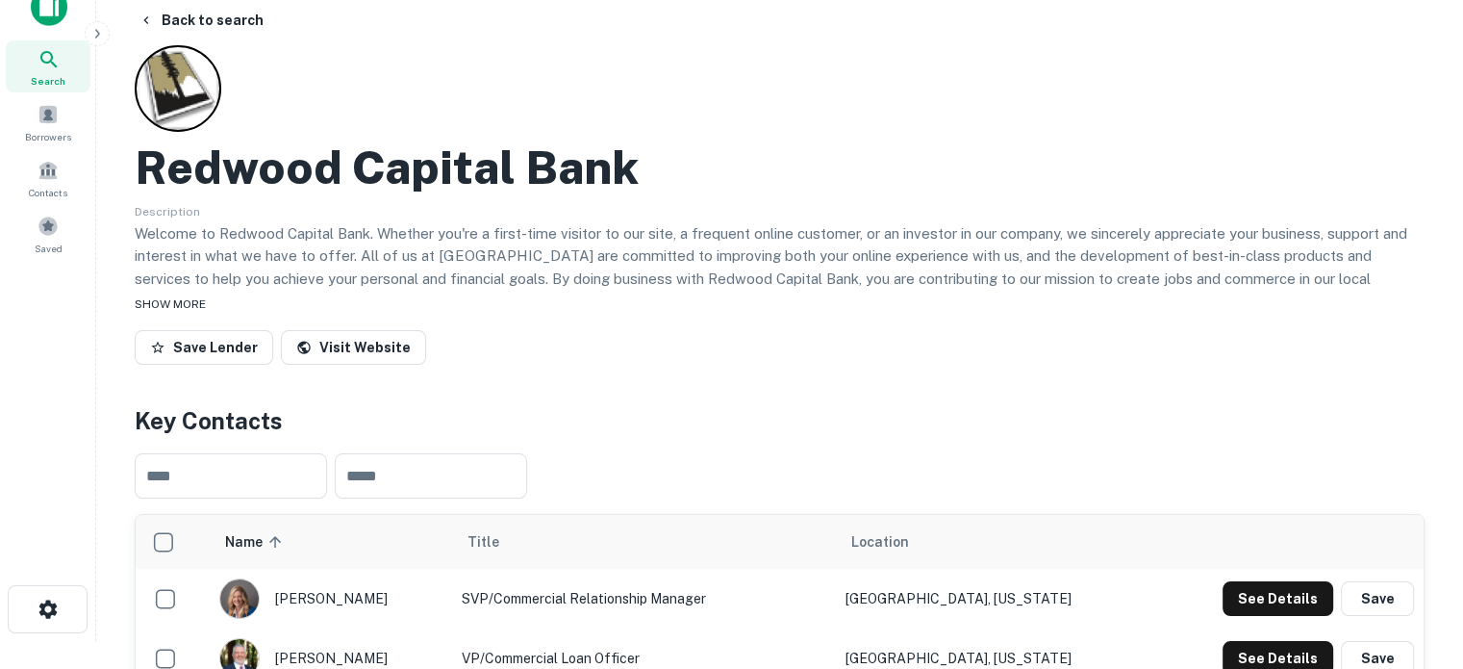
scroll to position [0, 0]
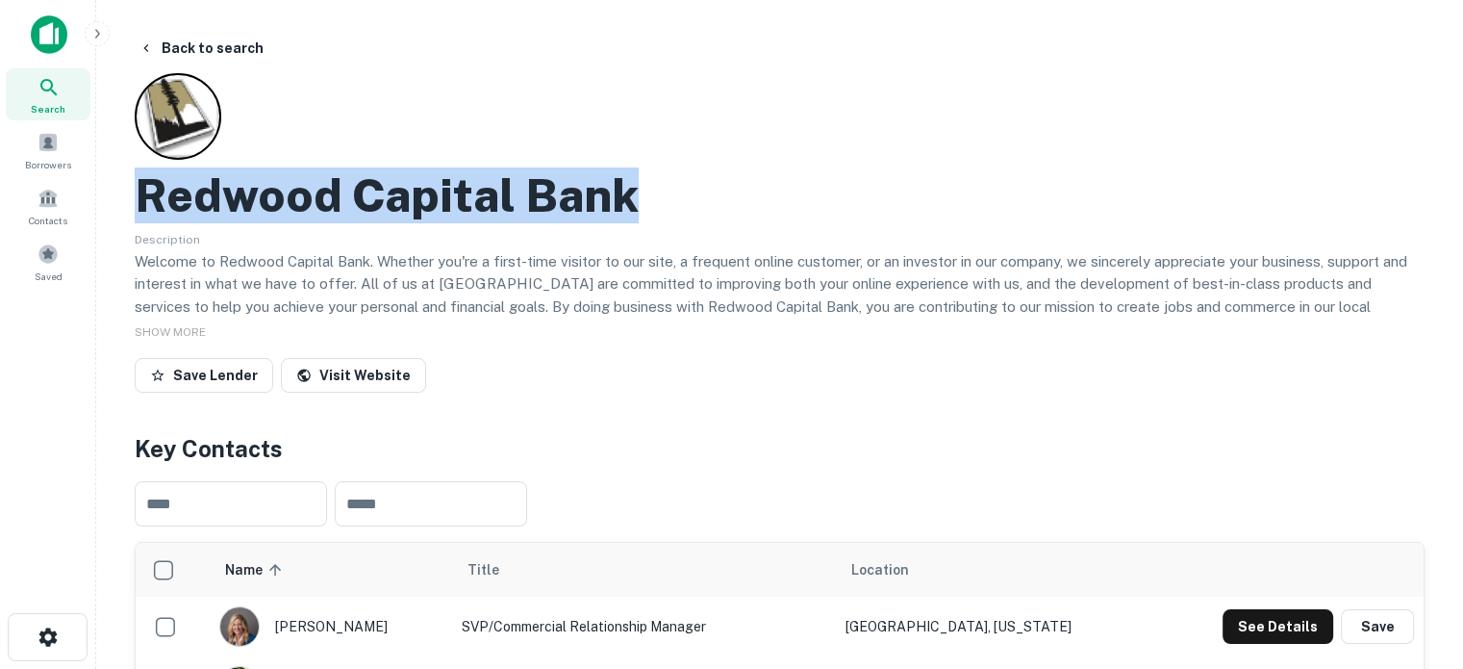
drag, startPoint x: 144, startPoint y: 200, endPoint x: 714, endPoint y: 208, distance: 569.7
click at [714, 208] on div "Redwood Capital Bank" at bounding box center [780, 195] width 1290 height 56
copy h2 "Redwood Capital Bank"
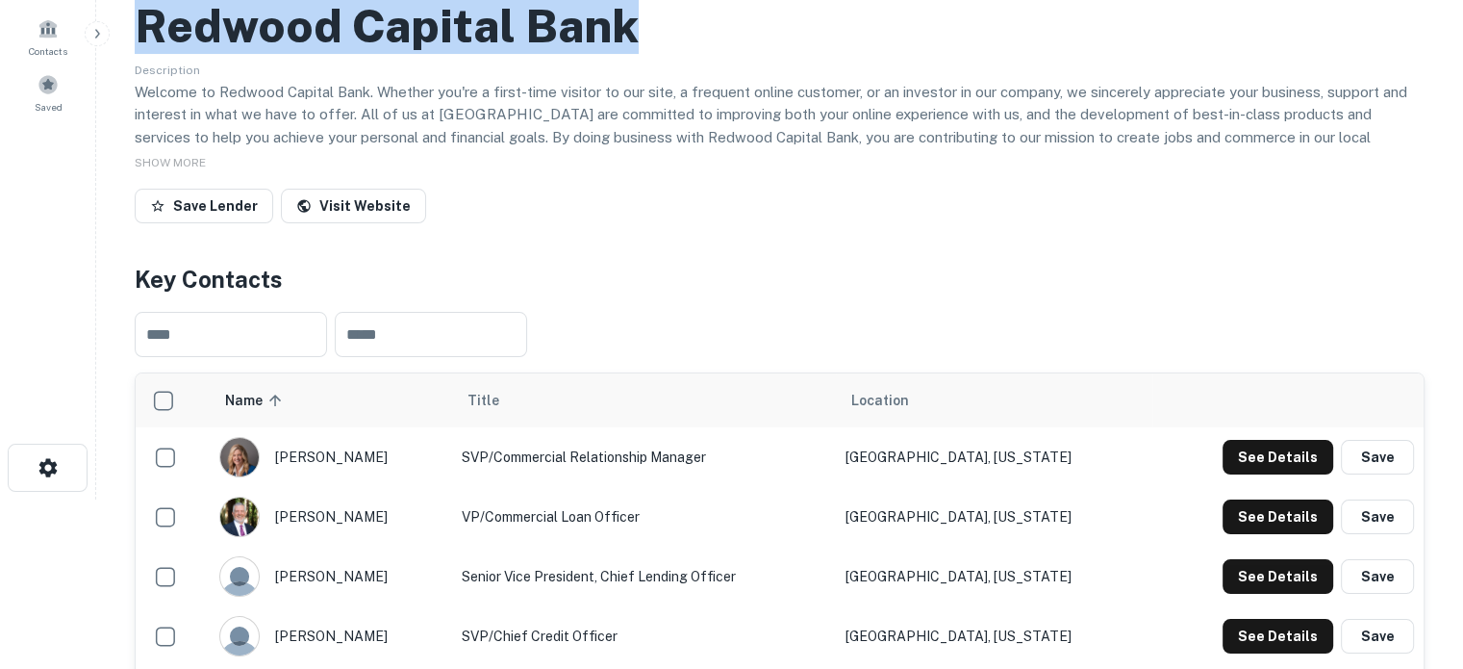
scroll to position [289, 0]
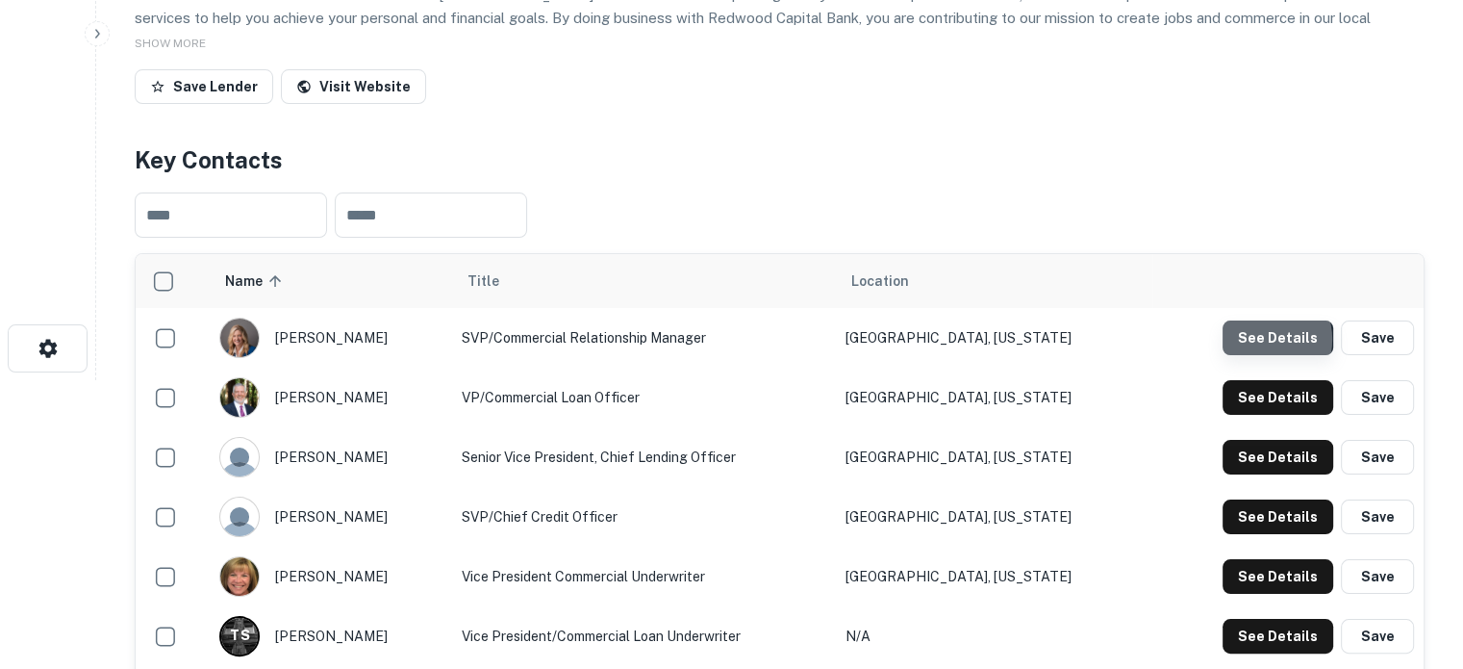
click at [1260, 341] on button "See Details" at bounding box center [1278, 337] width 111 height 35
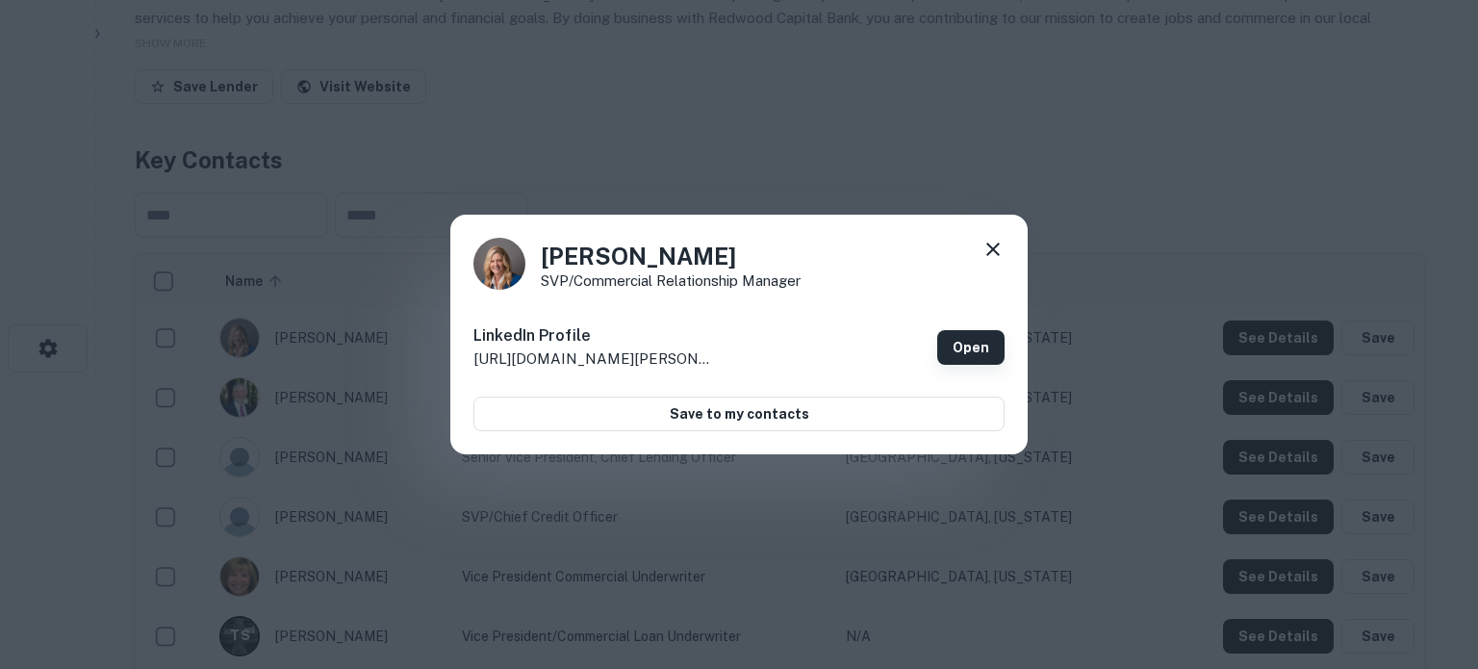
click at [963, 353] on link "Open" at bounding box center [970, 347] width 67 height 35
click at [979, 249] on div "Deanna Franklin SVP/Commercial Relationship Manager" at bounding box center [738, 264] width 531 height 52
click at [989, 253] on icon at bounding box center [992, 248] width 13 height 13
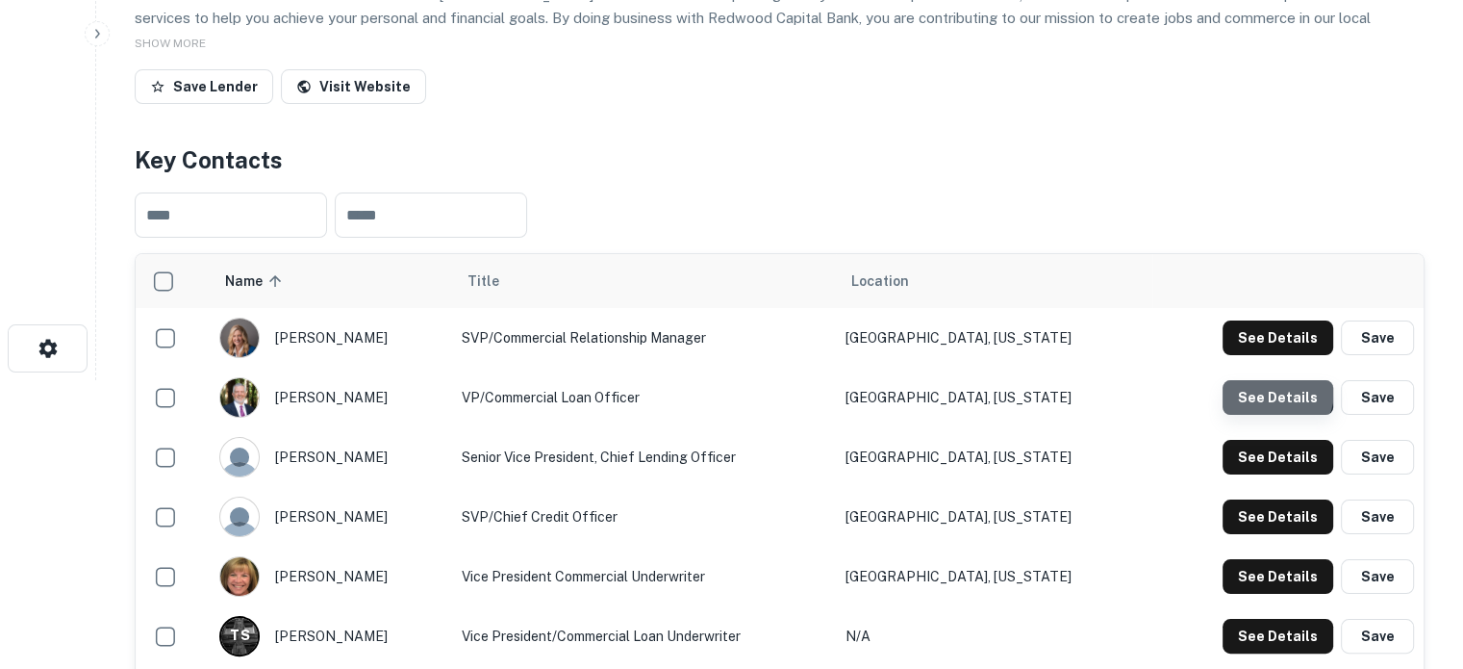
click at [1272, 392] on button "See Details" at bounding box center [1278, 397] width 111 height 35
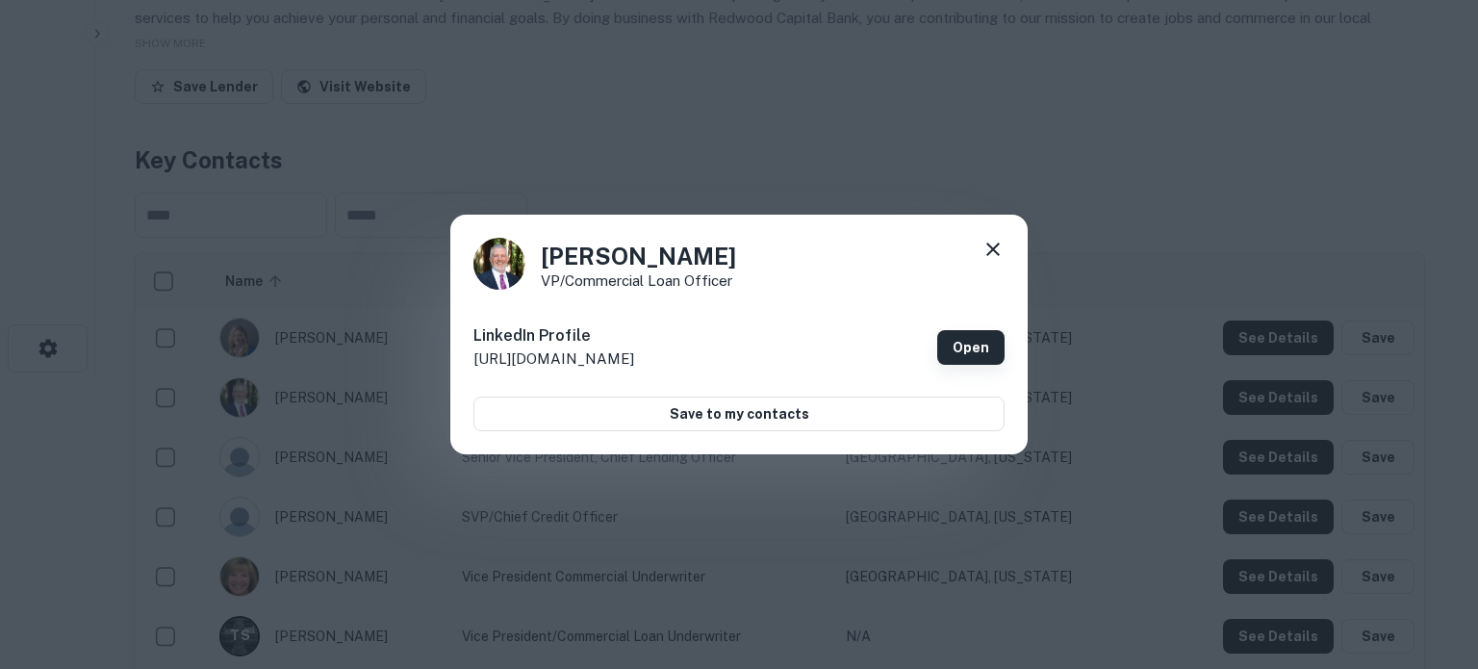
click at [972, 344] on link "Open" at bounding box center [970, 347] width 67 height 35
click at [998, 251] on icon at bounding box center [992, 249] width 23 height 23
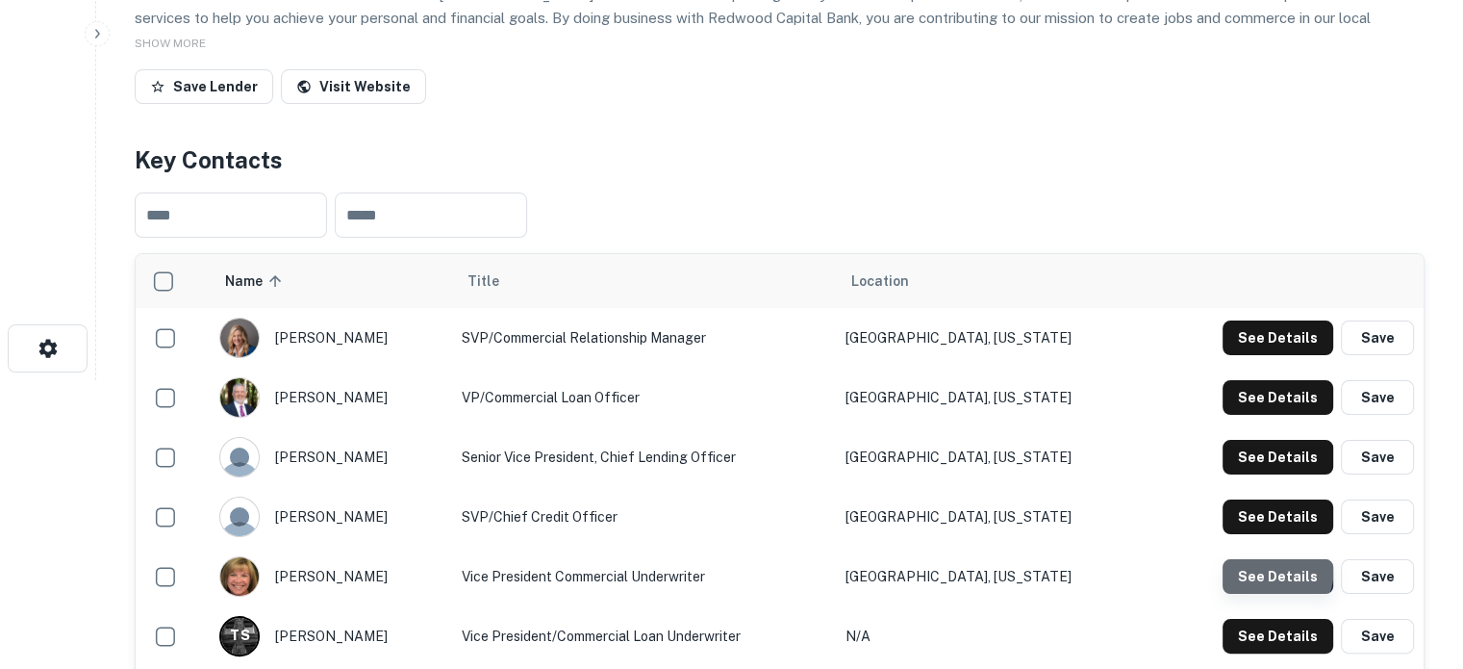
click at [1251, 567] on button "See Details" at bounding box center [1278, 576] width 111 height 35
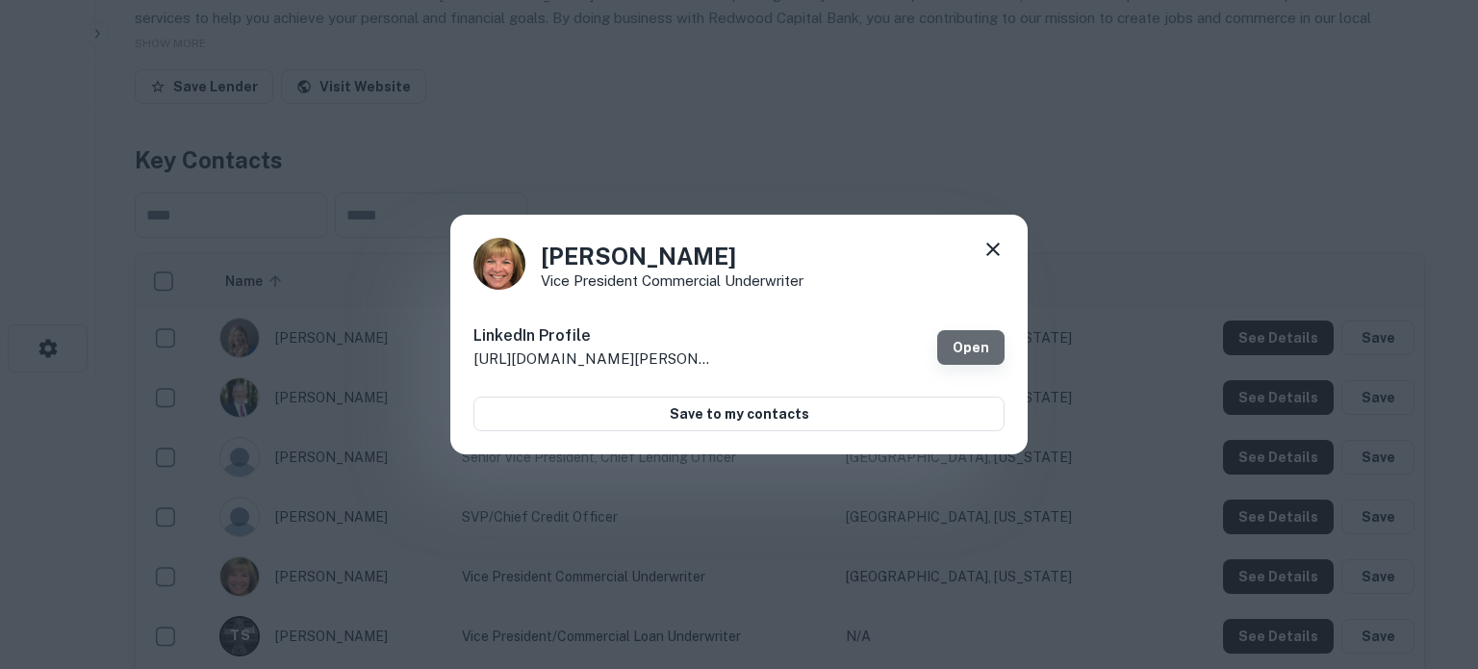
click at [957, 345] on link "Open" at bounding box center [970, 347] width 67 height 35
click at [993, 253] on icon at bounding box center [992, 249] width 23 height 23
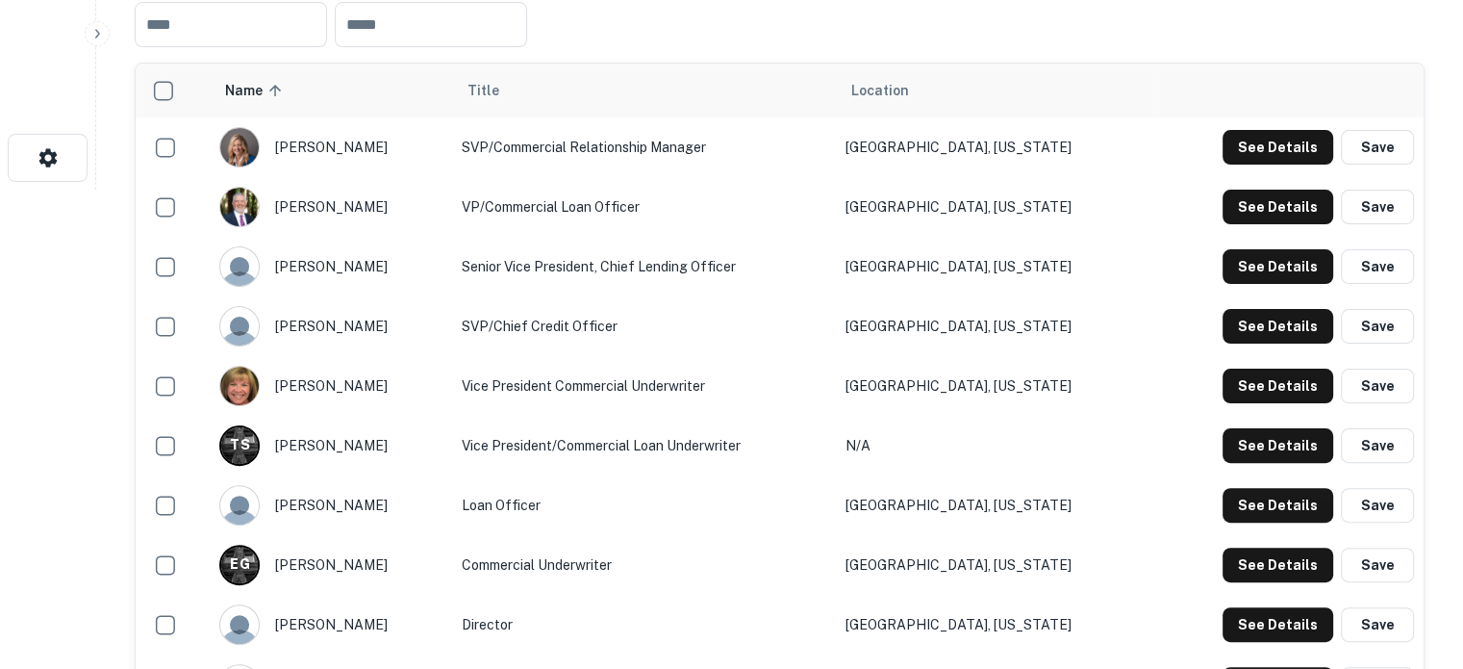
scroll to position [481, 0]
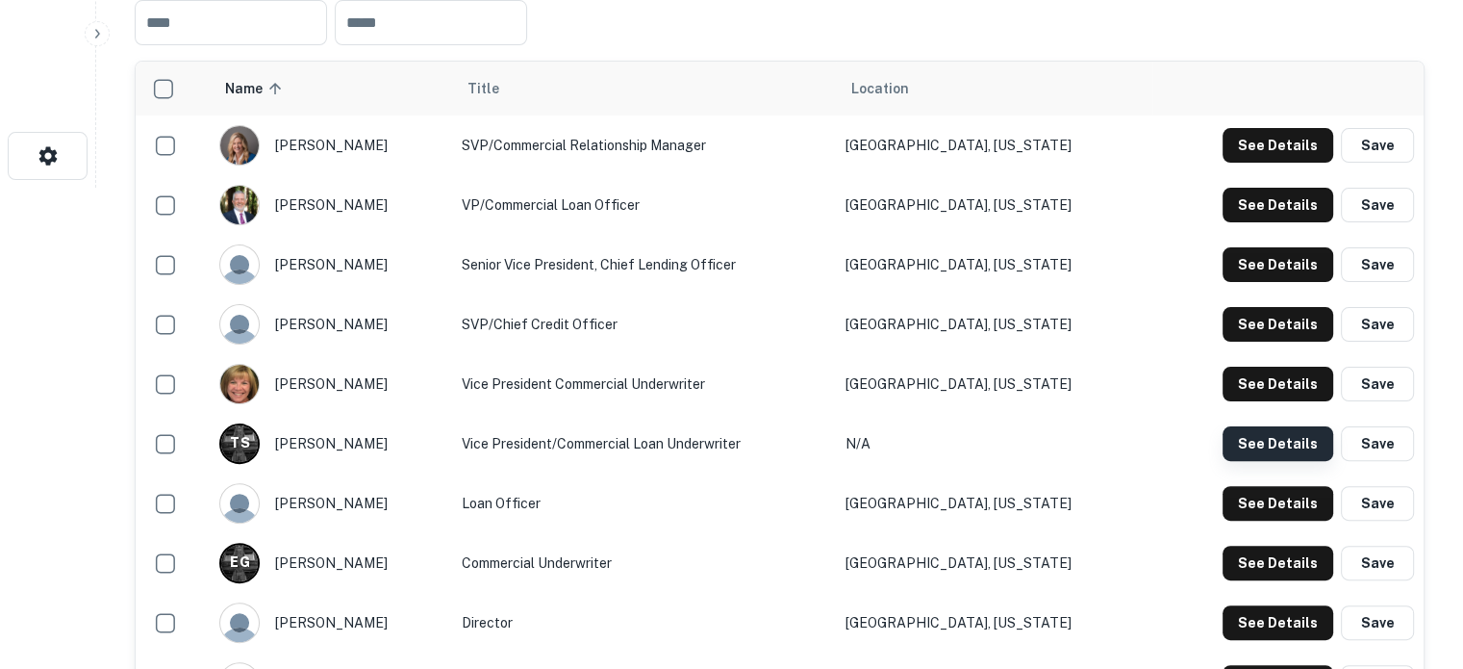
click at [1270, 458] on button "See Details" at bounding box center [1278, 443] width 111 height 35
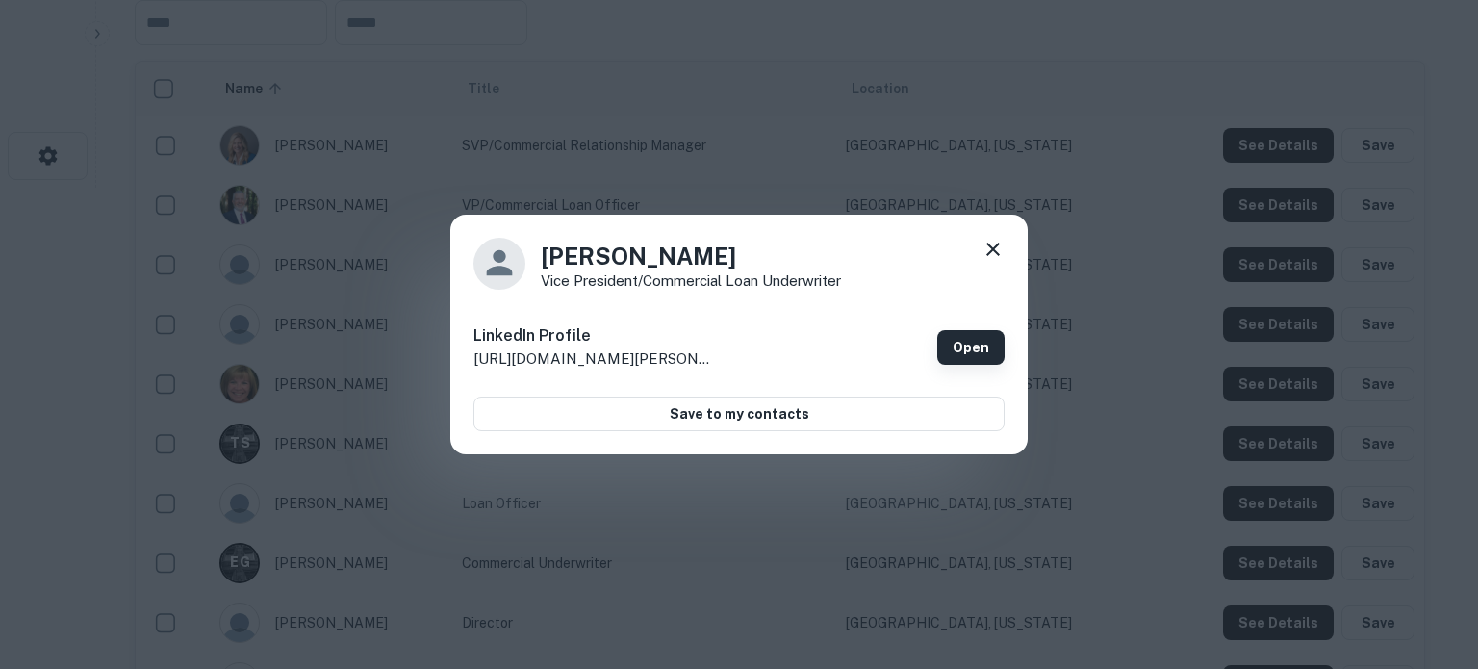
click at [958, 341] on link "Open" at bounding box center [970, 347] width 67 height 35
click at [993, 251] on icon at bounding box center [992, 249] width 23 height 23
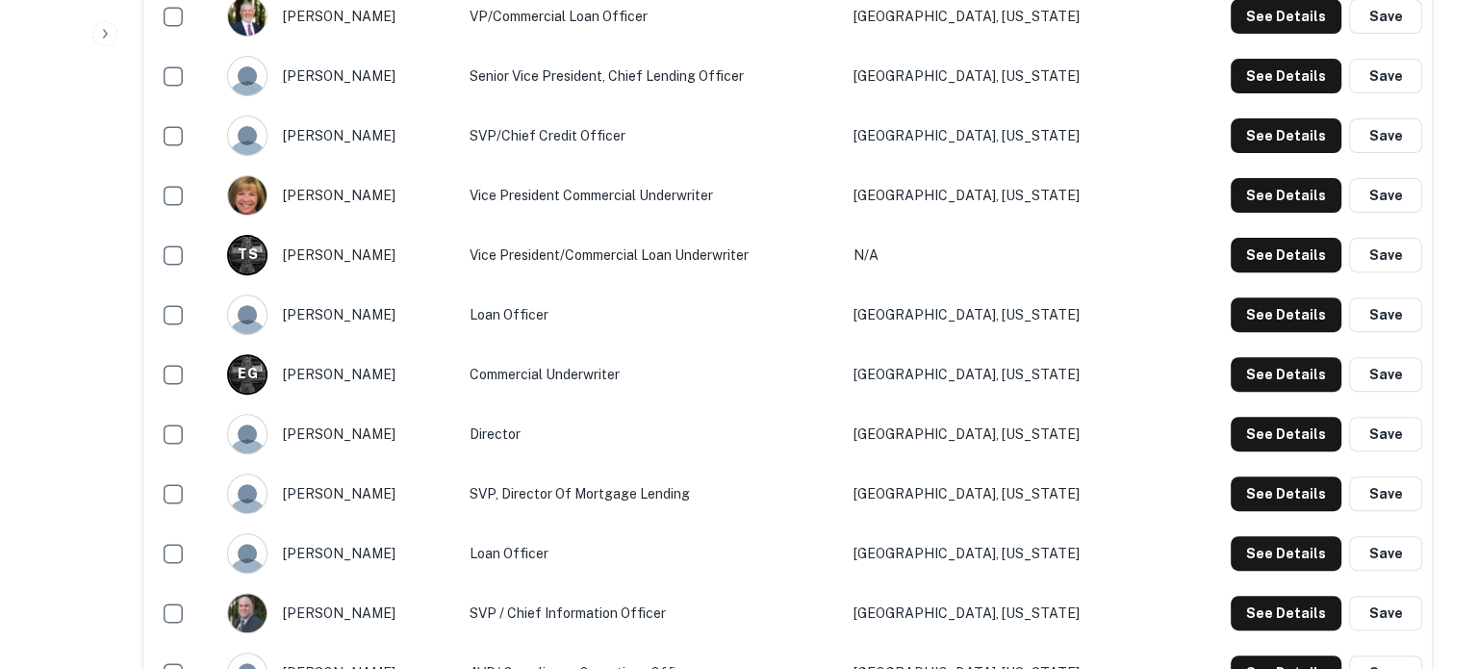
scroll to position [674, 0]
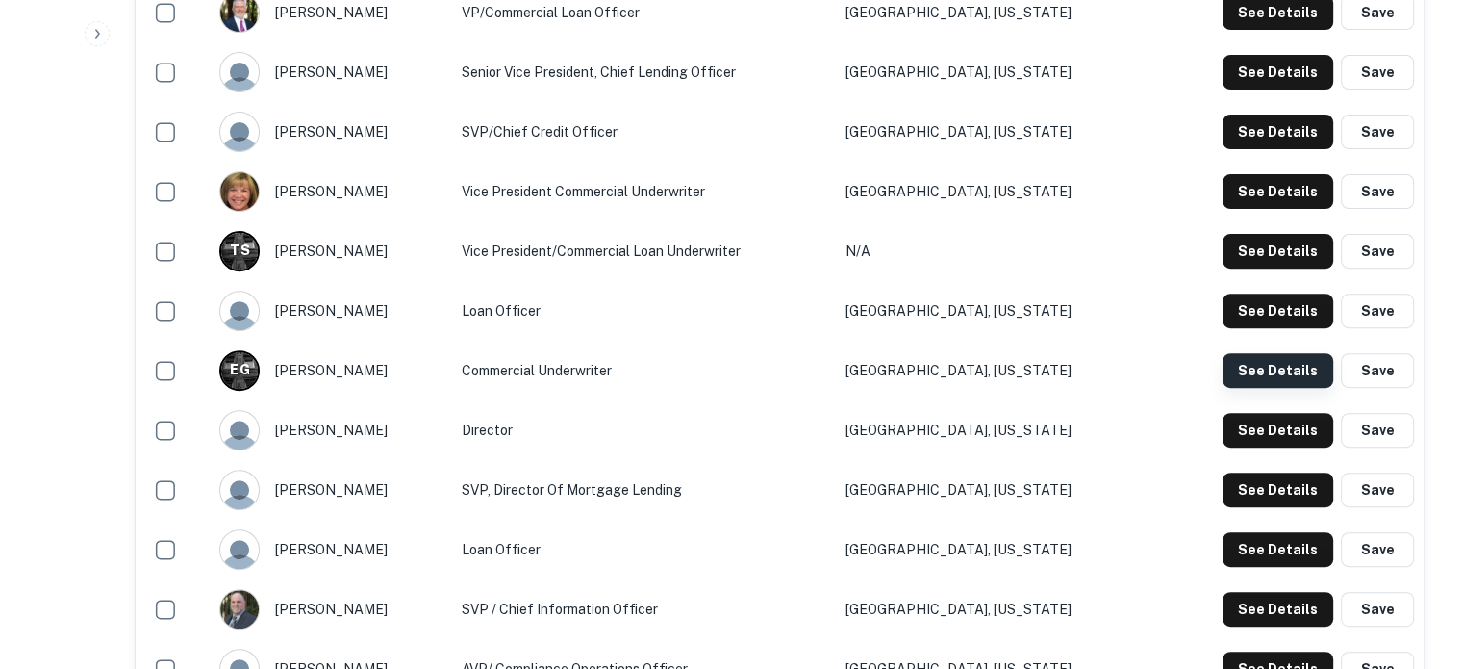
click at [1295, 369] on button "See Details" at bounding box center [1278, 370] width 111 height 35
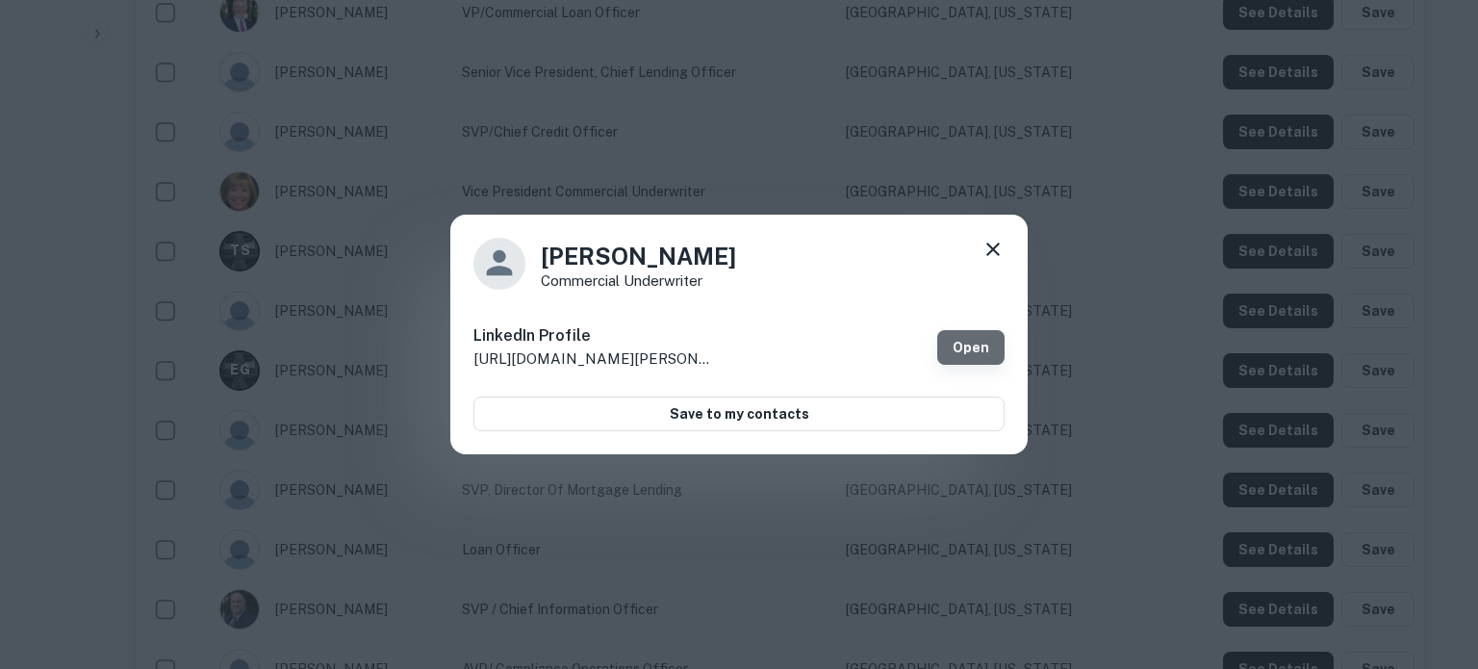
click at [985, 343] on link "Open" at bounding box center [970, 347] width 67 height 35
click at [985, 246] on icon at bounding box center [992, 249] width 23 height 23
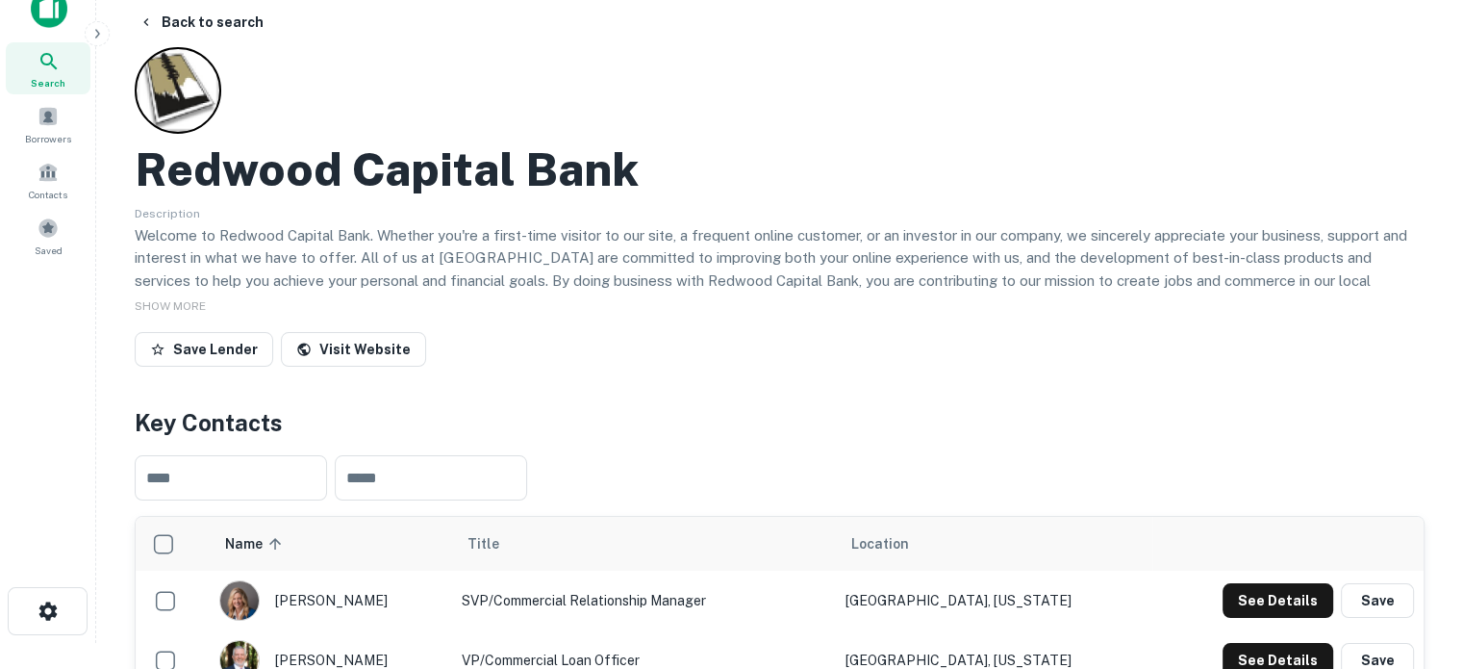
scroll to position [0, 0]
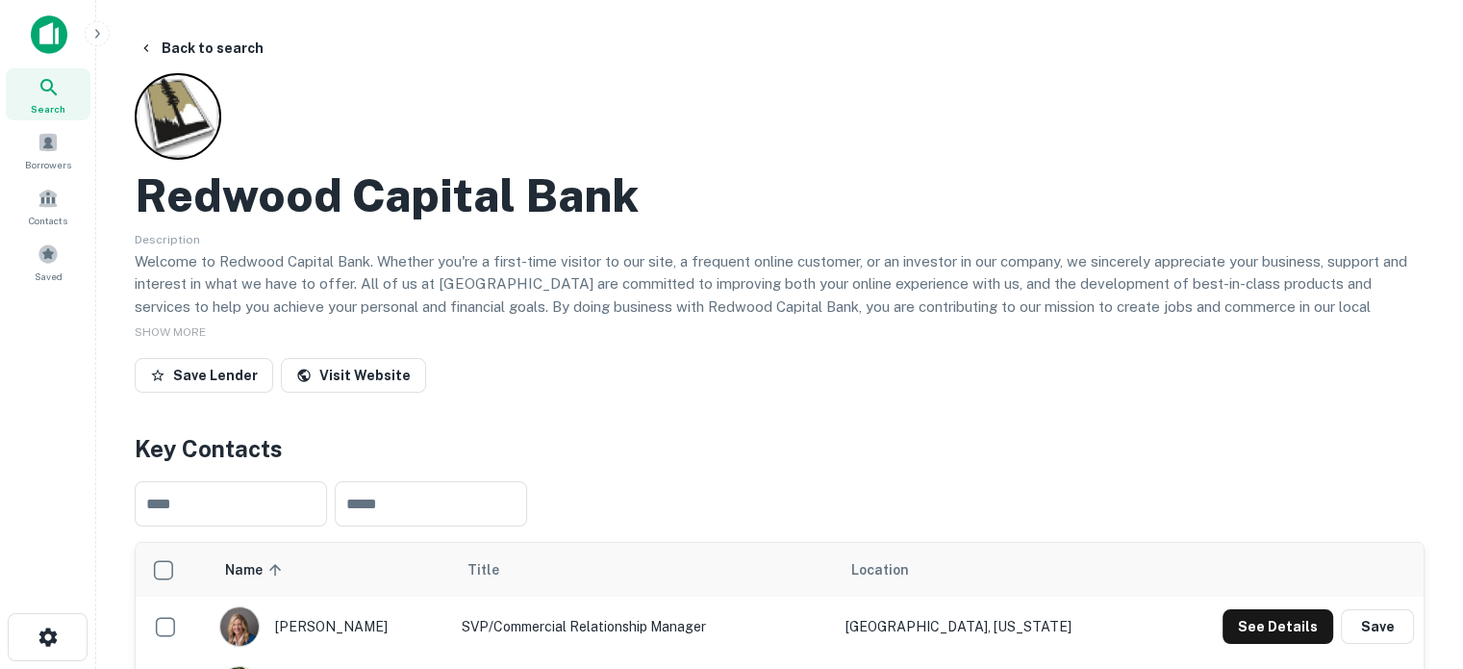
click at [35, 88] on div "Search" at bounding box center [48, 94] width 85 height 52
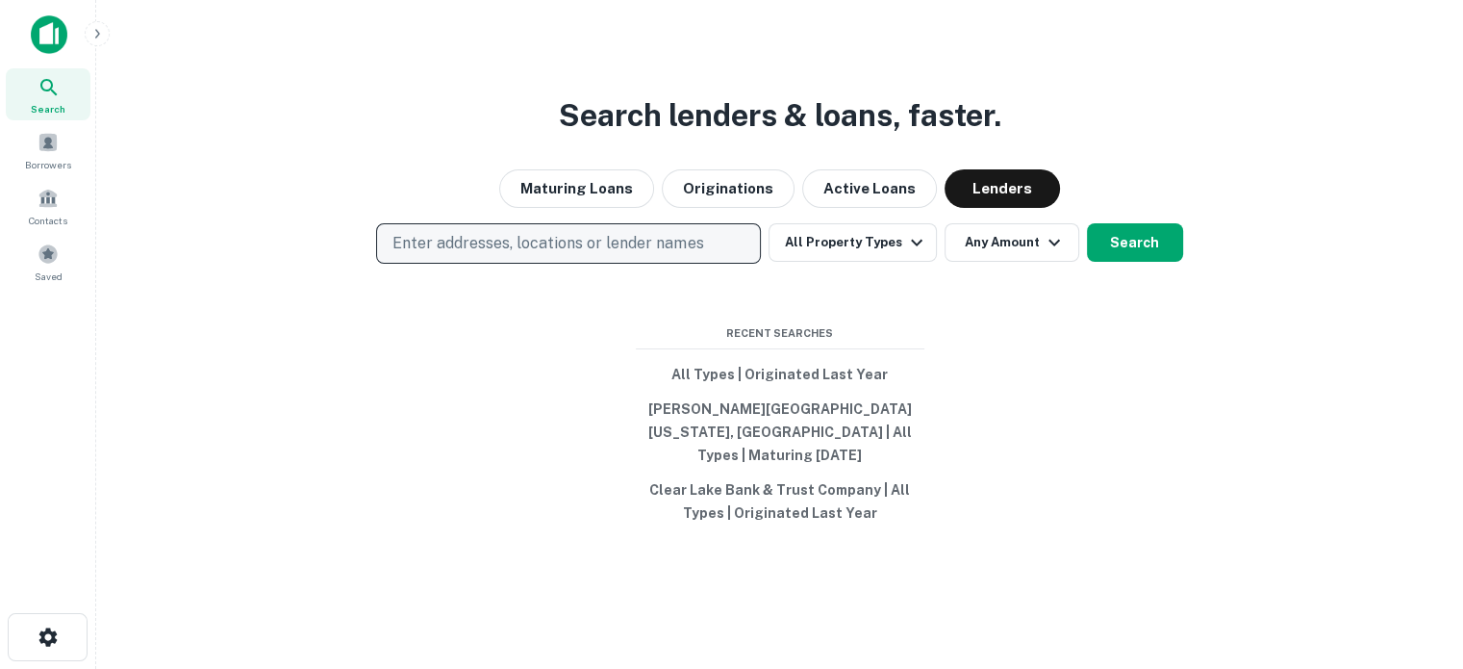
click at [557, 251] on p "Enter addresses, locations or lender names" at bounding box center [548, 243] width 311 height 23
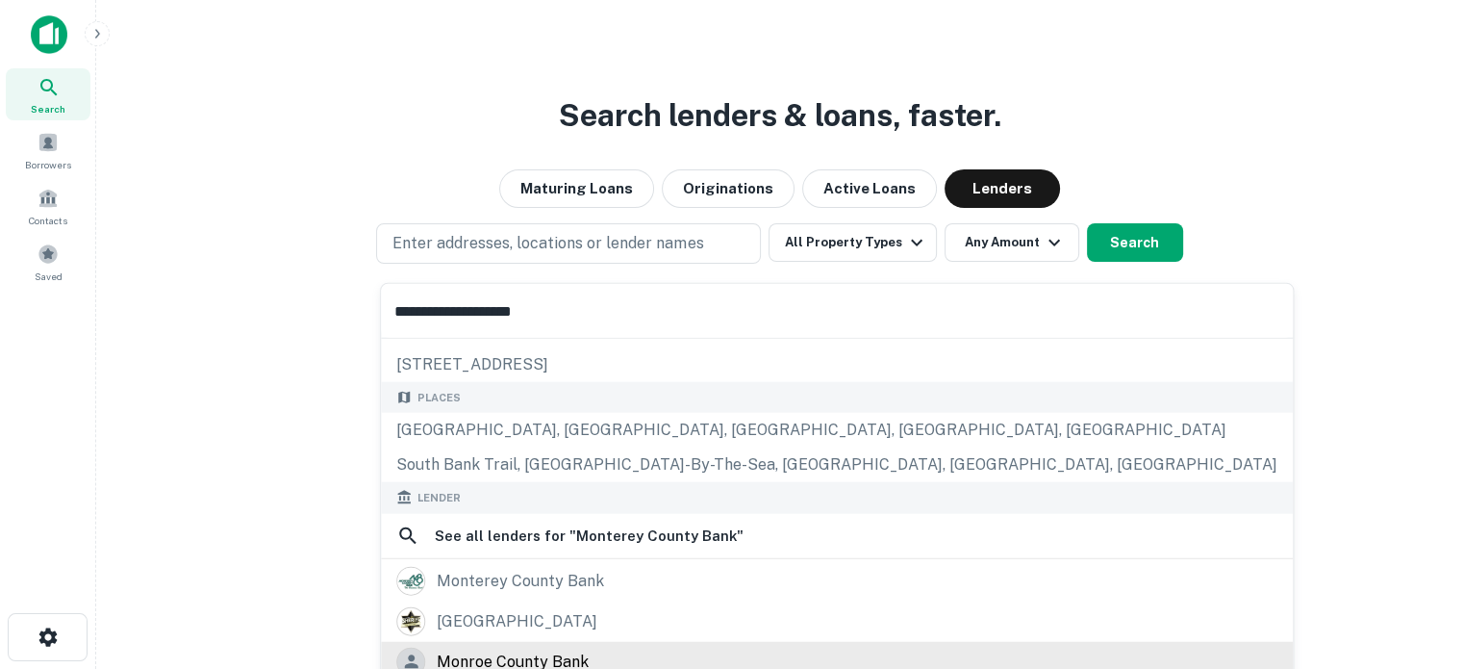
scroll to position [192, 0]
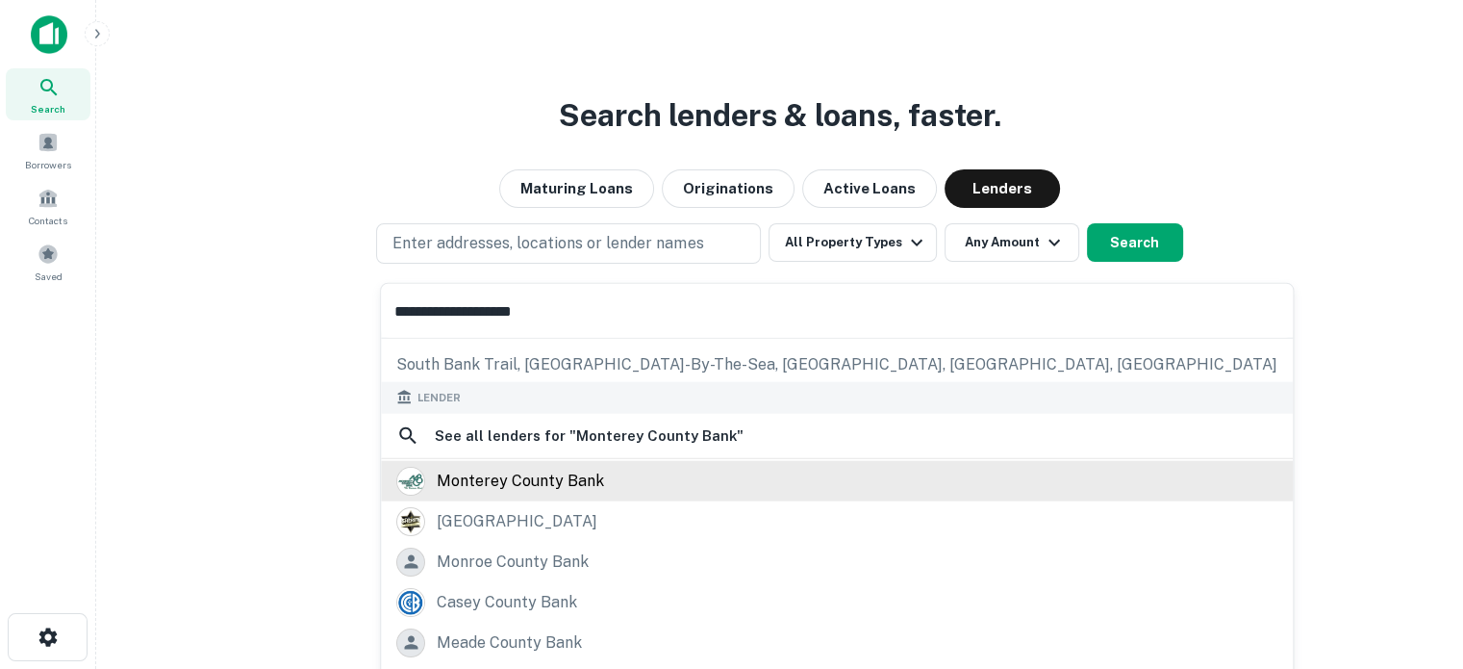
type input "**********"
click at [522, 473] on div "monterey county bank" at bounding box center [520, 480] width 167 height 29
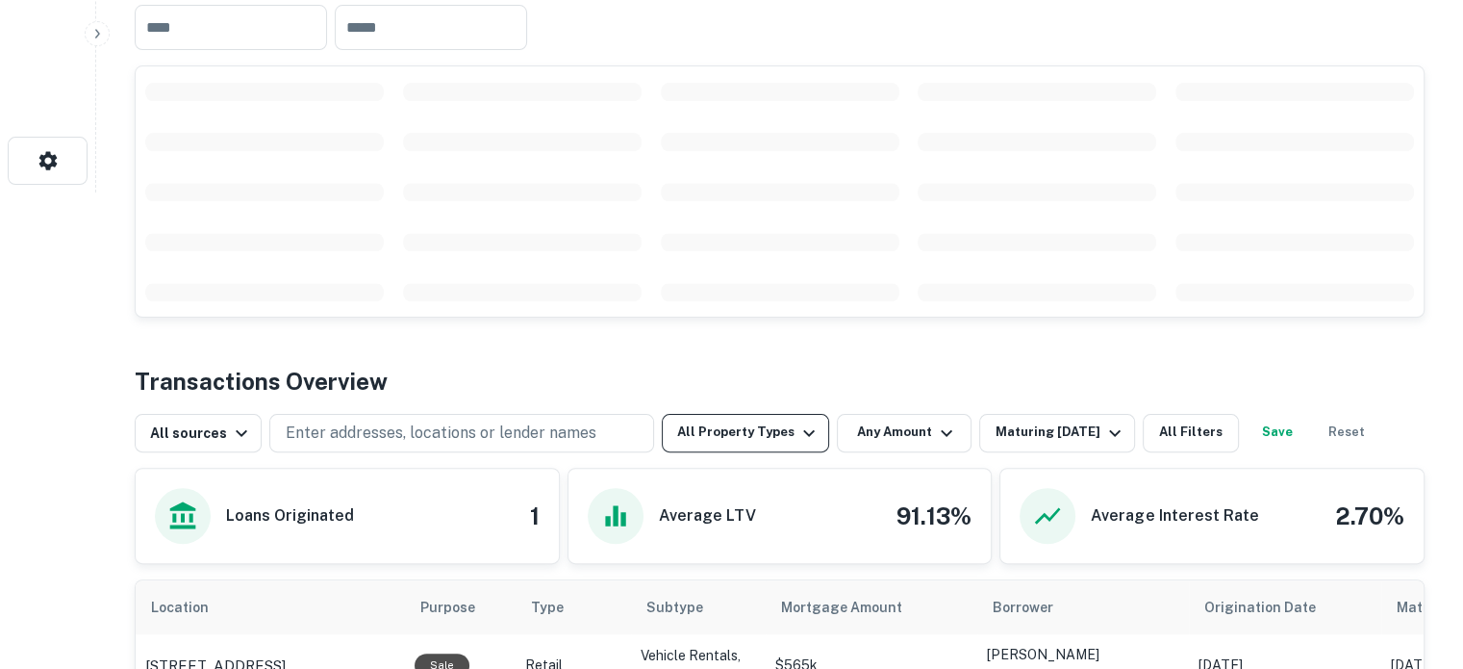
scroll to position [481, 0]
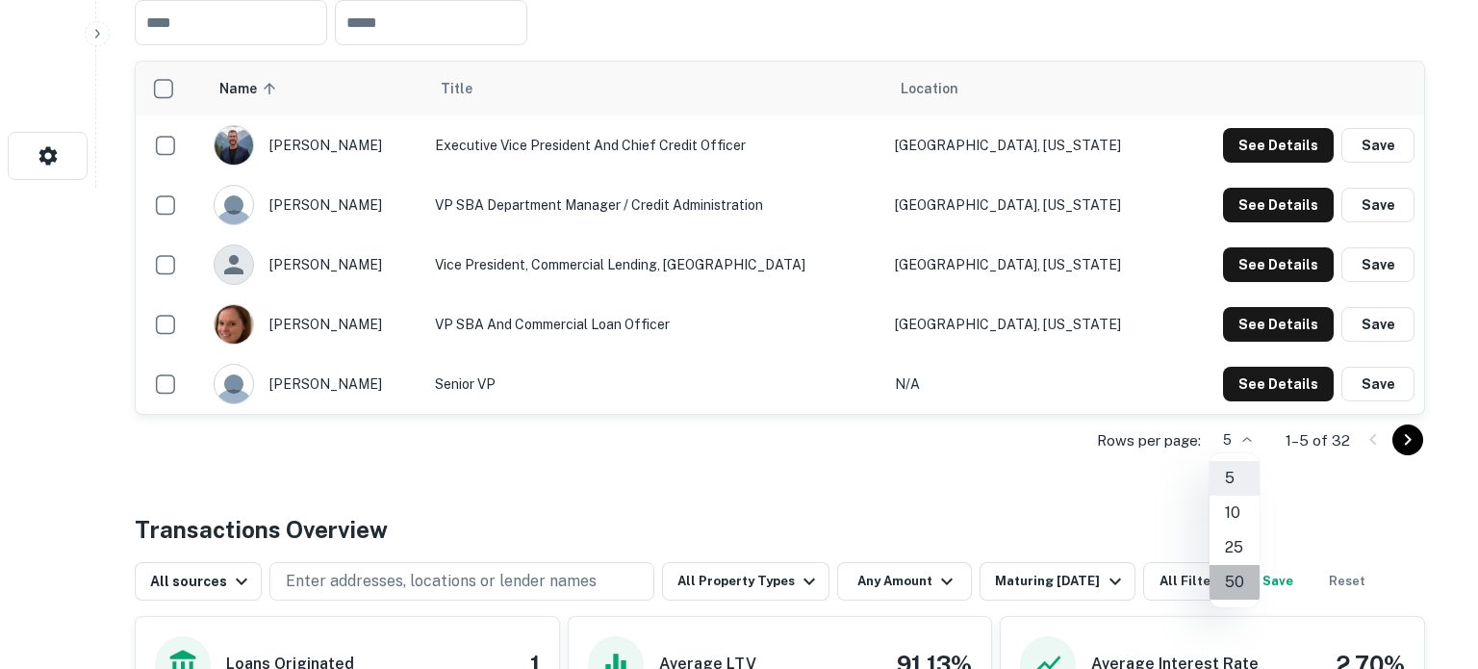
click at [1231, 583] on li "50" at bounding box center [1234, 582] width 50 height 35
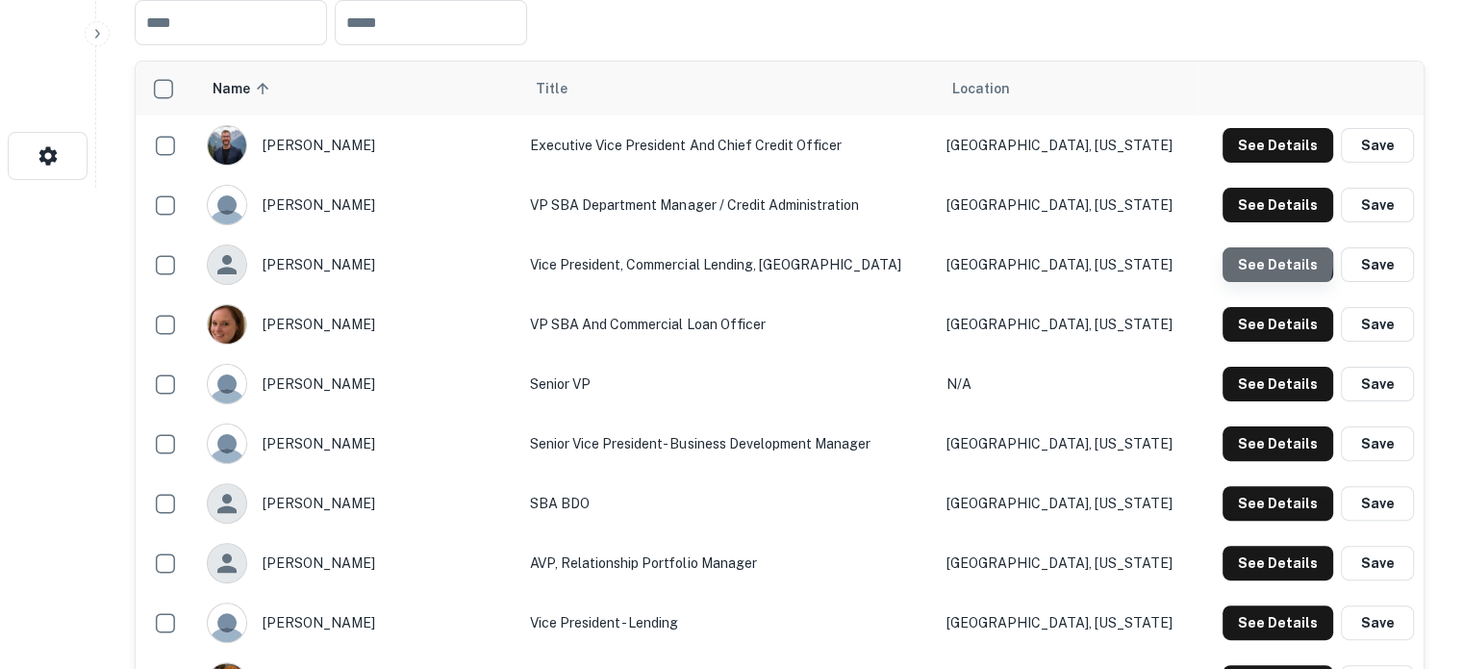
click at [1272, 260] on button "See Details" at bounding box center [1278, 264] width 111 height 35
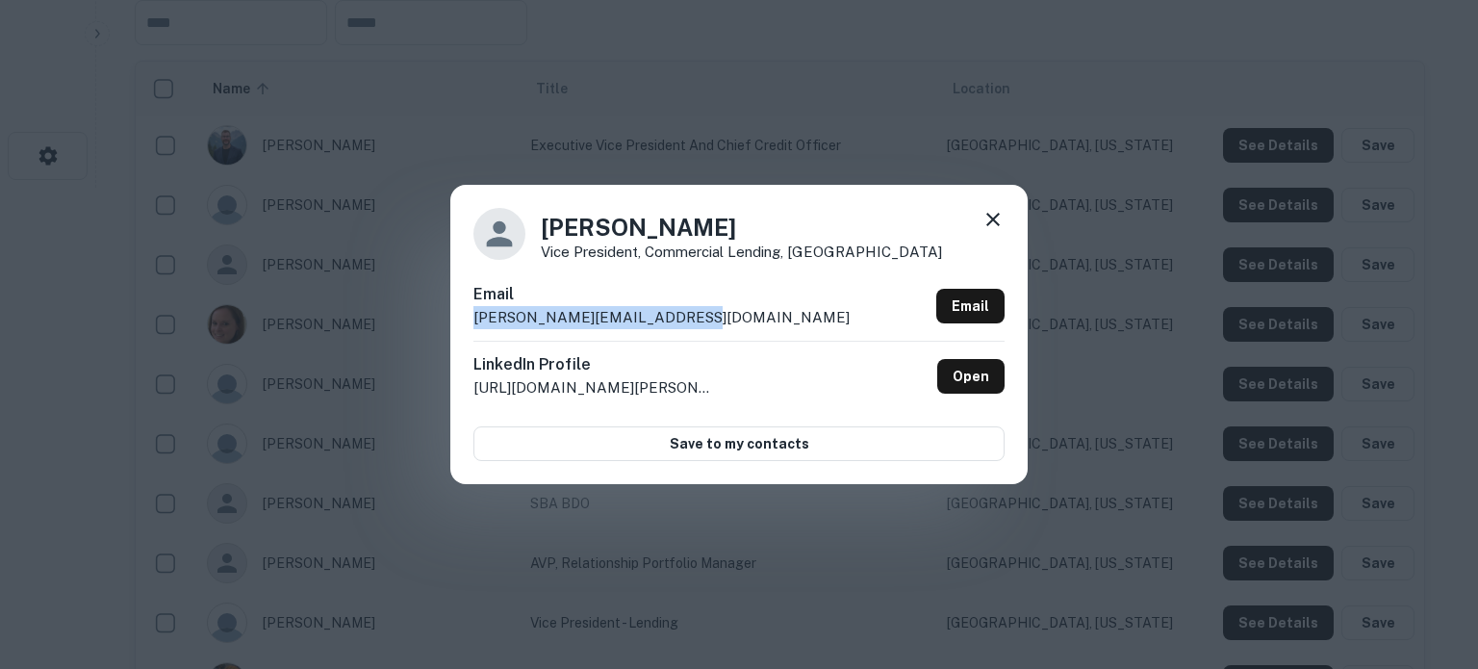
drag, startPoint x: 473, startPoint y: 326, endPoint x: 718, endPoint y: 323, distance: 244.4
click at [718, 323] on div "Email mary@montereycountybank.com Email" at bounding box center [738, 312] width 531 height 58
copy p "mary@montereycountybank.com"
drag, startPoint x: 545, startPoint y: 222, endPoint x: 790, endPoint y: 232, distance: 245.5
click at [790, 232] on h4 "Mary Skibinski" at bounding box center [741, 227] width 401 height 35
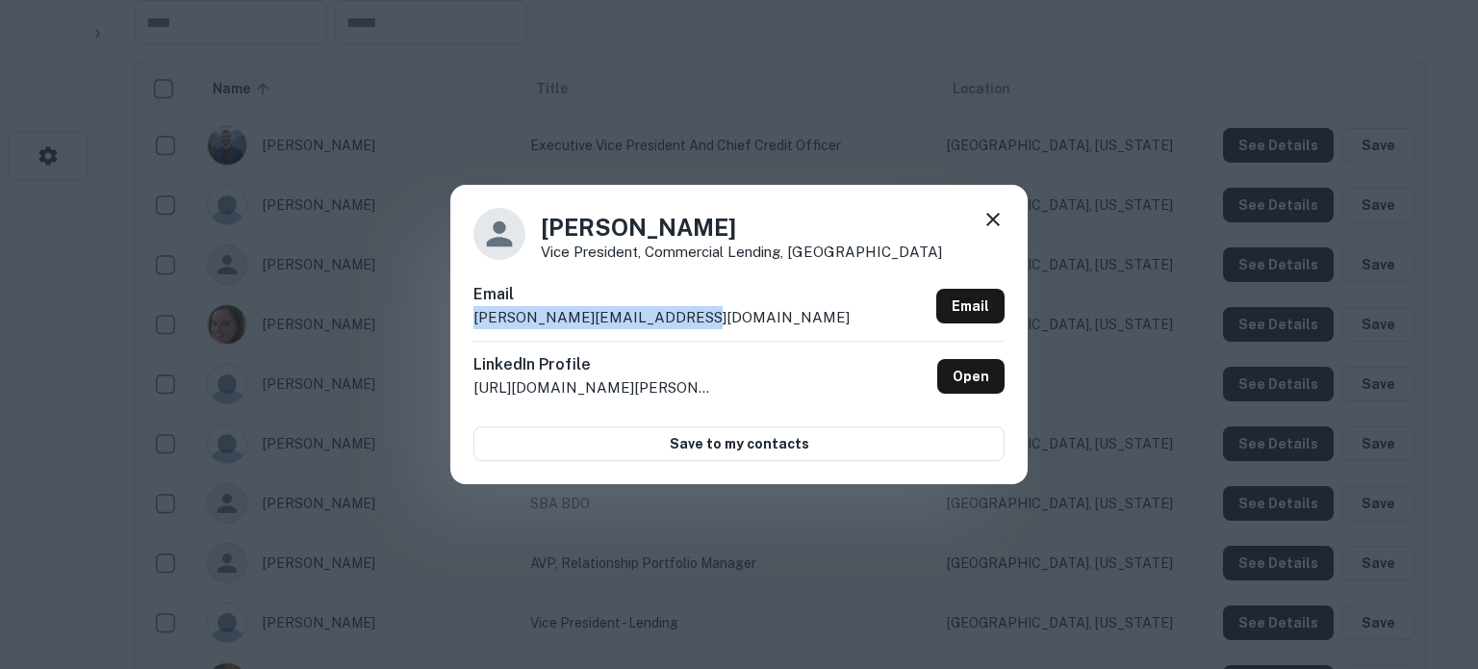
copy h4 "Mary Skibinski"
drag, startPoint x: 646, startPoint y: 256, endPoint x: 952, endPoint y: 255, distance: 306.0
click at [952, 255] on div "Mary Skibinski Vice President, Commercial Lending, Monterey County Bank" at bounding box center [738, 234] width 531 height 52
copy p "ice President, Commercial Lending, Monterey County Bank"
click at [997, 216] on icon at bounding box center [992, 219] width 13 height 13
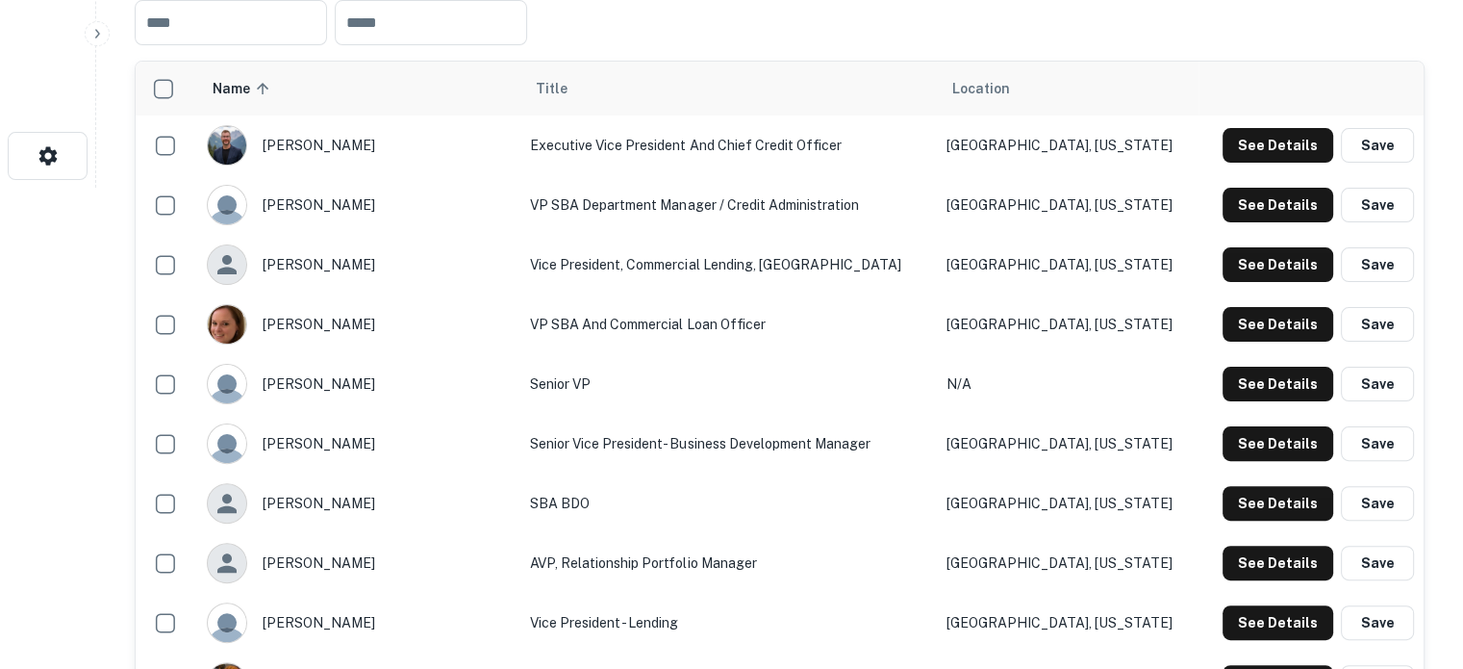
drag, startPoint x: 1081, startPoint y: 268, endPoint x: 945, endPoint y: 268, distance: 136.6
click at [945, 268] on tr "mary skibinski Vice President, Commercial Lending, Monterey County Bank Montere…" at bounding box center [780, 265] width 1288 height 60
copy tr "Monterey, California"
click at [1266, 318] on button "See Details" at bounding box center [1278, 324] width 111 height 35
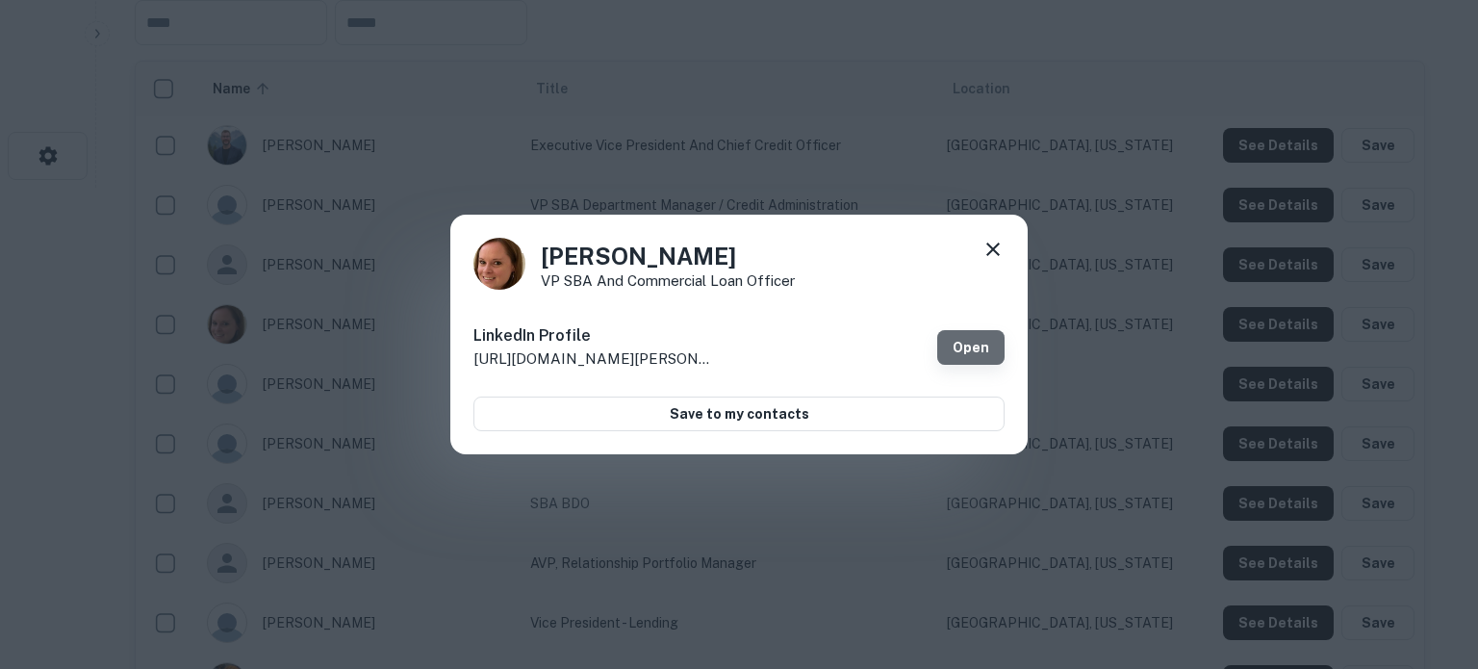
click at [952, 343] on link "Open" at bounding box center [970, 347] width 67 height 35
drag, startPoint x: 751, startPoint y: 247, endPoint x: 547, endPoint y: 263, distance: 205.5
click at [547, 263] on h4 "Sarah Gaebelein" at bounding box center [668, 256] width 254 height 35
copy h4 "Sarah Gaebelein"
click at [1001, 247] on icon at bounding box center [992, 249] width 23 height 23
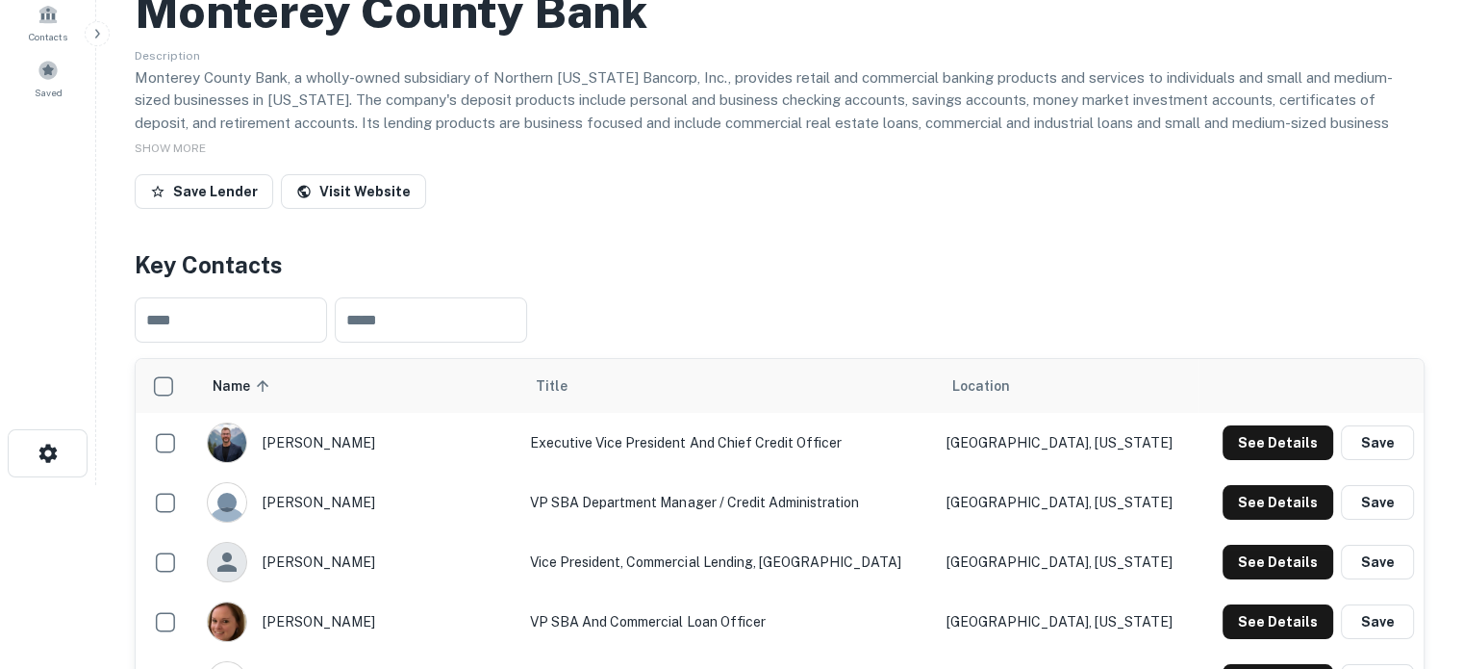
scroll to position [0, 0]
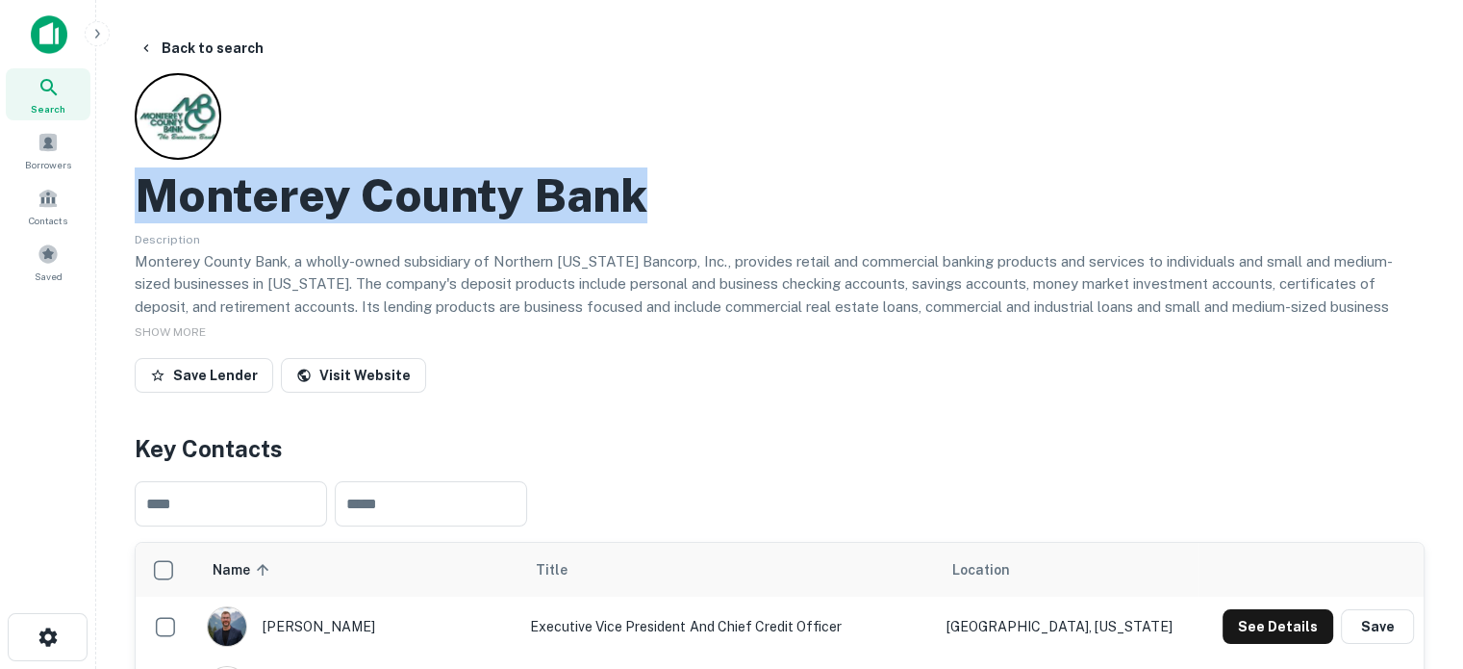
drag, startPoint x: 142, startPoint y: 192, endPoint x: 697, endPoint y: 184, distance: 554.3
click at [695, 184] on div "Monterey County Bank" at bounding box center [780, 195] width 1290 height 56
copy h2 "Monterey County Bank"
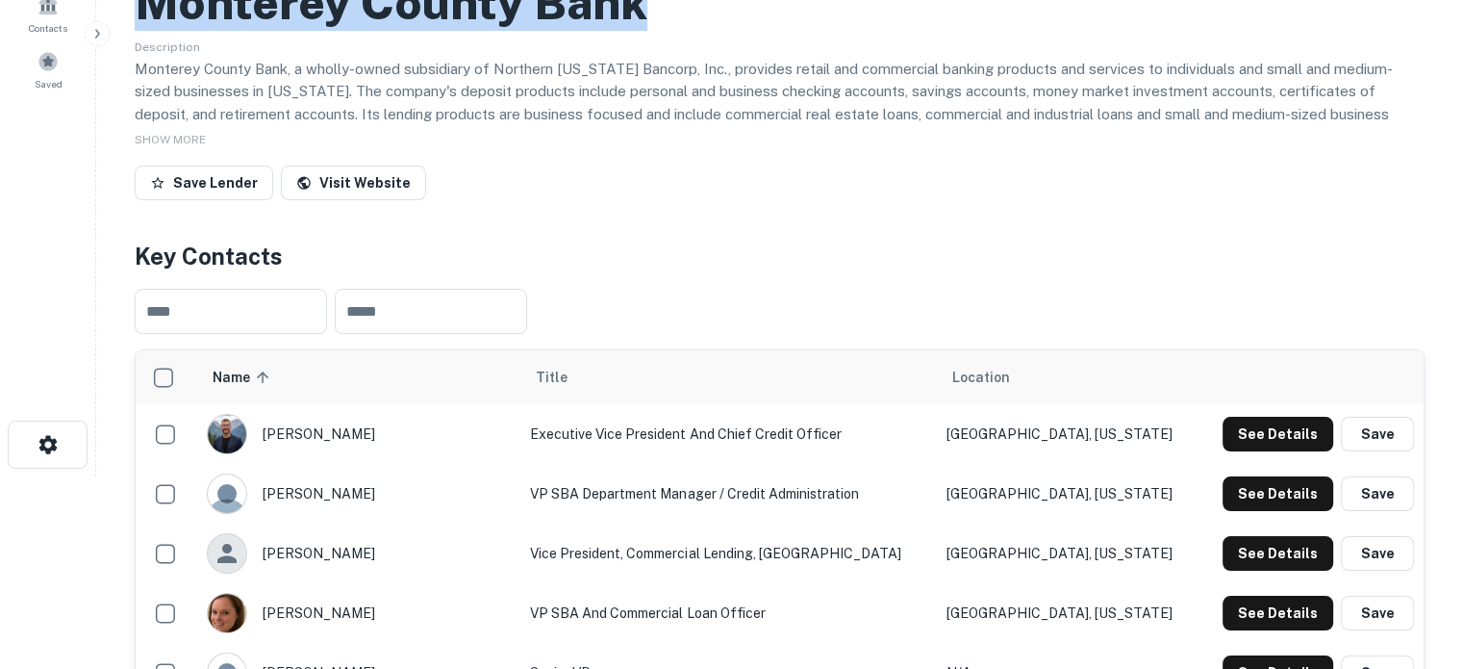
drag, startPoint x: 544, startPoint y: 549, endPoint x: 893, endPoint y: 544, distance: 349.3
click at [893, 544] on tr "mary skibinski Vice President, Commercial Lending, Monterey County Bank Montere…" at bounding box center [780, 553] width 1288 height 60
click at [882, 553] on td "Vice President, Commercial Lending, Monterey County Bank" at bounding box center [729, 553] width 416 height 60
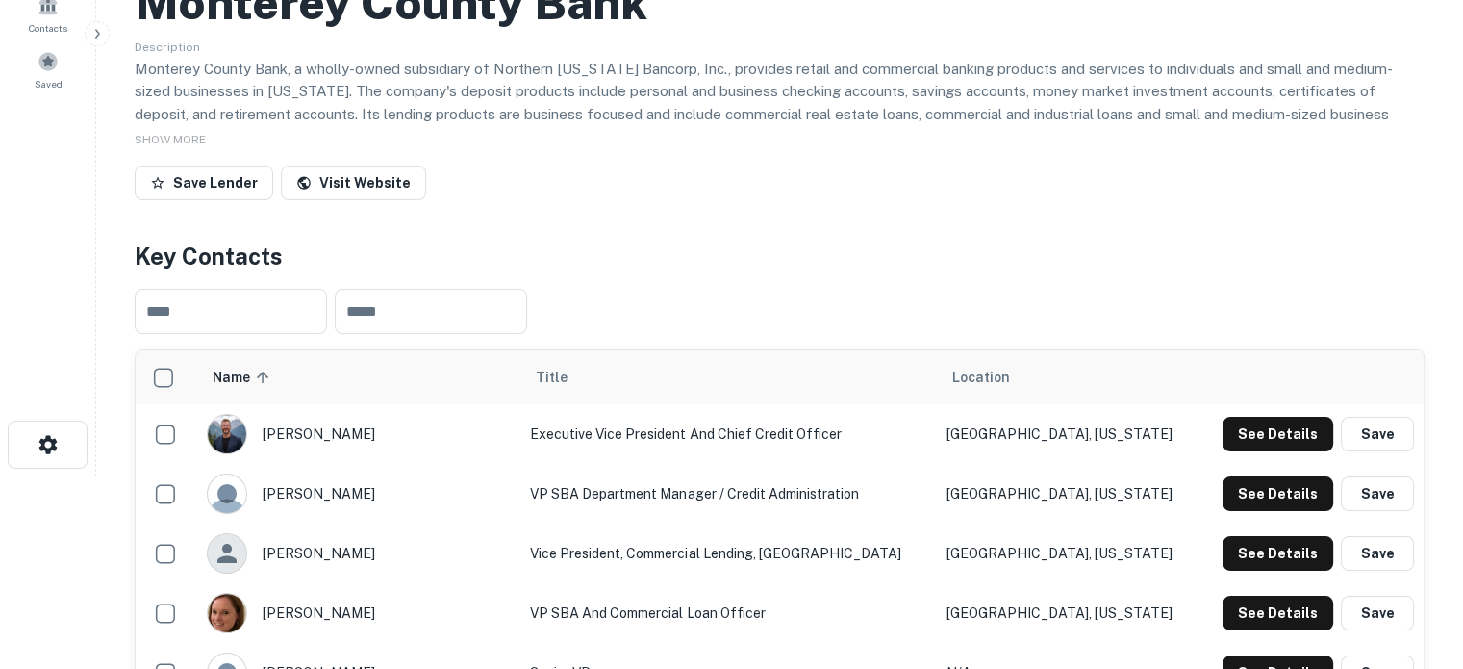
drag, startPoint x: 899, startPoint y: 552, endPoint x: 462, endPoint y: 555, distance: 436.8
click at [462, 555] on tr "mary skibinski Vice President, Commercial Lending, Monterey County Bank Montere…" at bounding box center [780, 553] width 1288 height 60
copy tr "mary skibinski Vice President, Commercial Lending, Monterey County Bank"
click at [527, 464] on td "VP SBA Department Manager / Credit Administration" at bounding box center [729, 494] width 416 height 60
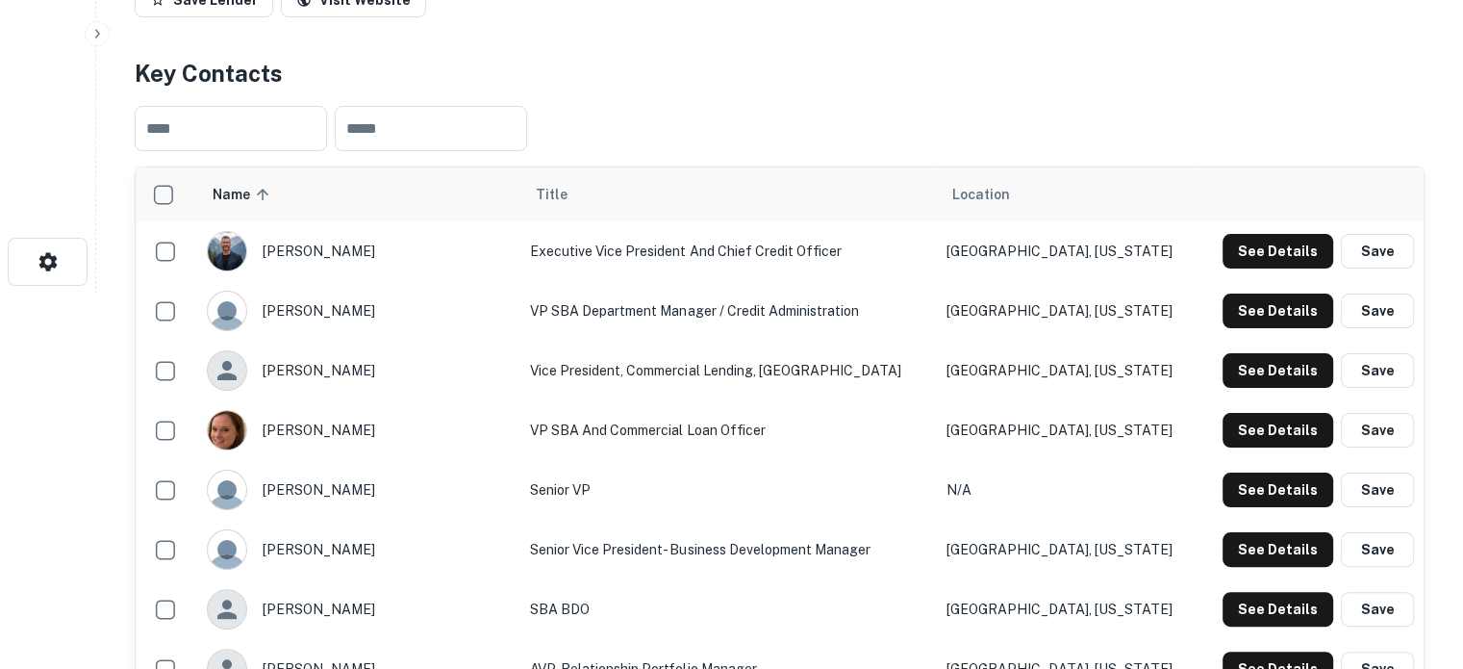
scroll to position [385, 0]
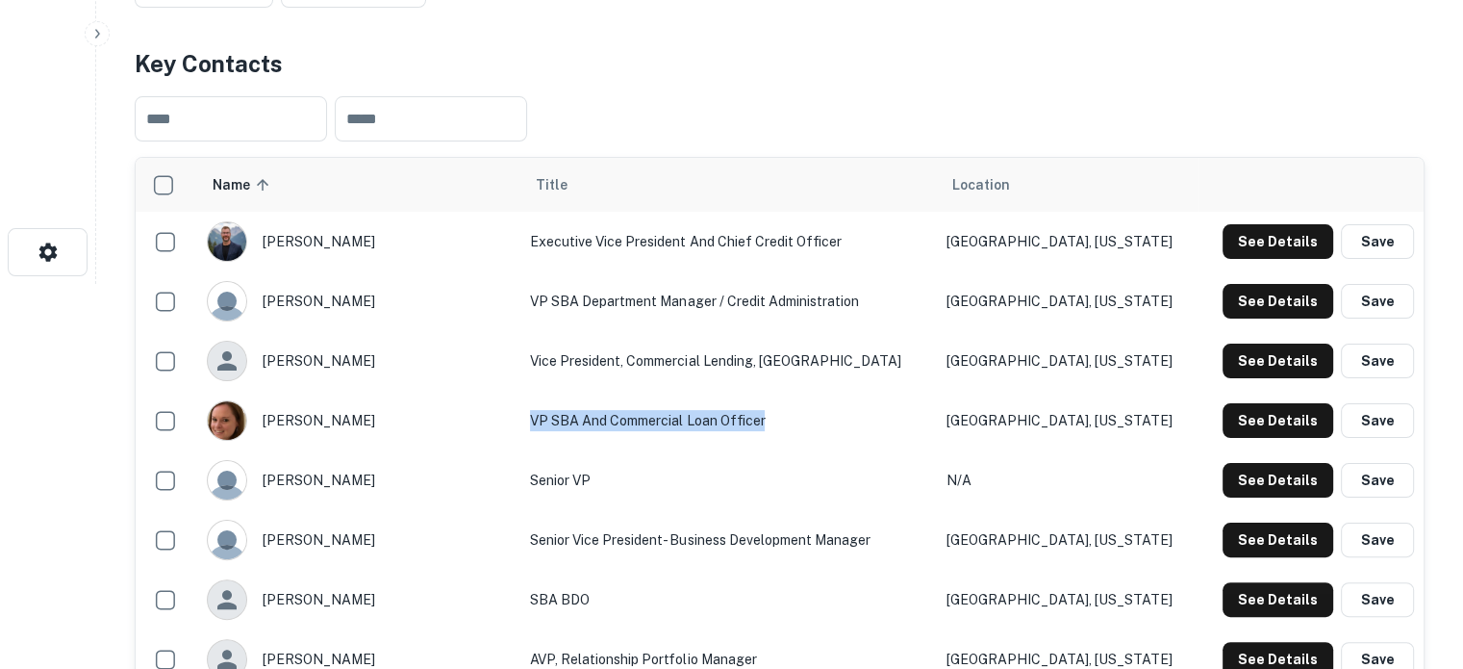
drag, startPoint x: 473, startPoint y: 420, endPoint x: 734, endPoint y: 419, distance: 260.7
click at [734, 419] on td "VP SBA and Commercial Loan Officer" at bounding box center [729, 421] width 416 height 60
copy td "VP SBA and Commercial Loan Officer"
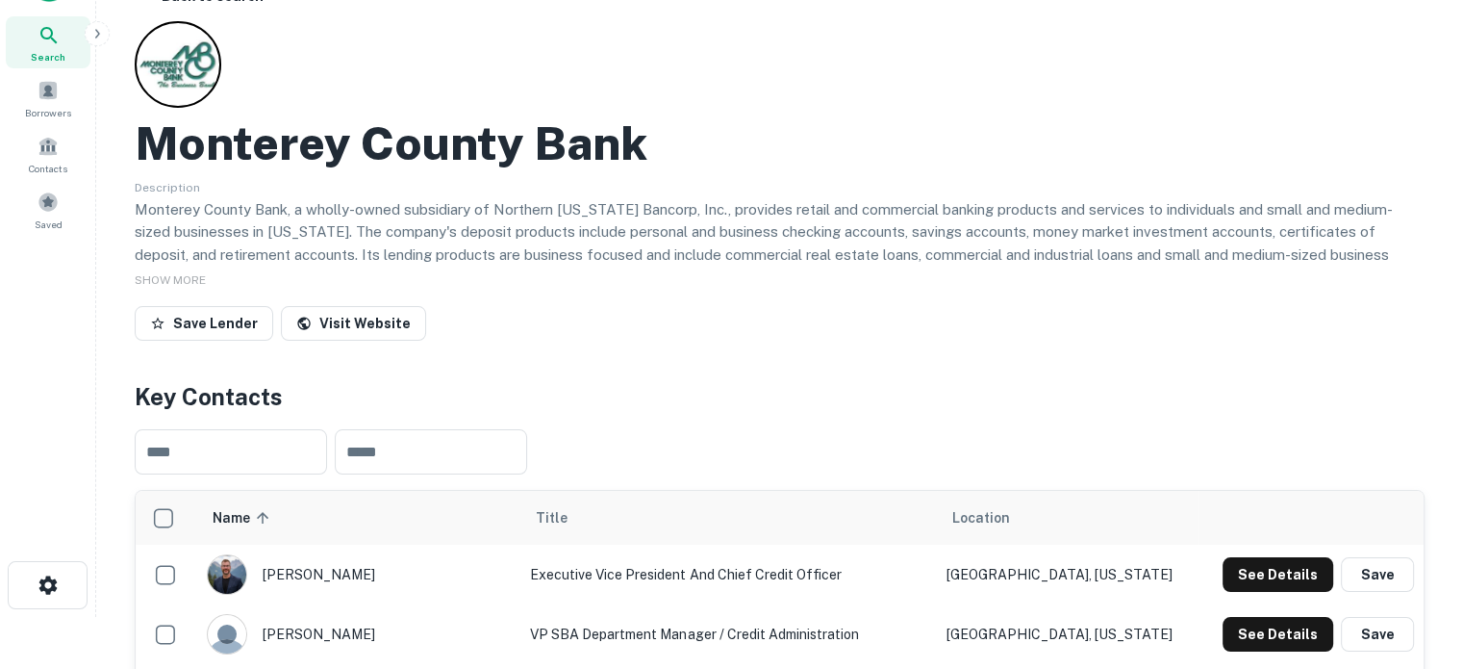
scroll to position [0, 0]
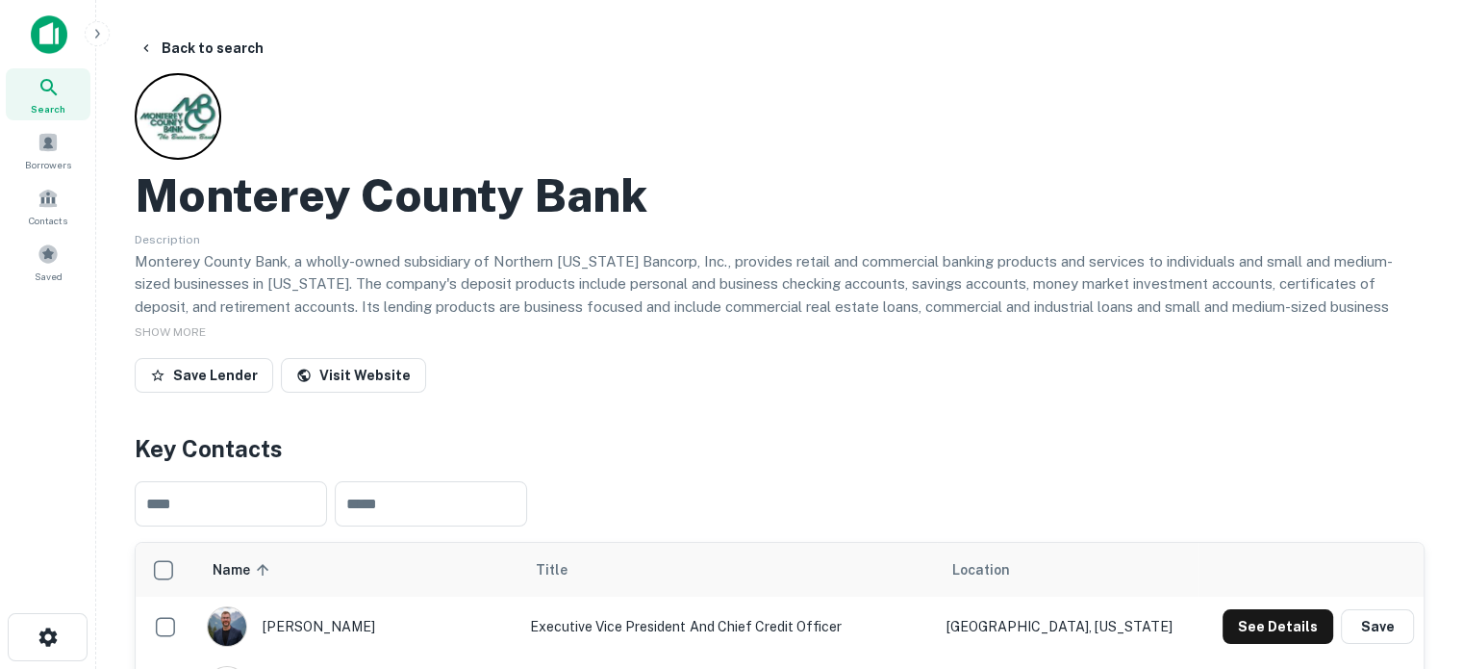
click at [54, 101] on span "Search" at bounding box center [48, 108] width 35 height 15
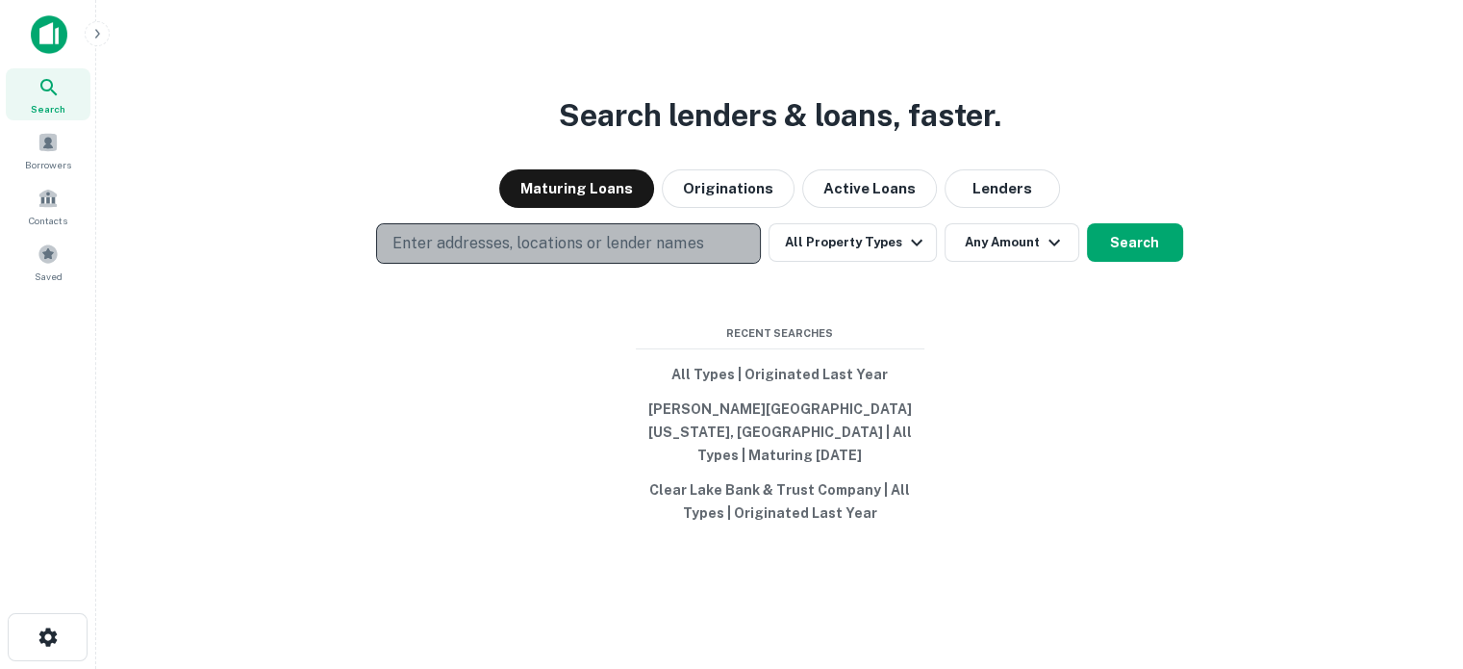
click at [639, 246] on p "Enter addresses, locations or lender names" at bounding box center [548, 243] width 311 height 23
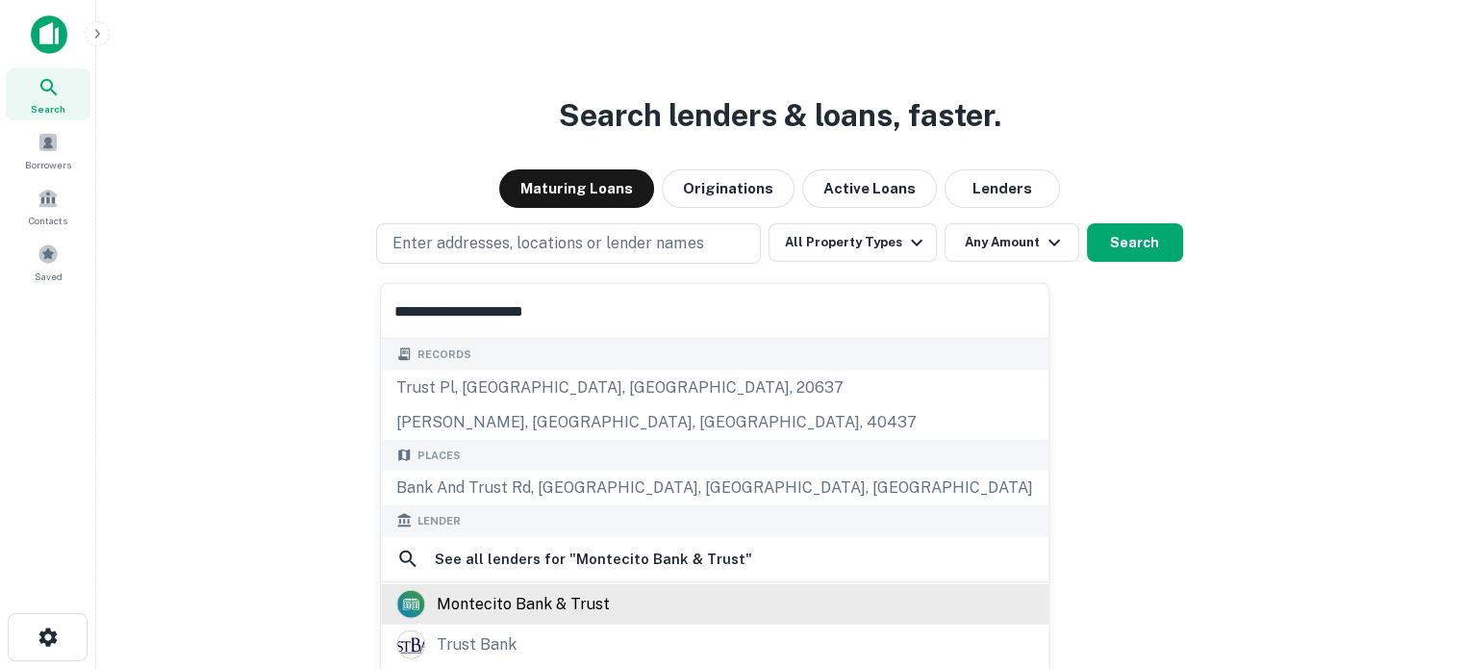
type input "**********"
click at [524, 599] on div "montecito bank & trust" at bounding box center [523, 603] width 173 height 29
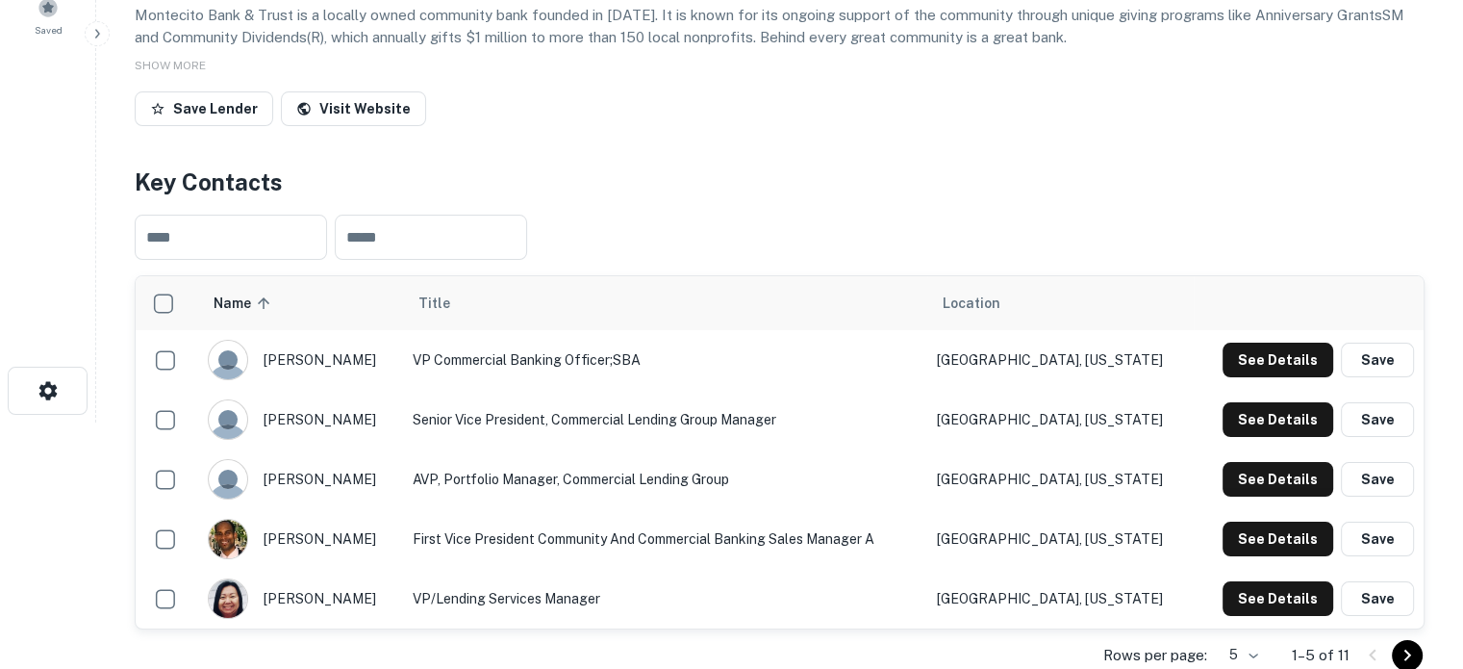
scroll to position [385, 0]
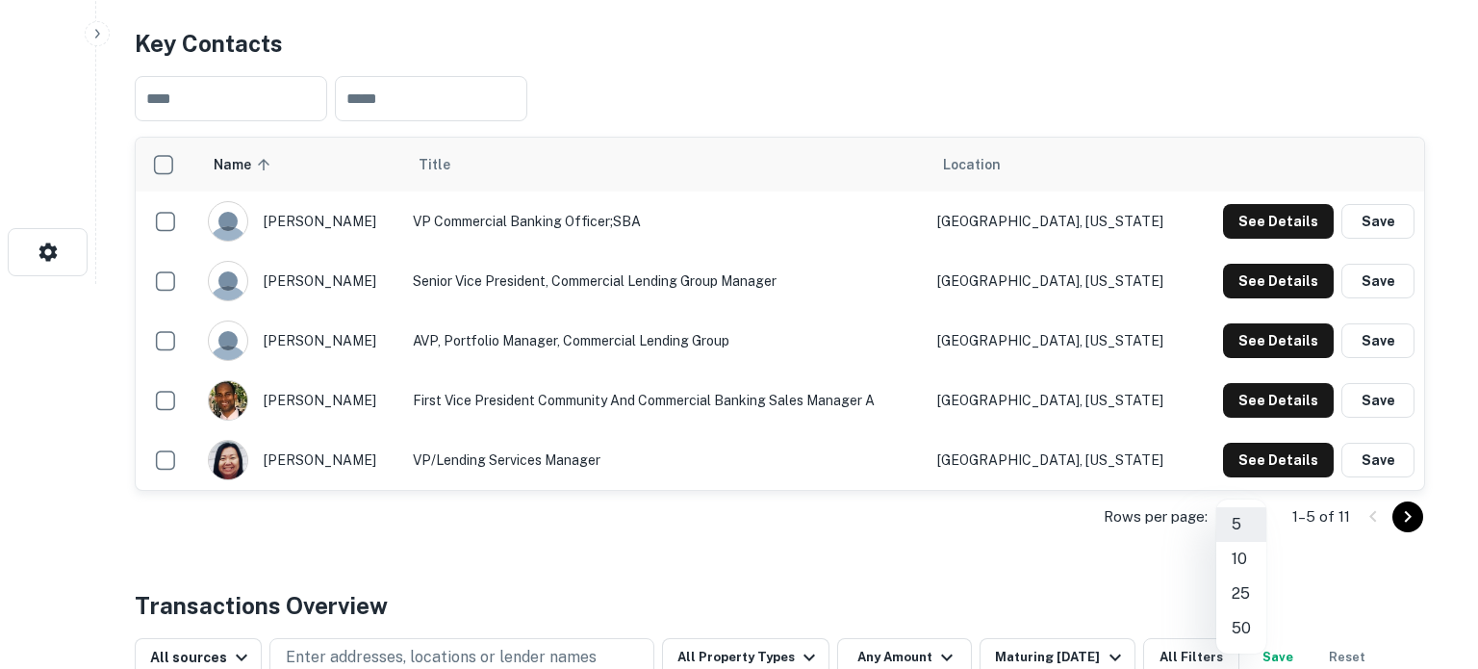
click at [1247, 588] on li "25" at bounding box center [1241, 593] width 50 height 35
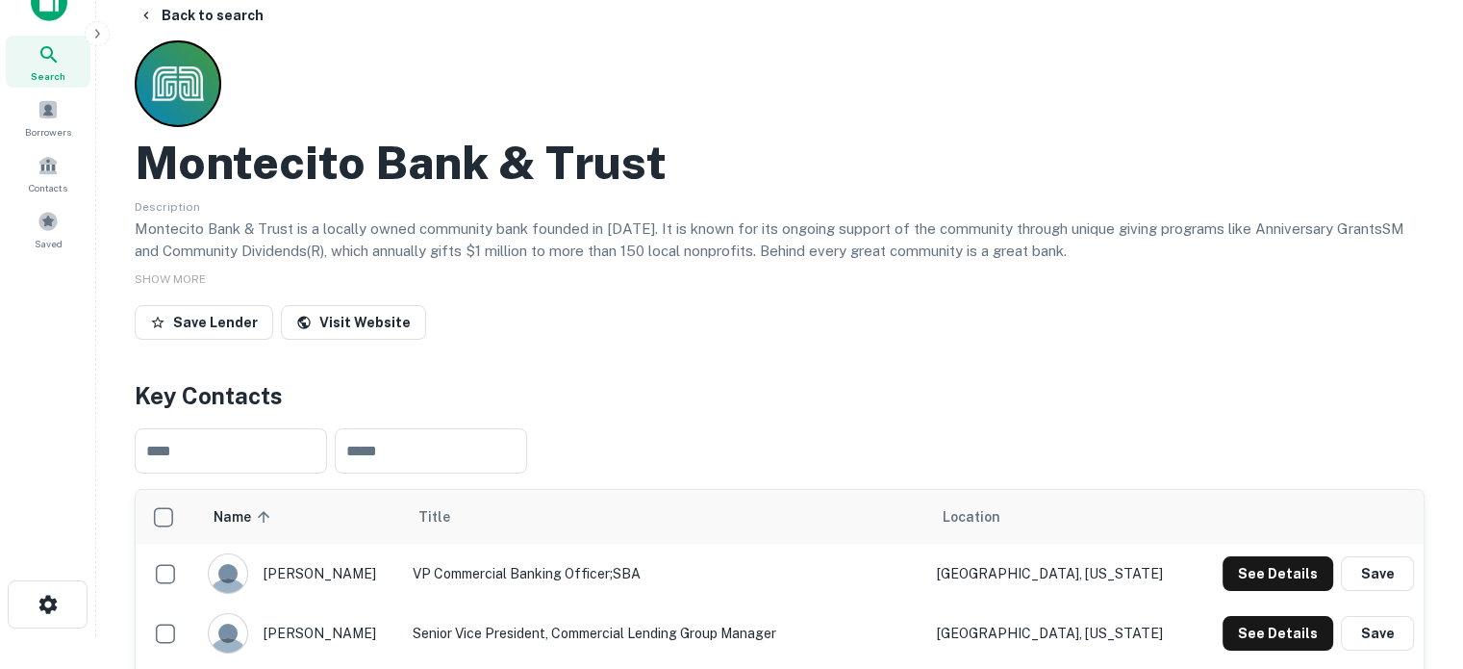
scroll to position [0, 0]
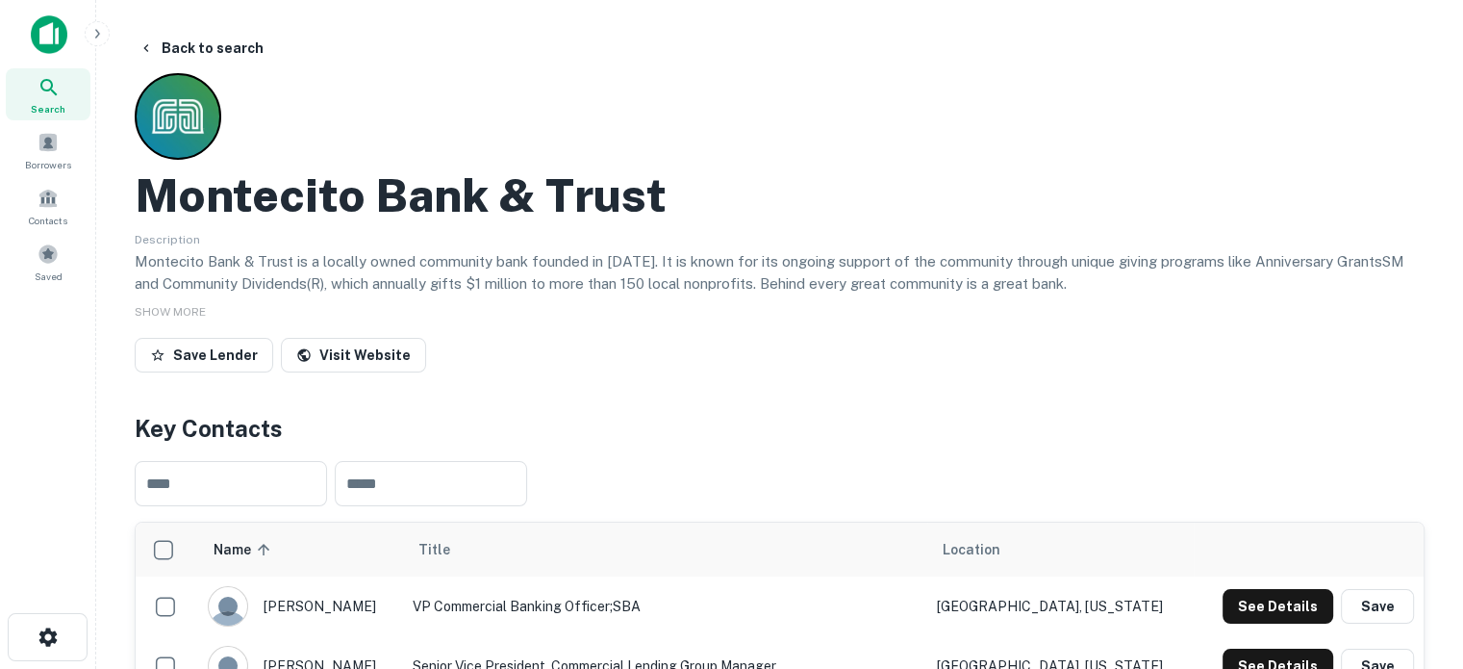
click at [138, 207] on h2 "Montecito Bank & Trust" at bounding box center [401, 195] width 532 height 56
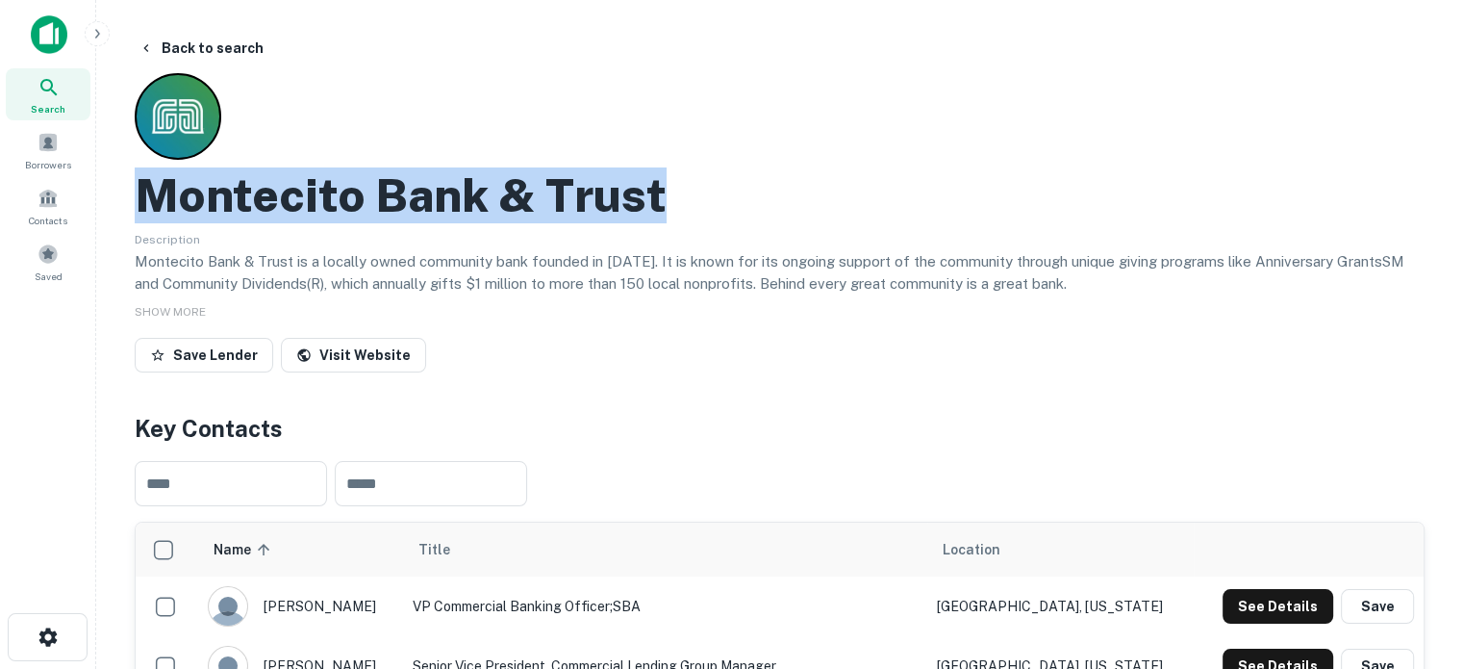
drag, startPoint x: 136, startPoint y: 198, endPoint x: 700, endPoint y: 186, distance: 564.9
click at [700, 186] on div "Montecito Bank & Trust" at bounding box center [780, 195] width 1290 height 56
copy h2 "Montecito Bank & Trust"
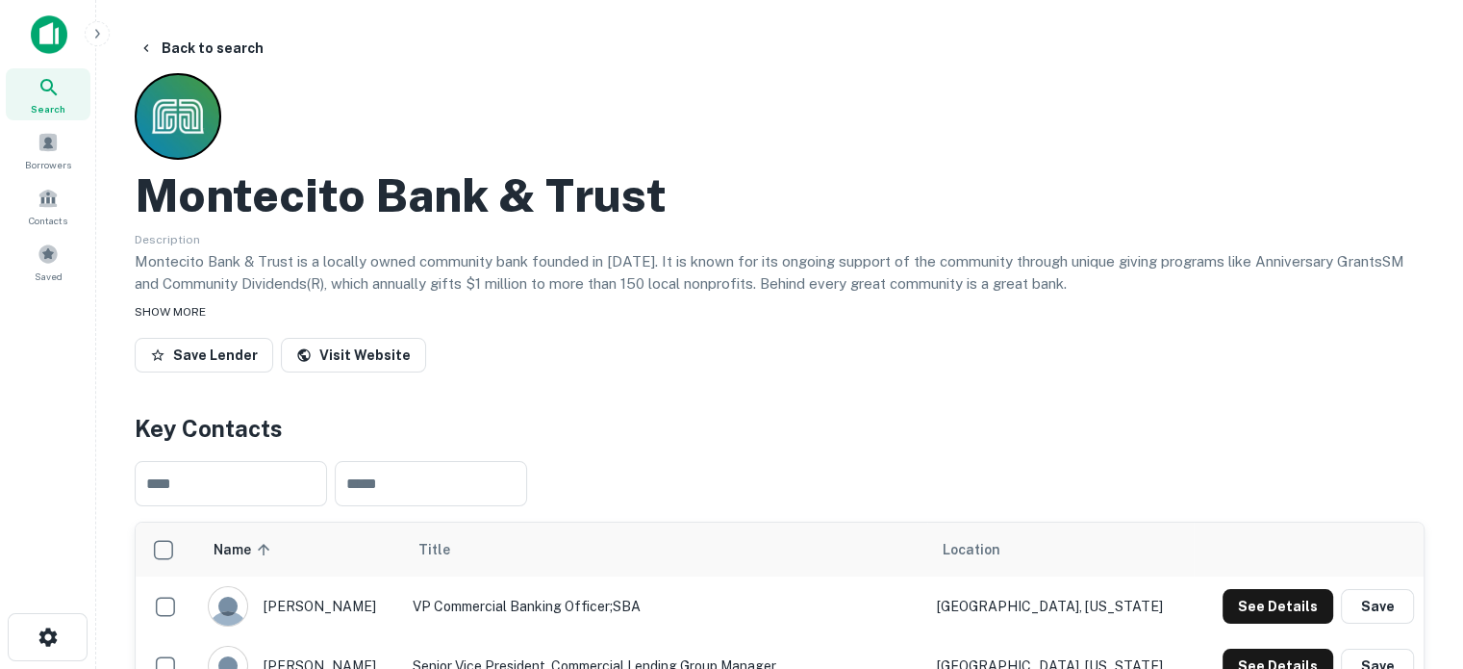
click at [780, 316] on div "SHOW MORE" at bounding box center [780, 310] width 1290 height 23
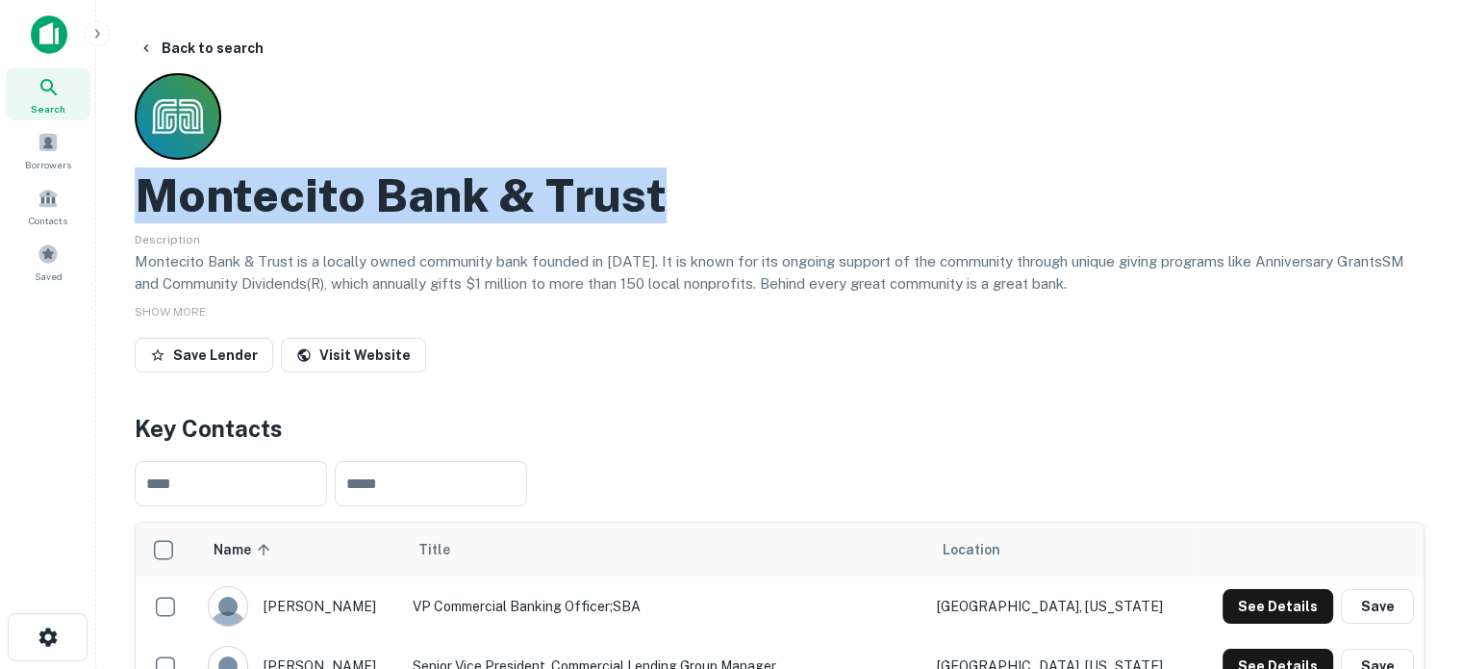
drag, startPoint x: 135, startPoint y: 206, endPoint x: 655, endPoint y: 190, distance: 520.8
click at [655, 190] on h2 "Montecito Bank & Trust" at bounding box center [401, 195] width 532 height 56
copy h2 "Montecito Bank & Trust"
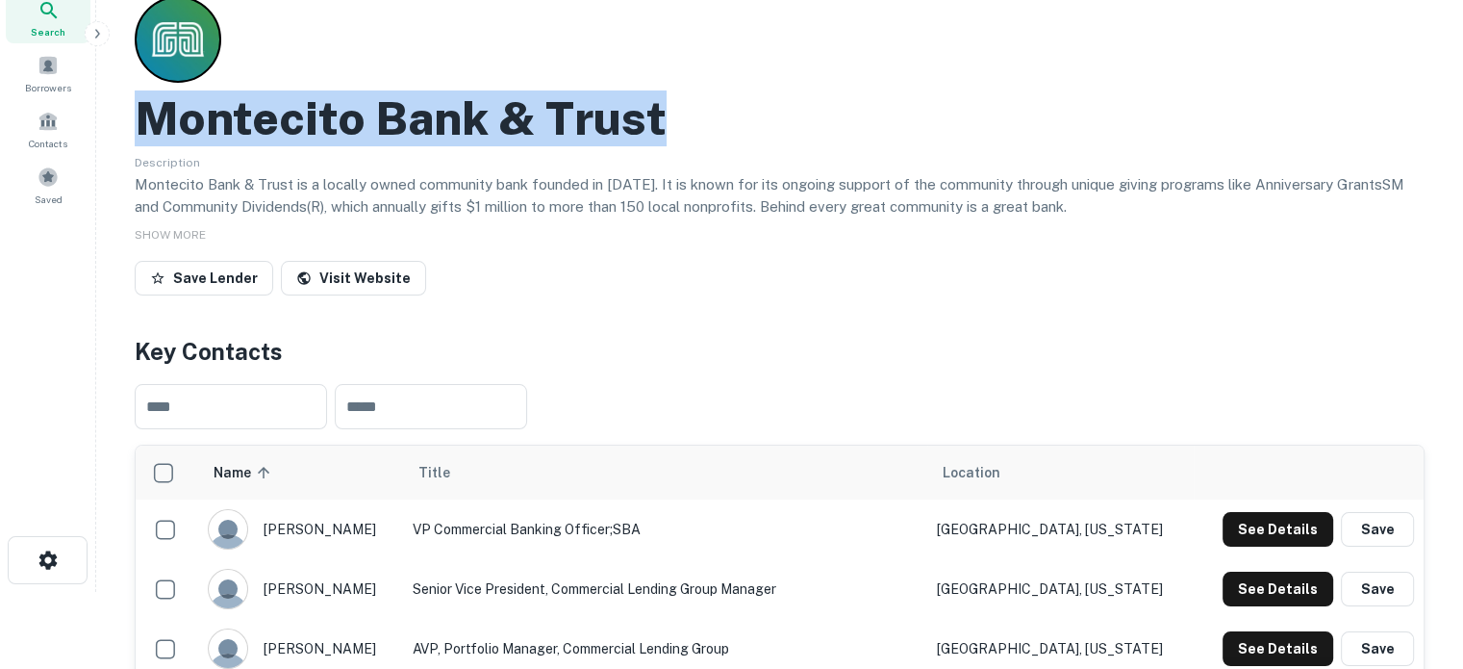
scroll to position [192, 0]
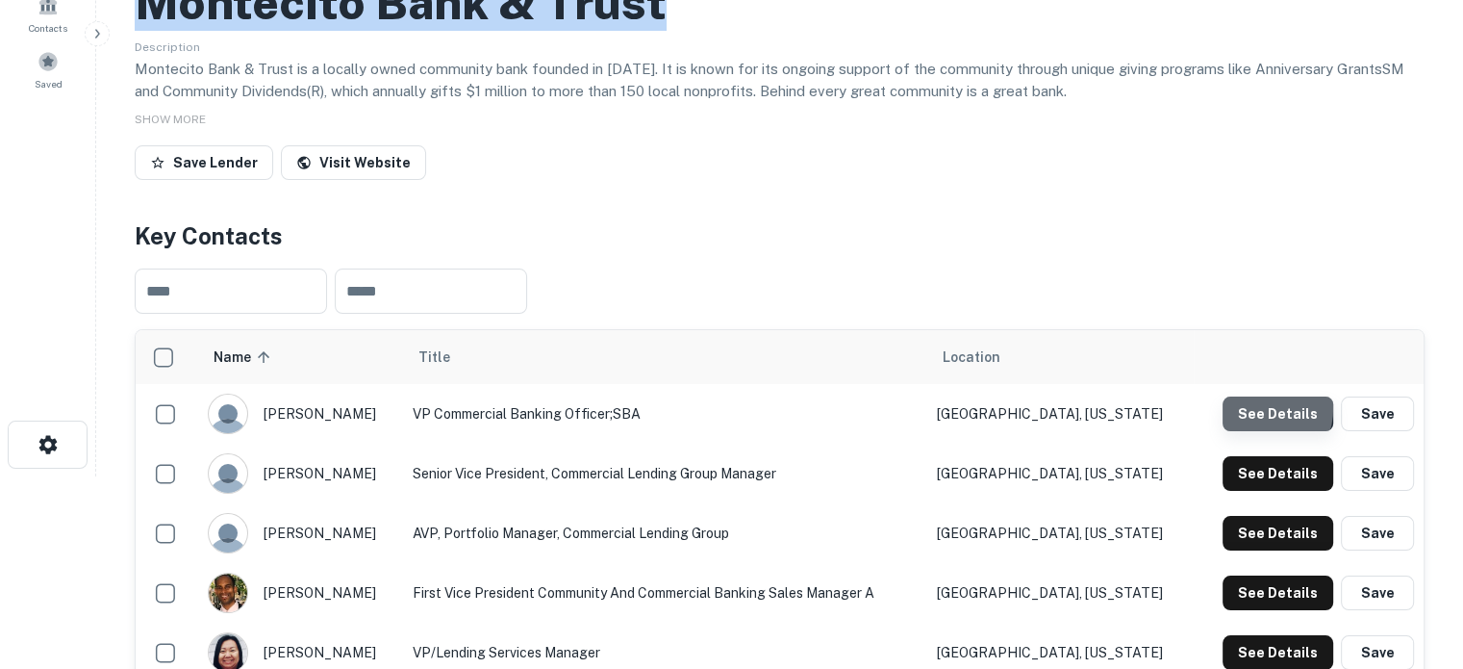
click at [1259, 411] on button "See Details" at bounding box center [1278, 413] width 111 height 35
click at [1016, 332] on th "Location" at bounding box center [1061, 357] width 267 height 54
click at [1243, 421] on button "See Details" at bounding box center [1278, 413] width 111 height 35
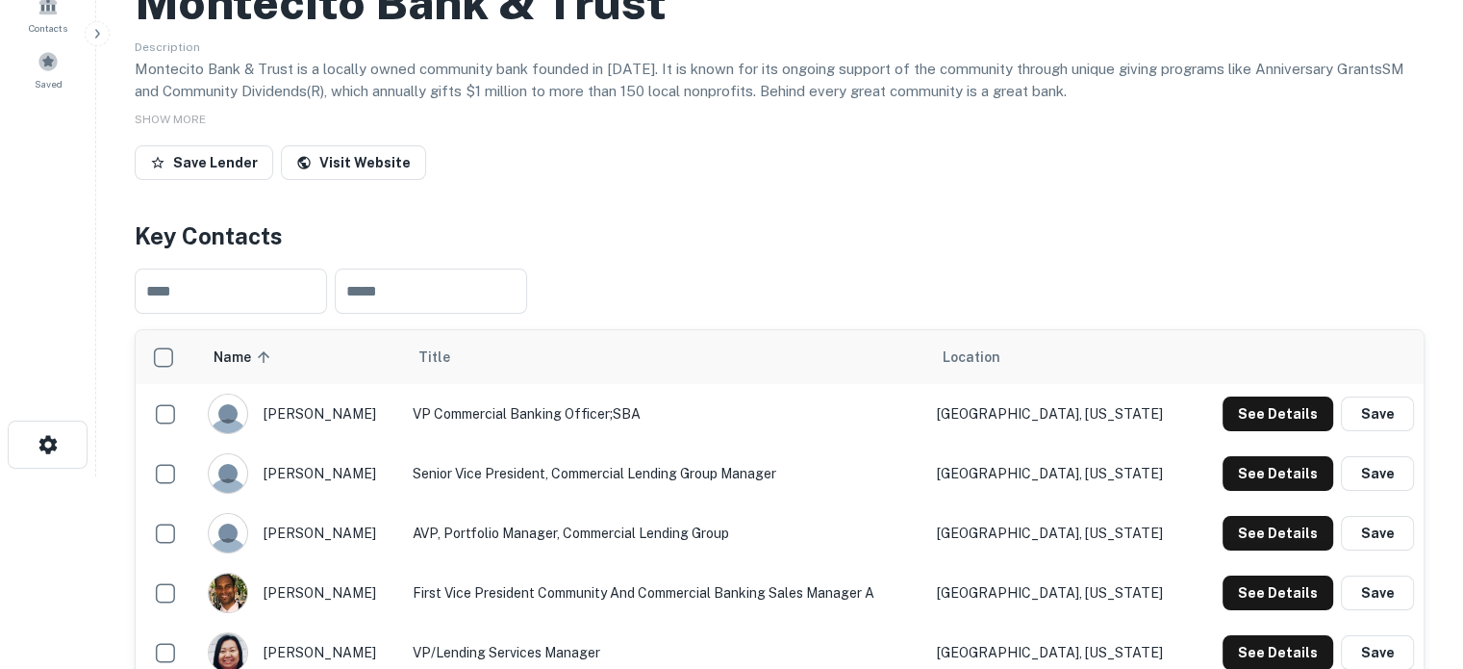
click at [928, 291] on div "​ ​" at bounding box center [780, 291] width 1290 height 76
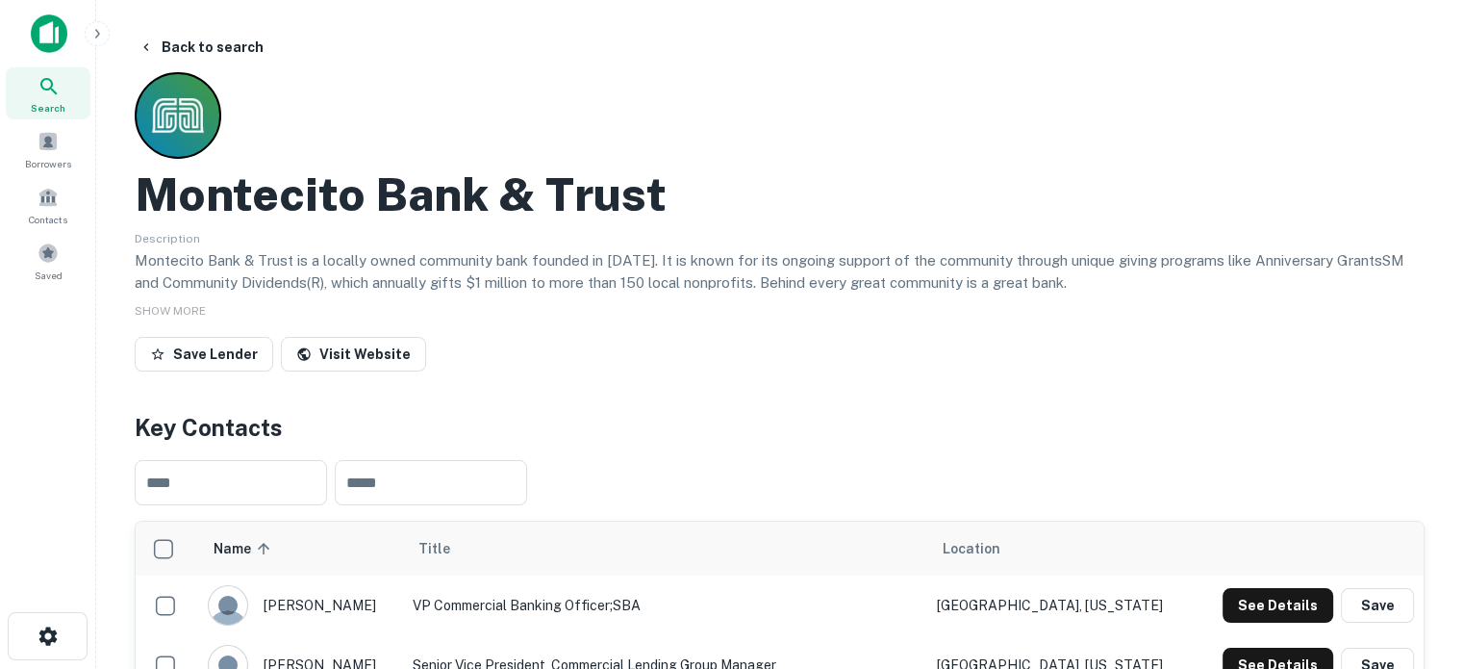
scroll to position [0, 0]
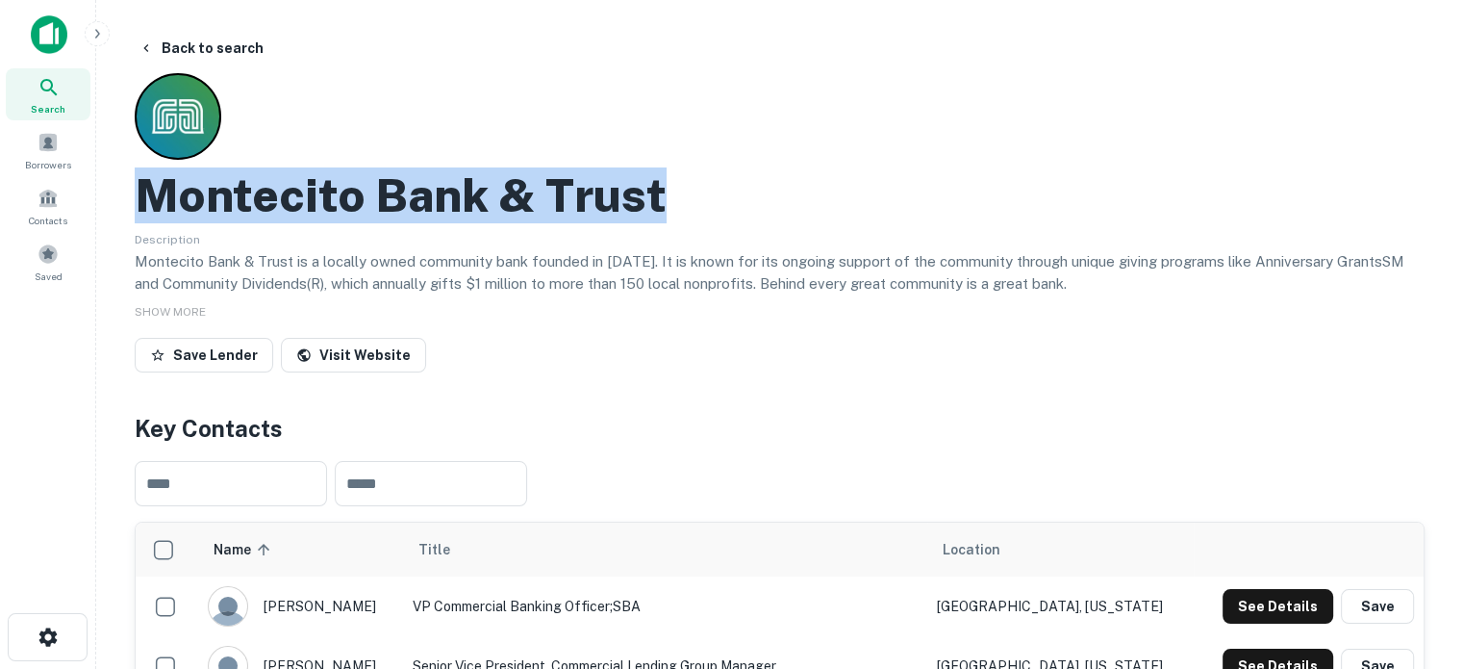
drag, startPoint x: 143, startPoint y: 202, endPoint x: 785, endPoint y: 194, distance: 641.8
click at [785, 194] on div "Montecito Bank & Trust" at bounding box center [780, 195] width 1290 height 56
copy h2 "Montecito Bank & Trust"
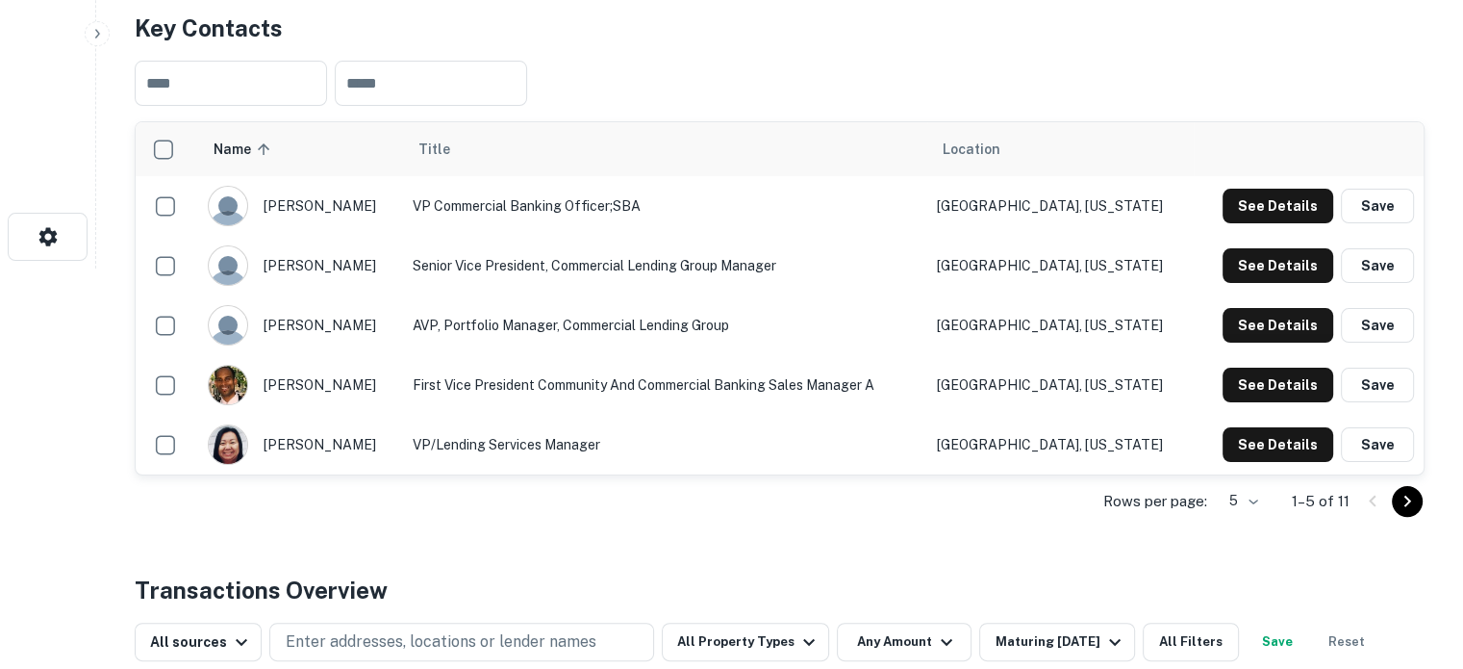
scroll to position [481, 0]
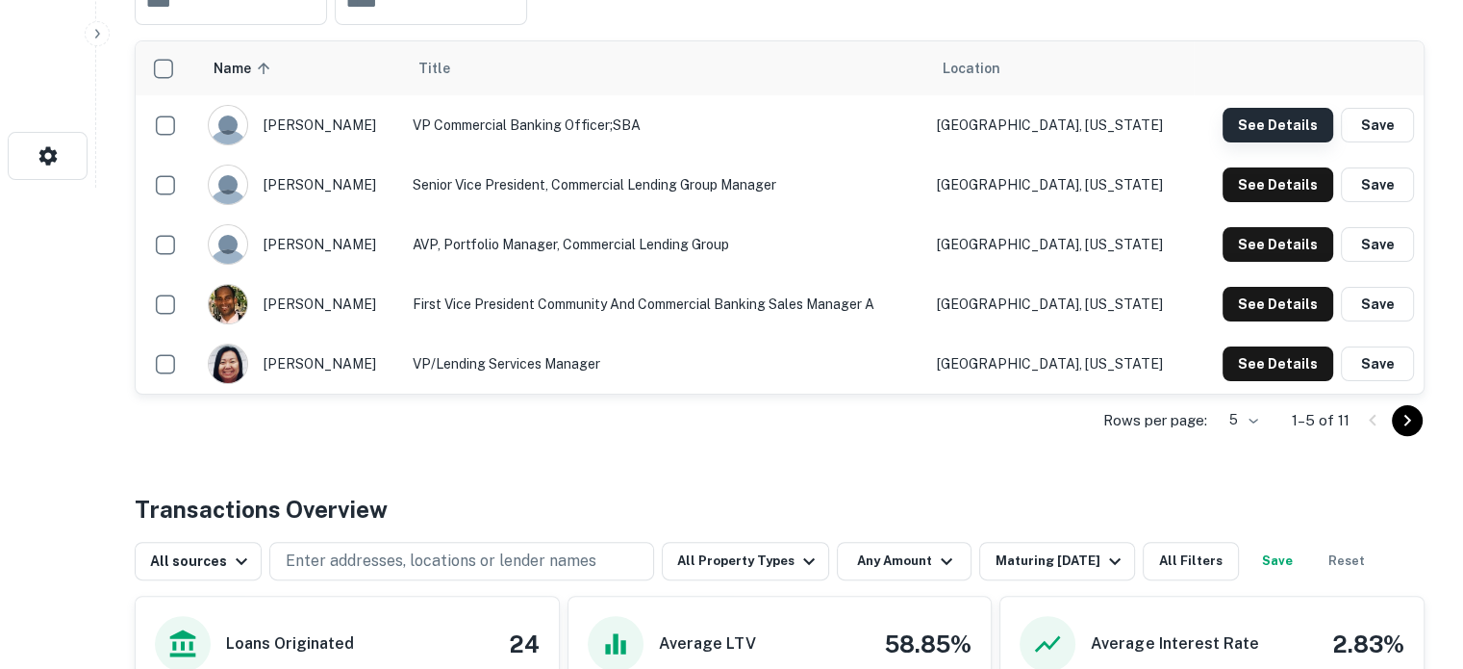
click at [1262, 123] on button "See Details" at bounding box center [1278, 125] width 111 height 35
click at [1277, 131] on button "See Details" at bounding box center [1278, 125] width 111 height 35
click at [1276, 131] on button "See Details" at bounding box center [1278, 125] width 111 height 35
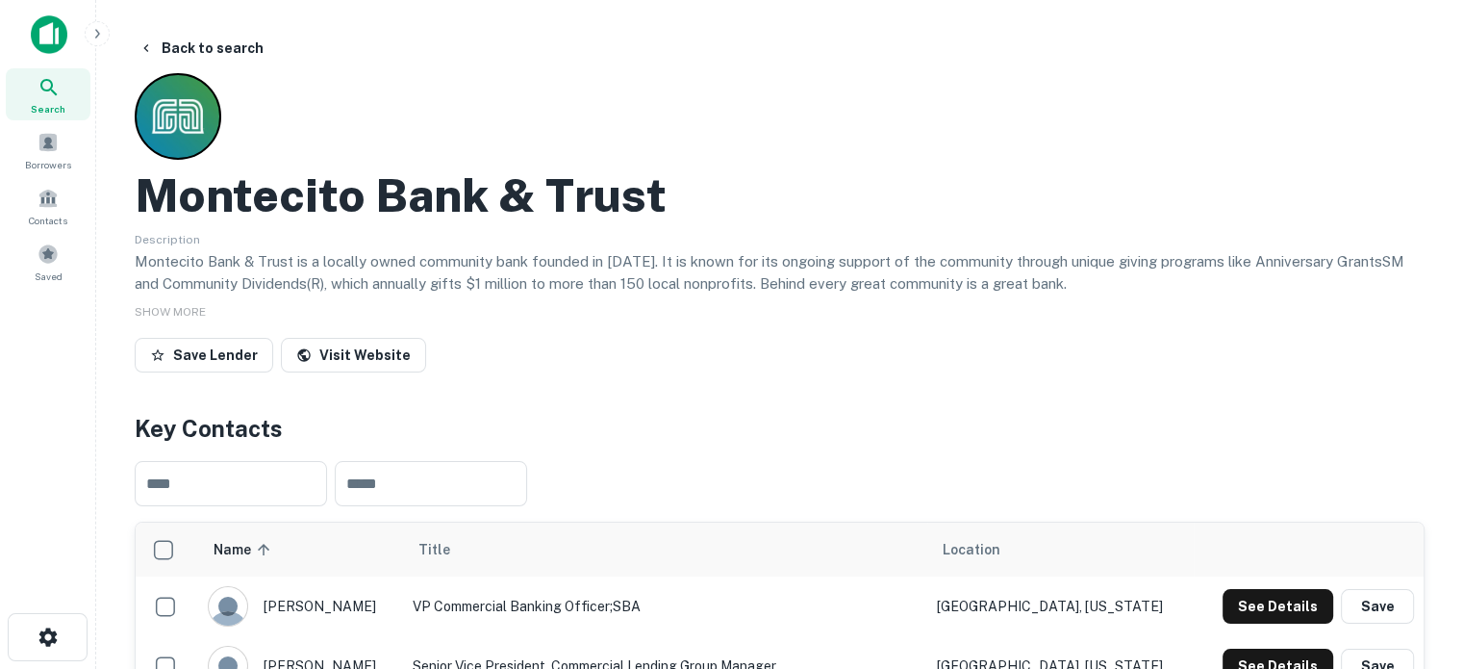
scroll to position [96, 0]
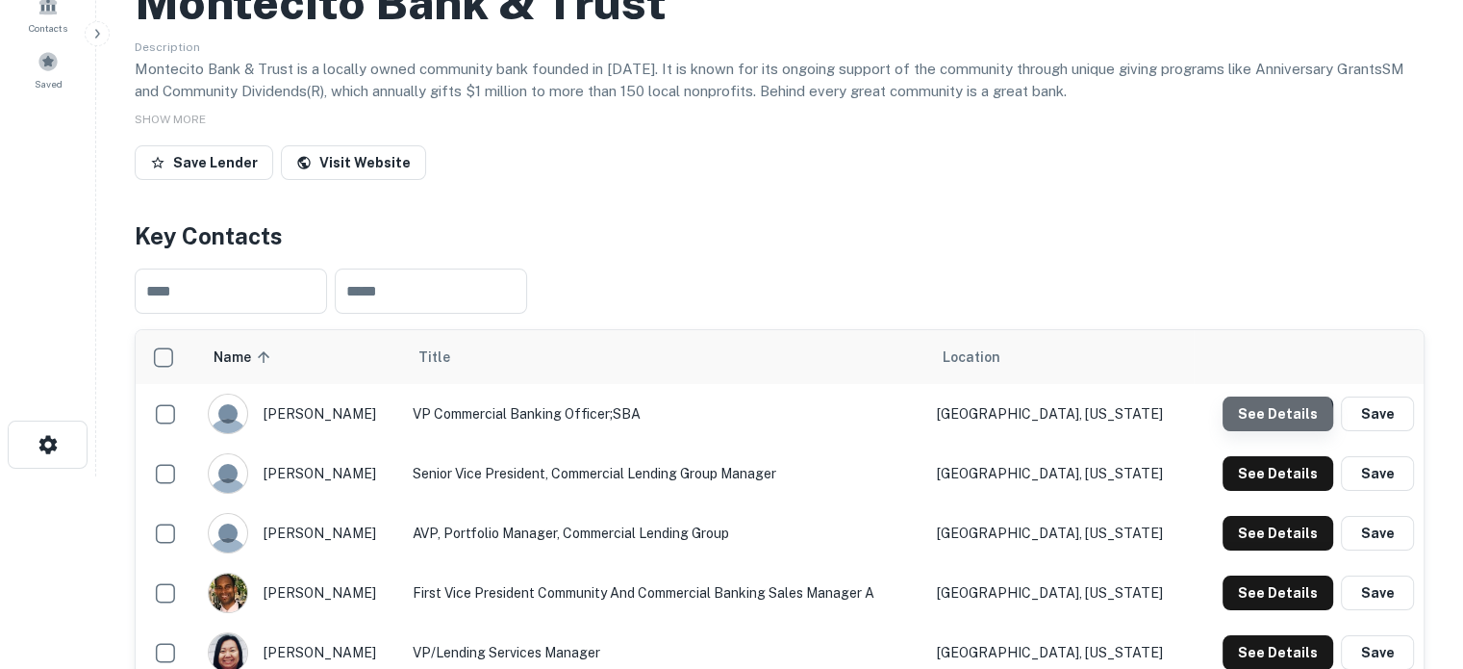
click at [1250, 426] on button "See Details" at bounding box center [1278, 413] width 111 height 35
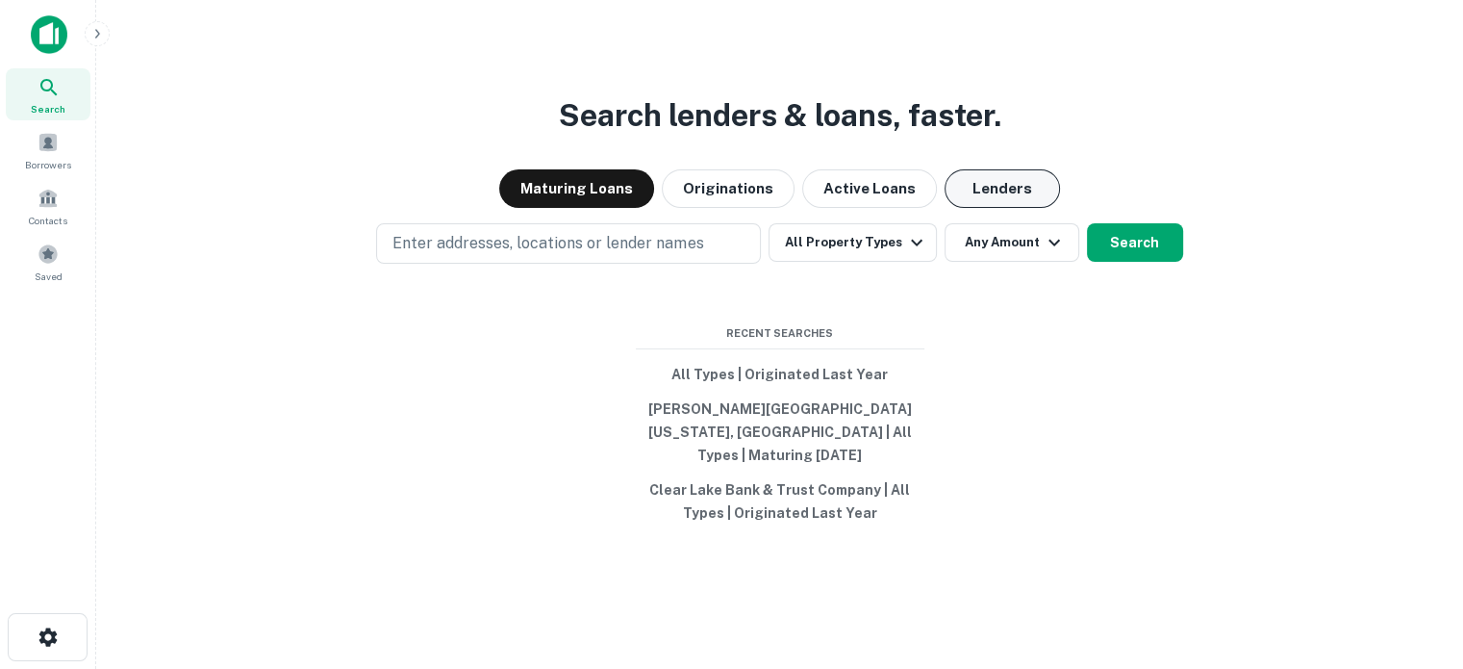
click at [997, 206] on button "Lenders" at bounding box center [1002, 188] width 115 height 38
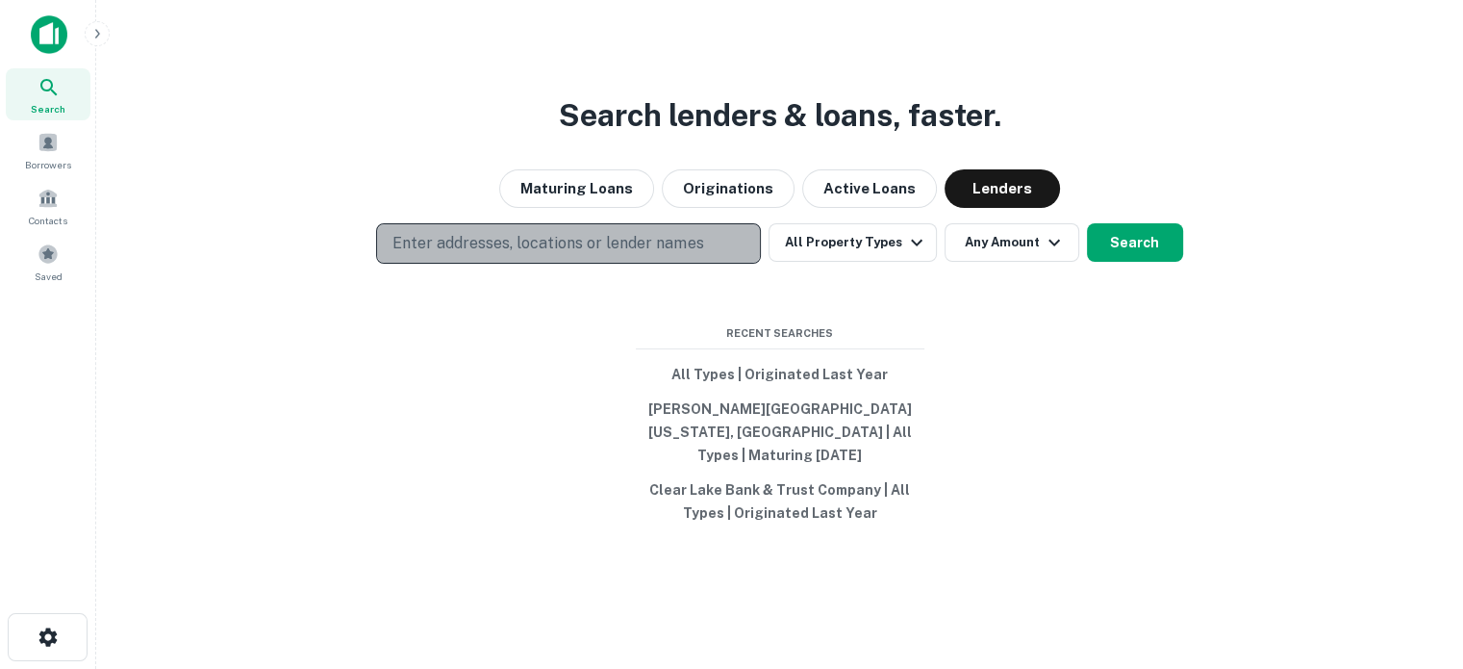
click at [669, 255] on p "Enter addresses, locations or lender names" at bounding box center [548, 243] width 311 height 23
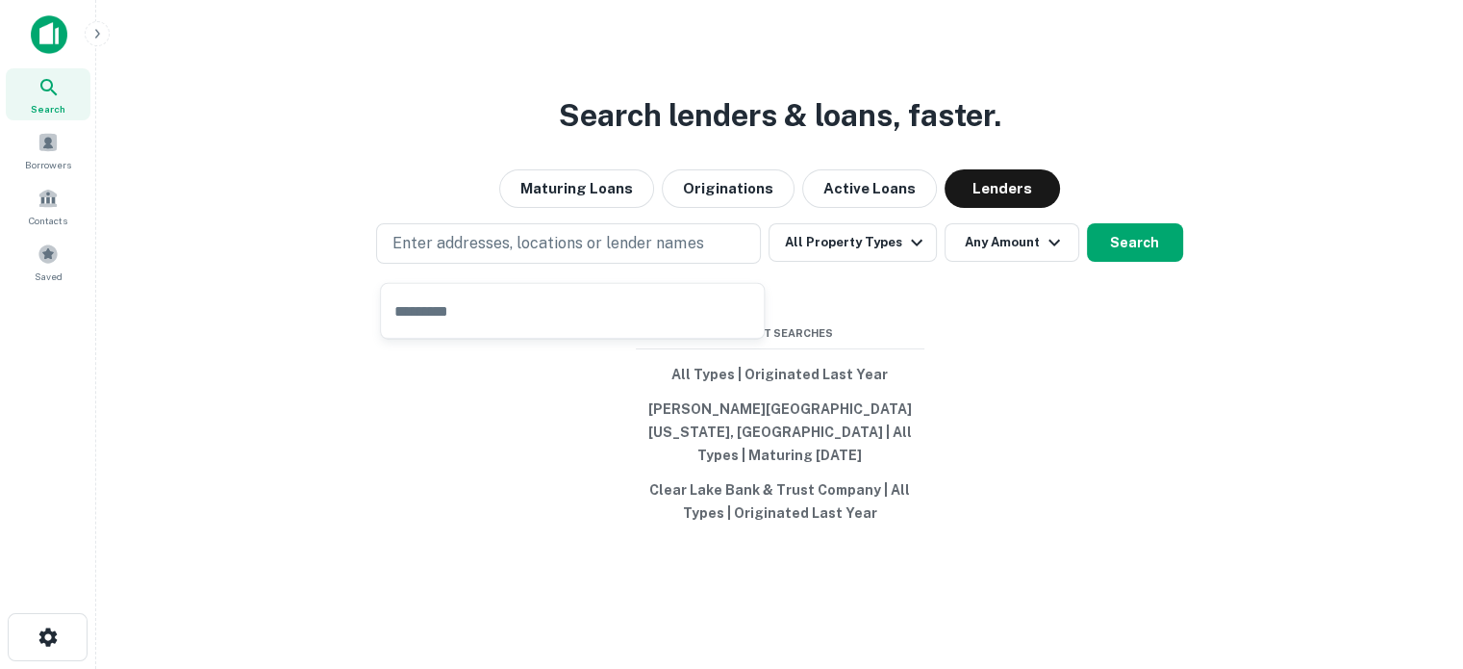
click at [510, 307] on input "text" at bounding box center [572, 311] width 383 height 54
click at [516, 307] on input "text" at bounding box center [572, 311] width 383 height 54
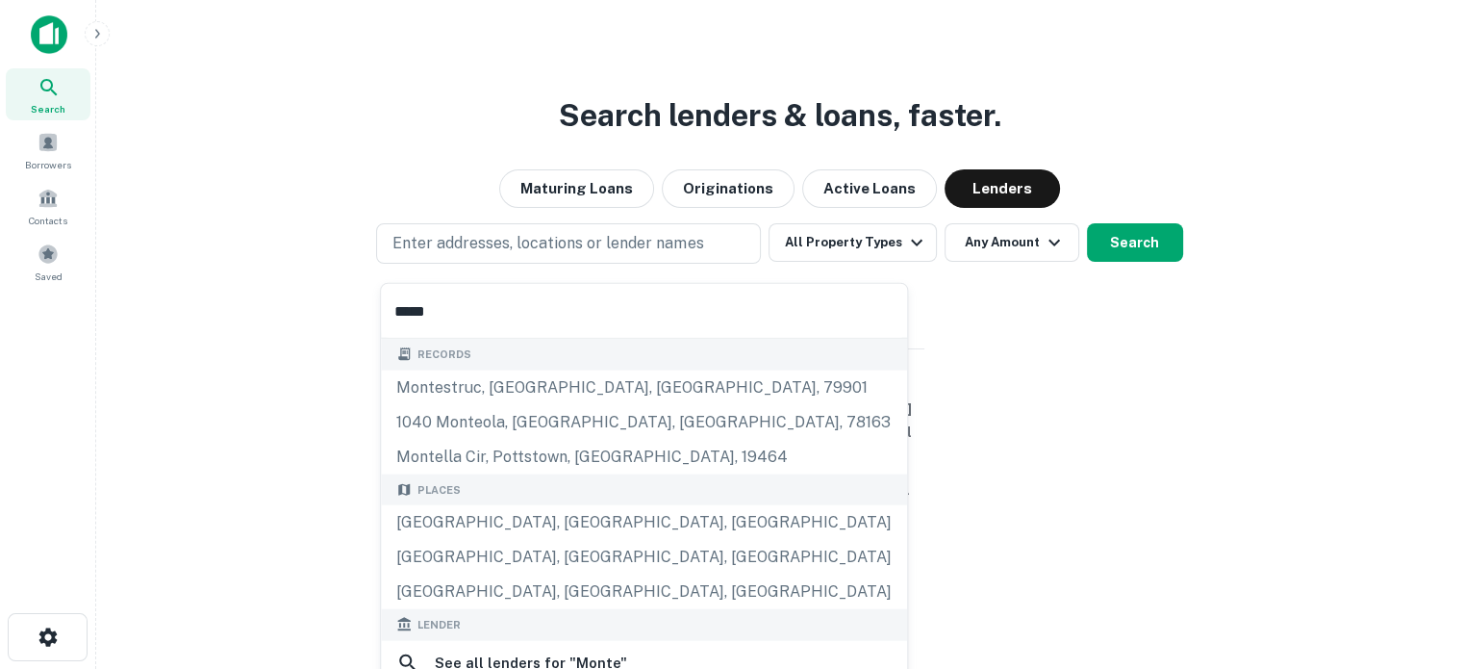
type input "**********"
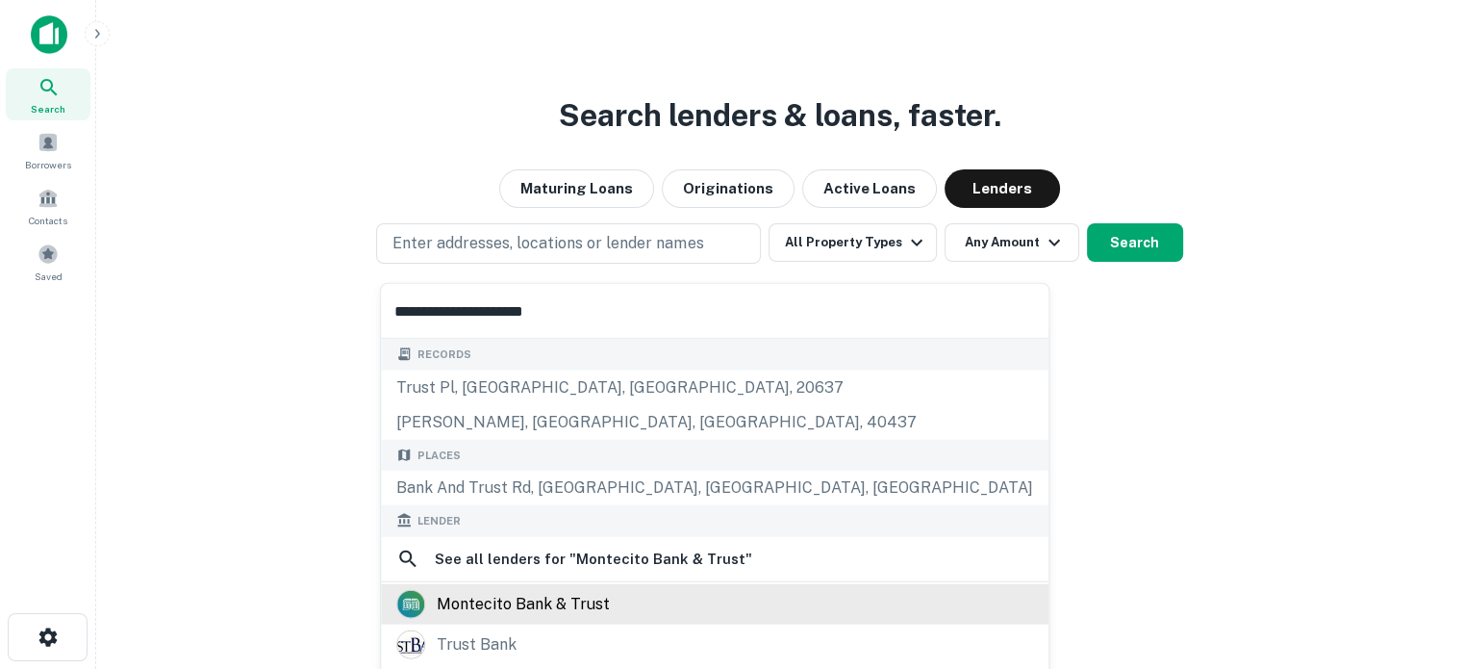
click at [486, 607] on div "montecito bank & trust" at bounding box center [523, 603] width 173 height 29
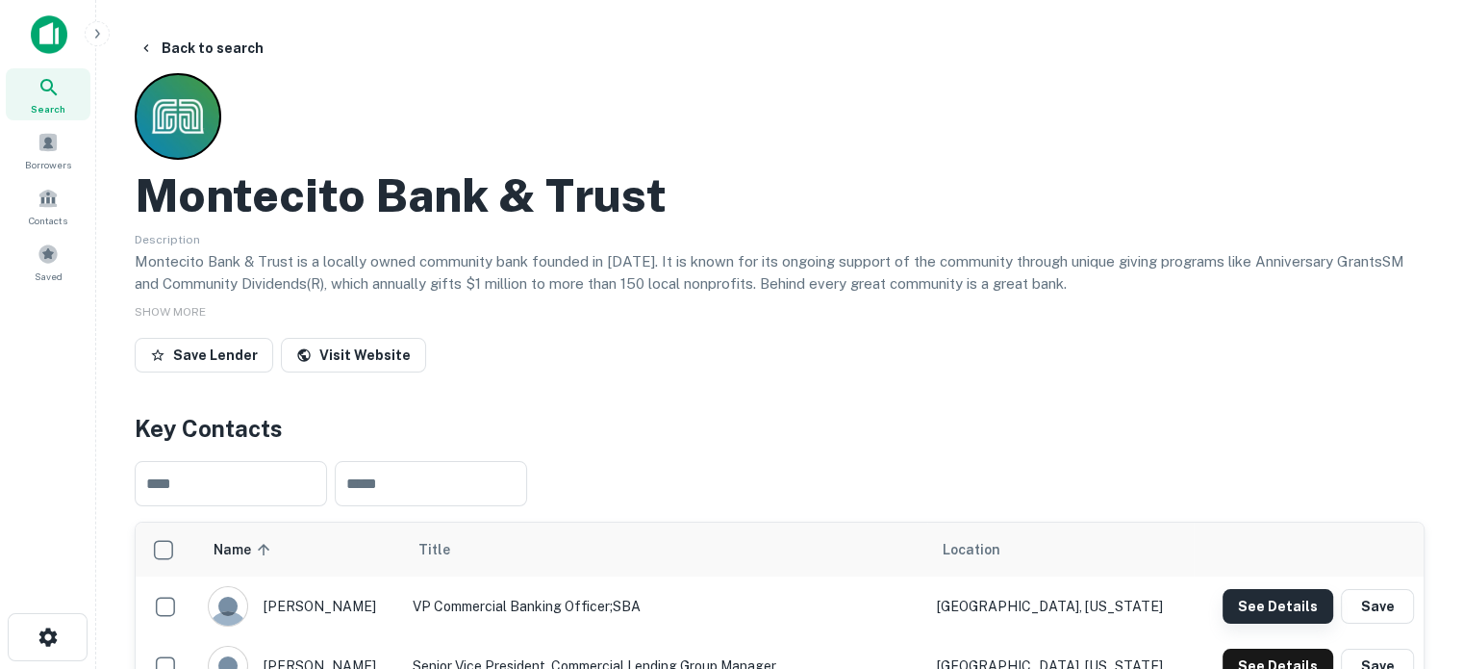
click at [1291, 598] on button "See Details" at bounding box center [1278, 606] width 111 height 35
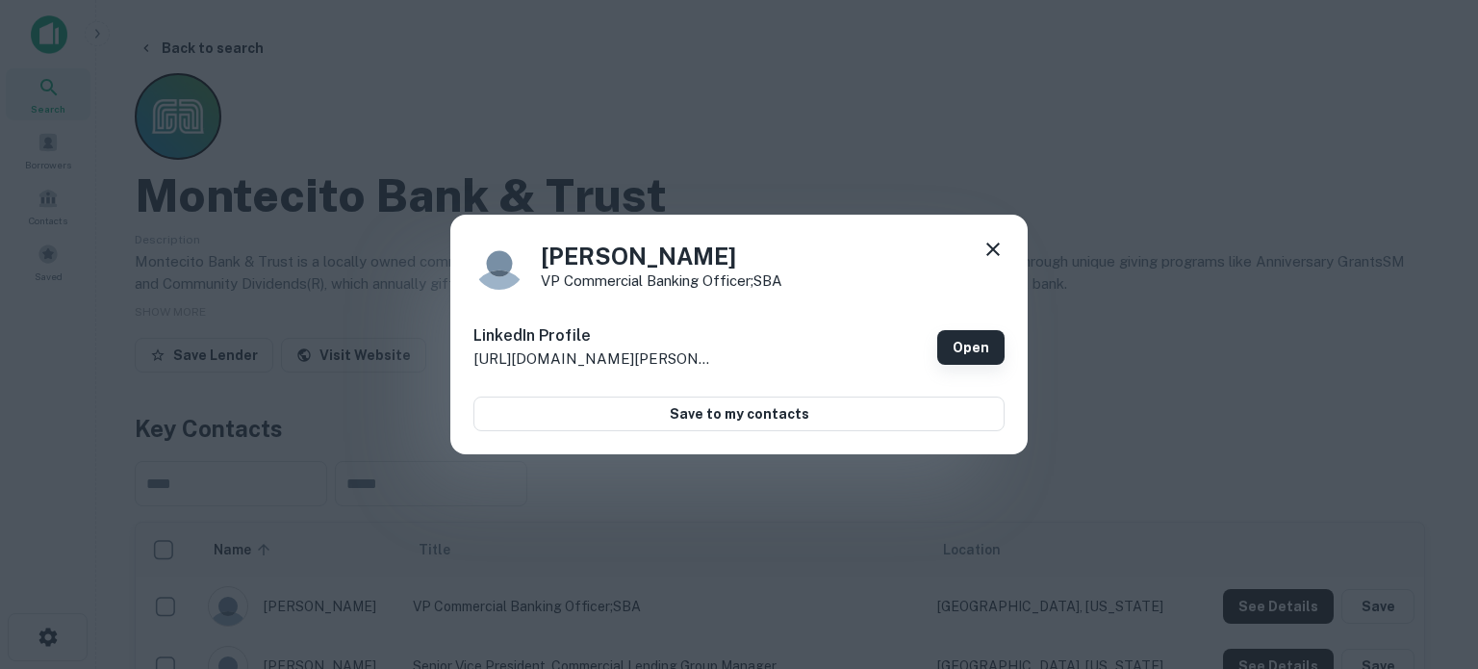
click at [961, 350] on link "Open" at bounding box center [970, 347] width 67 height 35
click at [988, 253] on icon at bounding box center [992, 248] width 13 height 13
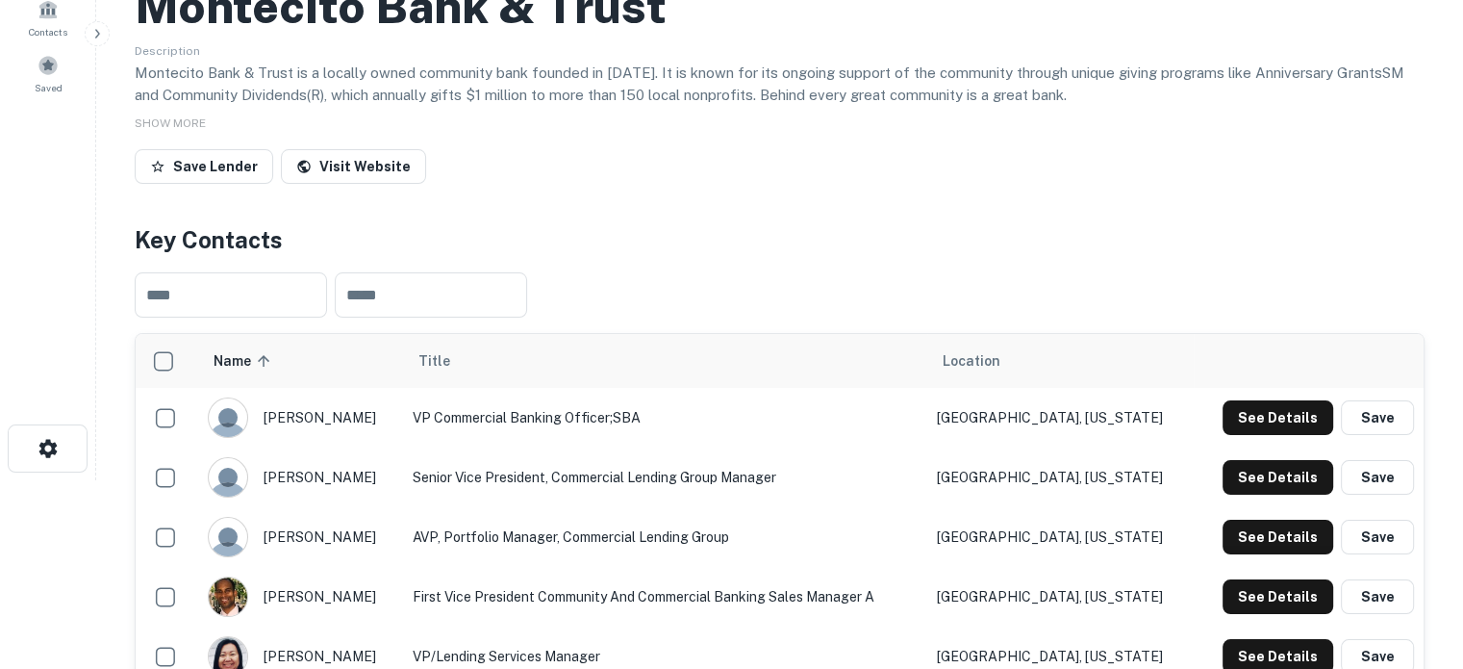
scroll to position [192, 0]
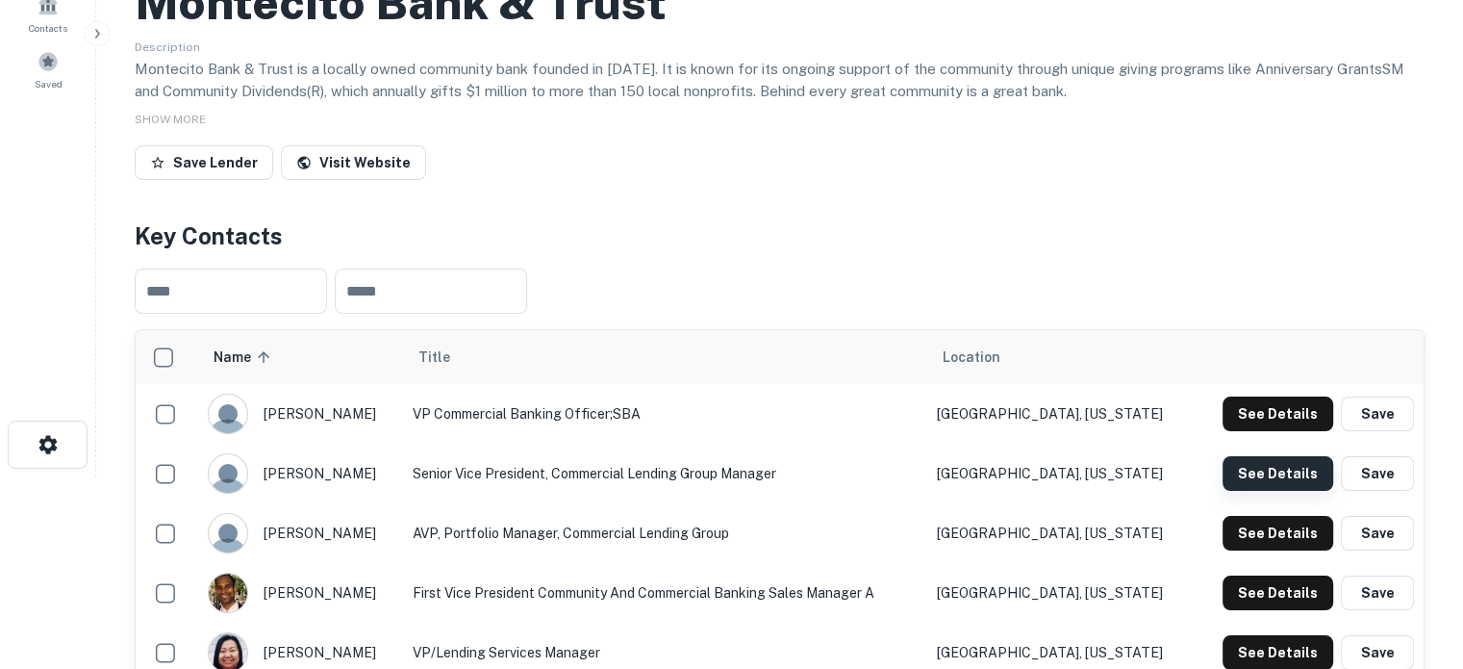
click at [1264, 479] on button "See Details" at bounding box center [1278, 473] width 111 height 35
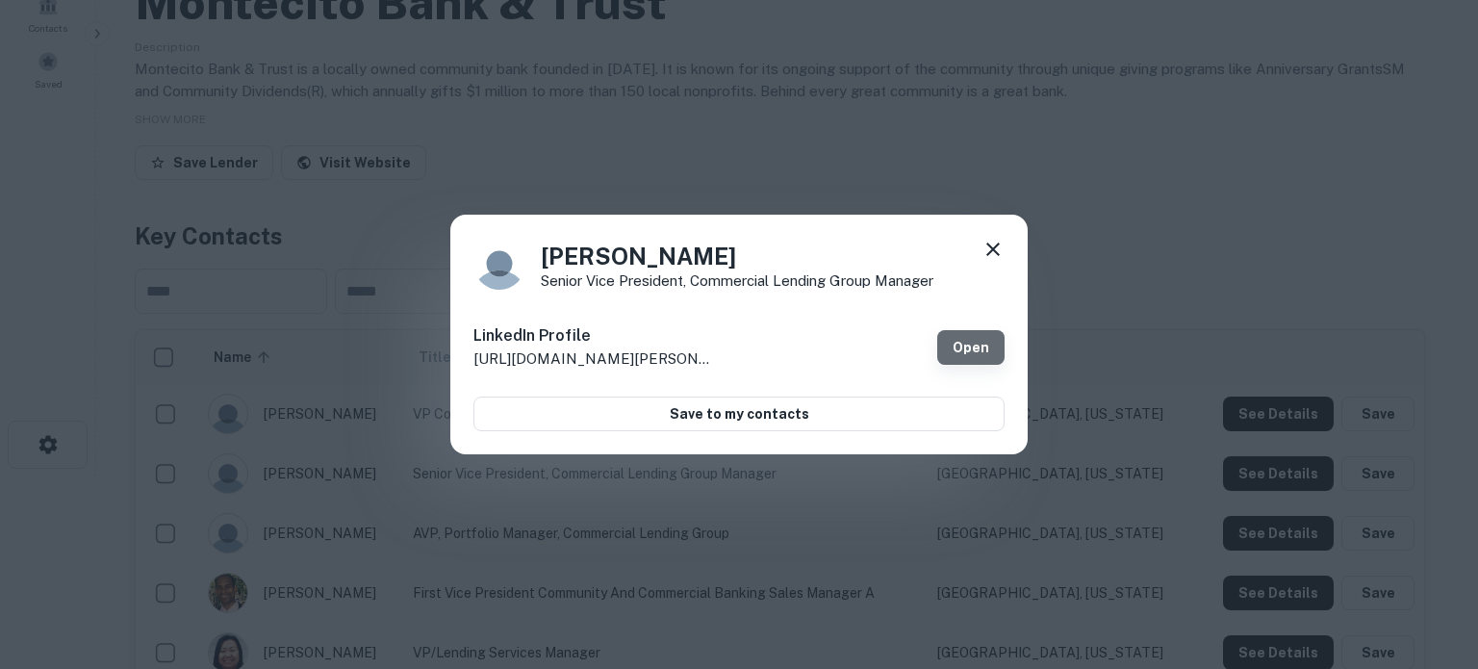
click at [959, 348] on link "Open" at bounding box center [970, 347] width 67 height 35
click at [983, 258] on icon at bounding box center [992, 249] width 23 height 23
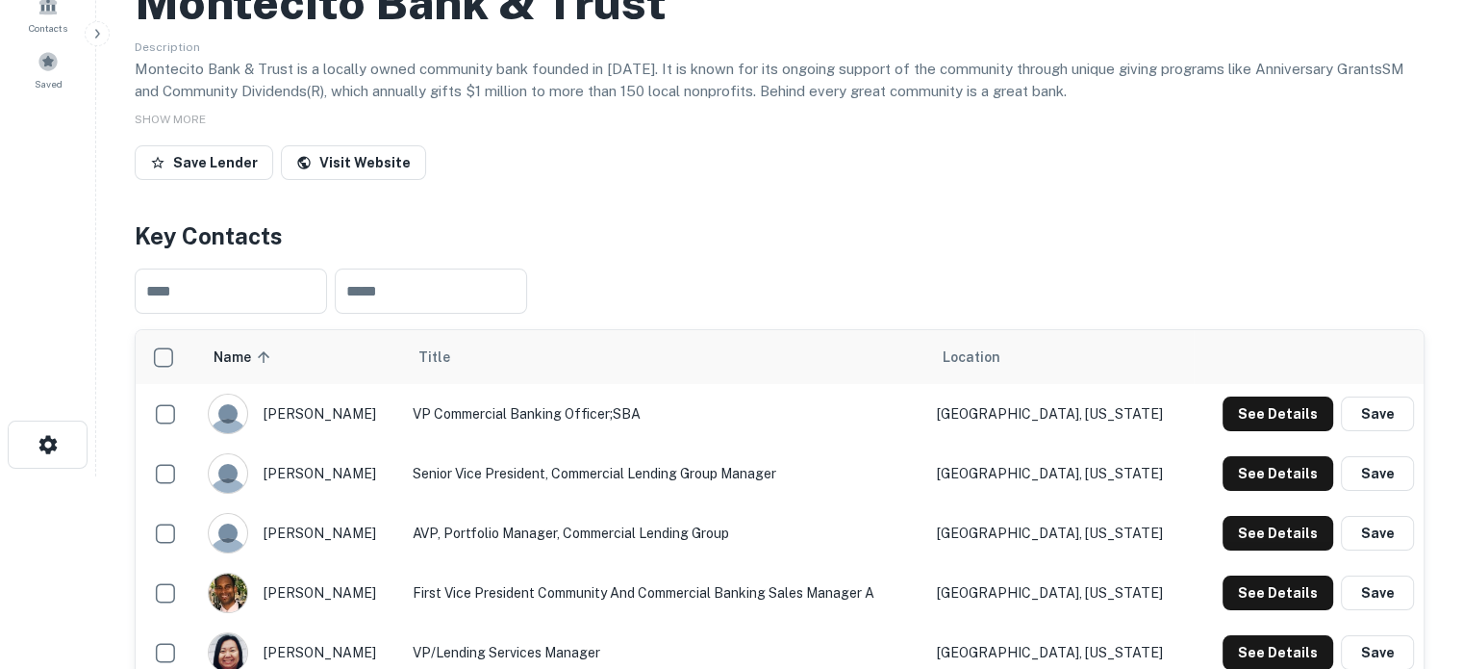
scroll to position [385, 0]
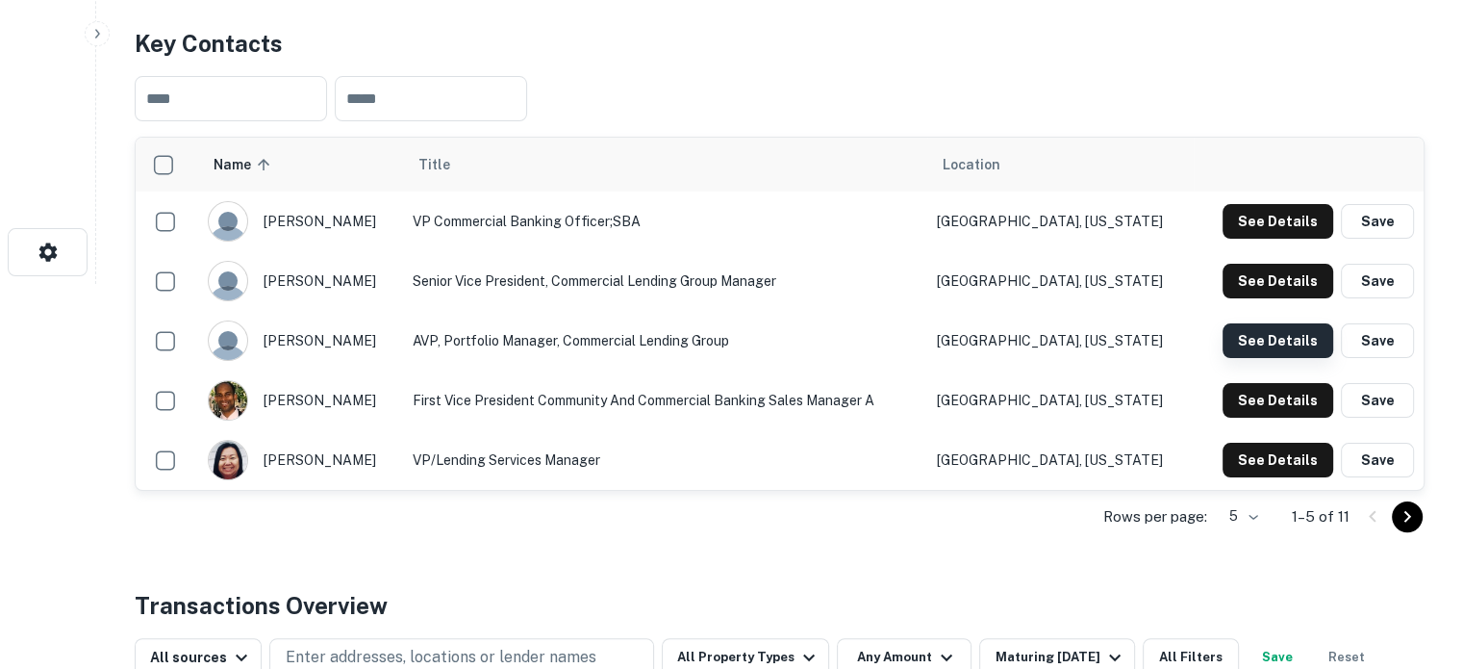
click at [1255, 342] on button "See Details" at bounding box center [1278, 340] width 111 height 35
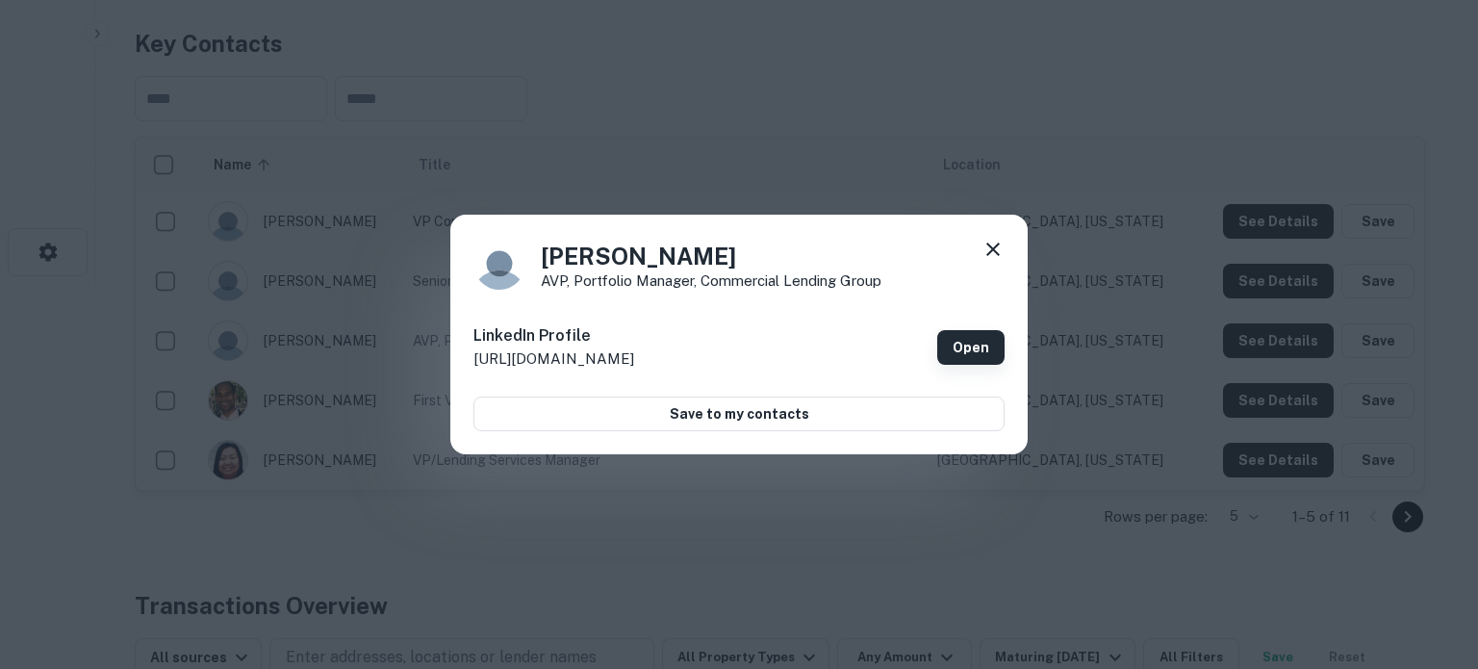
click at [962, 336] on link "Open" at bounding box center [970, 347] width 67 height 35
click at [993, 256] on icon at bounding box center [992, 249] width 23 height 23
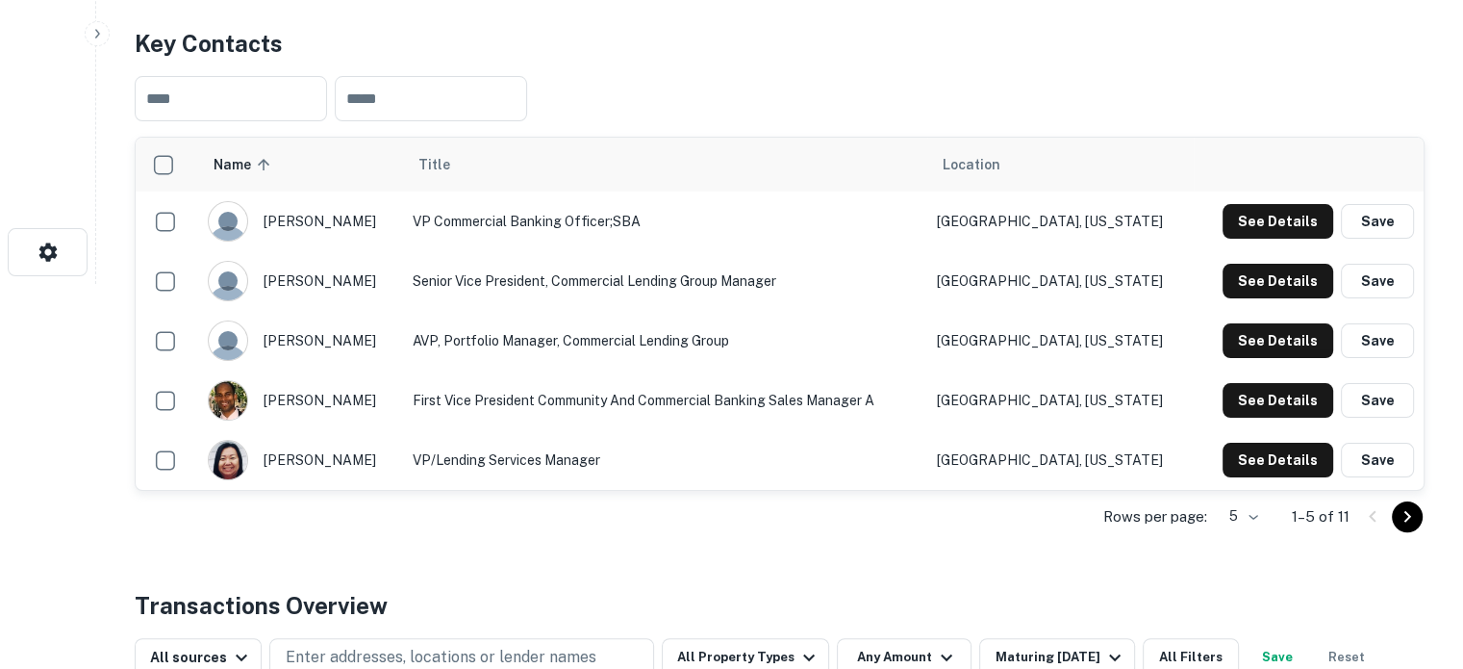
click at [1400, 510] on icon "Go to next page" at bounding box center [1407, 516] width 23 height 23
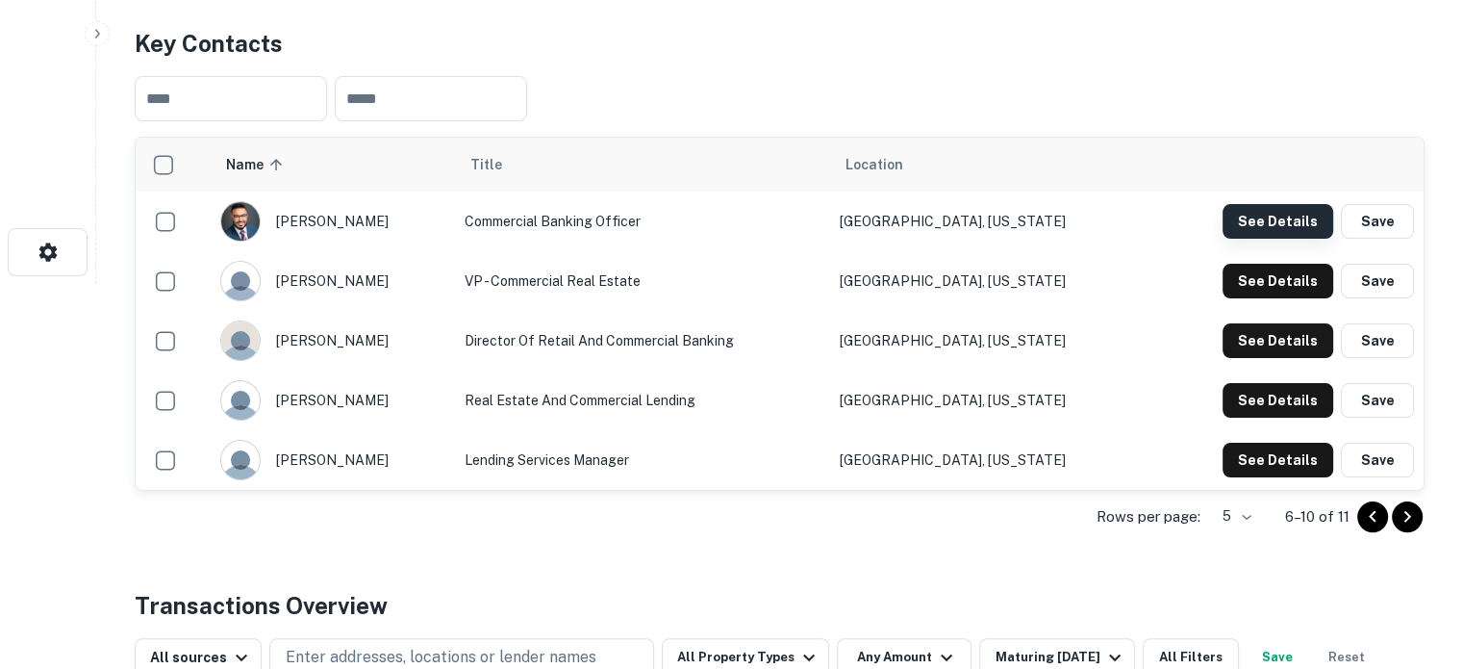
click at [1273, 209] on button "See Details" at bounding box center [1278, 221] width 111 height 35
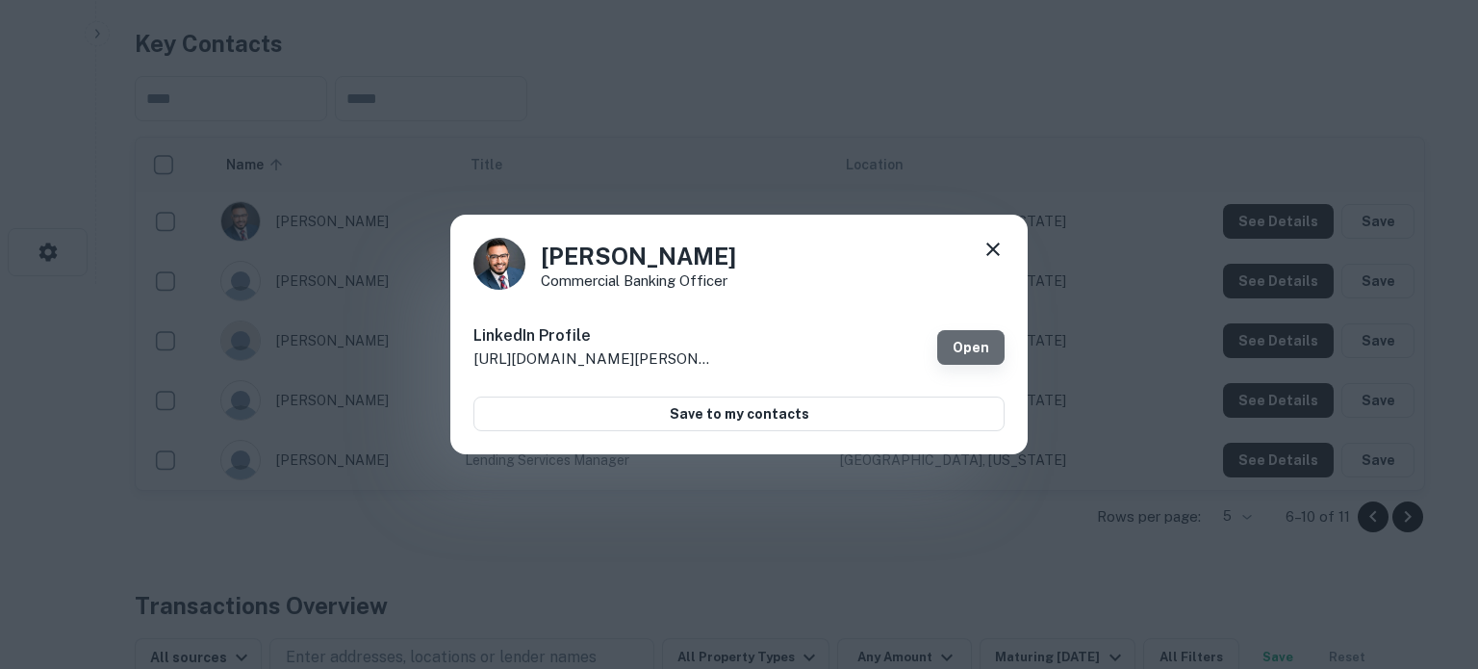
click at [968, 349] on link "Open" at bounding box center [970, 347] width 67 height 35
click at [997, 255] on icon at bounding box center [992, 249] width 23 height 23
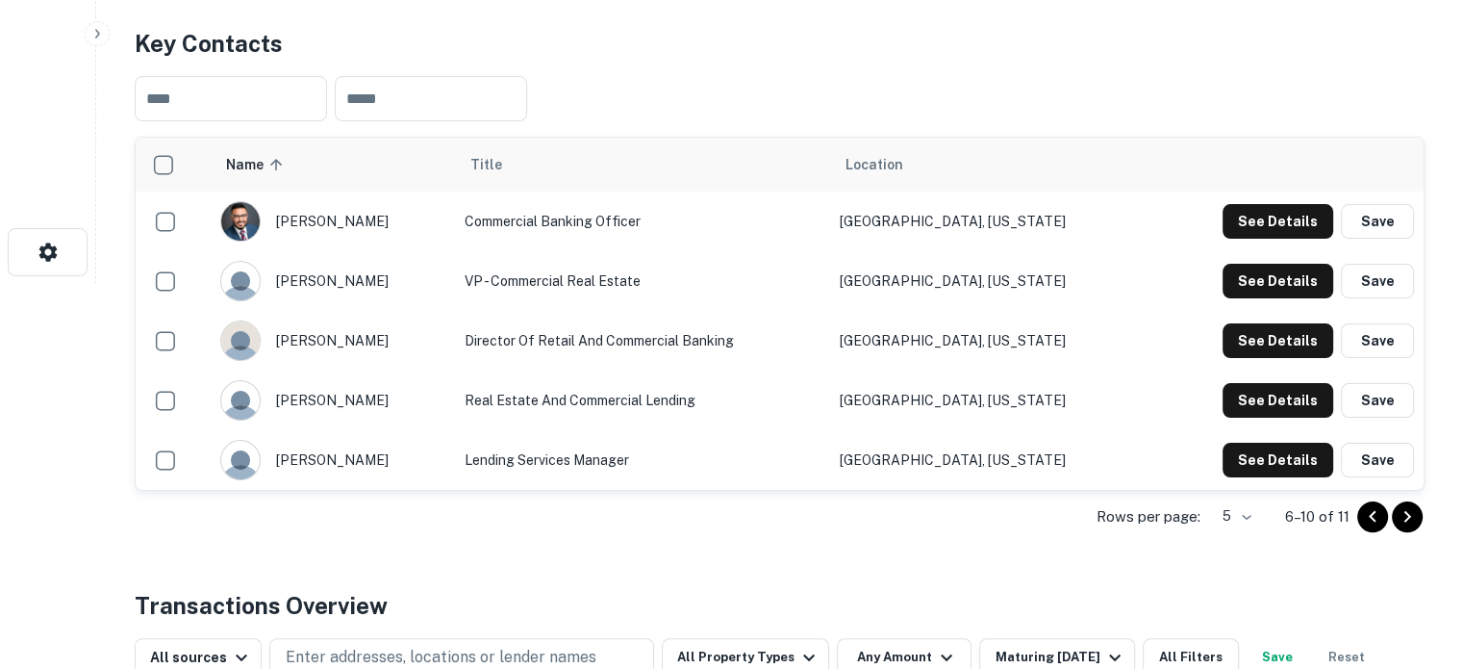
click at [1220, 288] on div "See Details Save" at bounding box center [1286, 281] width 255 height 35
click at [1239, 280] on button "See Details" at bounding box center [1278, 281] width 111 height 35
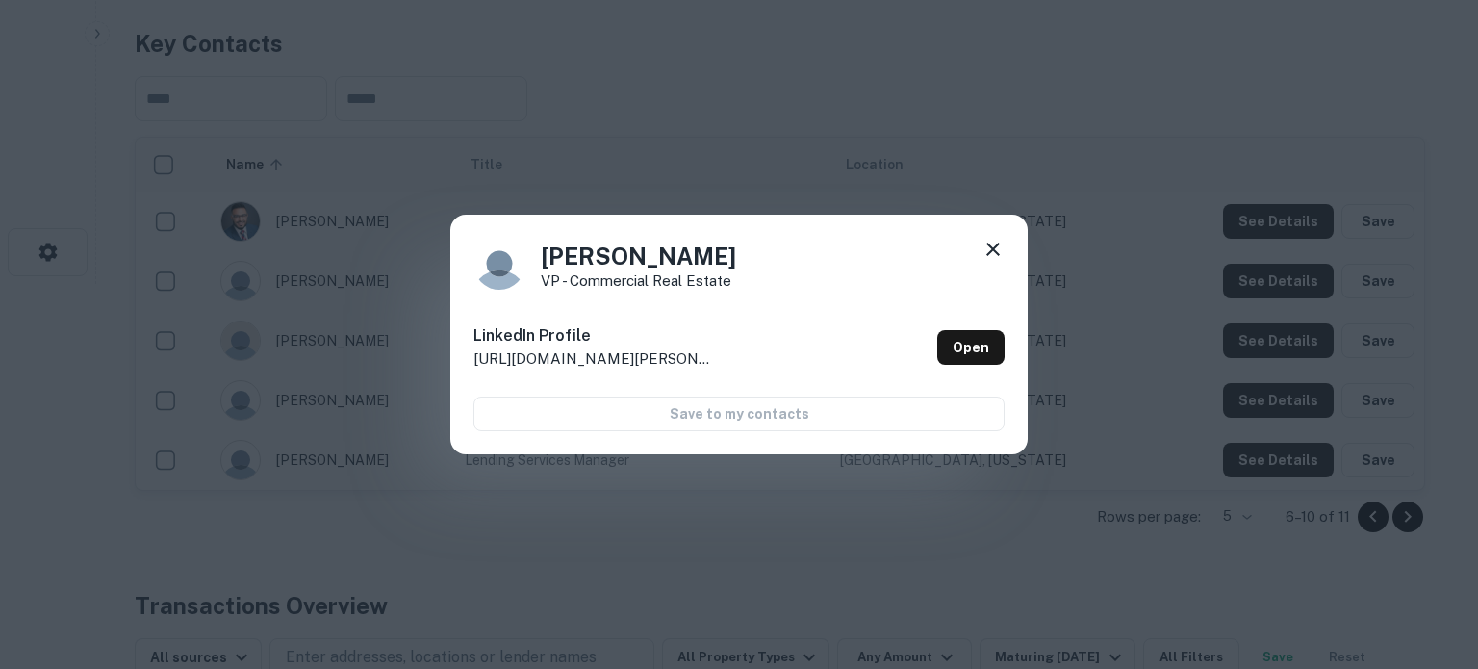
click at [1004, 251] on icon at bounding box center [992, 249] width 23 height 23
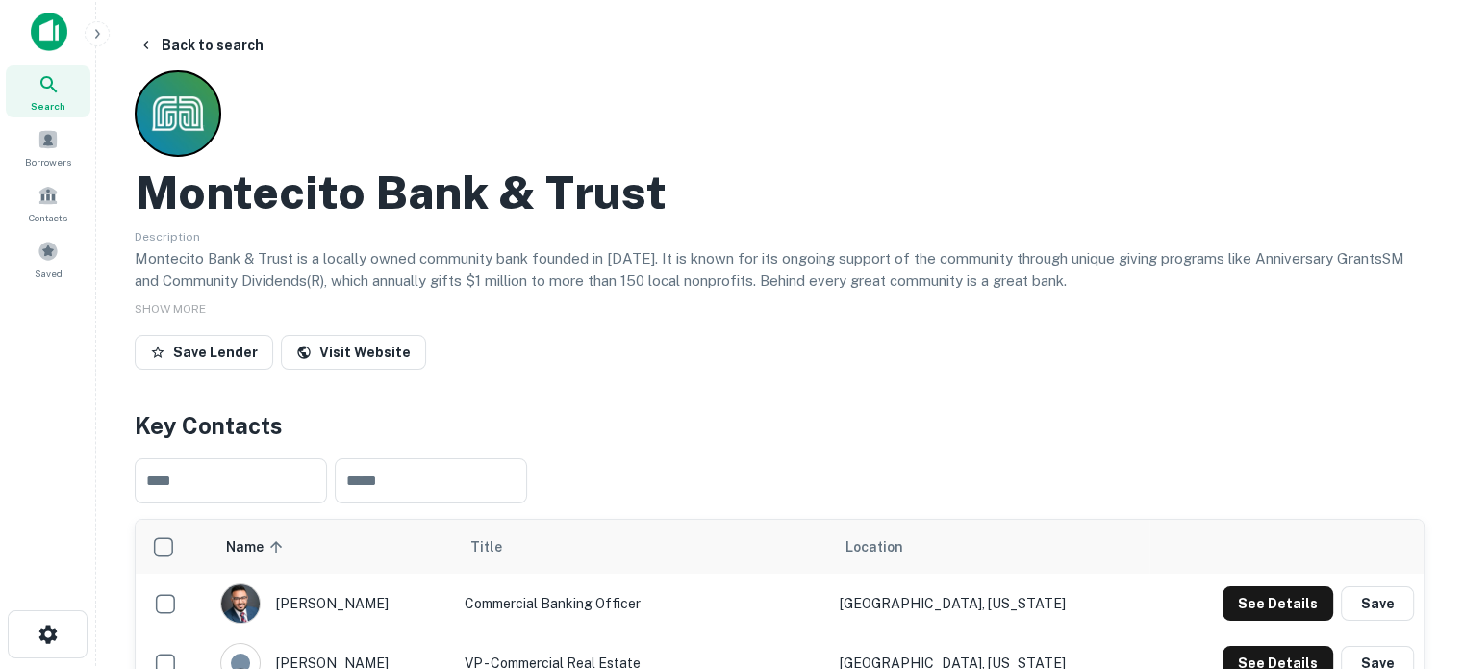
scroll to position [0, 0]
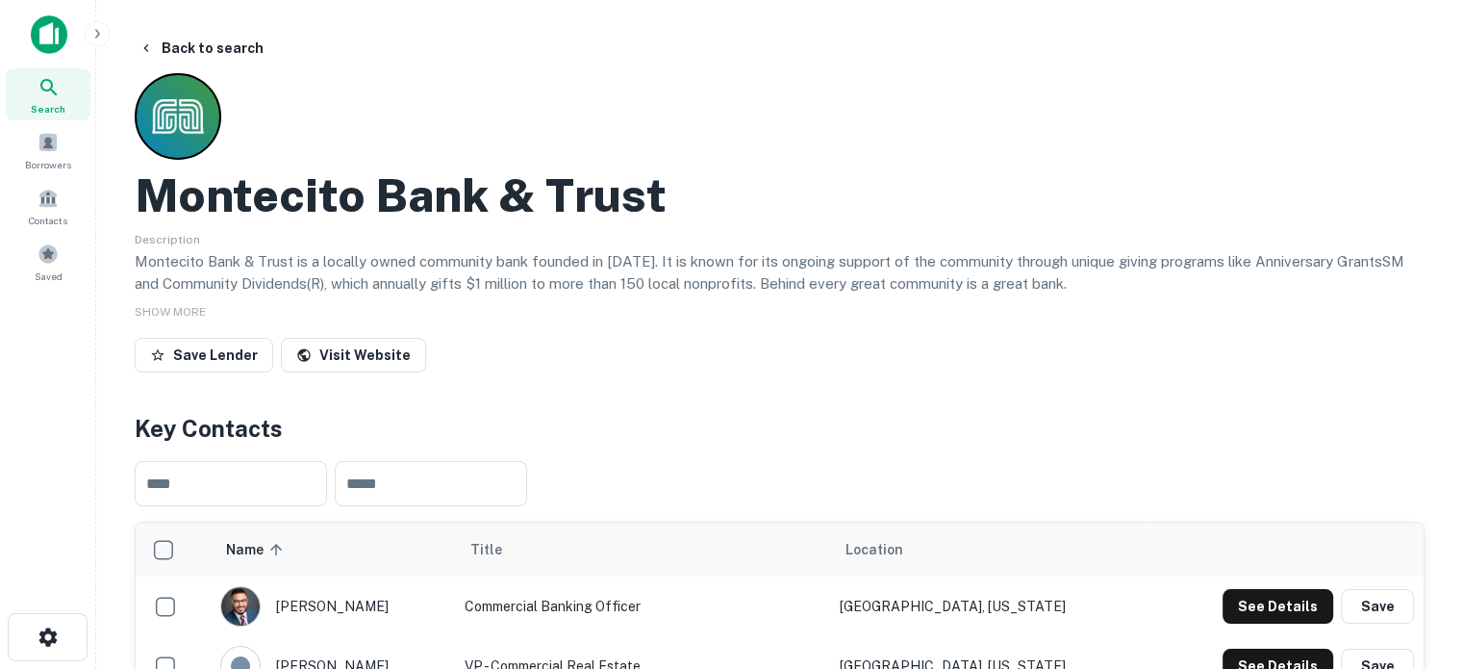
click at [49, 98] on icon at bounding box center [49, 87] width 23 height 23
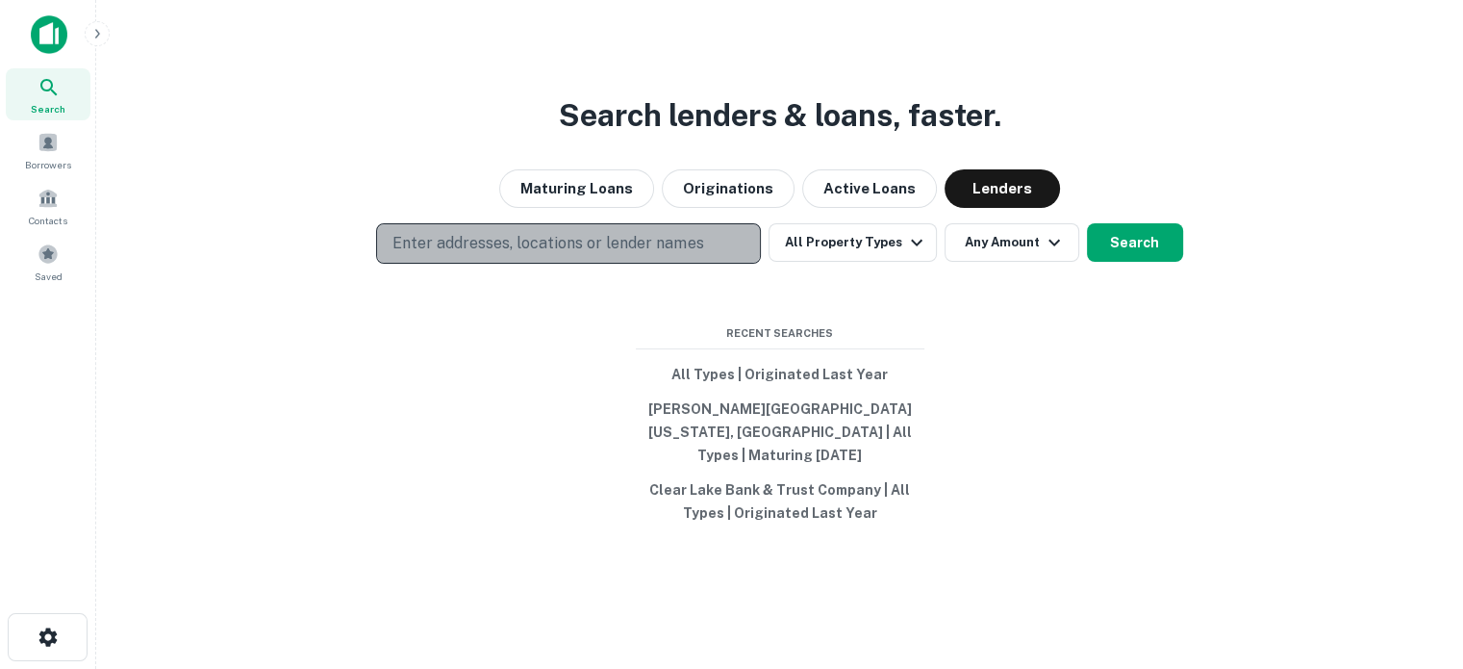
click at [623, 255] on p "Enter addresses, locations or lender names" at bounding box center [548, 243] width 311 height 23
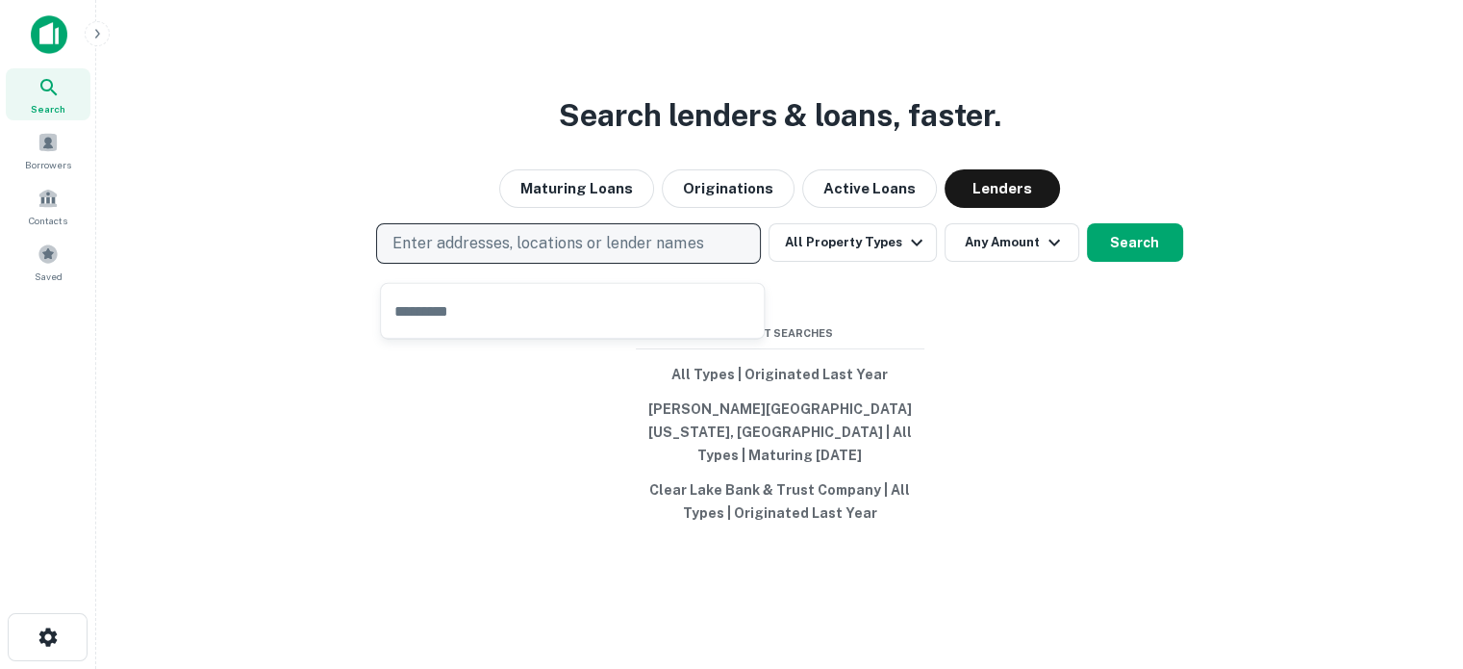
type input "*********"
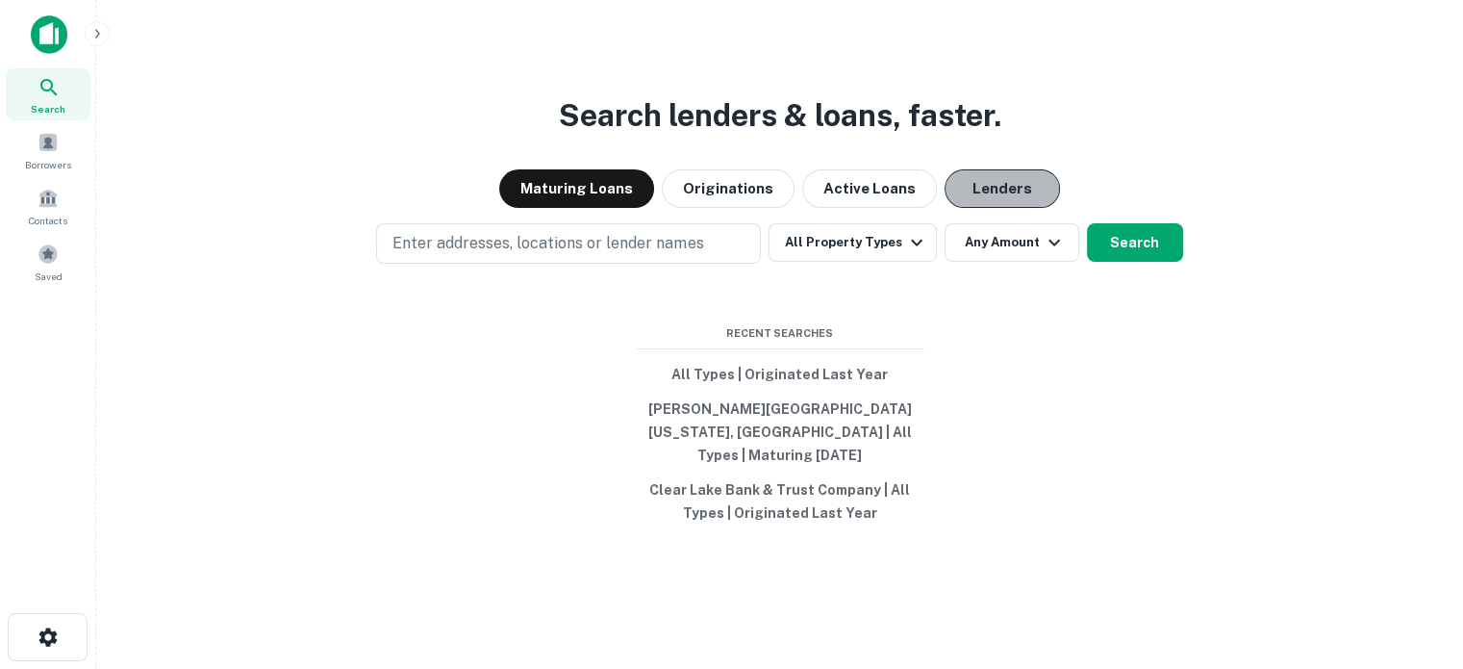
click at [1002, 193] on button "Lenders" at bounding box center [1002, 188] width 115 height 38
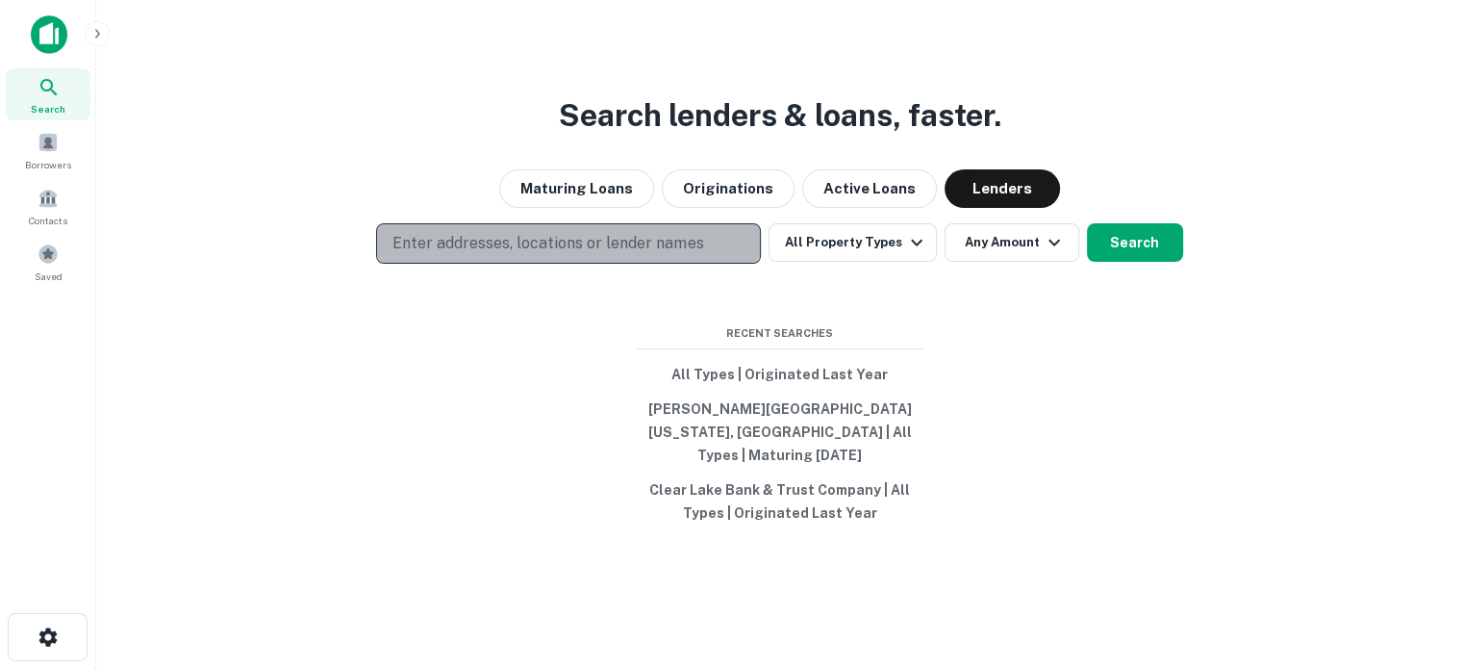
click at [585, 255] on p "Enter addresses, locations or lender names" at bounding box center [548, 243] width 311 height 23
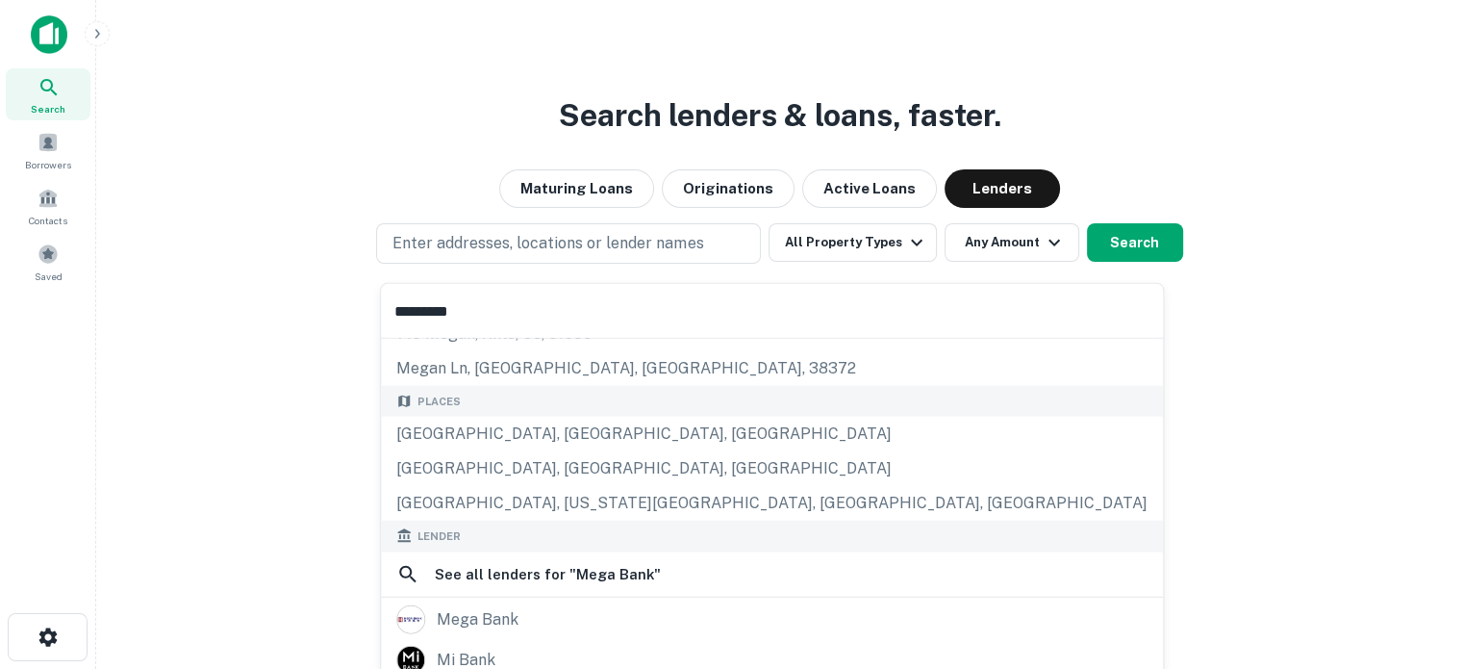
scroll to position [192, 0]
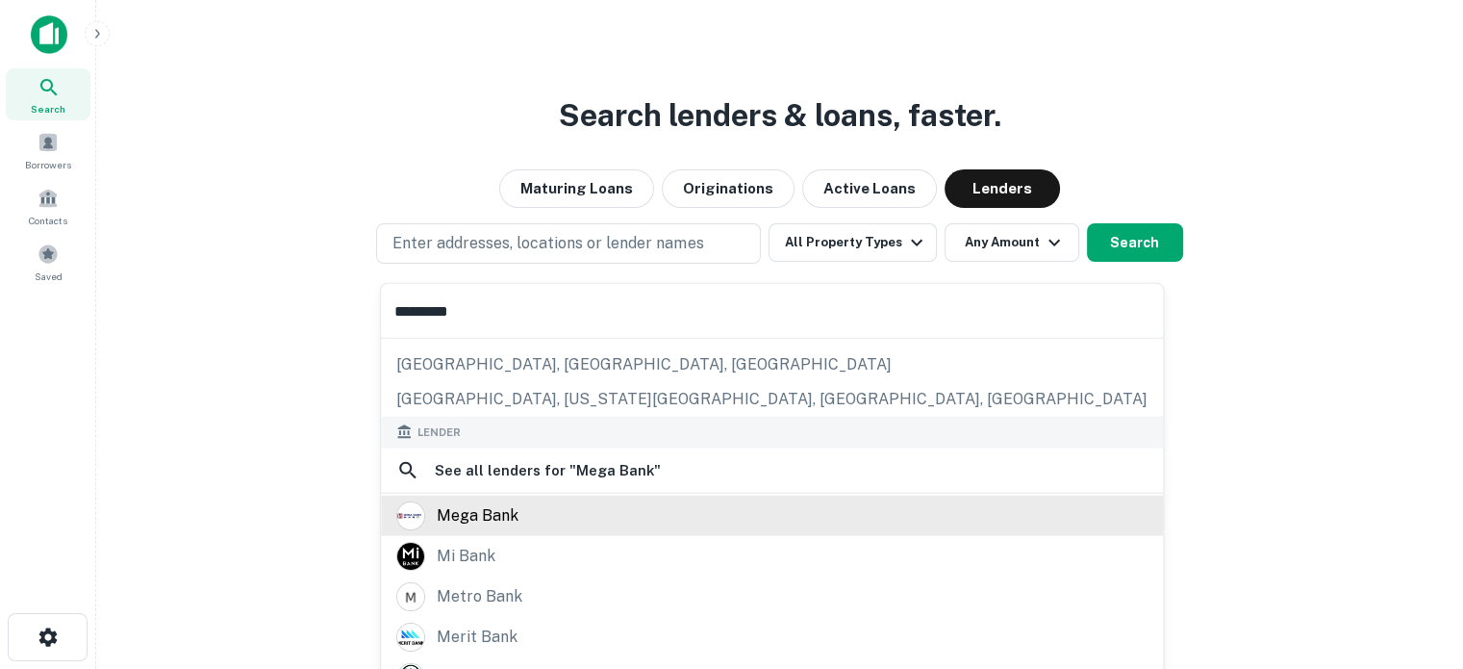
type input "*********"
click at [477, 526] on div "mega bank" at bounding box center [478, 514] width 82 height 29
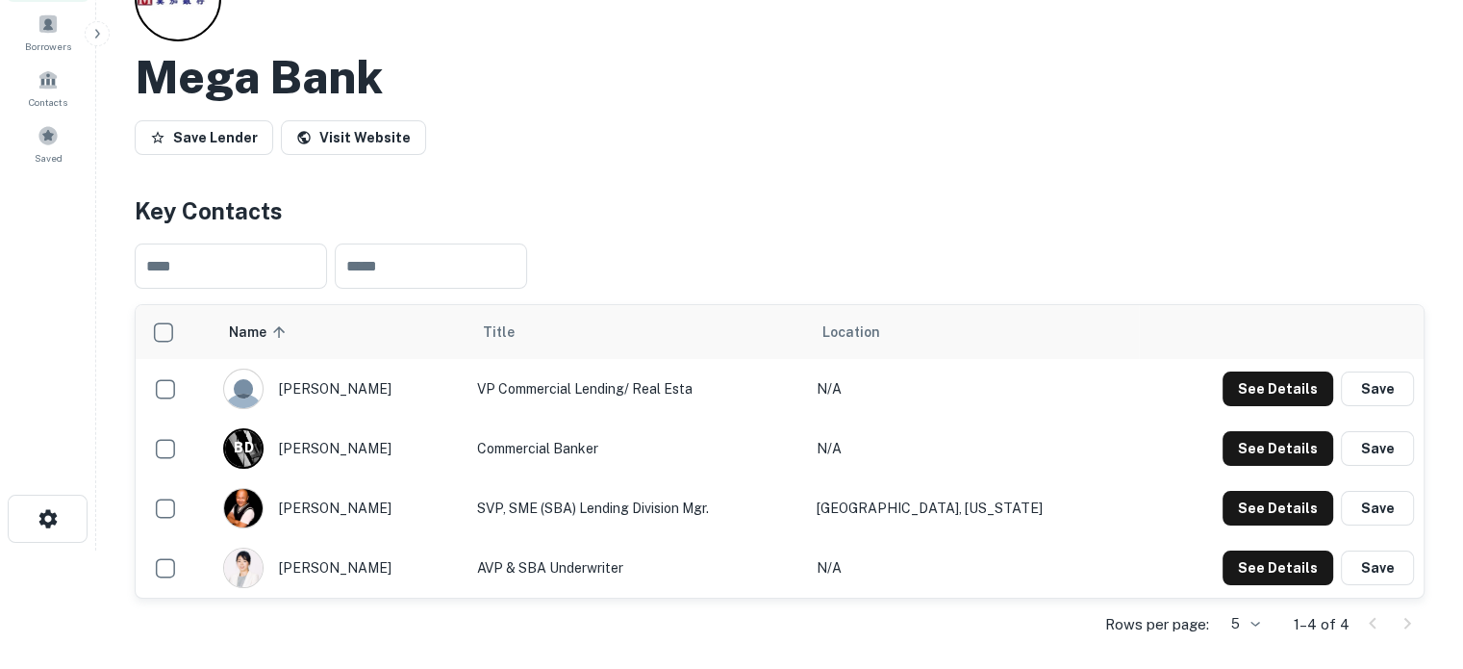
scroll to position [289, 0]
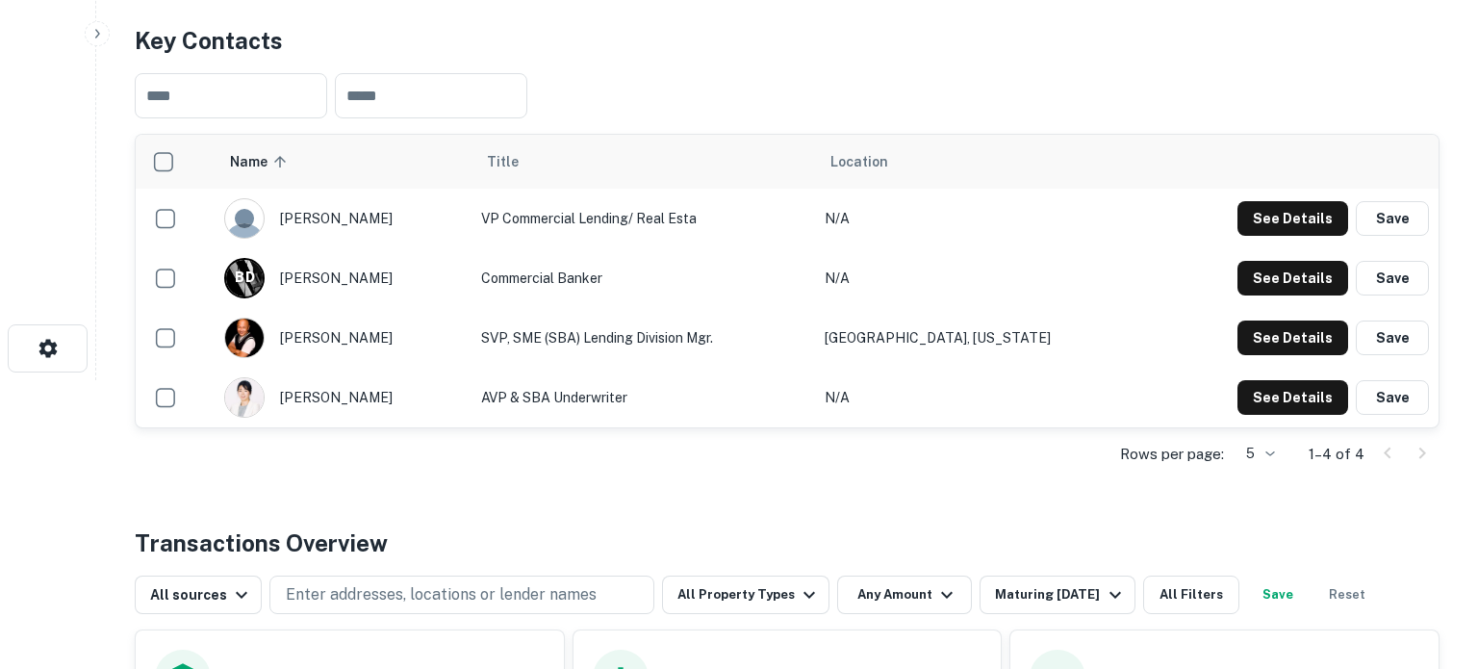
click at [1256, 380] on body "Search Borrowers Contacts Saved Back to search Mega Bank Save Lender Visit Webs…" at bounding box center [739, 45] width 1478 height 669
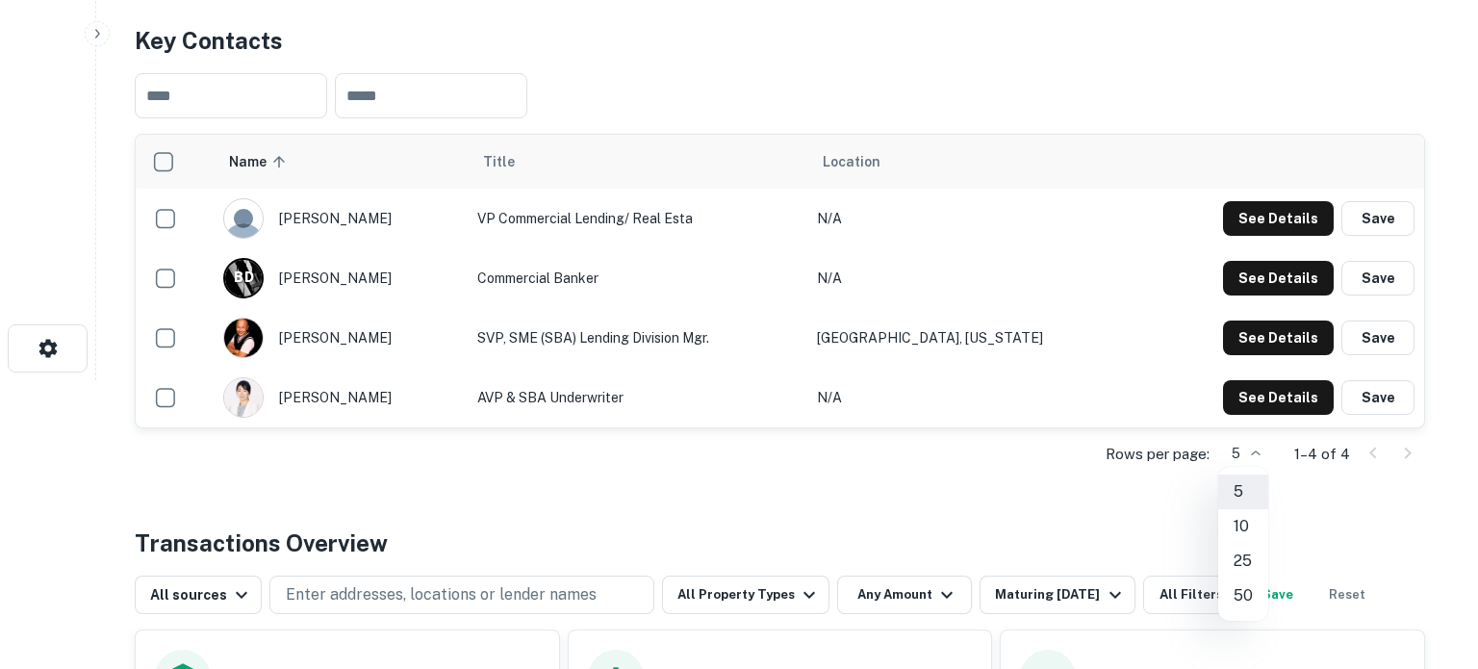
click at [1250, 223] on div at bounding box center [739, 334] width 1478 height 669
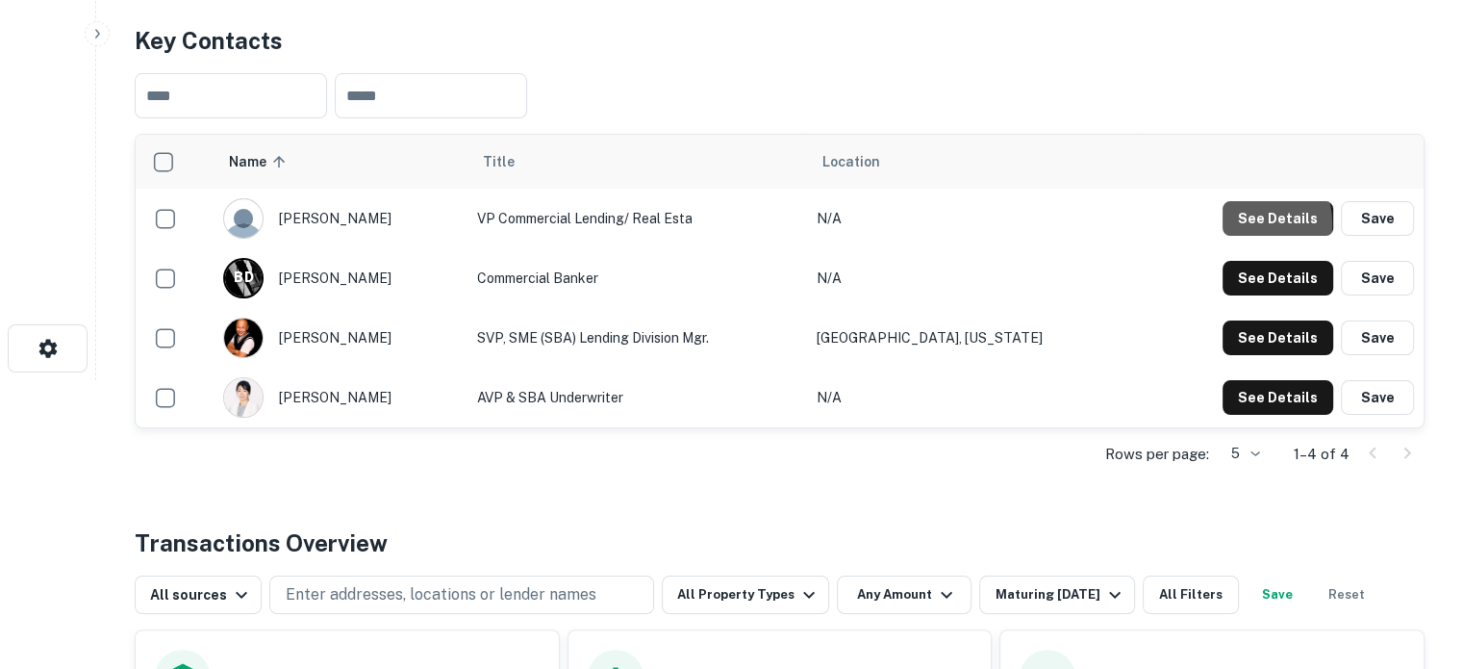
click at [1250, 223] on button "See Details" at bounding box center [1278, 218] width 111 height 35
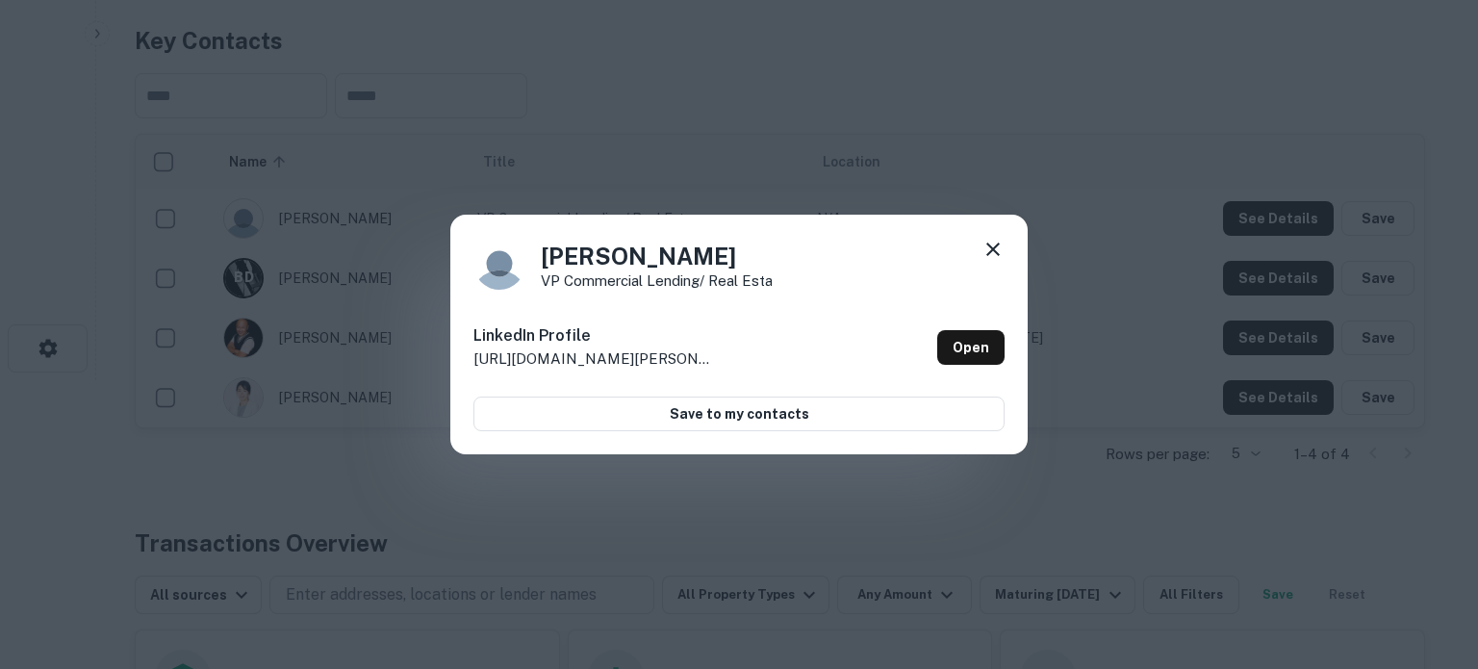
click at [994, 253] on icon at bounding box center [992, 249] width 23 height 23
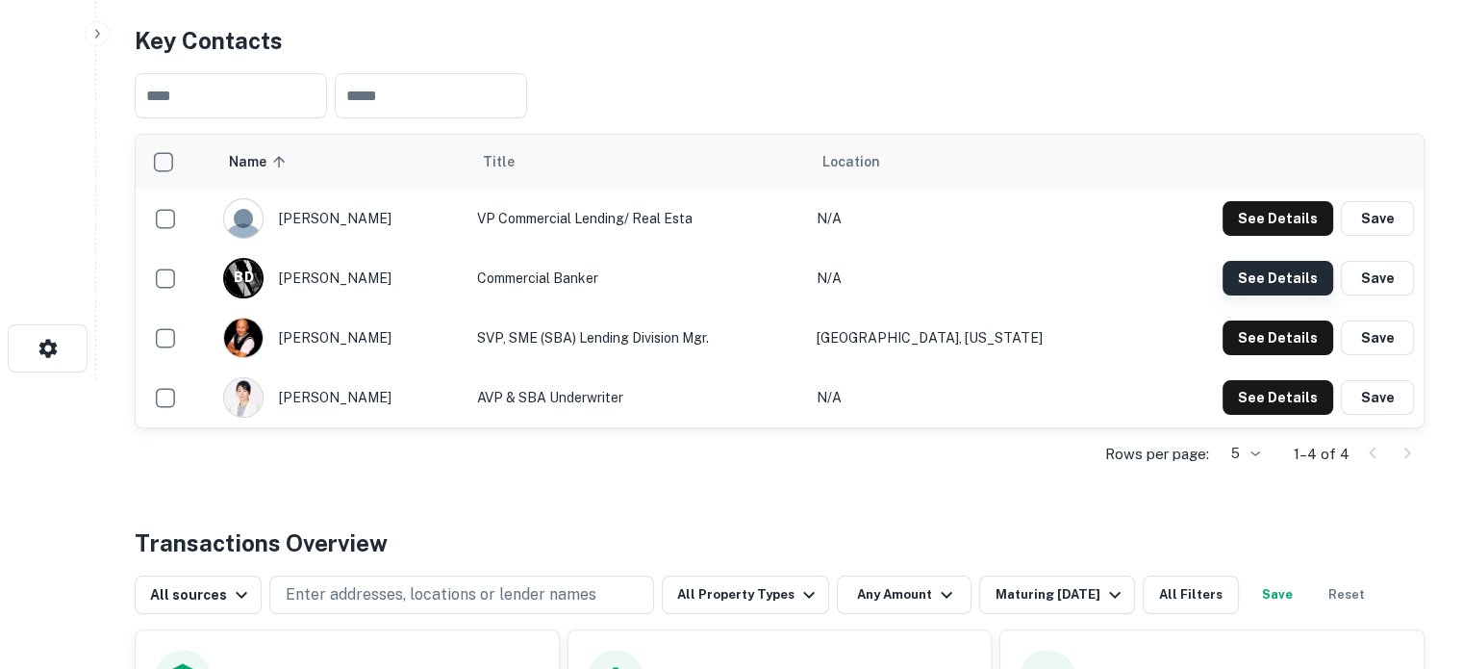
click at [1239, 277] on button "See Details" at bounding box center [1278, 278] width 111 height 35
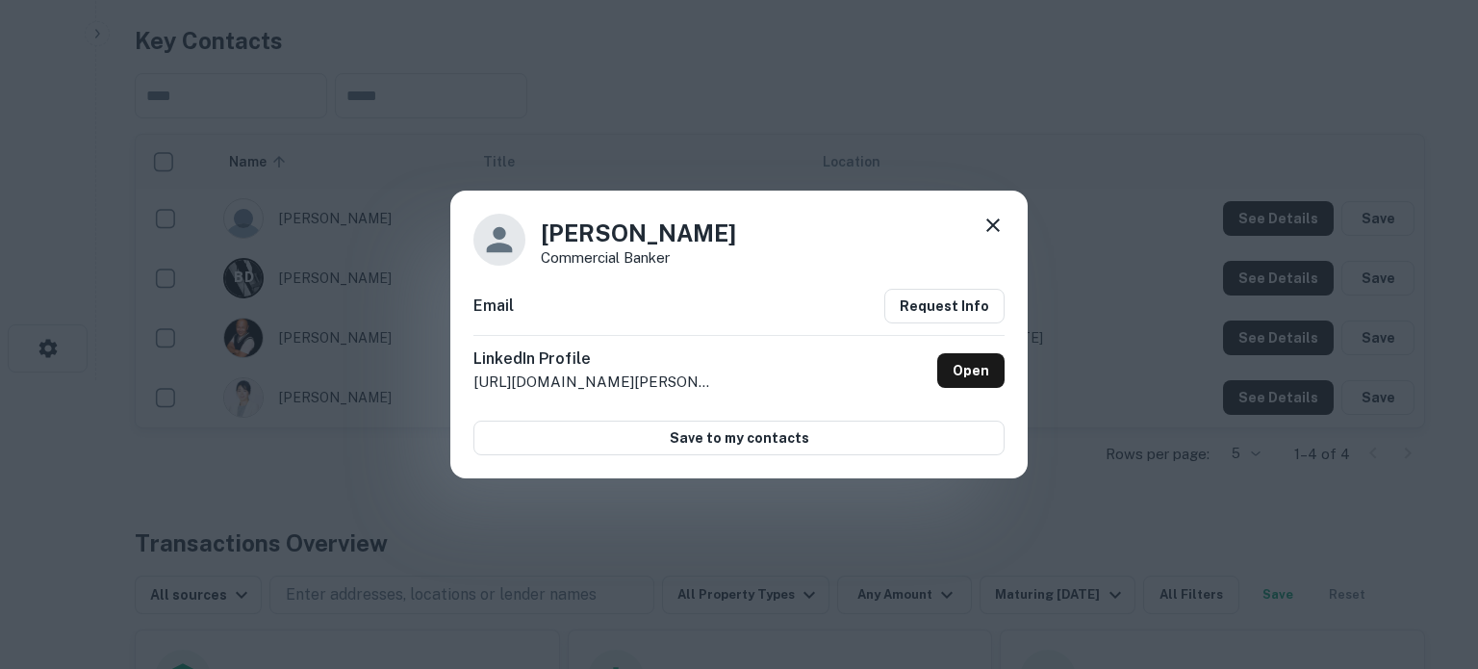
click at [990, 226] on icon at bounding box center [992, 225] width 23 height 23
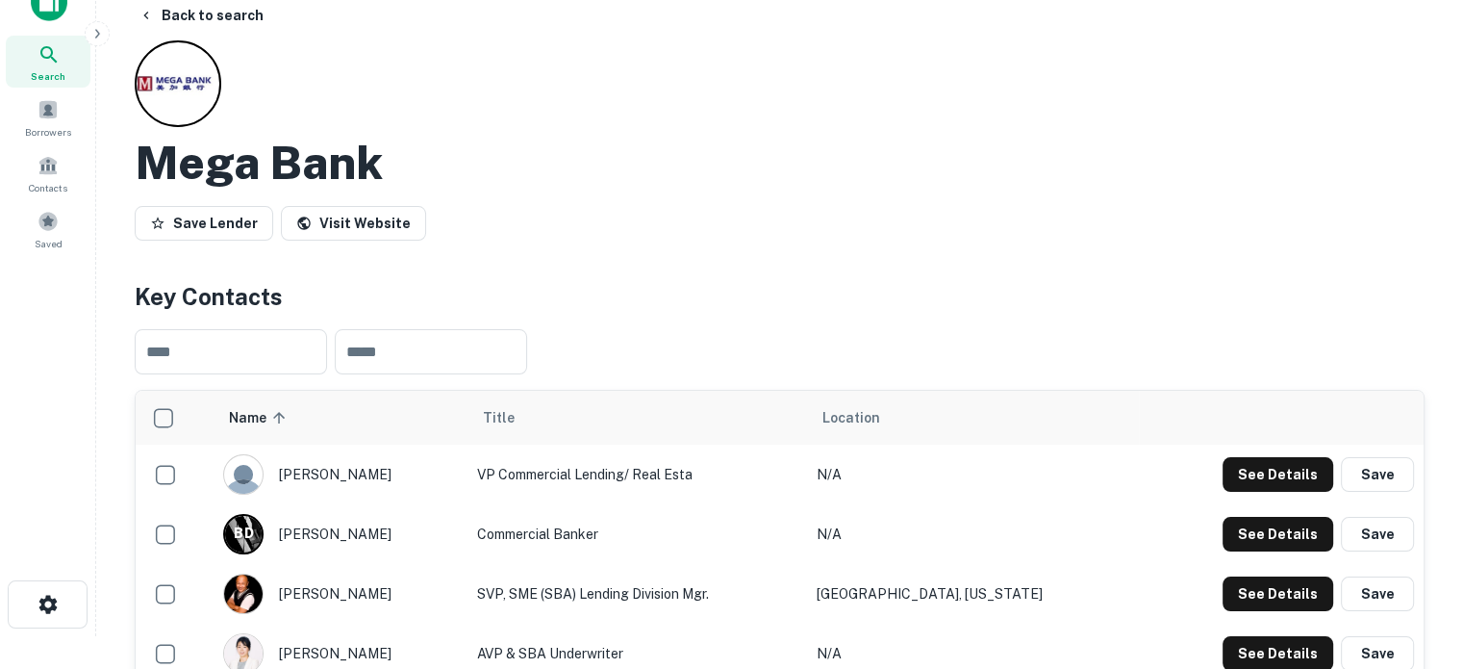
scroll to position [0, 0]
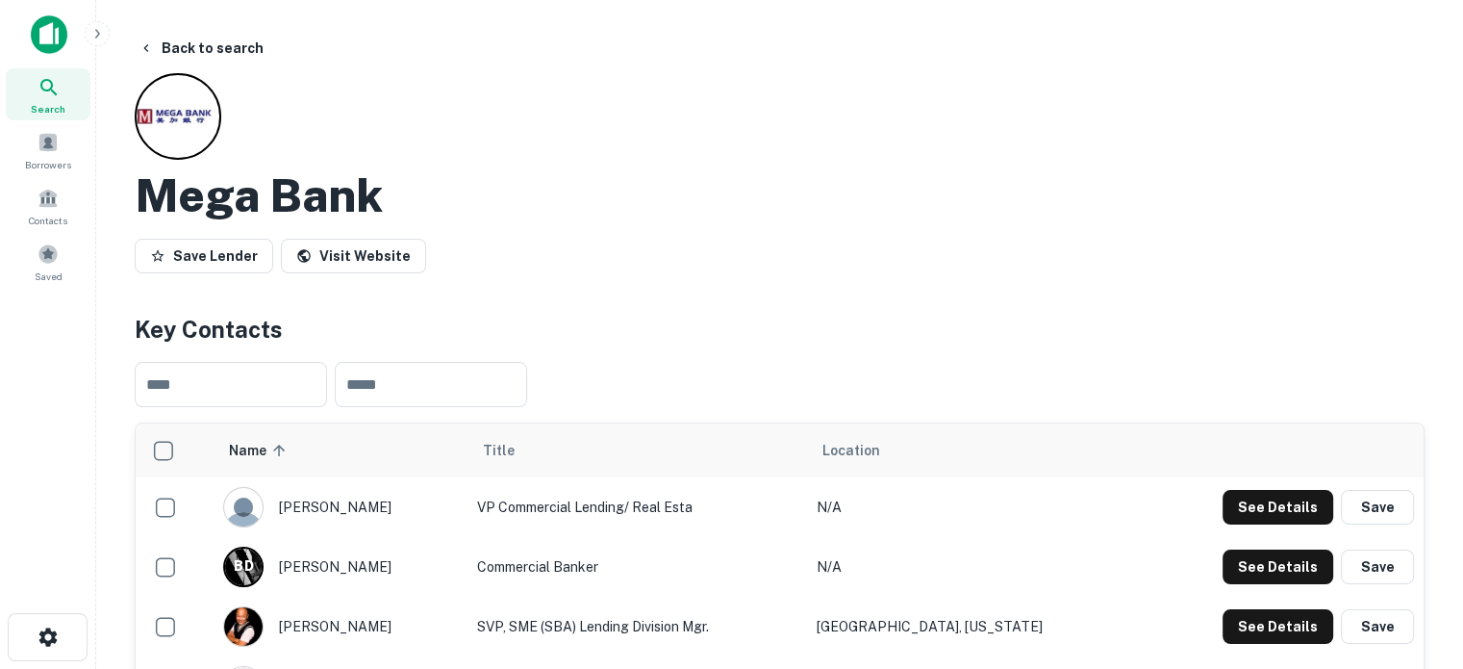
click at [42, 90] on icon at bounding box center [49, 87] width 23 height 23
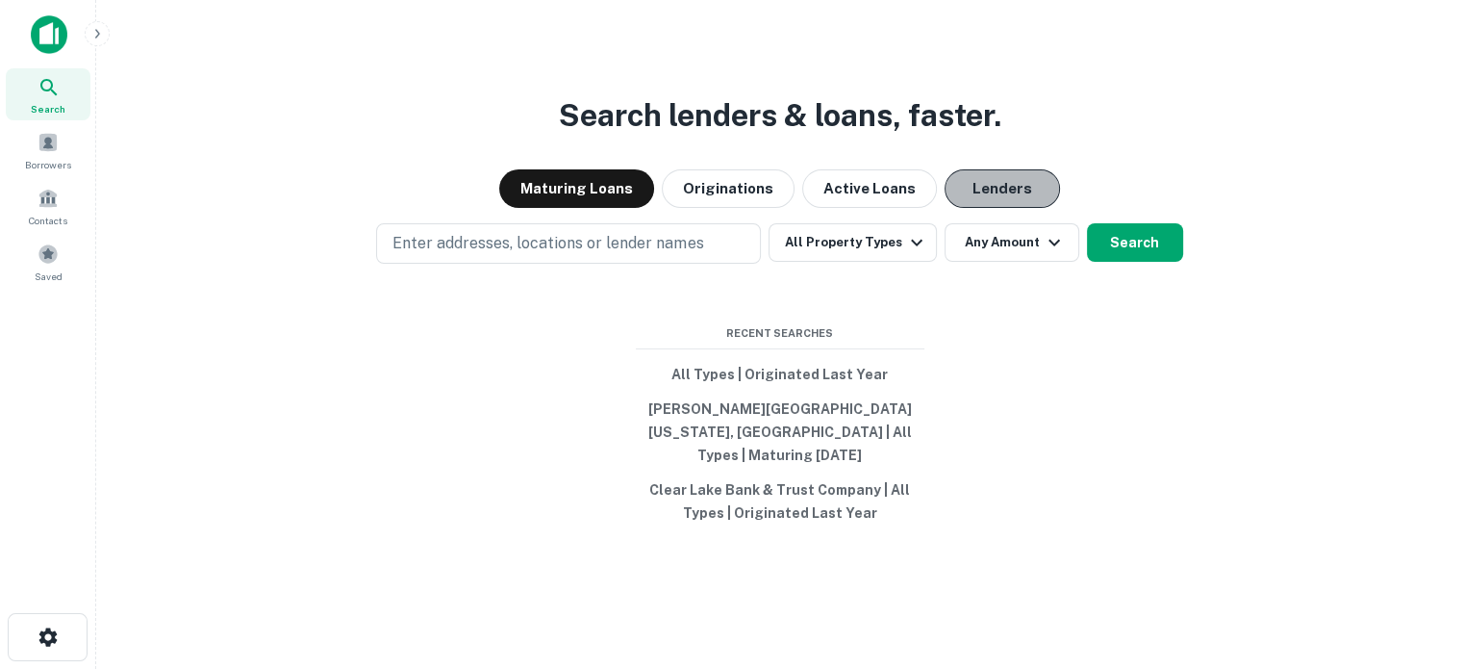
click at [1004, 191] on button "Lenders" at bounding box center [1002, 188] width 115 height 38
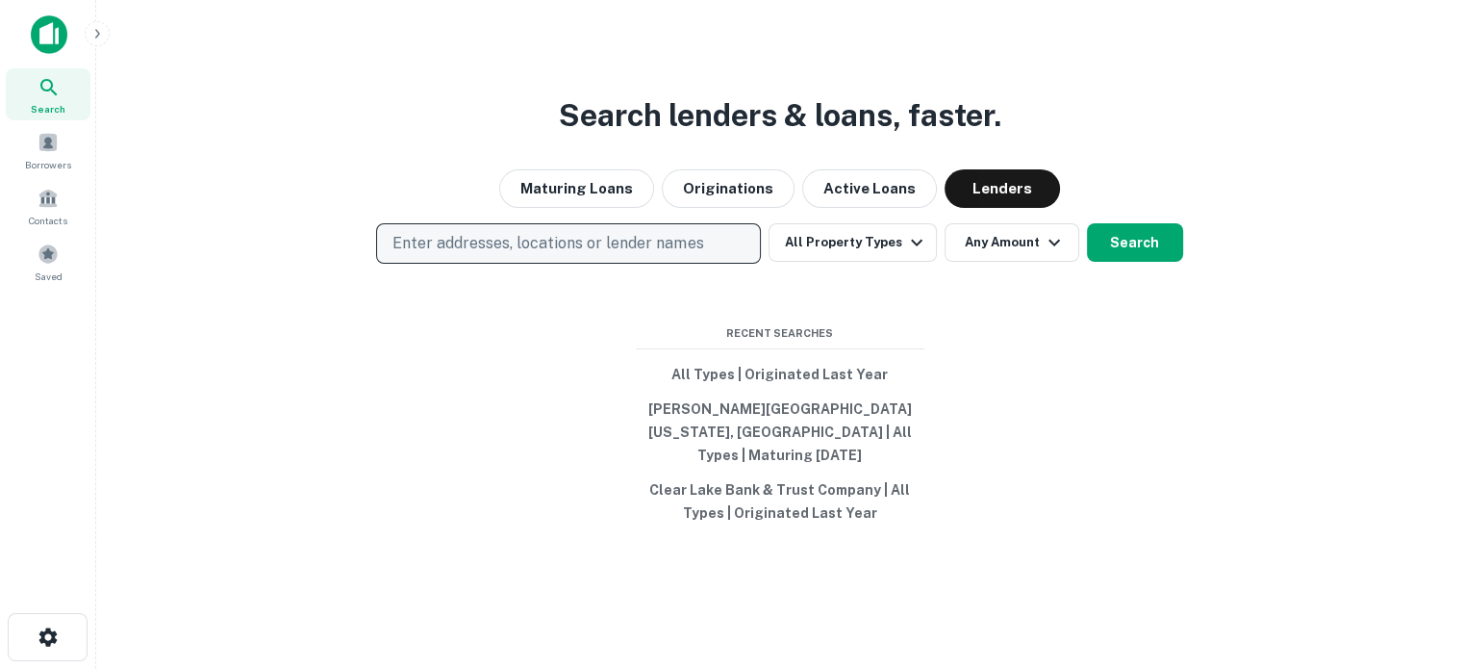
click at [654, 245] on p "Enter addresses, locations or lender names" at bounding box center [548, 243] width 311 height 23
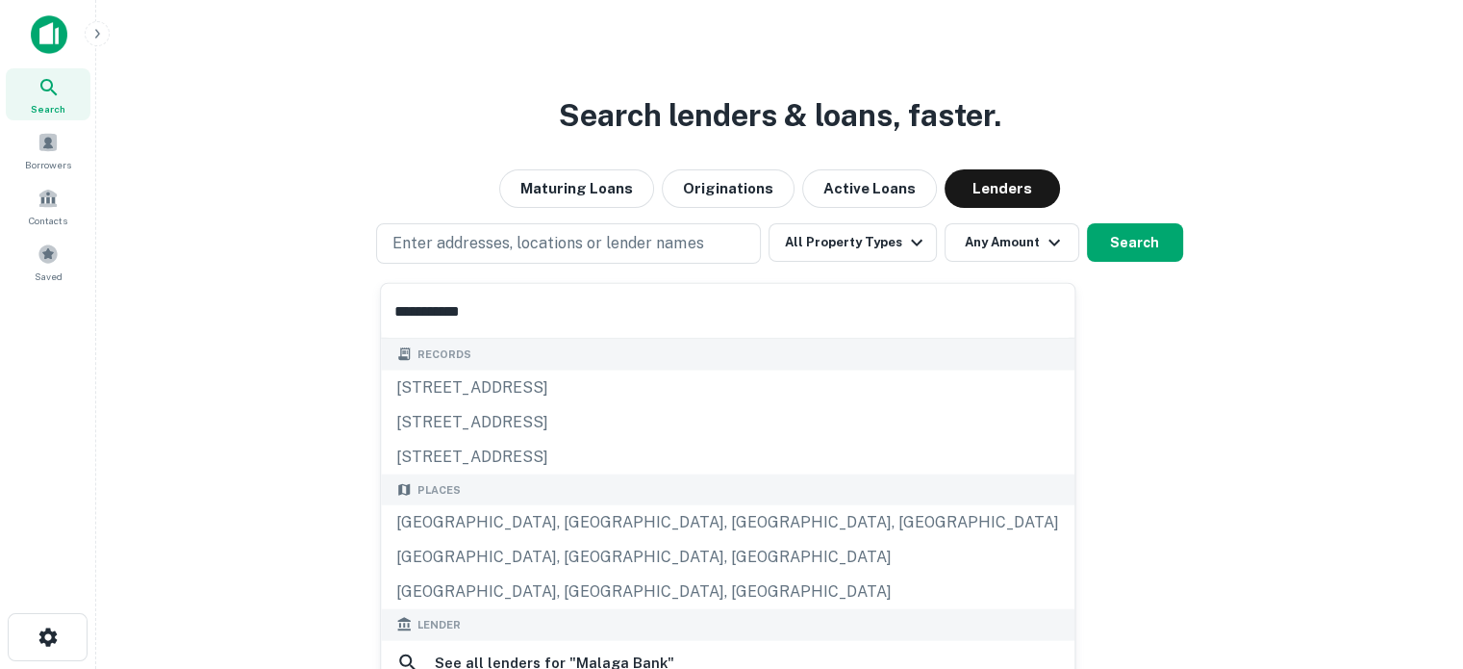
scroll to position [192, 0]
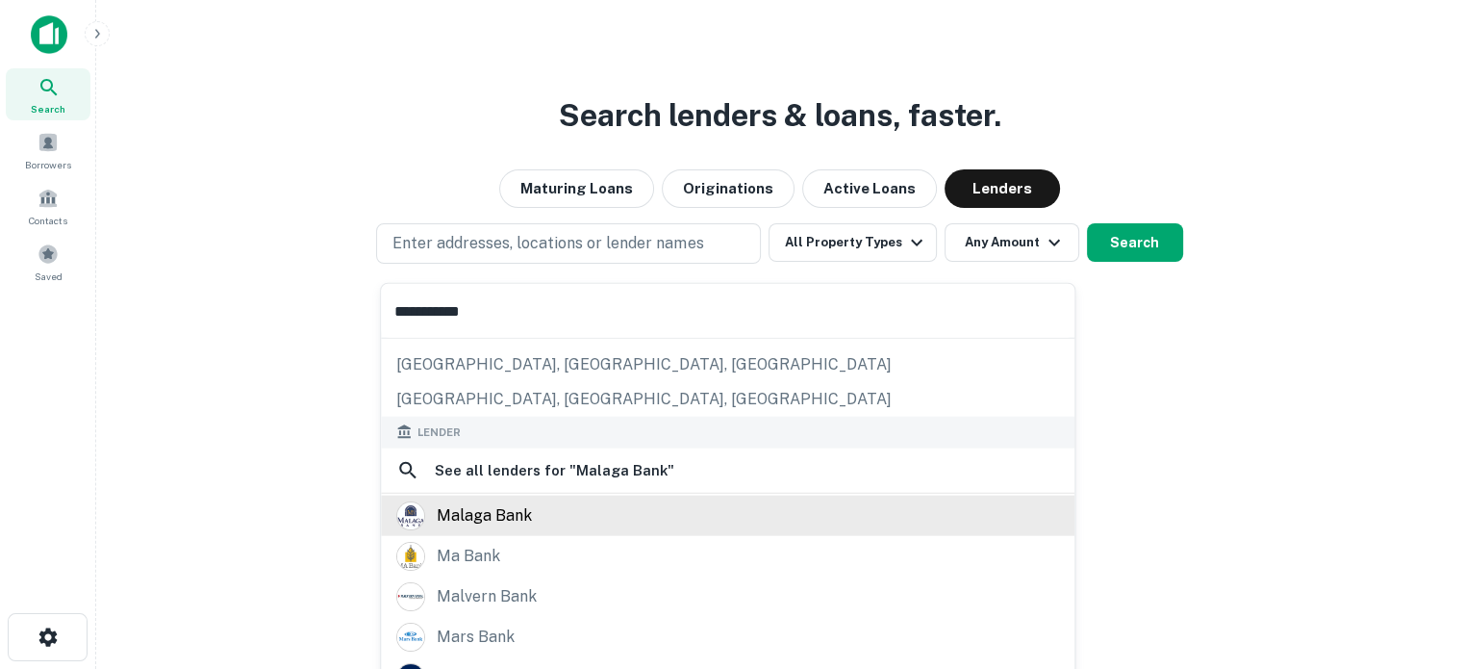
type input "**********"
click at [530, 500] on div "malaga bank" at bounding box center [727, 514] width 663 height 29
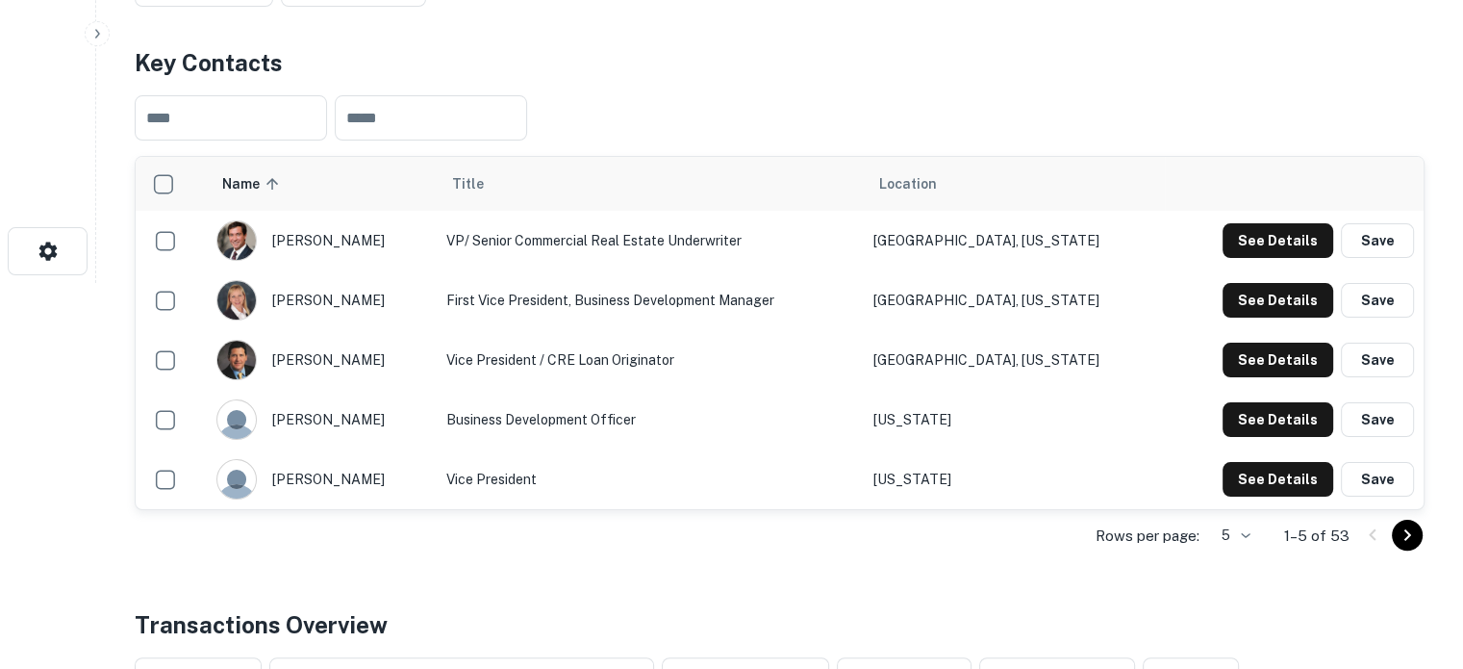
scroll to position [481, 0]
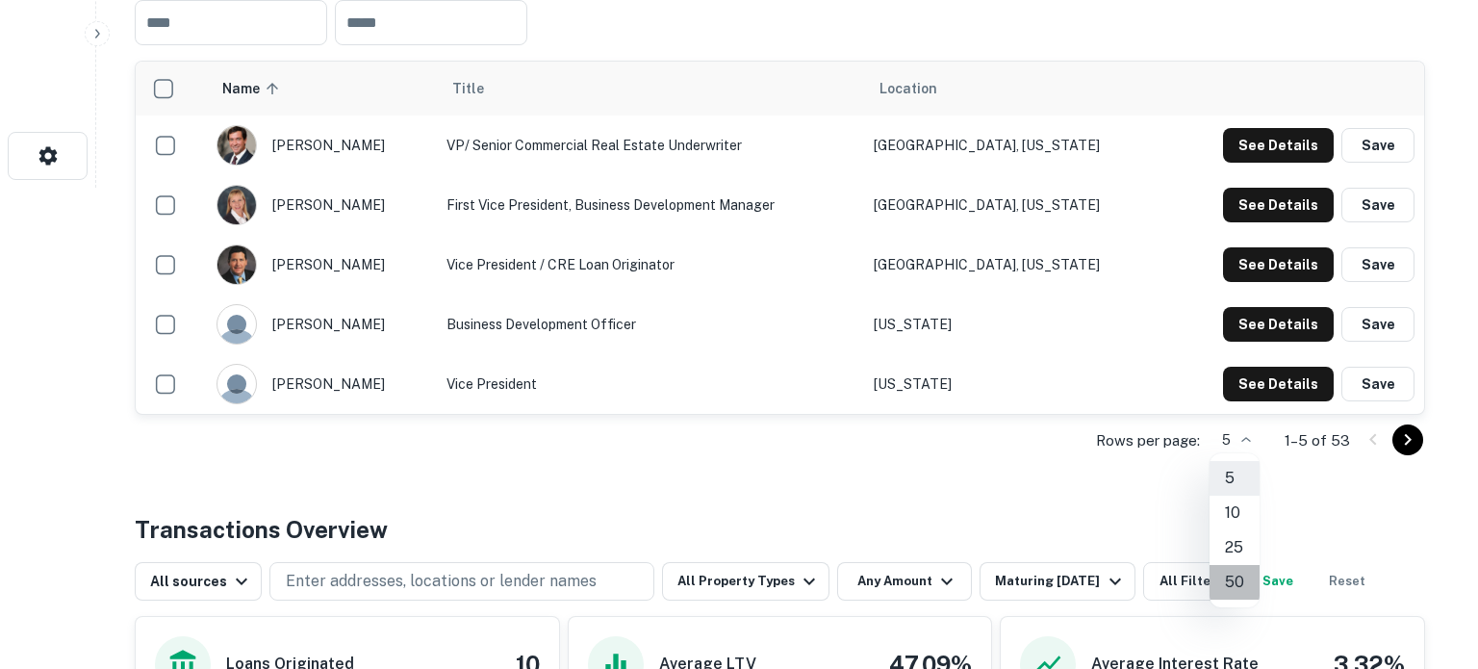
click at [1235, 572] on li "50" at bounding box center [1234, 582] width 50 height 35
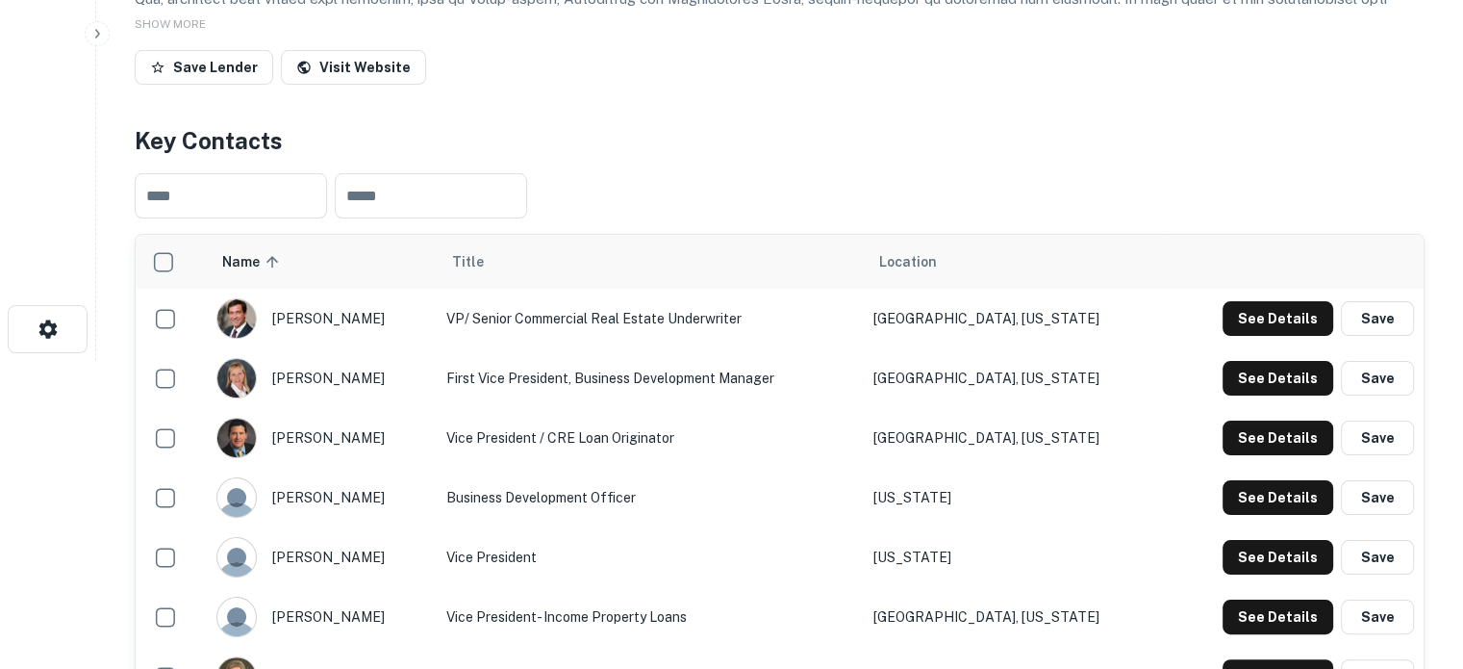
scroll to position [192, 0]
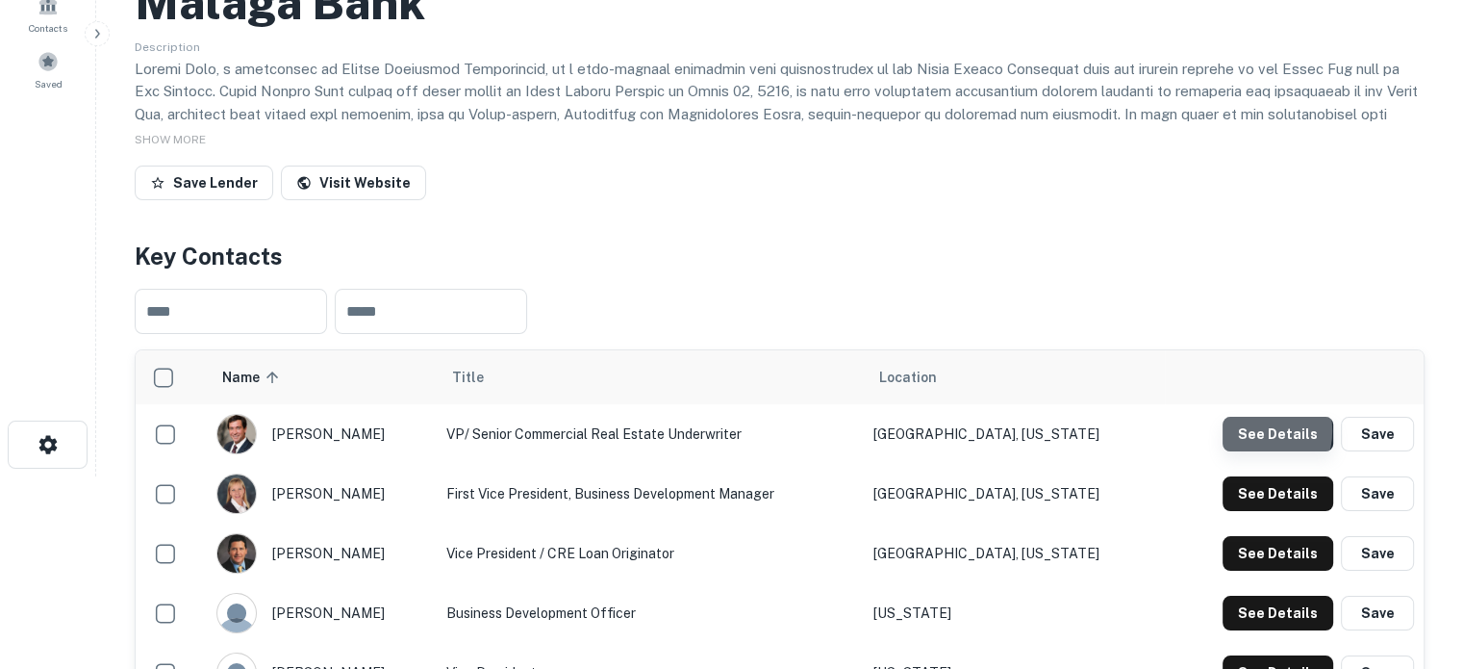
click at [1251, 430] on button "See Details" at bounding box center [1278, 434] width 111 height 35
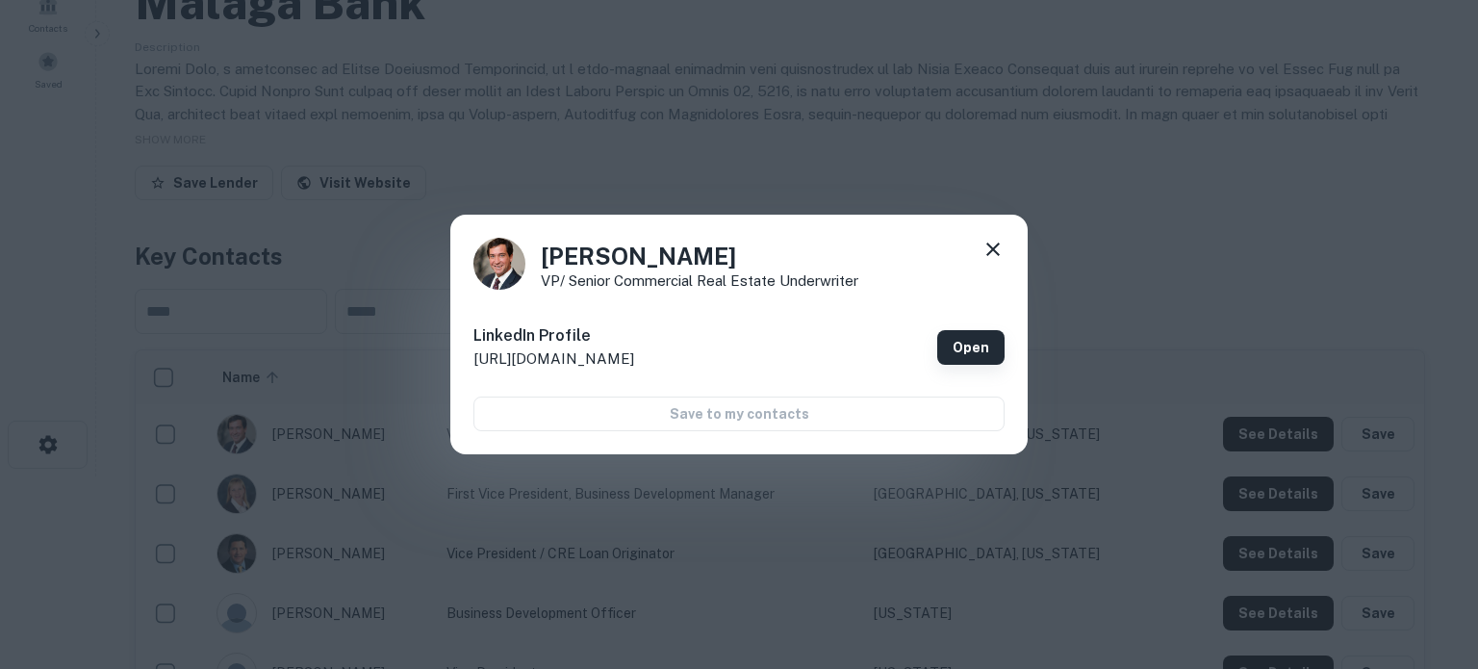
click at [975, 348] on link "Open" at bounding box center [970, 347] width 67 height 35
click at [996, 248] on icon at bounding box center [992, 249] width 23 height 23
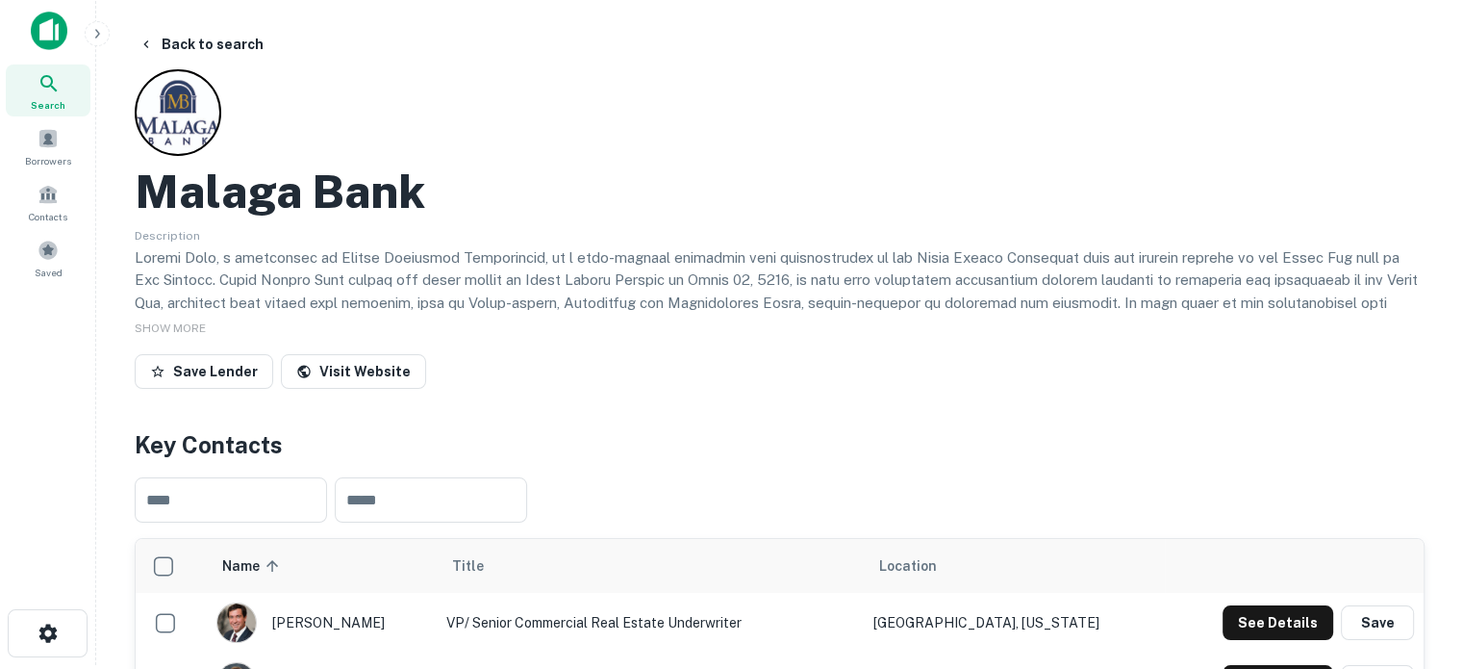
scroll to position [0, 0]
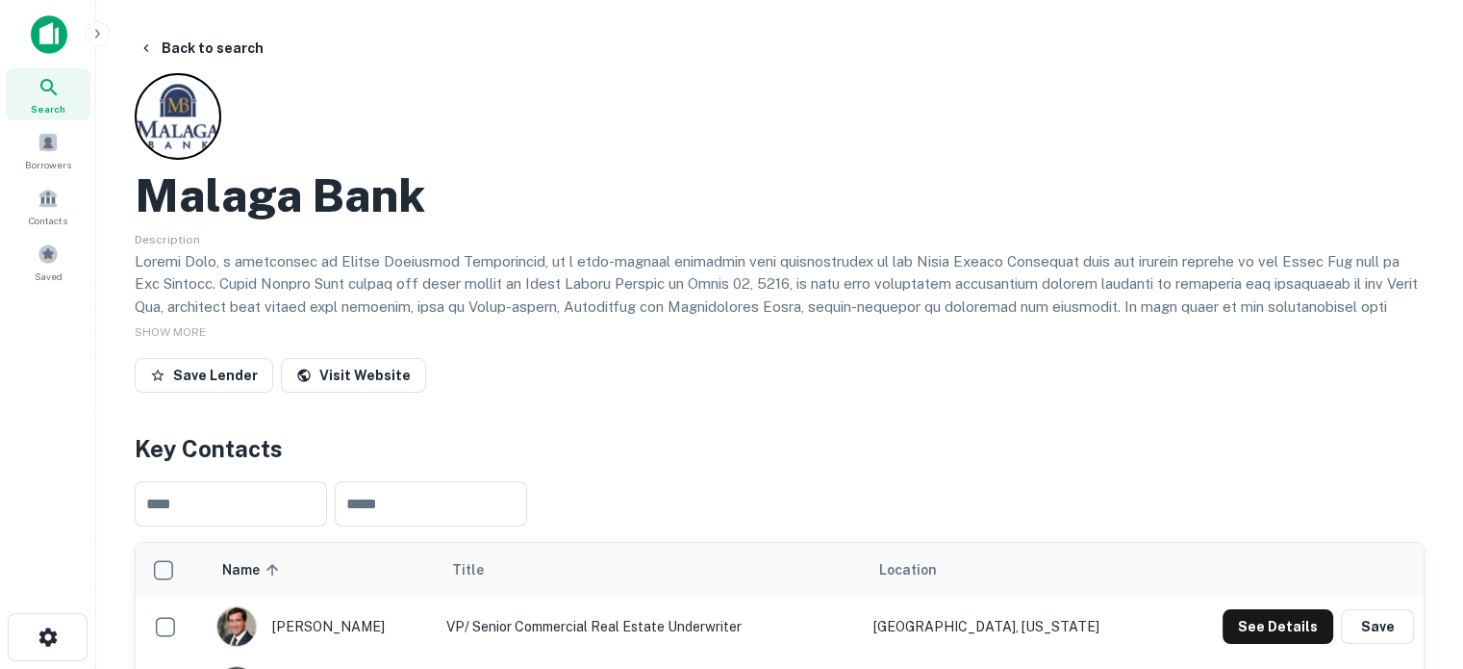
click at [51, 103] on span "Search" at bounding box center [48, 108] width 35 height 15
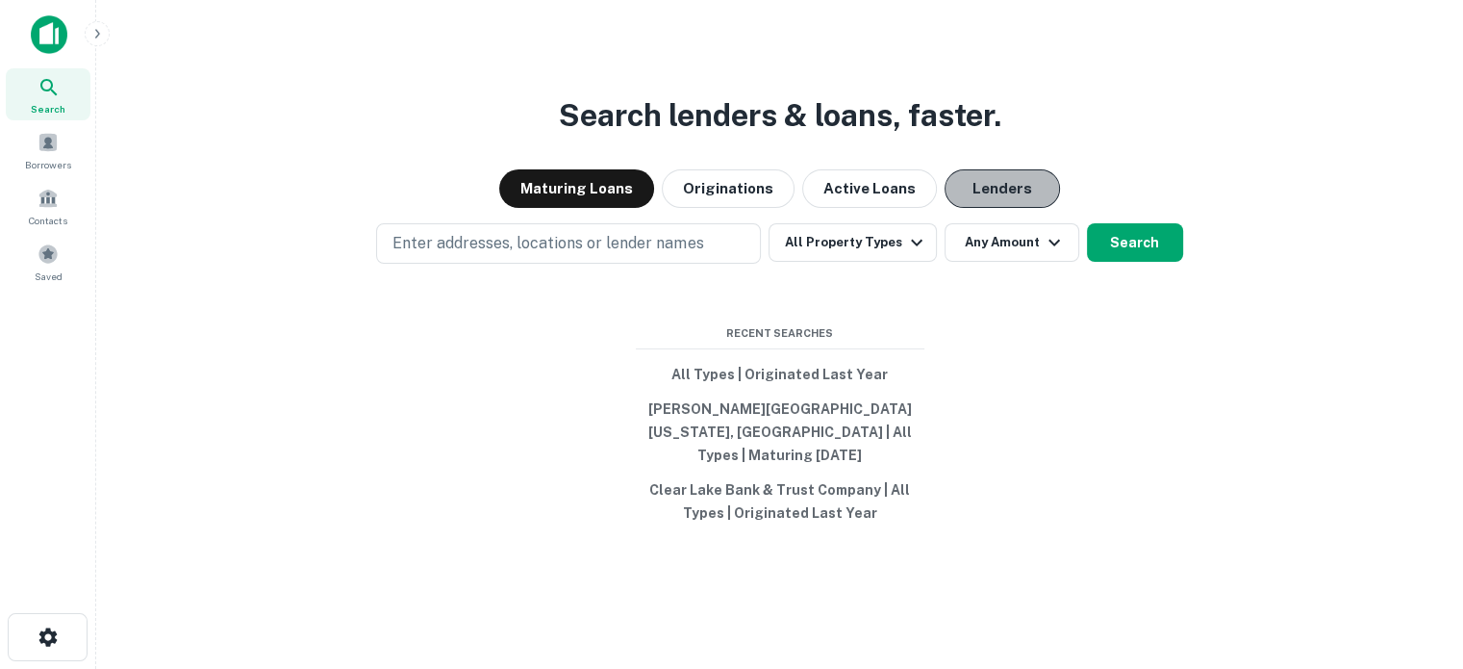
click at [1025, 205] on button "Lenders" at bounding box center [1002, 188] width 115 height 38
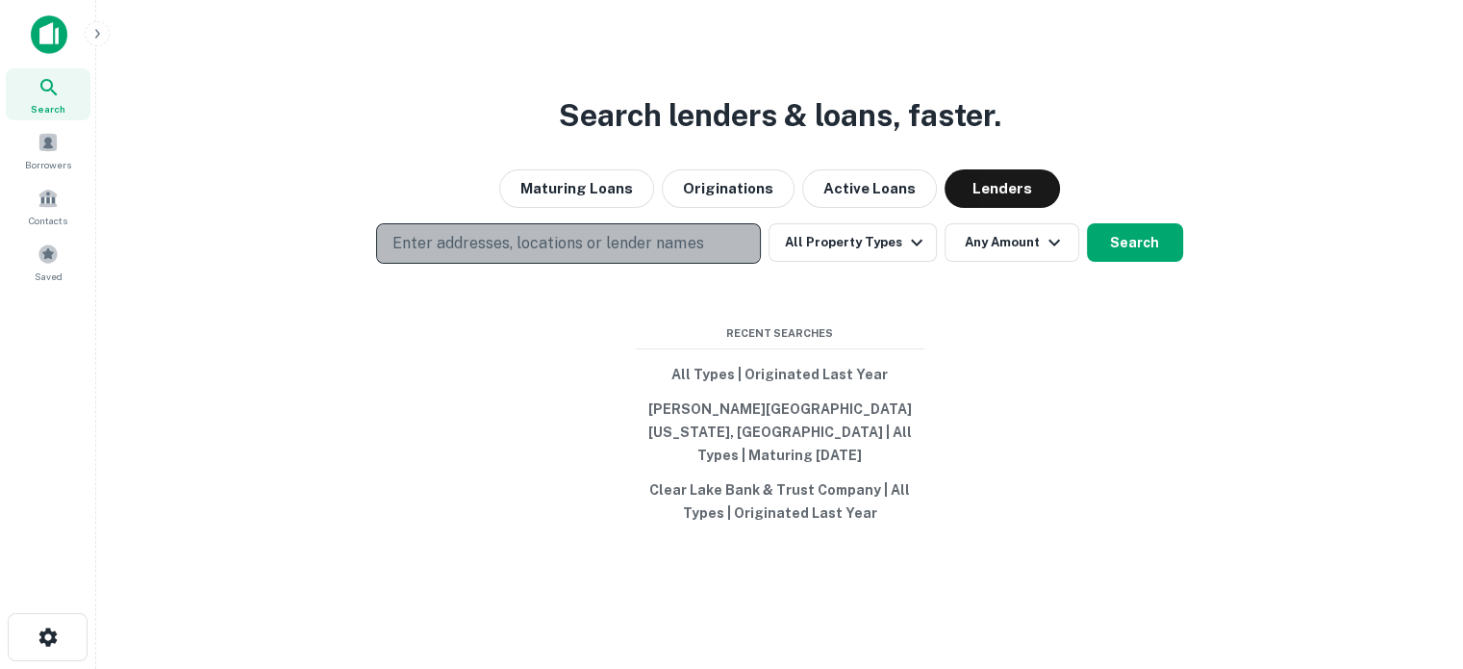
click at [597, 252] on p "Enter addresses, locations or lender names" at bounding box center [548, 243] width 311 height 23
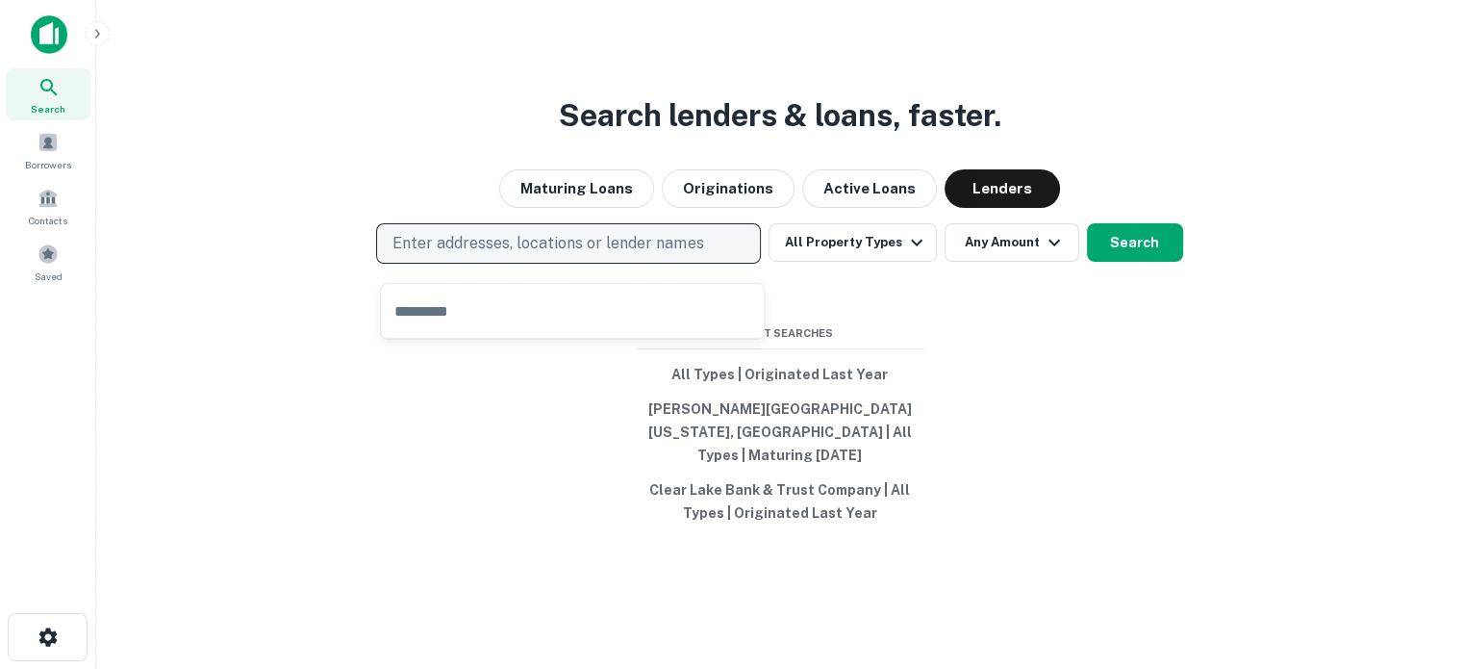
type input "*"
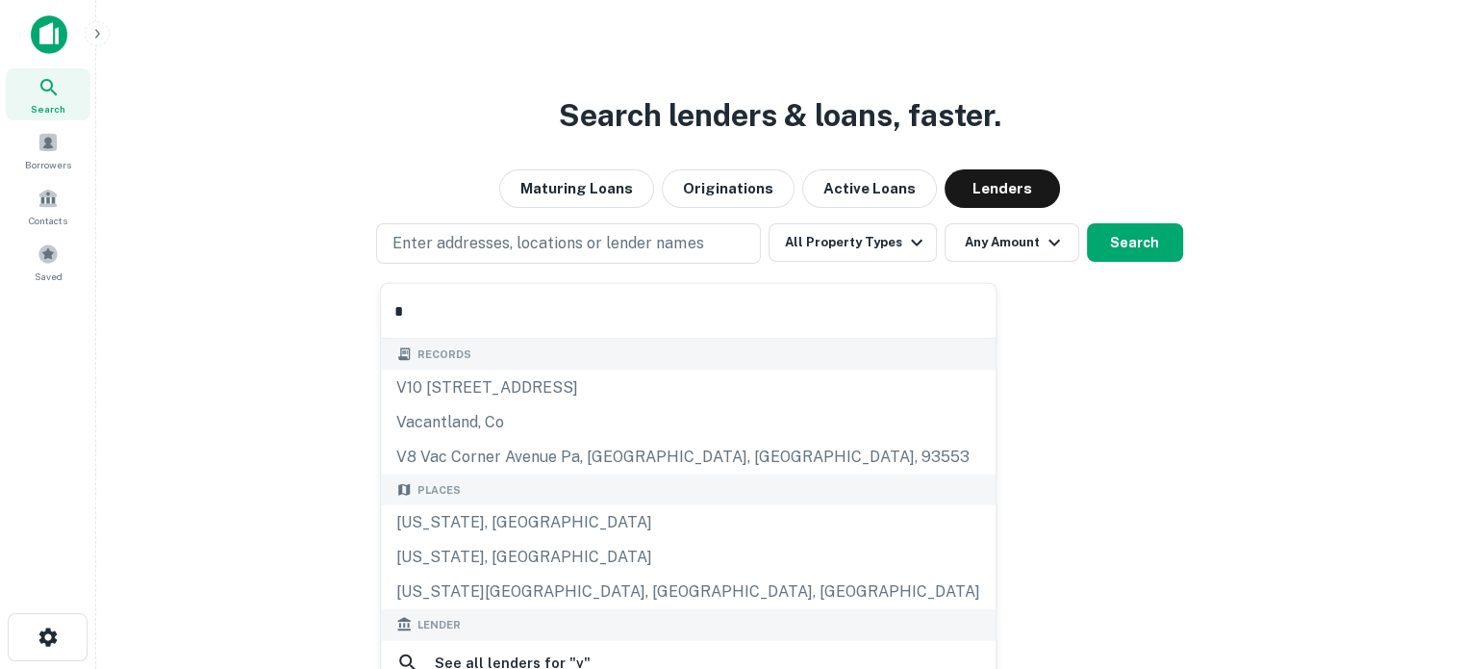
drag, startPoint x: 423, startPoint y: 323, endPoint x: 354, endPoint y: 299, distance: 73.3
click at [318, 308] on body "Search Borrowers Contacts Saved Search lenders & loans, faster. Maturing Loans …" at bounding box center [731, 334] width 1463 height 669
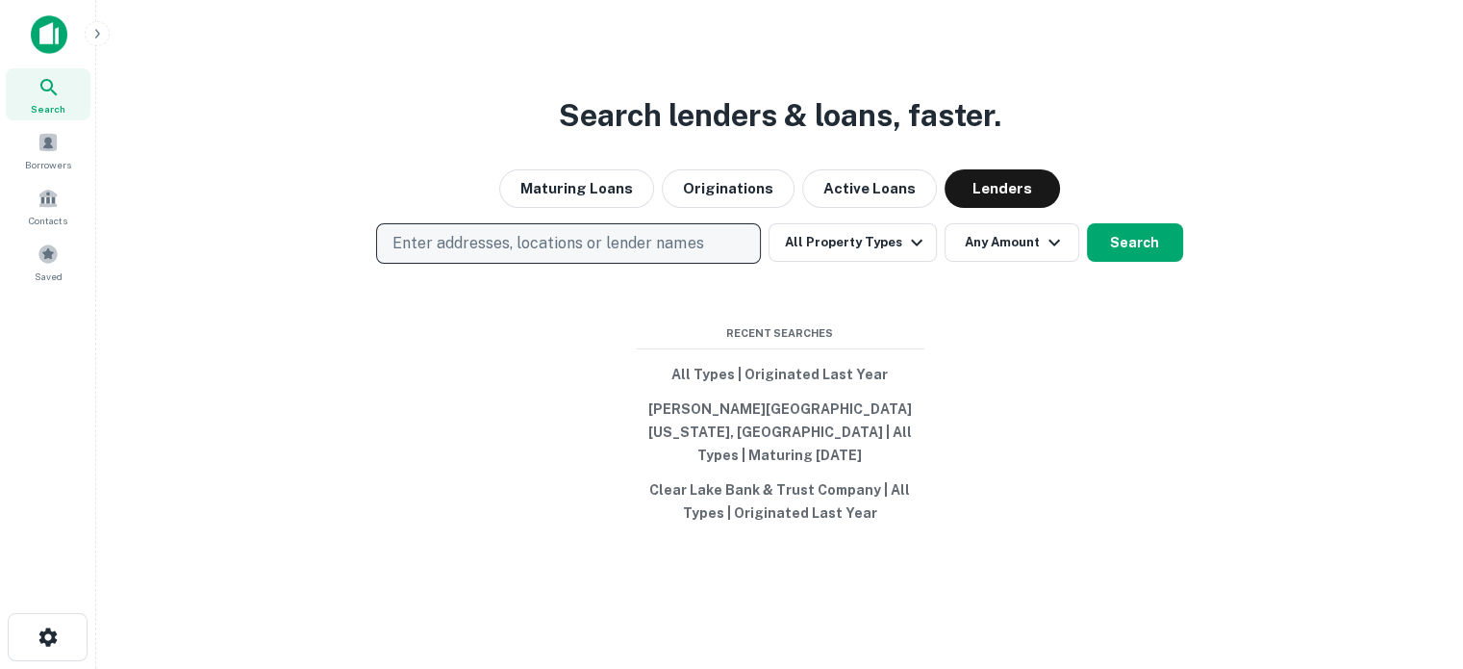
click at [504, 264] on button "Enter addresses, locations or lender names" at bounding box center [568, 243] width 385 height 40
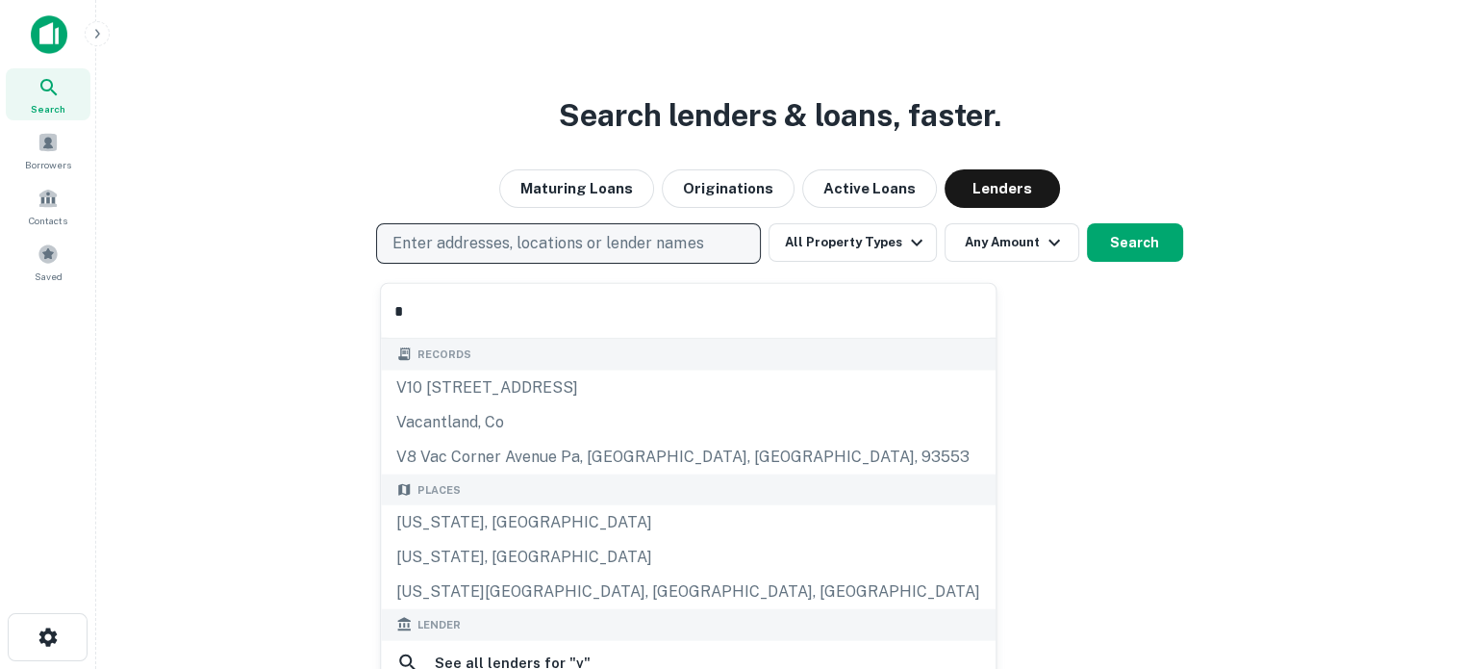
type input "**********"
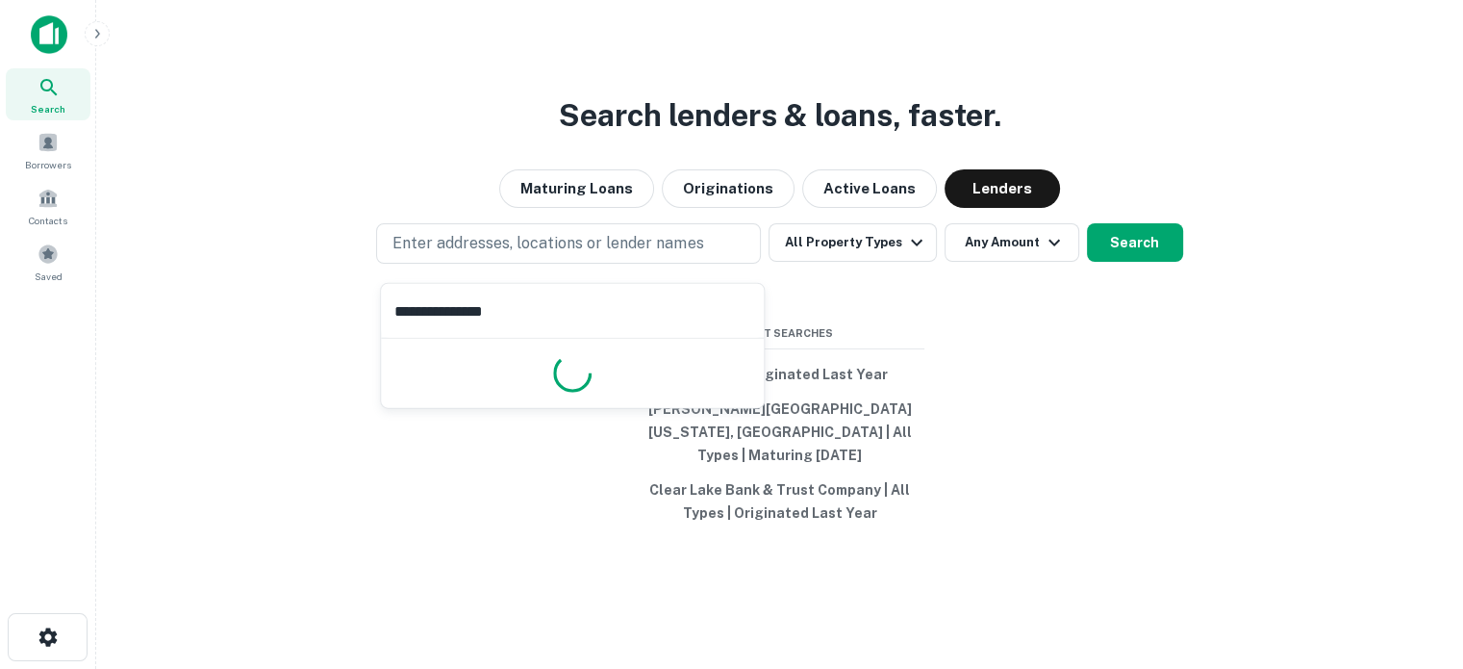
drag, startPoint x: 562, startPoint y: 312, endPoint x: 339, endPoint y: 295, distance: 223.8
click at [319, 298] on body "**********" at bounding box center [731, 334] width 1463 height 669
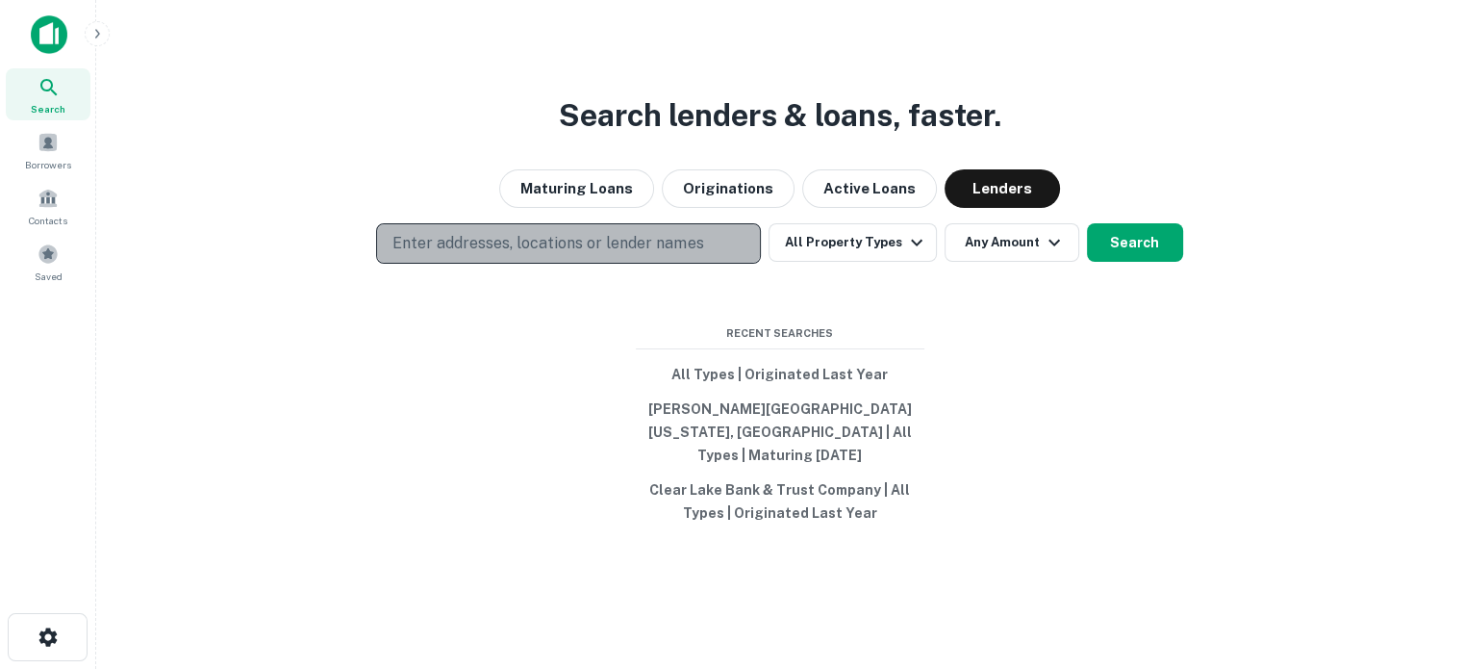
click at [473, 255] on p "Enter addresses, locations or lender names" at bounding box center [548, 243] width 311 height 23
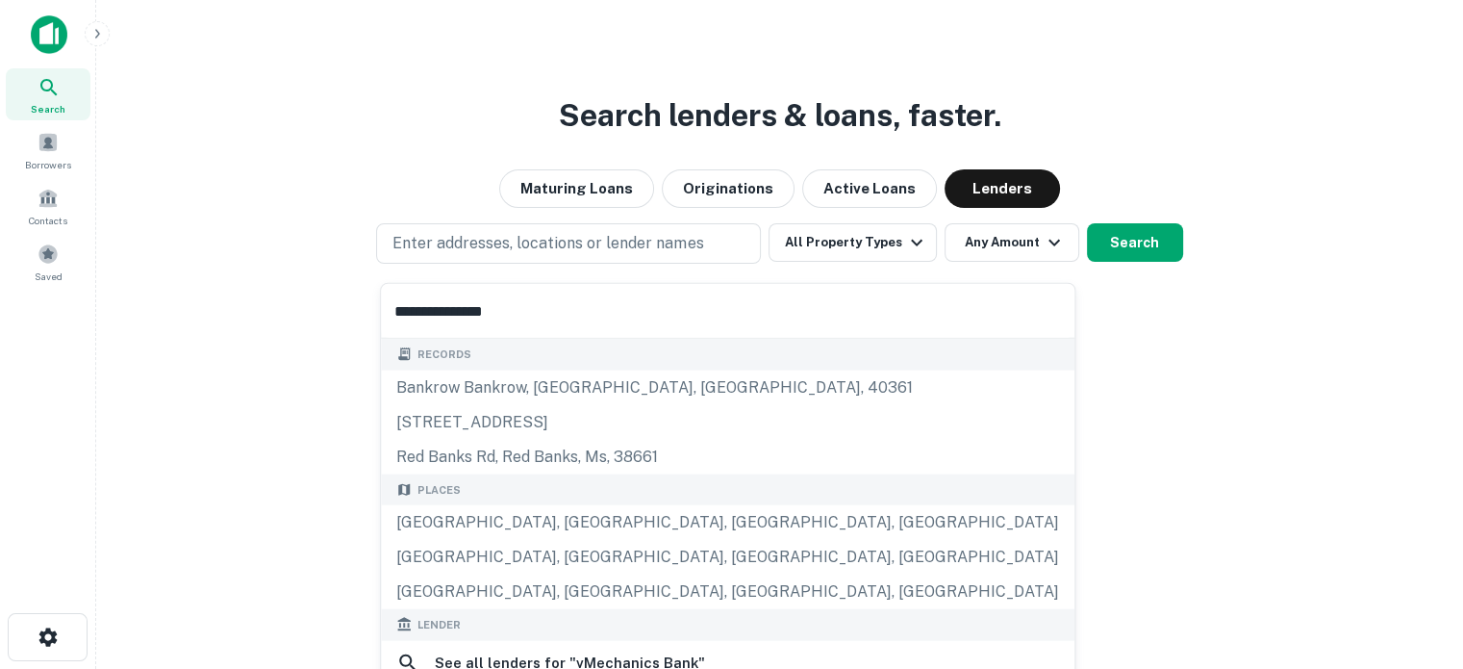
click at [401, 313] on input "**********" at bounding box center [728, 311] width 694 height 54
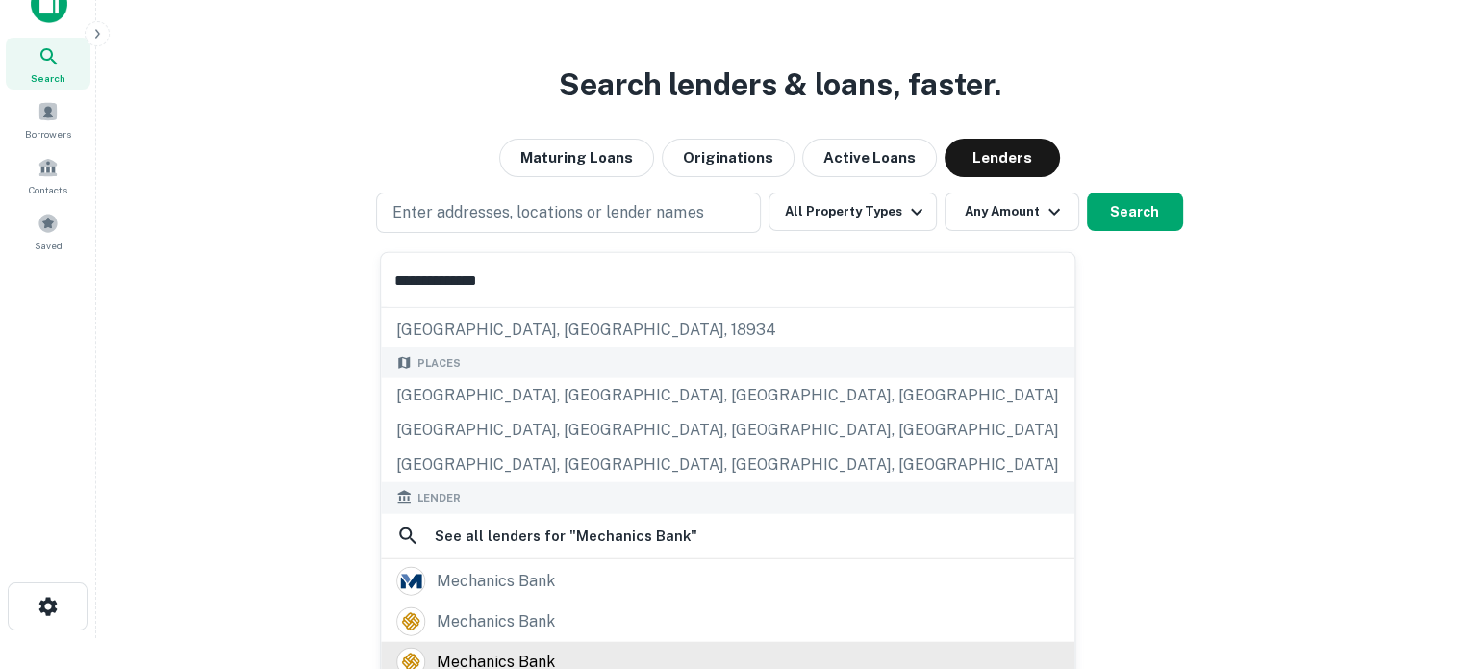
scroll to position [192, 0]
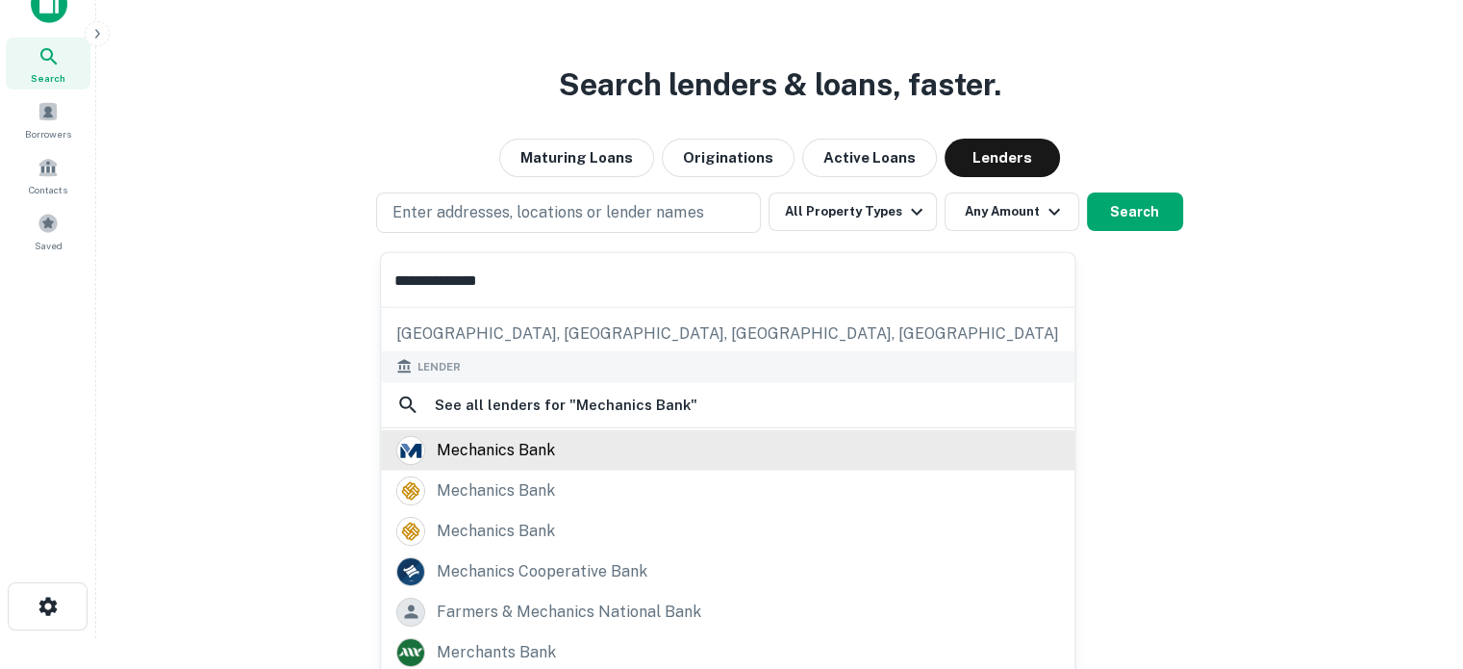
type input "**********"
click at [554, 452] on div "mechanics bank" at bounding box center [727, 449] width 663 height 29
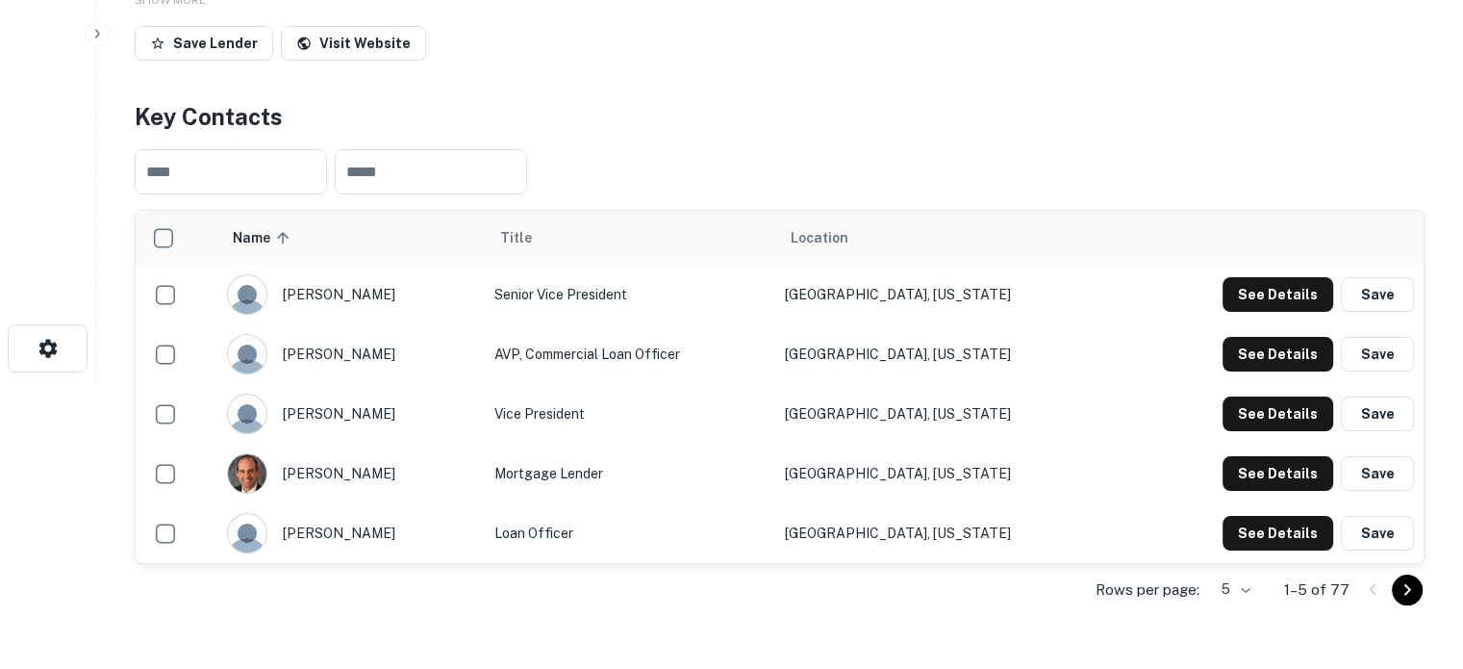
scroll to position [481, 0]
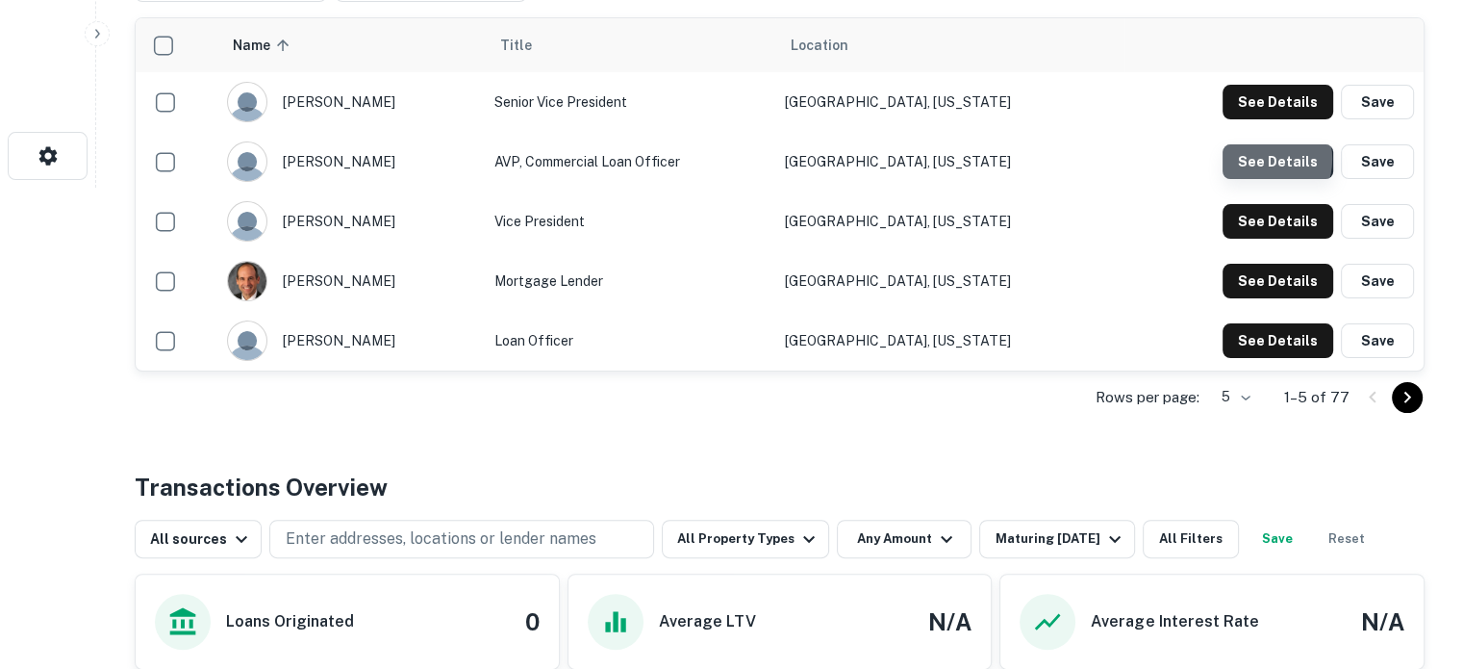
click at [1261, 159] on button "See Details" at bounding box center [1278, 161] width 111 height 35
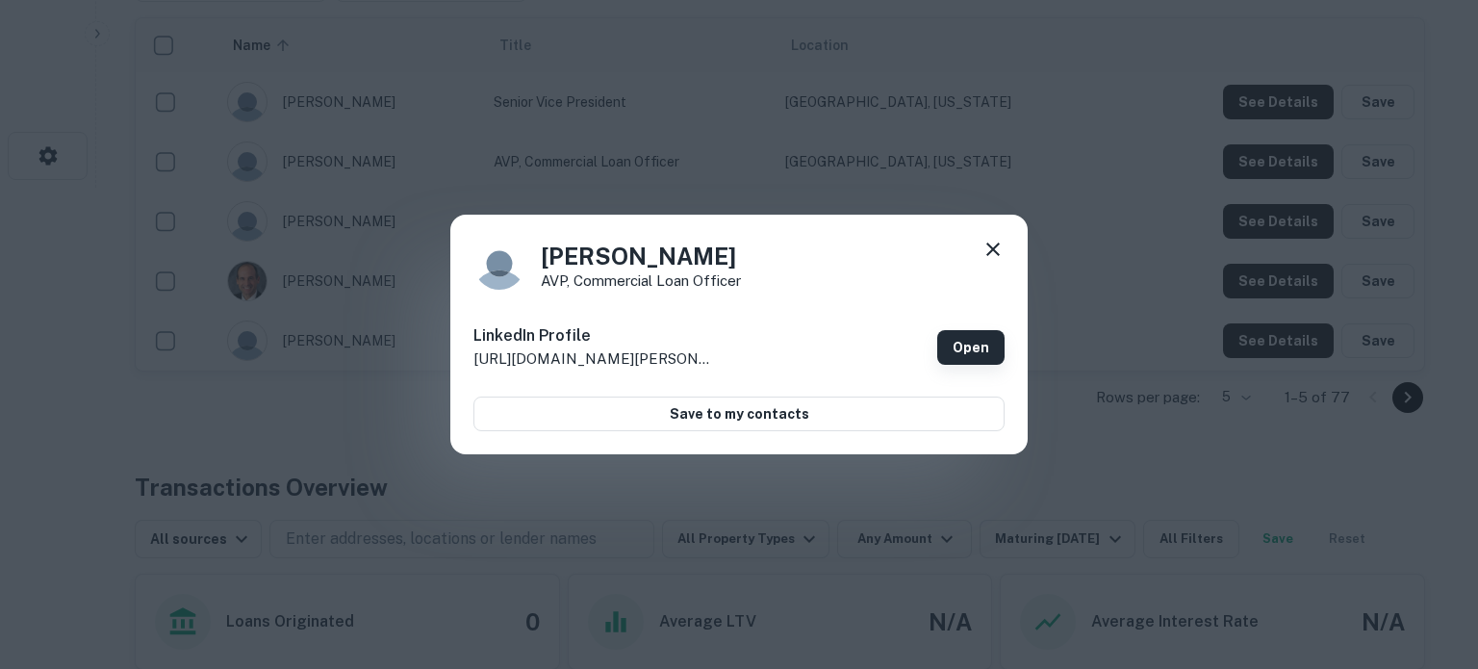
click at [943, 336] on link "Open" at bounding box center [970, 347] width 67 height 35
drag, startPoint x: 547, startPoint y: 261, endPoint x: 724, endPoint y: 253, distance: 177.2
click at [724, 253] on h4 "[PERSON_NAME]" at bounding box center [641, 256] width 200 height 35
copy h4 "[PERSON_NAME]"
click at [549, 280] on p "AVP, Commercial Loan Officer" at bounding box center [641, 280] width 200 height 14
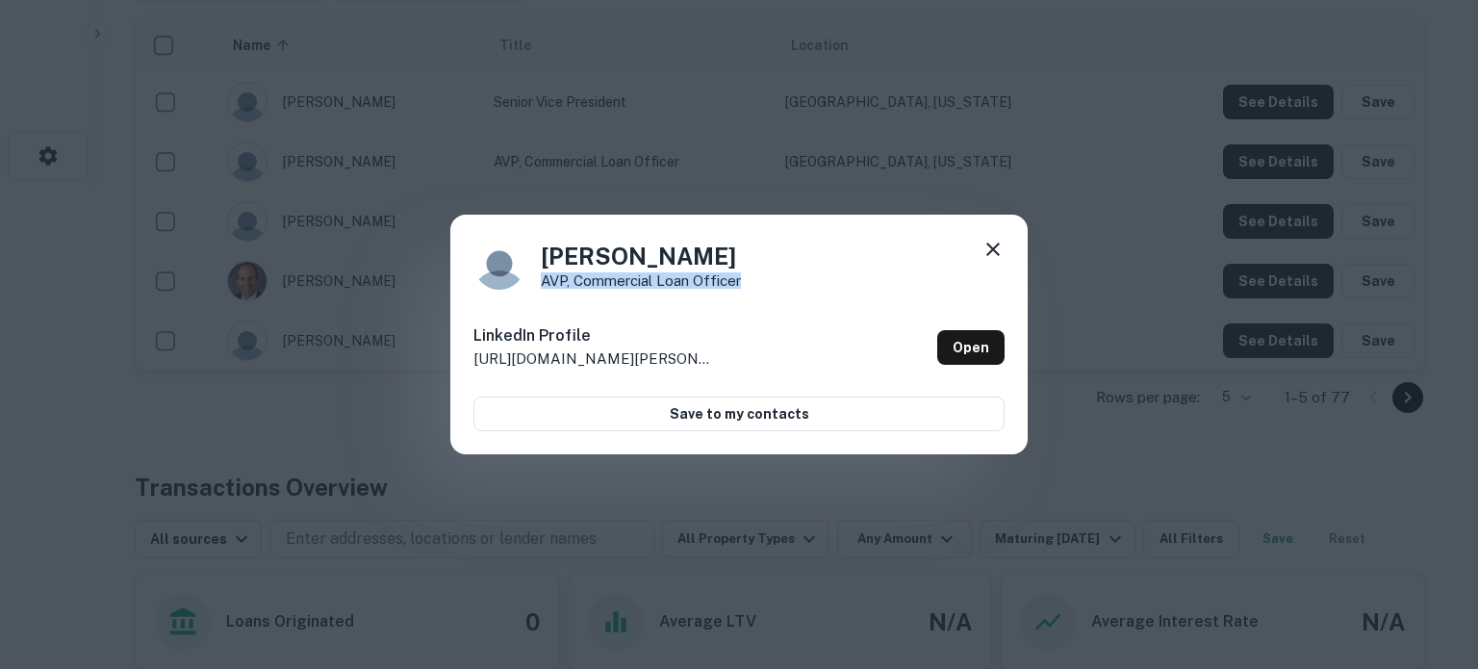
drag, startPoint x: 544, startPoint y: 281, endPoint x: 770, endPoint y: 286, distance: 226.2
click at [770, 286] on div "[PERSON_NAME] AVP, Commercial Loan Officer" at bounding box center [738, 264] width 531 height 52
copy p "AVP, Commercial Loan Officer"
click at [1000, 249] on icon at bounding box center [992, 249] width 23 height 23
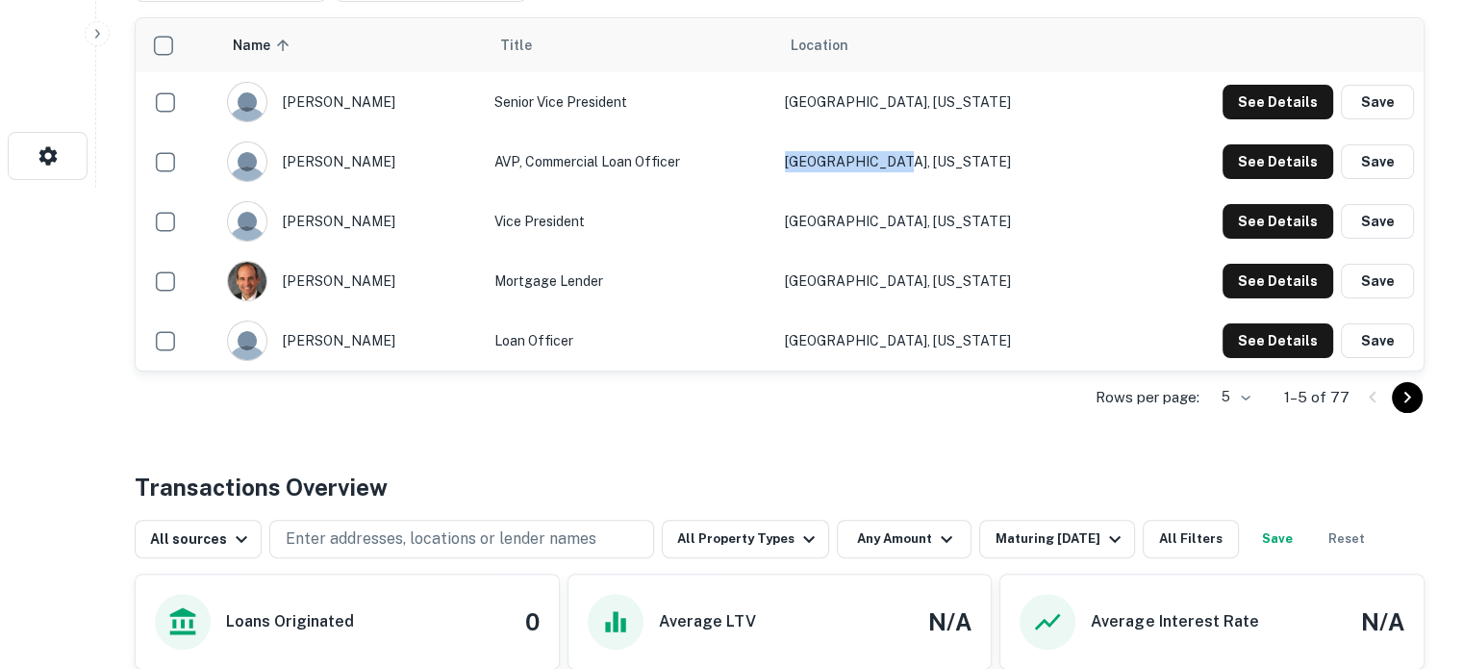
drag, startPoint x: 1006, startPoint y: 175, endPoint x: 859, endPoint y: 210, distance: 151.2
click at [822, 163] on tr "[PERSON_NAME] AVP, Commercial Loan Officer [GEOGRAPHIC_DATA], [US_STATE] See De…" at bounding box center [780, 162] width 1288 height 60
copy tr "[GEOGRAPHIC_DATA], [US_STATE]"
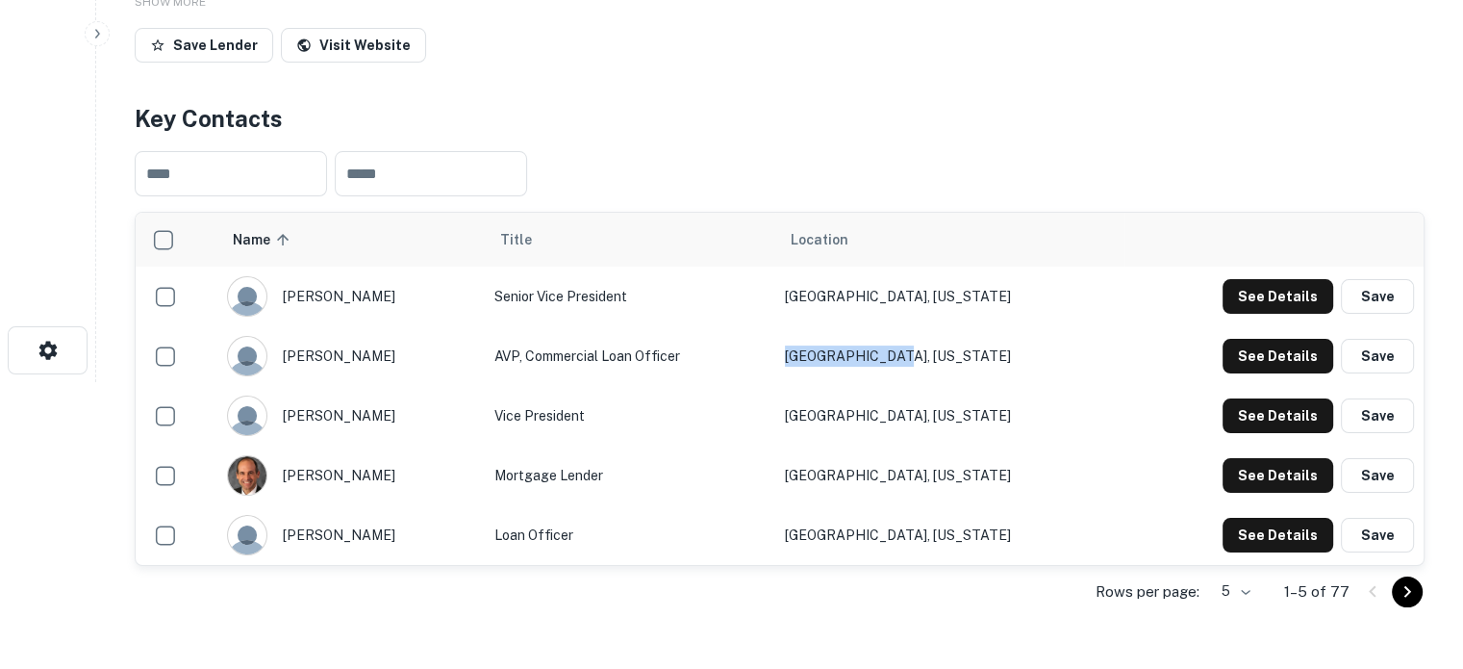
scroll to position [96, 0]
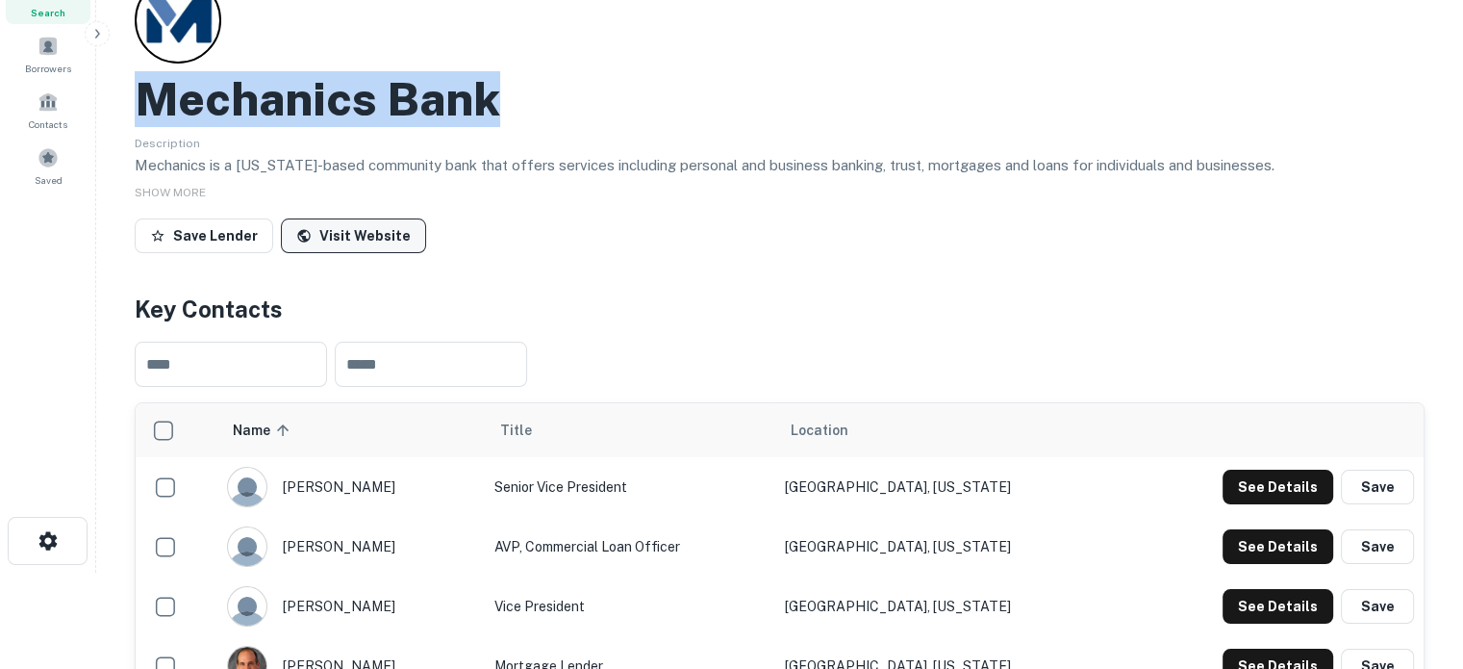
drag, startPoint x: 528, startPoint y: 80, endPoint x: 385, endPoint y: 234, distance: 210.4
click at [145, 89] on div "Mechanics Bank" at bounding box center [780, 99] width 1290 height 56
copy h2 "Mechanics Bank"
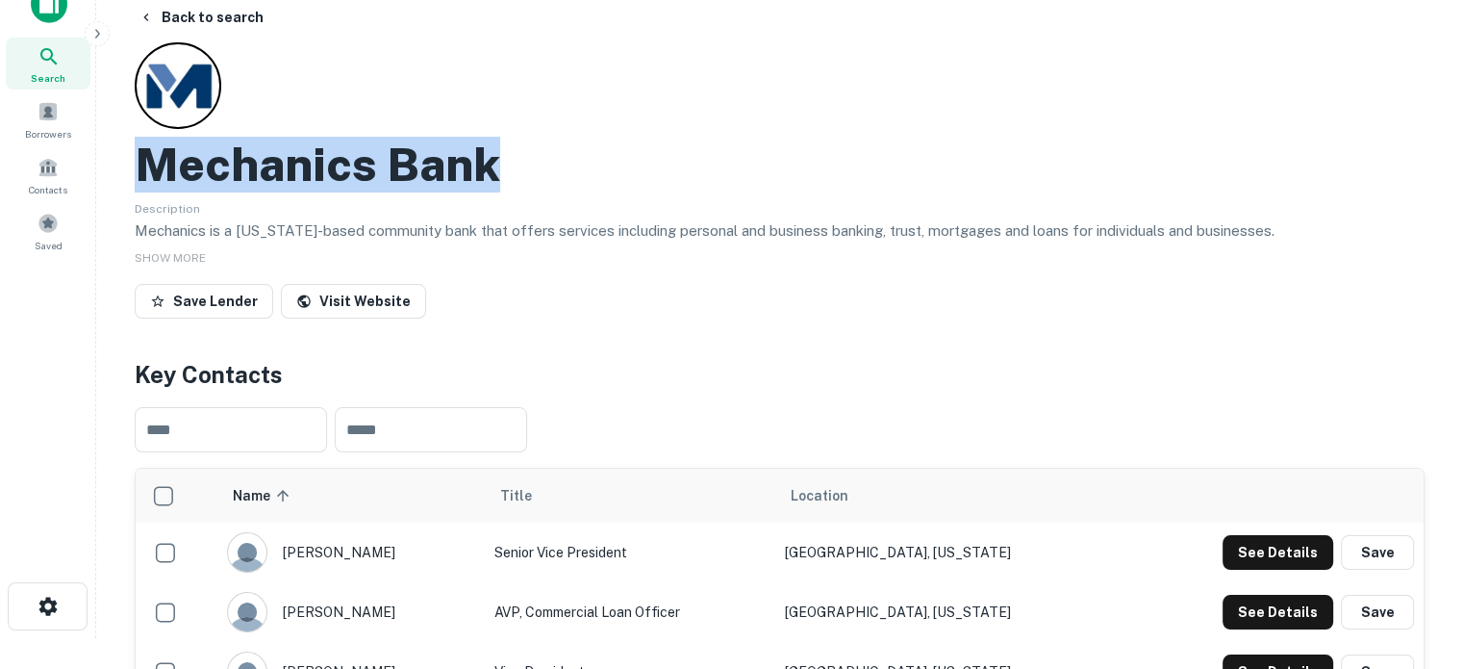
scroll to position [0, 0]
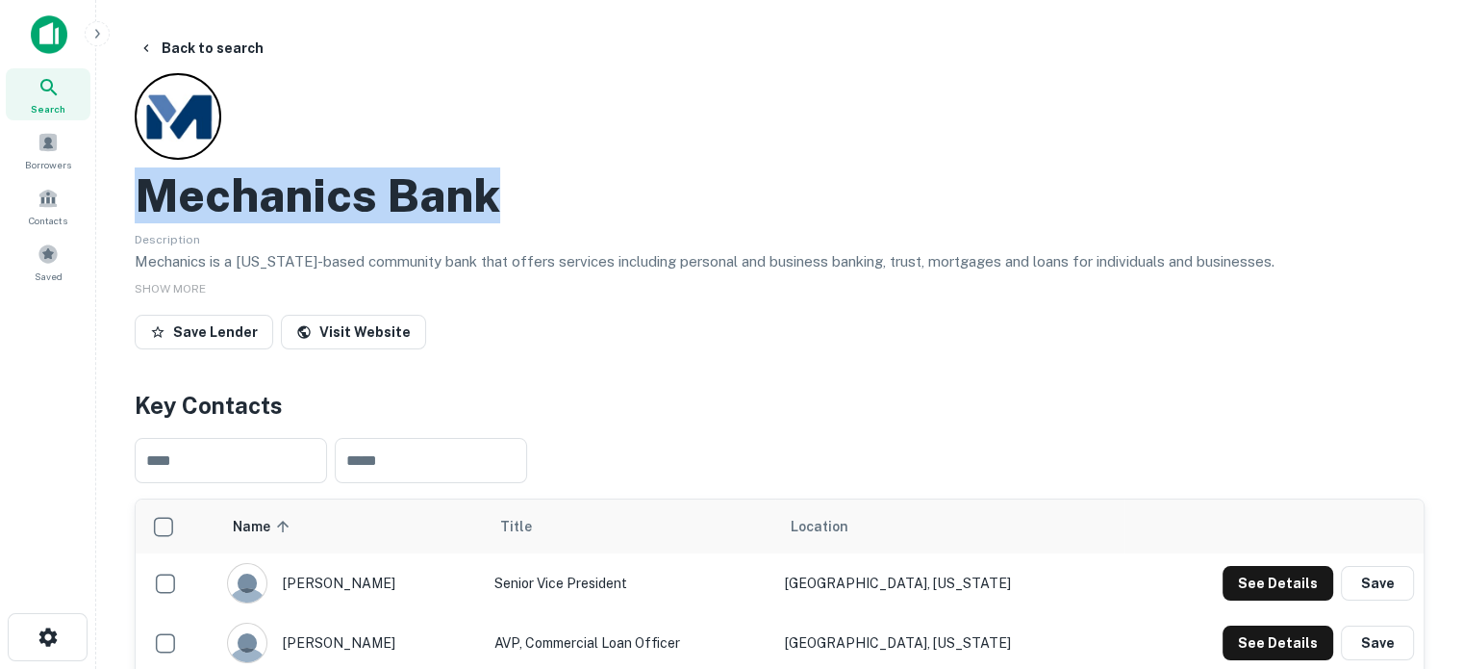
click at [64, 95] on div "Search" at bounding box center [48, 94] width 85 height 52
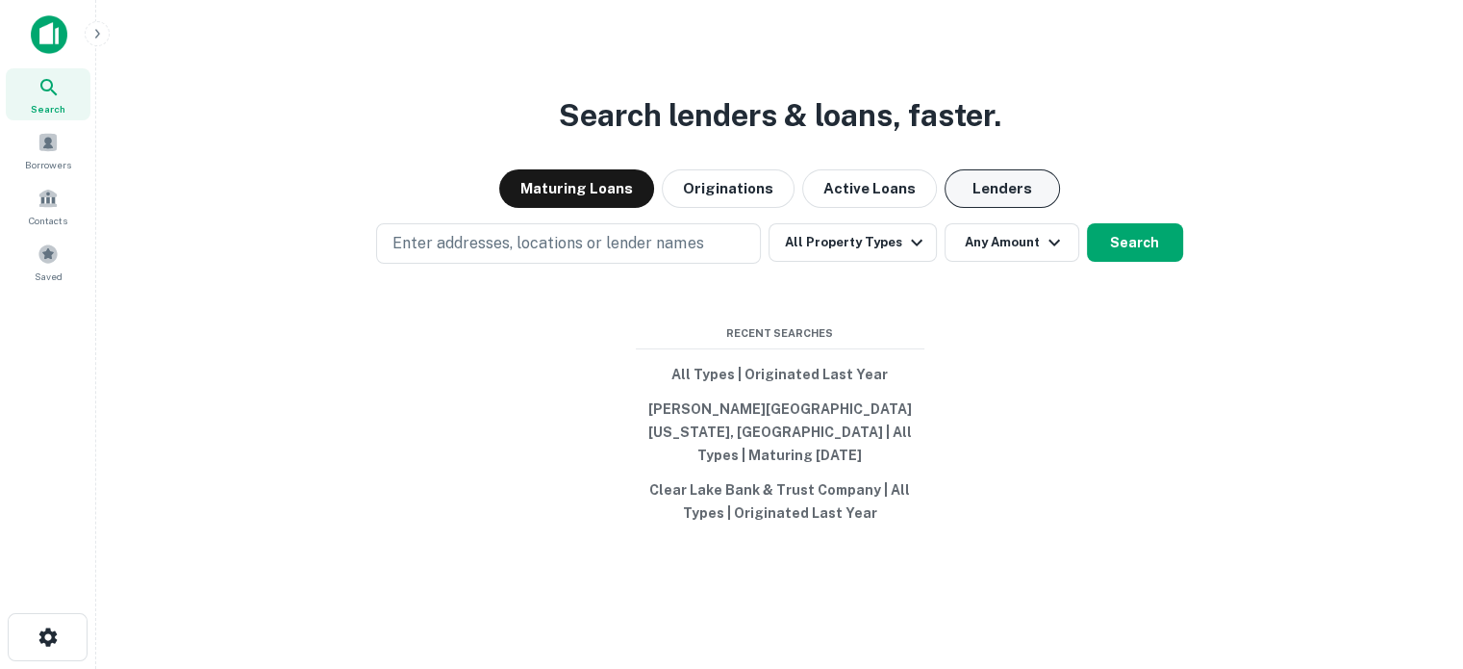
click at [990, 189] on button "Lenders" at bounding box center [1002, 188] width 115 height 38
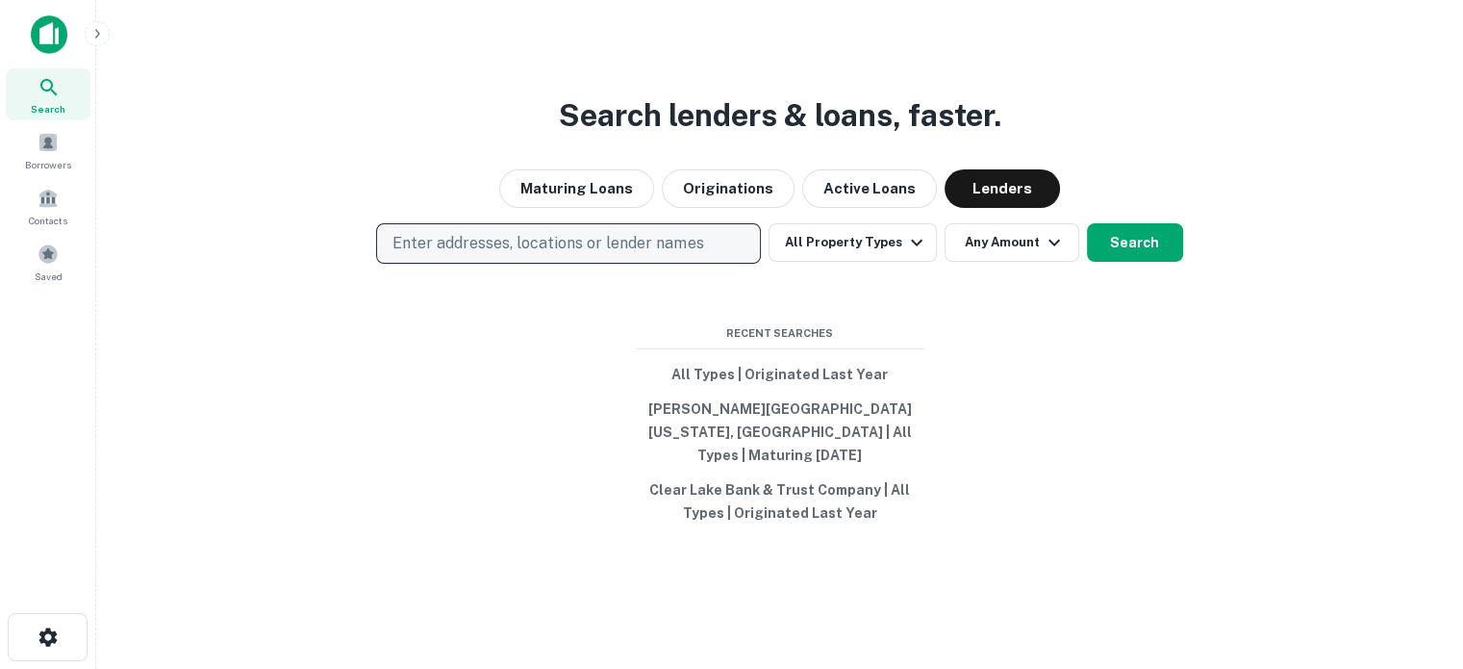
click at [513, 253] on p "Enter addresses, locations or lender names" at bounding box center [548, 243] width 311 height 23
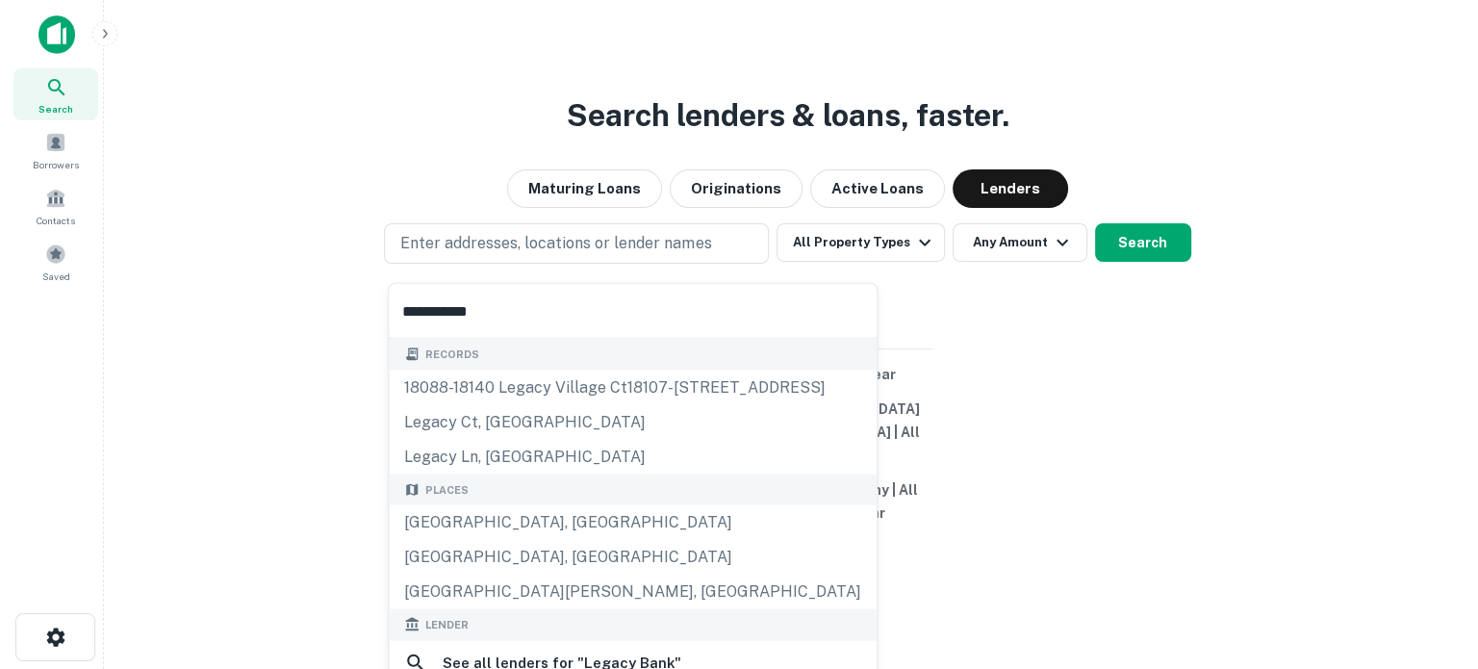
scroll to position [192, 0]
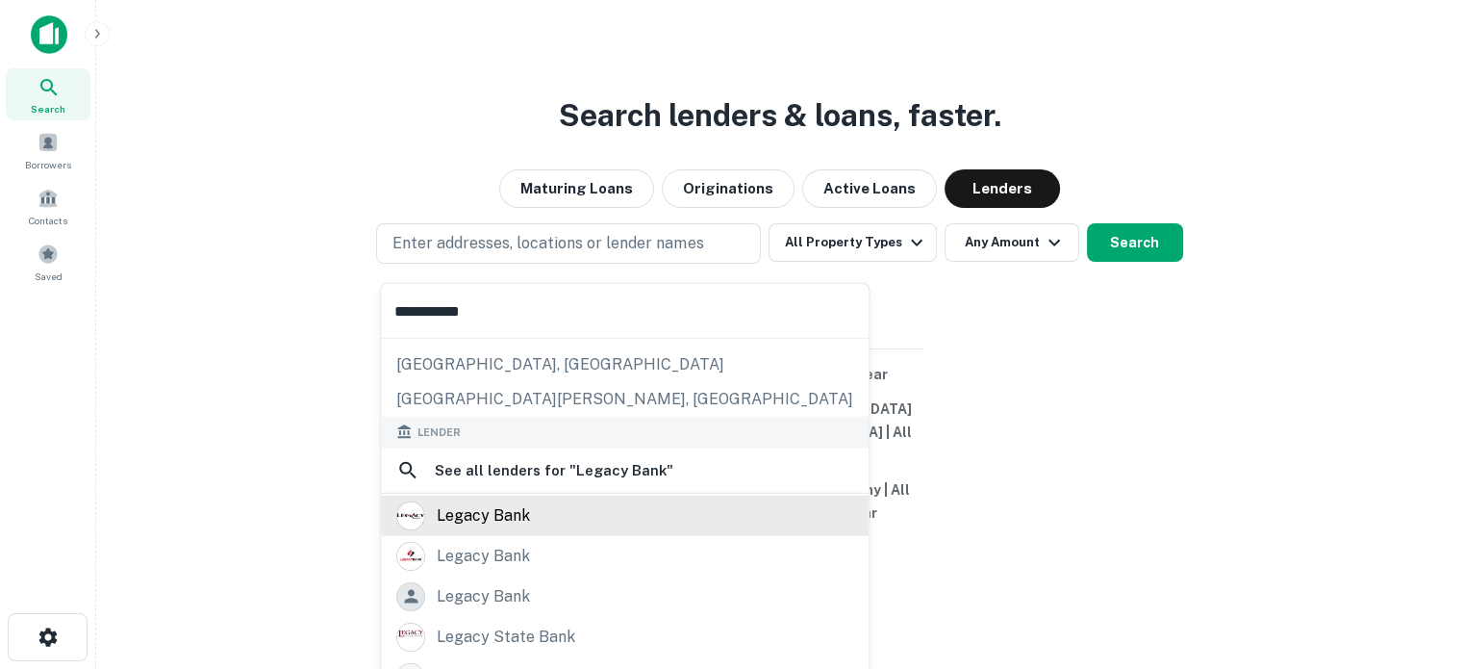
type input "**********"
click at [485, 523] on div "legacy bank" at bounding box center [483, 514] width 93 height 29
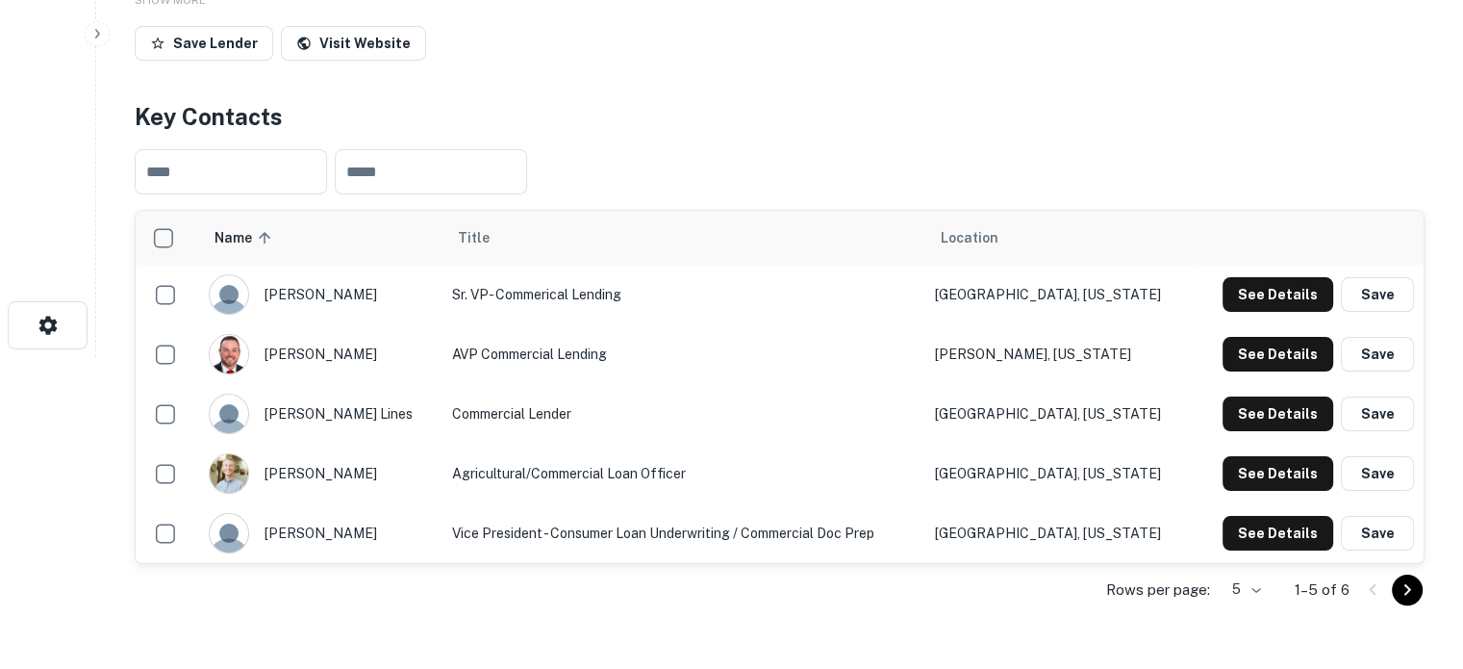
scroll to position [385, 0]
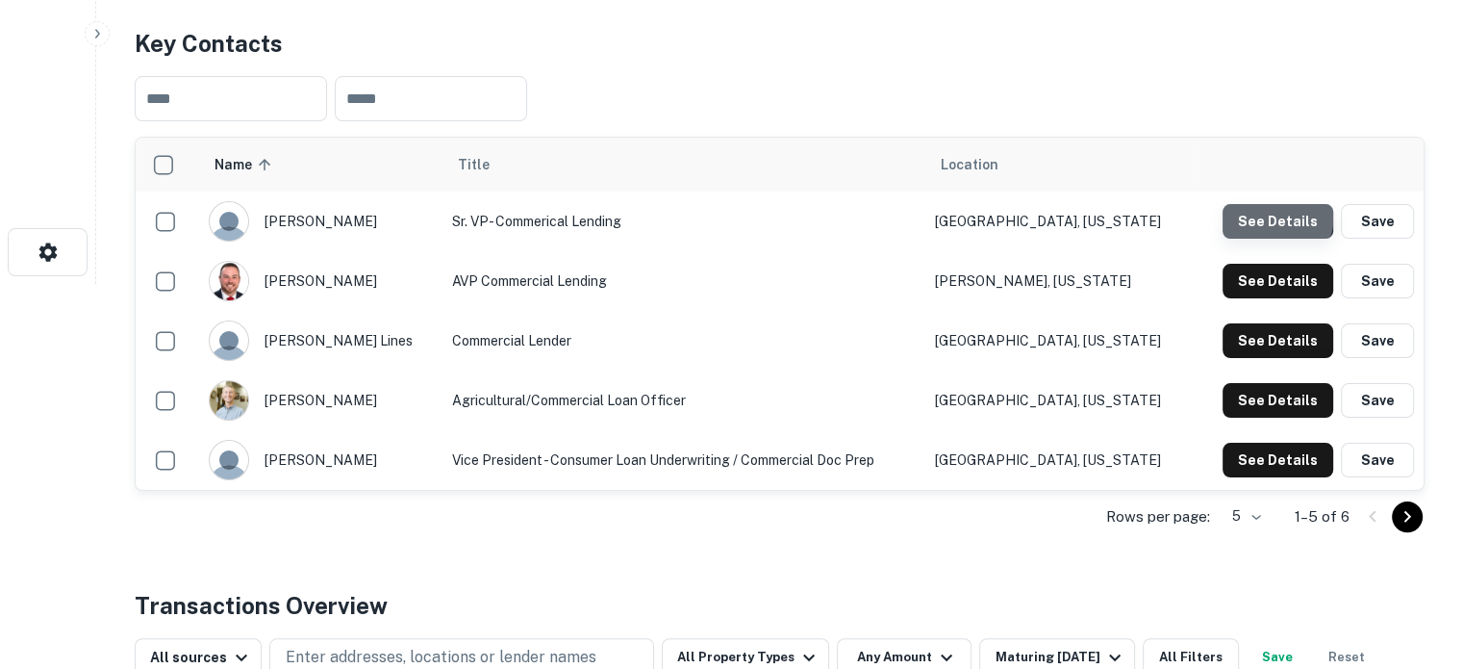
click at [1253, 212] on button "See Details" at bounding box center [1278, 221] width 111 height 35
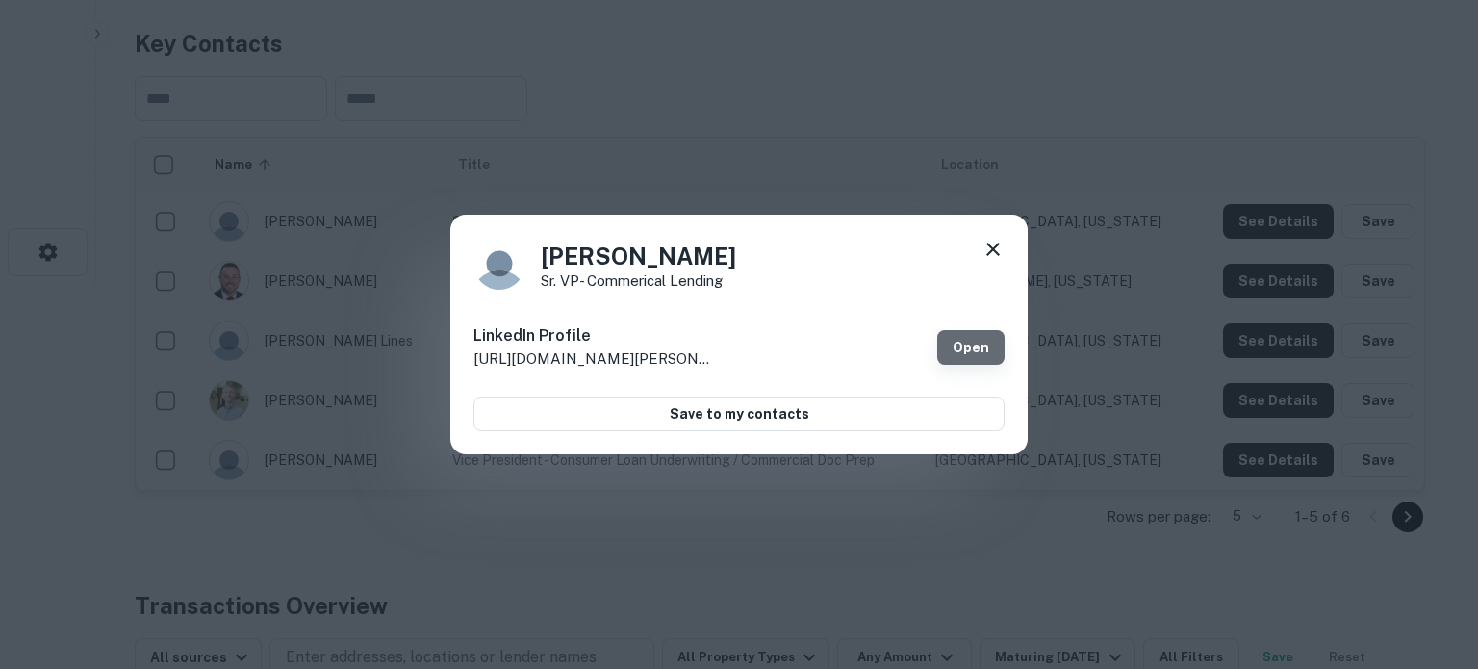
click at [977, 350] on link "Open" at bounding box center [970, 347] width 67 height 35
click at [989, 248] on icon at bounding box center [992, 249] width 23 height 23
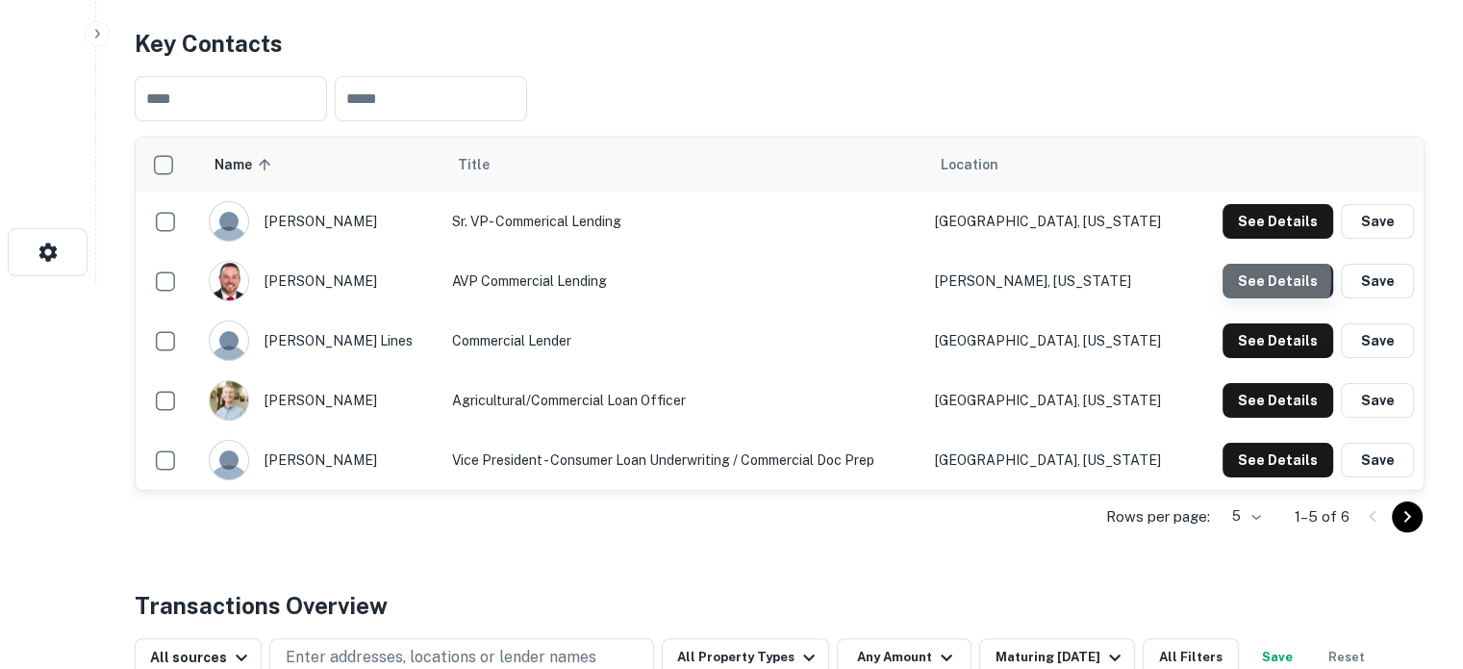
click at [1239, 278] on button "See Details" at bounding box center [1278, 281] width 111 height 35
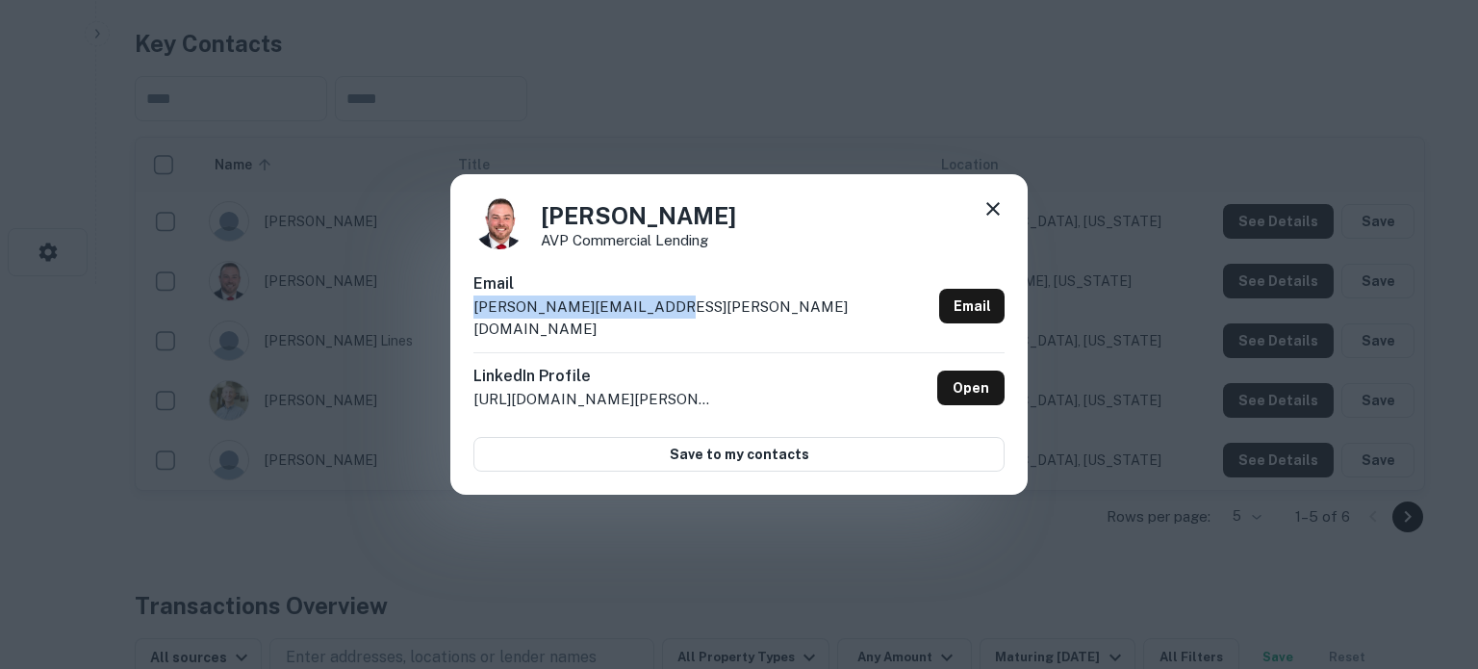
drag, startPoint x: 694, startPoint y: 318, endPoint x: 482, endPoint y: 329, distance: 211.9
click at [476, 330] on div "Email [PERSON_NAME][EMAIL_ADDRESS][PERSON_NAME][DOMAIN_NAME] Email" at bounding box center [738, 312] width 531 height 80
copy p "[PERSON_NAME][EMAIL_ADDRESS][PERSON_NAME][DOMAIN_NAME]"
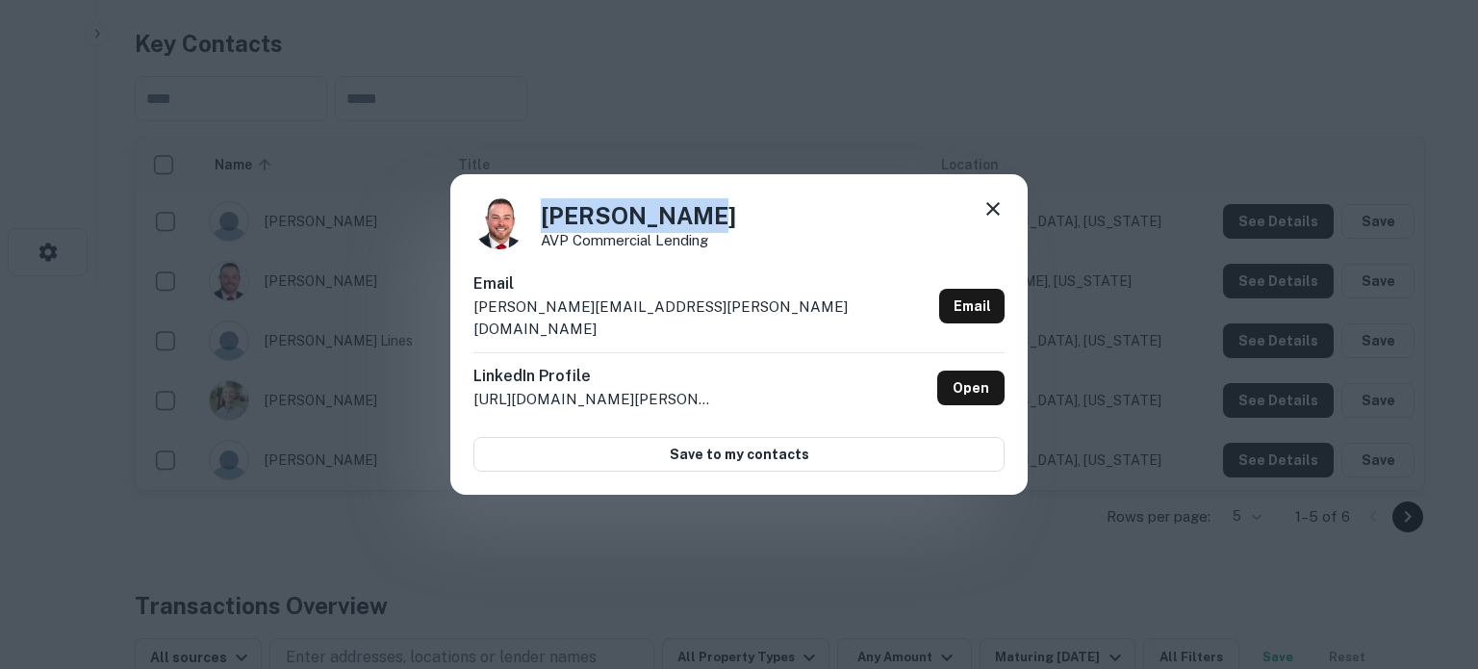
drag, startPoint x: 704, startPoint y: 230, endPoint x: 539, endPoint y: 237, distance: 165.6
click at [539, 237] on div "[PERSON_NAME] AVP Commercial Lending" at bounding box center [738, 223] width 531 height 52
copy h4 "[PERSON_NAME]"
click at [750, 565] on div "[PERSON_NAME] AVP Commercial Lending Email [PERSON_NAME][EMAIL_ADDRESS][PERSON_…" at bounding box center [739, 334] width 1478 height 669
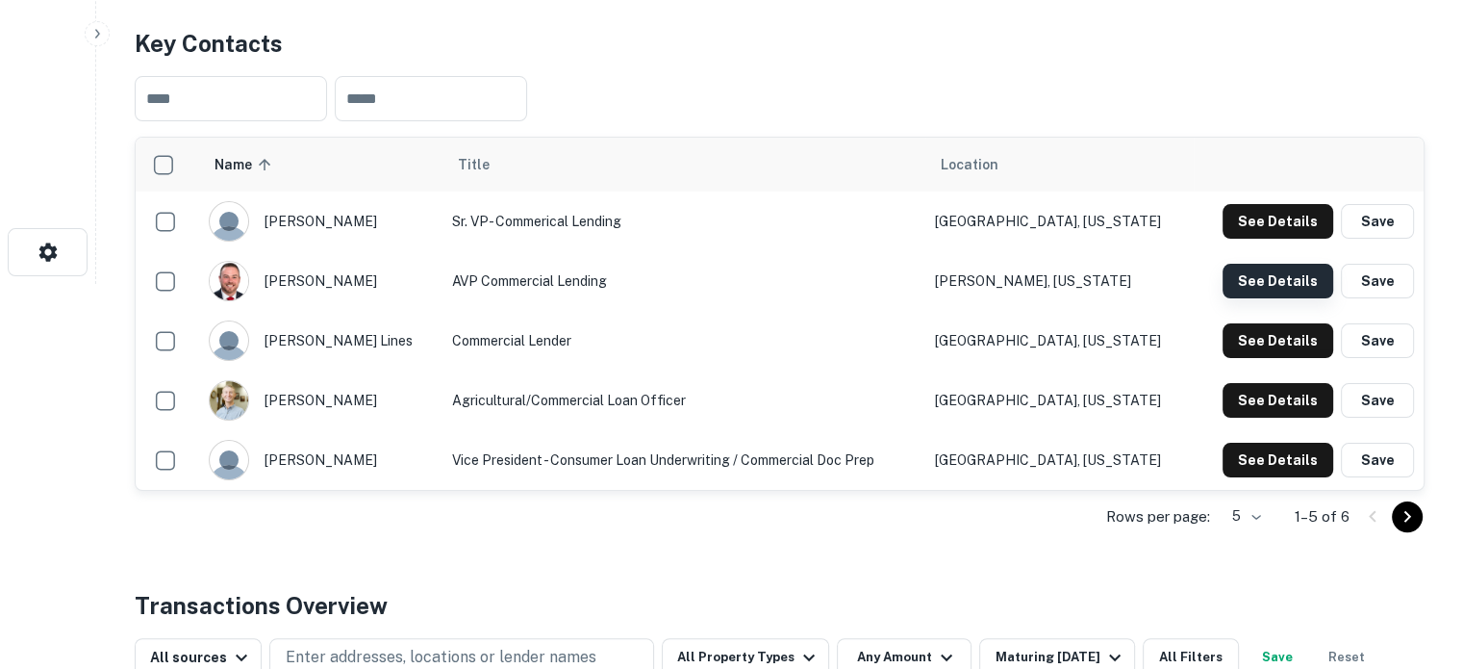
click at [1248, 295] on button "See Details" at bounding box center [1278, 281] width 111 height 35
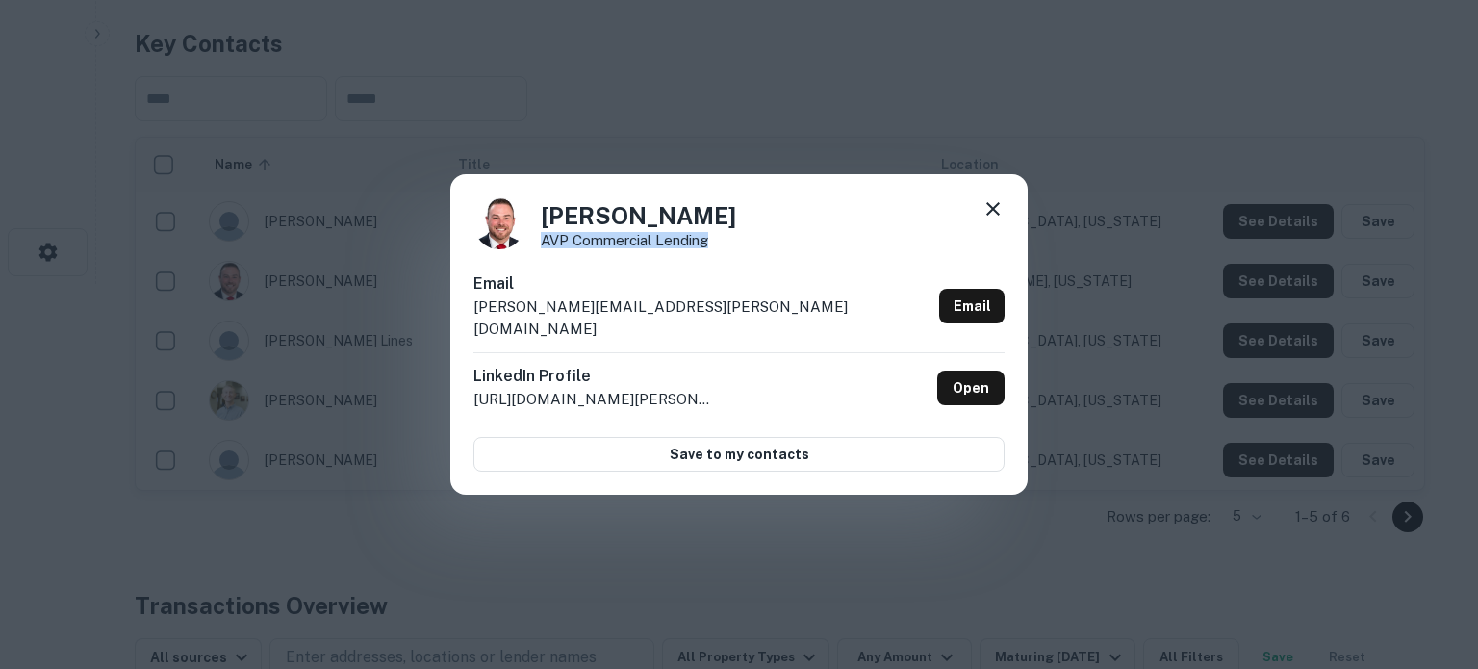
drag, startPoint x: 735, startPoint y: 257, endPoint x: 536, endPoint y: 257, distance: 199.2
click at [536, 249] on div "[PERSON_NAME] AVP Commercial Lending" at bounding box center [738, 223] width 531 height 52
copy p "AVP Commercial Lending"
click at [990, 213] on icon at bounding box center [992, 208] width 23 height 23
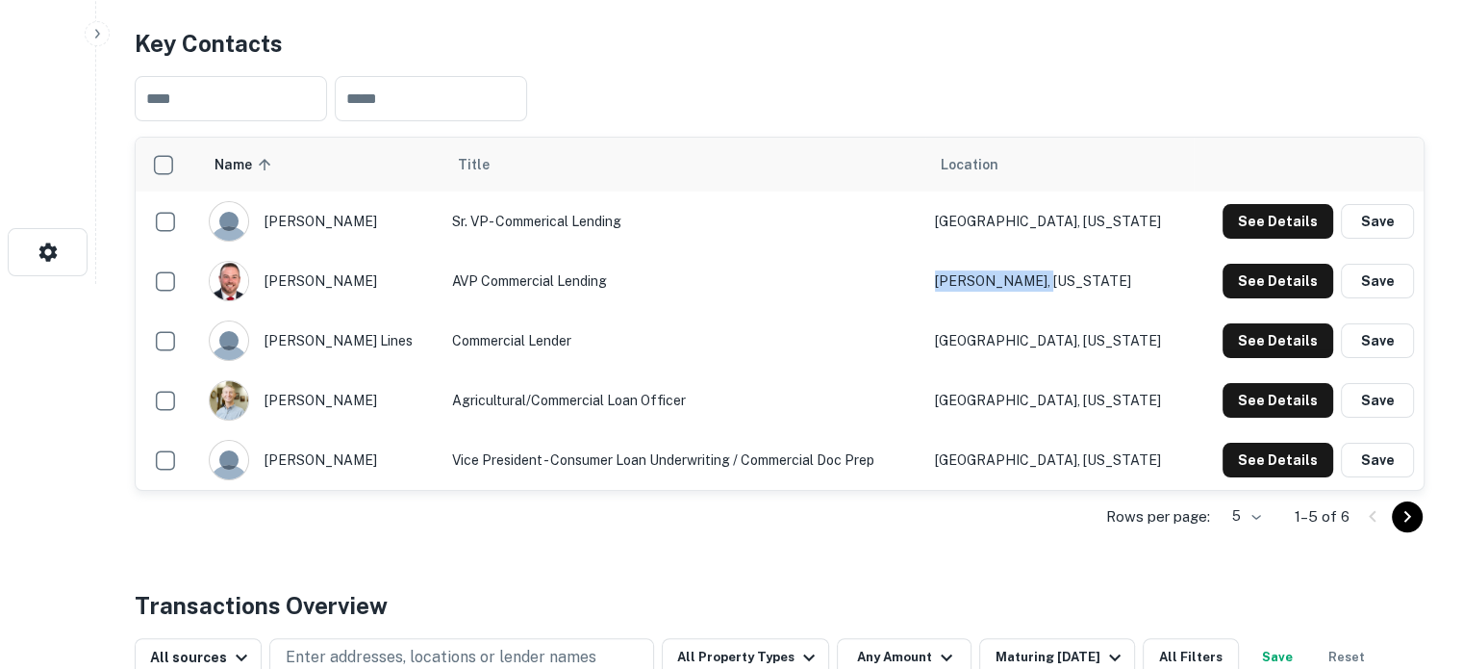
drag, startPoint x: 1130, startPoint y: 279, endPoint x: 974, endPoint y: 287, distance: 156.1
click at [974, 287] on tr "[PERSON_NAME] AVP Commercial [PERSON_NAME], [US_STATE] See Details Save" at bounding box center [780, 281] width 1288 height 60
copy tr "[PERSON_NAME], [US_STATE]"
click at [1237, 333] on button "See Details" at bounding box center [1278, 340] width 111 height 35
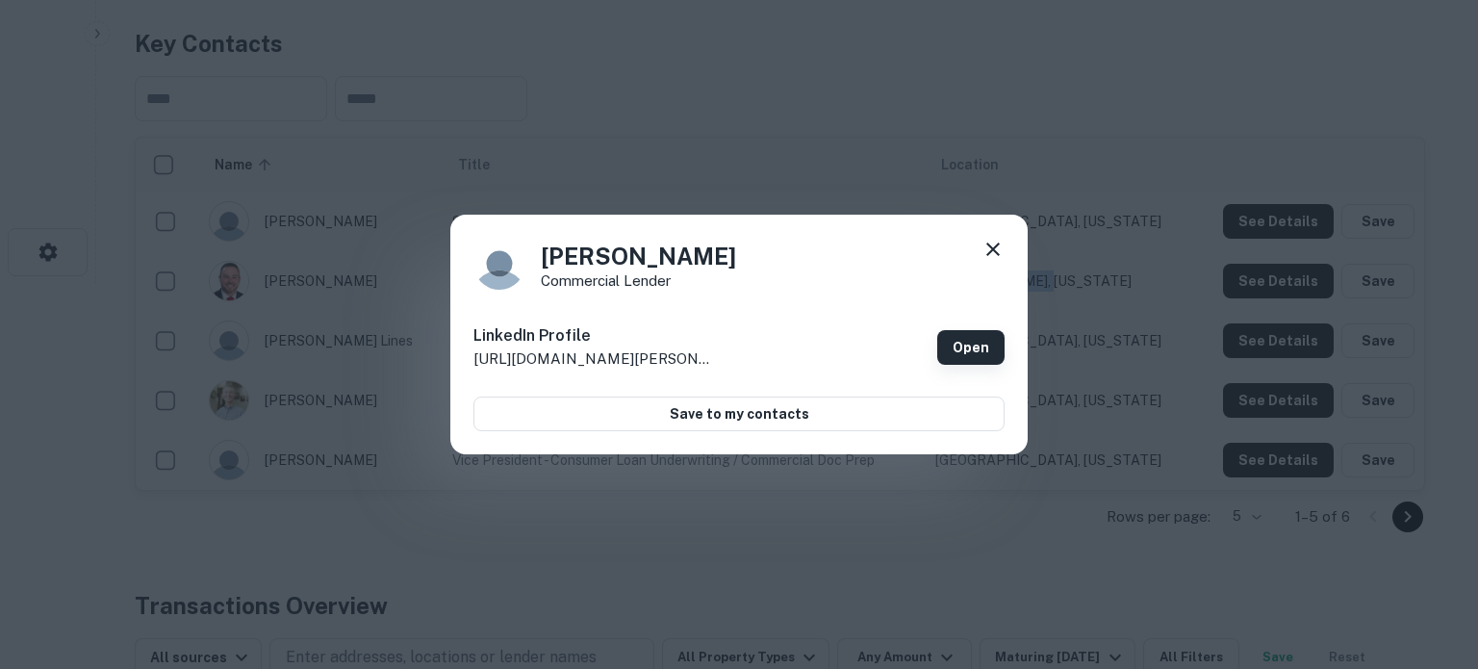
click at [943, 343] on link "Open" at bounding box center [970, 347] width 67 height 35
click at [993, 246] on icon at bounding box center [992, 249] width 23 height 23
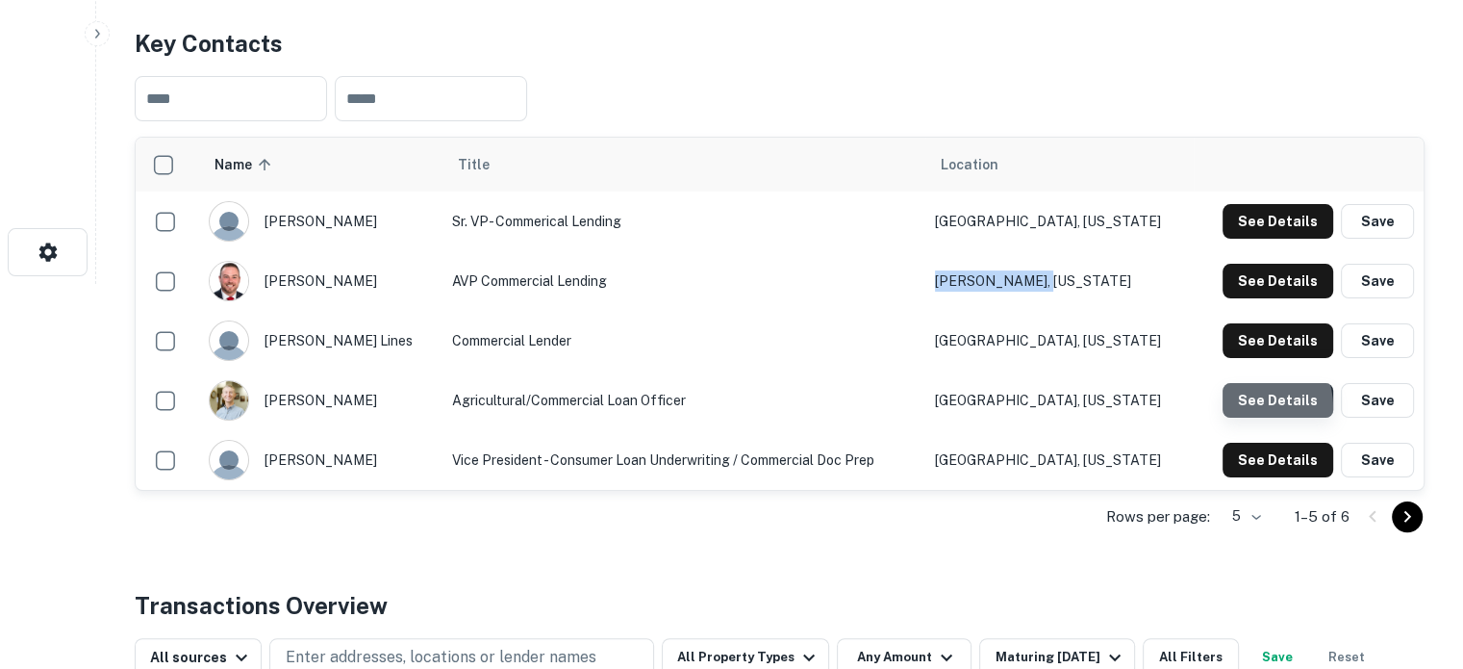
click at [1245, 407] on button "See Details" at bounding box center [1278, 400] width 111 height 35
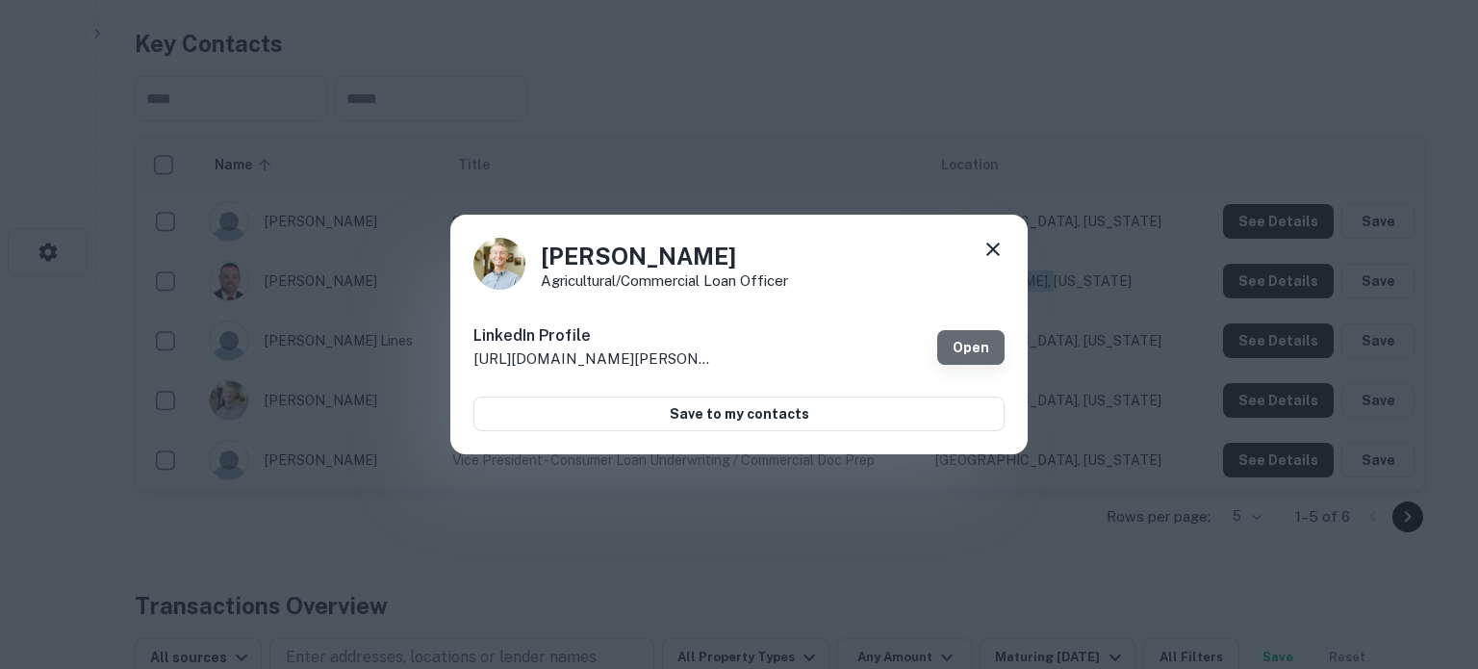
click at [962, 338] on link "Open" at bounding box center [970, 347] width 67 height 35
click at [1008, 263] on div "[PERSON_NAME] Agricultural/Commercial Loan Officer LinkedIn Profile [URL][DOMAI…" at bounding box center [738, 335] width 577 height 241
click at [1002, 254] on icon at bounding box center [992, 249] width 23 height 23
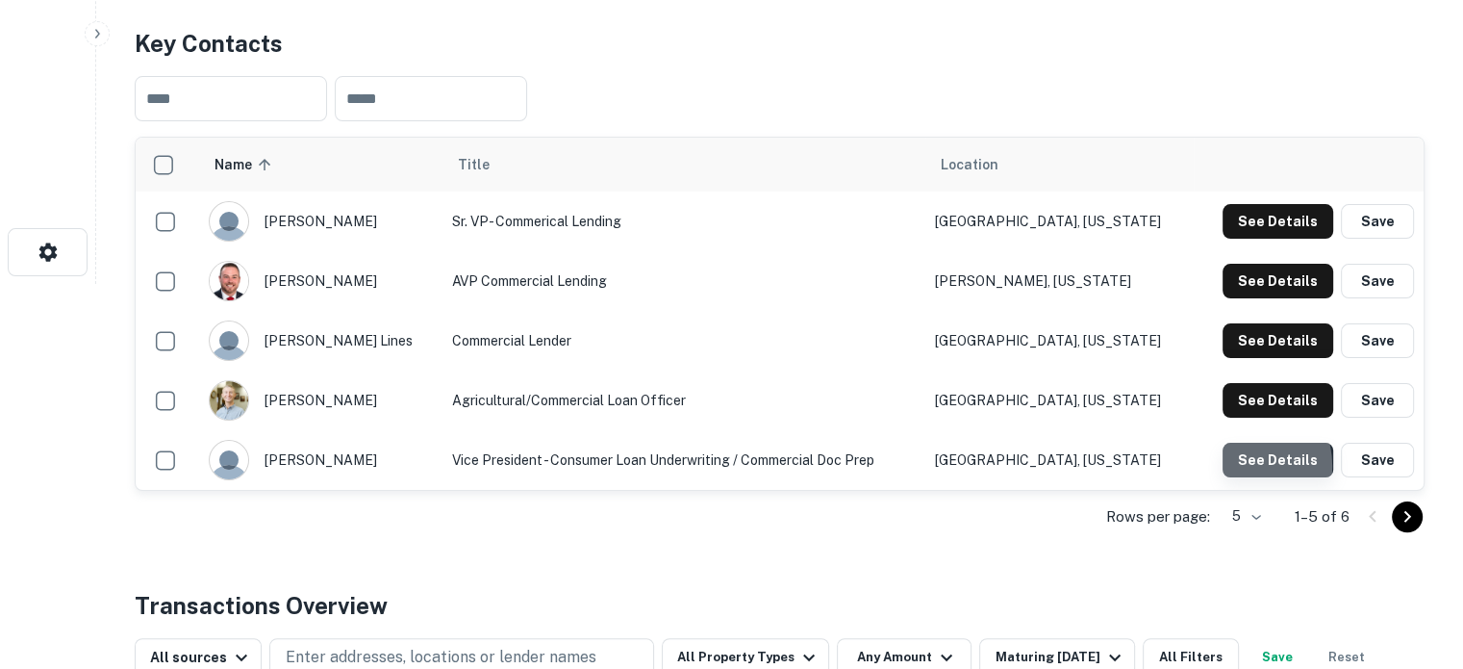
click at [1242, 466] on button "See Details" at bounding box center [1278, 460] width 111 height 35
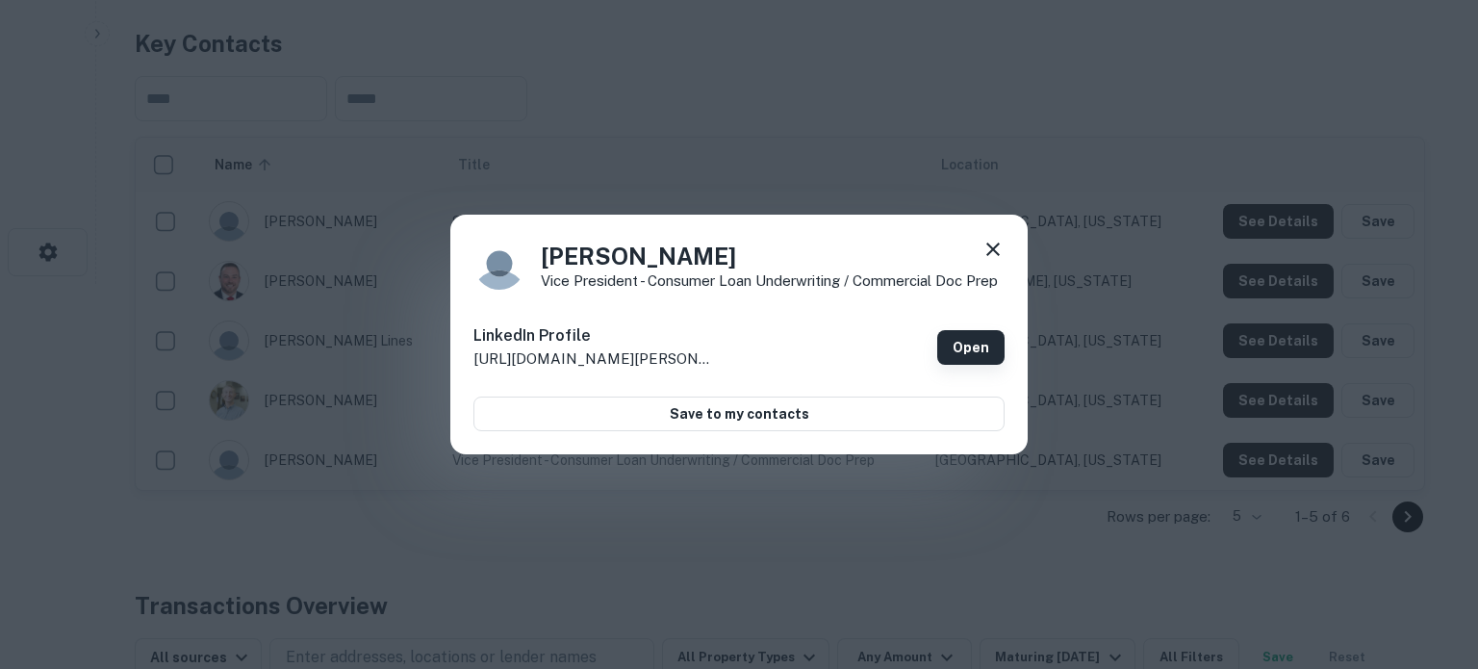
click at [976, 364] on link "Open" at bounding box center [970, 347] width 67 height 35
drag, startPoint x: 740, startPoint y: 253, endPoint x: 543, endPoint y: 255, distance: 197.3
click at [543, 255] on h4 "[PERSON_NAME]" at bounding box center [769, 256] width 457 height 35
copy h4 "[PERSON_NAME]"
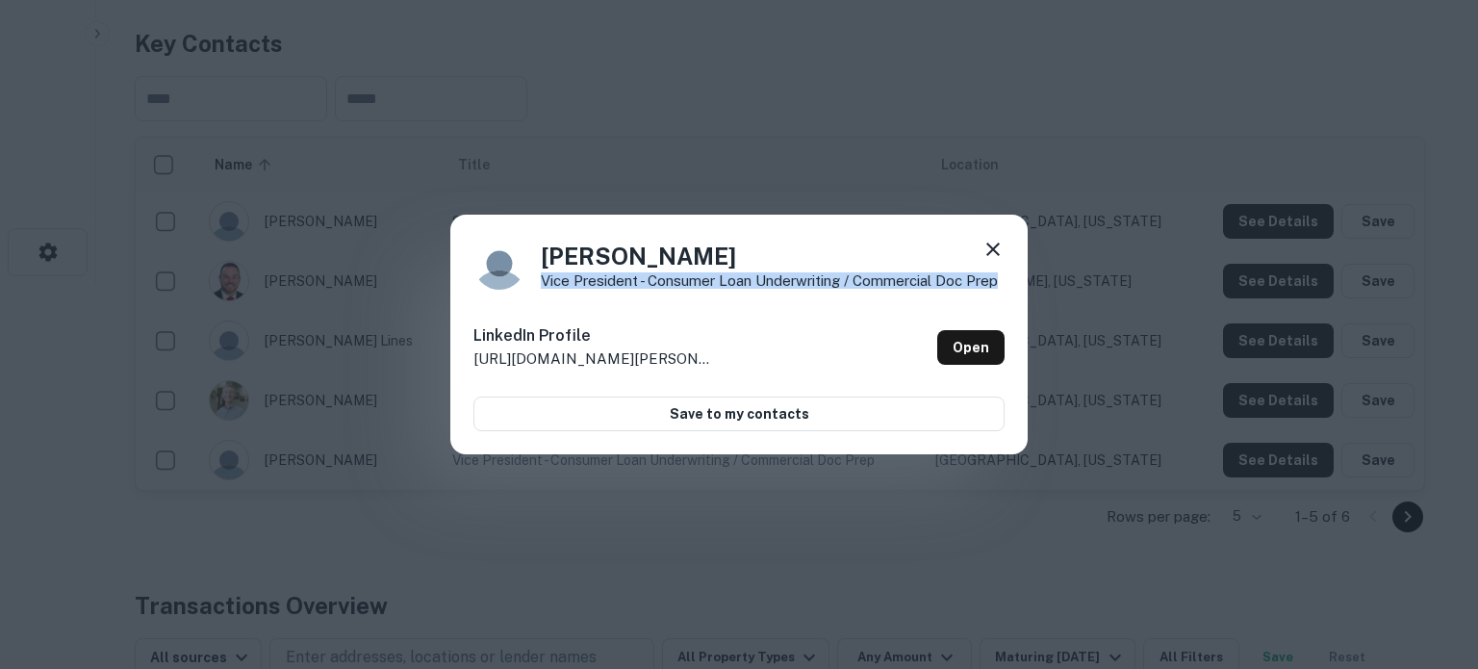
drag, startPoint x: 543, startPoint y: 279, endPoint x: 999, endPoint y: 285, distance: 456.1
click at [999, 285] on div "[PERSON_NAME] Vice President - Consumer Loan Underwriting / Commercial Doc Prep" at bounding box center [738, 264] width 531 height 52
copy p "Vice President - Consumer Loan Underwriting / Commercial Doc Prep"
click at [985, 248] on icon at bounding box center [992, 249] width 23 height 23
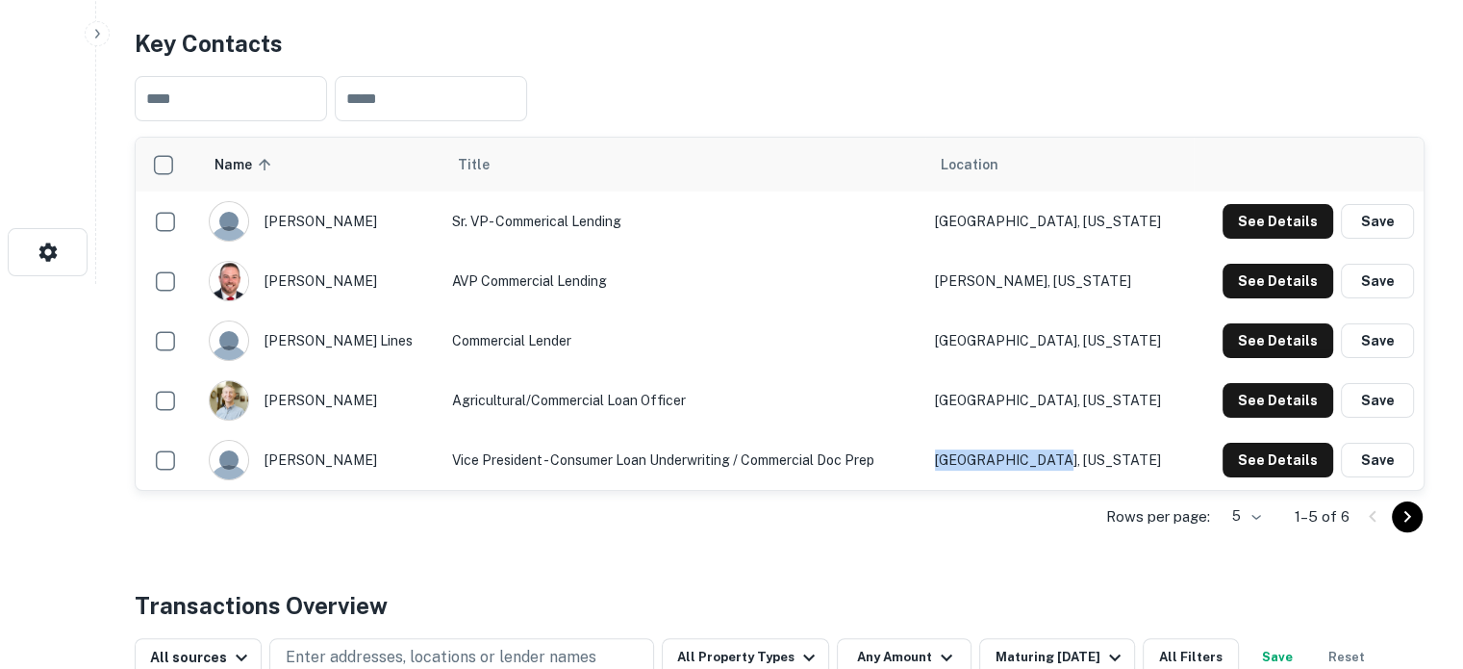
drag, startPoint x: 1143, startPoint y: 457, endPoint x: 986, endPoint y: 449, distance: 157.0
click at [986, 449] on td "[GEOGRAPHIC_DATA], [US_STATE]" at bounding box center [1060, 460] width 268 height 60
copy td "[GEOGRAPHIC_DATA], [US_STATE]"
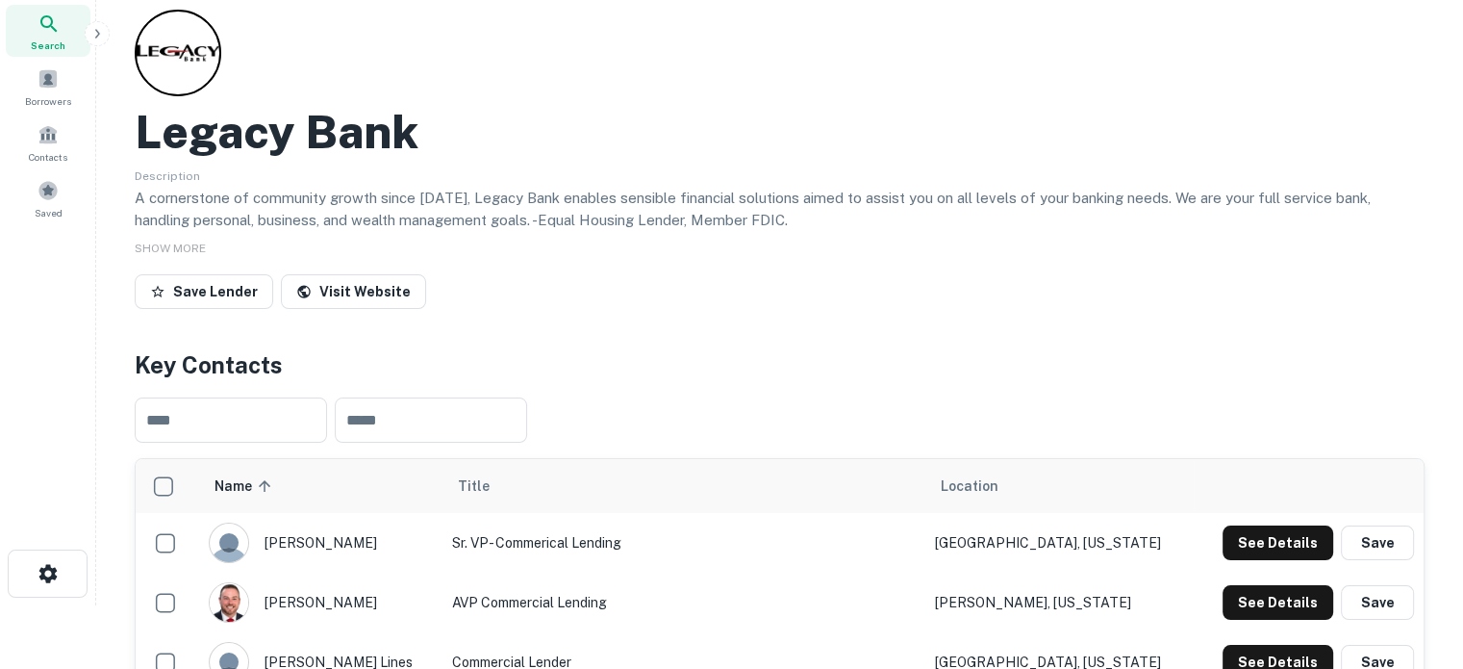
scroll to position [0, 0]
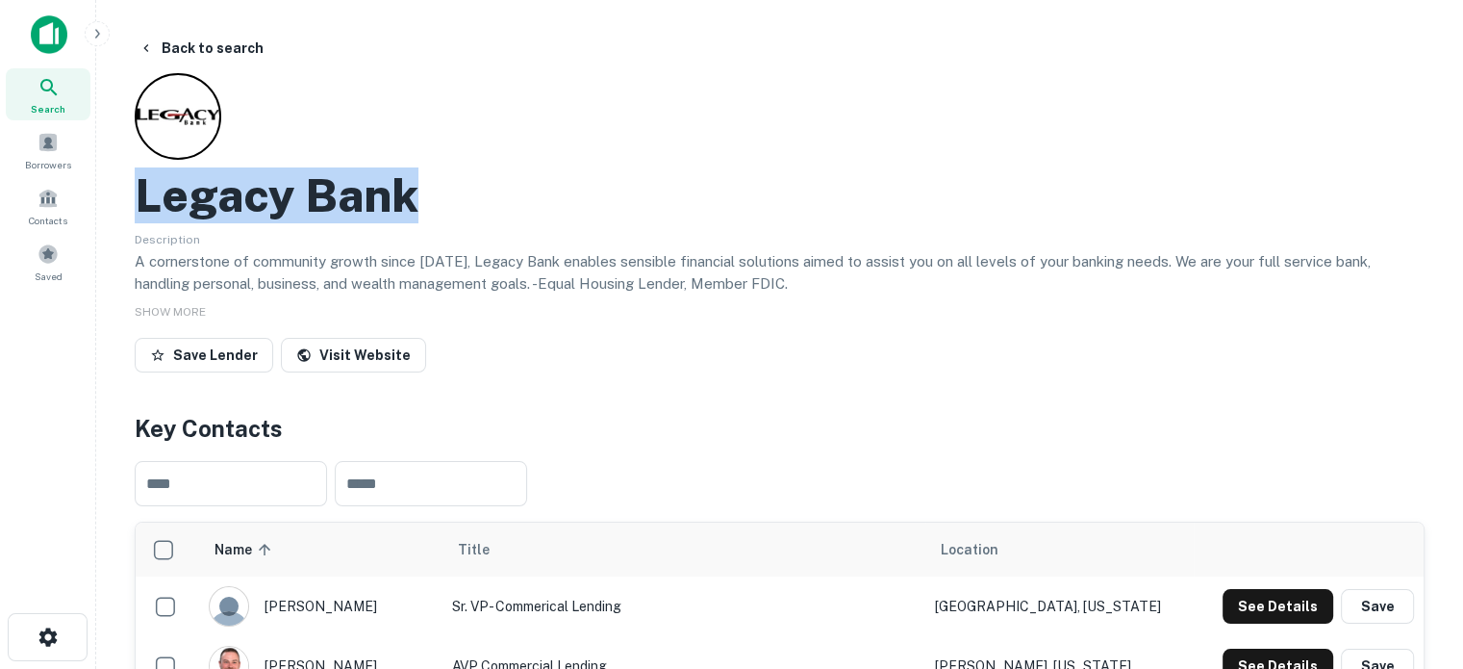
drag, startPoint x: 134, startPoint y: 201, endPoint x: 498, endPoint y: 199, distance: 364.7
copy h2 "Legacy Bank"
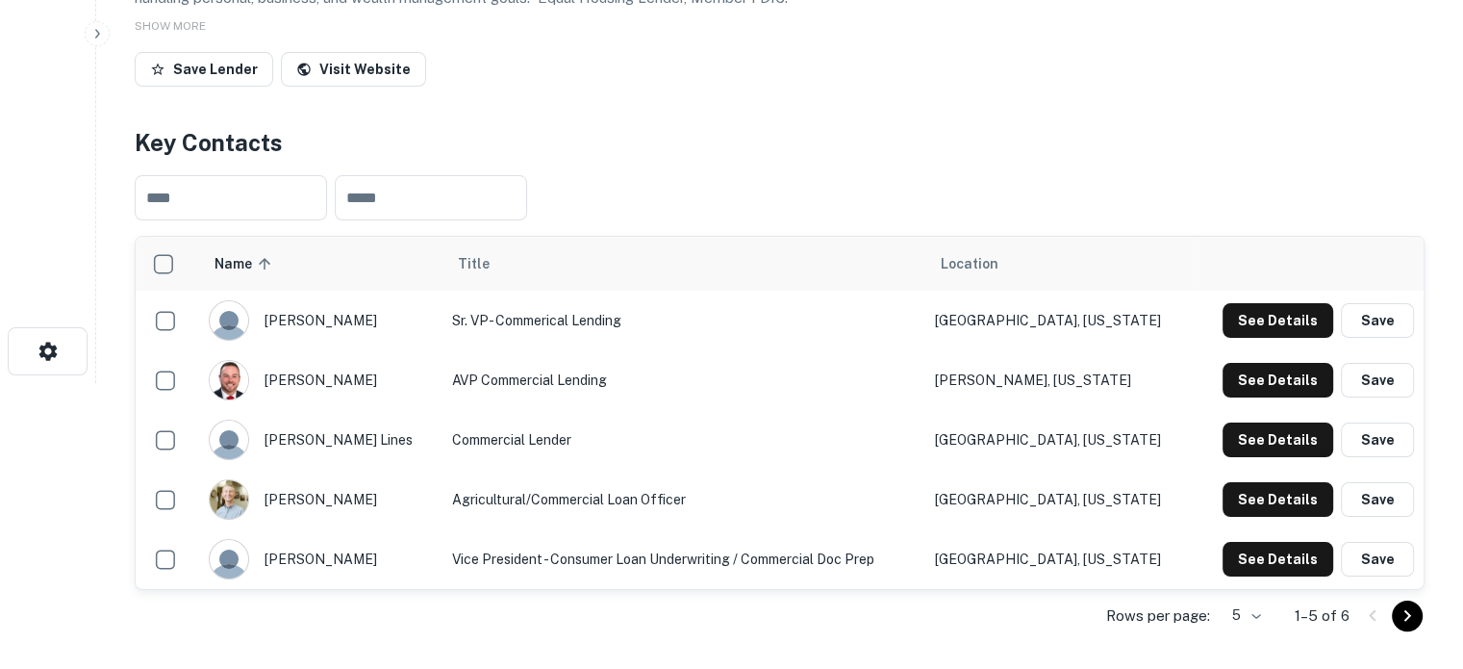
scroll to position [289, 0]
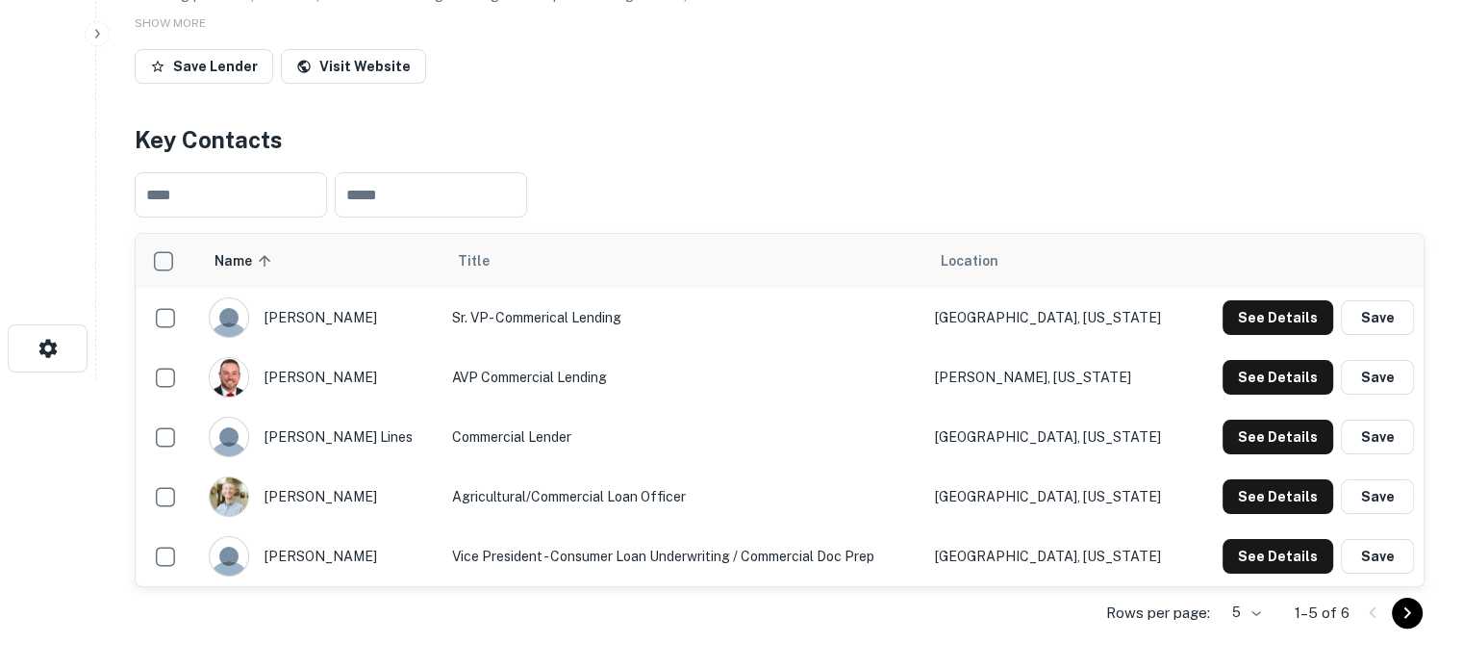
drag, startPoint x: 368, startPoint y: 443, endPoint x: 340, endPoint y: 433, distance: 29.5
click at [340, 433] on div "[PERSON_NAME] lines" at bounding box center [321, 437] width 225 height 40
drag, startPoint x: 412, startPoint y: 442, endPoint x: 579, endPoint y: 441, distance: 167.4
click at [579, 441] on tr "[PERSON_NAME] lines Commercial [PERSON_NAME][GEOGRAPHIC_DATA], [US_STATE] See D…" at bounding box center [780, 437] width 1288 height 60
copy tr "[PERSON_NAME] lines Commercial Lender"
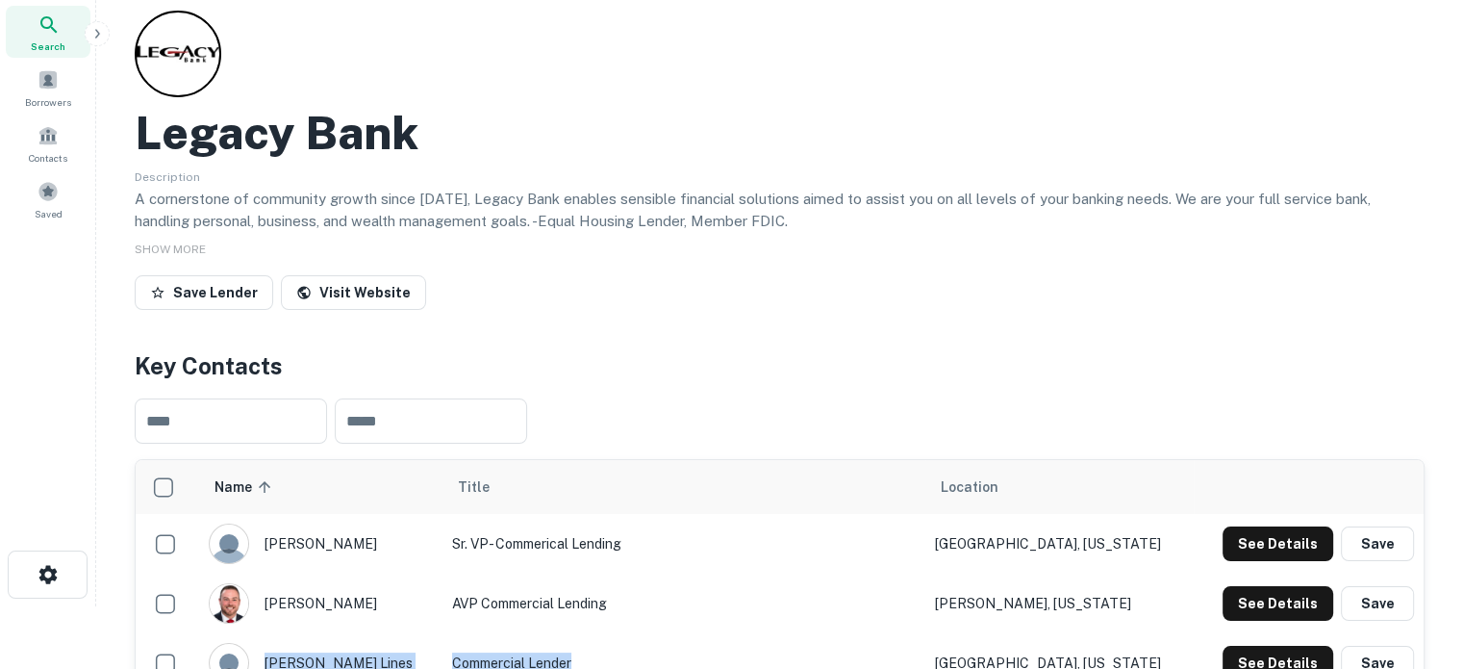
scroll to position [192, 0]
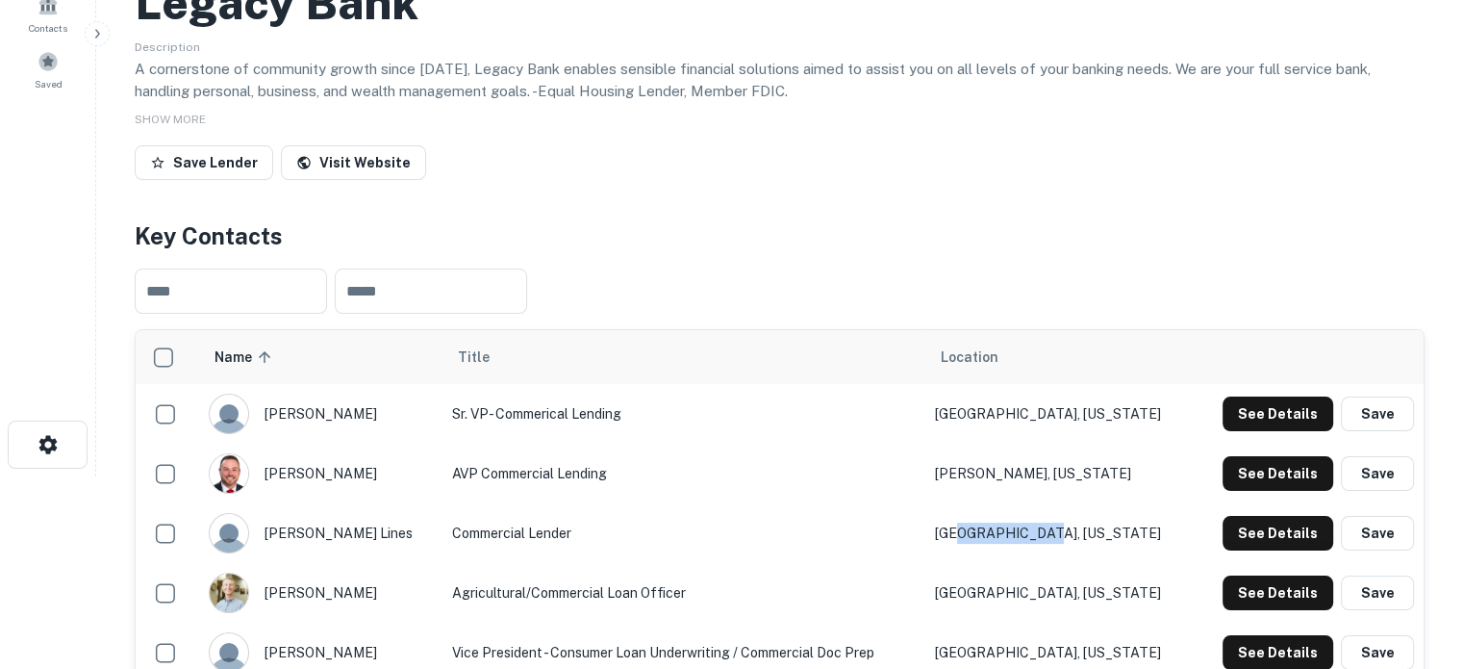
drag, startPoint x: 1098, startPoint y: 533, endPoint x: 1015, endPoint y: 538, distance: 82.9
click at [1015, 538] on td "[GEOGRAPHIC_DATA], [US_STATE]" at bounding box center [1060, 533] width 268 height 60
click at [1096, 539] on td "[GEOGRAPHIC_DATA], [US_STATE]" at bounding box center [1060, 533] width 268 height 60
click at [1076, 533] on td "[GEOGRAPHIC_DATA], [US_STATE]" at bounding box center [1060, 533] width 268 height 60
drag, startPoint x: 1124, startPoint y: 530, endPoint x: 983, endPoint y: 539, distance: 140.7
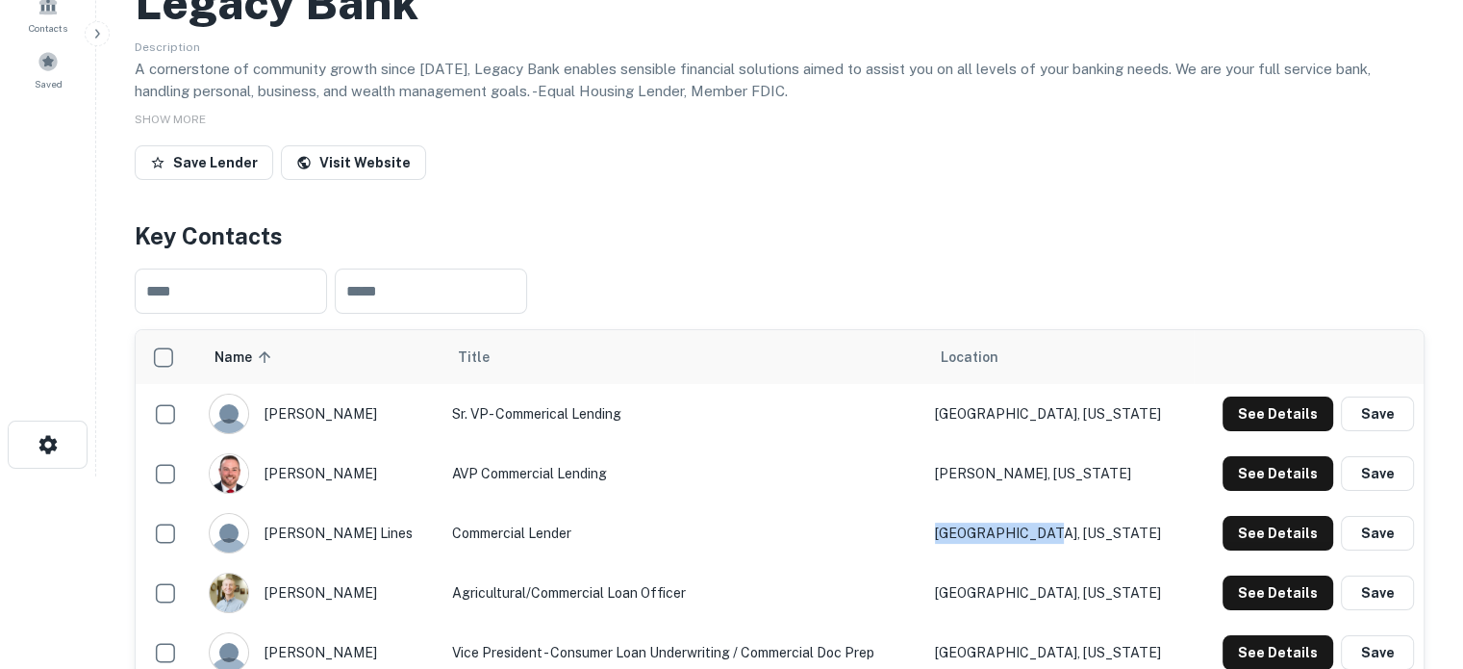
click at [983, 539] on td "[GEOGRAPHIC_DATA], [US_STATE]" at bounding box center [1060, 533] width 268 height 60
copy td "[GEOGRAPHIC_DATA], [US_STATE]"
click at [662, 503] on td "Commercial Lender" at bounding box center [684, 533] width 483 height 60
click at [634, 407] on td "Sr. VP- Commerical Lending" at bounding box center [684, 414] width 483 height 60
click at [601, 455] on td "AVP Commercial Lending" at bounding box center [684, 474] width 483 height 60
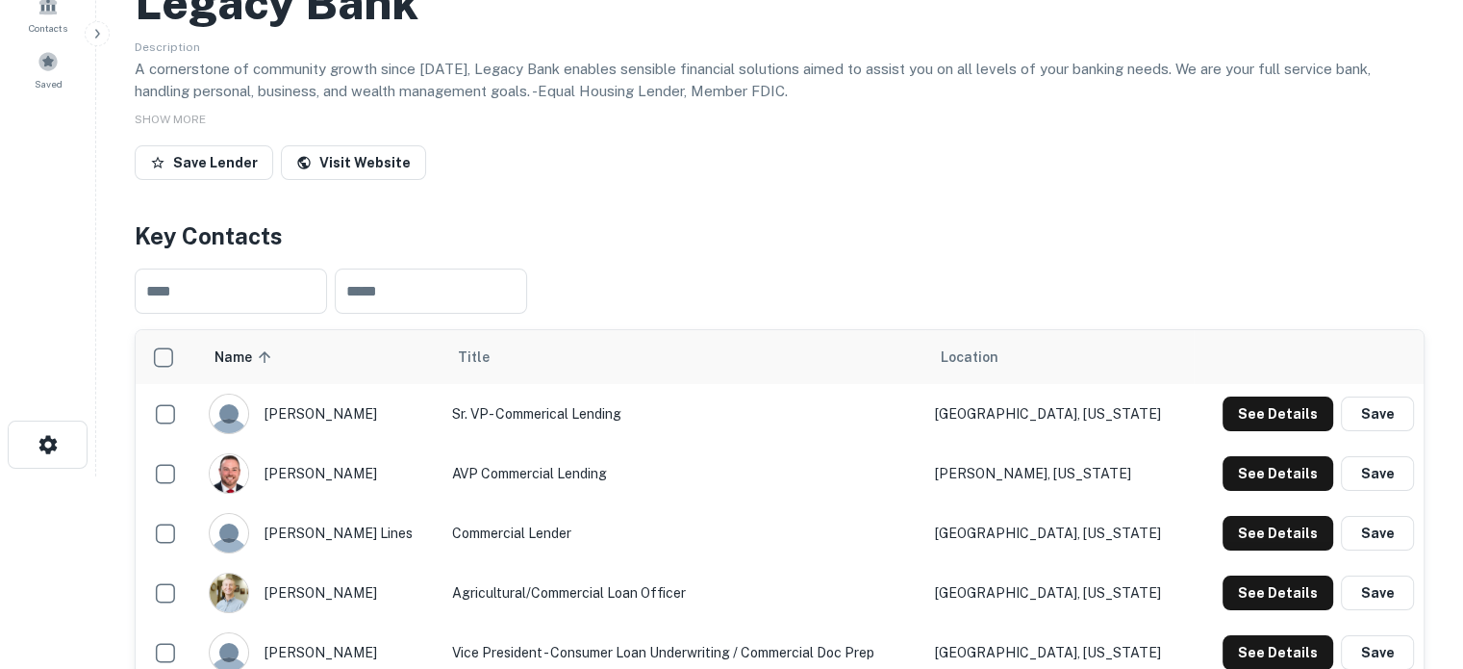
click at [550, 522] on td "Commercial Lender" at bounding box center [684, 533] width 483 height 60
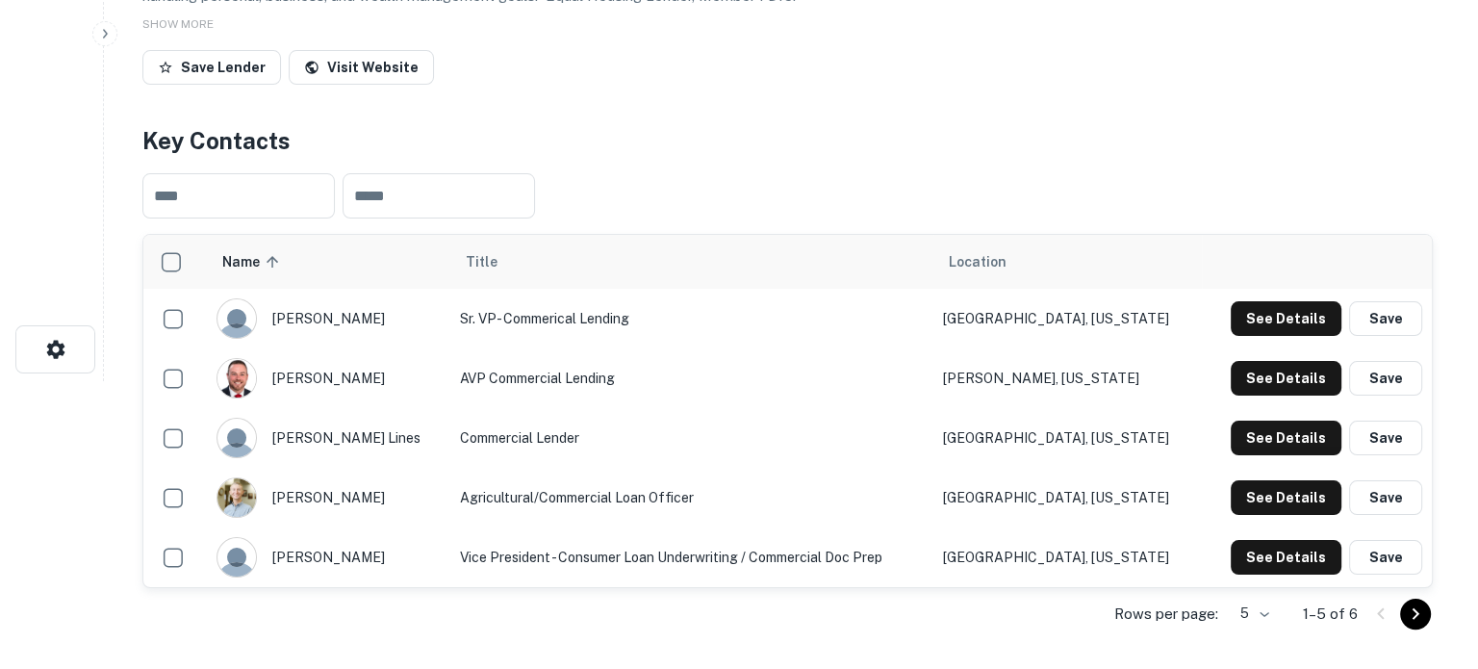
scroll to position [289, 0]
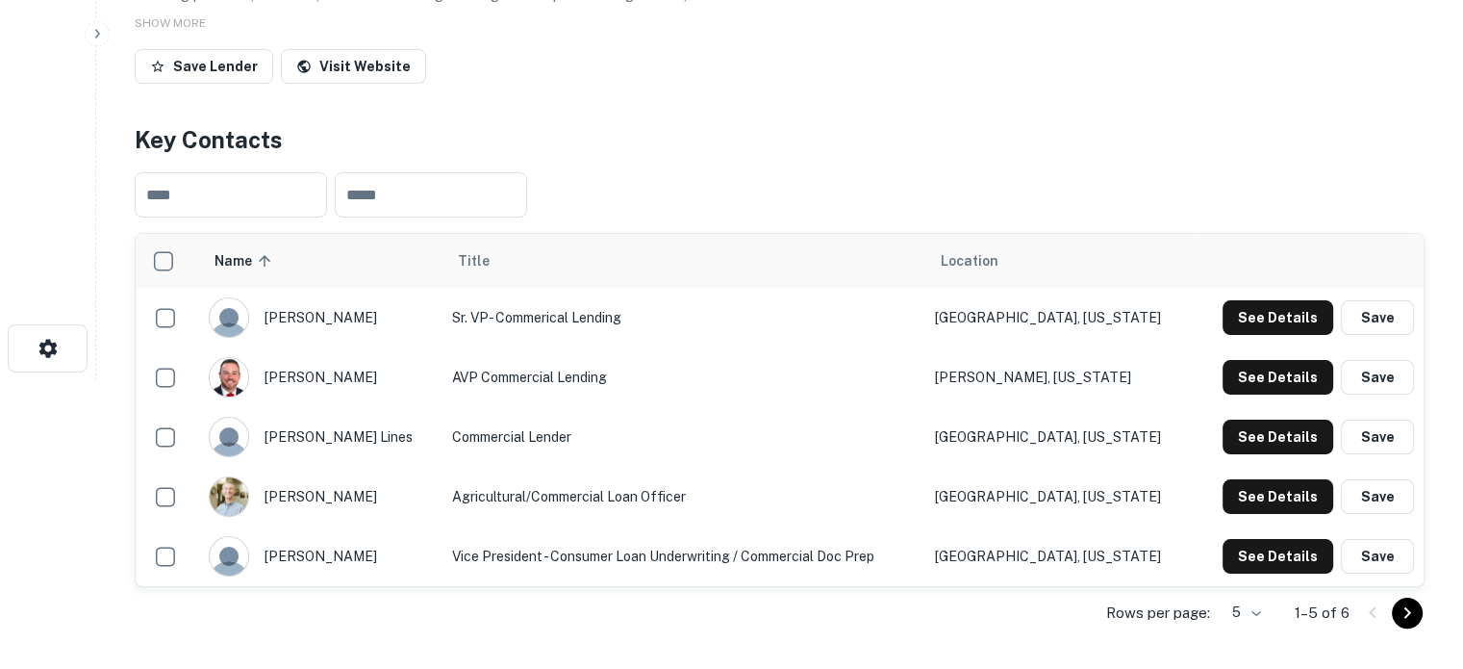
click at [581, 496] on td "Agricultural/Commercial Loan Officer" at bounding box center [684, 497] width 483 height 60
click at [578, 547] on td "Vice President - Consumer Loan Underwriting / Commercial Doc Prep" at bounding box center [684, 556] width 483 height 60
click at [1293, 496] on button "See Details" at bounding box center [1278, 496] width 111 height 35
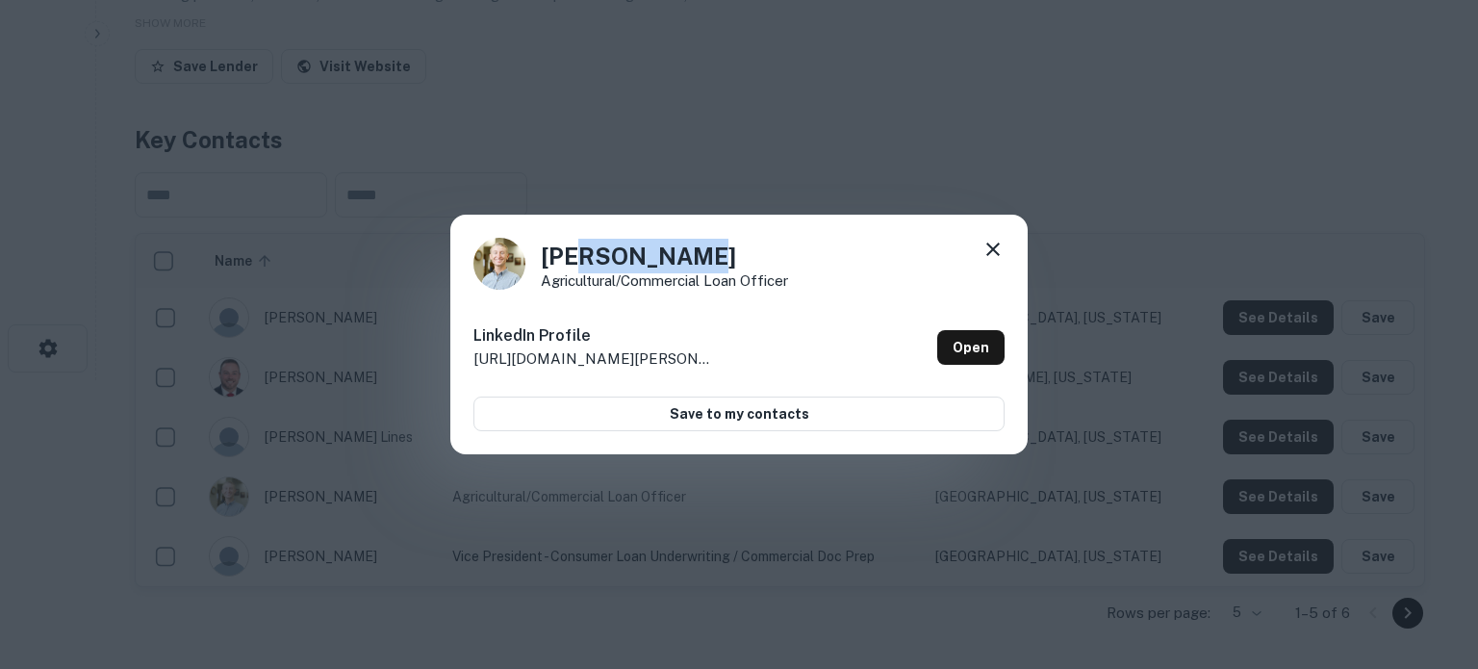
drag, startPoint x: 713, startPoint y: 258, endPoint x: 566, endPoint y: 260, distance: 147.2
click at [566, 260] on h4 "[PERSON_NAME]" at bounding box center [664, 256] width 247 height 35
click at [987, 338] on link "Open" at bounding box center [970, 347] width 67 height 35
drag, startPoint x: 543, startPoint y: 254, endPoint x: 739, endPoint y: 248, distance: 196.4
click at [739, 248] on h4 "[PERSON_NAME]" at bounding box center [664, 256] width 247 height 35
